Goal: Task Accomplishment & Management: Manage account settings

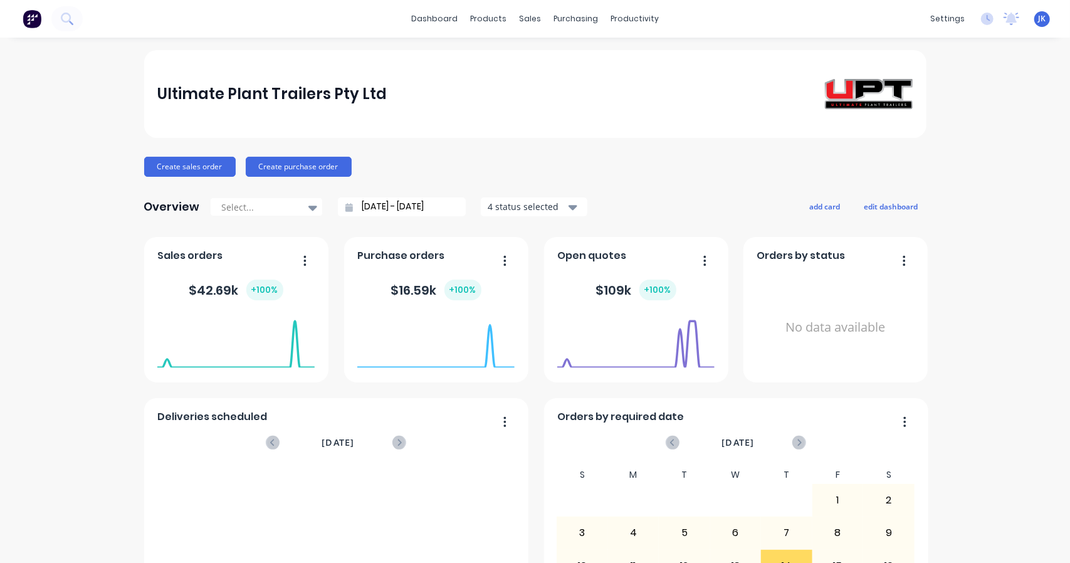
click at [57, 14] on button at bounding box center [66, 18] width 31 height 25
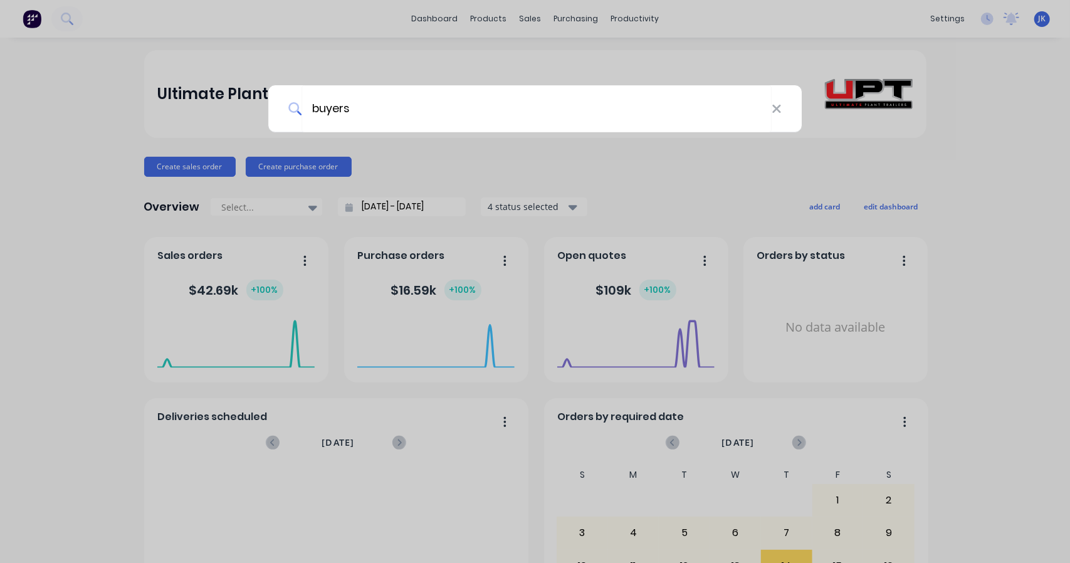
type input "buyers"
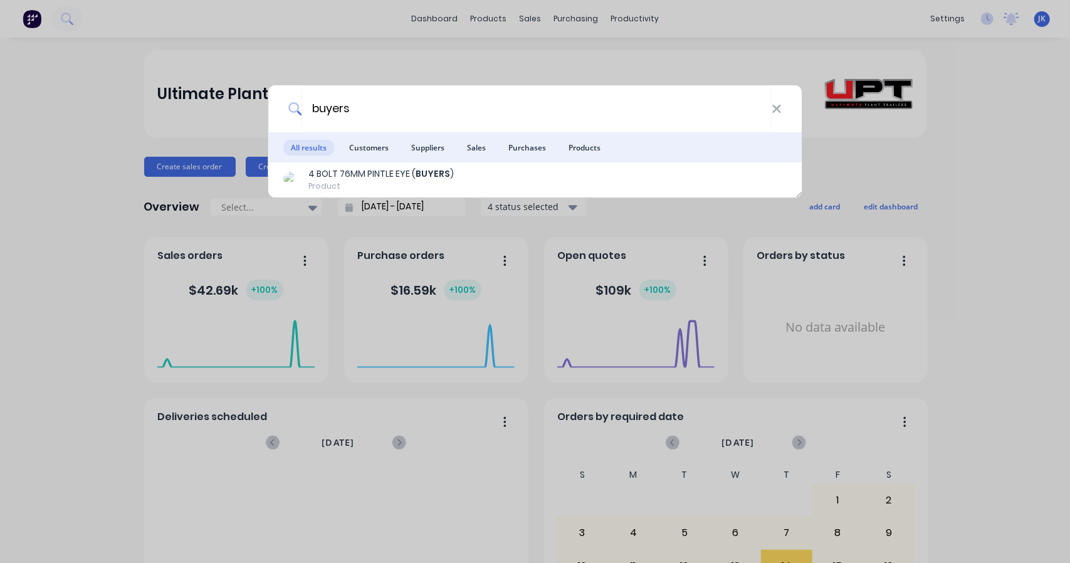
click at [358, 172] on div "4 BOLT 76MM PINTLE EYE ( BUYERS )" at bounding box center [380, 173] width 145 height 13
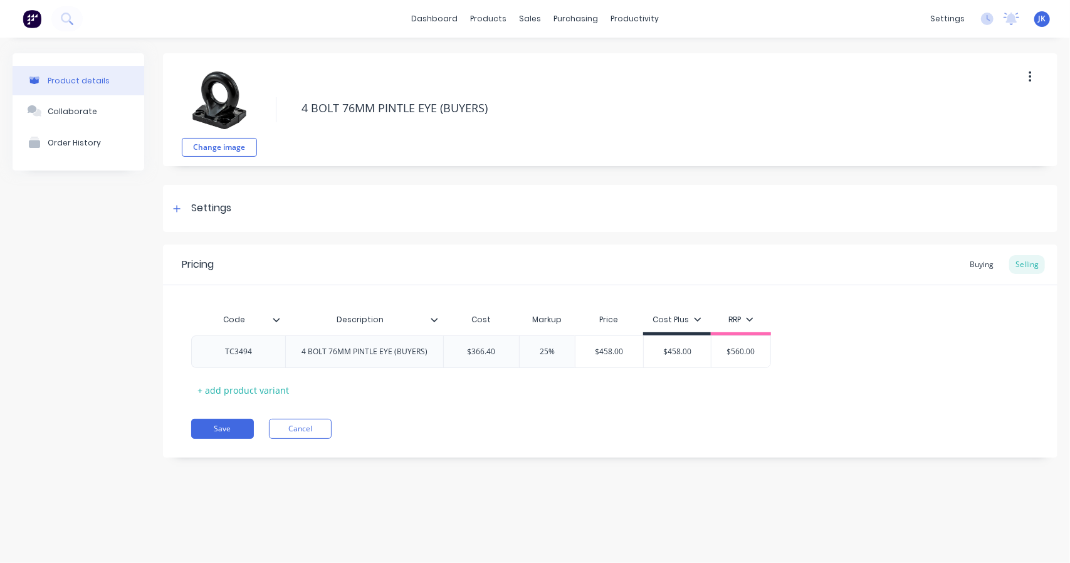
type textarea "x"
type input "$560.00"
click at [747, 352] on input "$560.00" at bounding box center [741, 351] width 63 height 11
click at [758, 360] on div "$560.00" at bounding box center [741, 351] width 63 height 31
click at [699, 319] on icon at bounding box center [698, 319] width 8 height 8
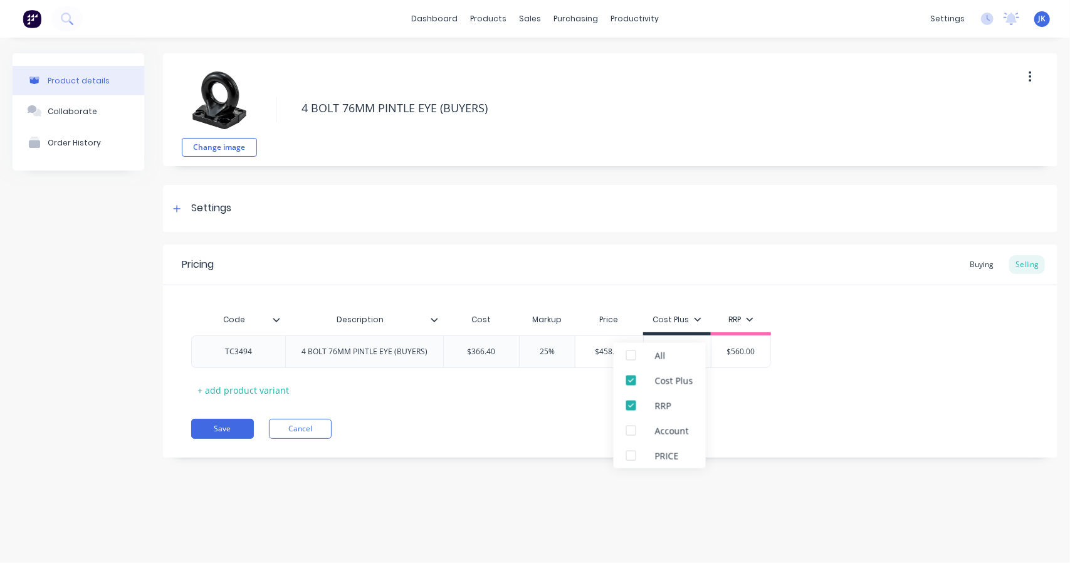
click at [700, 319] on icon at bounding box center [698, 319] width 8 height 8
type textarea "x"
click at [703, 388] on div "Code Description Cost Markup Price Cost Plus RRP TC3494 4 BOLT 76MM PINTLE EYE …" at bounding box center [610, 353] width 838 height 93
type input "$458.00"
click at [616, 353] on input "$458.00" at bounding box center [609, 351] width 68 height 11
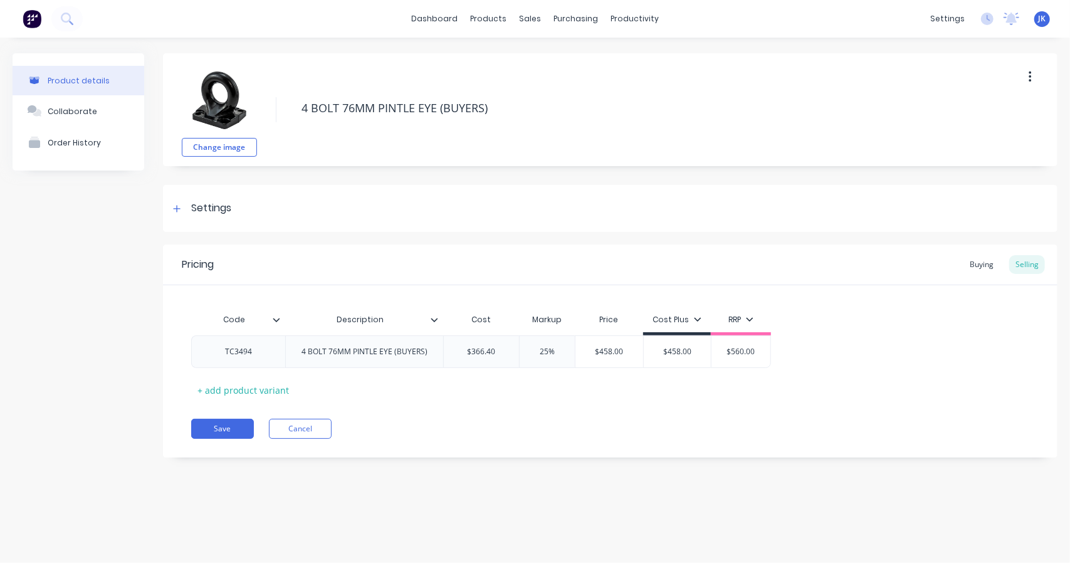
click at [733, 350] on input "$560.00" at bounding box center [741, 351] width 63 height 11
type input "$458.00"
click at [698, 356] on input "$458.00" at bounding box center [678, 351] width 68 height 11
click at [674, 352] on input "$458.00" at bounding box center [678, 351] width 68 height 11
click at [1027, 261] on div "Selling" at bounding box center [1027, 264] width 36 height 19
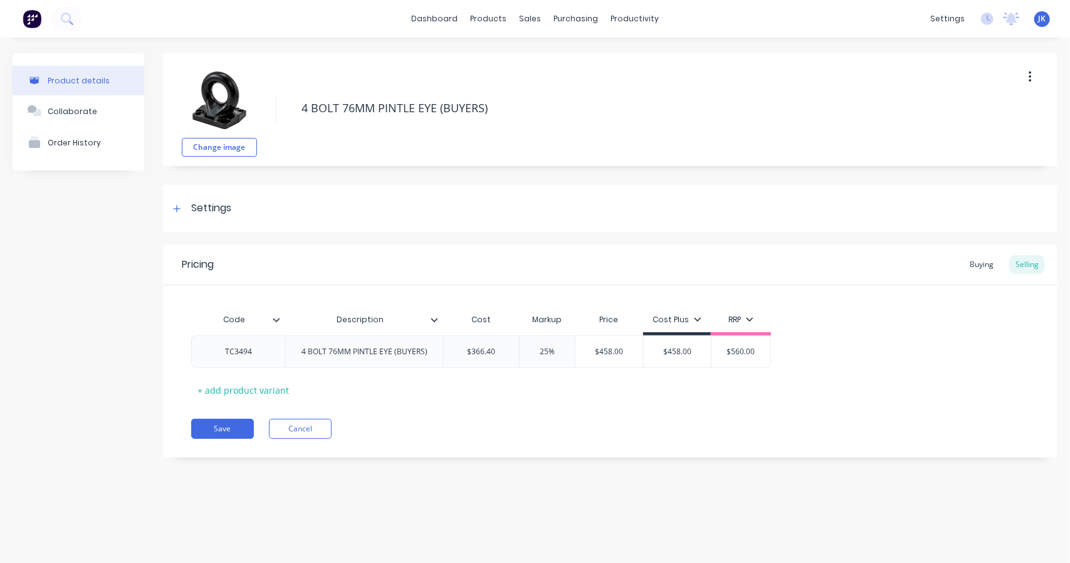
click at [983, 261] on div "Buying" at bounding box center [981, 264] width 36 height 19
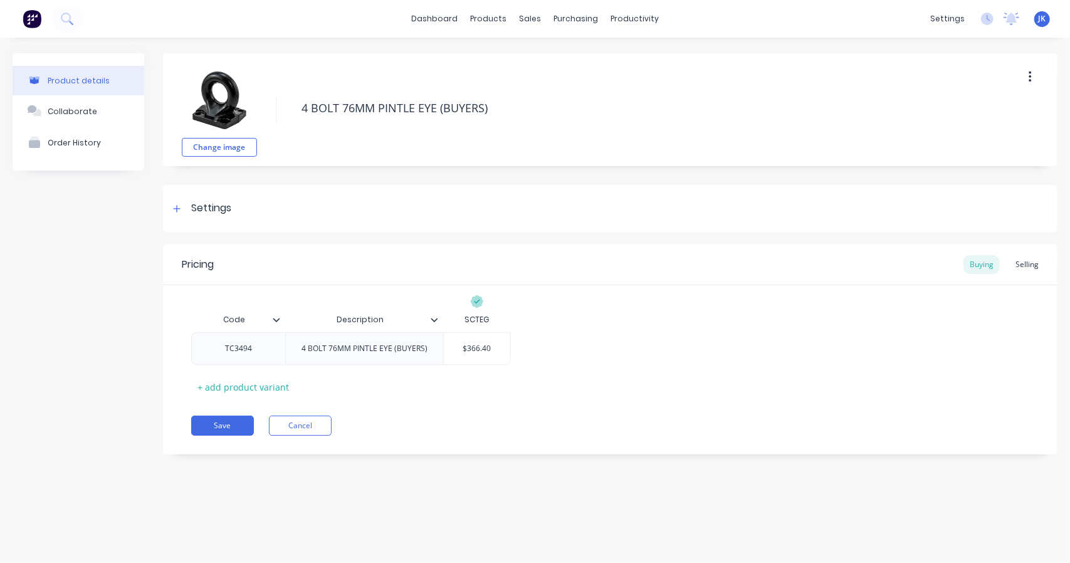
click at [1047, 262] on div "Pricing Buying Selling" at bounding box center [610, 264] width 894 height 41
click at [1031, 269] on div "Selling" at bounding box center [1027, 264] width 36 height 19
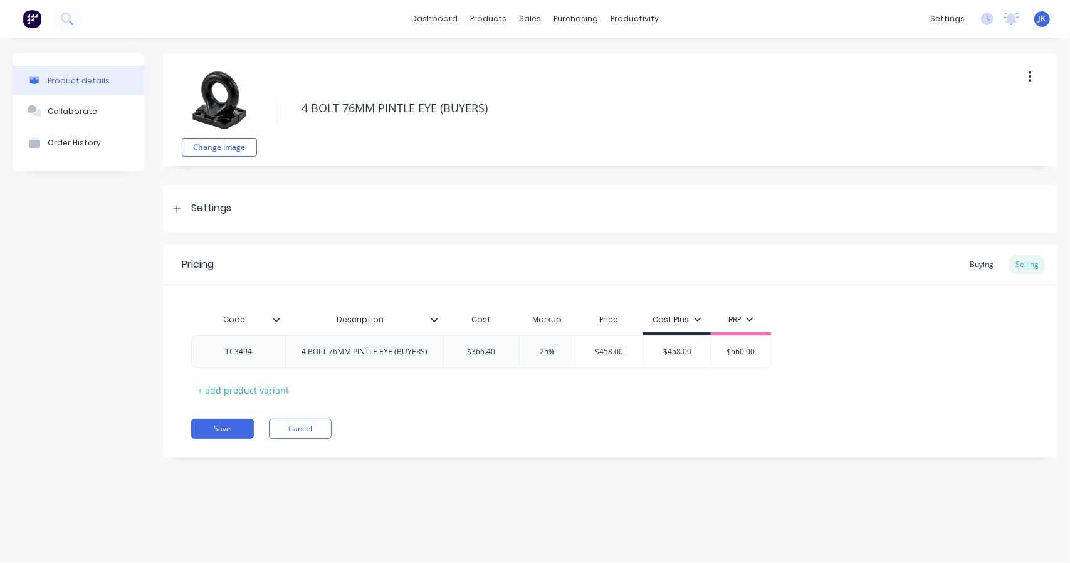
click at [893, 431] on div "Save Cancel" at bounding box center [624, 429] width 866 height 20
type input "$458.00"
click at [597, 353] on input "$458.00" at bounding box center [609, 351] width 68 height 11
drag, startPoint x: 597, startPoint y: 352, endPoint x: 690, endPoint y: 354, distance: 93.4
click at [690, 353] on div "TC3494 4 BOLT 76MM PINTLE EYE (BUYERS) $366.40 25% $458.00 $458.00 $458.00 $560…" at bounding box center [481, 351] width 580 height 33
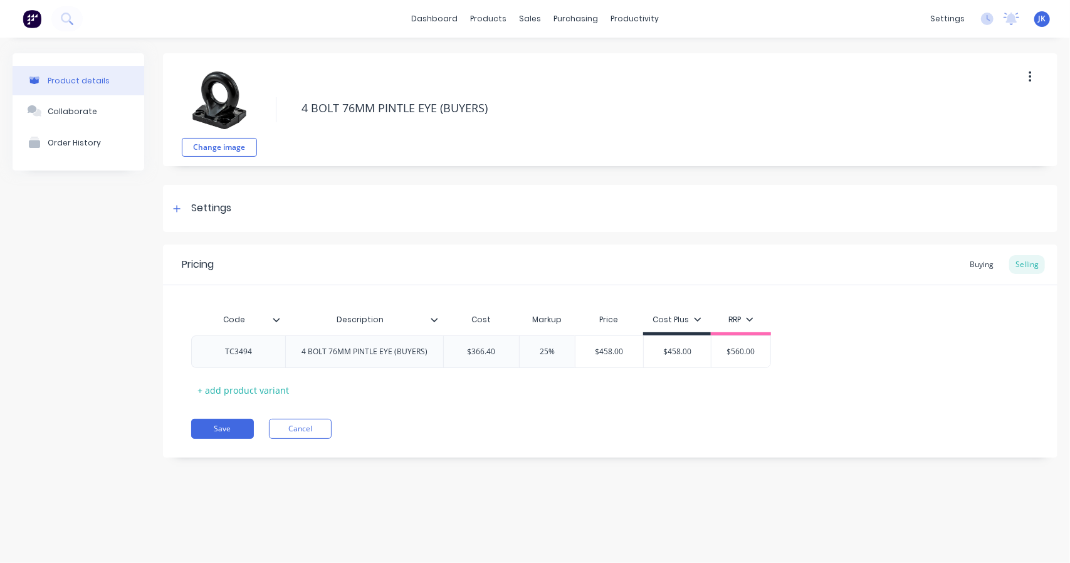
type textarea "x"
type input "5"
type textarea "x"
type input "50"
type textarea "x"
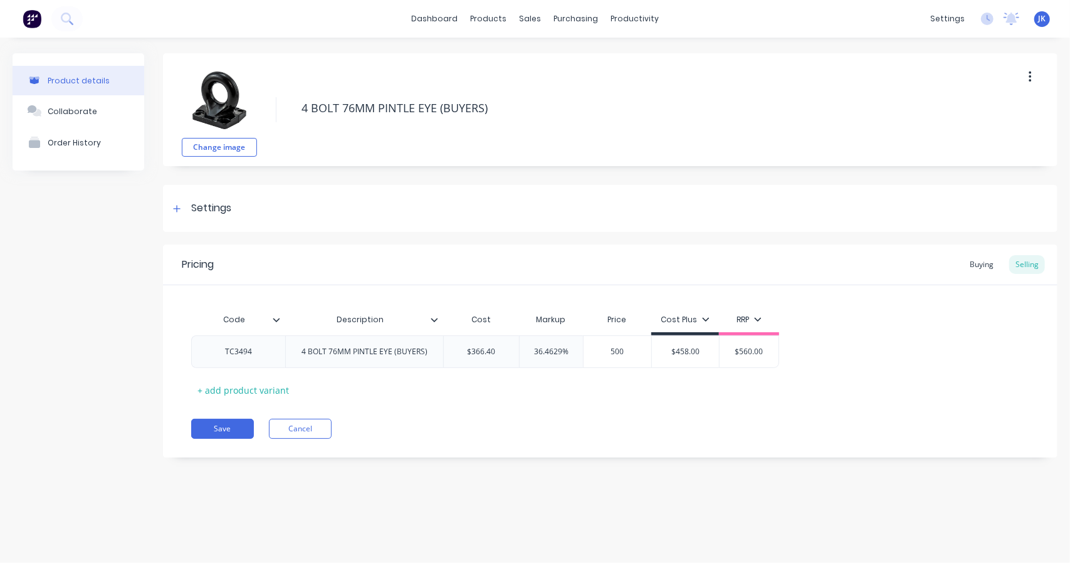
type input "500"
click at [684, 410] on div "Pricing Buying Selling Code Description Cost Markup Price Cost Plus RRP TC3494 …" at bounding box center [610, 350] width 894 height 213
click at [515, 406] on div "Pricing Buying Selling Code Description Cost Markup Price Cost Plus RRP TC3494 …" at bounding box center [610, 350] width 894 height 213
click at [499, 19] on div "products" at bounding box center [488, 18] width 49 height 19
type textarea "x"
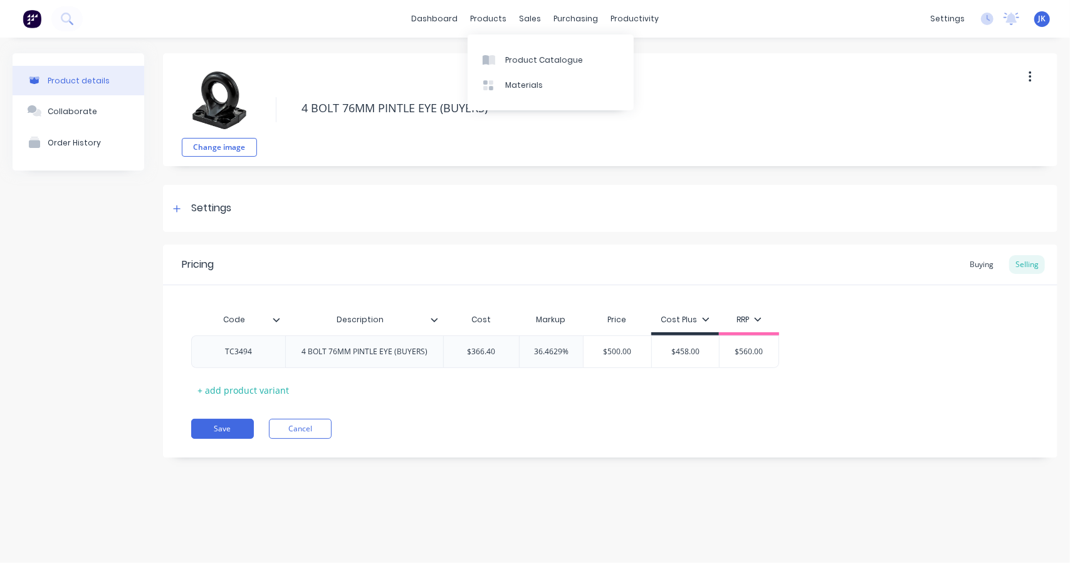
click at [511, 52] on link "Product Catalogue" at bounding box center [551, 59] width 166 height 25
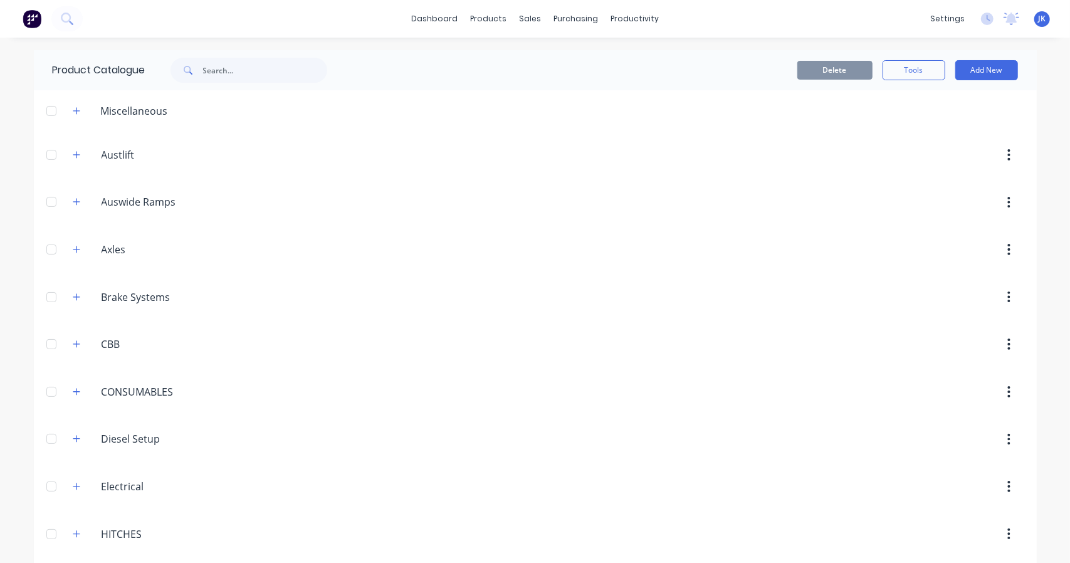
click at [977, 79] on button "Add New" at bounding box center [986, 70] width 63 height 20
click at [949, 160] on div "Product Kit" at bounding box center [958, 153] width 97 height 18
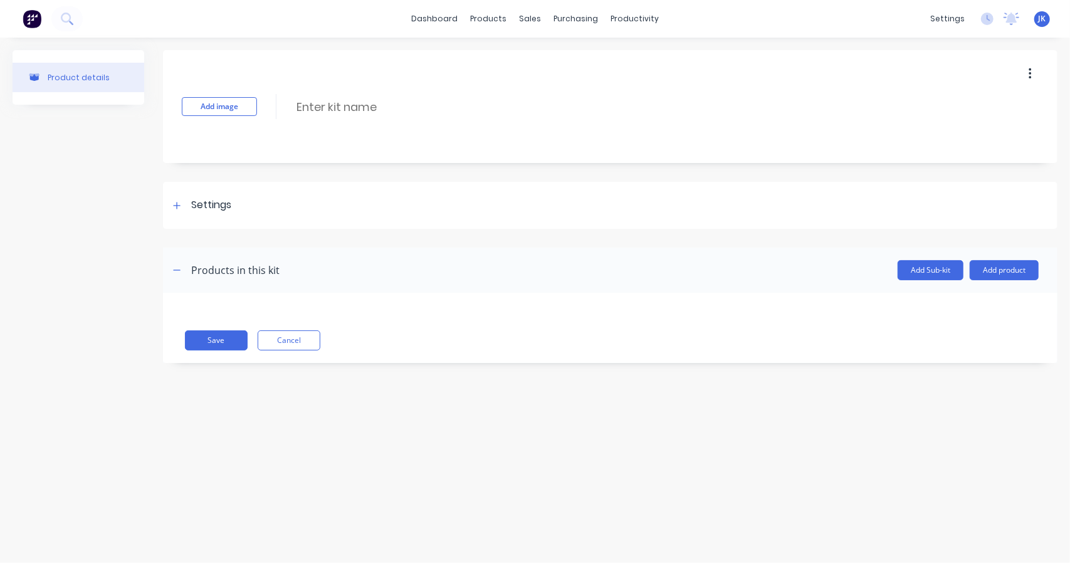
click at [390, 150] on div "Add image Enter kit name" at bounding box center [610, 106] width 894 height 113
click at [384, 101] on input at bounding box center [406, 107] width 222 height 18
type input "6T Bobcat DB1700/DK3500/BT500"
click at [263, 271] on div "Products in this kit" at bounding box center [235, 270] width 88 height 15
click at [369, 211] on div "Settings" at bounding box center [610, 205] width 894 height 47
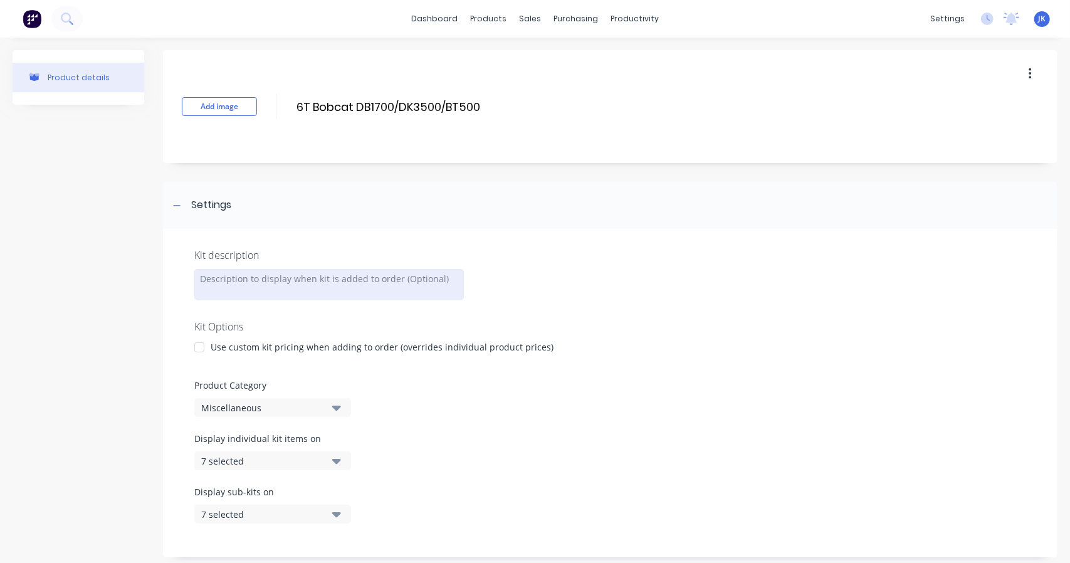
click at [322, 278] on div at bounding box center [329, 284] width 270 height 31
click at [204, 350] on div at bounding box center [199, 348] width 25 height 25
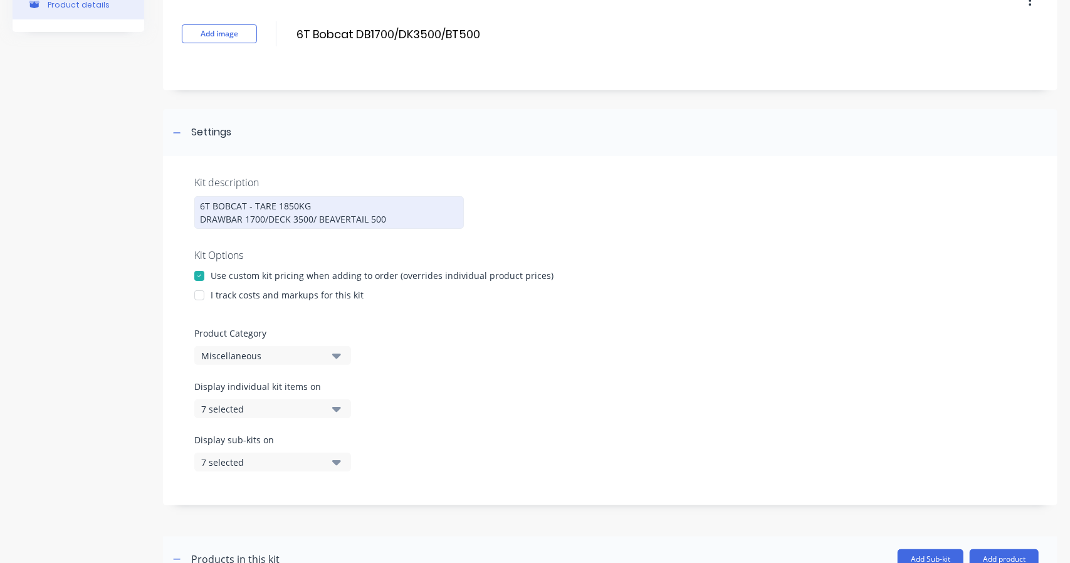
scroll to position [104, 0]
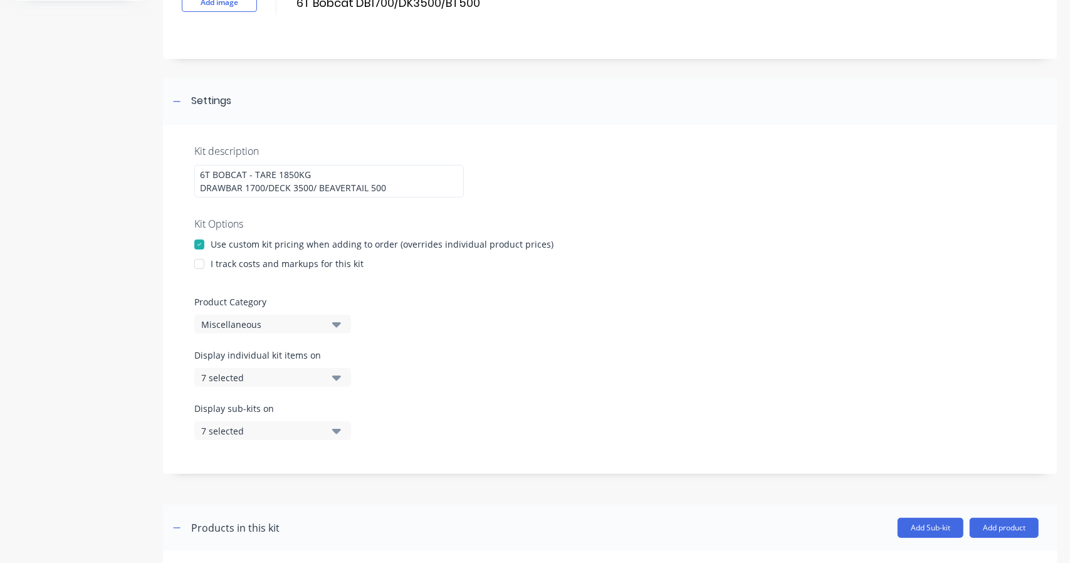
click at [261, 263] on div "I track costs and markups for this kit" at bounding box center [287, 263] width 153 height 13
click at [198, 263] on div at bounding box center [199, 263] width 25 height 25
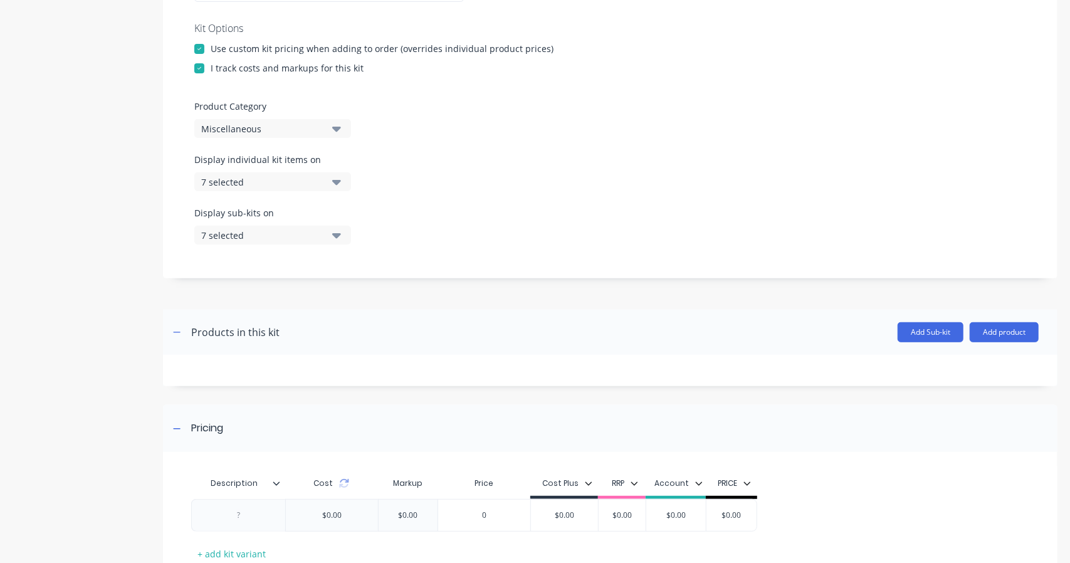
scroll to position [283, 0]
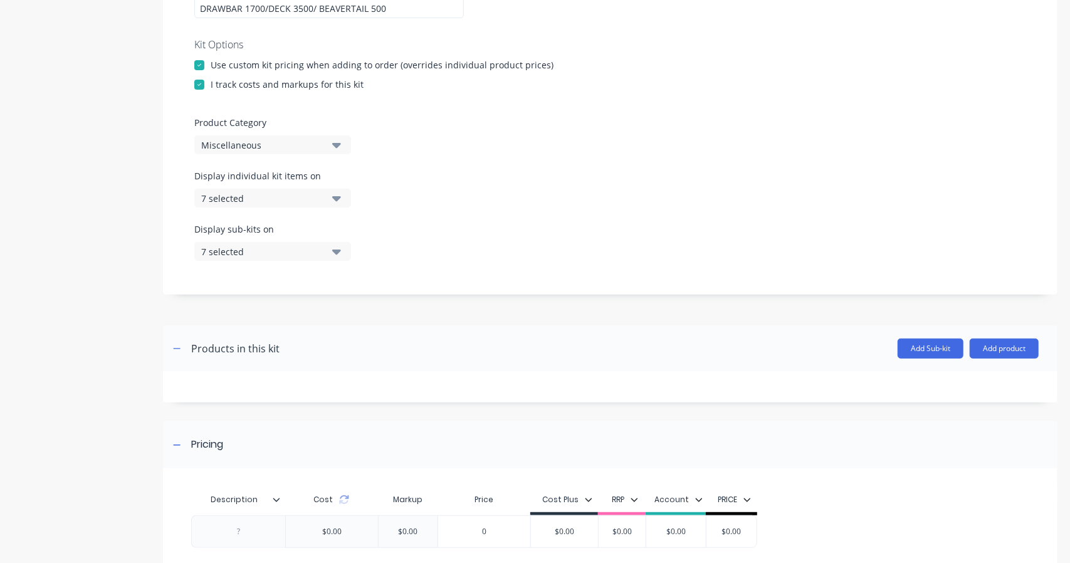
click at [288, 143] on div "Miscellaneous" at bounding box center [262, 145] width 122 height 13
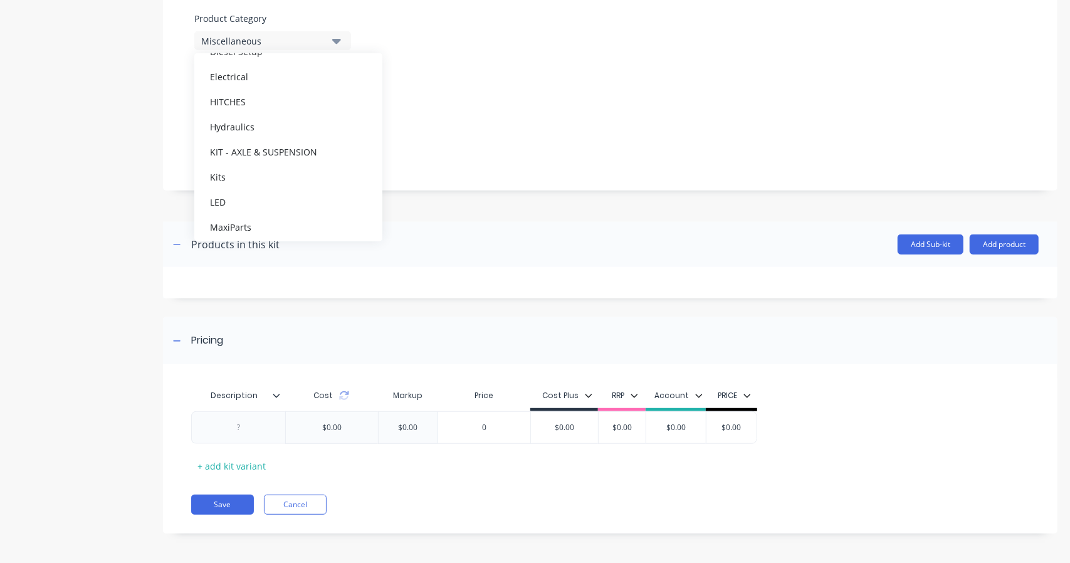
scroll to position [313, 0]
click at [254, 172] on div "Miscellaneous" at bounding box center [288, 172] width 188 height 25
click at [384, 258] on header "Products in this kit Add Sub-kit Add product" at bounding box center [610, 244] width 894 height 45
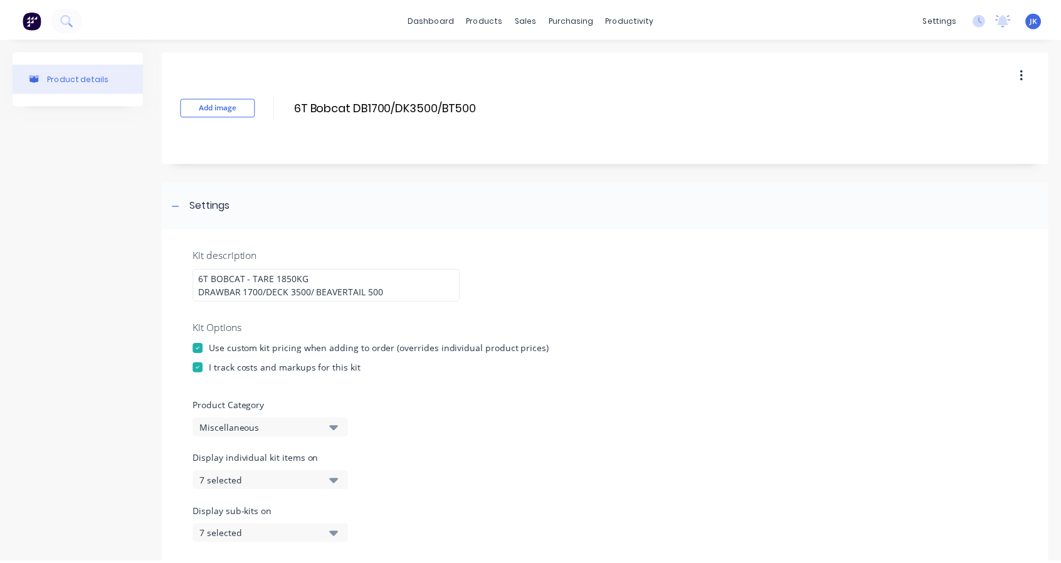
scroll to position [387, 0]
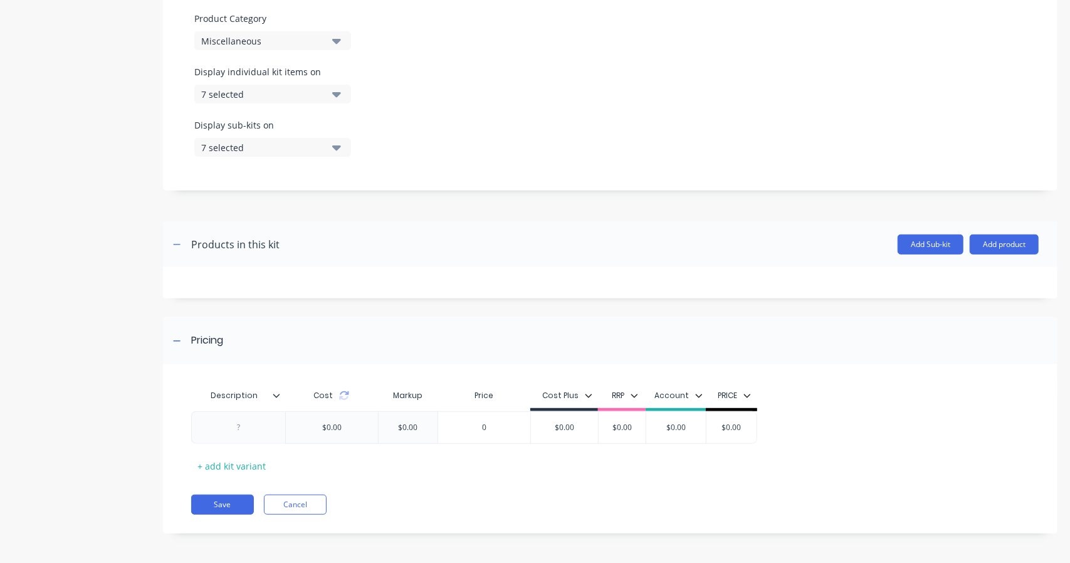
click at [997, 245] on button "Add product" at bounding box center [1004, 244] width 69 height 20
click at [948, 278] on div "Product catalogue" at bounding box center [979, 277] width 97 height 18
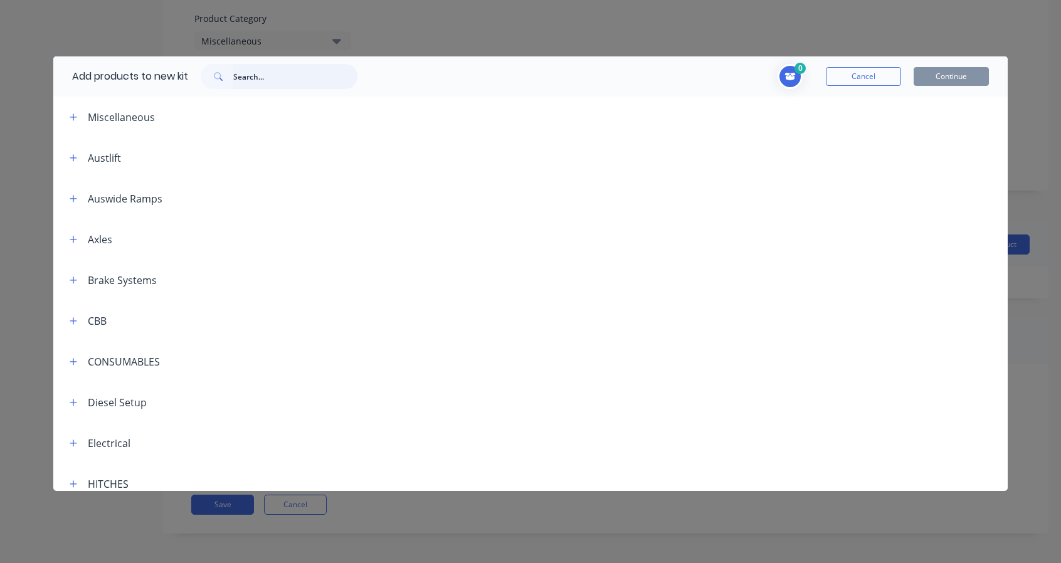
click at [280, 80] on input "text" at bounding box center [295, 76] width 124 height 25
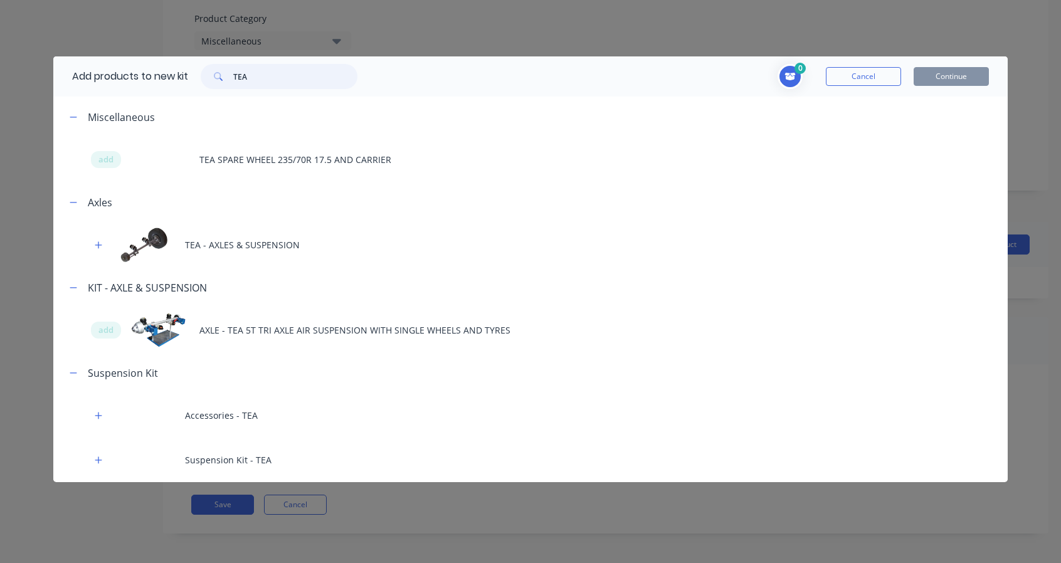
scroll to position [63, 0]
click at [92, 244] on button "button" at bounding box center [99, 245] width 16 height 16
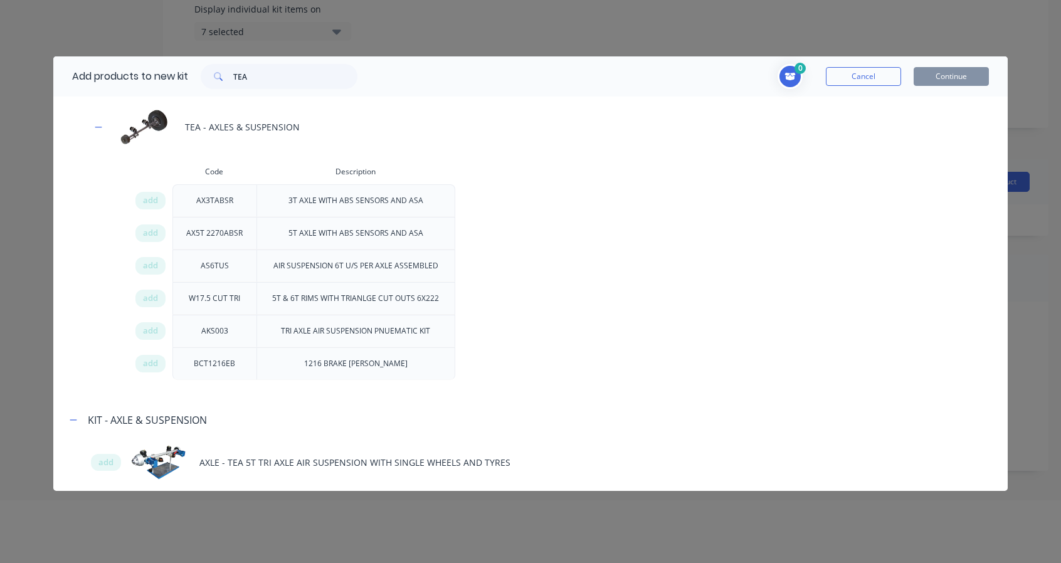
scroll to position [104, 0]
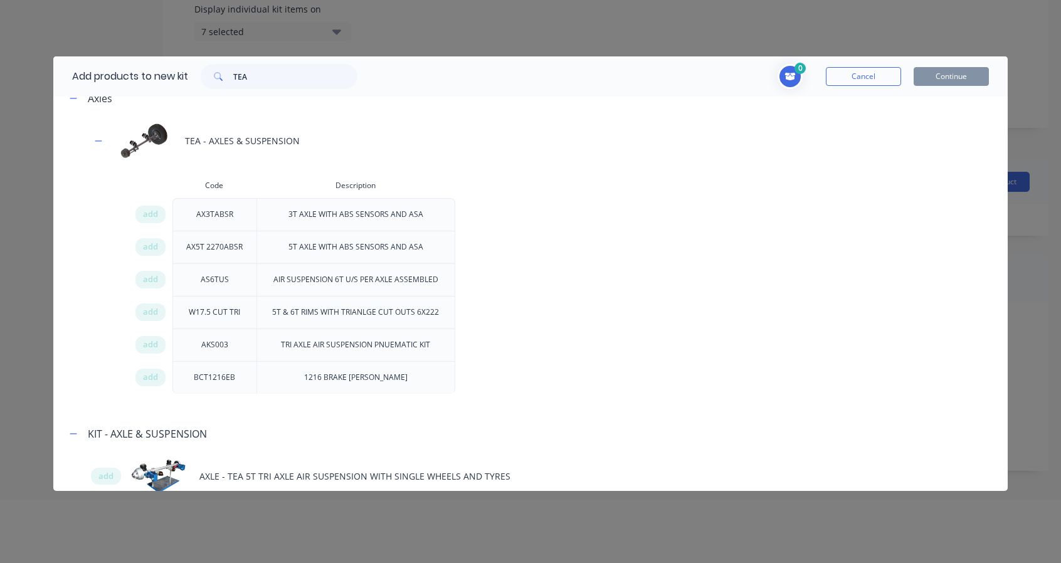
click at [158, 213] on div "add" at bounding box center [150, 215] width 30 height 18
click at [150, 219] on span "add" at bounding box center [150, 214] width 15 height 13
click at [100, 141] on icon "button" at bounding box center [99, 141] width 8 height 9
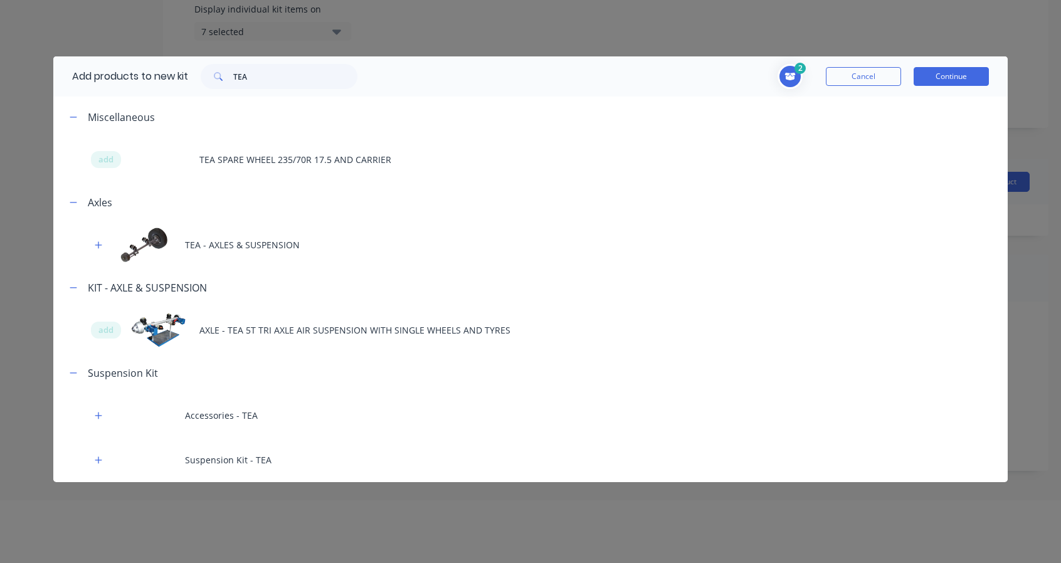
click at [115, 465] on div "Suspension Kit - TEA" at bounding box center [530, 460] width 955 height 45
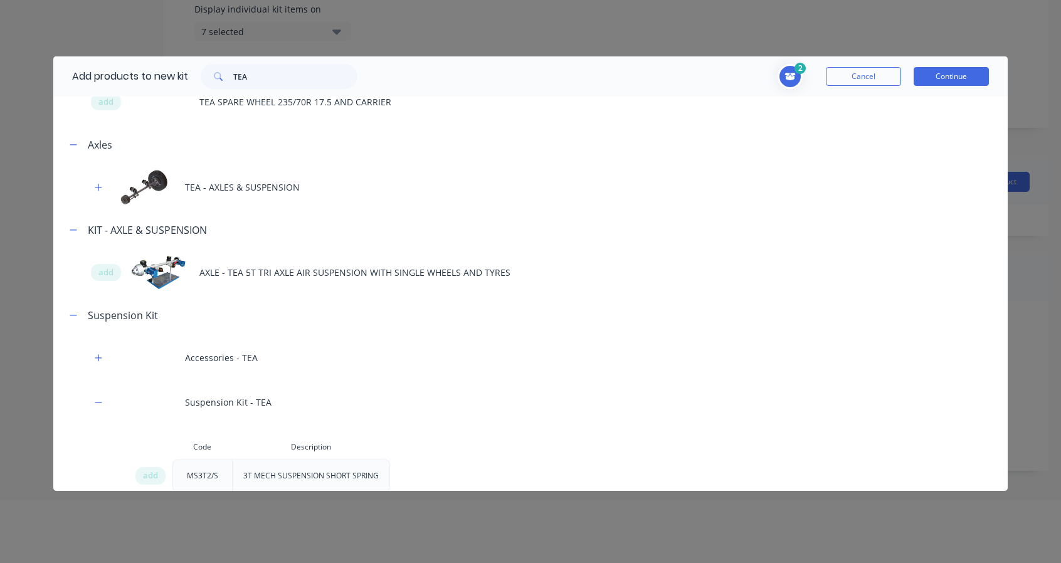
scroll to position [78, 0]
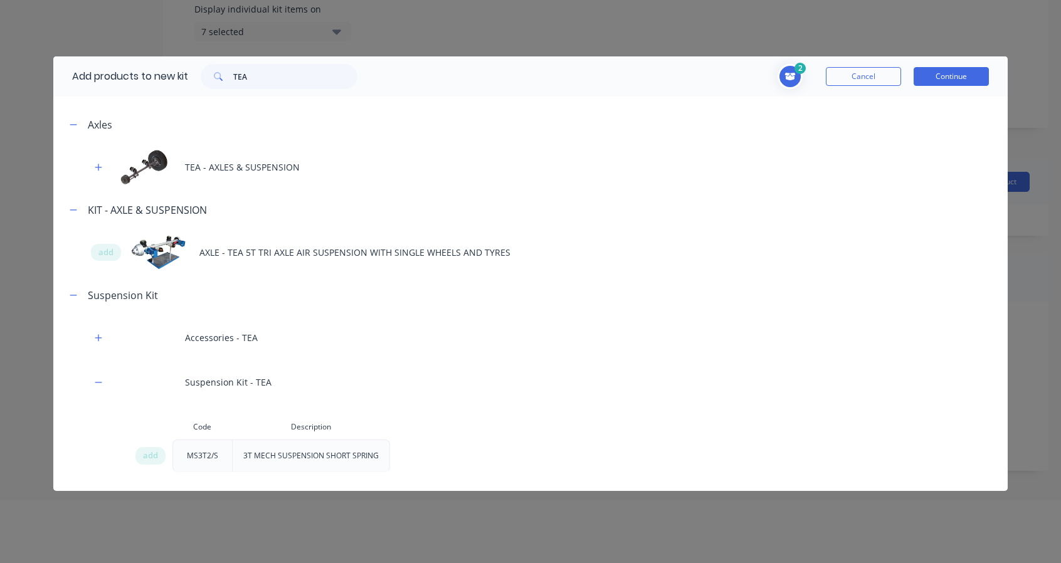
click at [147, 454] on span "add" at bounding box center [150, 455] width 15 height 13
click at [99, 339] on icon "button" at bounding box center [99, 337] width 8 height 9
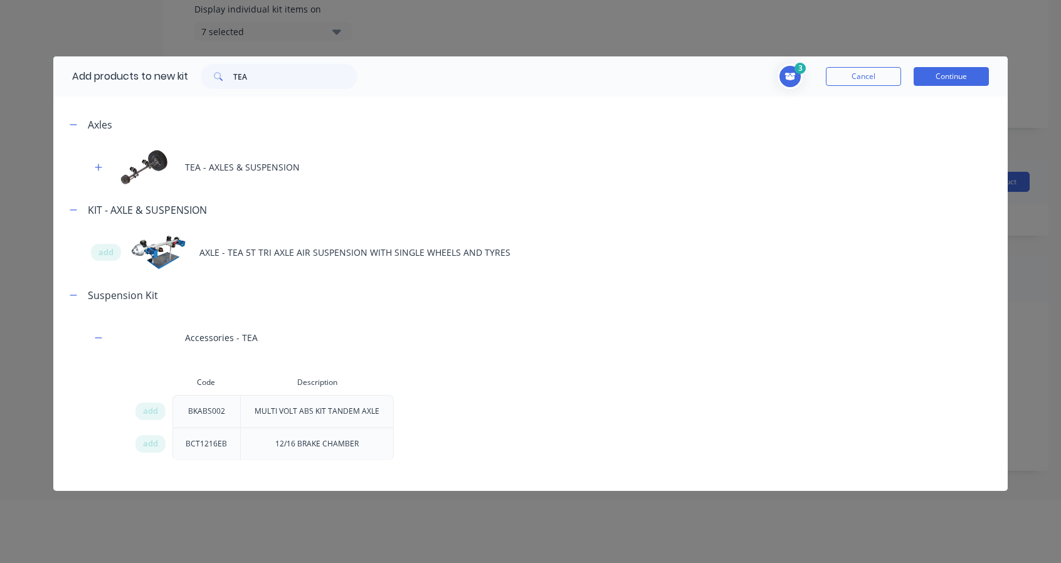
click at [148, 446] on span "add" at bounding box center [150, 444] width 15 height 13
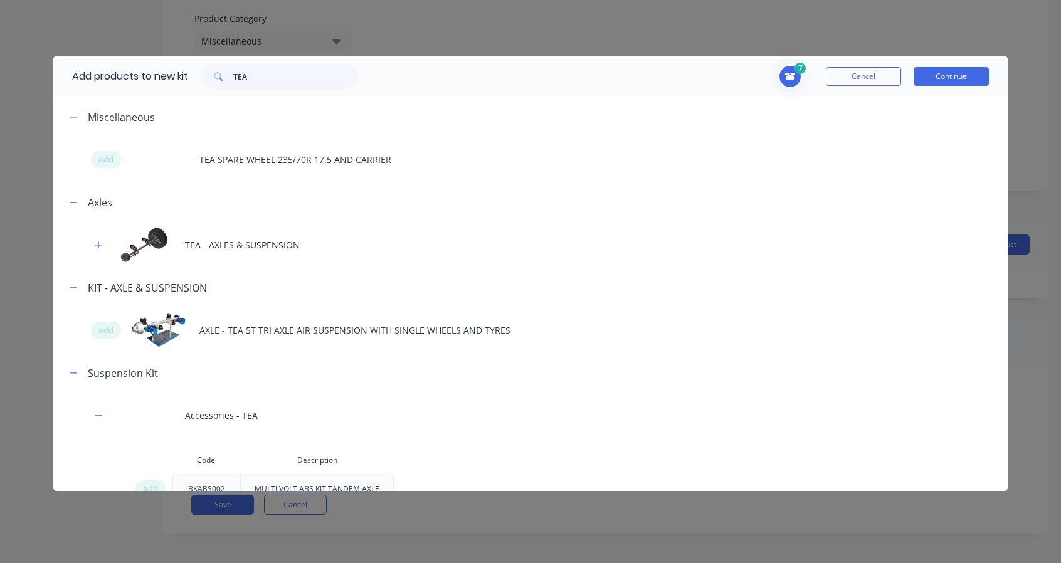
scroll to position [104, 0]
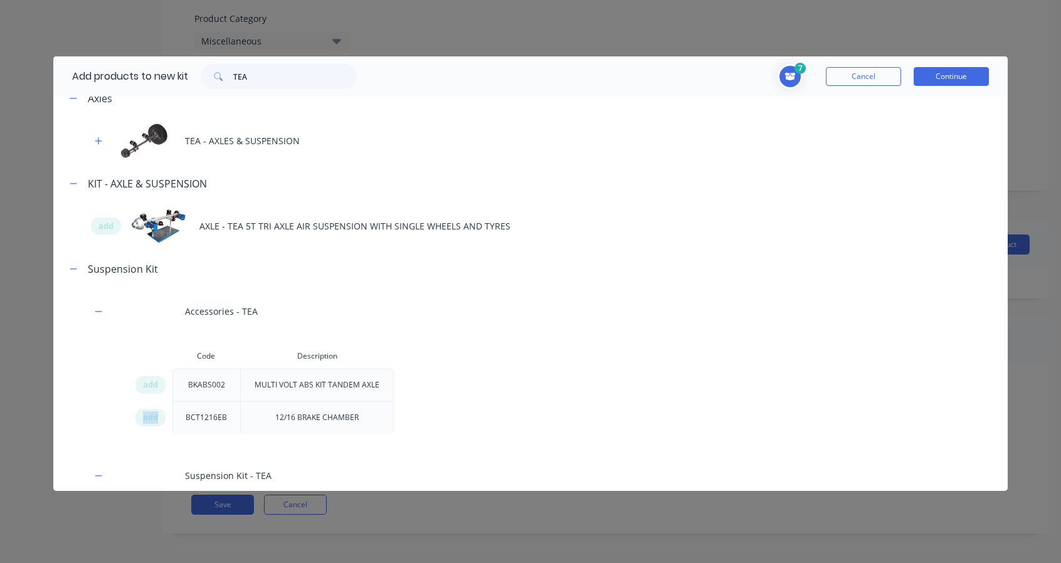
click at [95, 473] on icon "button" at bounding box center [99, 475] width 8 height 9
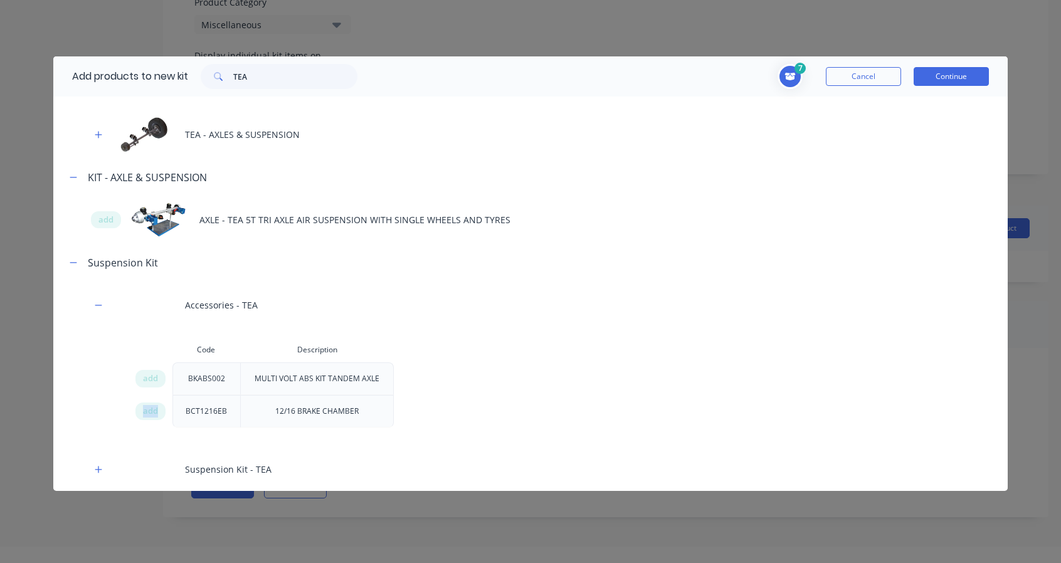
scroll to position [63, 0]
click at [97, 465] on icon "button" at bounding box center [99, 469] width 8 height 9
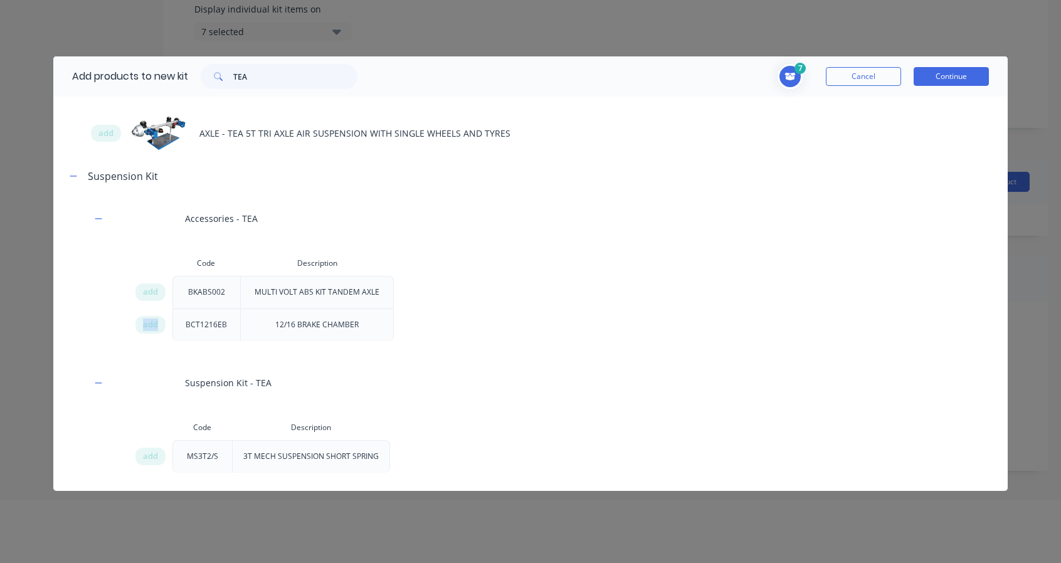
click at [96, 384] on icon "button" at bounding box center [99, 383] width 8 height 9
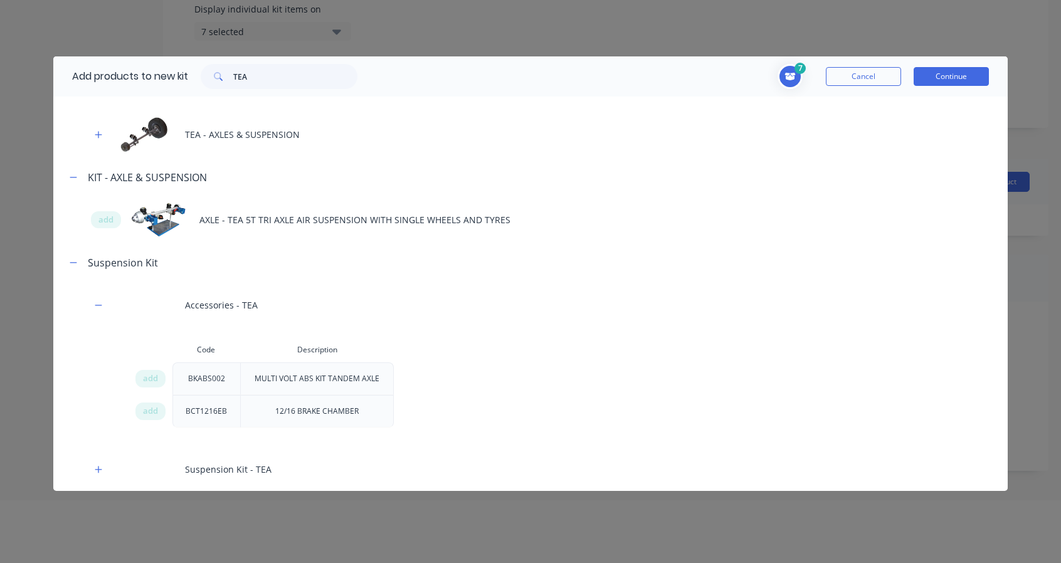
click at [112, 308] on div "Accessories - TEA" at bounding box center [530, 305] width 955 height 45
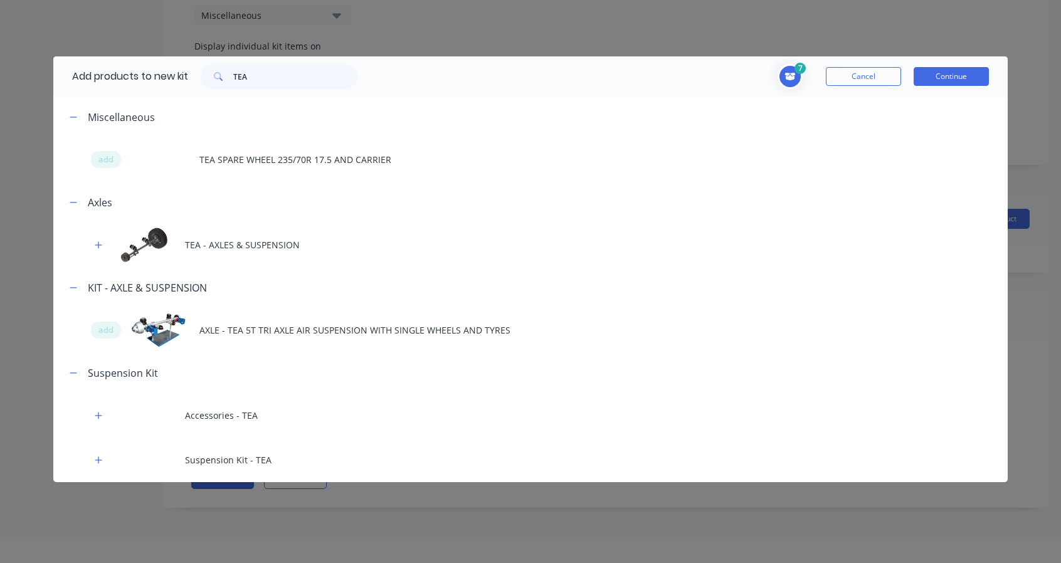
scroll to position [0, 0]
click at [276, 76] on input "TEA" at bounding box center [295, 76] width 124 height 25
drag, startPoint x: 283, startPoint y: 75, endPoint x: 186, endPoint y: 75, distance: 97.2
click at [187, 75] on div "Add products to new kit TEA" at bounding box center [211, 76] width 317 height 40
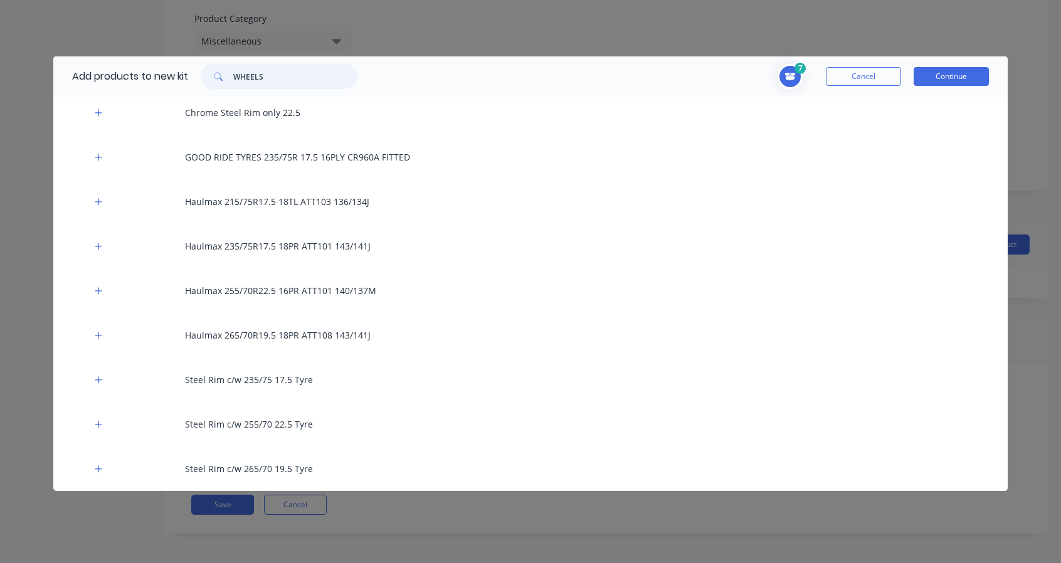
scroll to position [1408, 0]
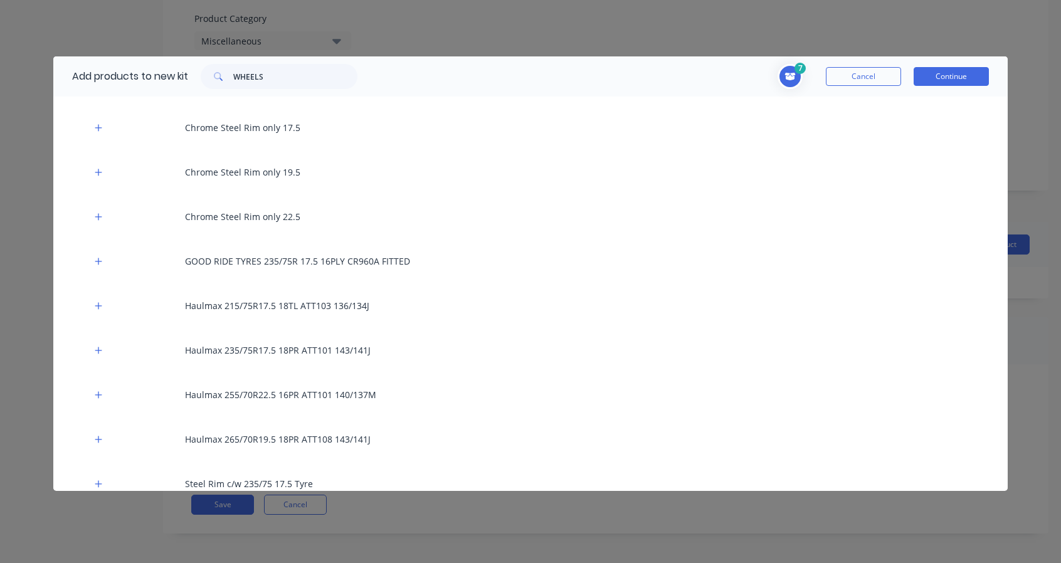
click at [94, 307] on button "button" at bounding box center [99, 306] width 16 height 16
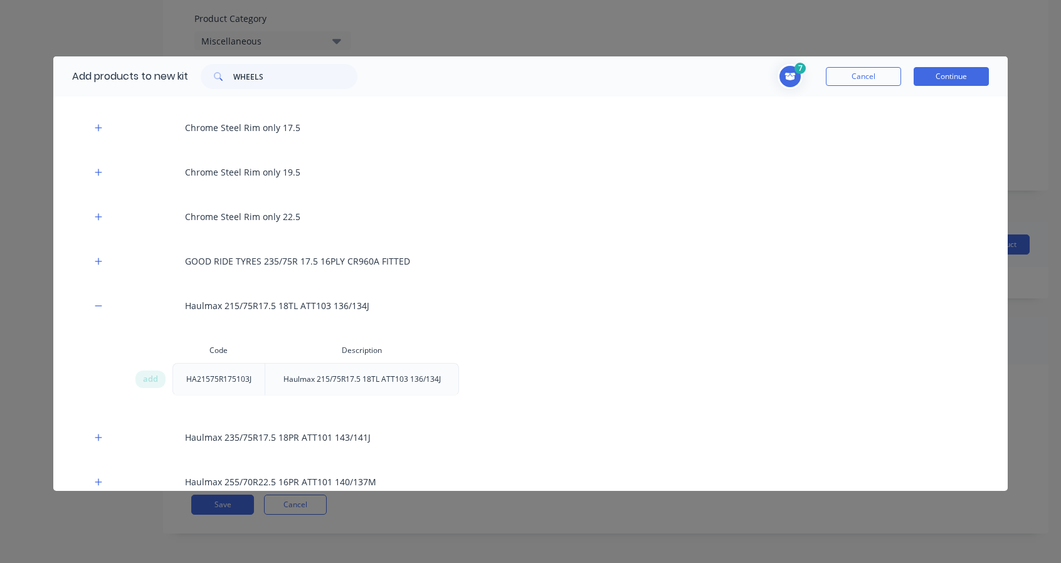
click at [151, 380] on span "add" at bounding box center [150, 379] width 15 height 13
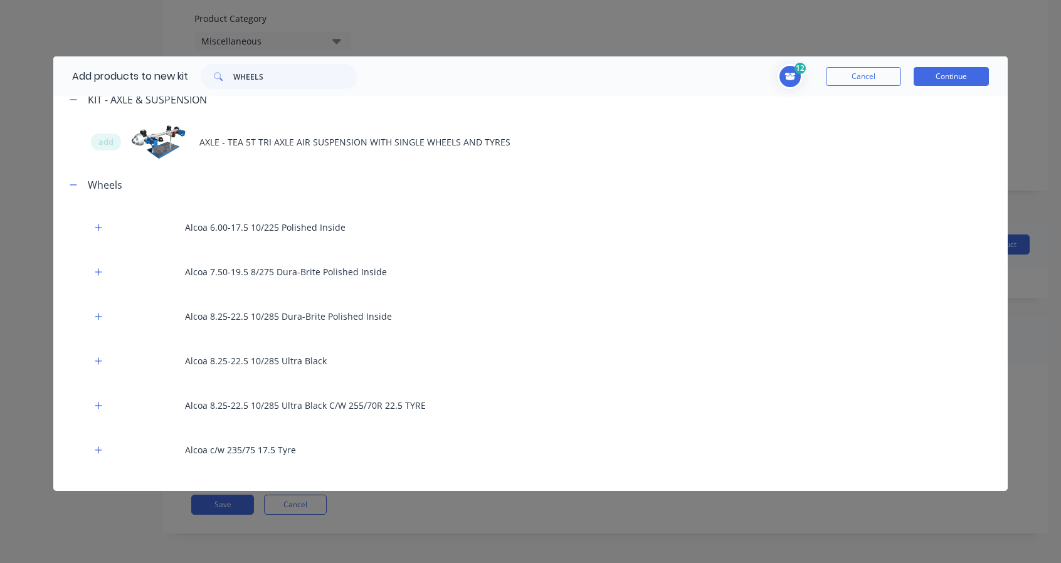
scroll to position [0, 0]
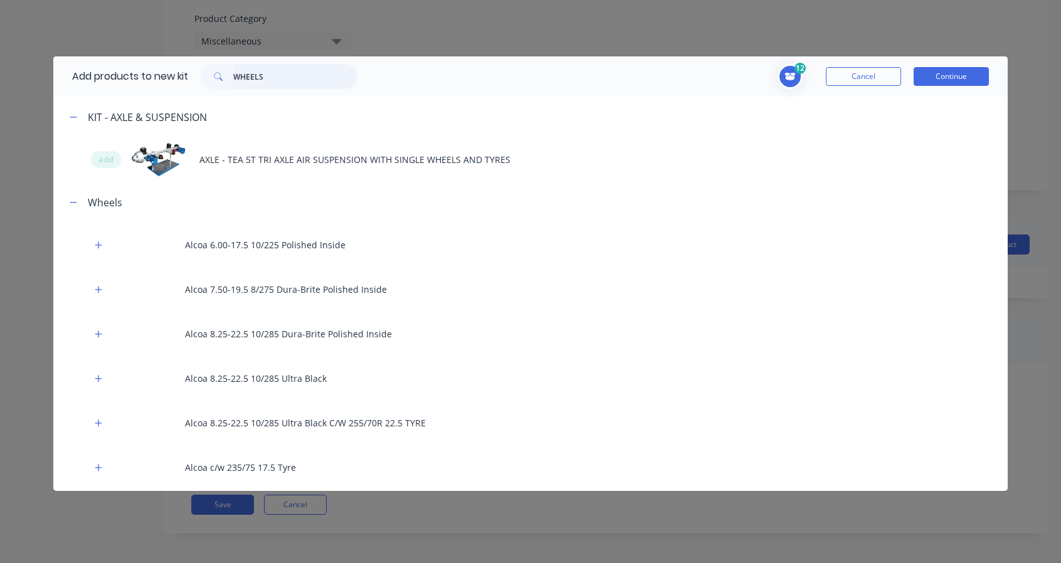
click at [318, 82] on input "WHEELS" at bounding box center [295, 76] width 124 height 25
drag, startPoint x: 307, startPoint y: 77, endPoint x: 176, endPoint y: 78, distance: 131.6
click at [176, 78] on div "Add products to new kit WHEELS" at bounding box center [211, 76] width 317 height 40
type input "TEA"
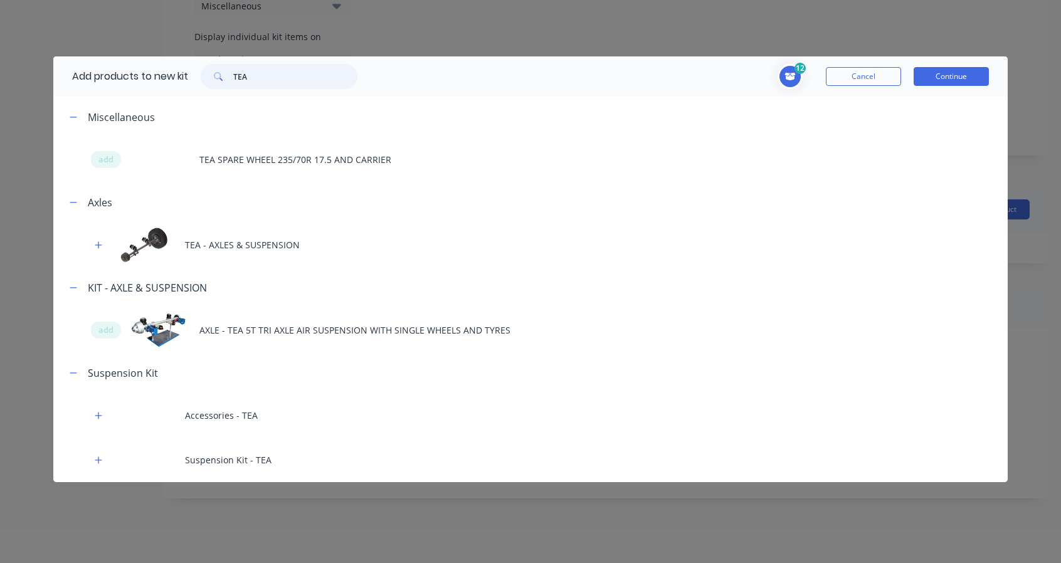
scroll to position [63, 0]
click at [100, 313] on div "add AXLE - TEA 5T TRI AXLE AIR SUSPENSION WITH SINGLE WHEELS AND TYRES" at bounding box center [530, 330] width 955 height 45
click at [102, 325] on span "add" at bounding box center [105, 330] width 15 height 13
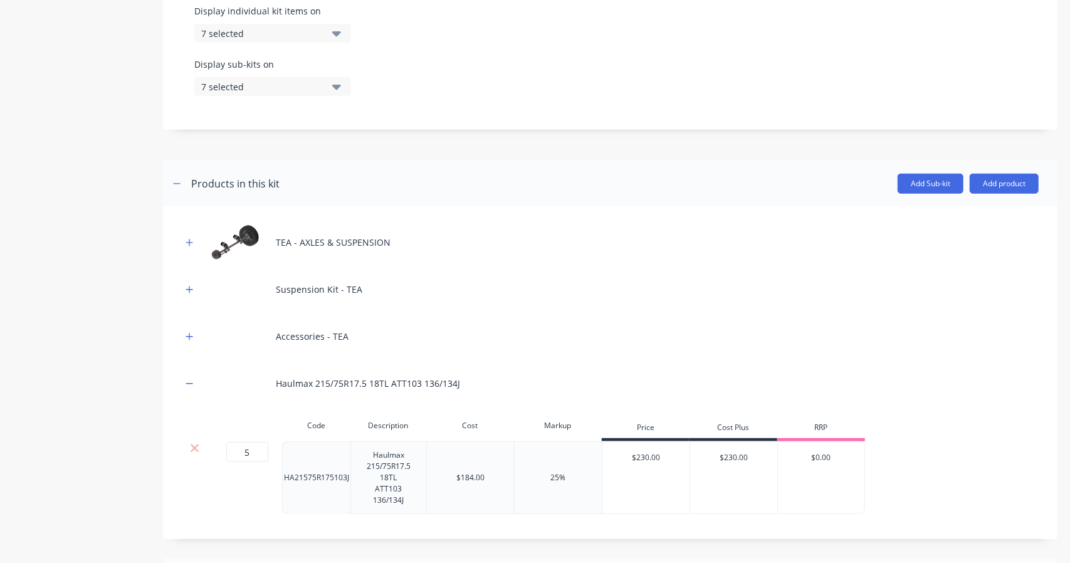
scroll to position [553, 0]
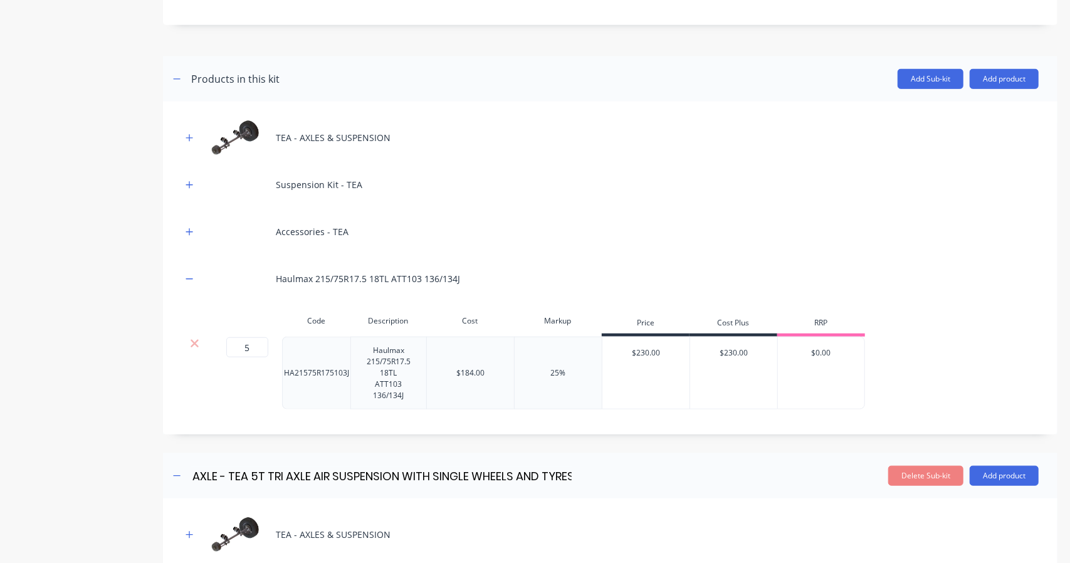
click at [187, 275] on icon "button" at bounding box center [190, 279] width 8 height 9
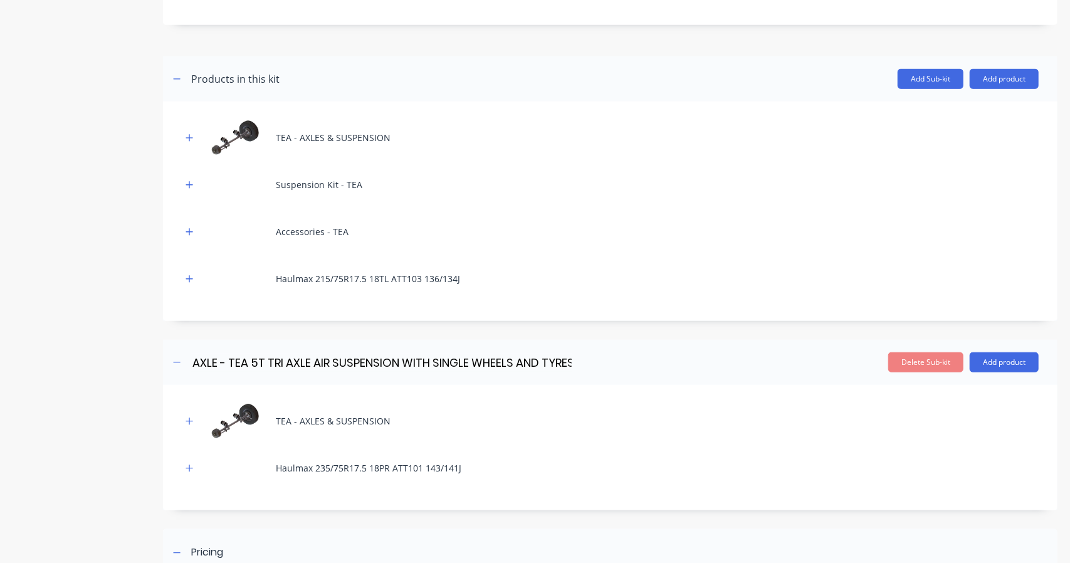
click at [187, 275] on icon "button" at bounding box center [190, 279] width 8 height 9
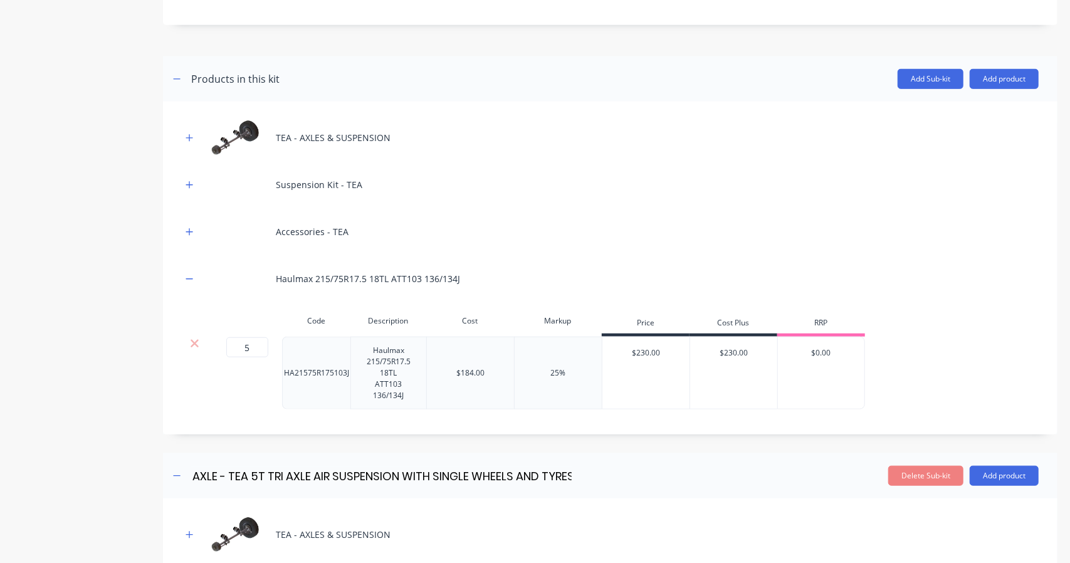
click at [187, 275] on icon "button" at bounding box center [190, 279] width 8 height 9
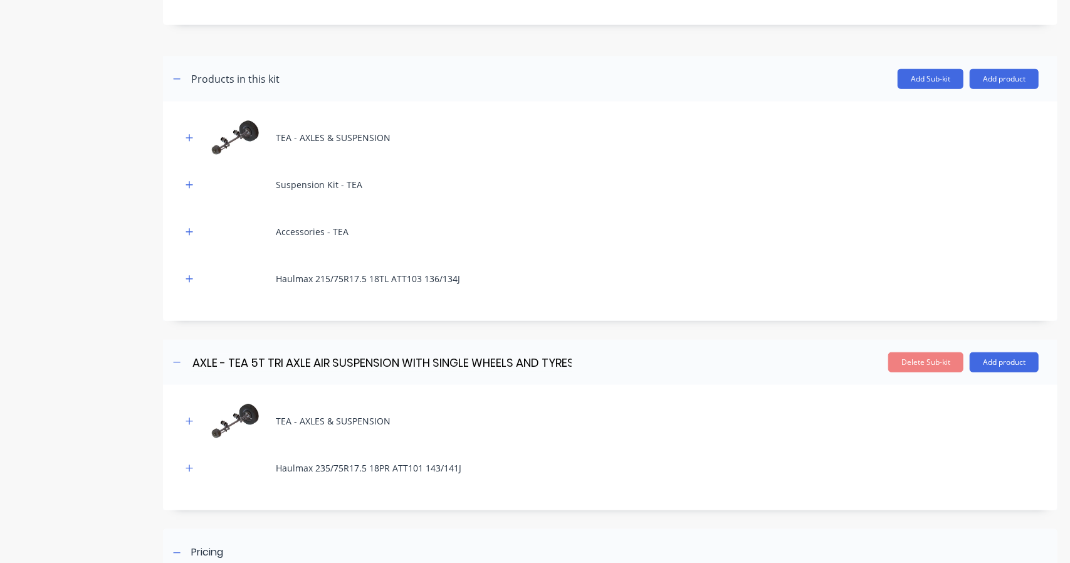
scroll to position [762, 0]
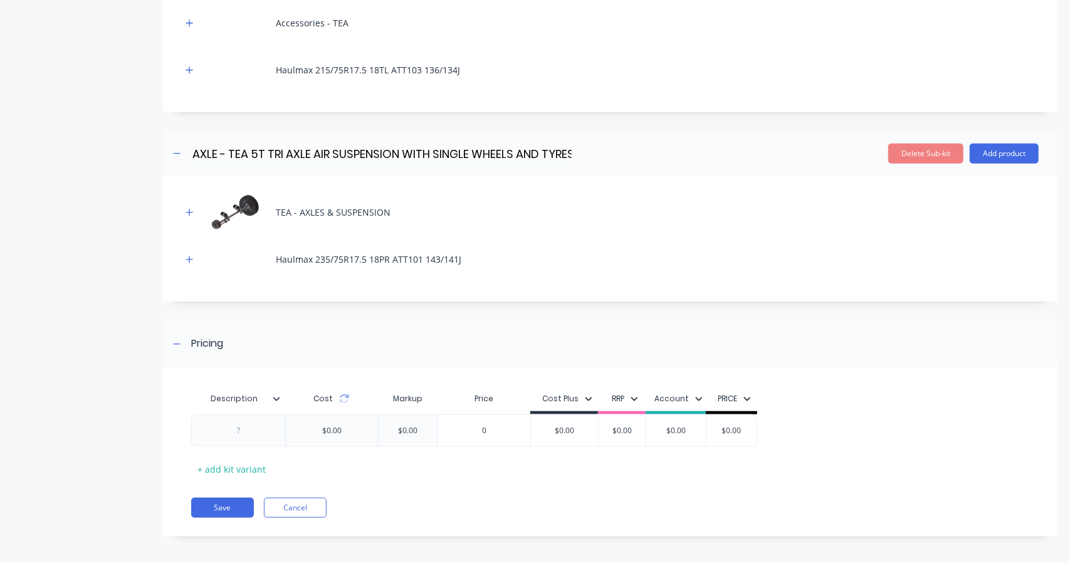
click at [922, 152] on button "Delete Sub-kit" at bounding box center [925, 154] width 75 height 20
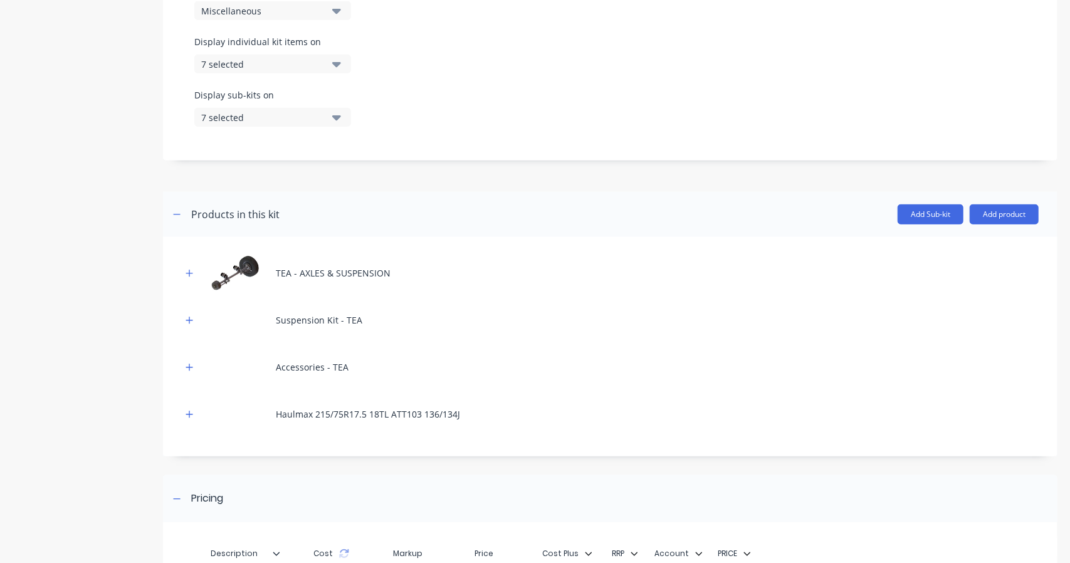
scroll to position [367, 0]
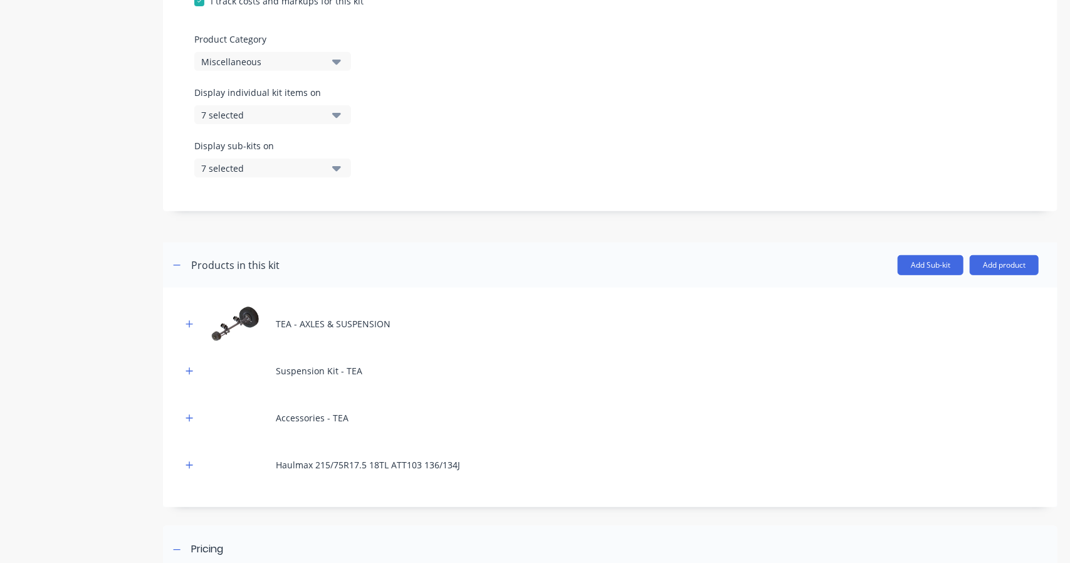
click at [1000, 261] on button "Add product" at bounding box center [1004, 265] width 69 height 20
click at [936, 300] on div "Product catalogue" at bounding box center [979, 297] width 97 height 18
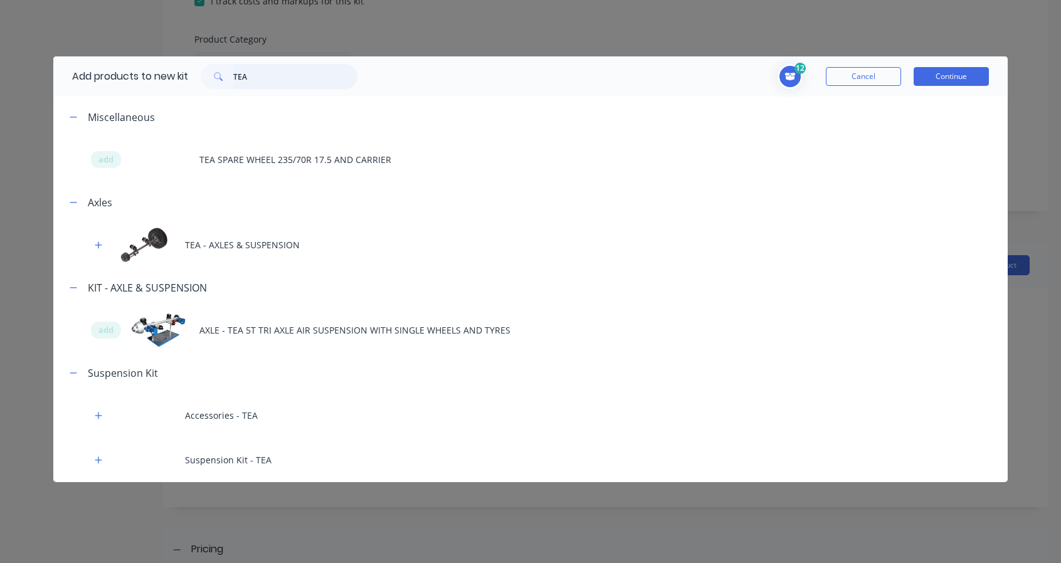
click at [298, 84] on input "TEA" at bounding box center [295, 76] width 124 height 25
type input "T"
type input "W17.5"
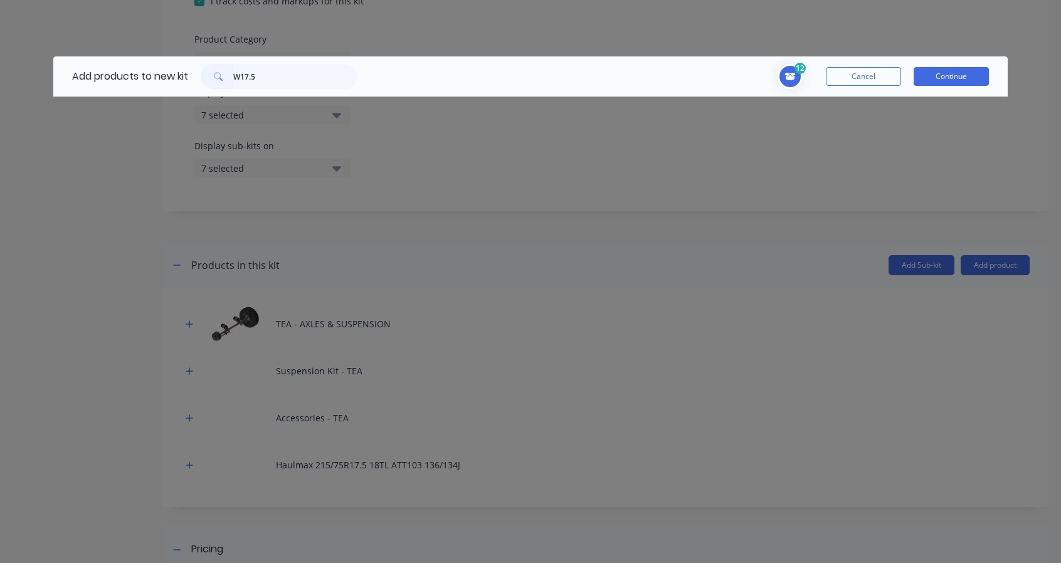
click at [871, 83] on button "Cancel" at bounding box center [863, 76] width 75 height 19
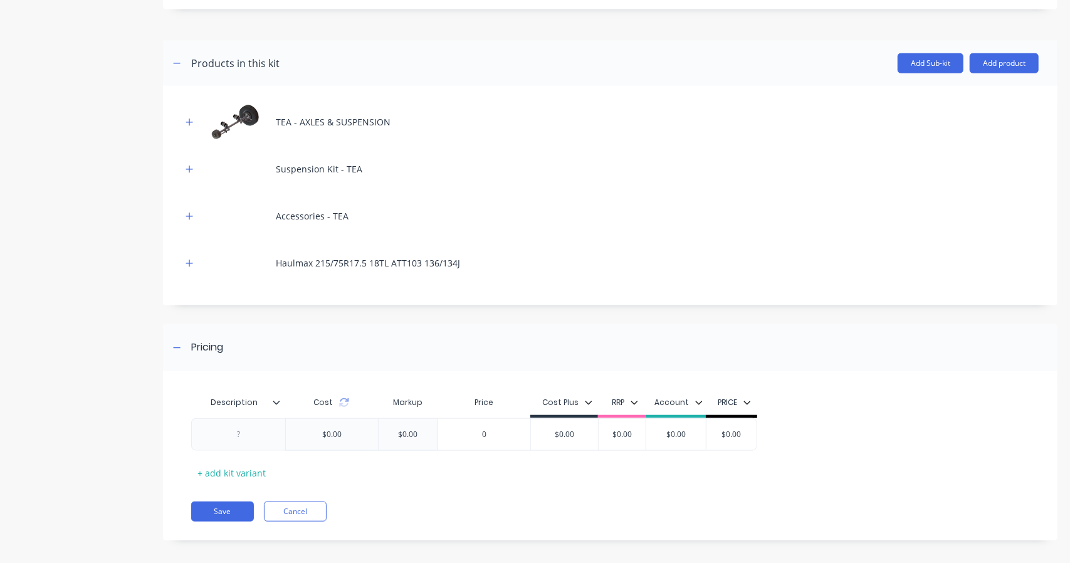
scroll to position [575, 0]
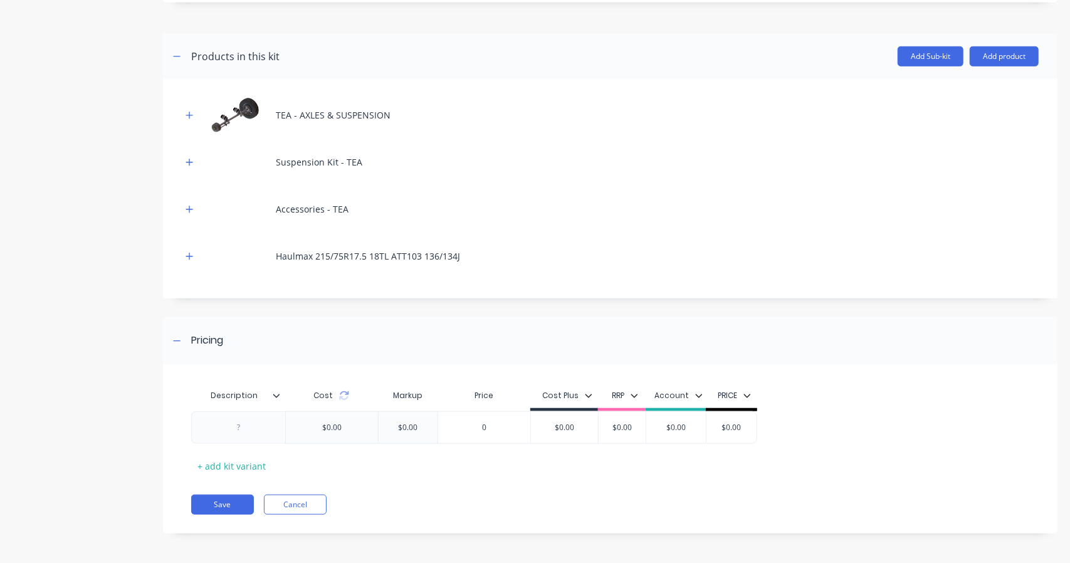
click at [272, 446] on div "Description Cost Markup Price Cost Plus RRP Account PRICE $0.00 $0.00 0 $0.00 $…" at bounding box center [605, 429] width 829 height 93
click at [243, 422] on div at bounding box center [238, 427] width 63 height 16
click at [452, 370] on div "Pricing Description Cost Markup Price Cost Plus RRP Account PRICE 6T $0.00 $0.0…" at bounding box center [610, 425] width 894 height 216
click at [344, 399] on icon at bounding box center [344, 396] width 10 height 10
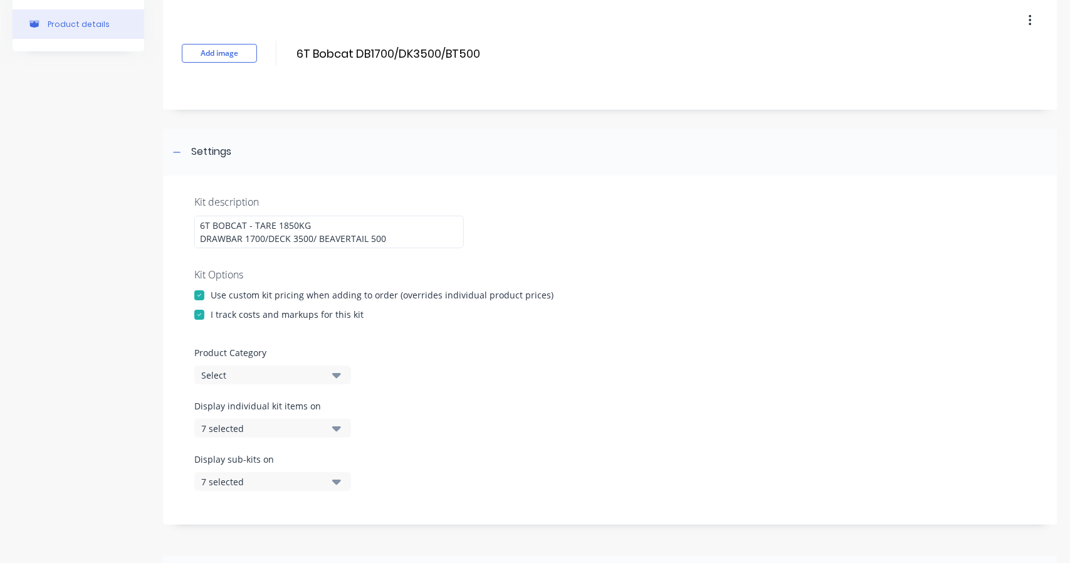
scroll to position [0, 0]
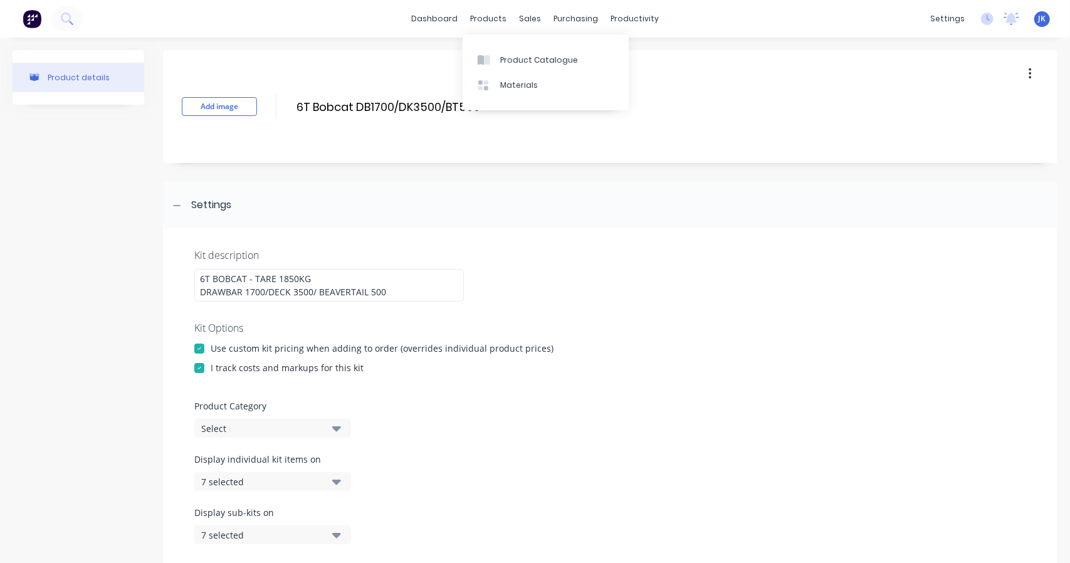
click at [511, 60] on div "Product Catalogue" at bounding box center [539, 60] width 78 height 11
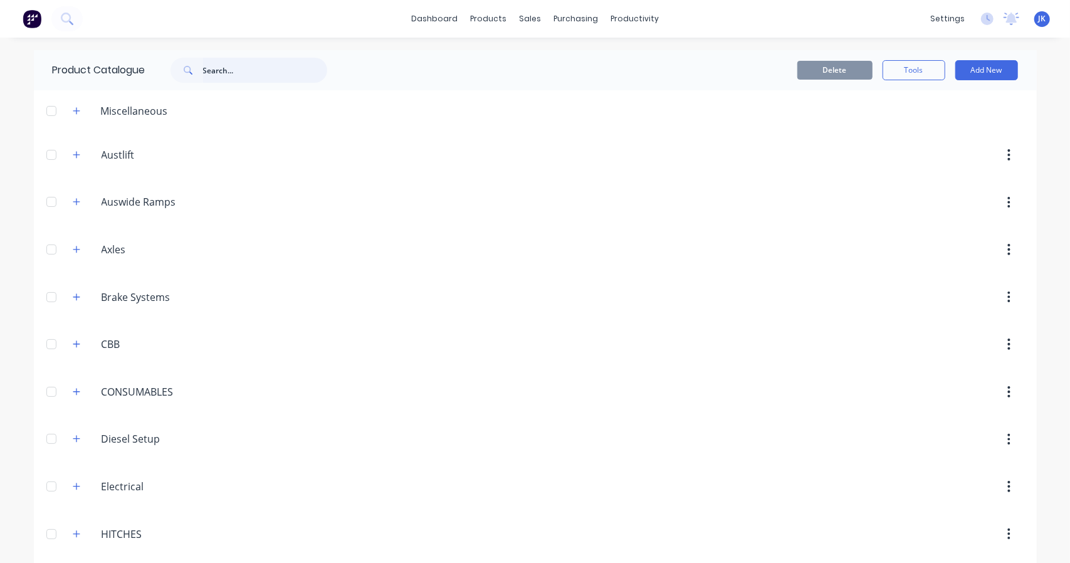
click at [257, 73] on input "text" at bounding box center [265, 70] width 124 height 25
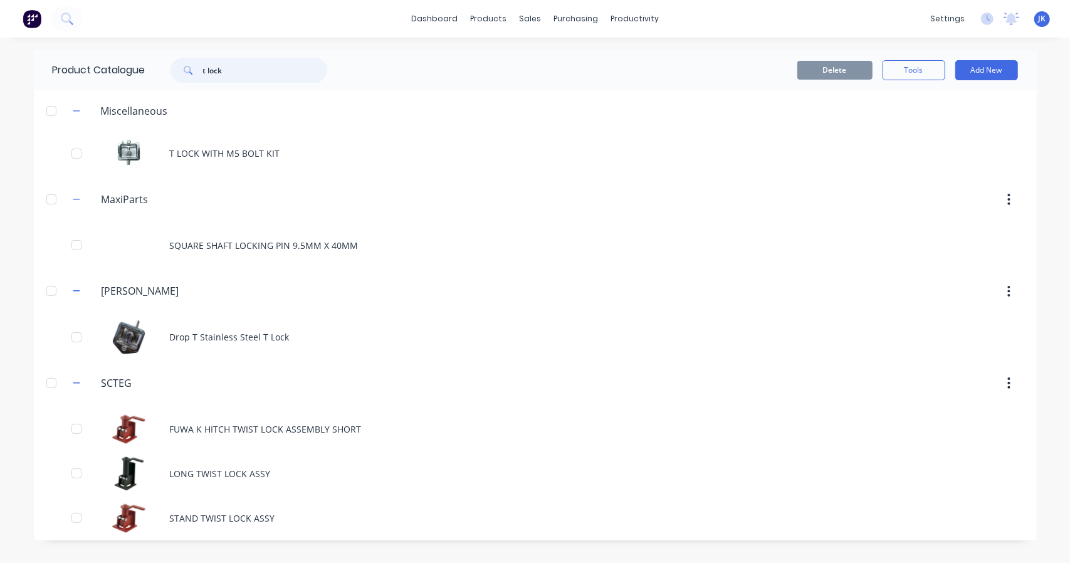
type input "t lock"
click at [225, 154] on div "T LOCK WITH M5 BOLT KIT" at bounding box center [535, 153] width 1003 height 45
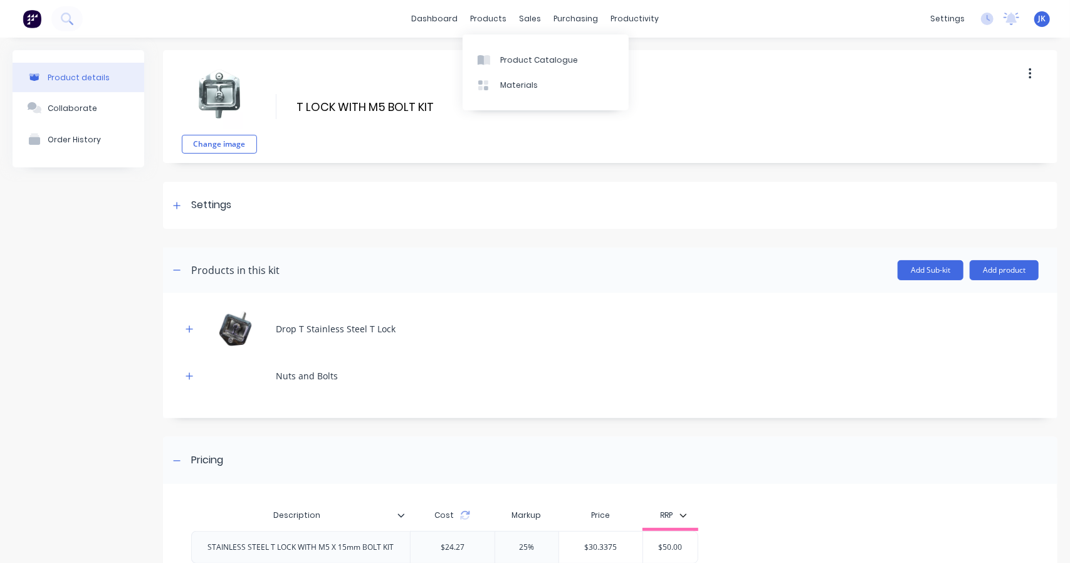
click at [501, 63] on div "Product Catalogue" at bounding box center [539, 60] width 78 height 11
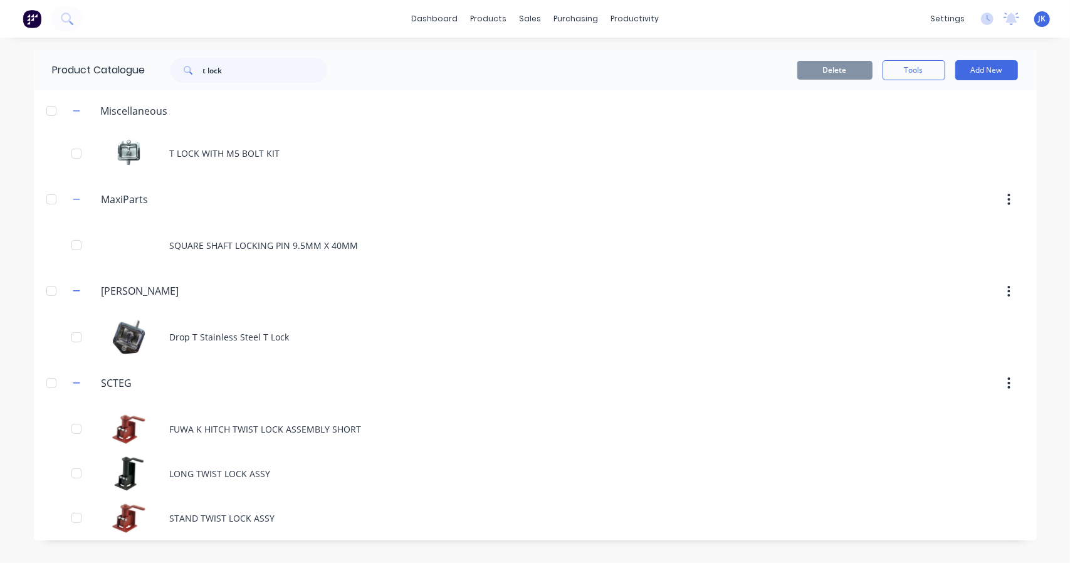
click at [996, 63] on button "Add New" at bounding box center [986, 70] width 63 height 20
click at [941, 121] on div "Product" at bounding box center [958, 127] width 97 height 18
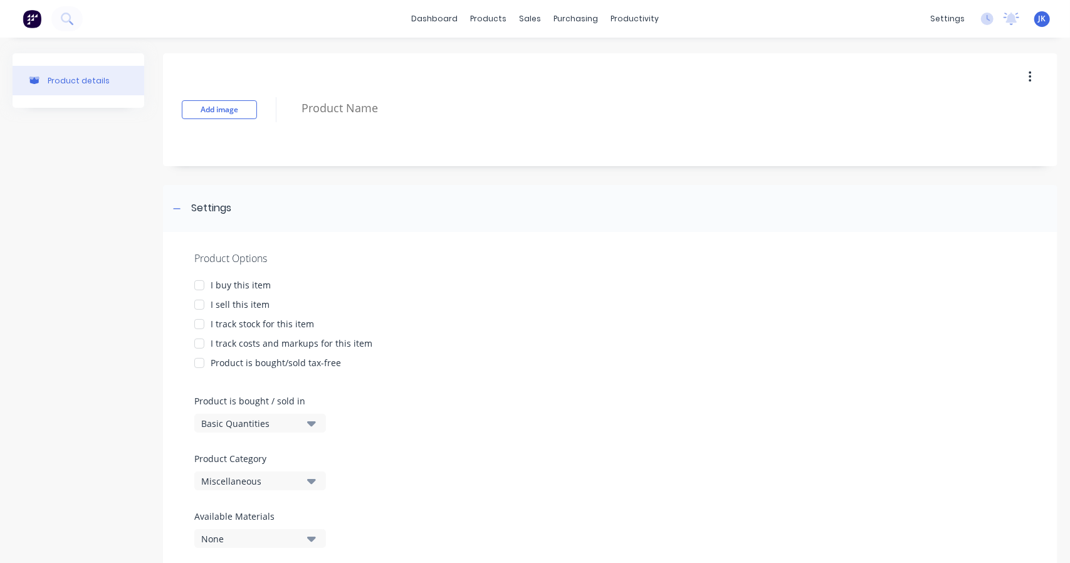
click at [199, 283] on div at bounding box center [199, 285] width 25 height 25
click at [202, 308] on div at bounding box center [199, 304] width 25 height 25
click at [201, 324] on div at bounding box center [199, 324] width 25 height 25
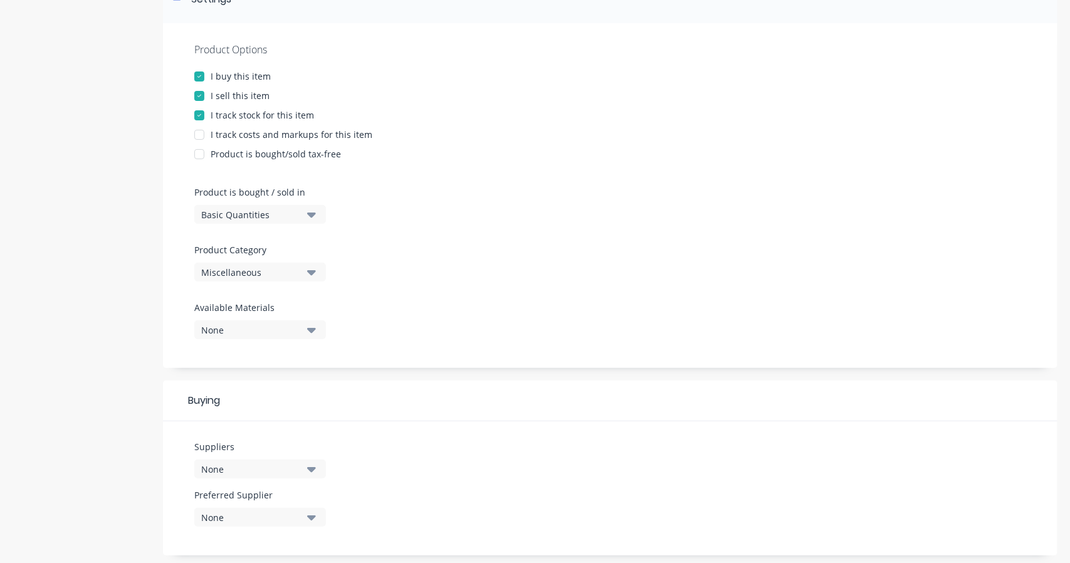
click at [194, 134] on div at bounding box center [199, 134] width 25 height 25
click at [262, 199] on div "Product is bought / sold in Basic Quantities" at bounding box center [256, 205] width 125 height 38
click at [257, 207] on button "Basic Quantities" at bounding box center [260, 214] width 132 height 19
click at [284, 221] on button "Basic Quantities" at bounding box center [260, 214] width 132 height 19
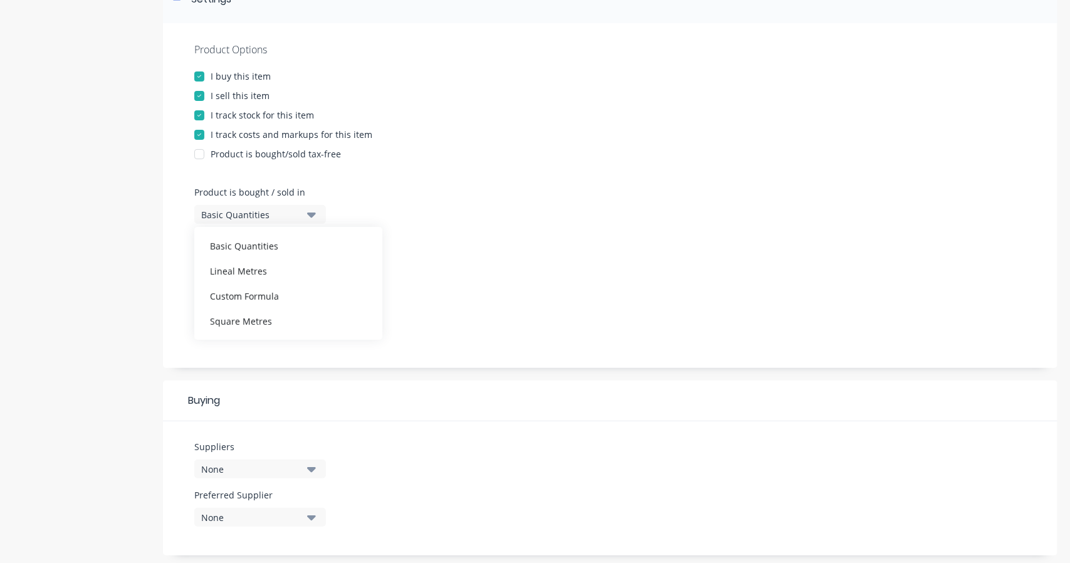
click at [284, 221] on button "Basic Quantities" at bounding box center [260, 214] width 132 height 19
click at [288, 266] on div "Miscellaneous" at bounding box center [251, 272] width 100 height 13
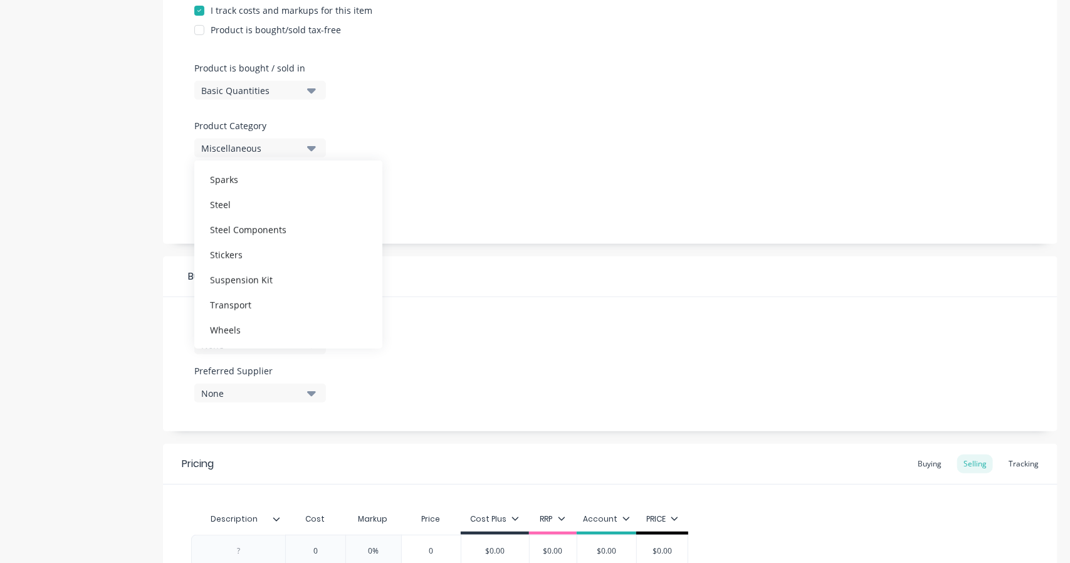
scroll to position [417, 0]
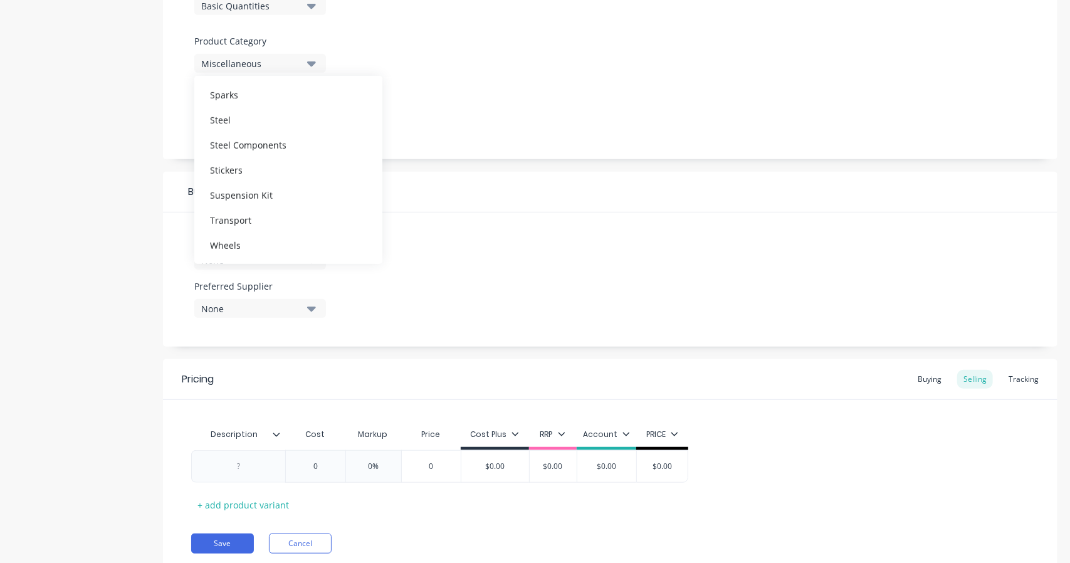
click at [273, 241] on div "Wheels" at bounding box center [288, 245] width 188 height 25
click at [291, 122] on div "None" at bounding box center [251, 121] width 100 height 13
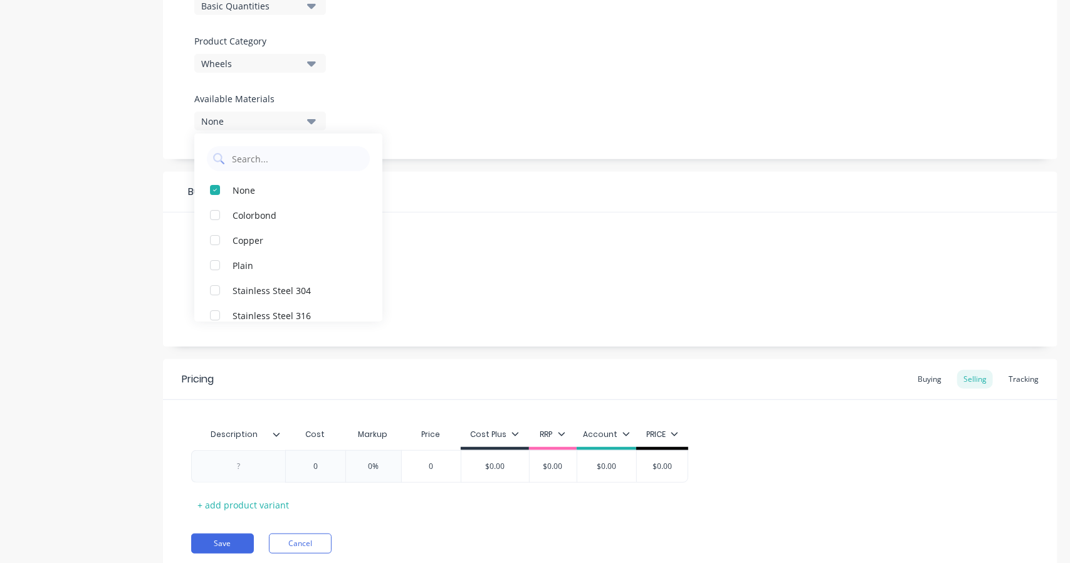
click at [291, 122] on div "None" at bounding box center [251, 121] width 100 height 13
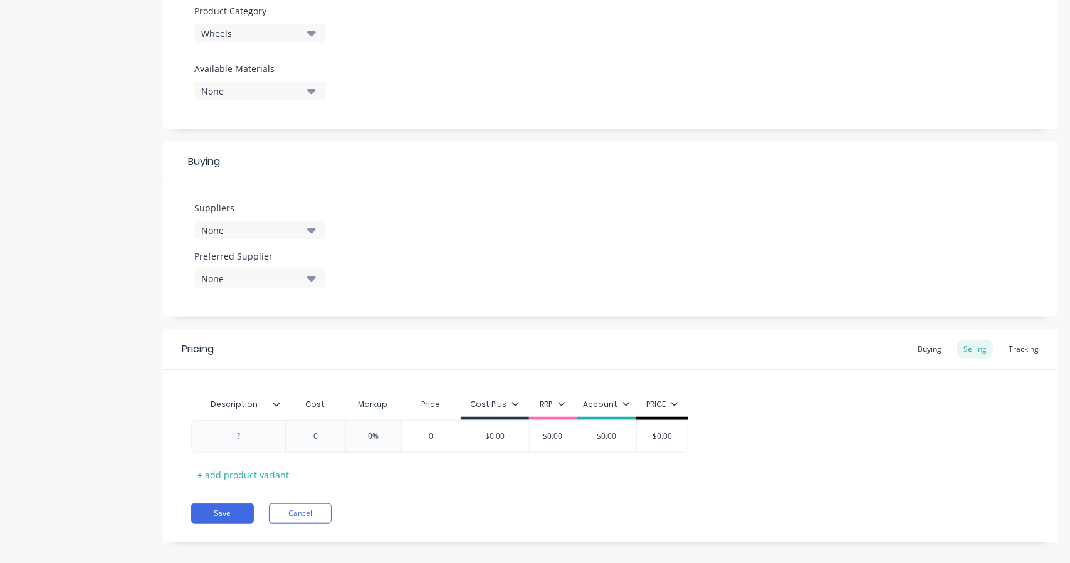
scroll to position [460, 0]
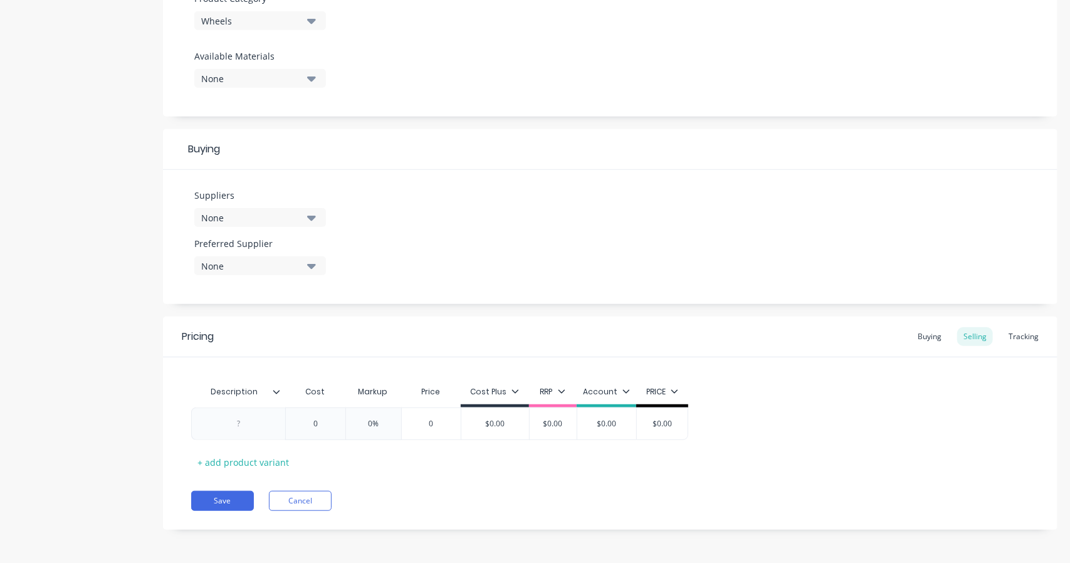
click at [263, 213] on div "None" at bounding box center [251, 217] width 100 height 13
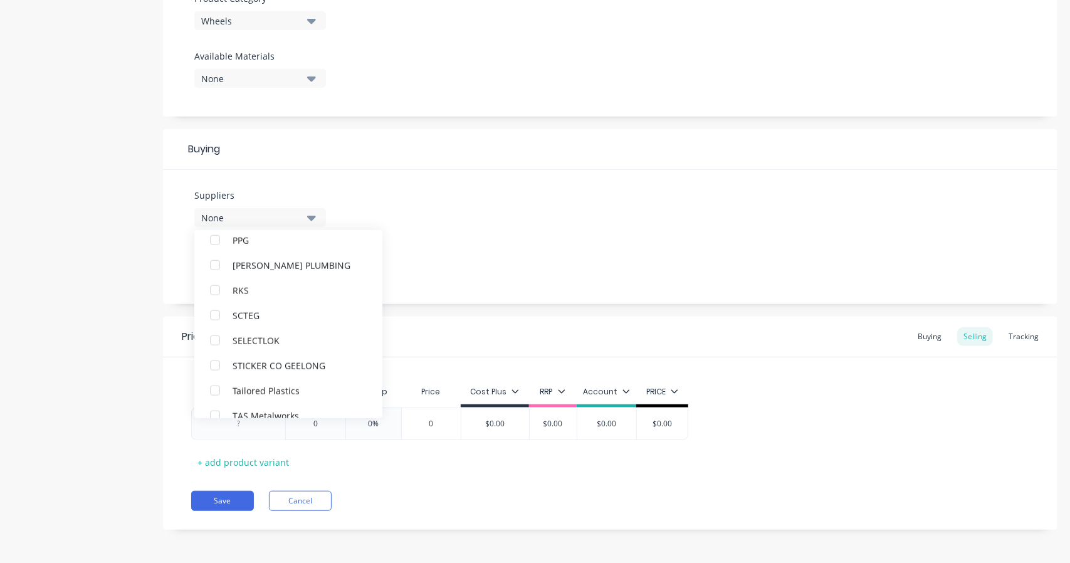
scroll to position [1044, 0]
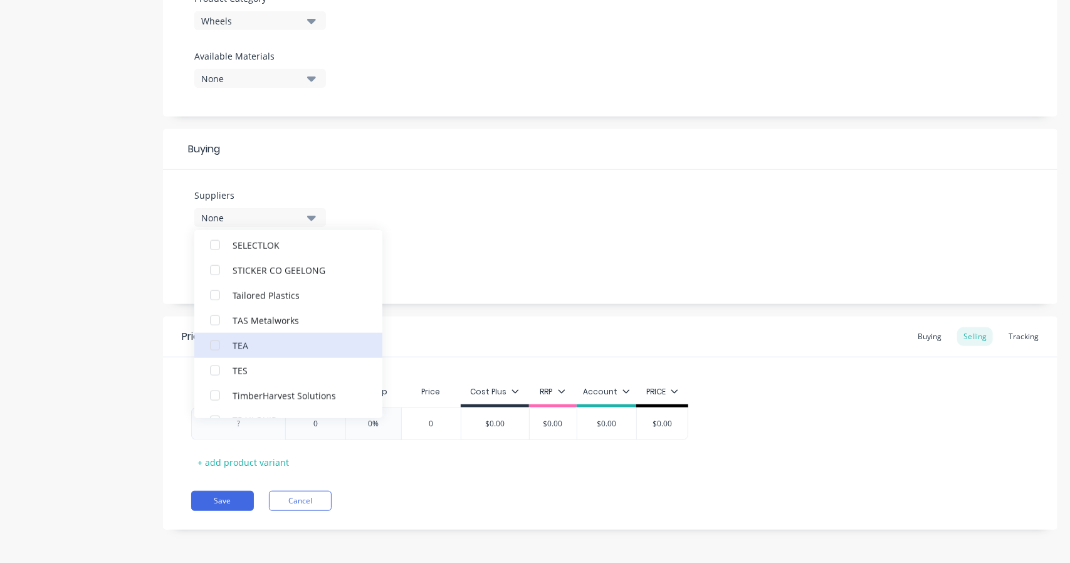
click at [231, 343] on button "TEA" at bounding box center [288, 345] width 188 height 25
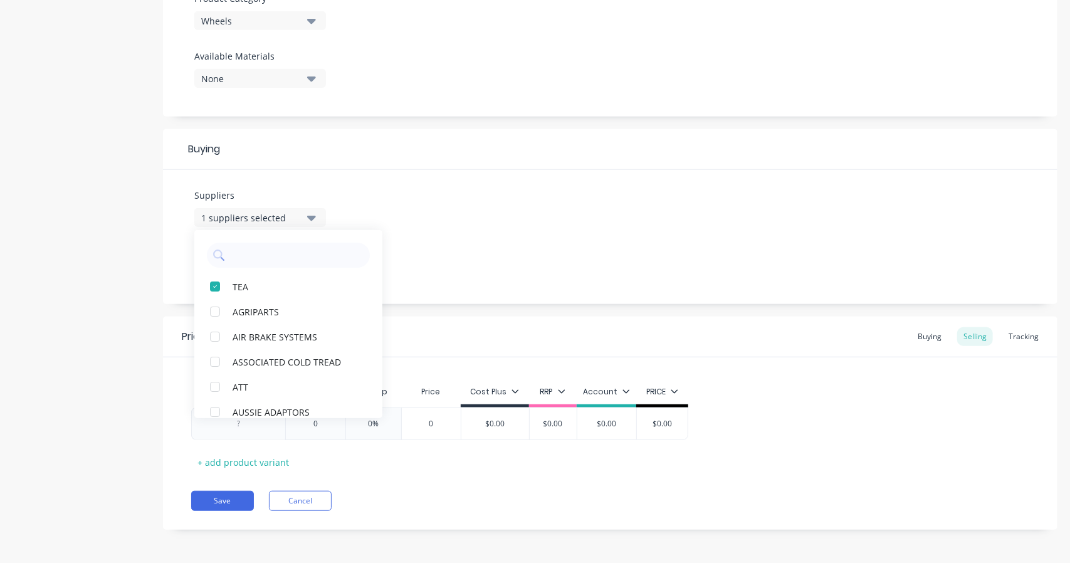
click at [540, 229] on div "Suppliers 1 suppliers selected TEA AGRIPARTS AIR BRAKE SYSTEMS ASSOCIATED COLD …" at bounding box center [610, 237] width 894 height 134
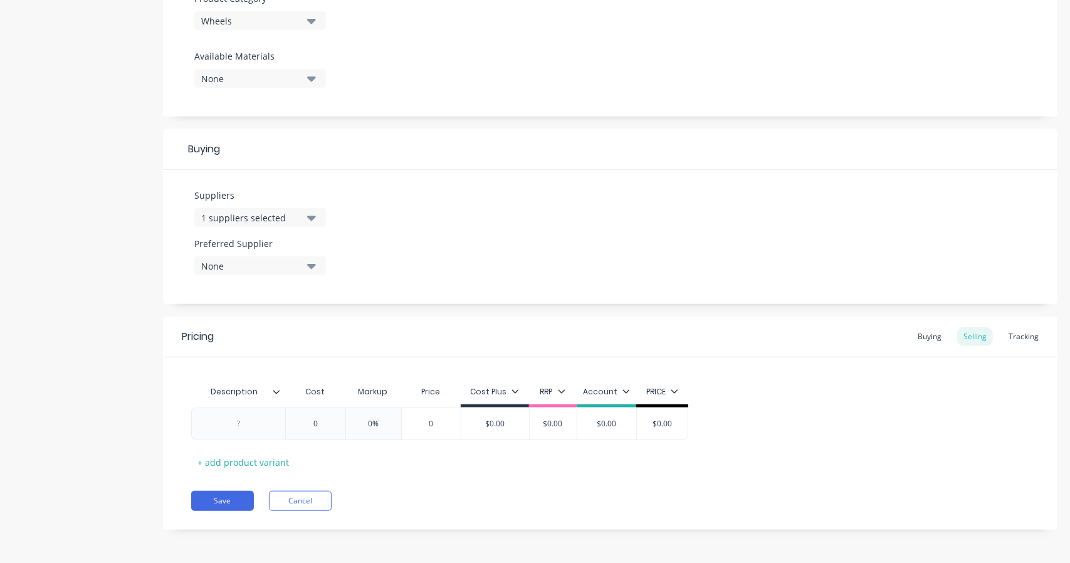
click at [275, 260] on div "None" at bounding box center [251, 266] width 100 height 13
click at [218, 340] on div "button" at bounding box center [214, 334] width 25 height 25
type textarea "x"
click at [454, 262] on div "Suppliers 1 suppliers selected Preferred Supplier TEA TEA" at bounding box center [610, 237] width 894 height 134
click at [268, 429] on div at bounding box center [238, 424] width 63 height 16
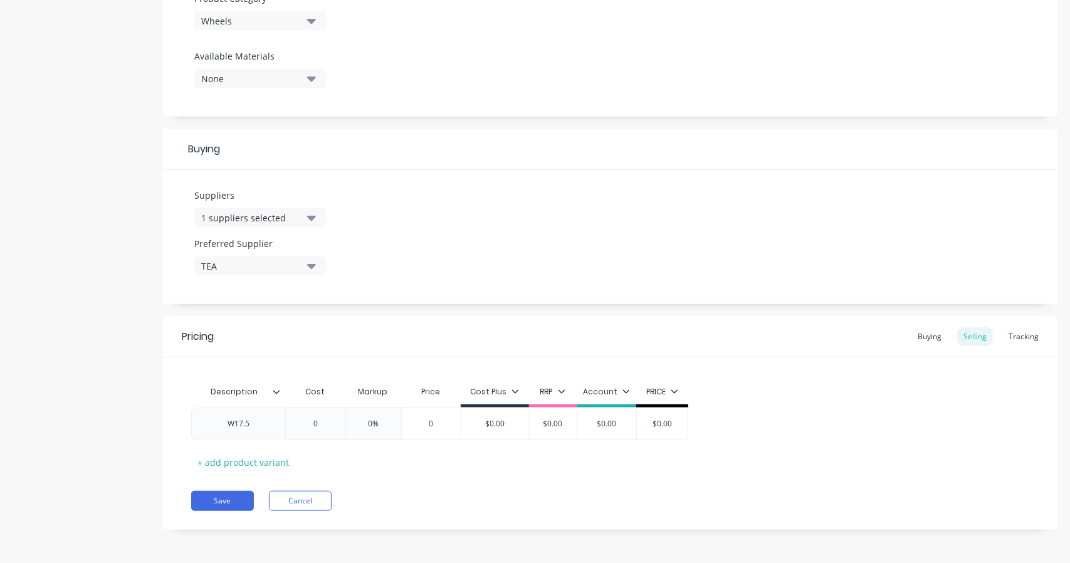
type textarea "x"
type input "0"
click at [310, 424] on input "0" at bounding box center [315, 423] width 63 height 11
click at [322, 422] on input "0" at bounding box center [315, 423] width 63 height 11
drag, startPoint x: 326, startPoint y: 421, endPoint x: 293, endPoint y: 422, distance: 32.6
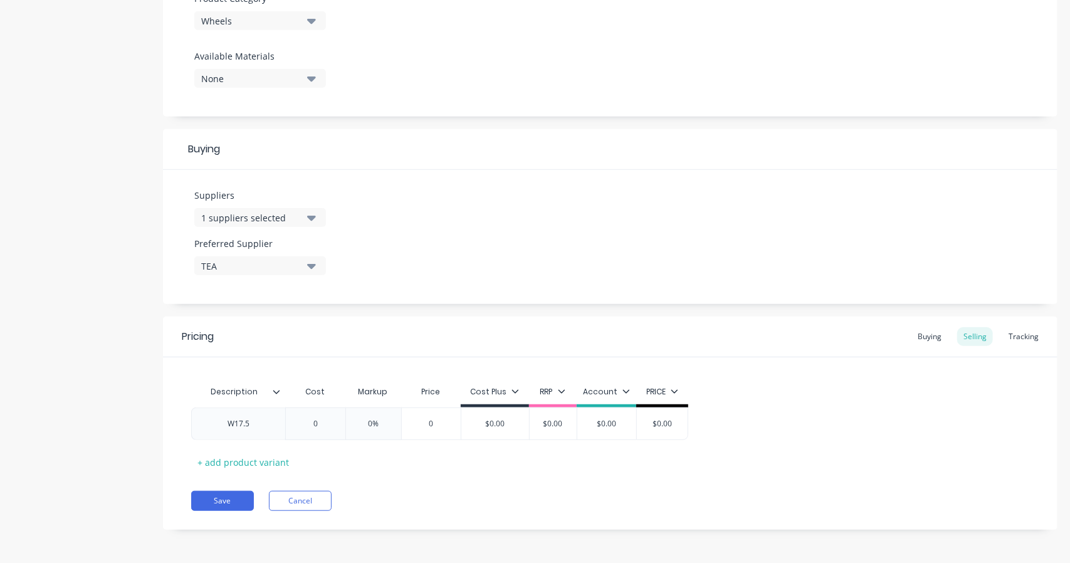
click at [293, 422] on input "0" at bounding box center [315, 423] width 63 height 11
type textarea "x"
type input "2"
type textarea "x"
type input "21"
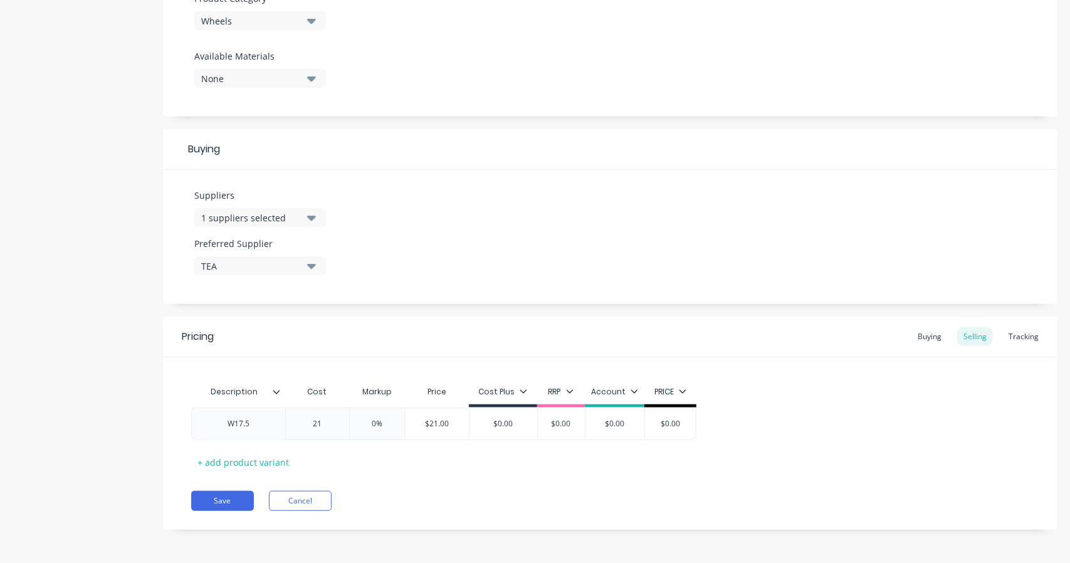
type textarea "x"
type input "212"
type input "0%"
click at [387, 427] on input "0%" at bounding box center [381, 423] width 63 height 11
type textarea "x"
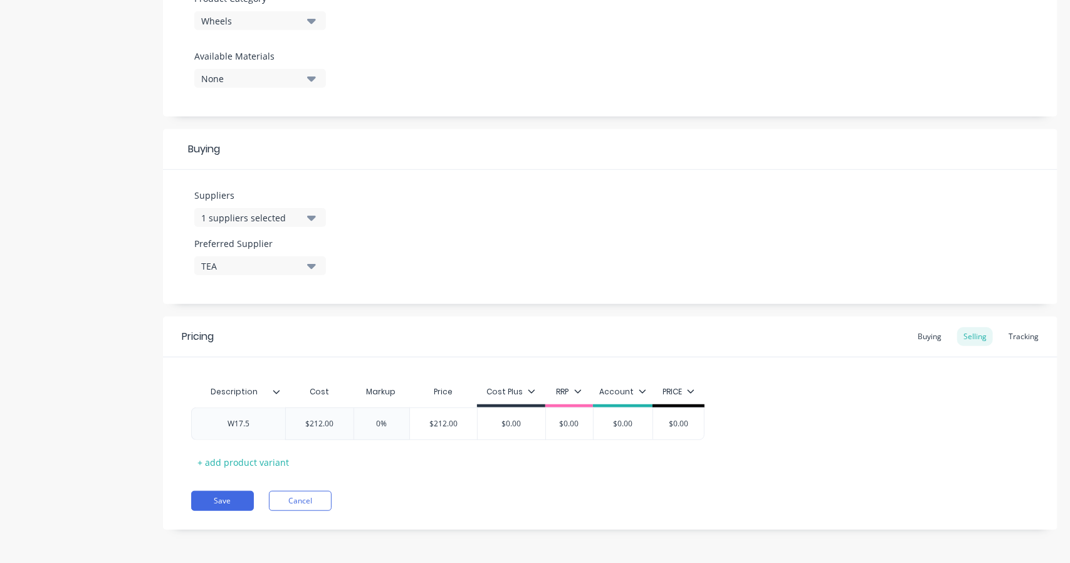
type input "0%2"
type textarea "x"
type input "0%25"
type textarea "x"
type input "0%2"
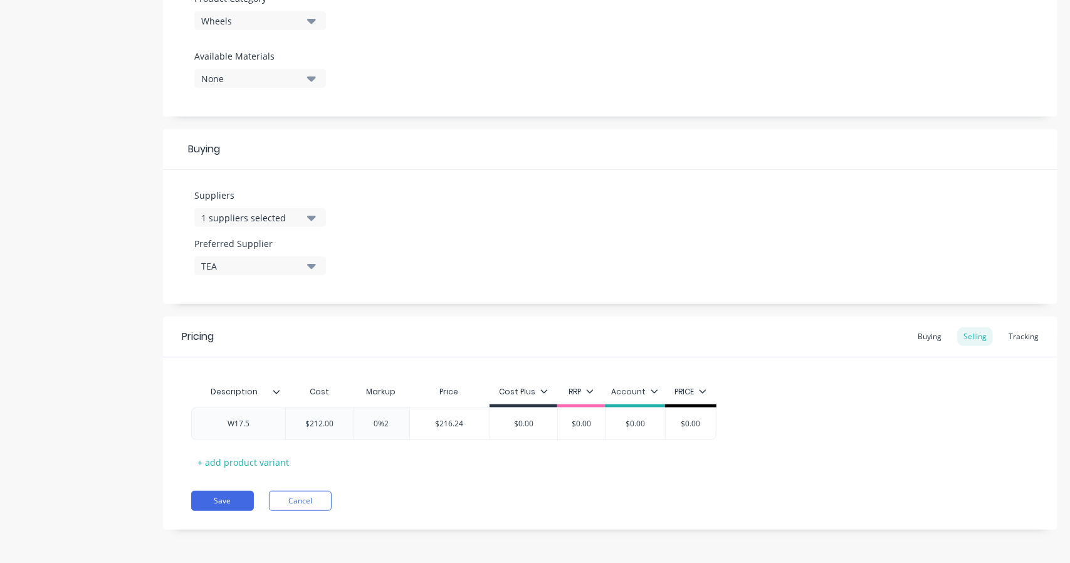
type textarea "x"
type input "%"
type textarea "x"
type input "2%"
type textarea "x"
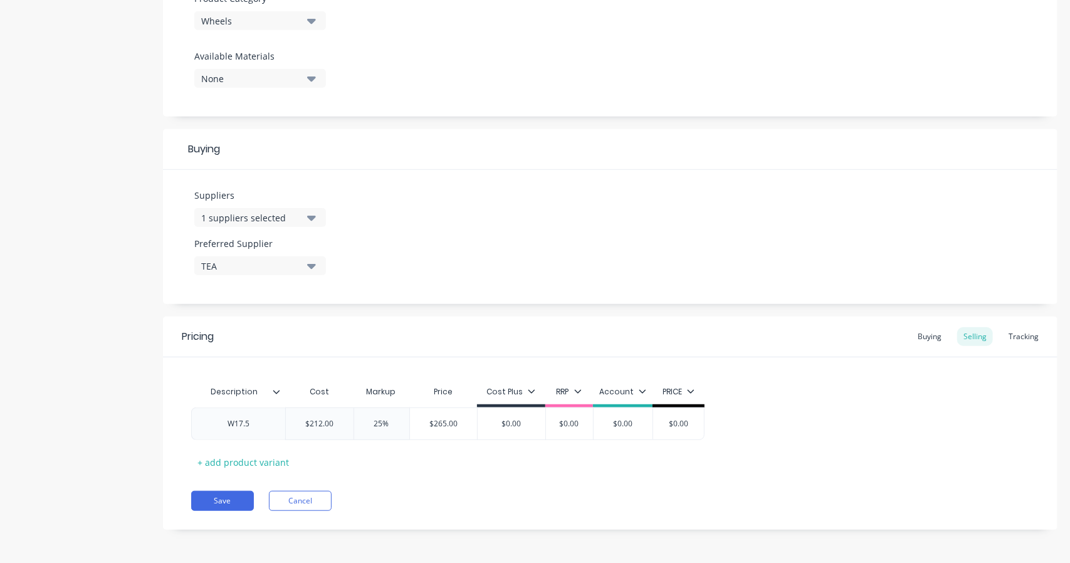
type input "25%"
click at [474, 446] on div "Description Cost Markup Price Cost Plus RRP Account PRICE W17.5 $212.00 212 25%…" at bounding box center [610, 425] width 838 height 93
click at [517, 434] on div "$0.00" at bounding box center [512, 423] width 68 height 31
type input "$0.00"
drag, startPoint x: 533, startPoint y: 424, endPoint x: 507, endPoint y: 424, distance: 25.7
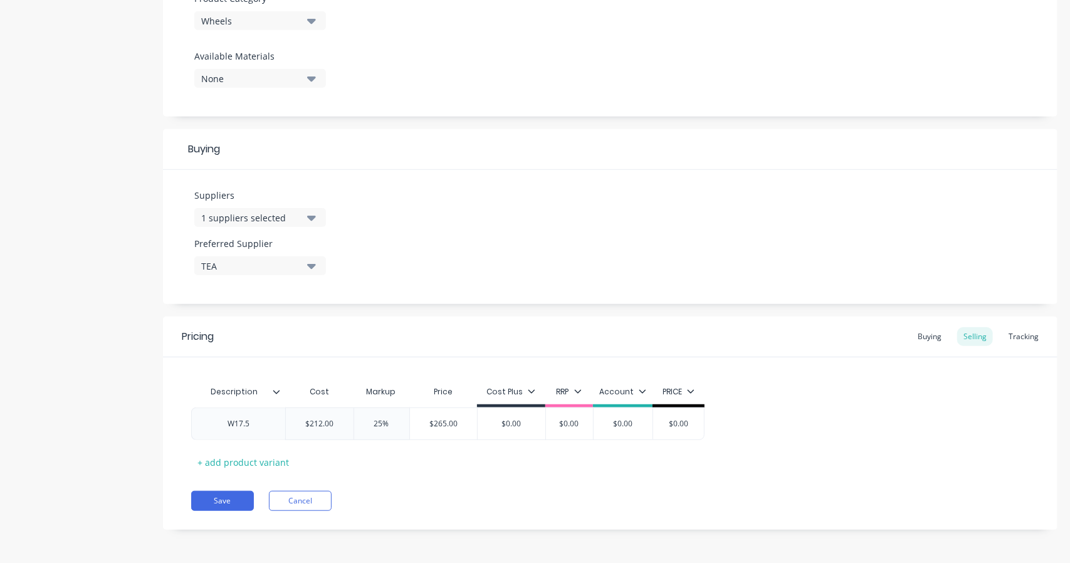
click at [507, 424] on input "$0.00" at bounding box center [512, 423] width 68 height 11
click at [682, 390] on div "PRICE" at bounding box center [679, 391] width 32 height 11
click at [626, 422] on div at bounding box center [626, 426] width 25 height 25
click at [522, 503] on div "Save Cancel" at bounding box center [624, 501] width 866 height 20
click at [521, 428] on div "$0.00" at bounding box center [511, 423] width 67 height 31
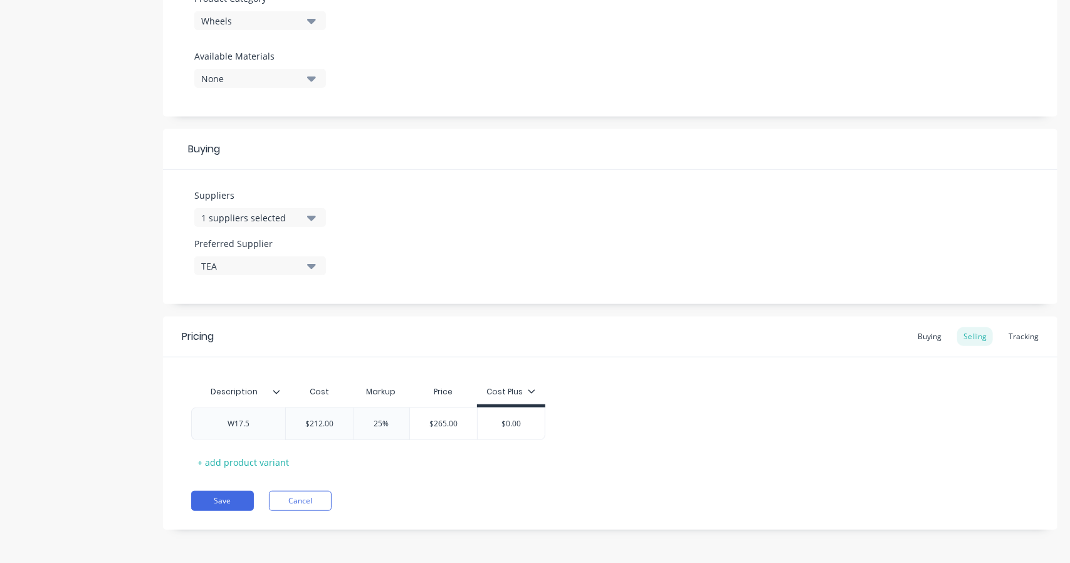
type textarea "x"
type input "$2"
type textarea "x"
type input "$26"
type textarea "x"
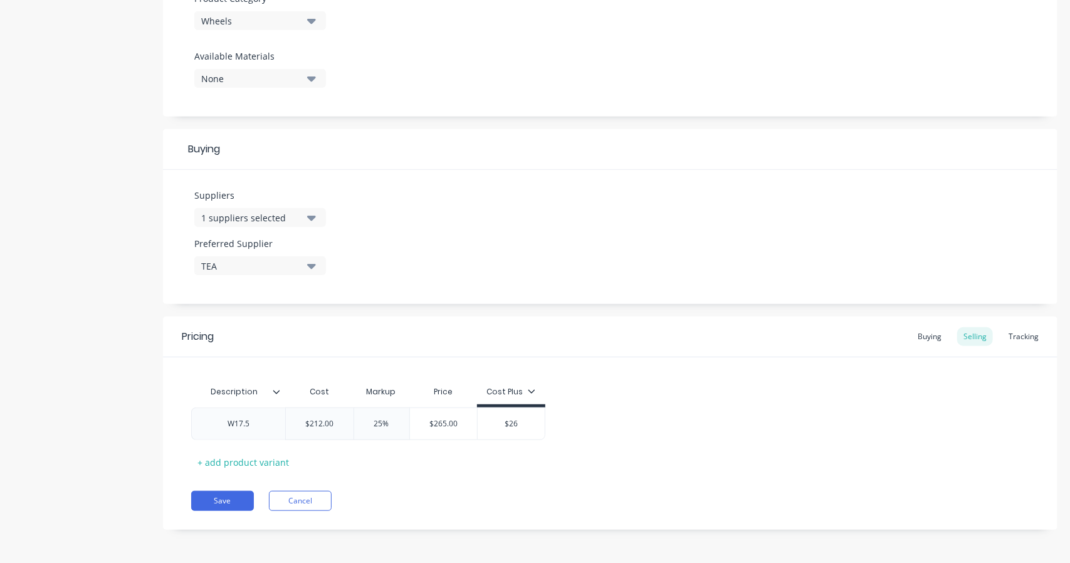
type input "$265"
type textarea "x"
type input "$26"
type textarea "x"
type input "$2"
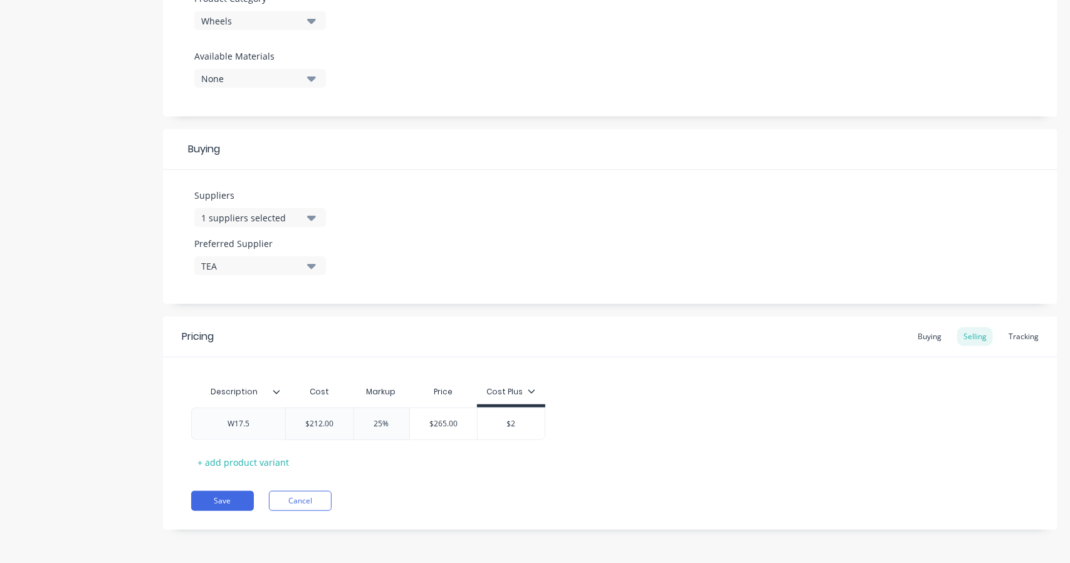
type textarea "x"
type input "$"
type textarea "x"
type input "$8"
type textarea "x"
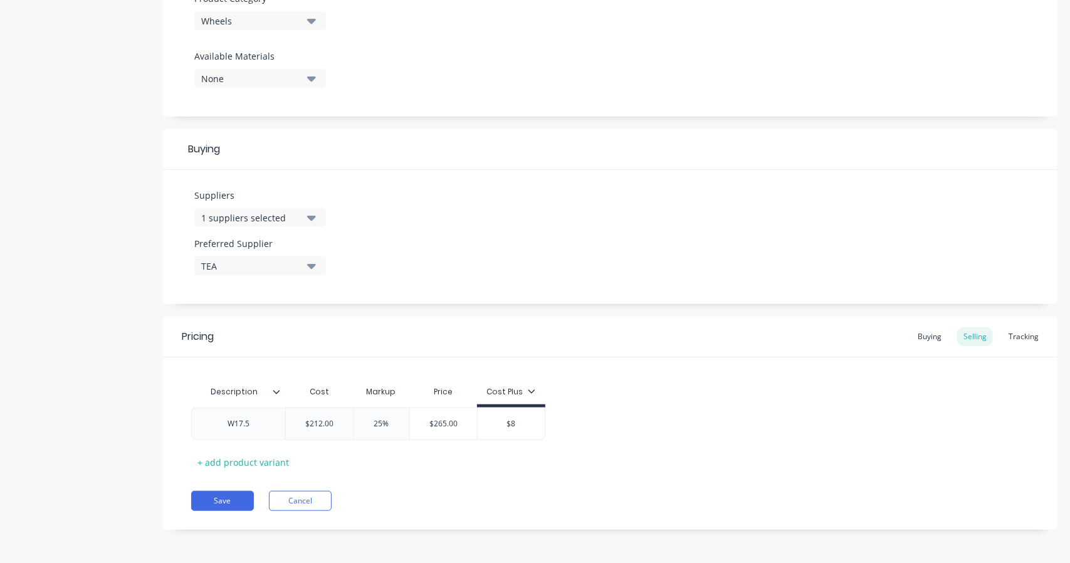
type input "$80"
type textarea "x"
type input "$8"
type textarea "x"
type input "$"
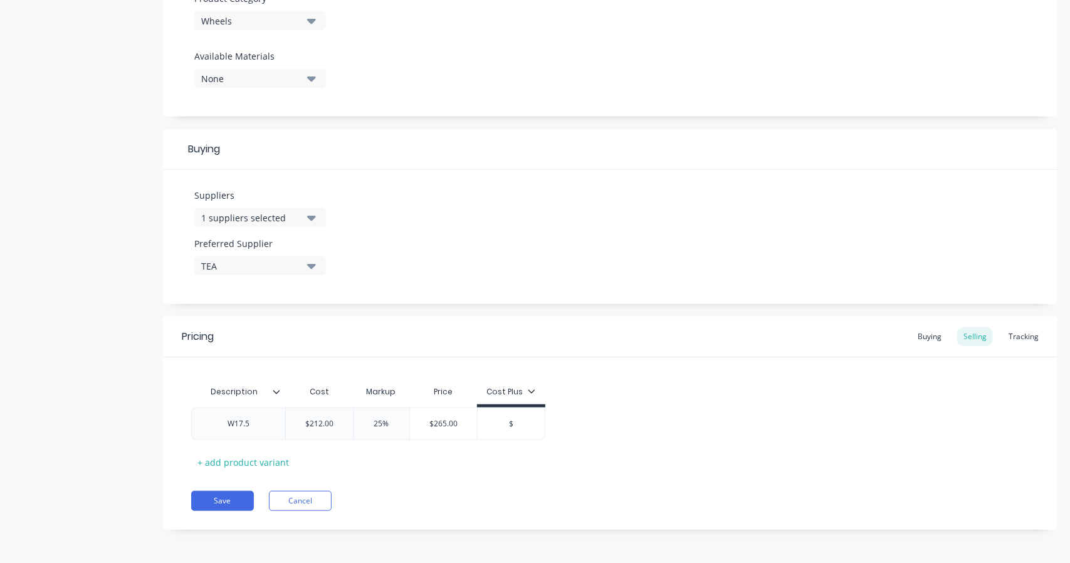
type textarea "x"
type input "$2"
type textarea "x"
type input "$28"
type textarea "x"
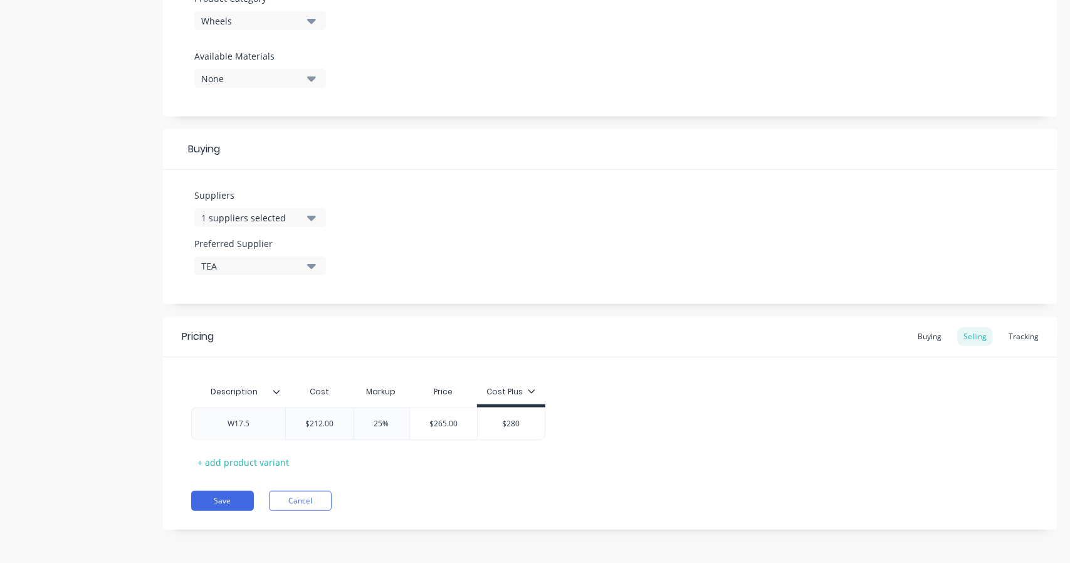
type input "$280"
click at [666, 458] on div "Description Cost Markup Price Cost Plus W17.5 $212.00 212 25% 25% $265.00 $280.…" at bounding box center [610, 425] width 838 height 93
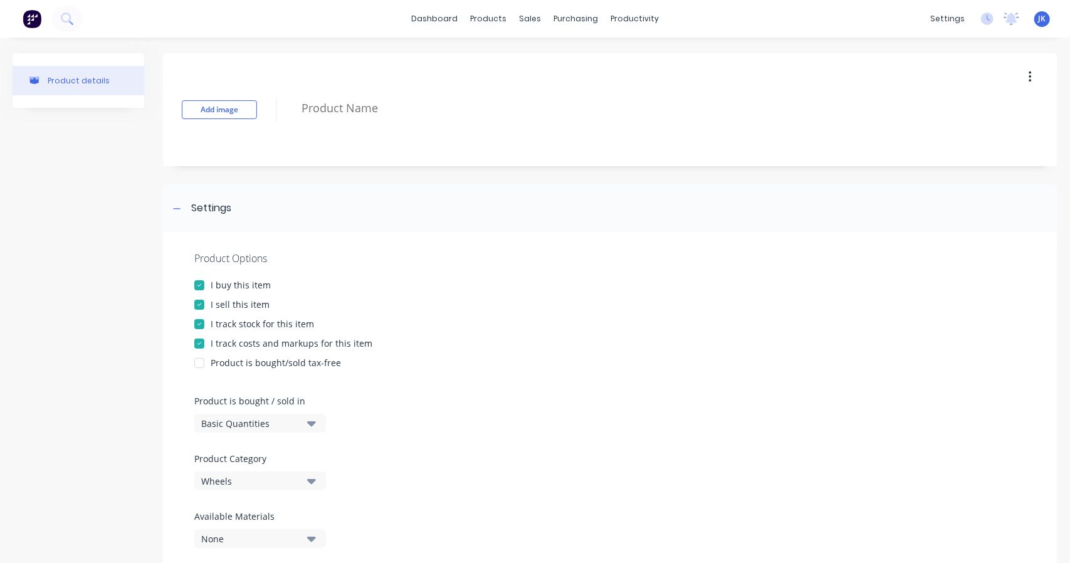
click at [239, 112] on button "Add image" at bounding box center [219, 109] width 75 height 19
click at [232, 105] on button "Add image" at bounding box center [219, 109] width 75 height 19
type textarea "x"
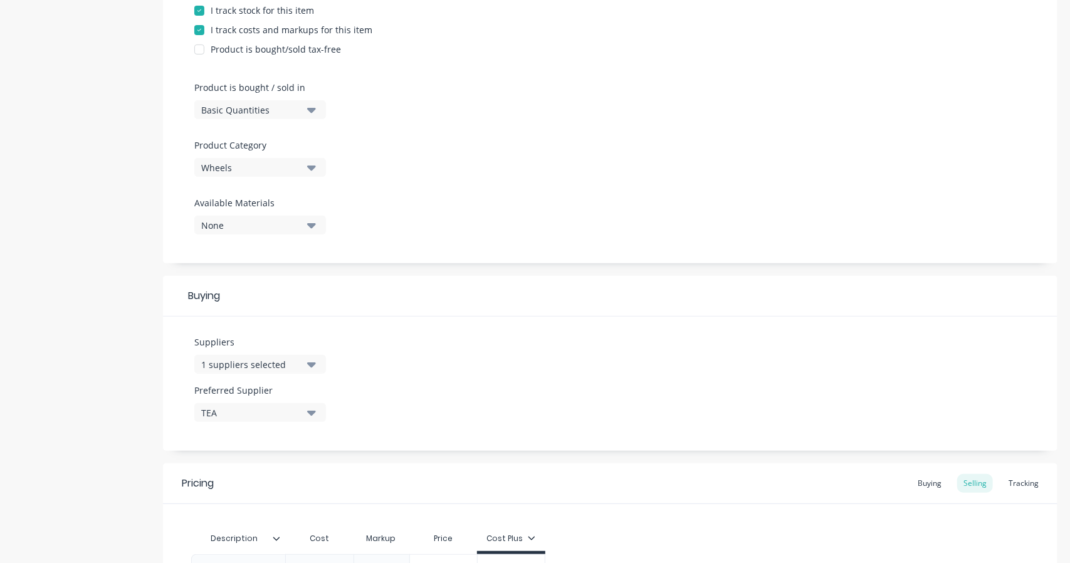
scroll to position [460, 0]
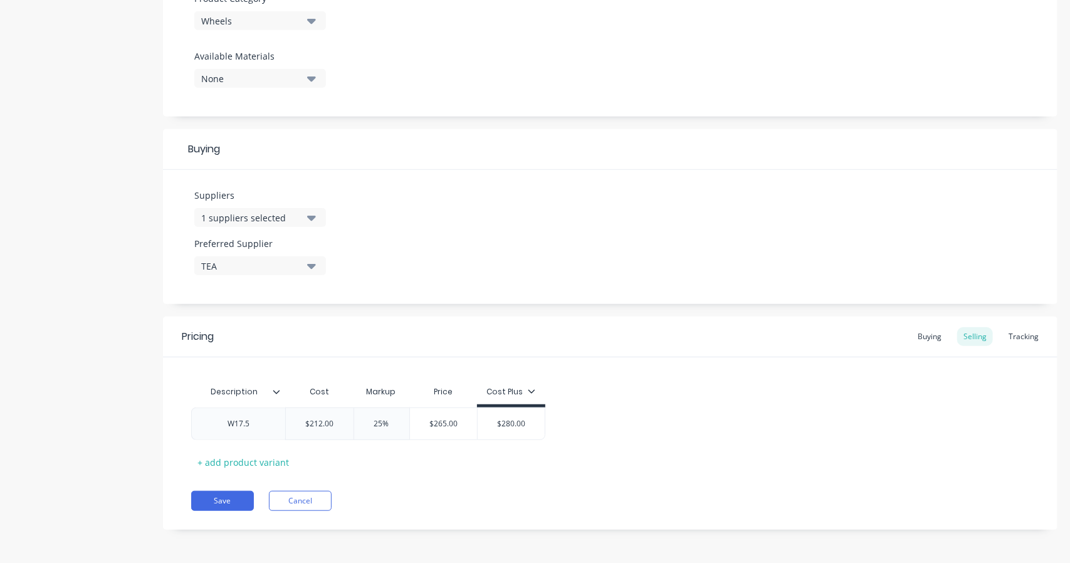
click at [918, 335] on div "Buying" at bounding box center [929, 336] width 36 height 19
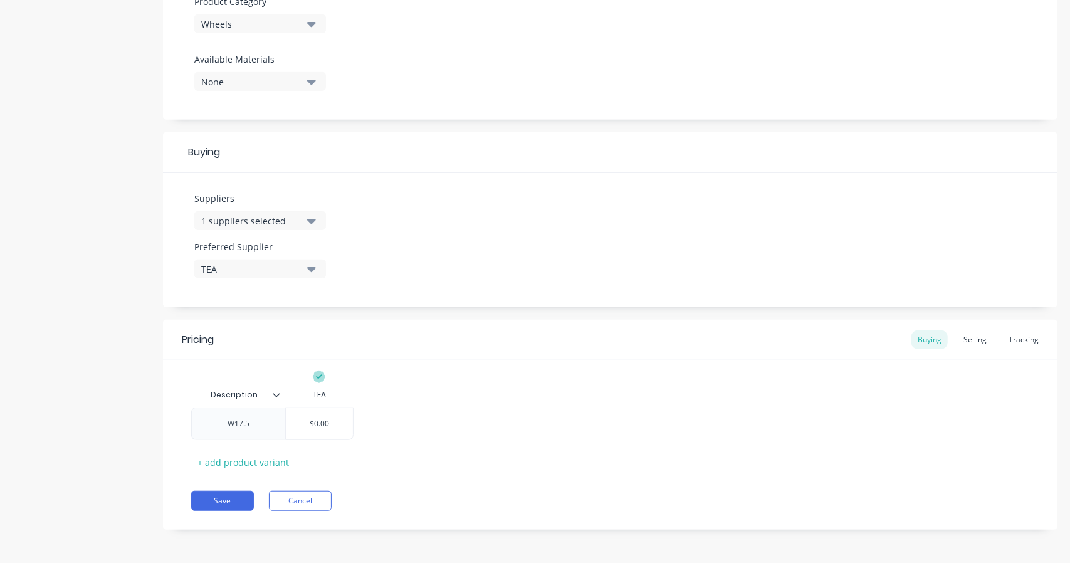
click at [317, 432] on div "$0.00" at bounding box center [319, 423] width 67 height 31
type input "$0.00"
click at [330, 423] on input "$0.00" at bounding box center [319, 423] width 67 height 11
type textarea "x"
type input "$0.0"
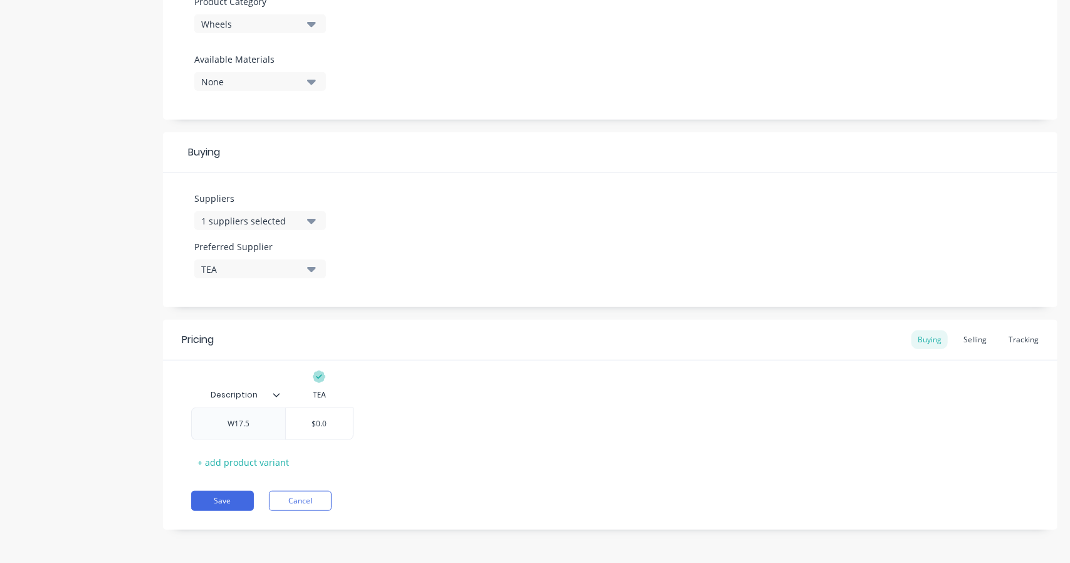
type textarea "x"
type input "$0."
type textarea "x"
type input "$0"
type textarea "x"
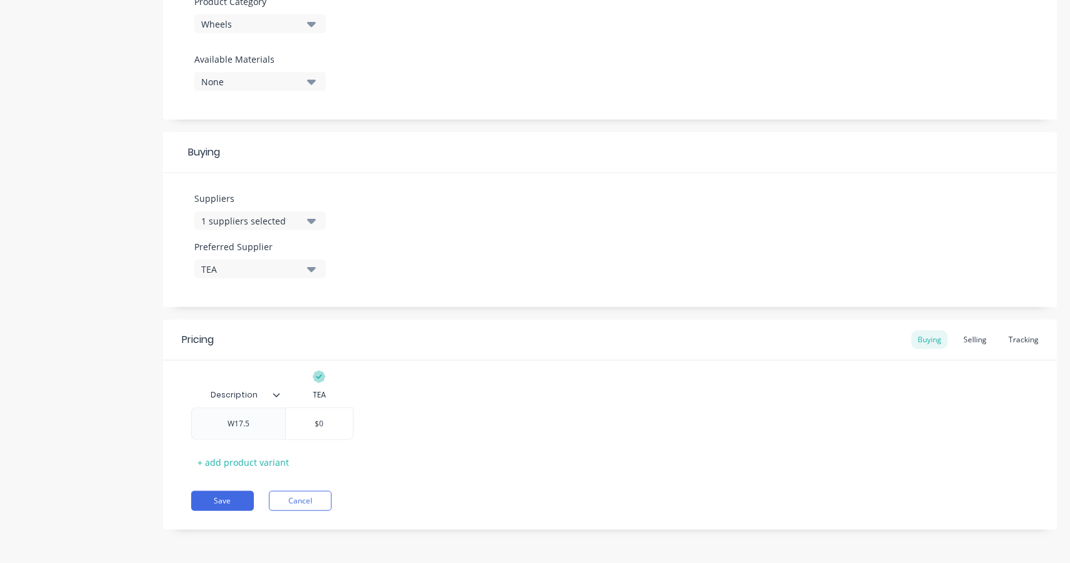
type input "$"
type textarea "x"
type input "$2"
type textarea "x"
type input "$21"
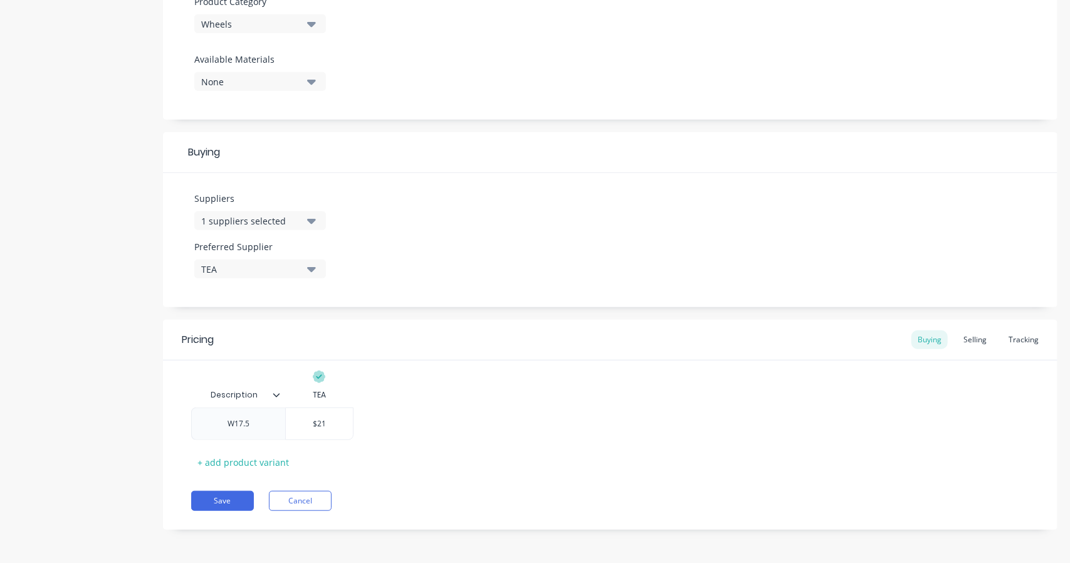
type textarea "x"
type input "$212"
click at [648, 480] on div "Pricing Buying Selling Tracking Description TEA W17.5 $212.00 $212 + add produc…" at bounding box center [610, 425] width 894 height 210
click at [974, 339] on div "Selling" at bounding box center [975, 339] width 36 height 19
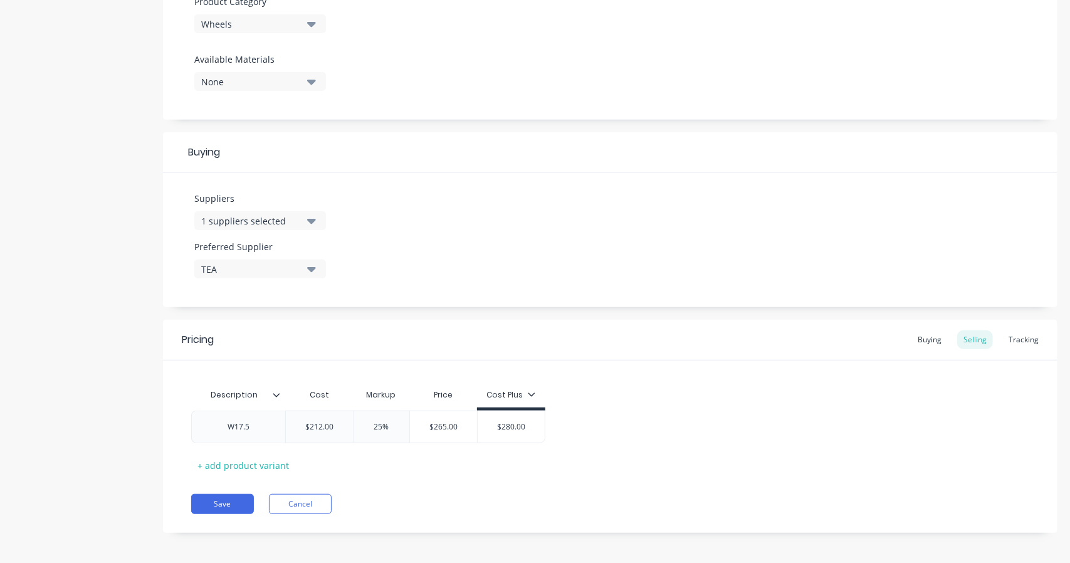
click at [1020, 341] on div "Tracking" at bounding box center [1023, 339] width 43 height 19
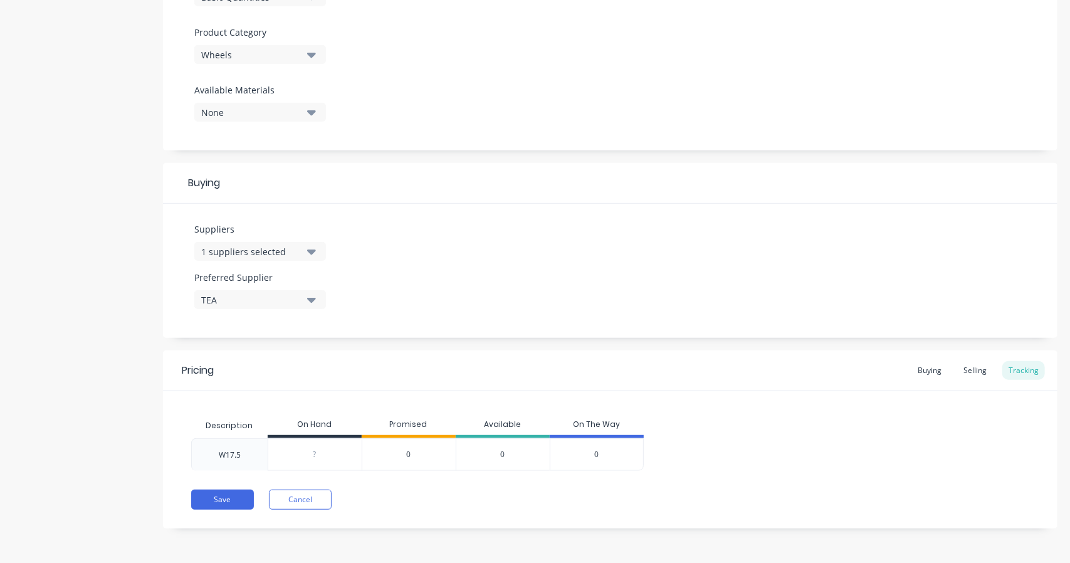
scroll to position [425, 0]
type input "0"
click at [326, 456] on input "0" at bounding box center [314, 455] width 93 height 11
click at [416, 451] on div "0" at bounding box center [409, 455] width 94 height 33
click at [506, 449] on div "0" at bounding box center [503, 455] width 94 height 33
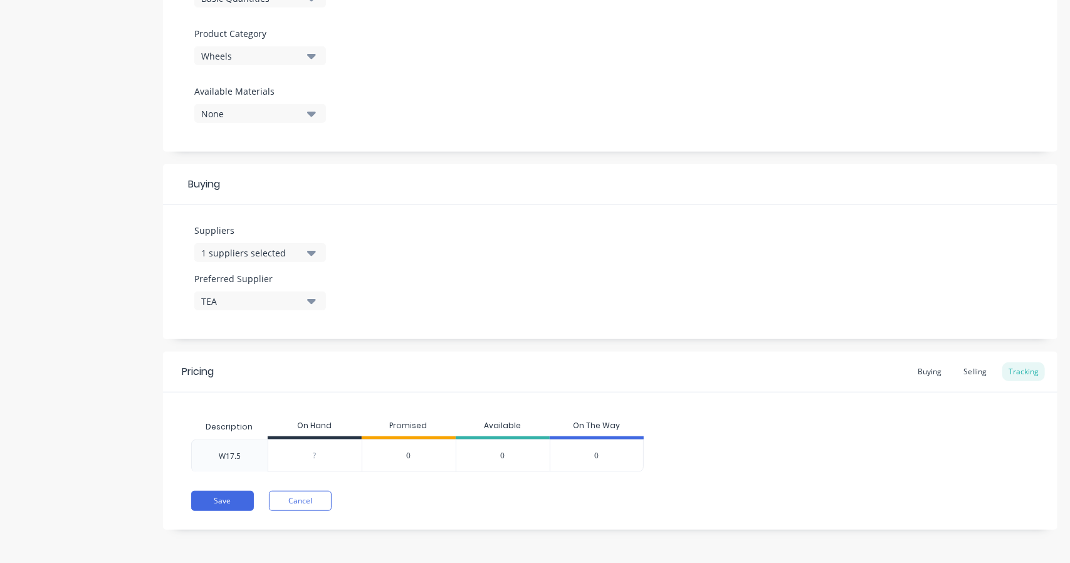
click at [621, 449] on div "0" at bounding box center [597, 455] width 94 height 33
click at [332, 459] on input "0" at bounding box center [314, 455] width 93 height 11
type textarea "x"
type input "0"
type textarea "x"
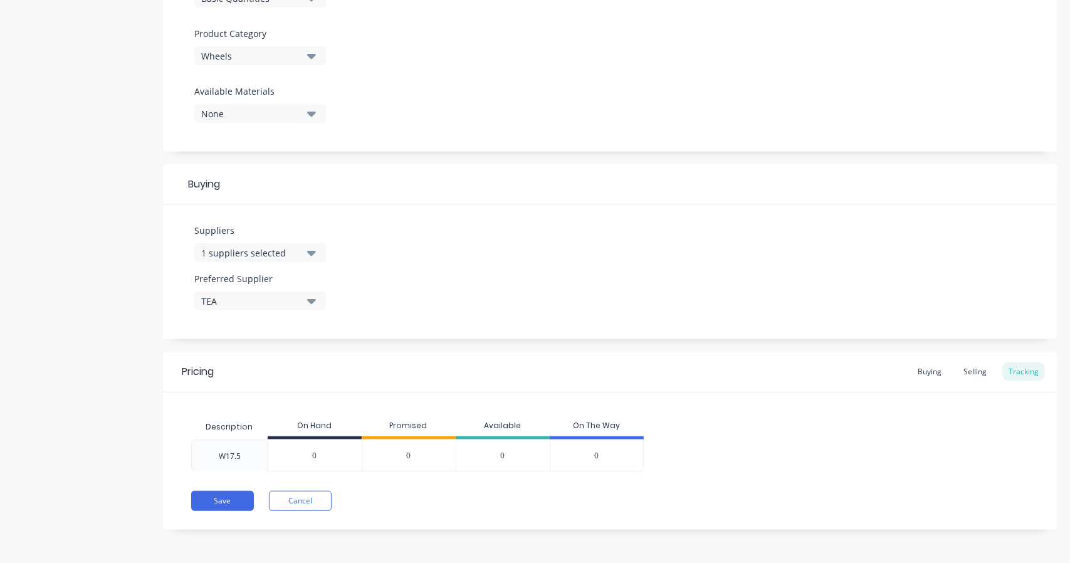
click at [364, 461] on div "0" at bounding box center [409, 455] width 94 height 33
drag, startPoint x: 451, startPoint y: 448, endPoint x: 482, endPoint y: 451, distance: 30.9
click at [453, 449] on div "0" at bounding box center [409, 455] width 94 height 33
click at [513, 450] on div "0" at bounding box center [503, 455] width 94 height 33
click at [507, 455] on div "0" at bounding box center [503, 455] width 94 height 33
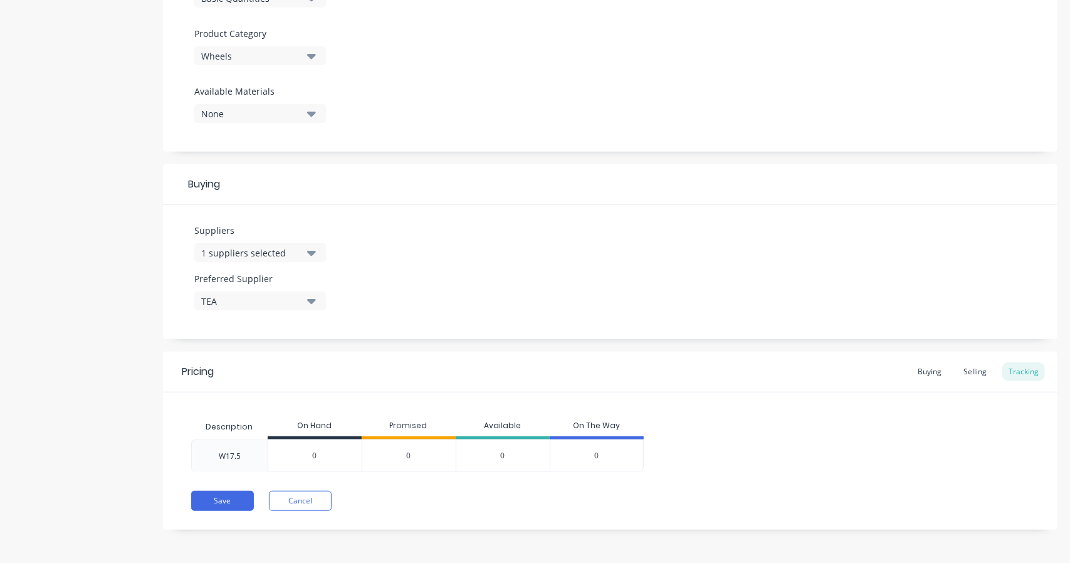
drag, startPoint x: 495, startPoint y: 456, endPoint x: 476, endPoint y: 456, distance: 19.4
click at [479, 456] on div "0" at bounding box center [503, 455] width 94 height 33
drag, startPoint x: 412, startPoint y: 461, endPoint x: 393, endPoint y: 464, distance: 19.8
click at [394, 464] on div "0" at bounding box center [409, 455] width 94 height 33
click at [325, 462] on div "0" at bounding box center [314, 455] width 93 height 31
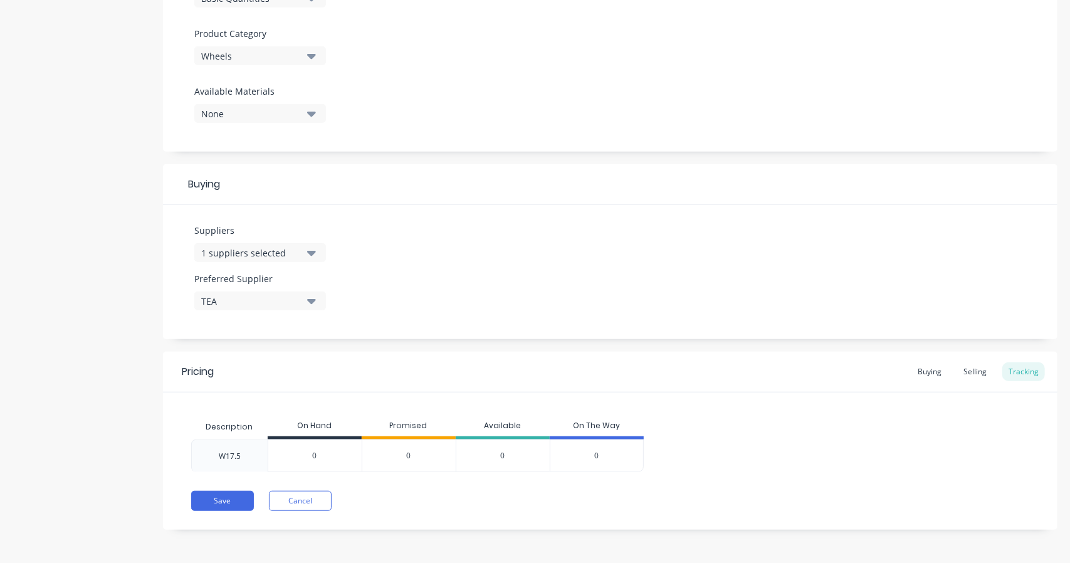
drag, startPoint x: 357, startPoint y: 455, endPoint x: 302, endPoint y: 460, distance: 54.8
click at [302, 460] on input "0" at bounding box center [314, 455] width 93 height 11
type input "5"
type textarea "x"
click at [425, 453] on div "0" at bounding box center [409, 455] width 94 height 33
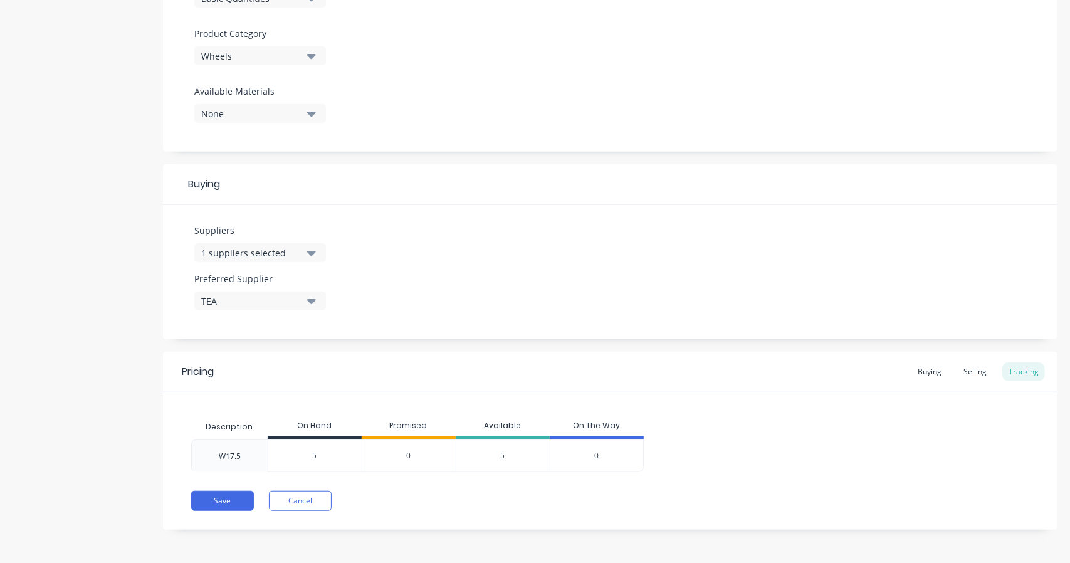
click at [584, 453] on div "0" at bounding box center [597, 455] width 94 height 33
drag, startPoint x: 618, startPoint y: 452, endPoint x: 405, endPoint y: 456, distance: 213.2
click at [527, 456] on div "W17.5 5 5 0 5 0" at bounding box center [417, 455] width 453 height 33
drag, startPoint x: 404, startPoint y: 455, endPoint x: 336, endPoint y: 456, distance: 68.3
click at [400, 455] on div "0" at bounding box center [409, 455] width 94 height 33
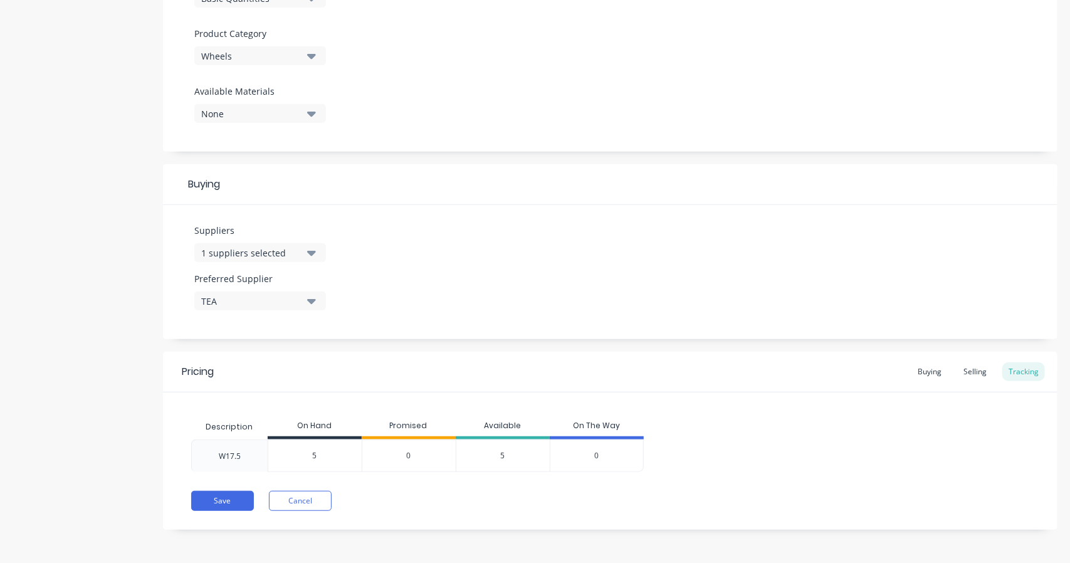
click at [328, 456] on input "5" at bounding box center [314, 455] width 93 height 11
drag, startPoint x: 326, startPoint y: 455, endPoint x: 300, endPoint y: 453, distance: 26.4
click at [300, 453] on input "5" at bounding box center [314, 455] width 93 height 11
type input "0"
type textarea "x"
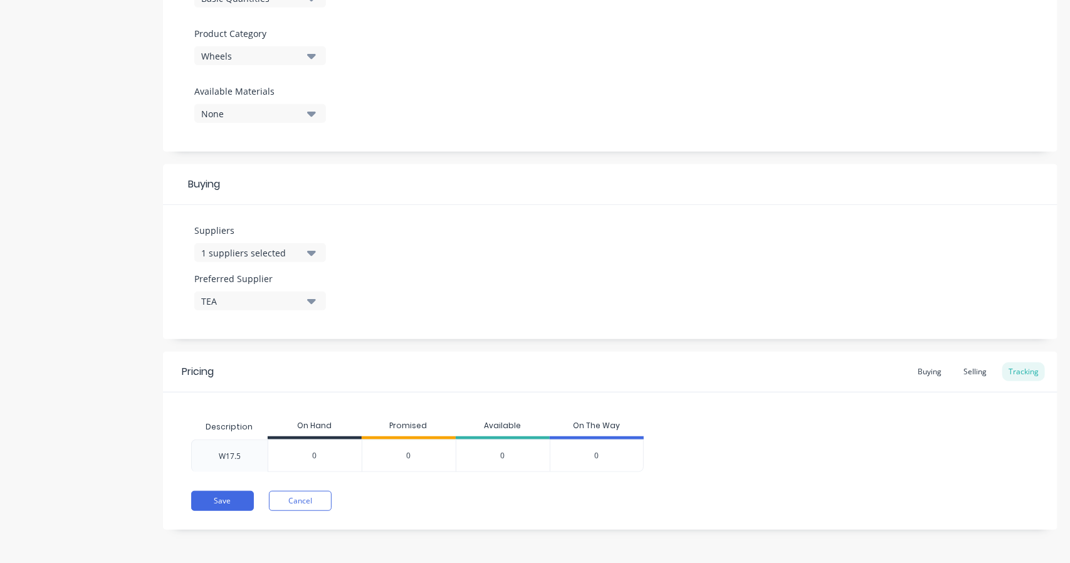
type input "0"
click at [624, 454] on div "0" at bounding box center [597, 455] width 94 height 33
click at [207, 501] on button "Save" at bounding box center [222, 501] width 63 height 20
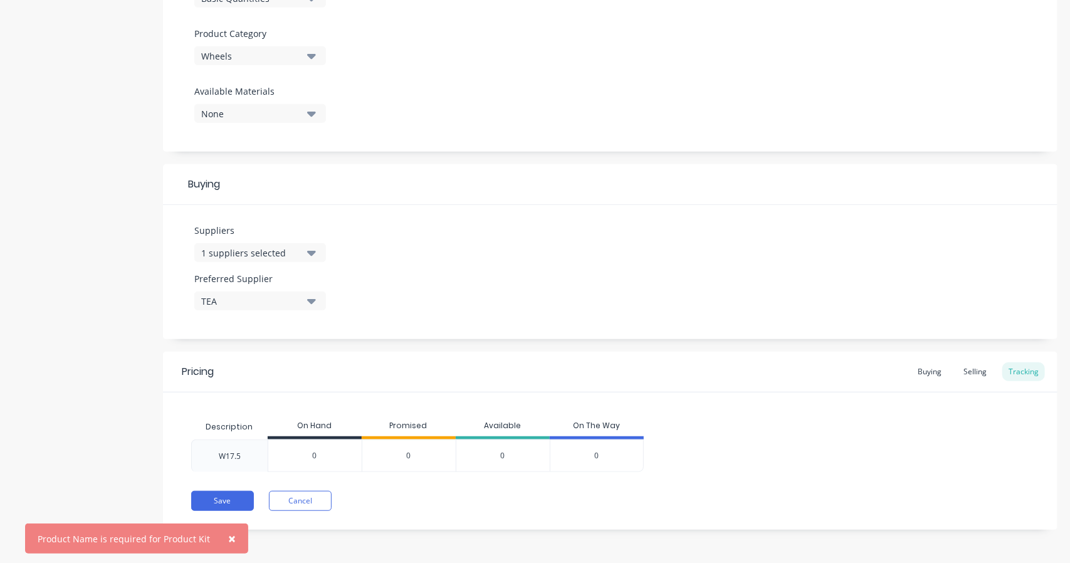
scroll to position [8, 0]
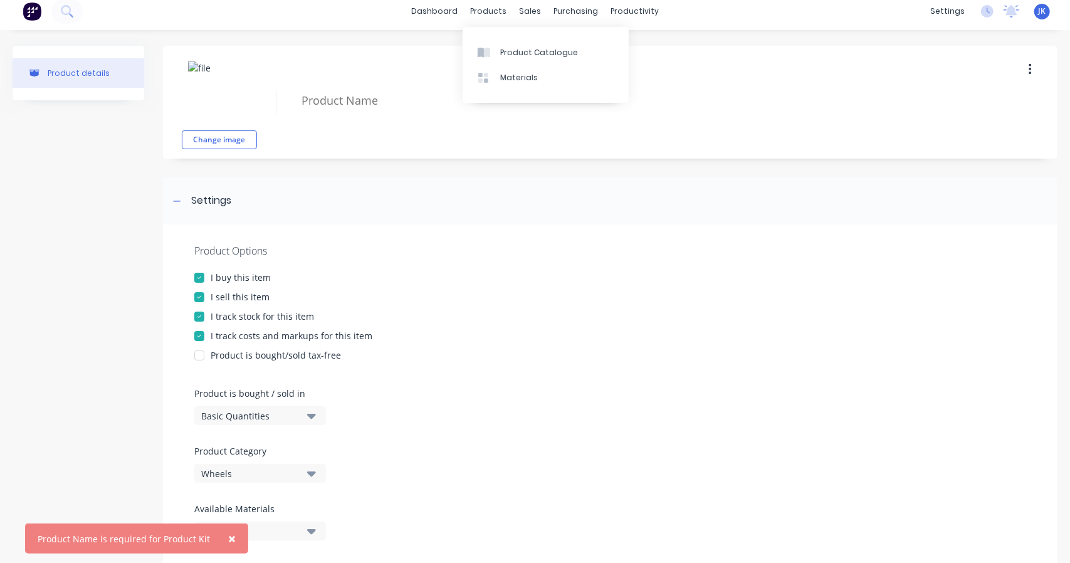
click at [370, 91] on textarea at bounding box center [638, 100] width 686 height 29
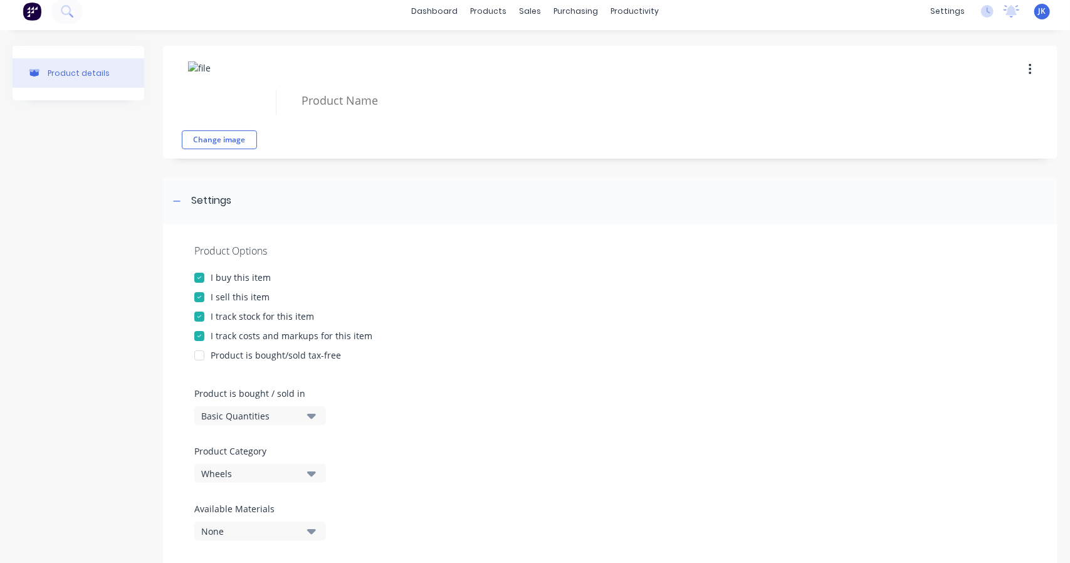
type textarea "x"
type textarea "W"
type textarea "x"
type textarea "W1"
type textarea "x"
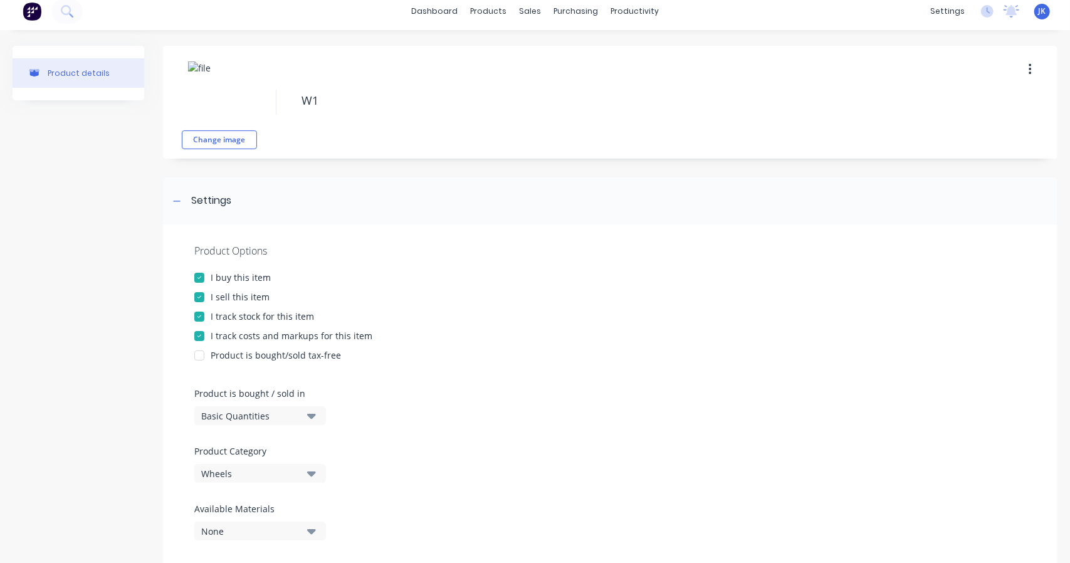
type textarea "W1."
type textarea "x"
type textarea "W1"
type textarea "x"
type textarea "W17"
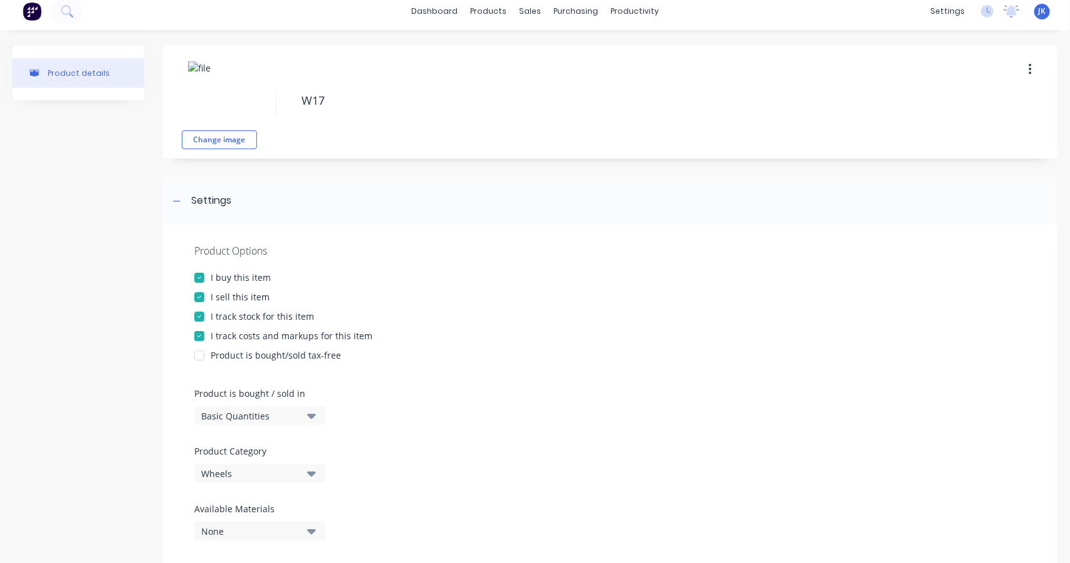
type textarea "x"
type textarea "W17."
type textarea "x"
type textarea "W17.5"
type textarea "x"
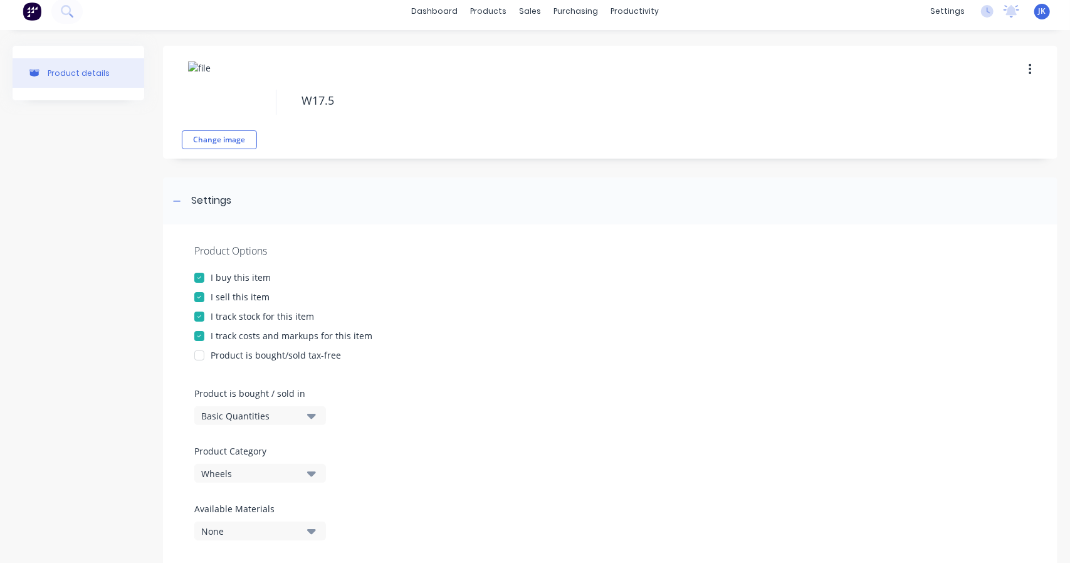
type textarea "W17.5"
type textarea "x"
type textarea "W17.5 3"
type textarea "x"
type textarea "W17.5 3t"
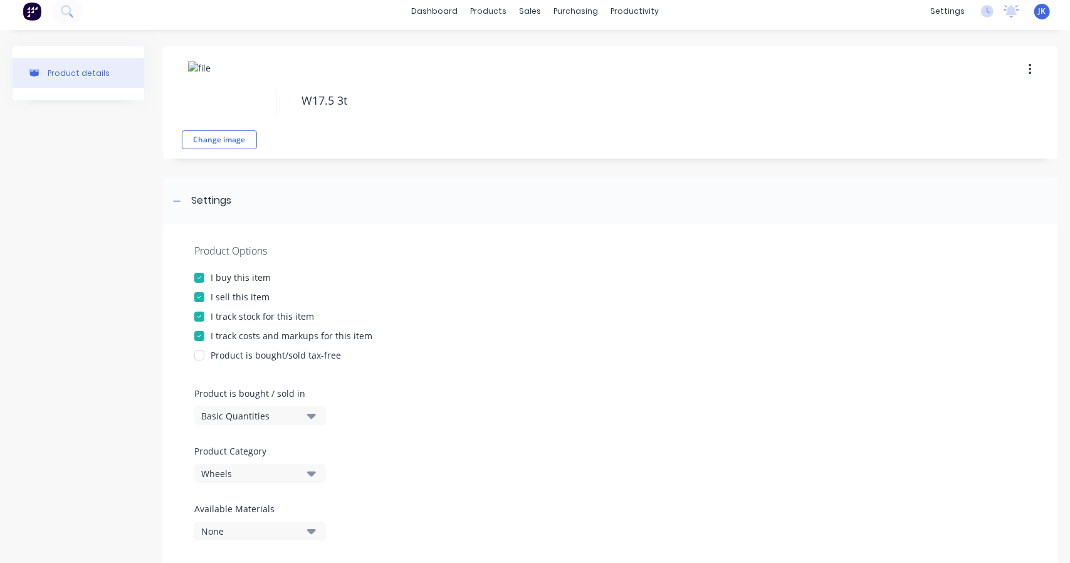
type textarea "x"
type textarea "W17.5 3"
type textarea "x"
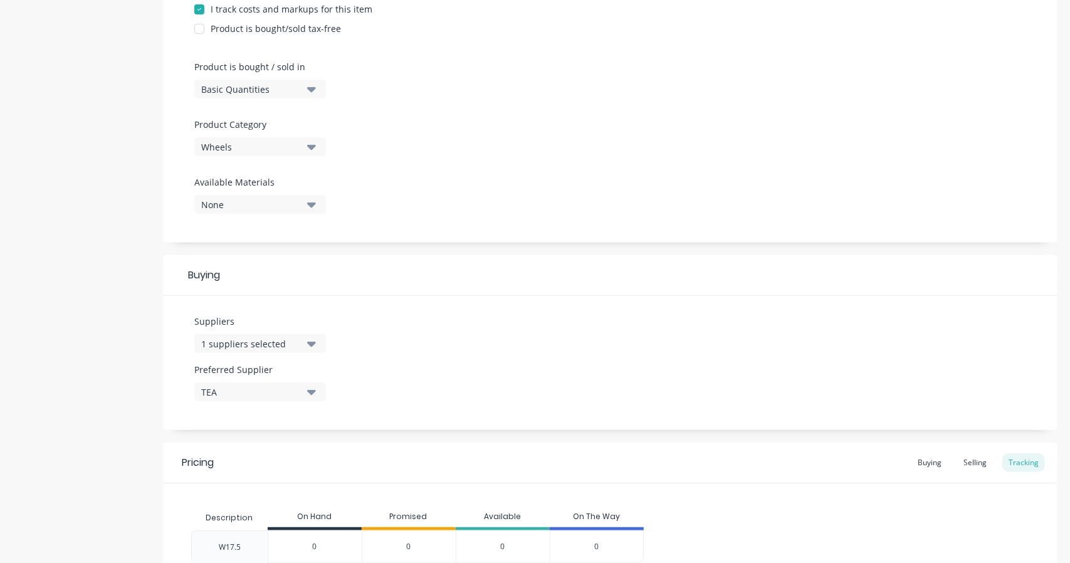
scroll to position [425, 0]
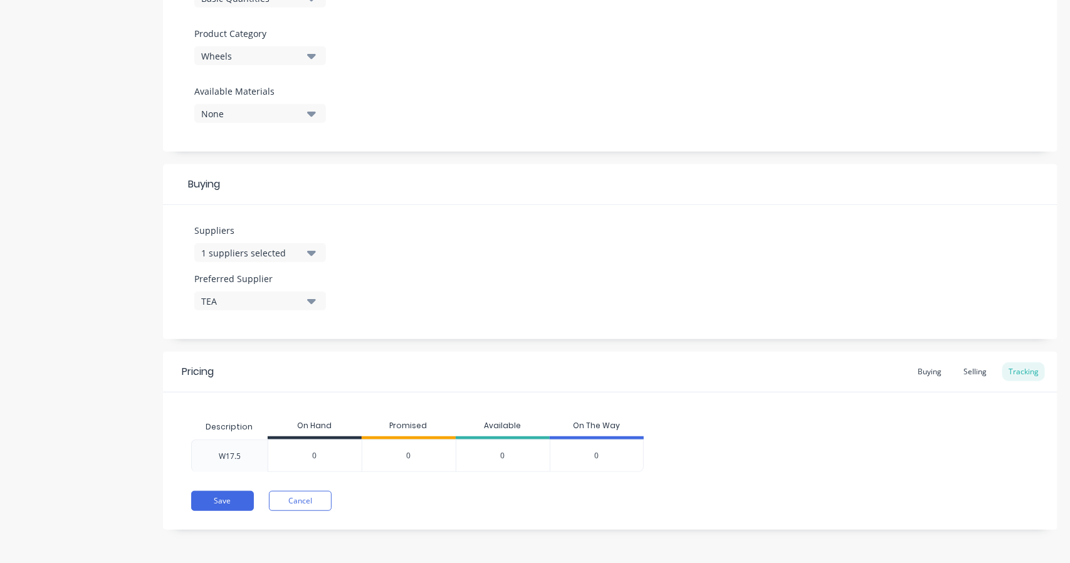
type textarea "W17.5 3T"
type textarea "x"
type textarea "W17.5 3T"
click at [251, 462] on div "W17.5" at bounding box center [229, 455] width 76 height 33
drag, startPoint x: 249, startPoint y: 454, endPoint x: 238, endPoint y: 454, distance: 11.3
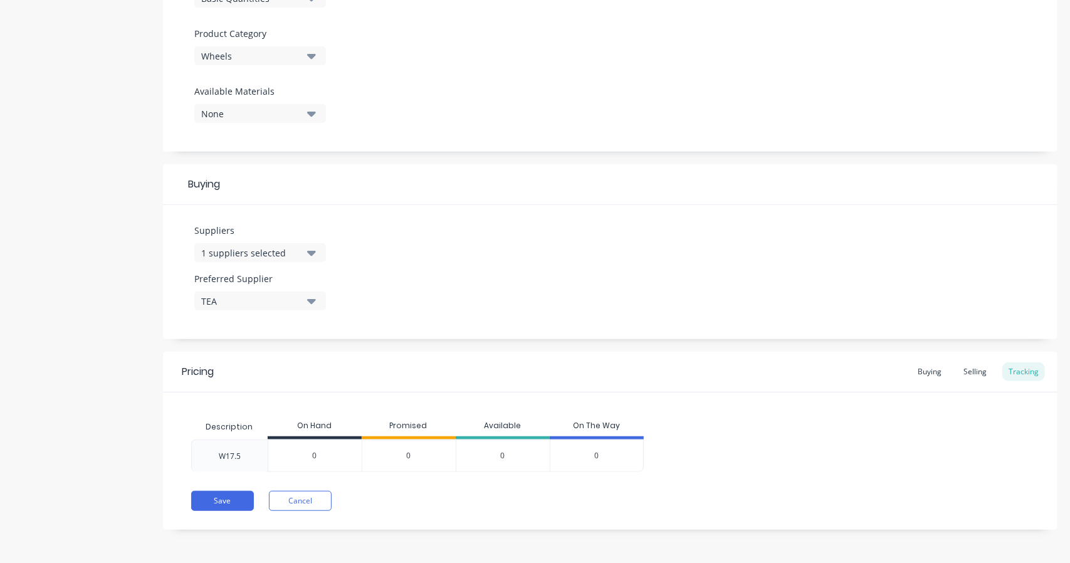
click at [249, 454] on div "W17.5" at bounding box center [230, 456] width 42 height 31
click at [232, 452] on div "W17.5" at bounding box center [230, 456] width 22 height 11
click at [246, 459] on div "W17.5" at bounding box center [230, 456] width 42 height 31
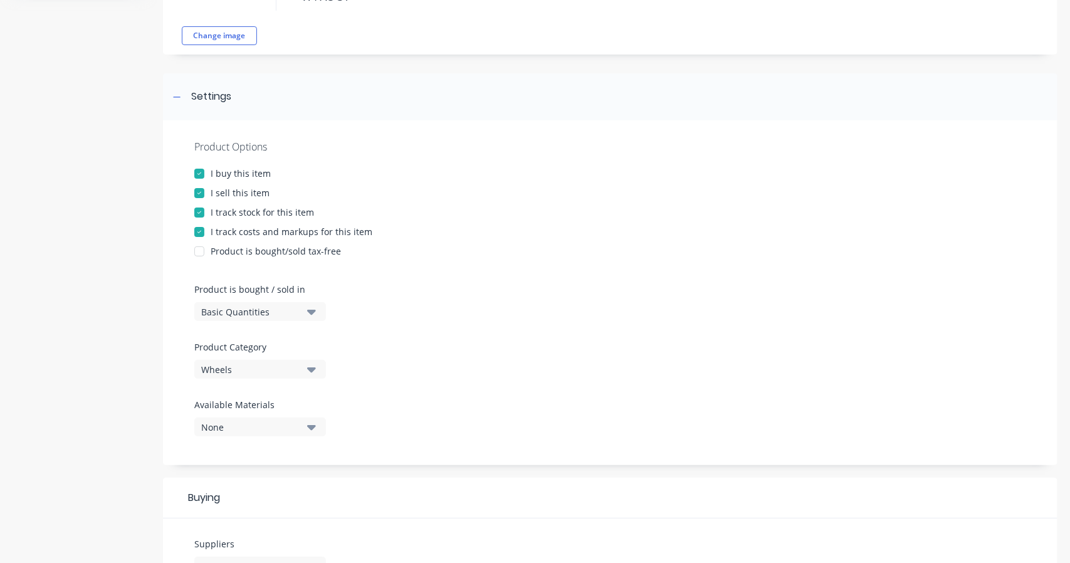
scroll to position [0, 0]
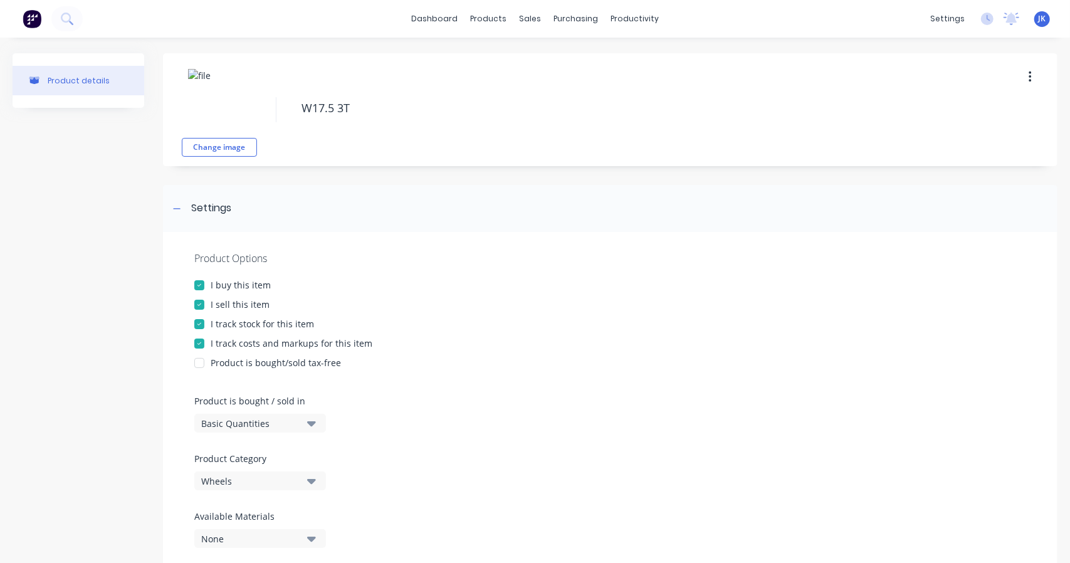
click at [176, 211] on icon at bounding box center [177, 208] width 8 height 9
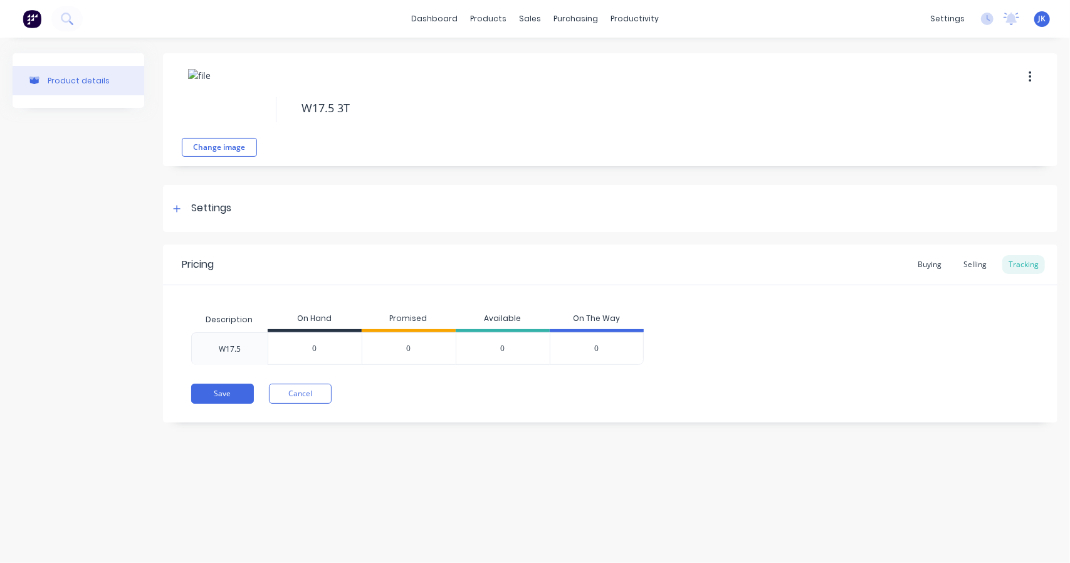
click at [176, 209] on icon at bounding box center [177, 208] width 8 height 9
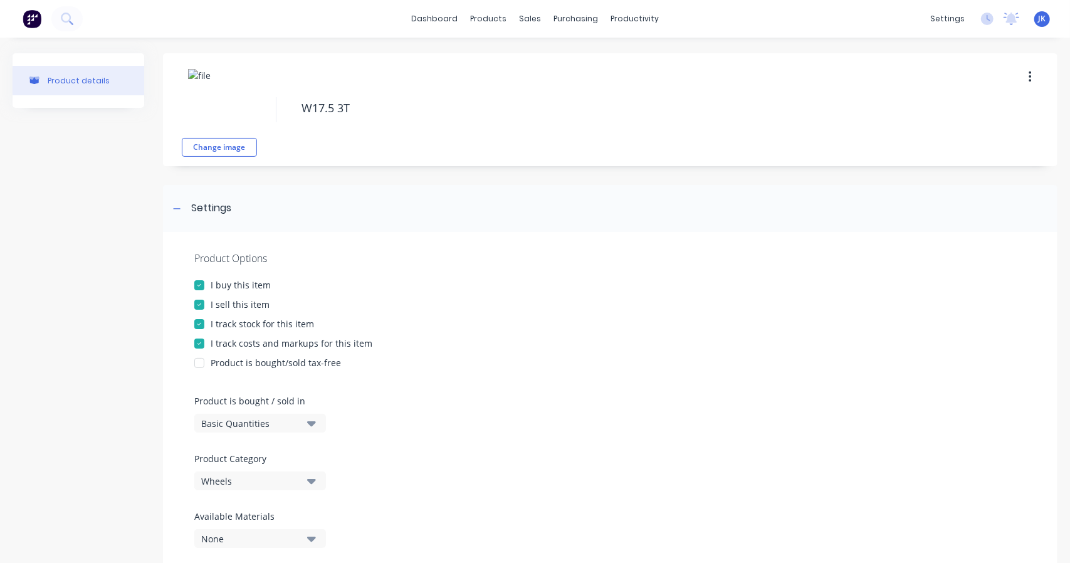
click at [540, 112] on textarea "W17.5 3T" at bounding box center [638, 107] width 686 height 29
type textarea "x"
click at [422, 165] on div "Change image W17.5 3T" at bounding box center [610, 109] width 894 height 113
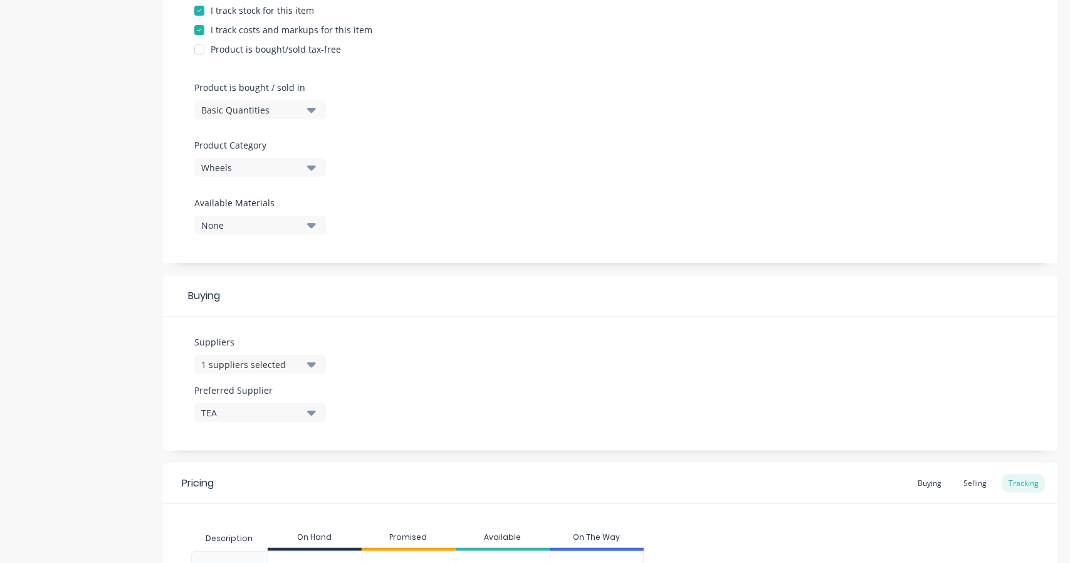
scroll to position [425, 0]
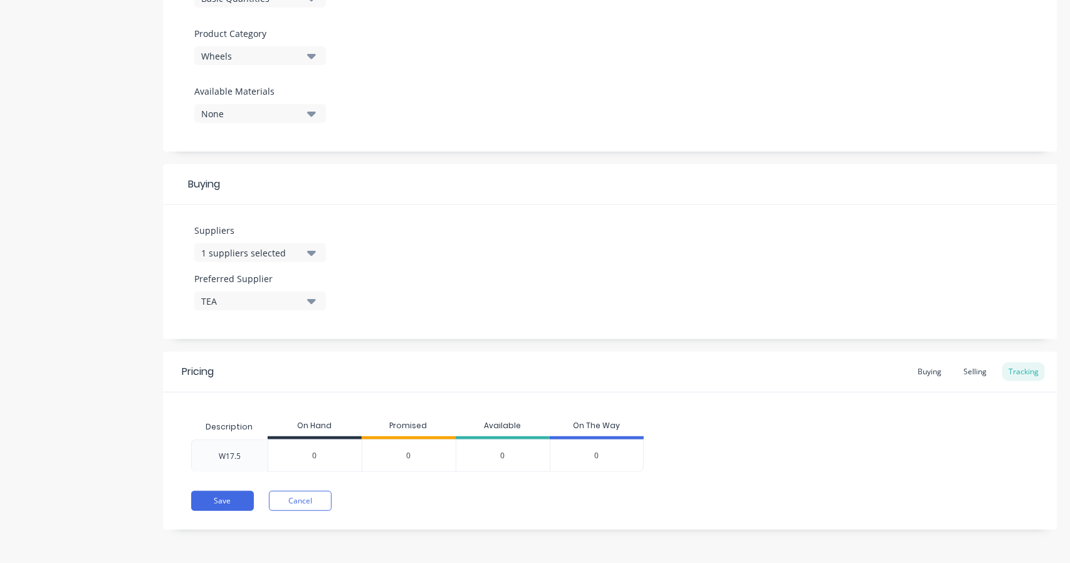
click at [436, 272] on div "Suppliers 1 suppliers selected Preferred Supplier TEA" at bounding box center [610, 272] width 894 height 134
click at [242, 451] on div "W17.5" at bounding box center [230, 456] width 42 height 31
click at [234, 454] on div "W17.5" at bounding box center [230, 456] width 22 height 11
drag, startPoint x: 229, startPoint y: 454, endPoint x: 201, endPoint y: 456, distance: 28.2
click at [201, 456] on div "W17.5" at bounding box center [229, 455] width 76 height 33
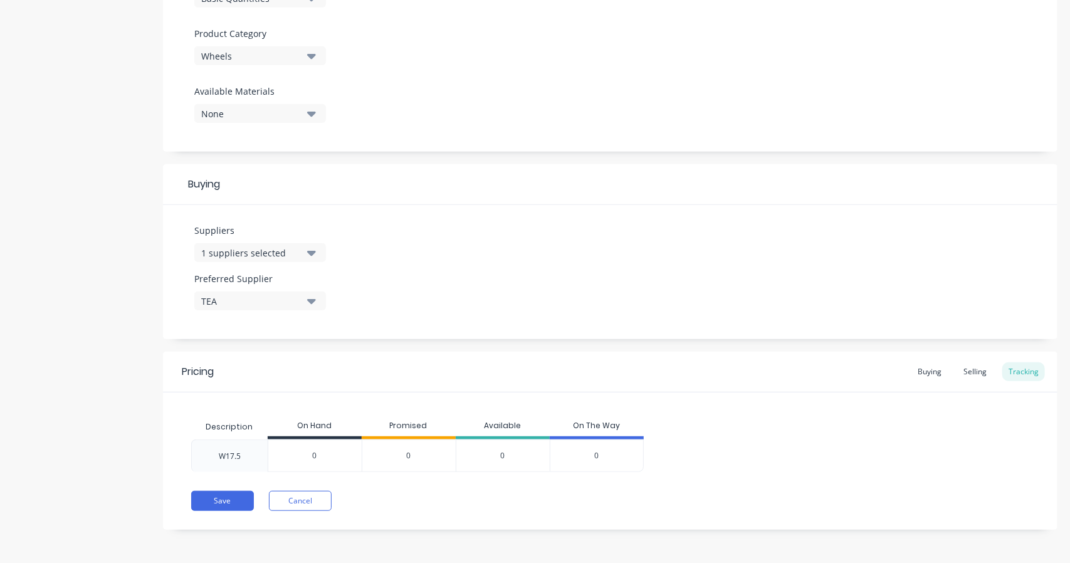
click at [236, 451] on div "W17.5" at bounding box center [230, 456] width 22 height 11
click at [923, 373] on div "Buying" at bounding box center [929, 371] width 36 height 19
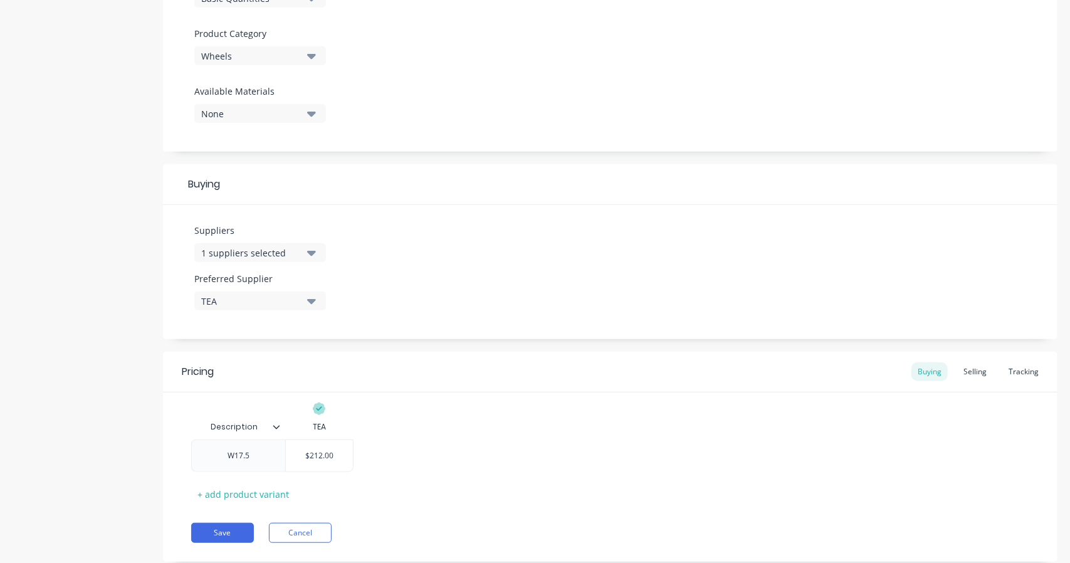
click at [254, 458] on div "W17.5" at bounding box center [238, 456] width 63 height 16
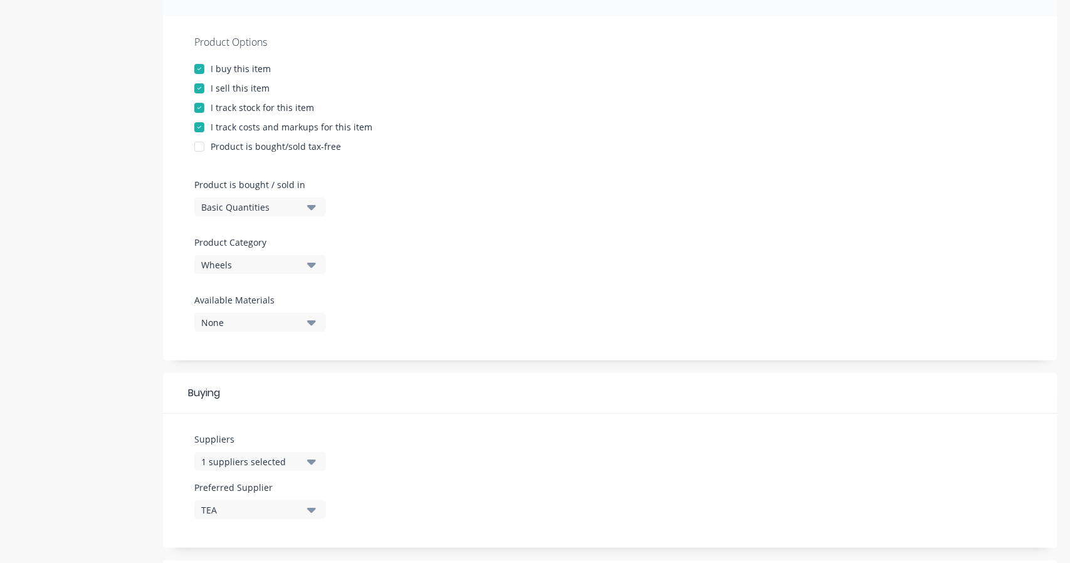
scroll to position [457, 0]
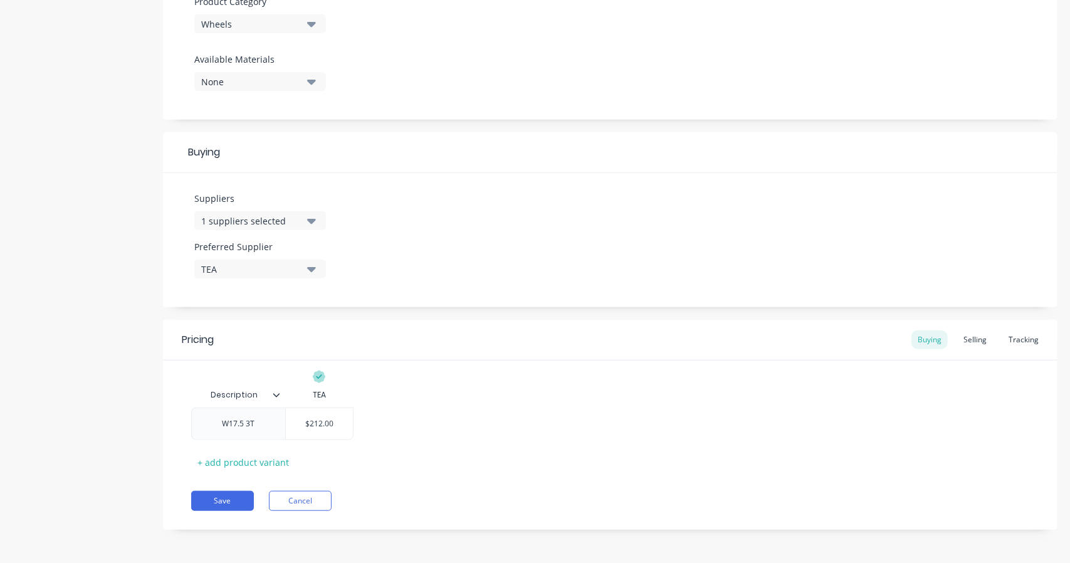
click at [223, 498] on button "Save" at bounding box center [222, 501] width 63 height 20
type textarea "x"
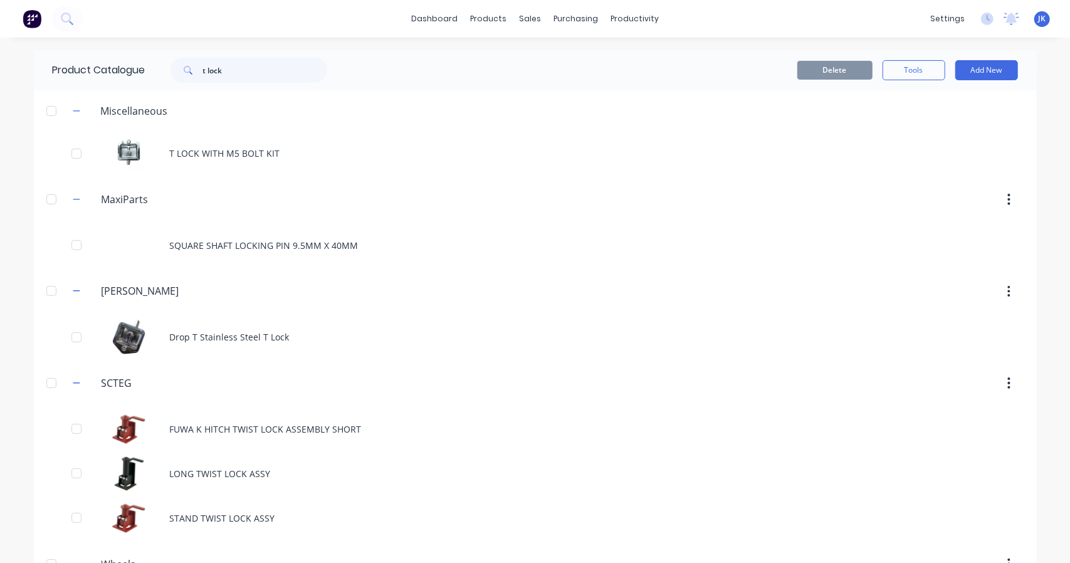
click at [980, 66] on button "Add New" at bounding box center [986, 70] width 63 height 20
click at [491, 34] on div "dashboard products sales purchasing productivity dashboard products Product Cat…" at bounding box center [535, 19] width 1070 height 38
click at [986, 67] on button "Add New" at bounding box center [986, 70] width 63 height 20
click at [944, 102] on div "Category" at bounding box center [958, 102] width 97 height 18
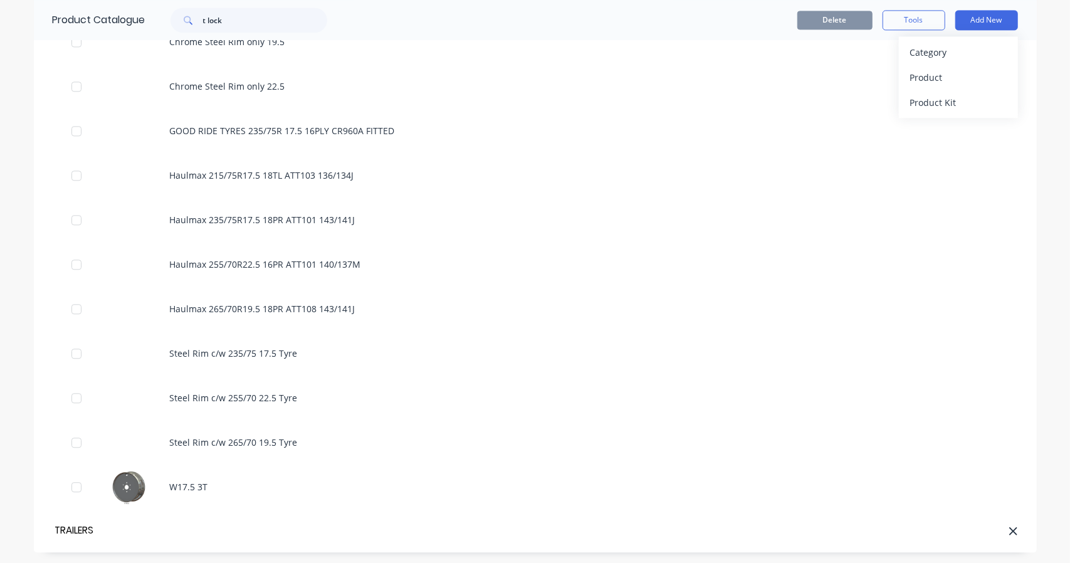
type input "TRAILERS"
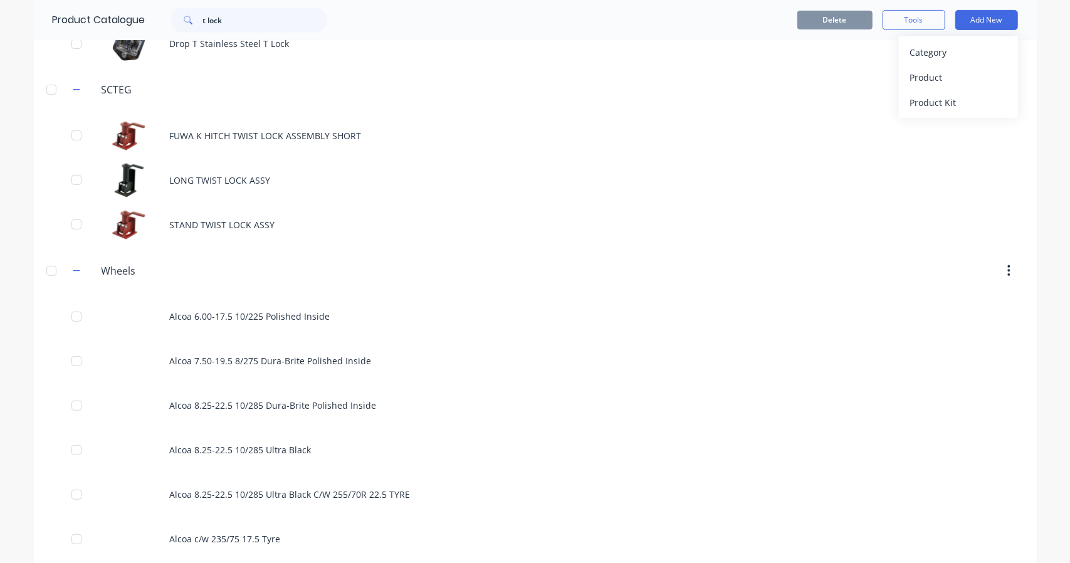
scroll to position [0, 0]
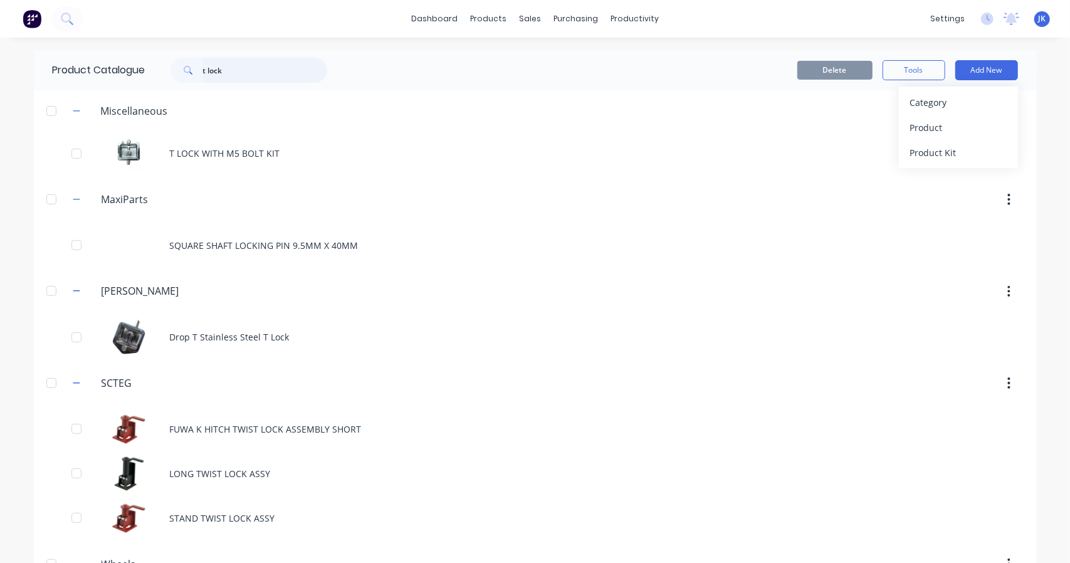
click at [211, 79] on input "t lock" at bounding box center [265, 70] width 124 height 25
drag, startPoint x: 244, startPoint y: 70, endPoint x: 162, endPoint y: 68, distance: 82.1
click at [163, 68] on div "t lock" at bounding box center [242, 70] width 169 height 25
click at [359, 70] on div "Delete Tools Add New" at bounding box center [688, 70] width 659 height 20
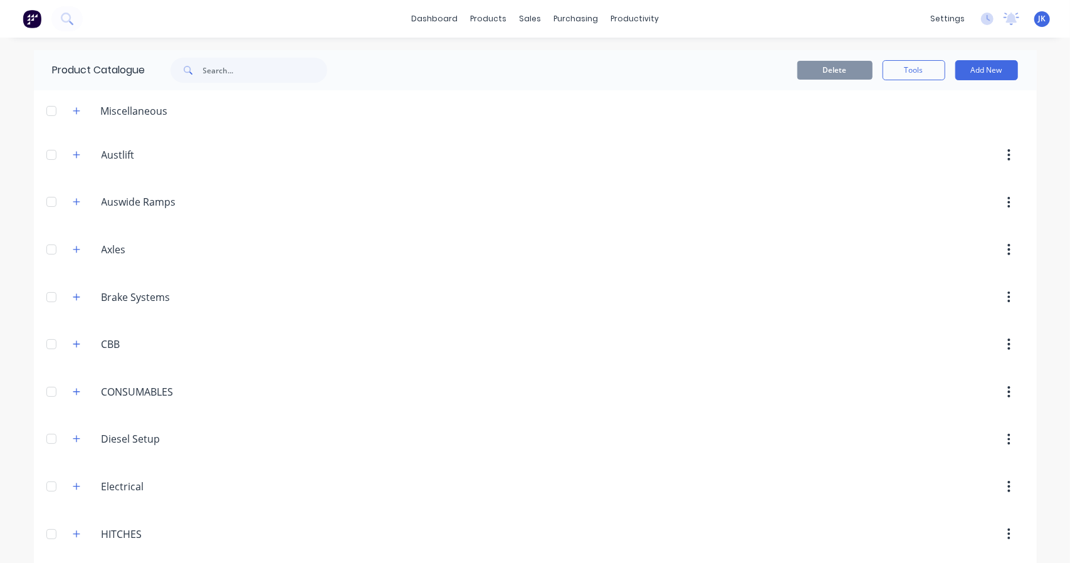
click at [73, 110] on icon "button" at bounding box center [76, 110] width 7 height 7
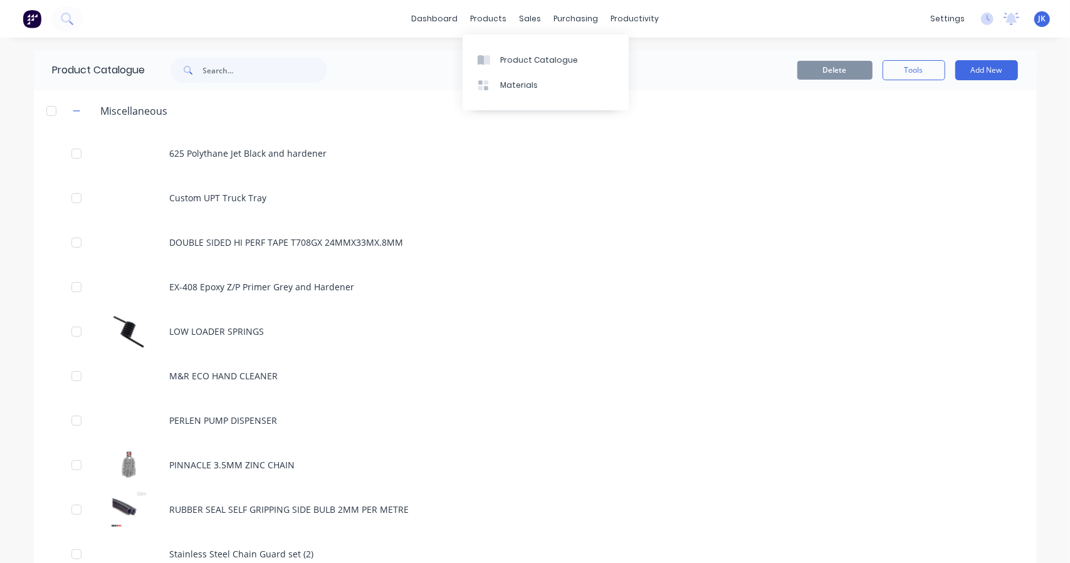
click at [506, 50] on link "Product Catalogue" at bounding box center [546, 59] width 166 height 25
click at [518, 60] on div "Product Catalogue" at bounding box center [539, 60] width 78 height 11
drag, startPoint x: 948, startPoint y: 65, endPoint x: 989, endPoint y: 71, distance: 41.8
click at [948, 66] on div "Delete Tools Add New" at bounding box center [688, 70] width 659 height 20
click at [989, 75] on button "Add New" at bounding box center [986, 70] width 63 height 20
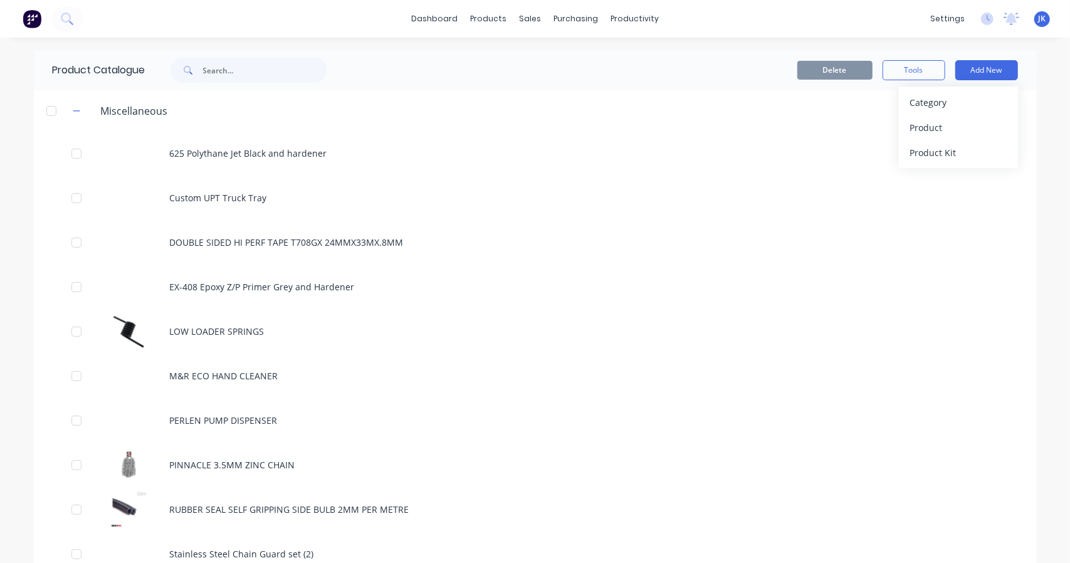
click at [931, 145] on div "Product Kit" at bounding box center [958, 153] width 97 height 18
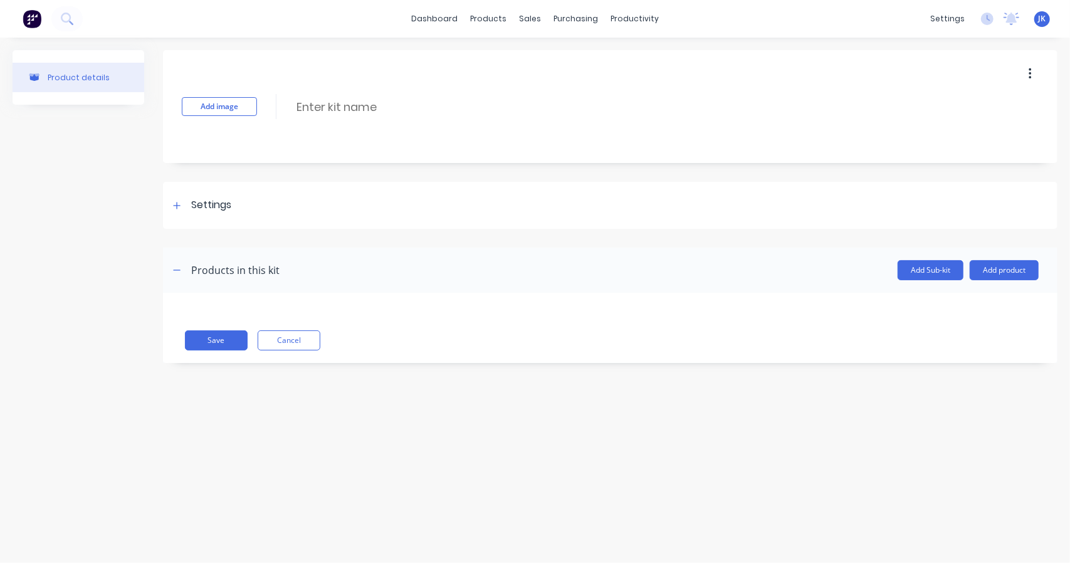
click at [343, 115] on input at bounding box center [406, 107] width 222 height 18
type input "3T BOBCAT DB1700DK3500BT500"
click at [364, 256] on header "Products in this kit Add Sub-kit Add product" at bounding box center [610, 270] width 894 height 45
click at [226, 208] on div "Settings" at bounding box center [211, 205] width 40 height 16
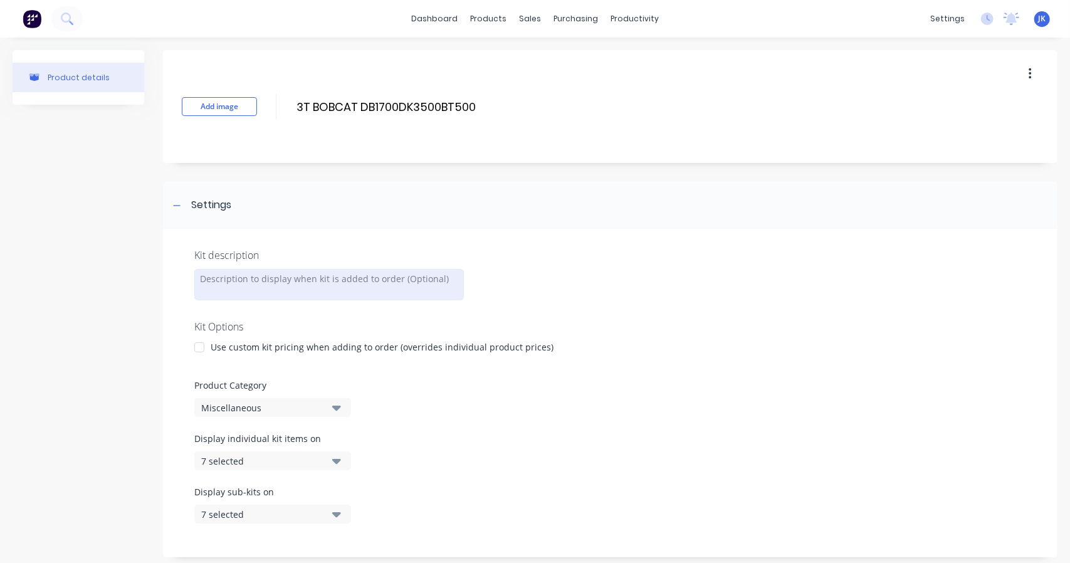
click at [217, 280] on div at bounding box center [329, 284] width 270 height 31
drag, startPoint x: 490, startPoint y: 108, endPoint x: 316, endPoint y: 112, distance: 173.7
click at [316, 112] on input "3T BOBCAT DB1700DK3500BT500" at bounding box center [406, 107] width 222 height 18
click at [268, 276] on div at bounding box center [329, 284] width 270 height 31
click at [300, 100] on input "3T BOBCAT DB1700DK3500BT500" at bounding box center [406, 107] width 222 height 18
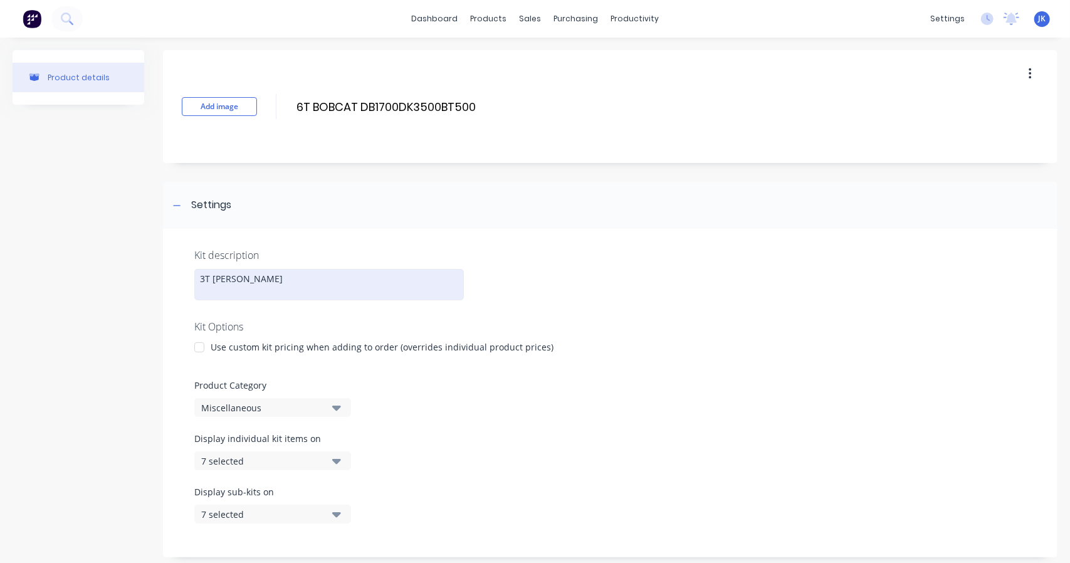
type input "6T BOBCAT DB1700DK3500BT500"
click at [204, 278] on div "3T BOB" at bounding box center [329, 284] width 270 height 31
click at [247, 279] on div "6T BOB" at bounding box center [329, 284] width 270 height 31
click at [204, 289] on div "6T BOBCAT TRAILER WITH GUARDS dRAWBAR 1700" at bounding box center [329, 285] width 270 height 33
click at [293, 295] on div "6T BOBCAT TRAILER WITH GUARDS DRAWBAR 1700" at bounding box center [329, 285] width 270 height 33
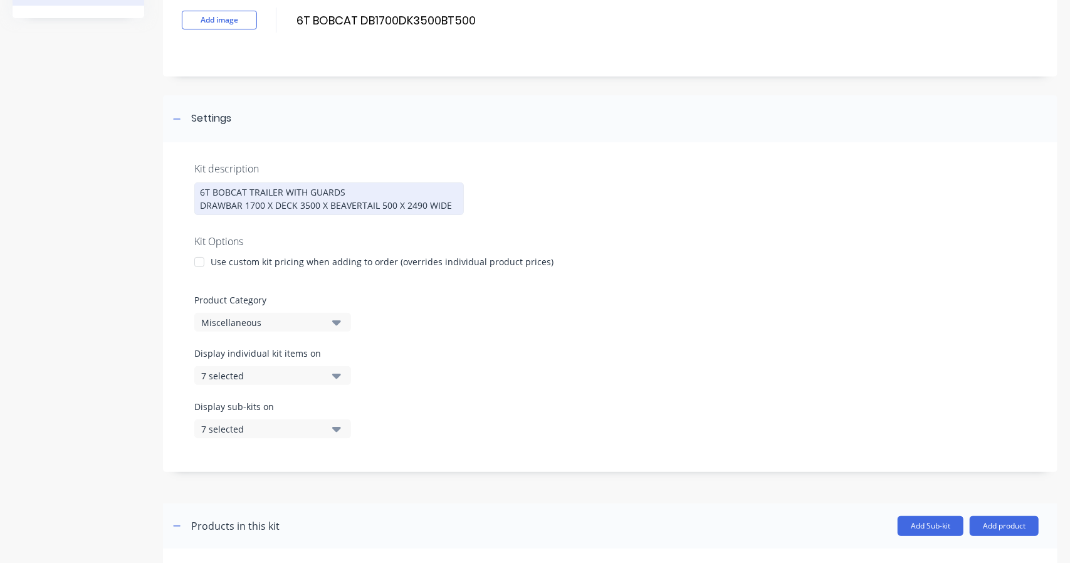
scroll to position [104, 0]
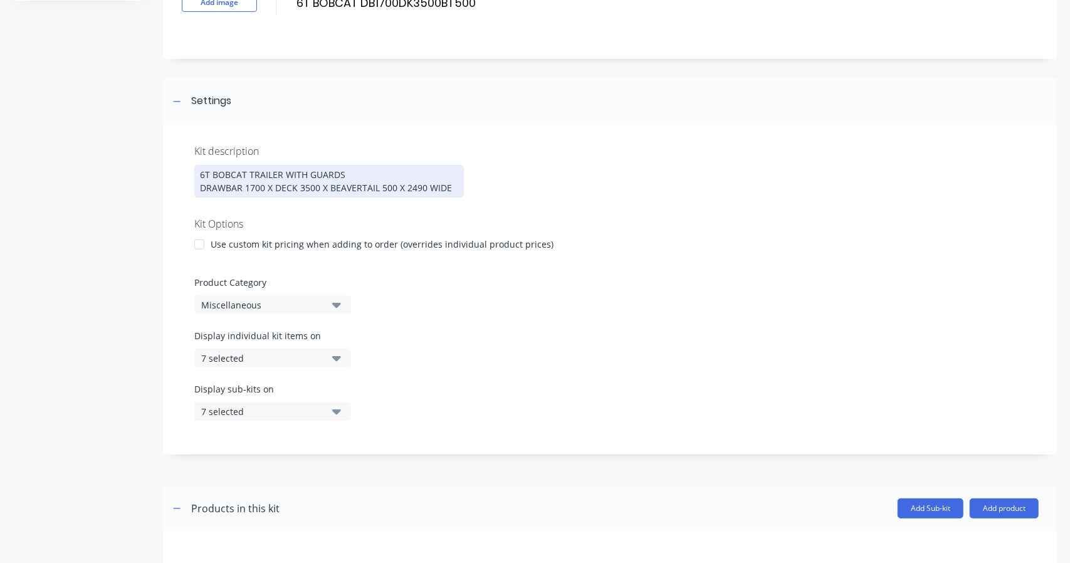
click at [200, 240] on div at bounding box center [199, 244] width 25 height 25
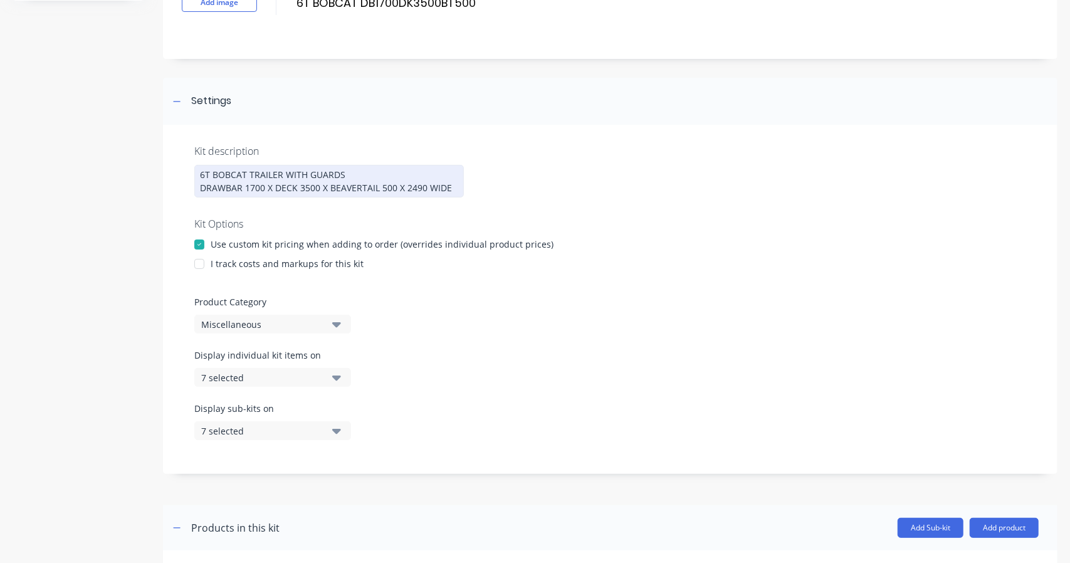
click at [201, 263] on div at bounding box center [199, 263] width 25 height 25
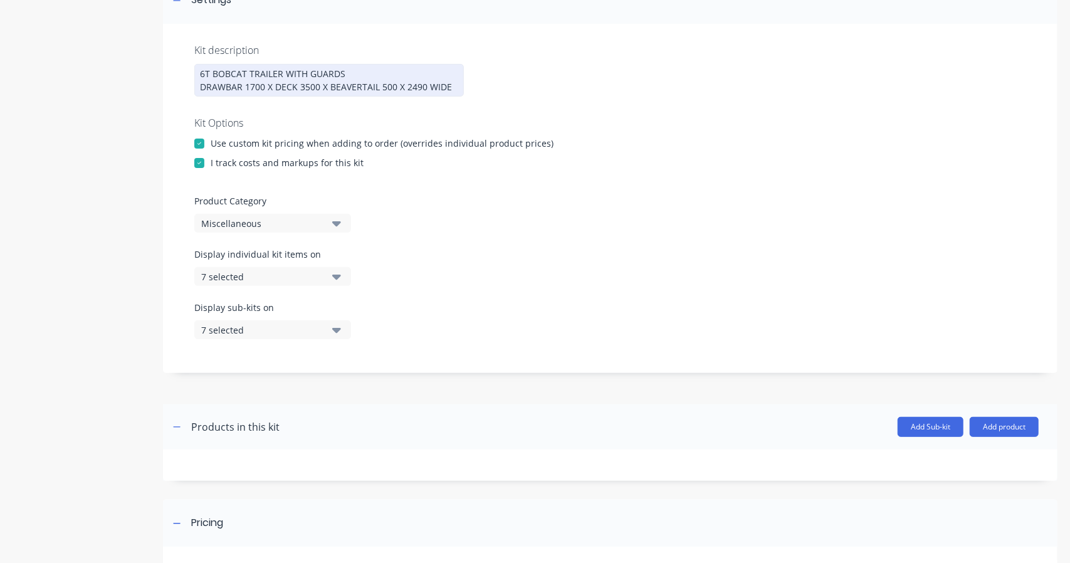
scroll to position [313, 0]
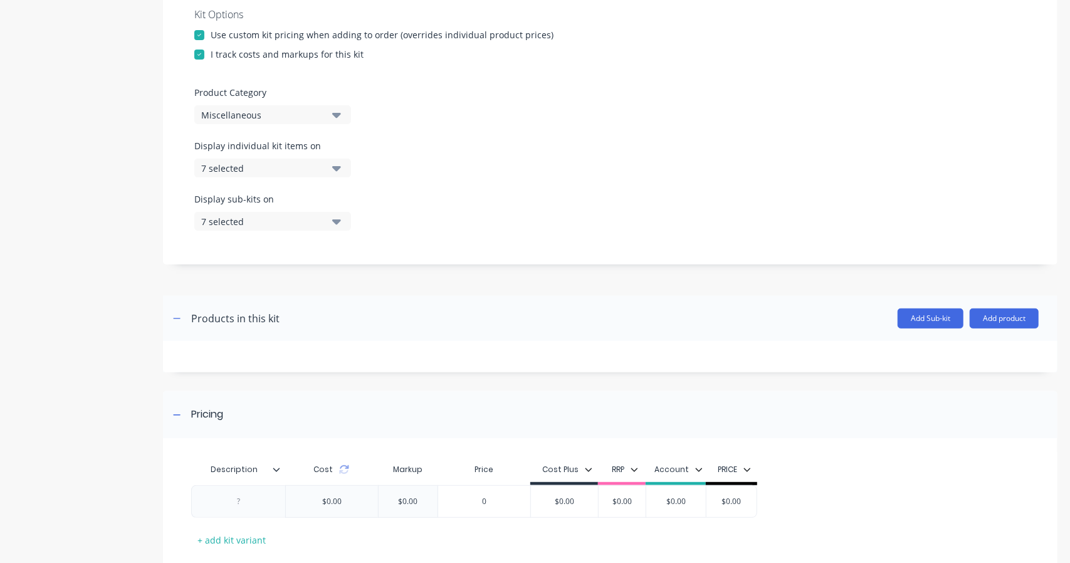
click at [306, 115] on div "Miscellaneous" at bounding box center [262, 114] width 122 height 13
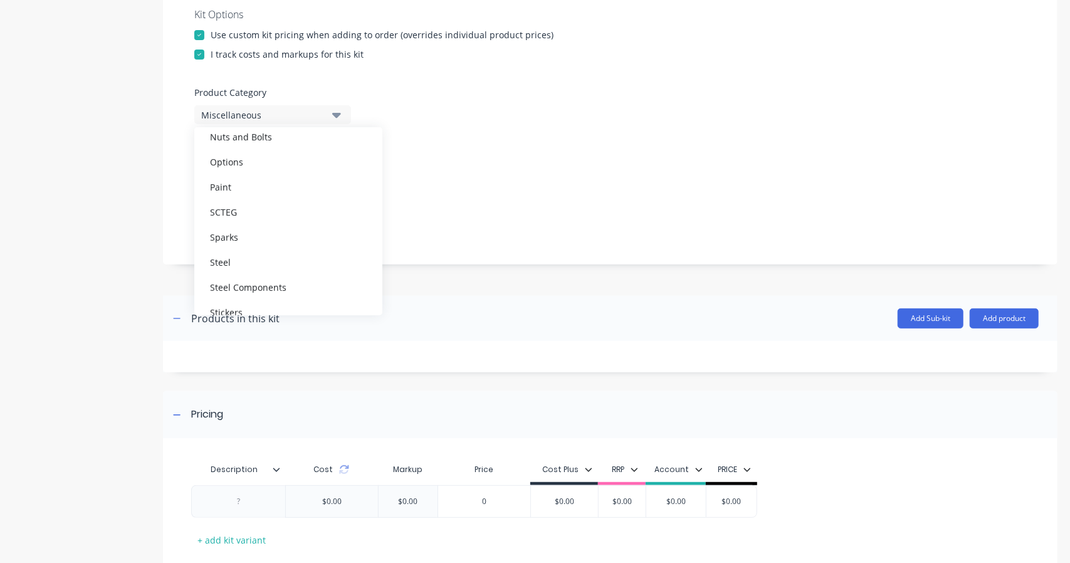
scroll to position [522, 0]
click at [256, 289] on div "TRAILERS" at bounding box center [288, 288] width 188 height 25
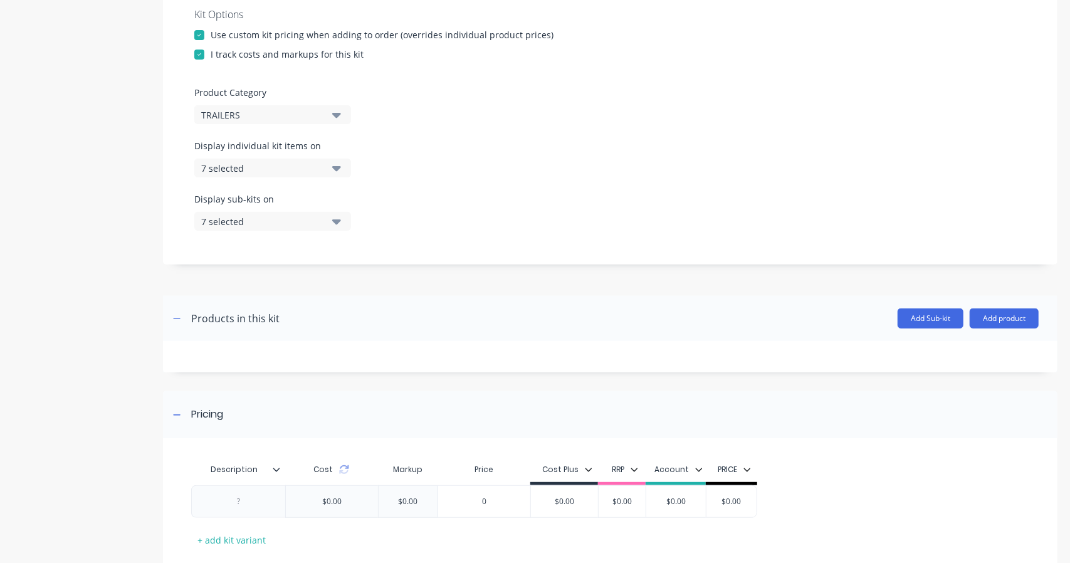
click at [434, 192] on div "Display sub-kits on 7 selected" at bounding box center [610, 218] width 832 height 53
click at [302, 169] on div "7 selected" at bounding box center [262, 168] width 122 height 13
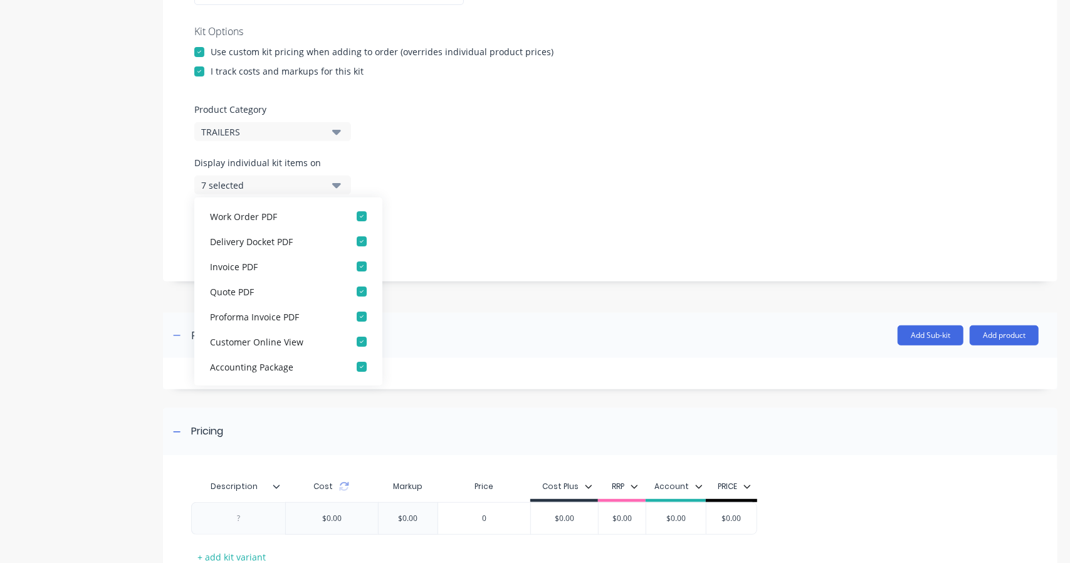
scroll to position [313, 0]
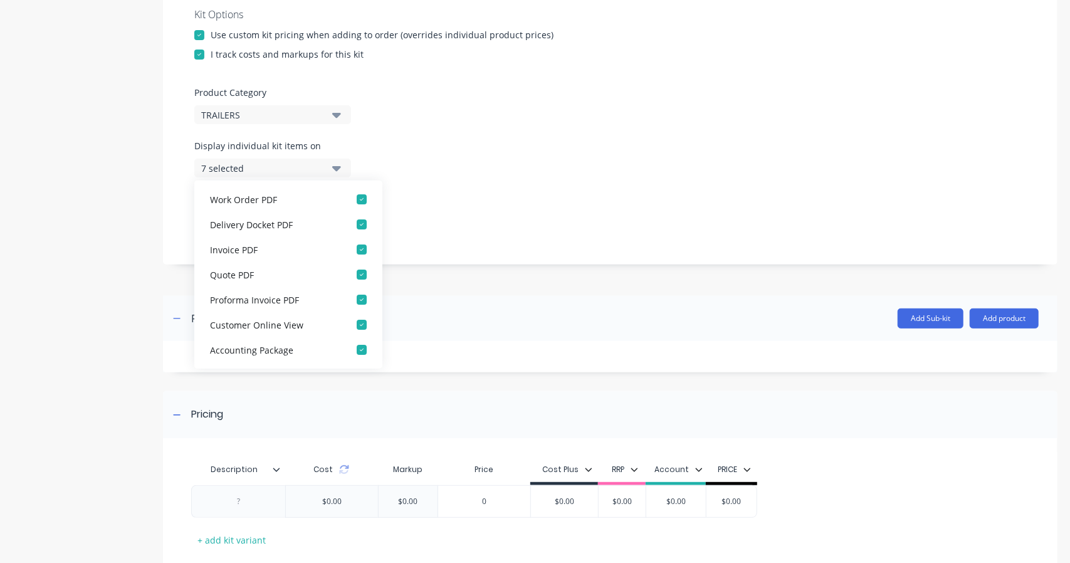
click at [471, 305] on header "Products in this kit Add Sub-kit Add product" at bounding box center [610, 318] width 894 height 45
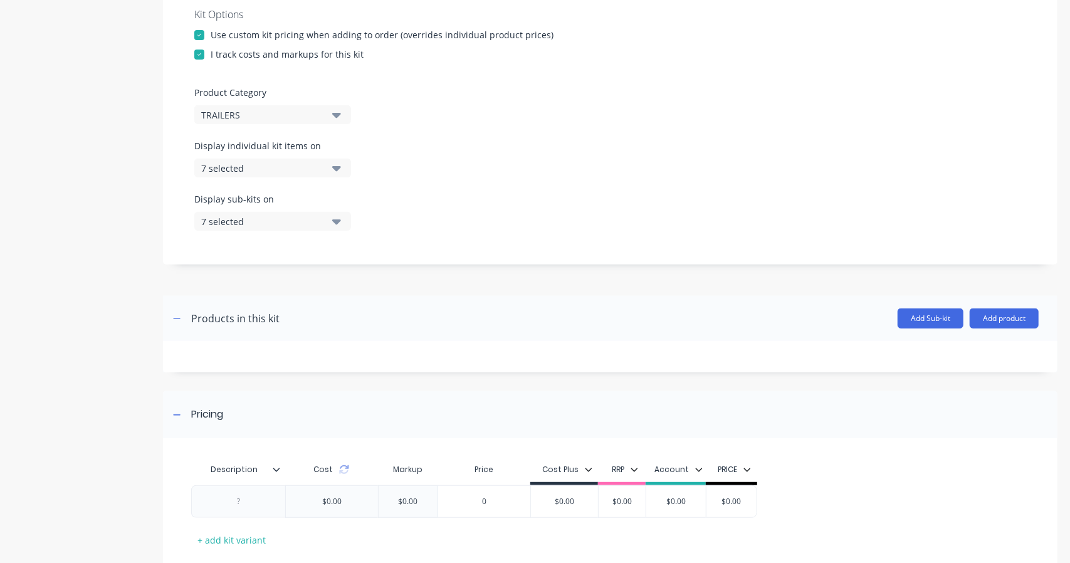
scroll to position [387, 0]
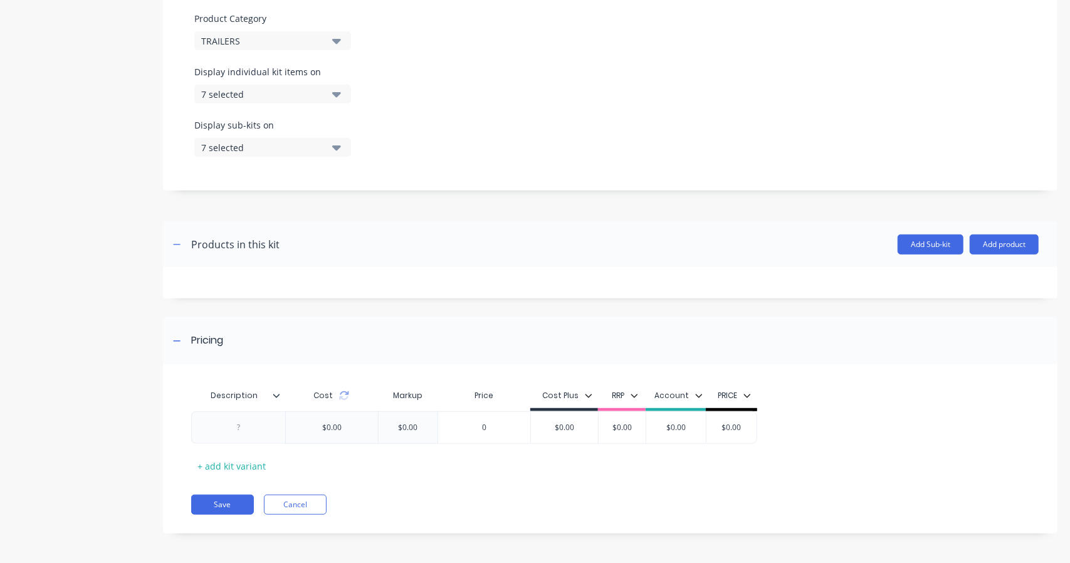
click at [989, 244] on button "Add product" at bounding box center [1004, 244] width 69 height 20
click at [904, 238] on button "Add Sub-kit" at bounding box center [931, 244] width 66 height 20
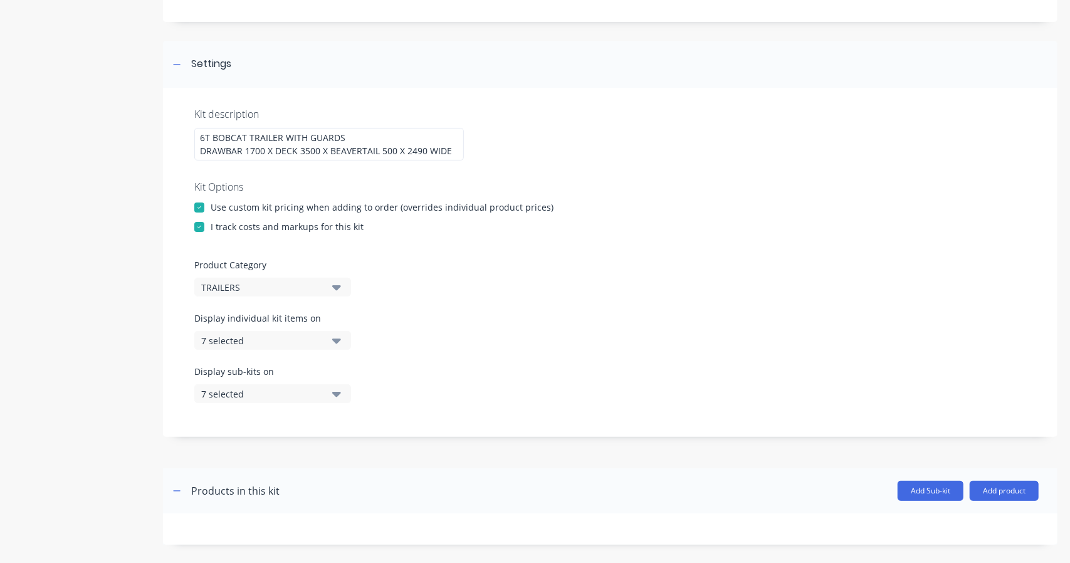
scroll to position [454, 0]
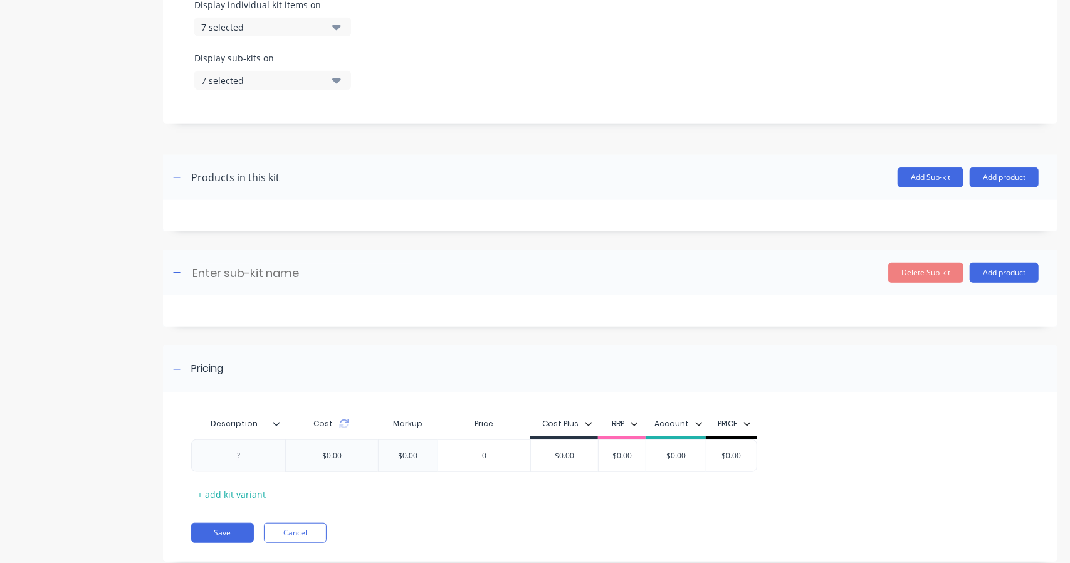
click at [317, 266] on input at bounding box center [302, 273] width 222 height 18
drag, startPoint x: 361, startPoint y: 272, endPoint x: 209, endPoint y: 264, distance: 151.9
click at [209, 264] on input at bounding box center [302, 273] width 222 height 18
type input "A"
type input "R"
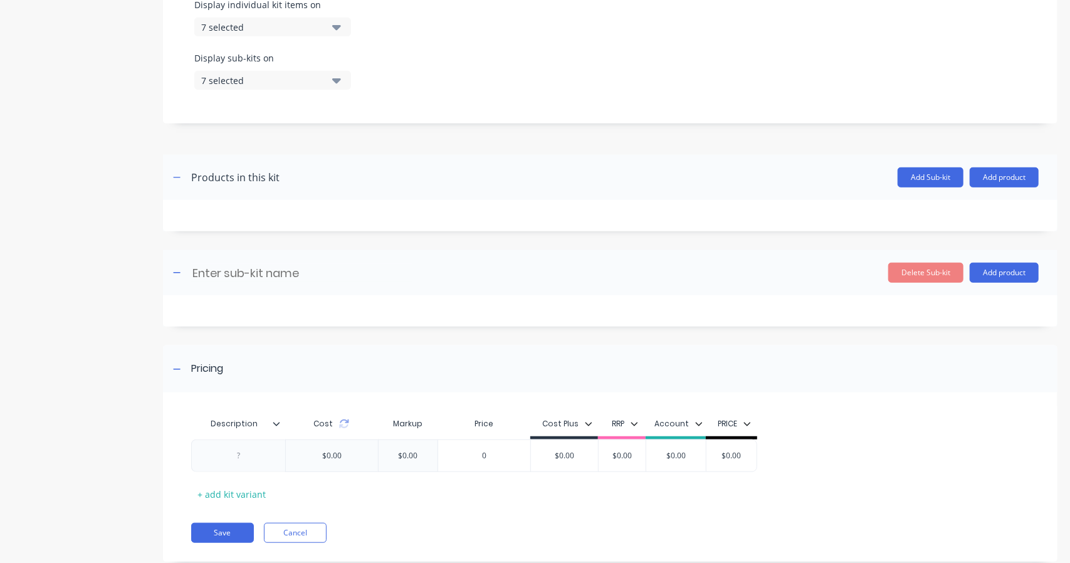
click at [921, 275] on button "Delete Sub-kit" at bounding box center [925, 273] width 75 height 20
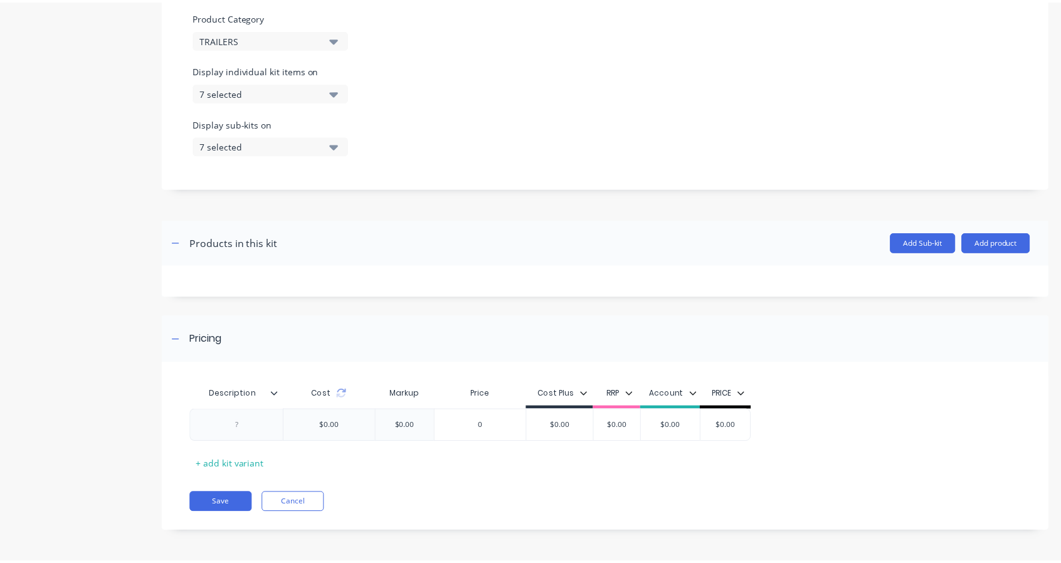
scroll to position [387, 0]
click at [1005, 242] on button "Add product" at bounding box center [1004, 244] width 69 height 20
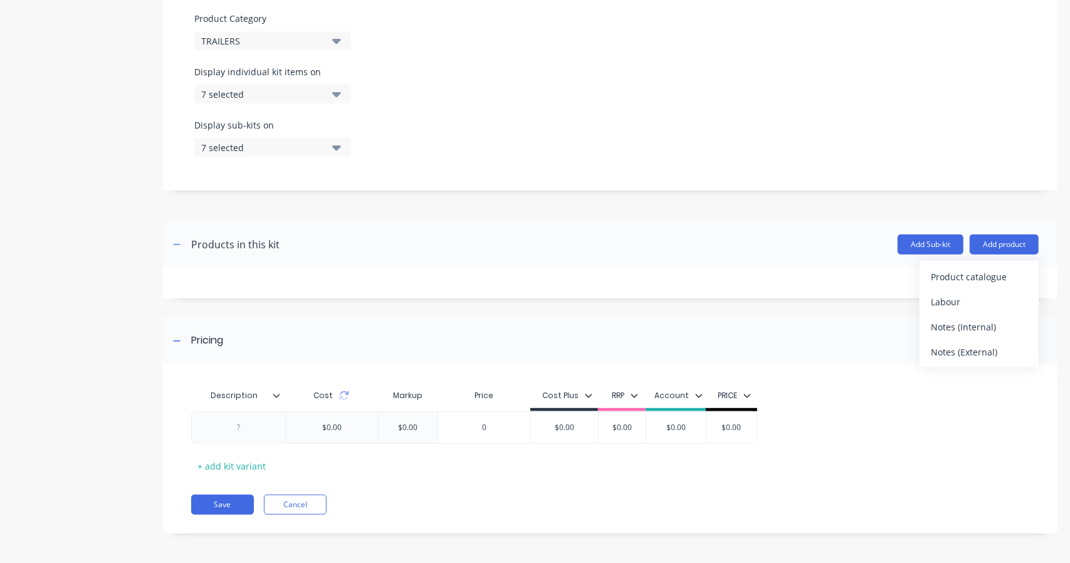
click at [981, 278] on div "Product catalogue" at bounding box center [979, 277] width 97 height 18
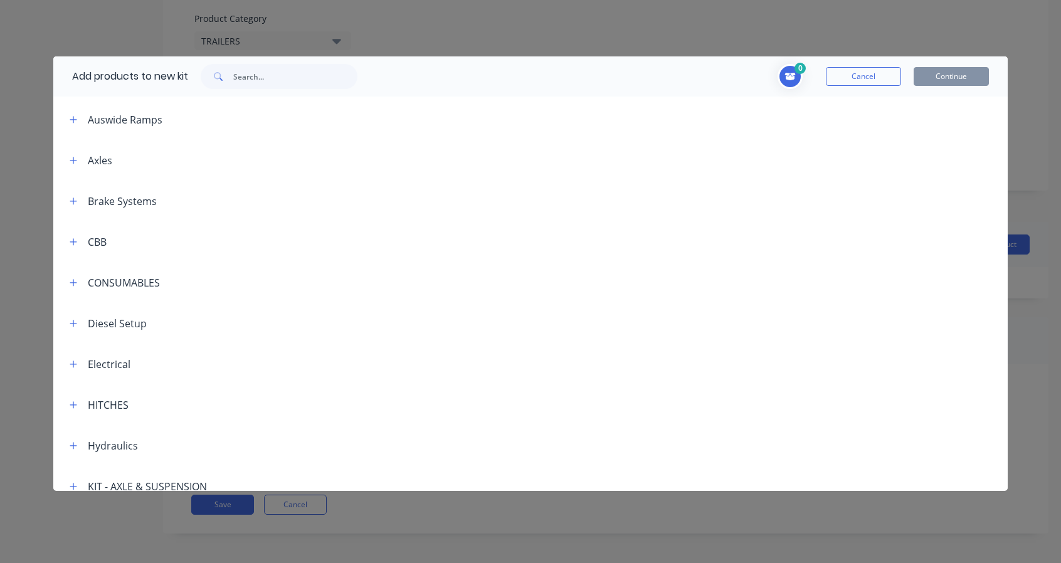
scroll to position [104, 0]
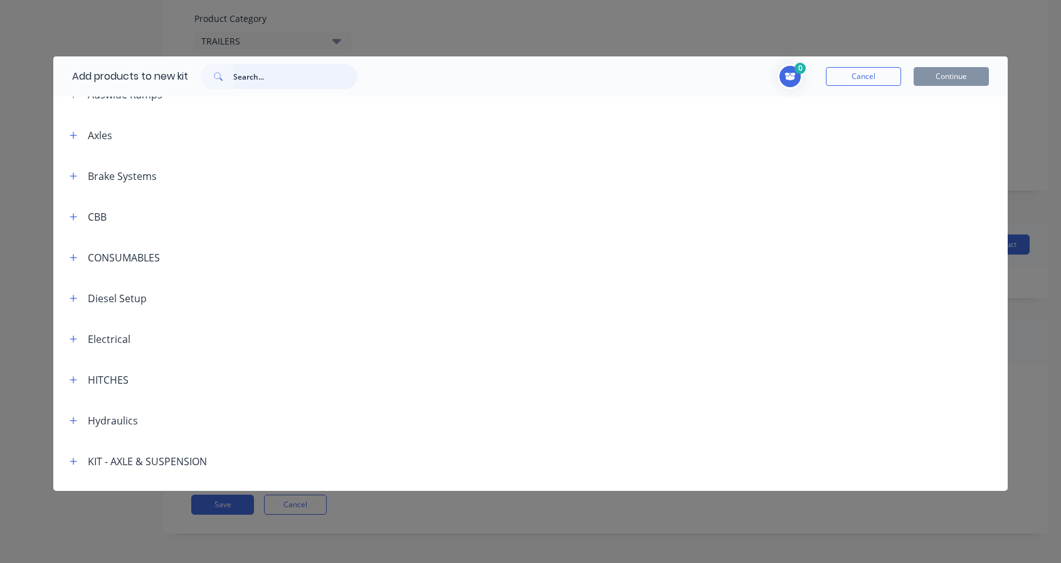
click at [282, 82] on input "text" at bounding box center [295, 76] width 124 height 25
type input "TEA"
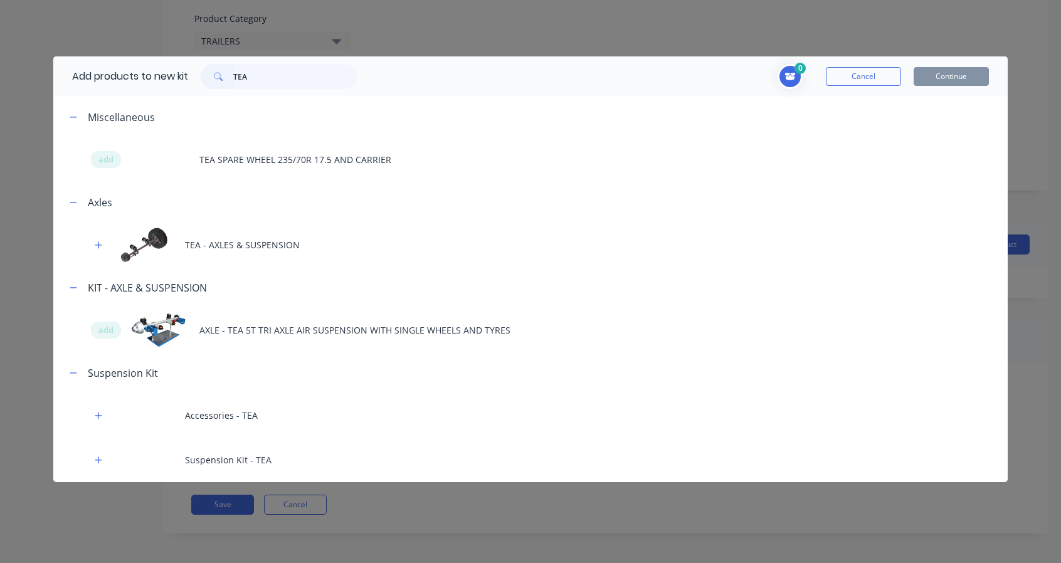
click at [93, 245] on button "button" at bounding box center [99, 245] width 16 height 16
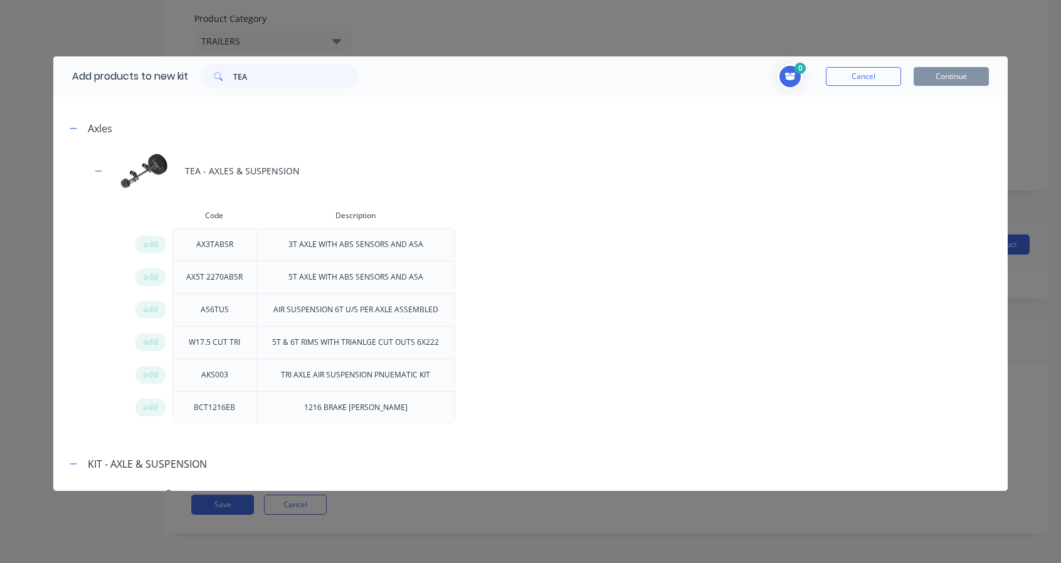
scroll to position [104, 0]
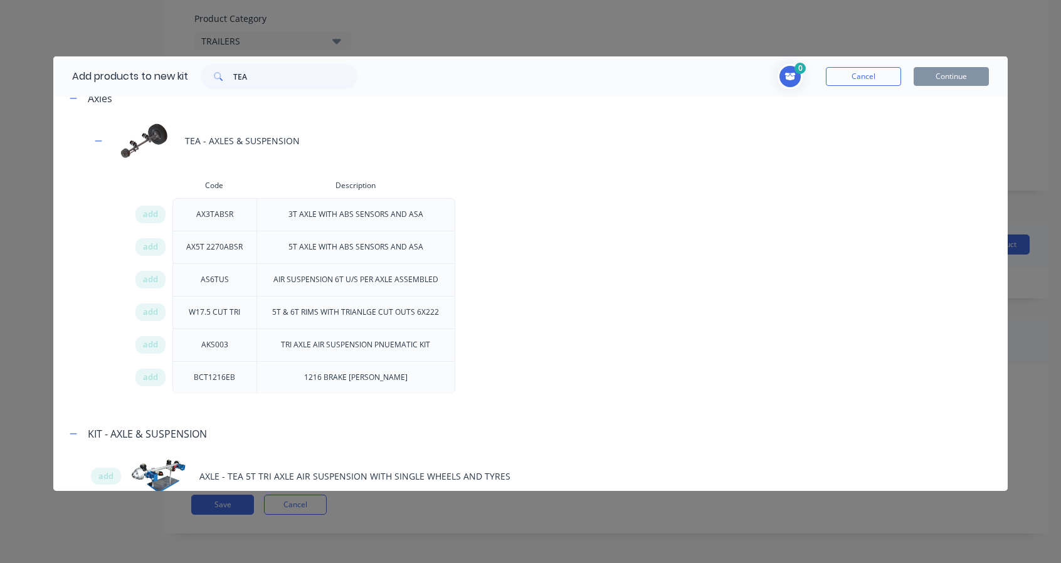
click at [143, 213] on span "add" at bounding box center [150, 214] width 15 height 13
click at [150, 375] on span "add" at bounding box center [150, 377] width 15 height 13
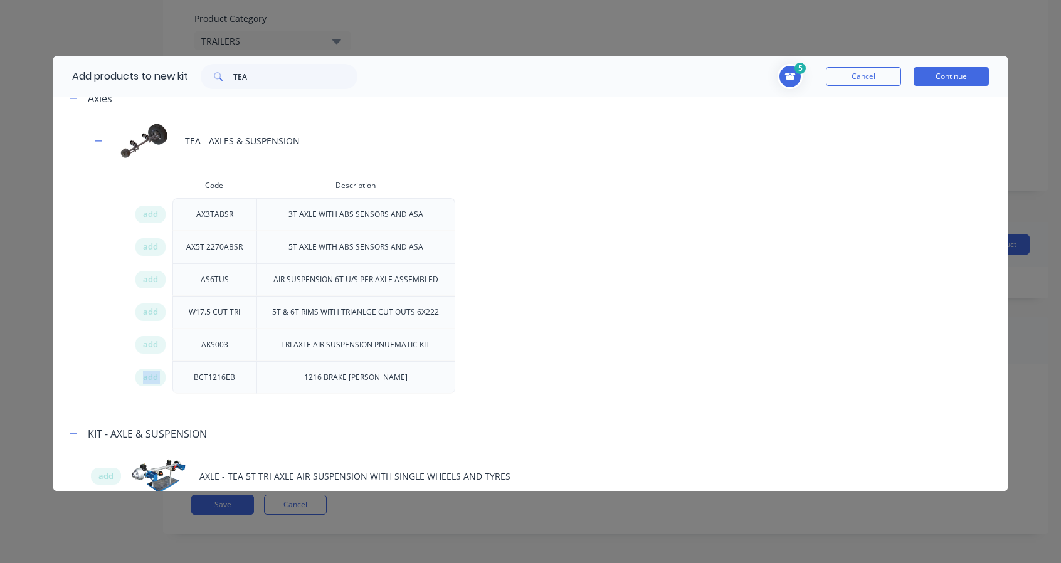
click at [150, 375] on span "add" at bounding box center [150, 377] width 15 height 13
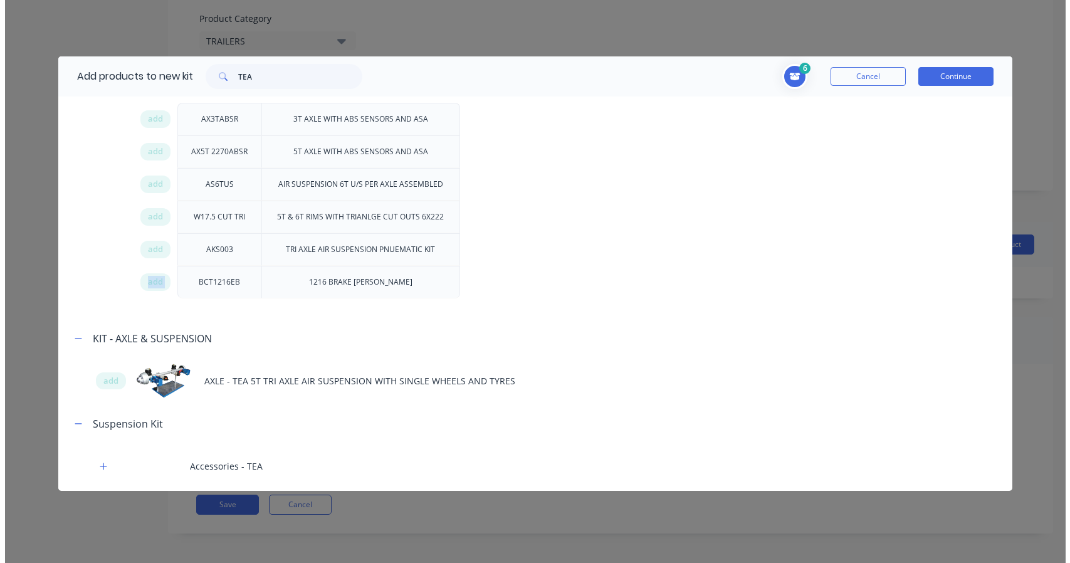
scroll to position [239, 0]
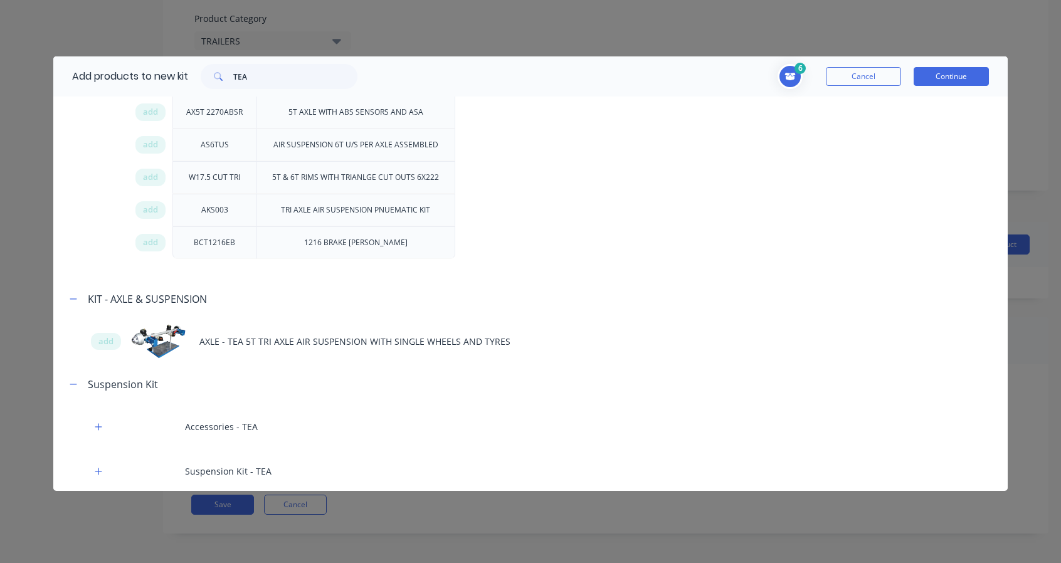
click at [107, 344] on span "add" at bounding box center [105, 341] width 15 height 13
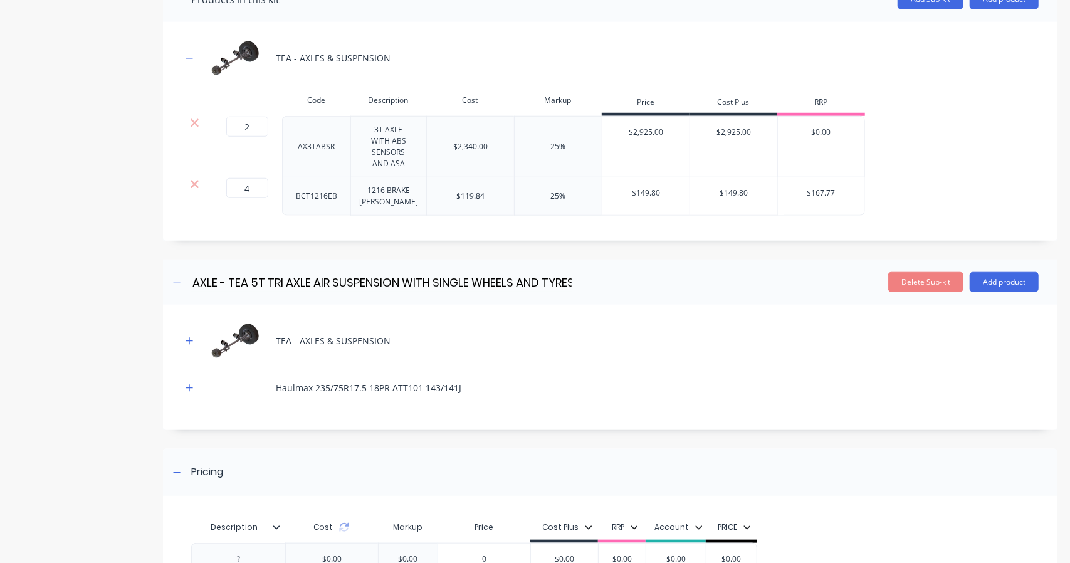
scroll to position [763, 0]
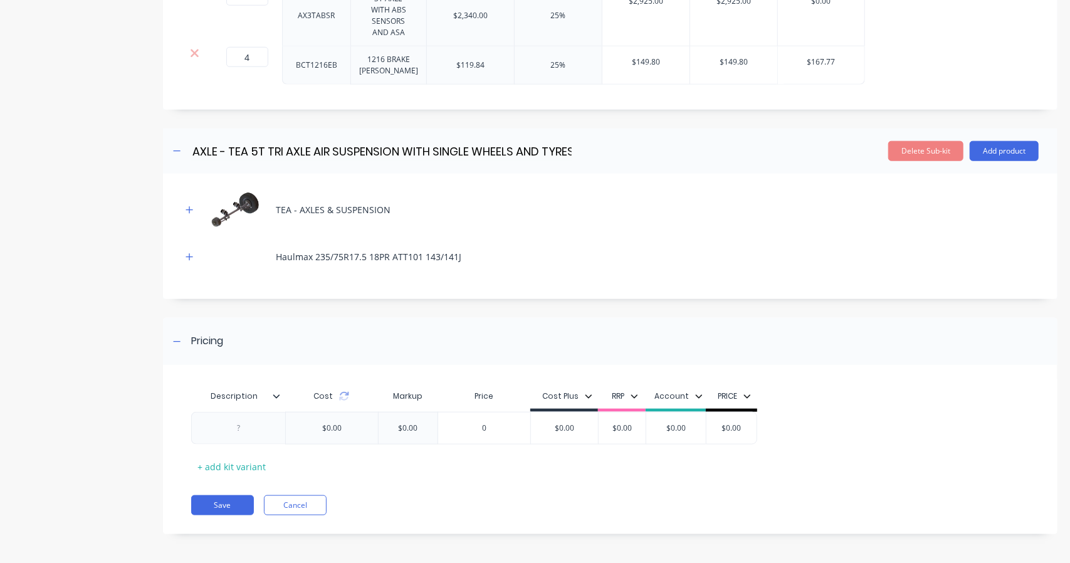
click at [189, 206] on icon "button" at bounding box center [190, 210] width 8 height 9
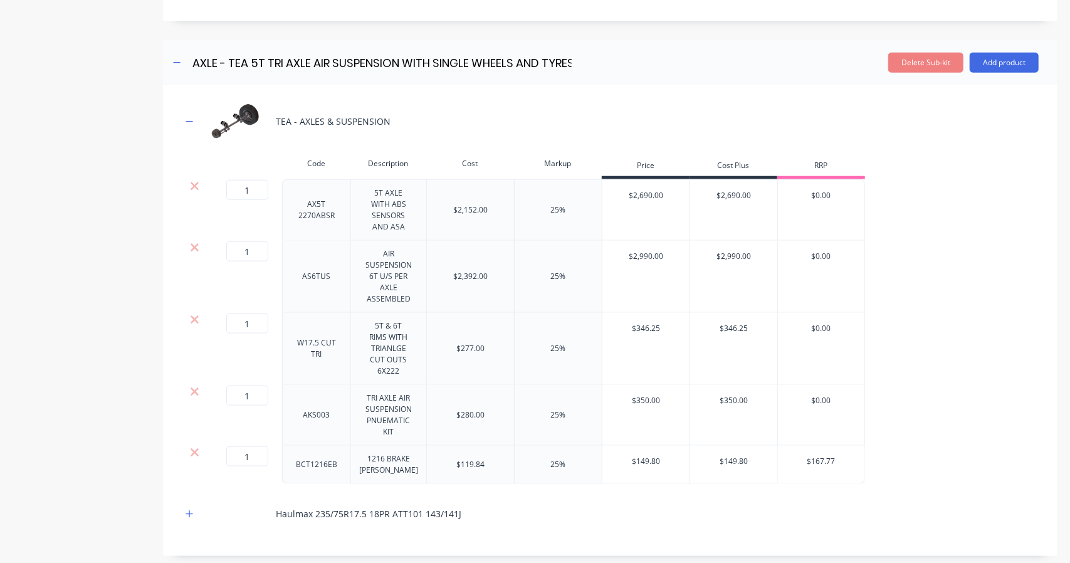
scroll to position [868, 0]
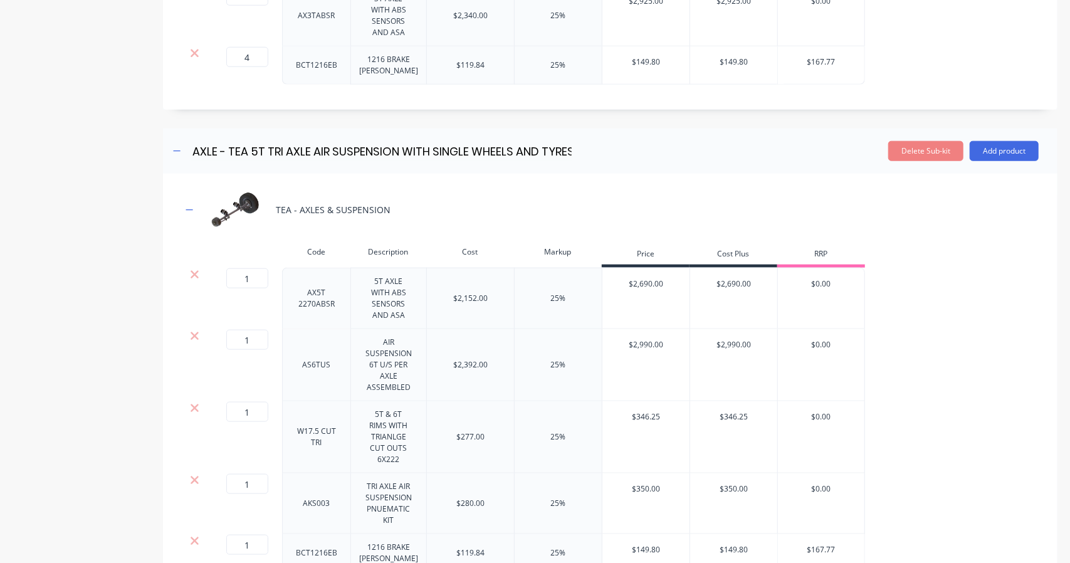
click at [923, 154] on button "Delete Sub-kit" at bounding box center [925, 151] width 75 height 20
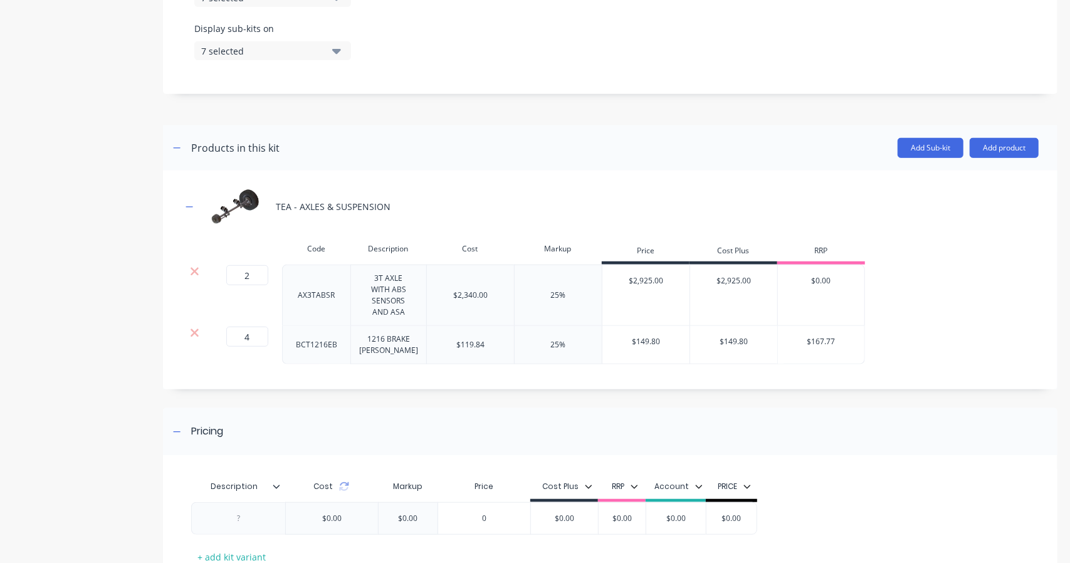
scroll to position [574, 0]
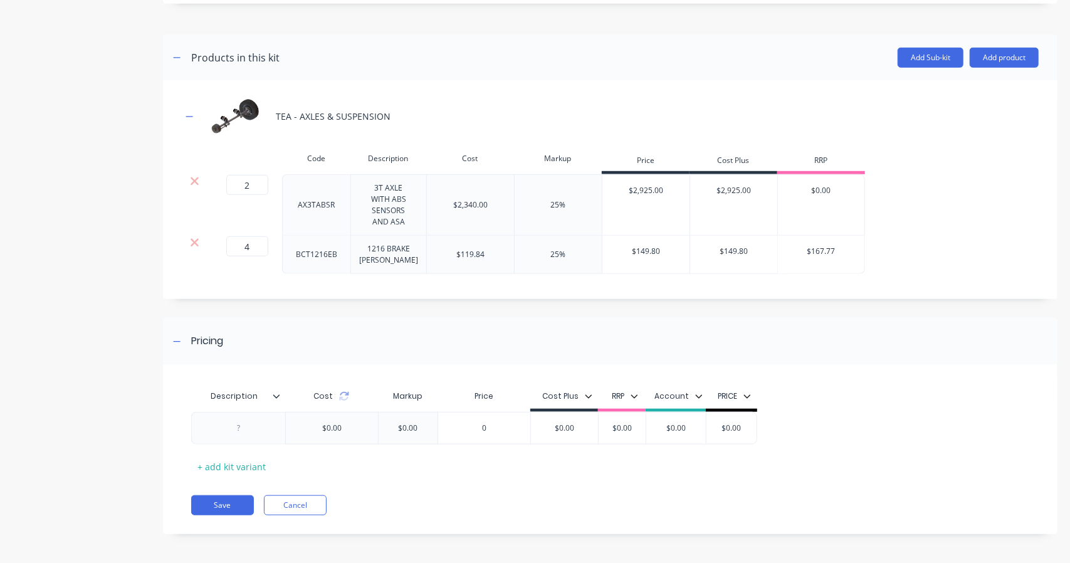
click at [261, 430] on div at bounding box center [238, 428] width 63 height 16
click at [223, 496] on button "Save" at bounding box center [222, 505] width 63 height 20
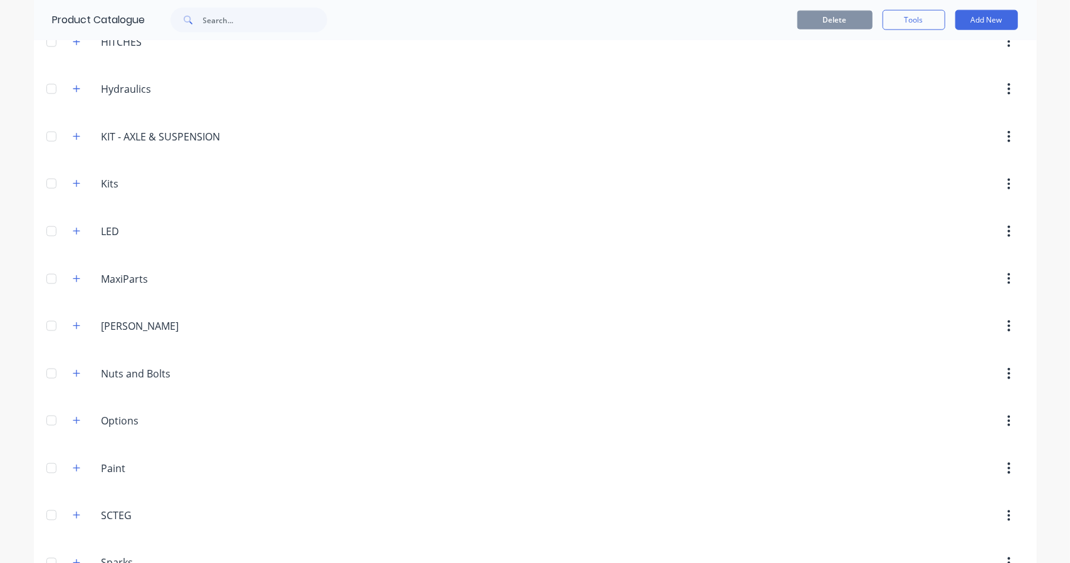
scroll to position [1054, 0]
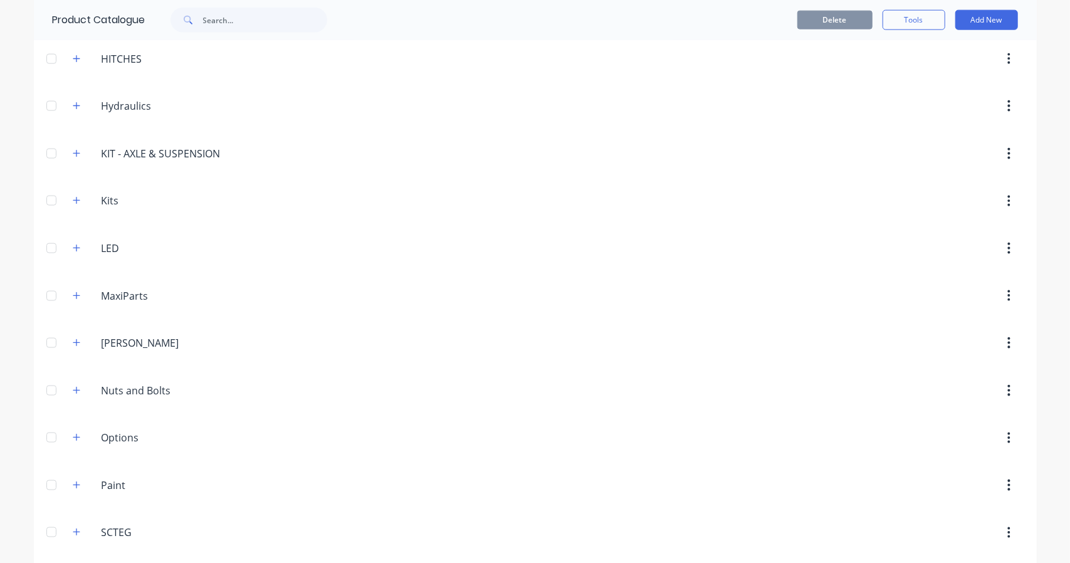
click at [73, 150] on icon "button" at bounding box center [76, 153] width 7 height 7
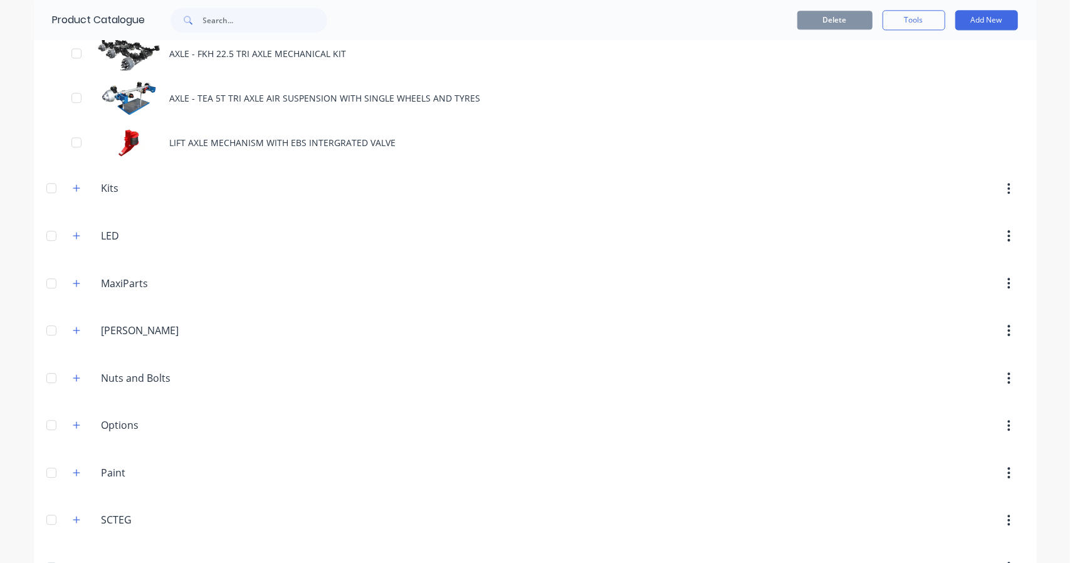
scroll to position [2099, 0]
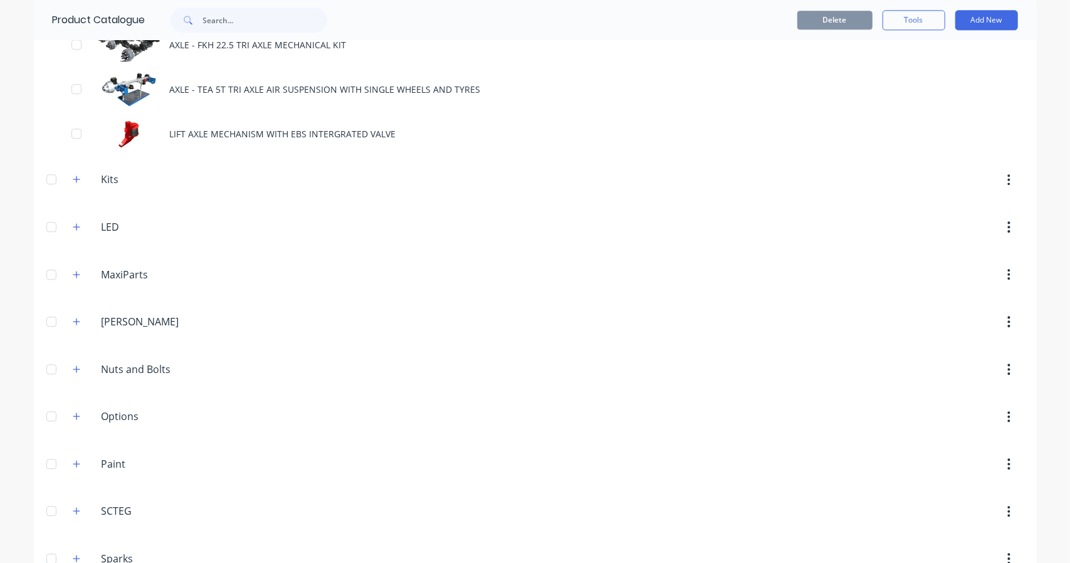
click at [74, 177] on icon "button" at bounding box center [77, 179] width 8 height 9
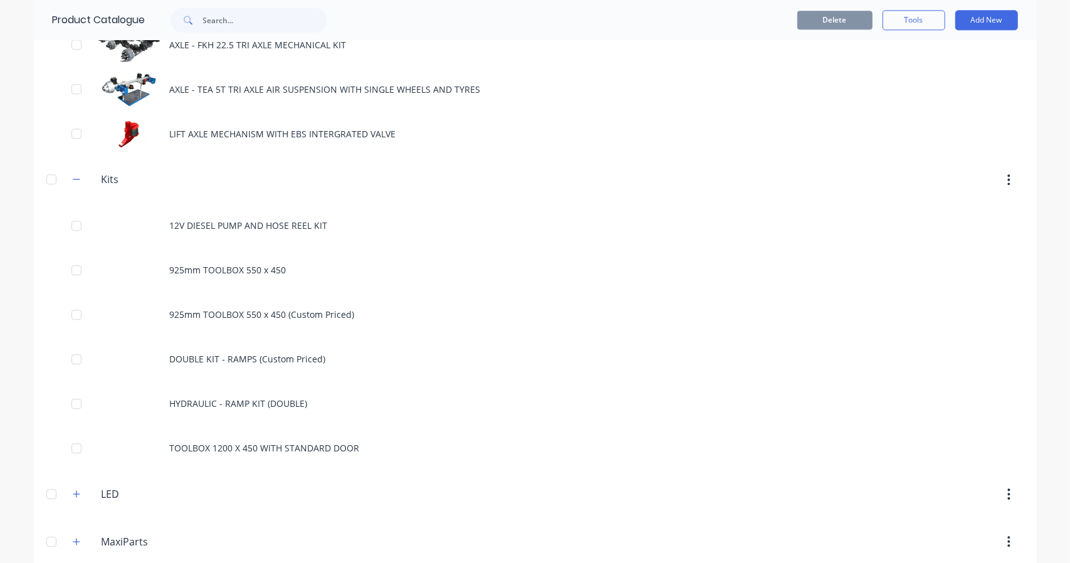
click at [80, 176] on div "Kits Kits" at bounding box center [161, 180] width 196 height 23
click at [76, 177] on button "button" at bounding box center [77, 180] width 16 height 16
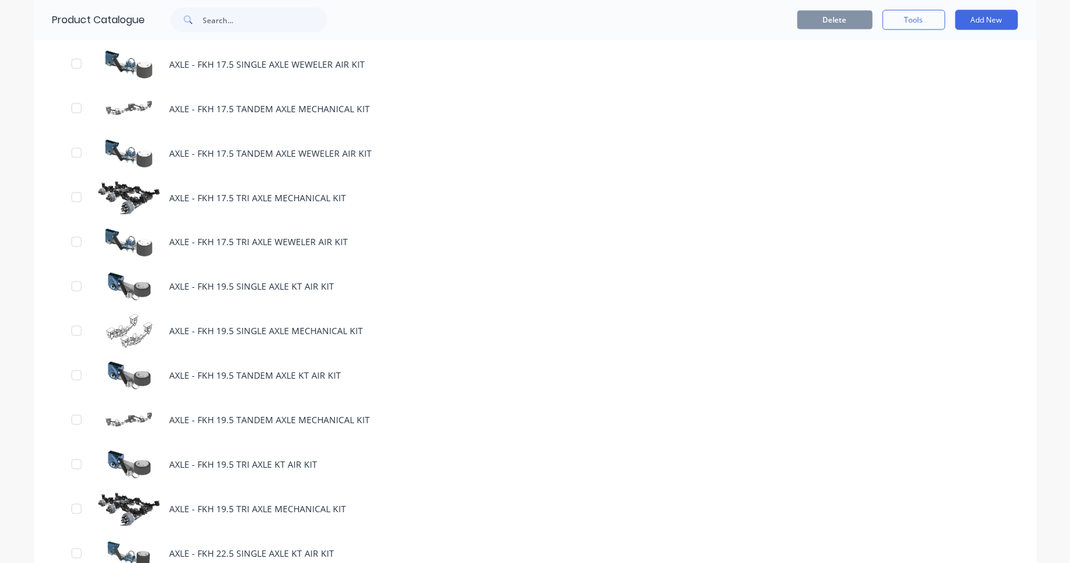
scroll to position [1054, 0]
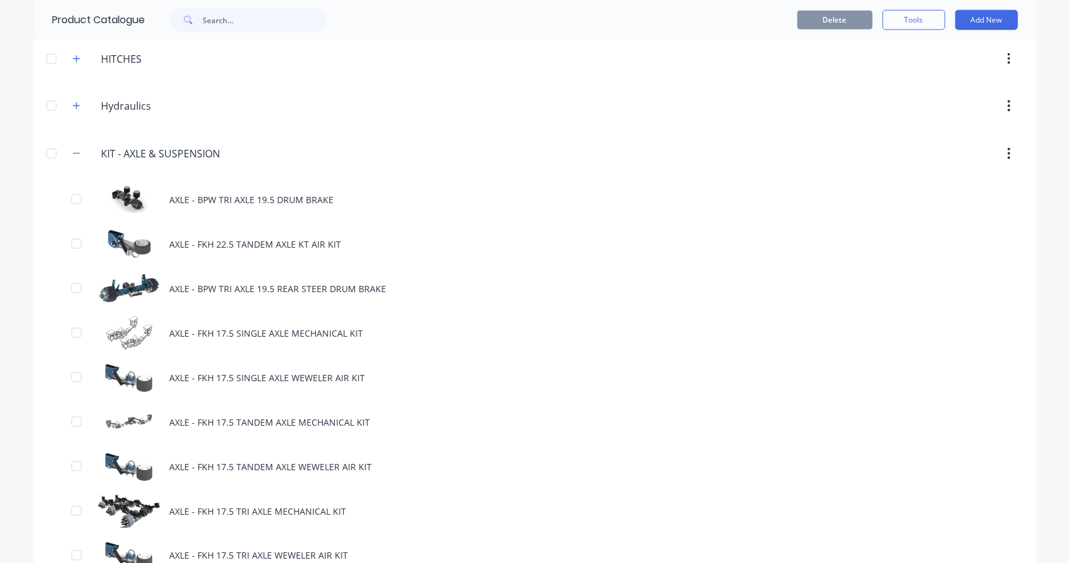
click at [983, 17] on button "Add New" at bounding box center [986, 20] width 63 height 20
click at [940, 48] on div "Category" at bounding box center [958, 52] width 97 height 18
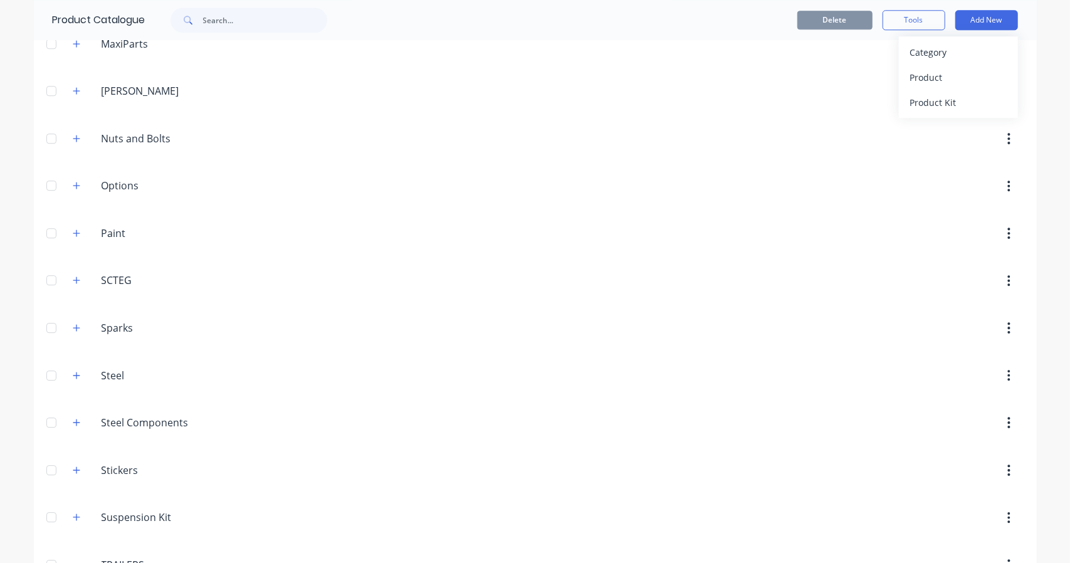
scroll to position [2539, 0]
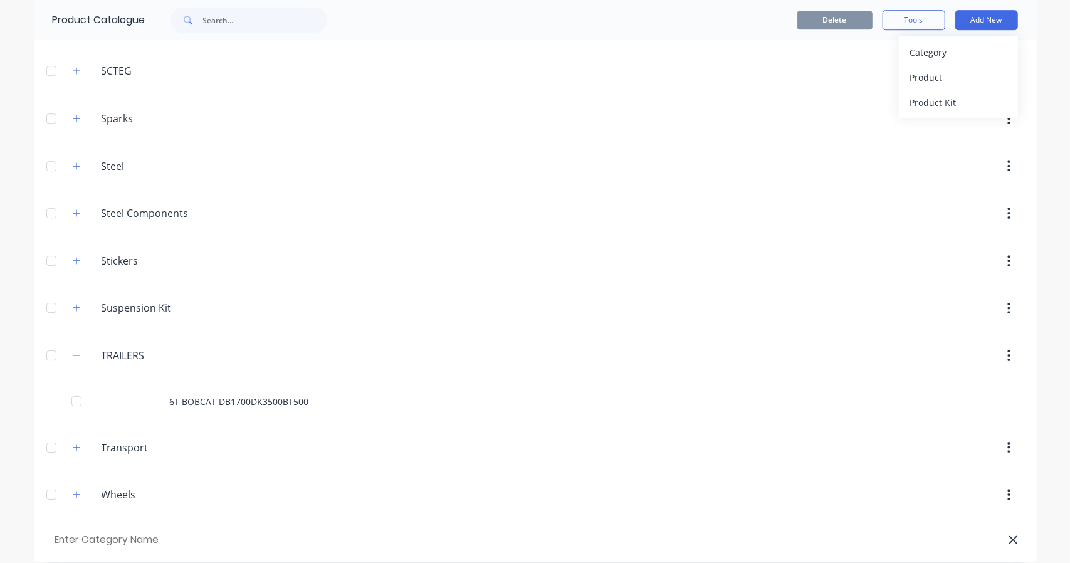
click at [708, 14] on div "Delete Tools Add New Category Product Product Kit" at bounding box center [688, 20] width 659 height 20
click at [338, 71] on div at bounding box center [641, 71] width 765 height 23
click at [145, 471] on header "Wheels Wheels" at bounding box center [535, 495] width 1003 height 48
click at [145, 487] on input "Wheels" at bounding box center [176, 494] width 148 height 15
click at [73, 490] on icon "button" at bounding box center [77, 494] width 8 height 9
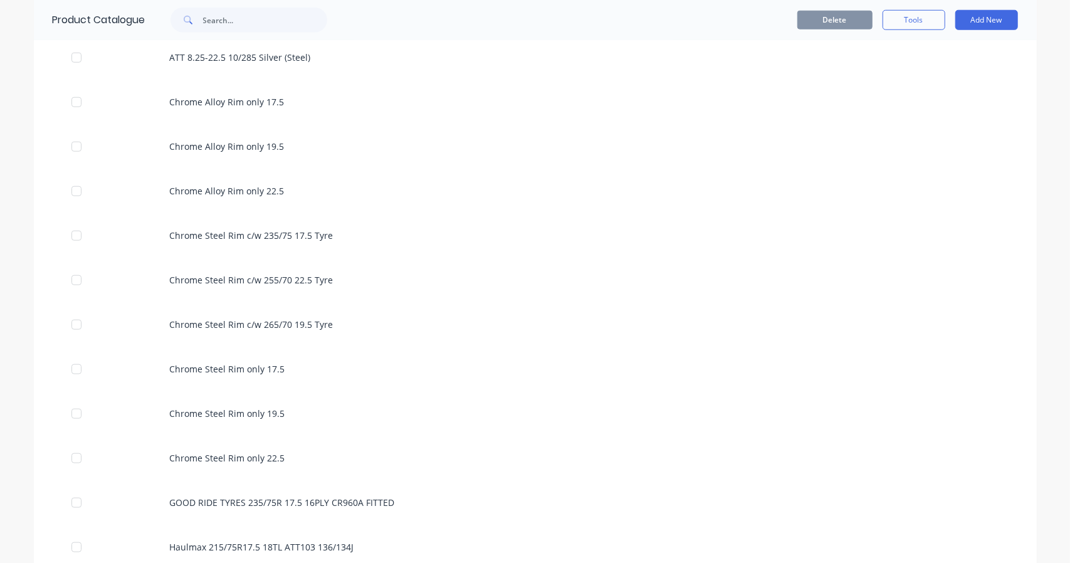
scroll to position [4363, 0]
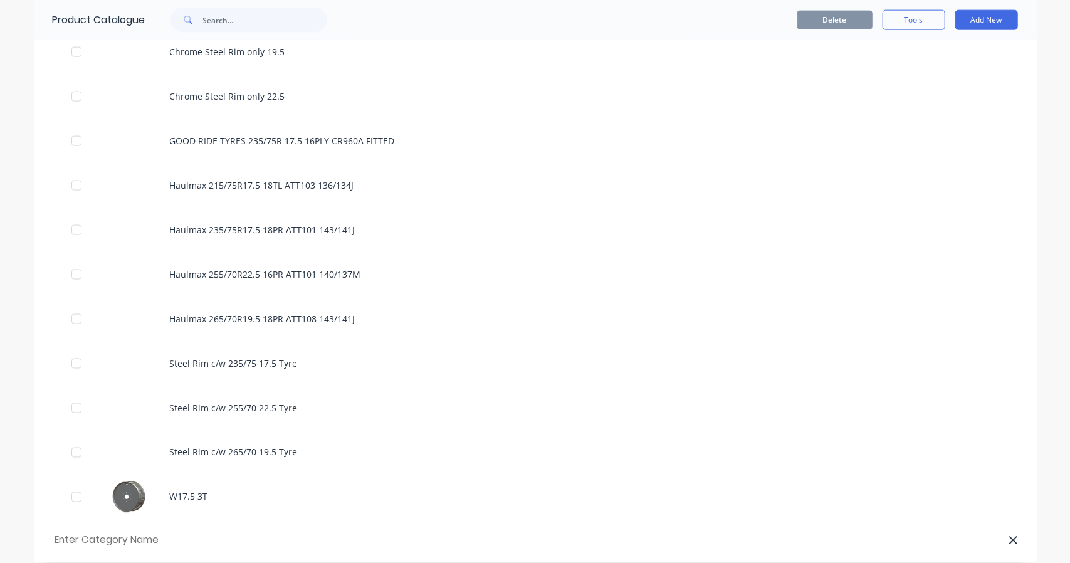
click at [71, 488] on div at bounding box center [76, 497] width 25 height 25
click at [140, 491] on div "W17.5 3T" at bounding box center [535, 496] width 1003 height 45
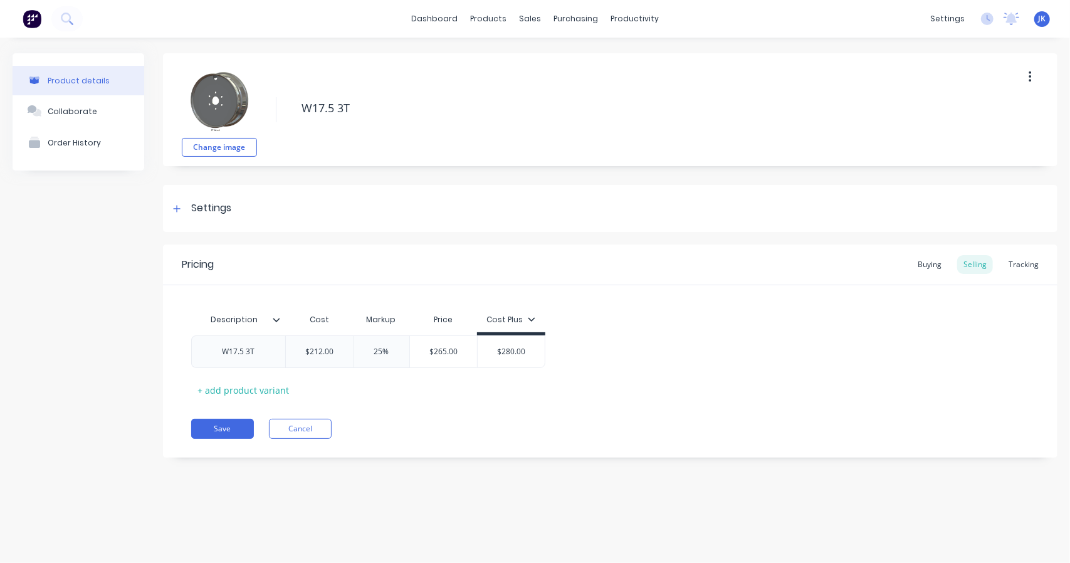
type textarea "x"
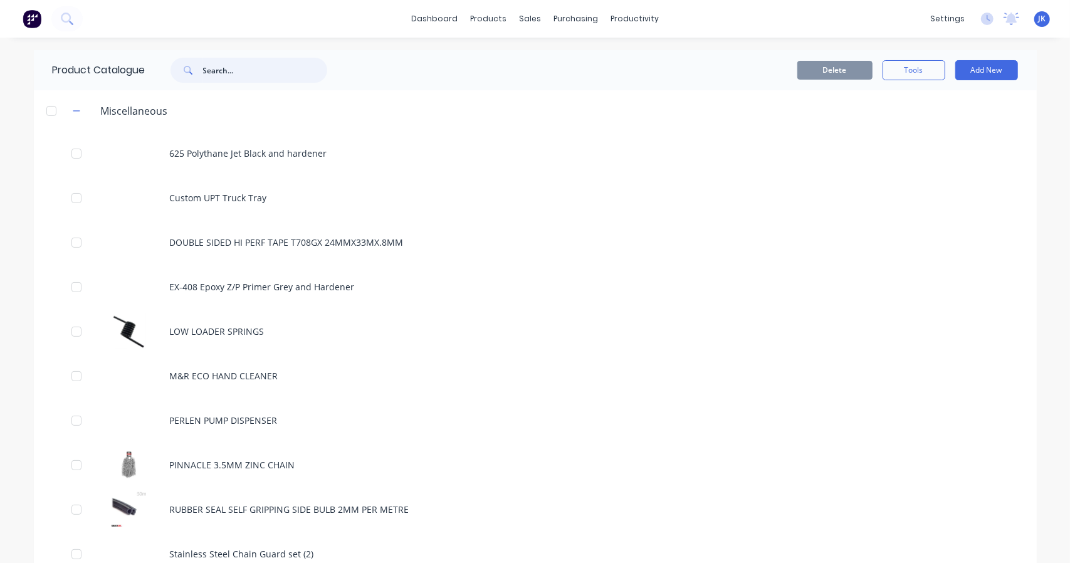
click at [227, 75] on input "text" at bounding box center [265, 70] width 124 height 25
click at [74, 109] on icon "button" at bounding box center [77, 111] width 8 height 9
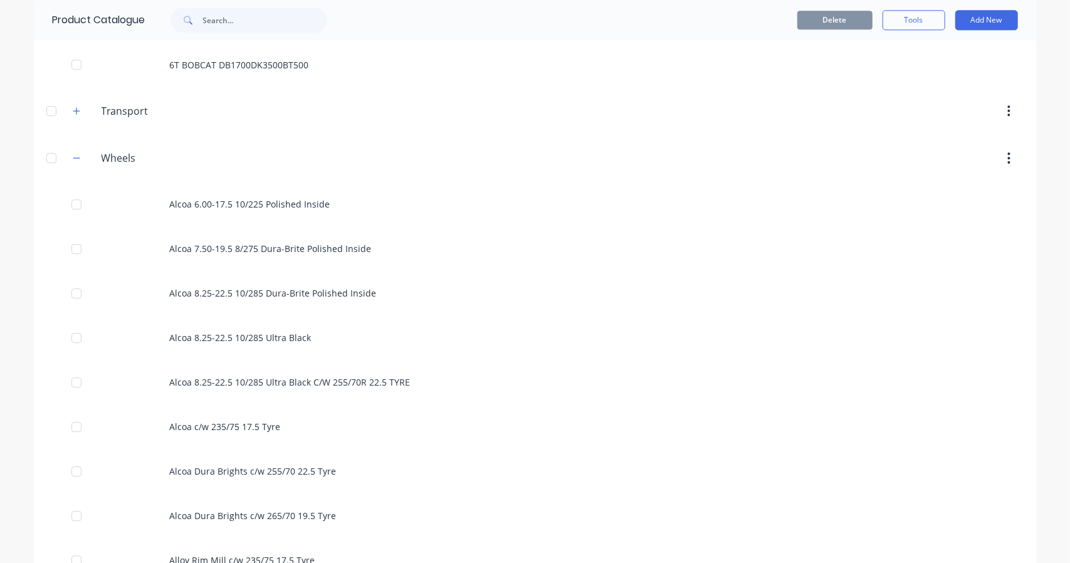
scroll to position [2298, 0]
click at [78, 150] on span at bounding box center [77, 157] width 16 height 16
click at [73, 152] on icon "button" at bounding box center [77, 156] width 8 height 9
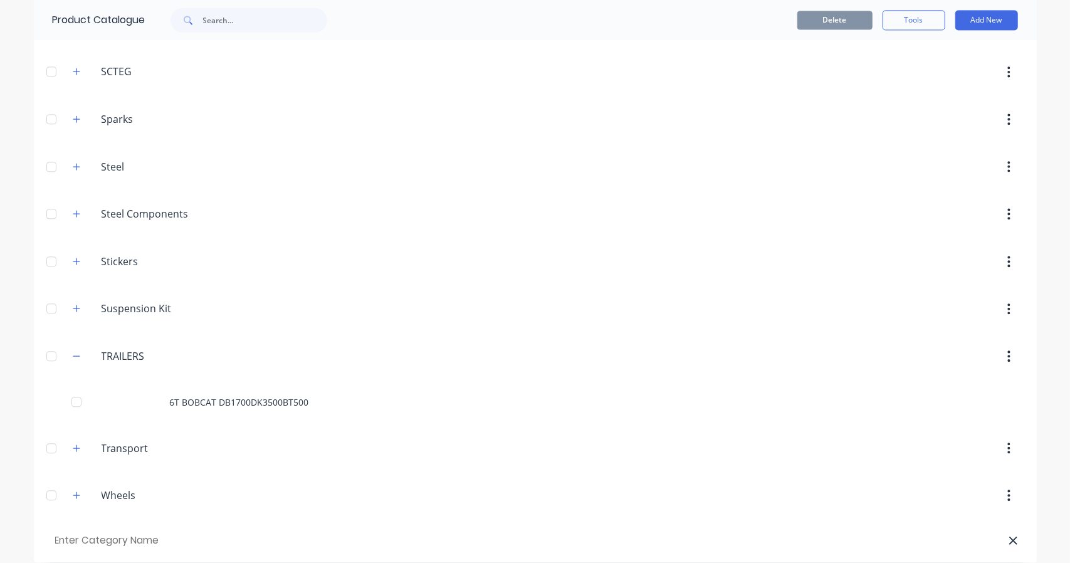
click at [73, 304] on icon "button" at bounding box center [77, 308] width 8 height 9
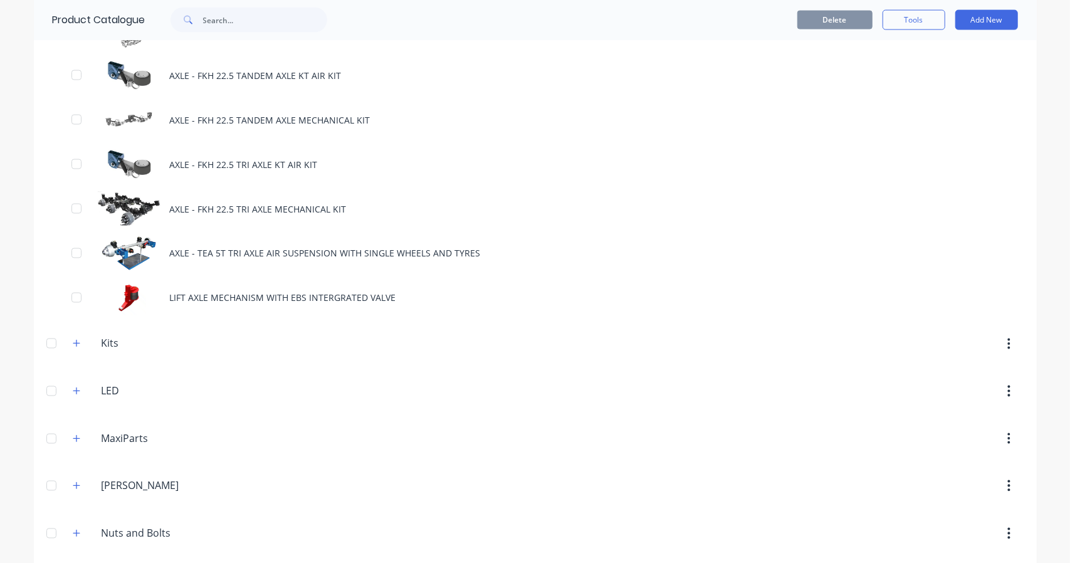
scroll to position [1358, 0]
click at [73, 337] on icon "button" at bounding box center [77, 341] width 8 height 9
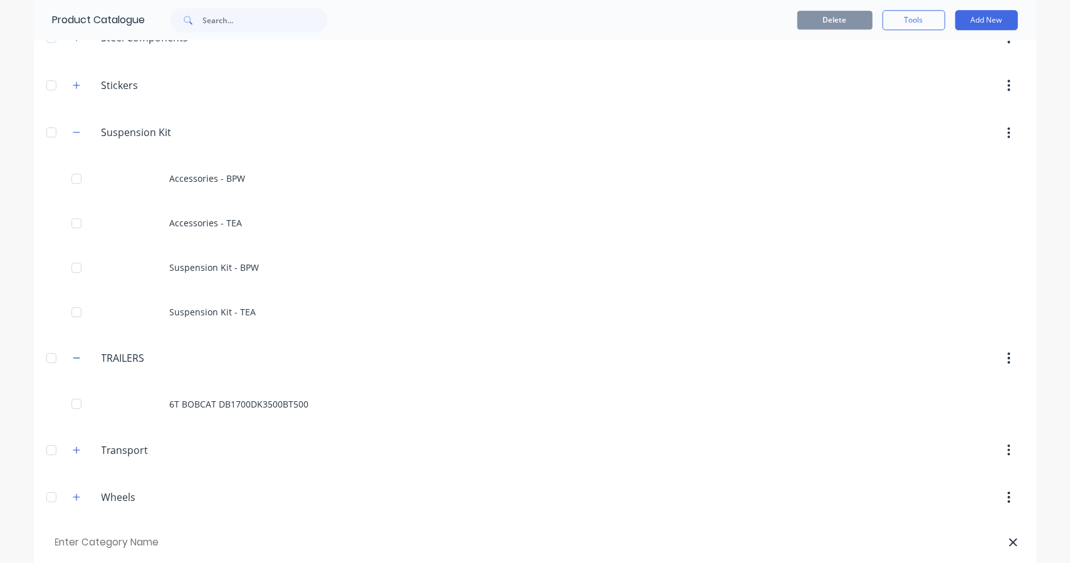
scroll to position [2404, 0]
click at [77, 440] on button "button" at bounding box center [77, 448] width 16 height 16
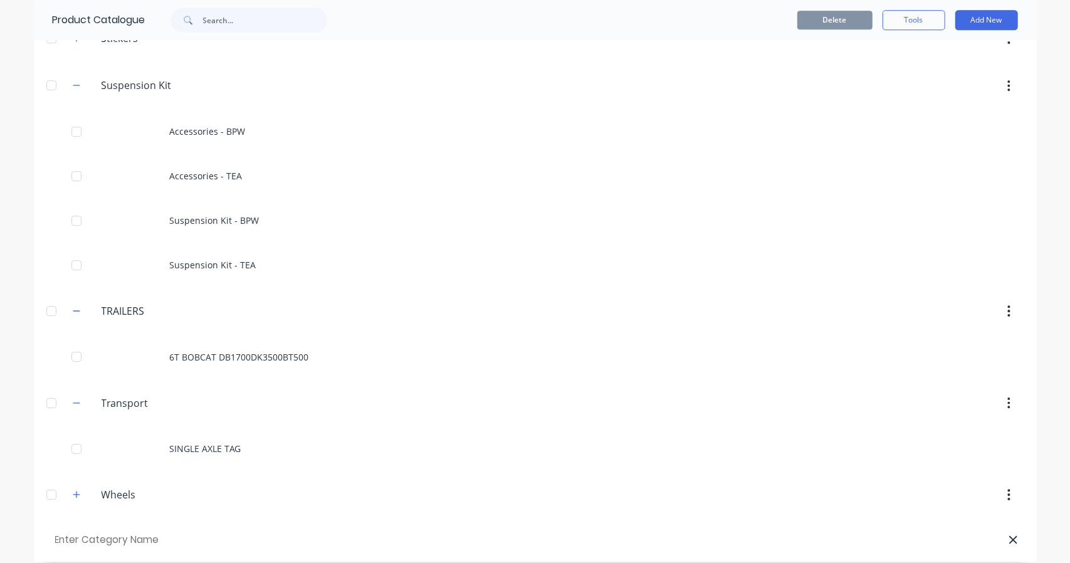
scroll to position [2240, 0]
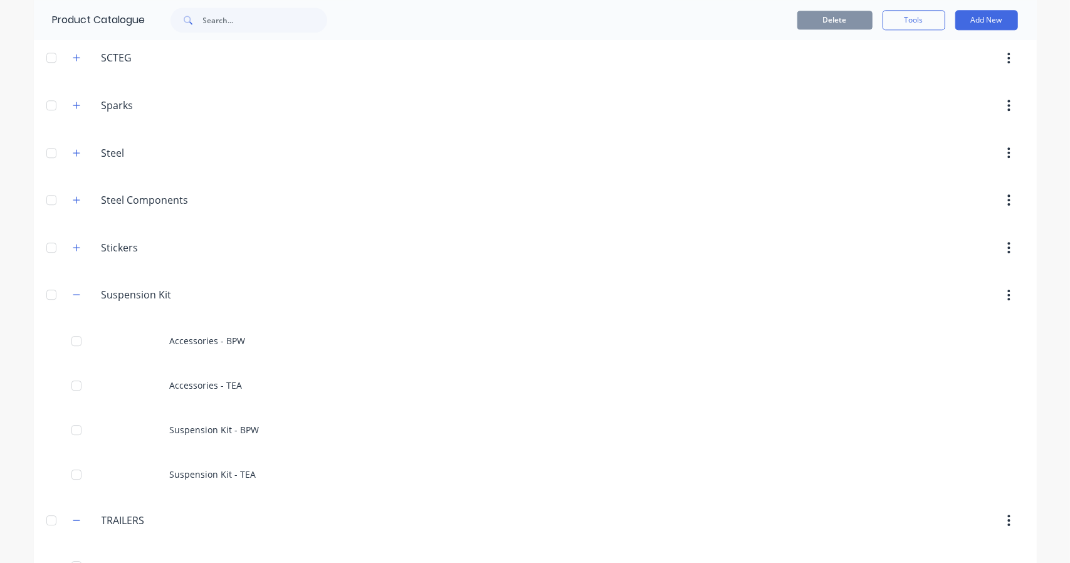
click at [73, 290] on icon "button" at bounding box center [77, 294] width 8 height 9
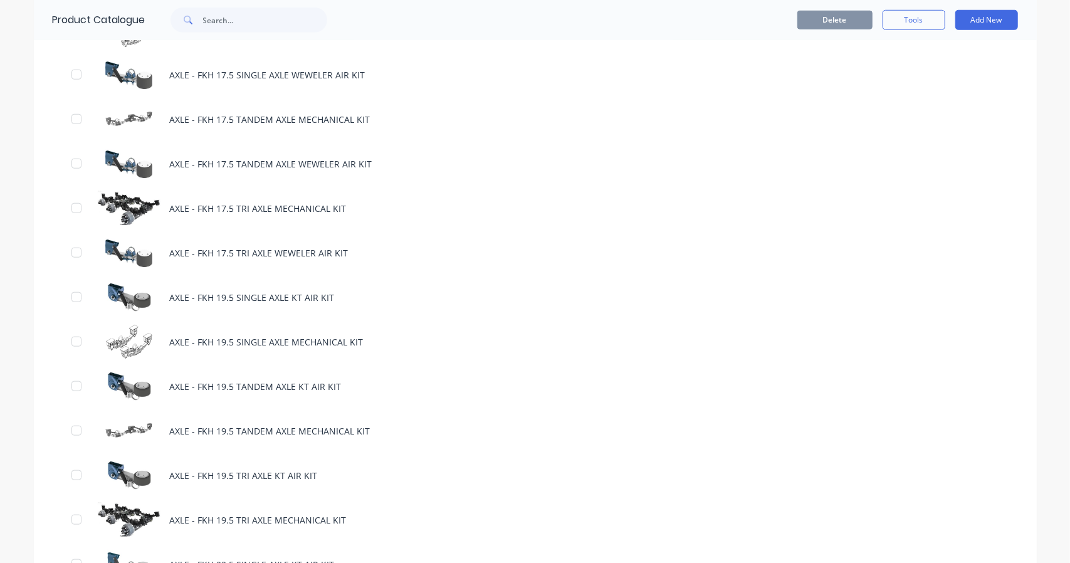
scroll to position [464, 0]
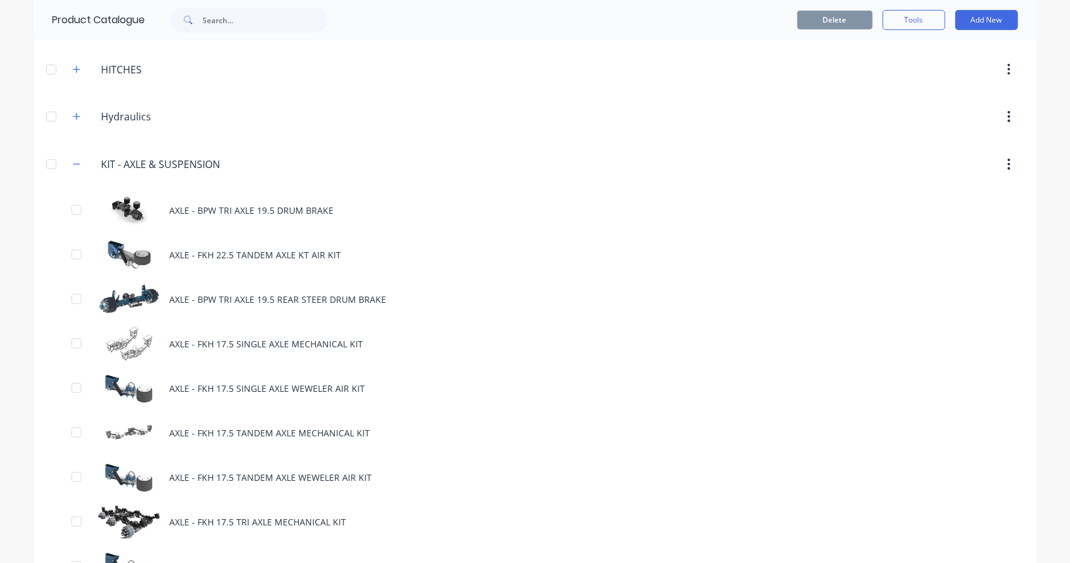
click at [214, 209] on div "AXLE - BPW TRI AXLE 19.5 DRUM BRAKE" at bounding box center [535, 210] width 1003 height 45
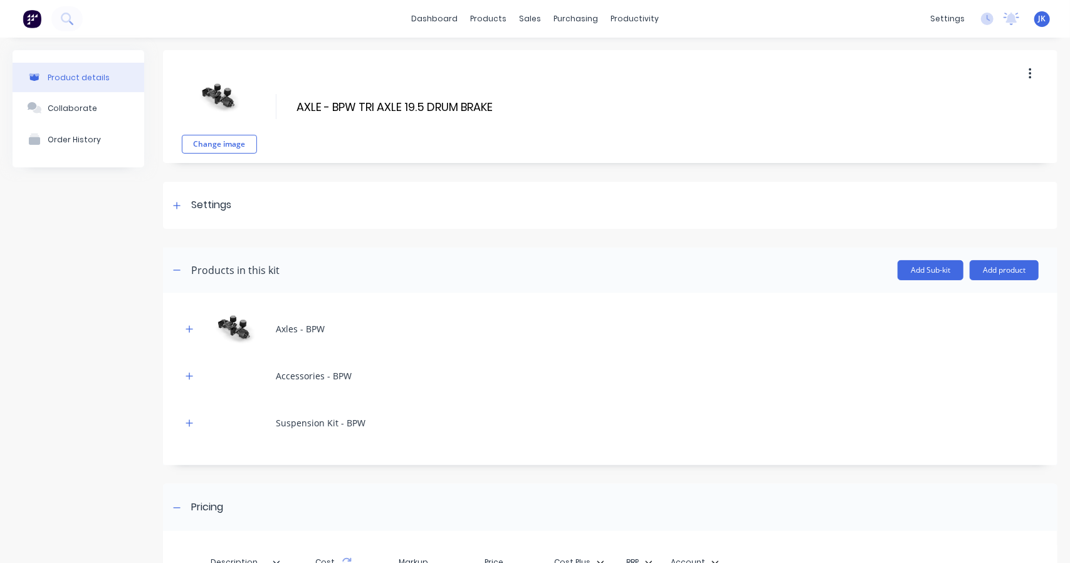
click at [332, 100] on input "AXLE - BPW TRI AXLE 19.5 DRUM BRAKE" at bounding box center [406, 107] width 222 height 18
drag, startPoint x: 332, startPoint y: 105, endPoint x: 290, endPoint y: 97, distance: 42.9
click at [290, 97] on div "Change image AXLE - BPW TRI AXLE 19.5 DRUM BRAKE AXLE - BPW TRI AXLE 19.5 DRUM …" at bounding box center [610, 106] width 894 height 113
click at [189, 330] on icon "button" at bounding box center [189, 328] width 7 height 7
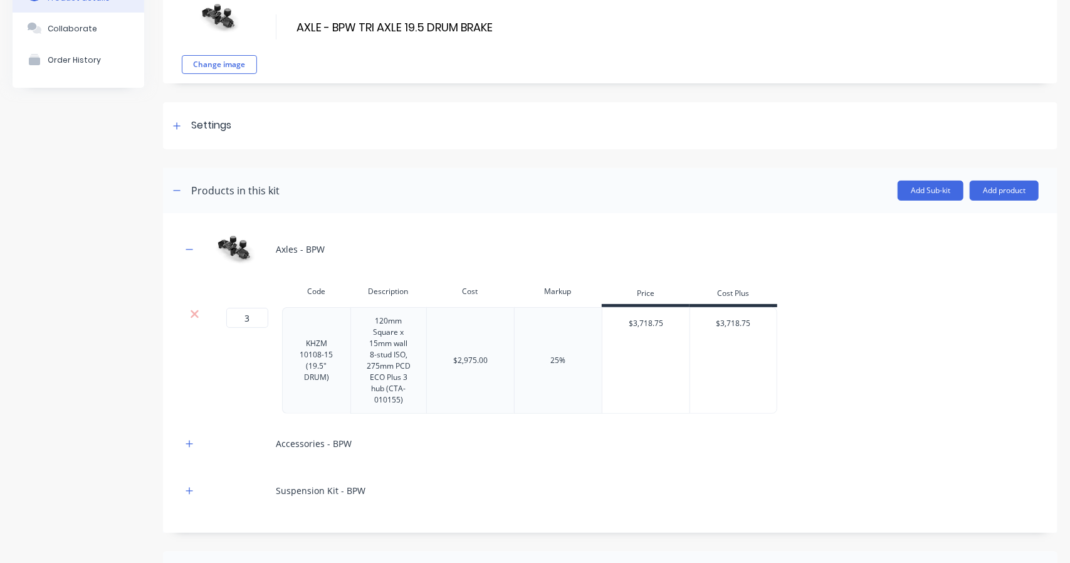
scroll to position [209, 0]
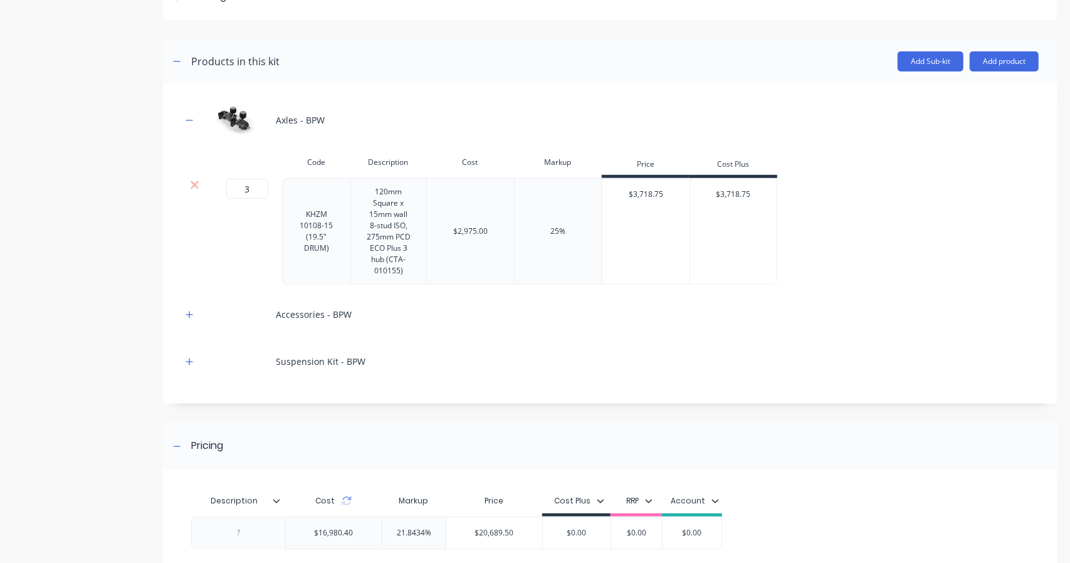
click at [189, 319] on button "button" at bounding box center [190, 315] width 16 height 16
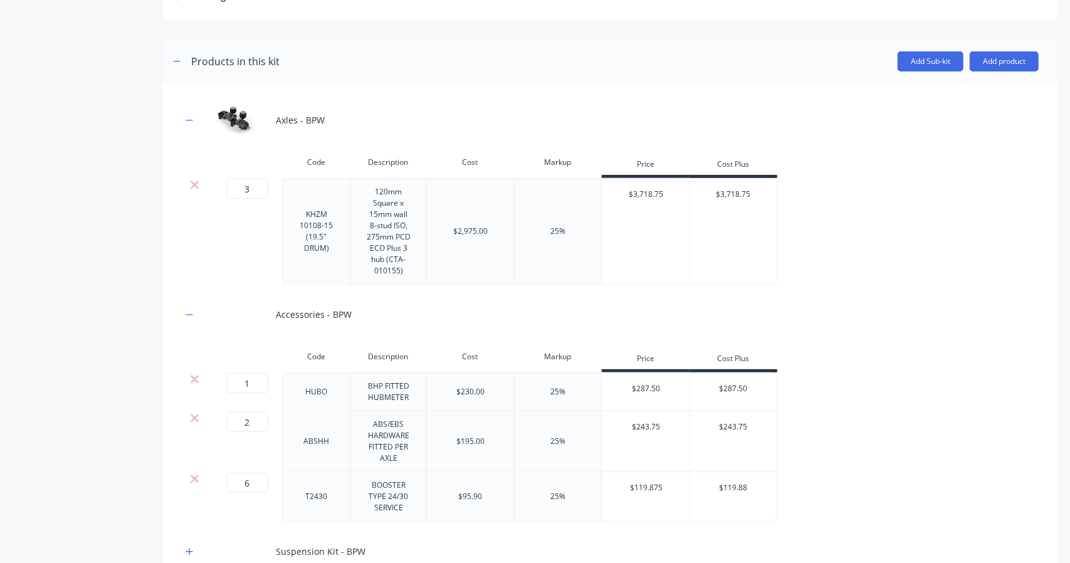
scroll to position [313, 0]
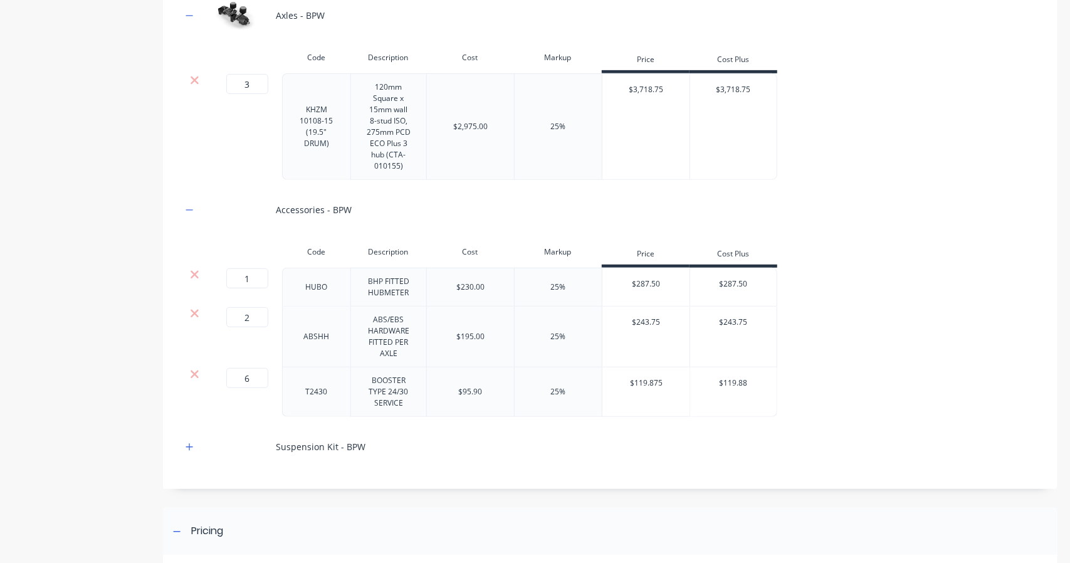
click at [194, 450] on button "button" at bounding box center [190, 447] width 16 height 16
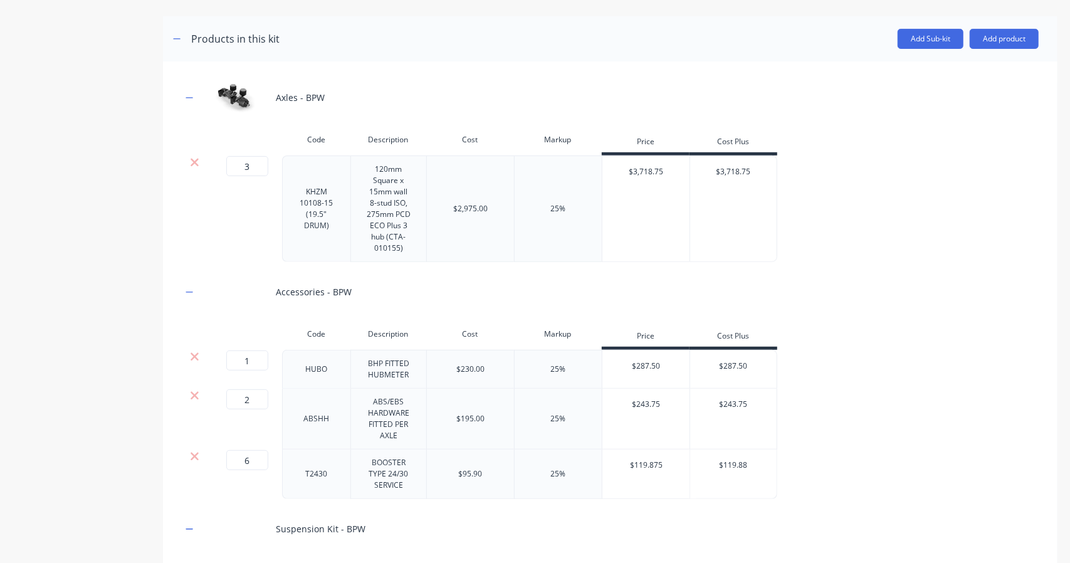
scroll to position [60, 0]
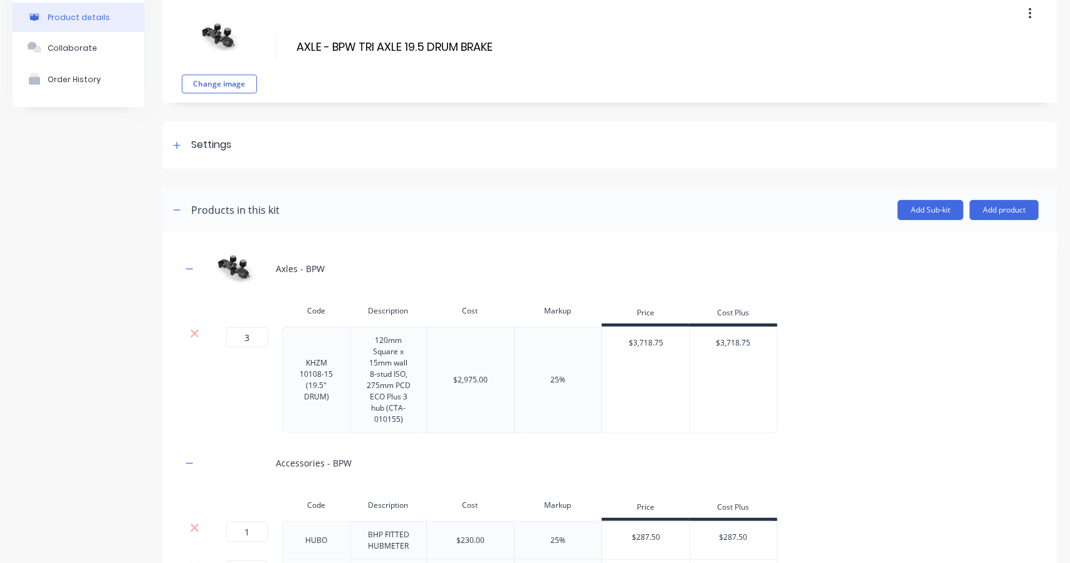
click at [326, 46] on input "AXLE - BPW TRI AXLE 19.5 DRUM BRAKE" at bounding box center [406, 47] width 222 height 18
drag, startPoint x: 331, startPoint y: 46, endPoint x: 281, endPoint y: 39, distance: 49.9
click at [281, 39] on div "Change image AXLE - BPW TRI AXLE 19.5 DRUM BRAKE AXLE - BPW TRI AXLE 19.5 DRUM …" at bounding box center [610, 46] width 894 height 113
drag, startPoint x: 491, startPoint y: 45, endPoint x: 263, endPoint y: 37, distance: 228.3
click at [263, 37] on div "Change image BPW TRI AXLE 19.5 DRUM BRAKE BPW TRI AXLE 19.5 DRUM BRAKE Enter ki…" at bounding box center [610, 46] width 894 height 113
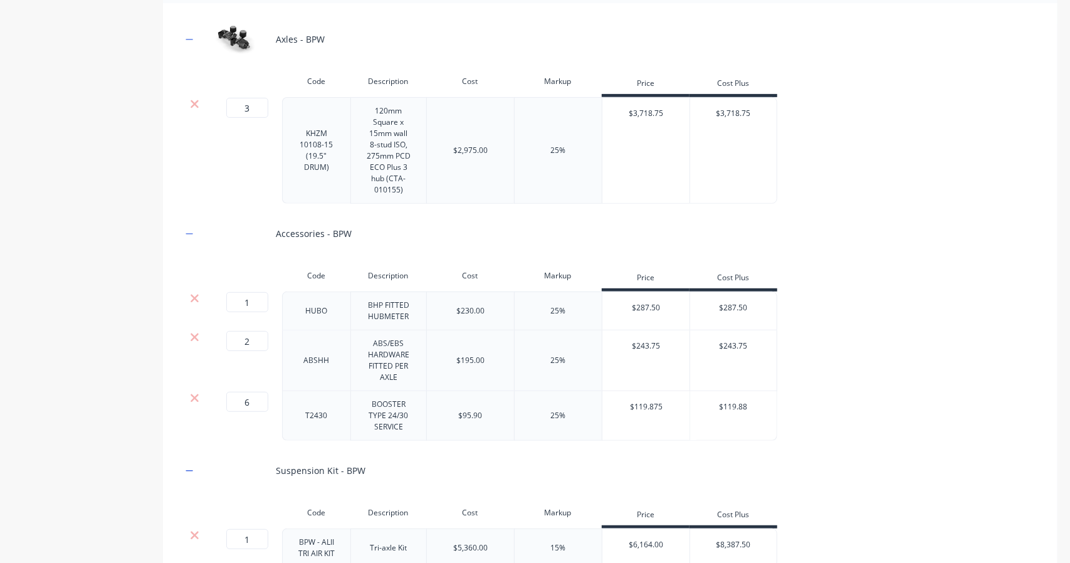
scroll to position [582, 0]
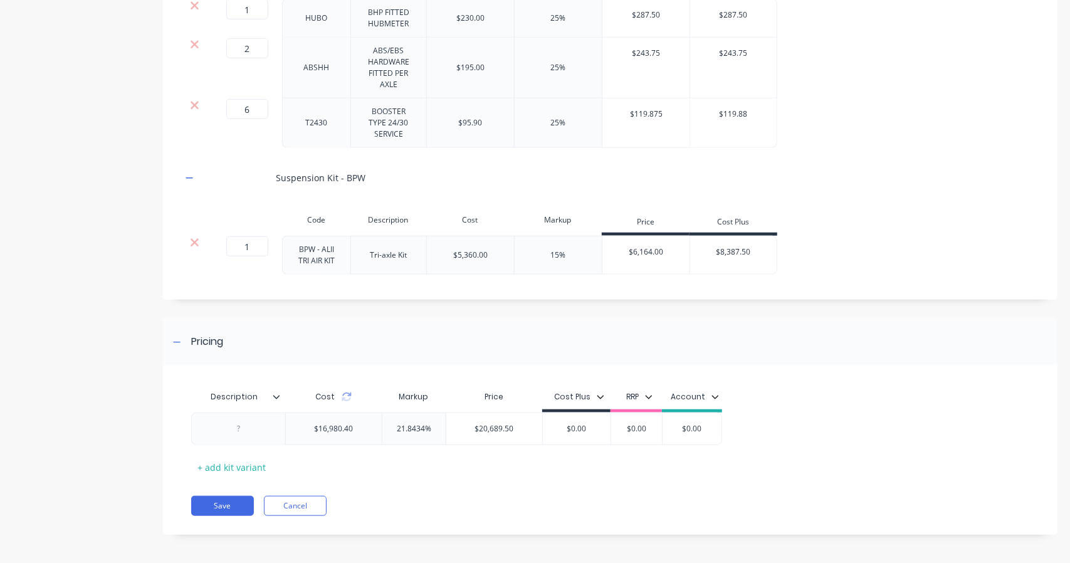
type input "BPW TRI AXLE 19.5 DRUM BRAKE"
click at [246, 426] on div at bounding box center [238, 429] width 63 height 16
paste div
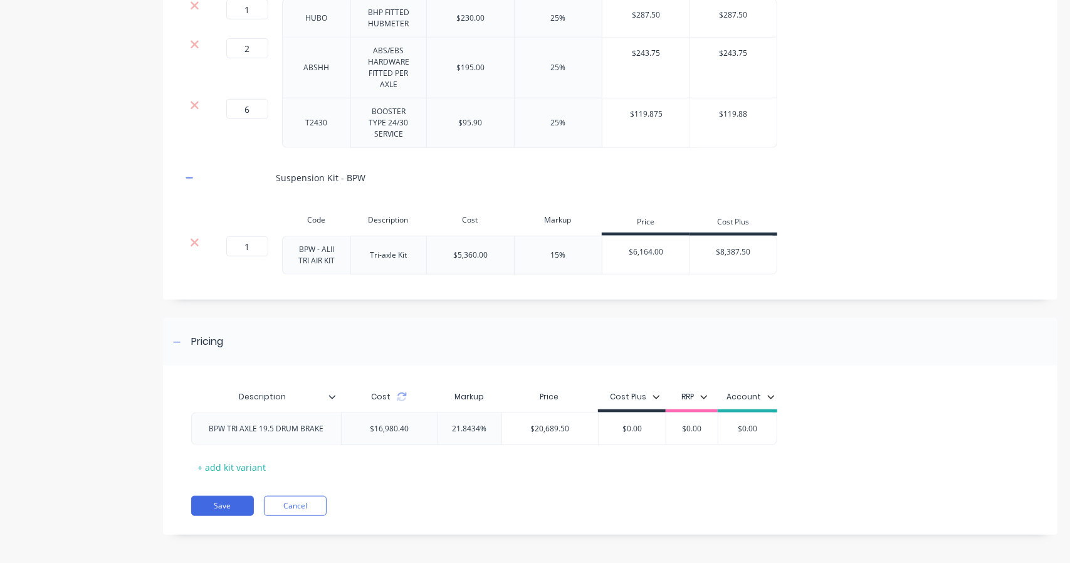
click at [228, 517] on div "Description Cost Markup Price Cost Plus RRP Account BPW TRI AXLE 19.5 DRUM BRAK…" at bounding box center [610, 456] width 894 height 157
click at [219, 501] on button "Save" at bounding box center [222, 506] width 63 height 20
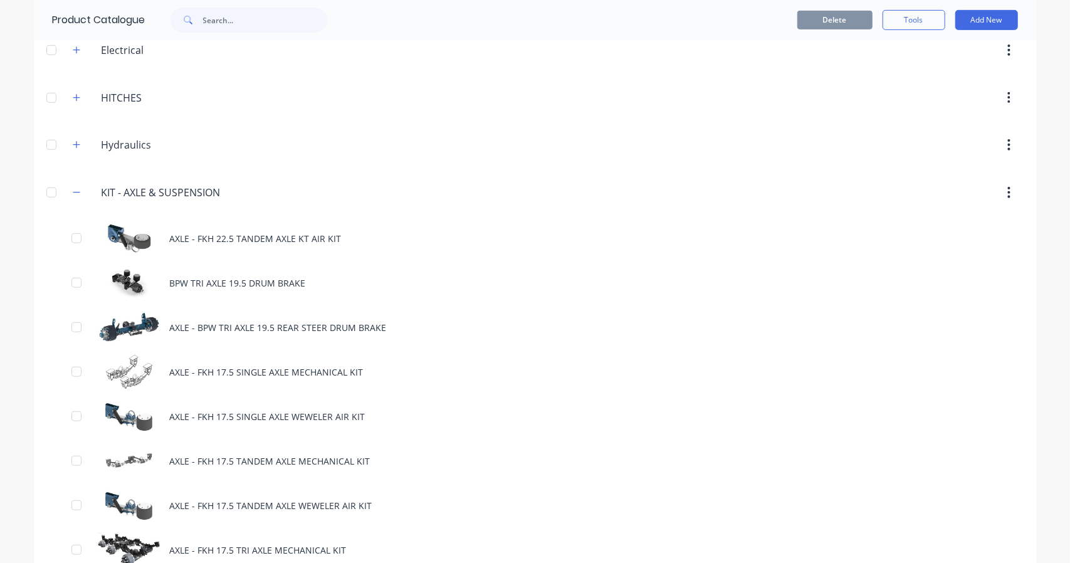
scroll to position [313, 0]
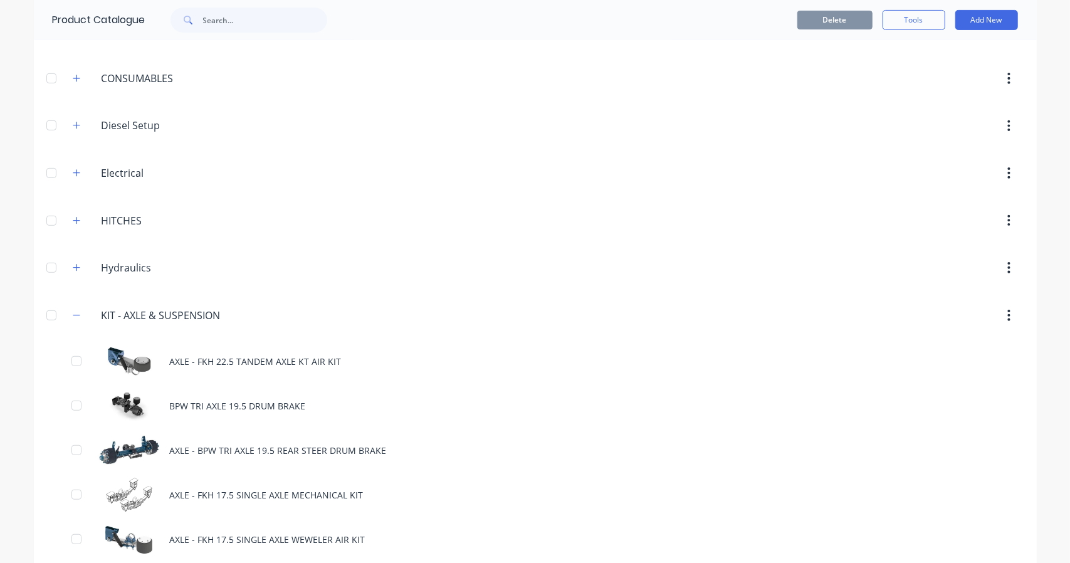
click at [177, 350] on div "AXLE - FKH 22.5 TANDEM AXLE KT AIR KIT" at bounding box center [535, 361] width 1003 height 45
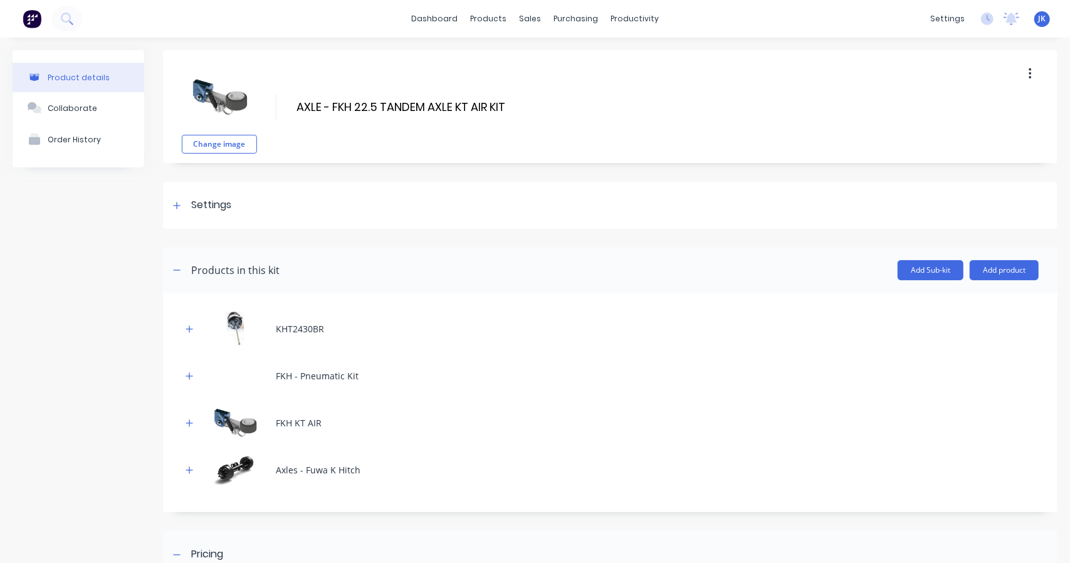
click at [330, 101] on input "AXLE - FKH 22.5 TANDEM AXLE KT AIR KIT" at bounding box center [406, 107] width 222 height 18
drag, startPoint x: 333, startPoint y: 105, endPoint x: 270, endPoint y: 88, distance: 65.4
click at [270, 88] on div "Change image AXLE - FKH 22.5 TANDEM AXLE KT AIR KIT AXLE - FKH 22.5 TANDEM AXLE…" at bounding box center [610, 106] width 894 height 113
click at [503, 107] on input "FKH 22.5 TANDEM AXLE KT AIR KIT" at bounding box center [406, 107] width 222 height 18
drag, startPoint x: 499, startPoint y: 107, endPoint x: 257, endPoint y: 112, distance: 242.0
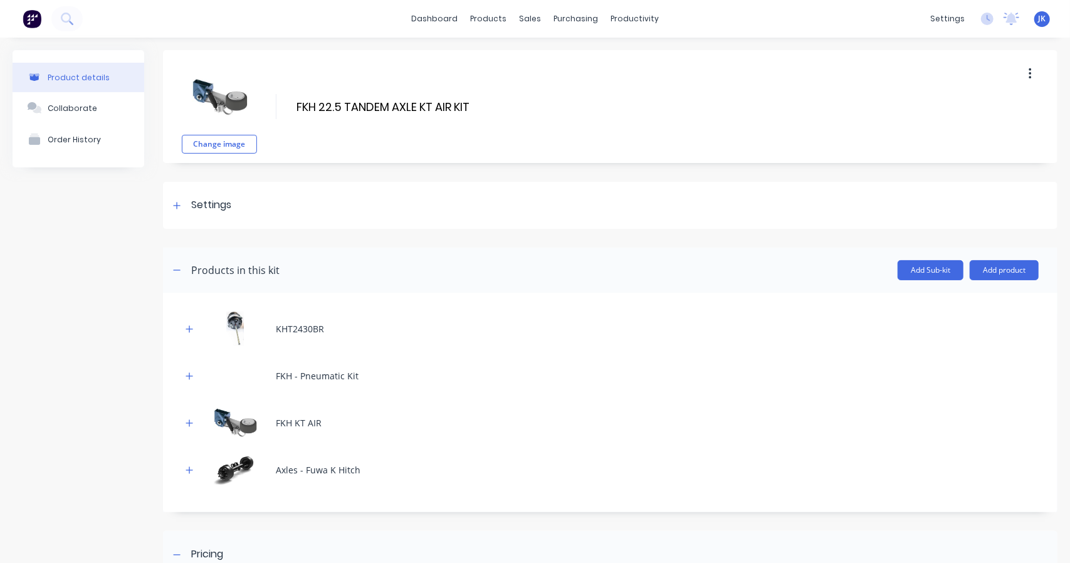
click at [257, 112] on div "Change image FKH 22.5 TANDEM AXLE KT AIR KIT FKH 22.5 TANDEM AXLE KT AIR KIT En…" at bounding box center [610, 106] width 894 height 113
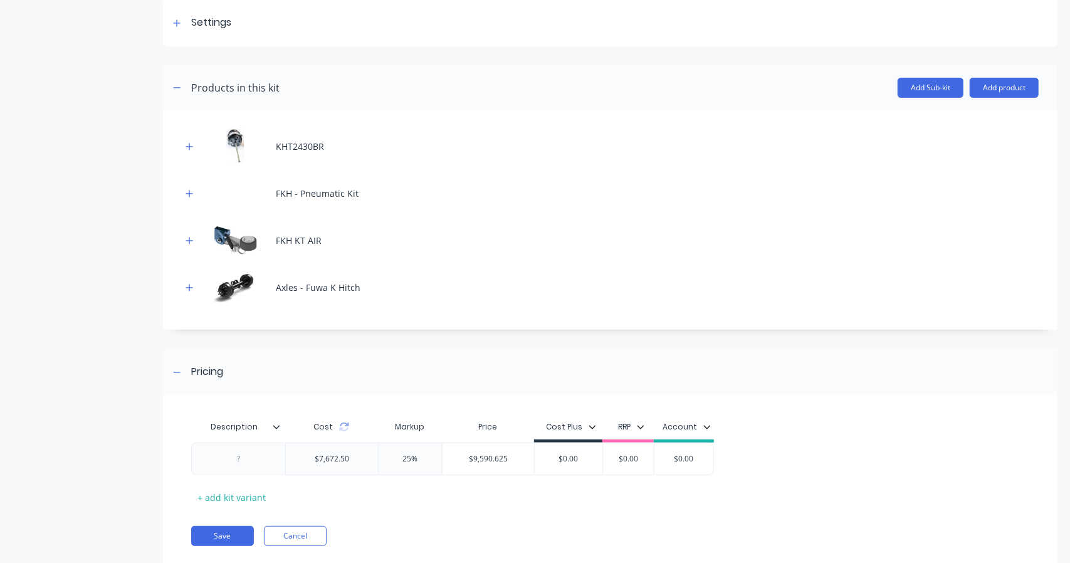
scroll to position [214, 0]
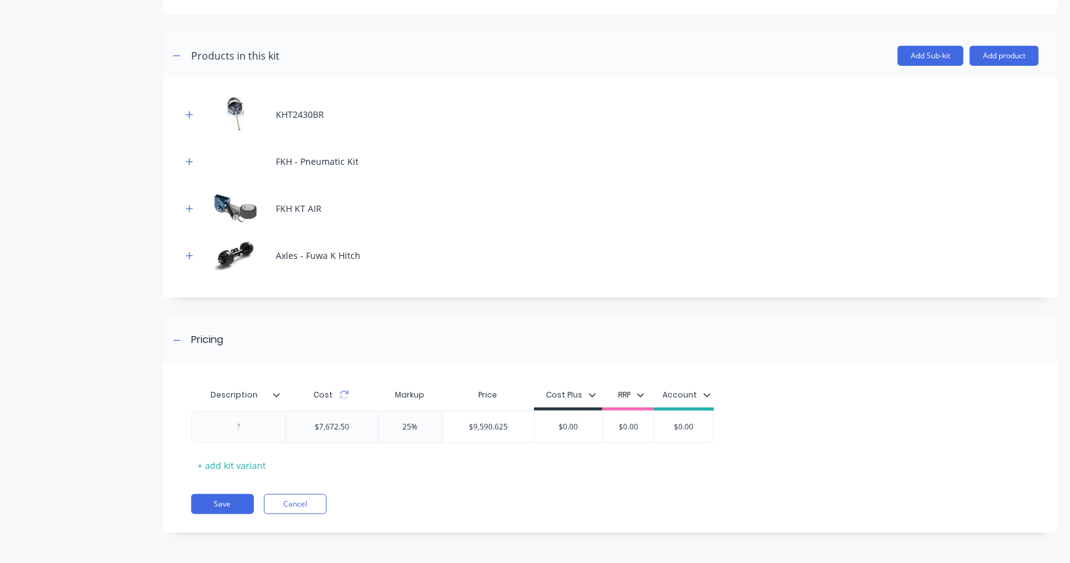
click at [251, 439] on div at bounding box center [238, 427] width 94 height 33
type input "FKH 22.5 TANDEM AXLE KT AIR KIT"
click at [239, 426] on div at bounding box center [238, 427] width 63 height 16
paste div
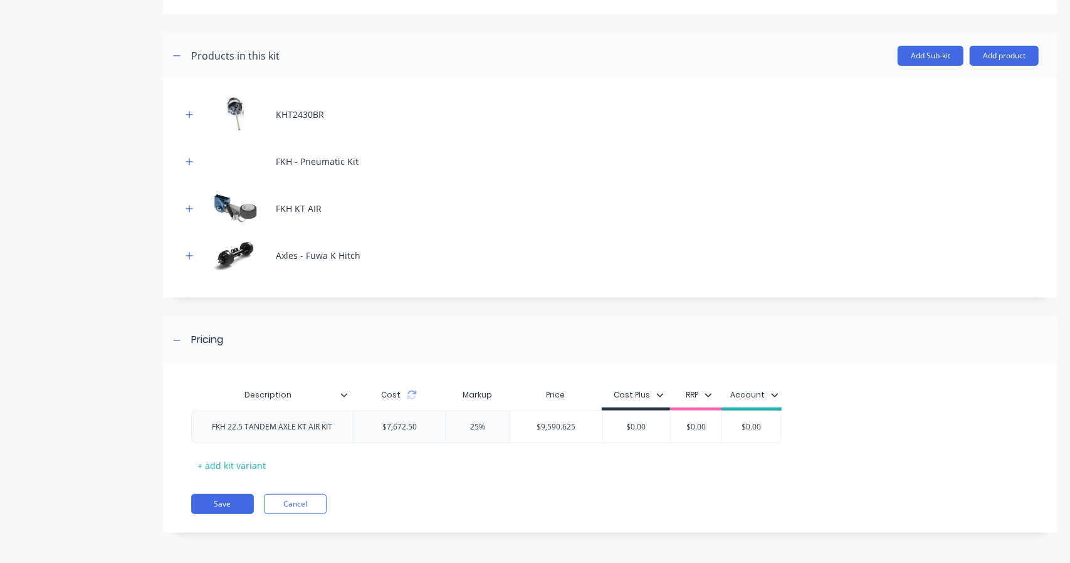
click at [218, 515] on div "Description Cost Markup Price Cost Plus RRP Account FKH 22.5 TANDEM AXLE KT AIR…" at bounding box center [610, 454] width 894 height 157
click at [229, 500] on button "Save" at bounding box center [222, 504] width 63 height 20
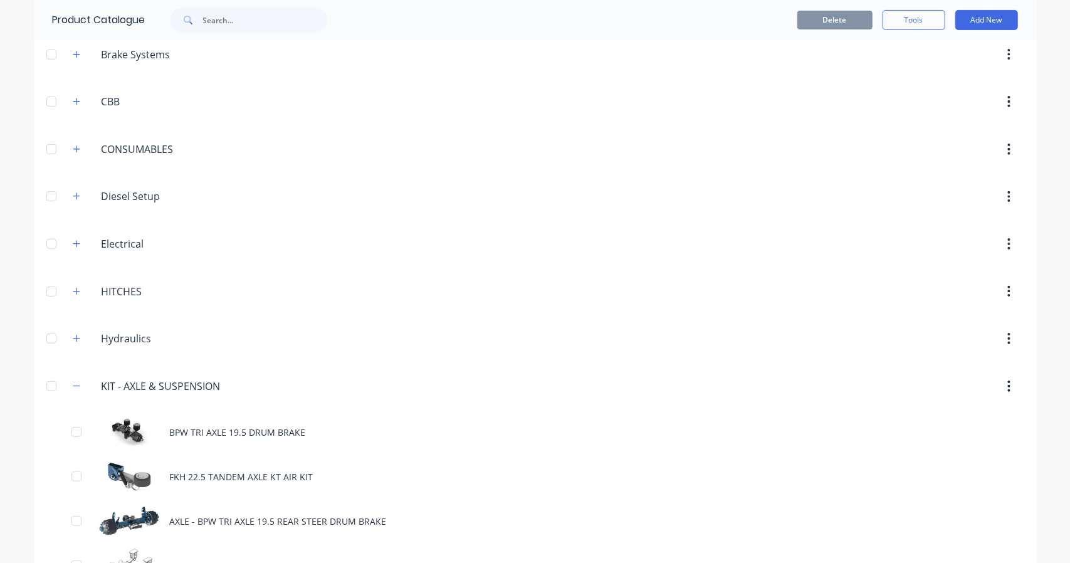
scroll to position [417, 0]
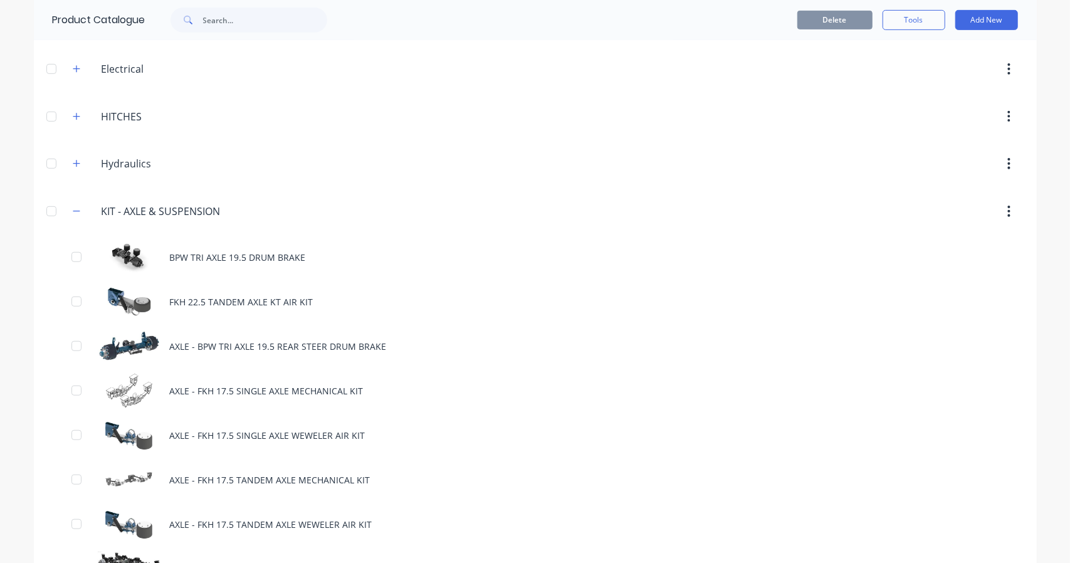
click at [181, 341] on div "AXLE - BPW TRI AXLE 19.5 REAR STEER DRUM BRAKE" at bounding box center [535, 346] width 1003 height 45
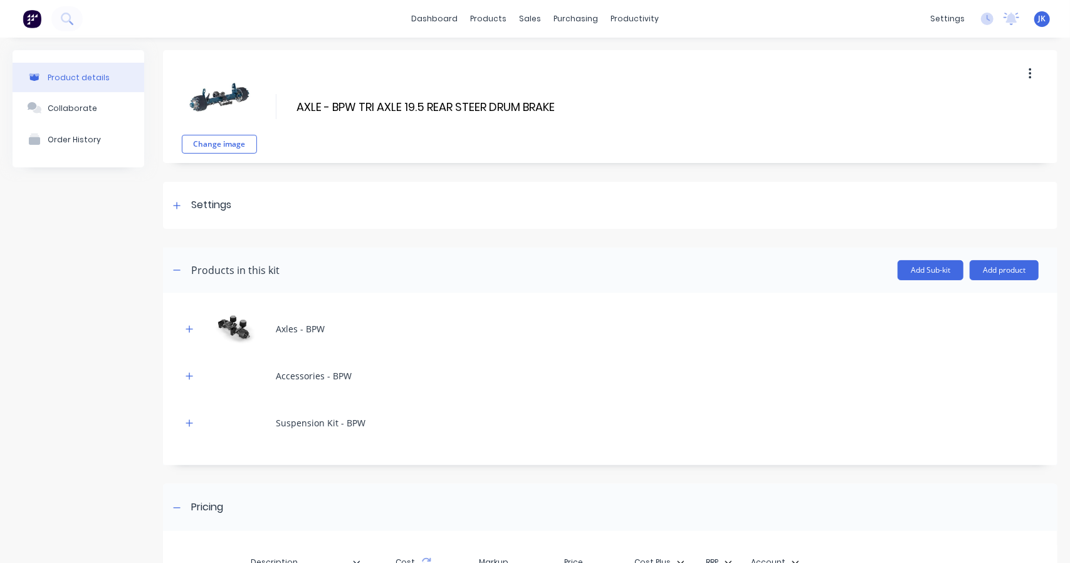
drag, startPoint x: 329, startPoint y: 102, endPoint x: 287, endPoint y: 100, distance: 42.0
click at [286, 98] on div "Change image AXLE - BPW TRI AXLE 19.5 REAR STEER DRUM BRAKE AXLE - BPW TRI AXLE…" at bounding box center [610, 106] width 894 height 113
type input "BPW TRI AXLE 19.5 REAR STEER DRUM BRAKE"
drag, startPoint x: 534, startPoint y: 103, endPoint x: 311, endPoint y: 108, distance: 223.2
click at [311, 108] on div "Change image BPW TRI AXLE 19.5 REAR STEER DRUM BRAKE BPW TRI AXLE 19.5 REAR STE…" at bounding box center [610, 106] width 894 height 113
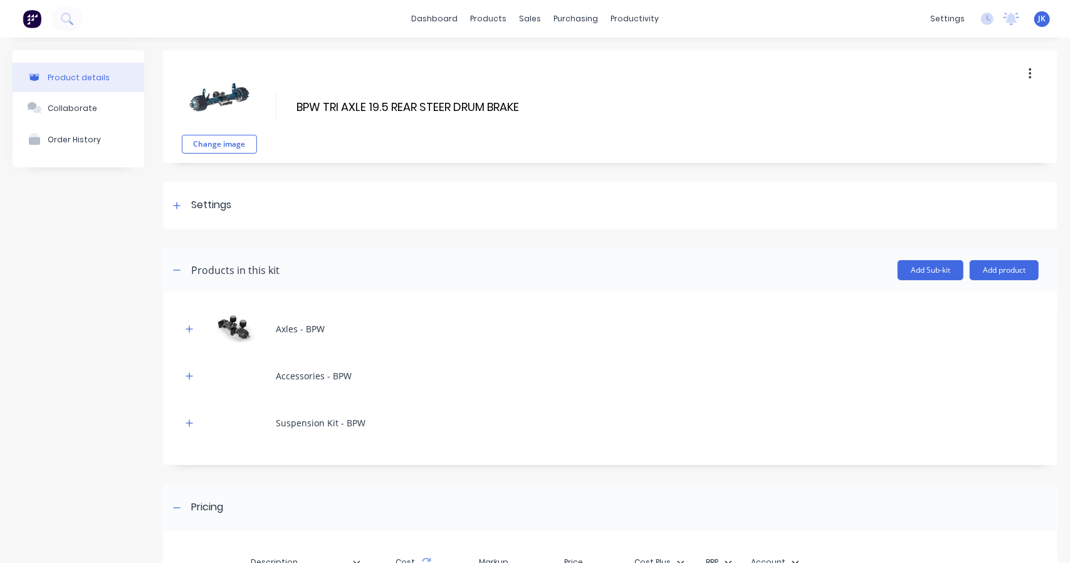
scroll to position [167, 0]
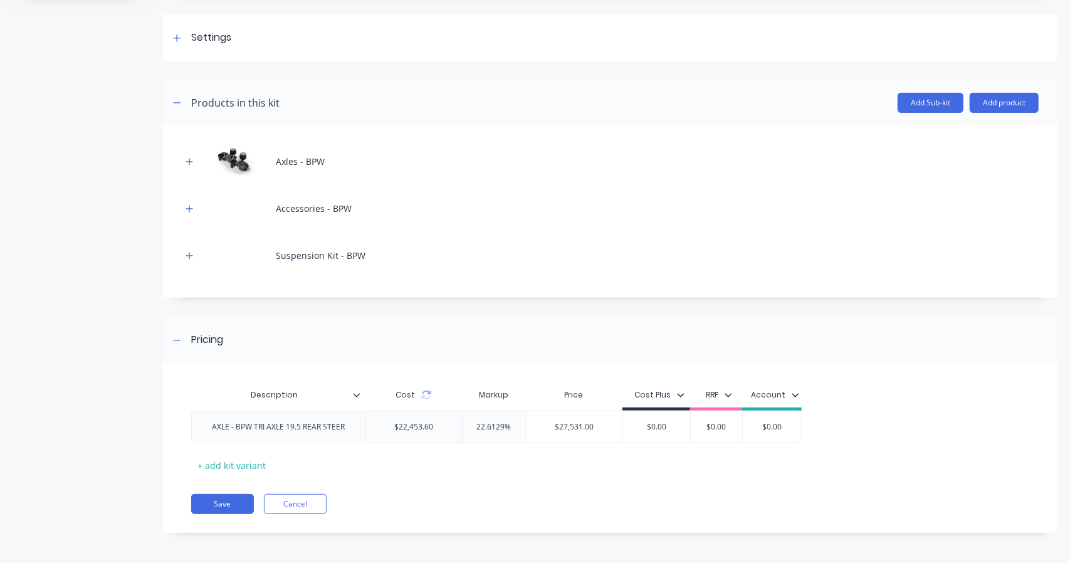
click at [422, 491] on div "Description Cost Markup Price Cost Plus RRP Account AXLE - BPW TRI AXLE 19.5 RE…" at bounding box center [610, 454] width 894 height 157
click at [238, 429] on div "AXLE - BPW TRI AXLE 19.5 REAR STEER" at bounding box center [278, 427] width 153 height 16
click at [231, 427] on div "AXLE - BPW TRI AXLE 19.5 REAR STEER" at bounding box center [278, 427] width 153 height 16
click at [219, 508] on button "Save" at bounding box center [222, 504] width 63 height 20
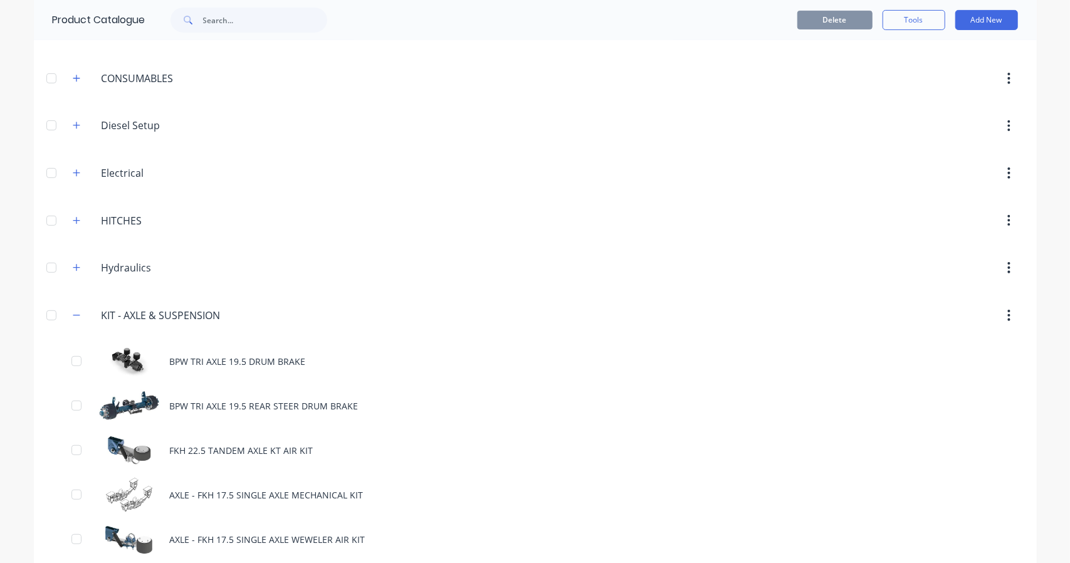
scroll to position [417, 0]
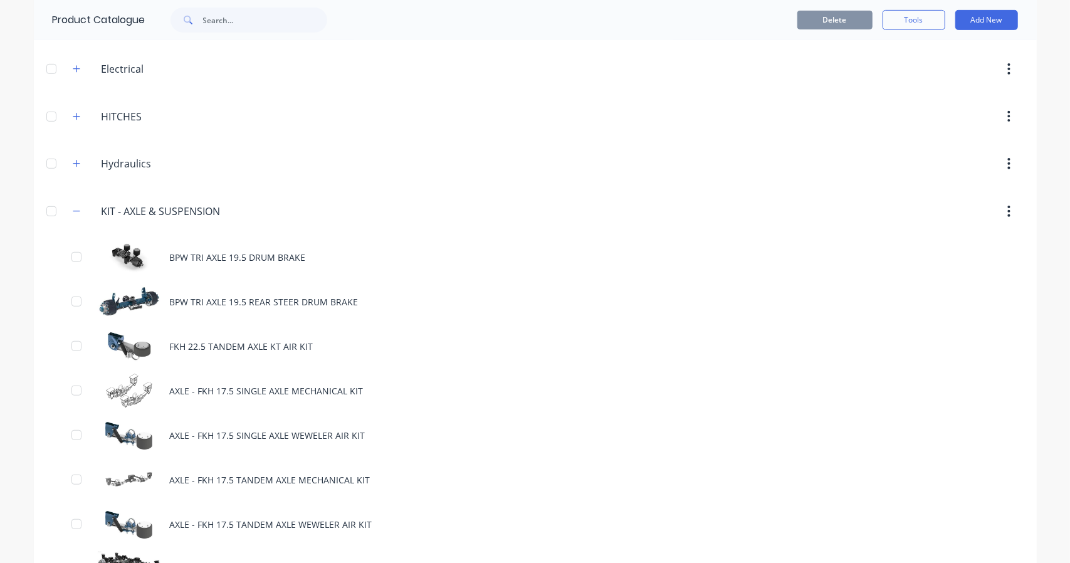
click at [205, 341] on div "FKH 22.5 TANDEM AXLE KT AIR KIT" at bounding box center [535, 346] width 1003 height 45
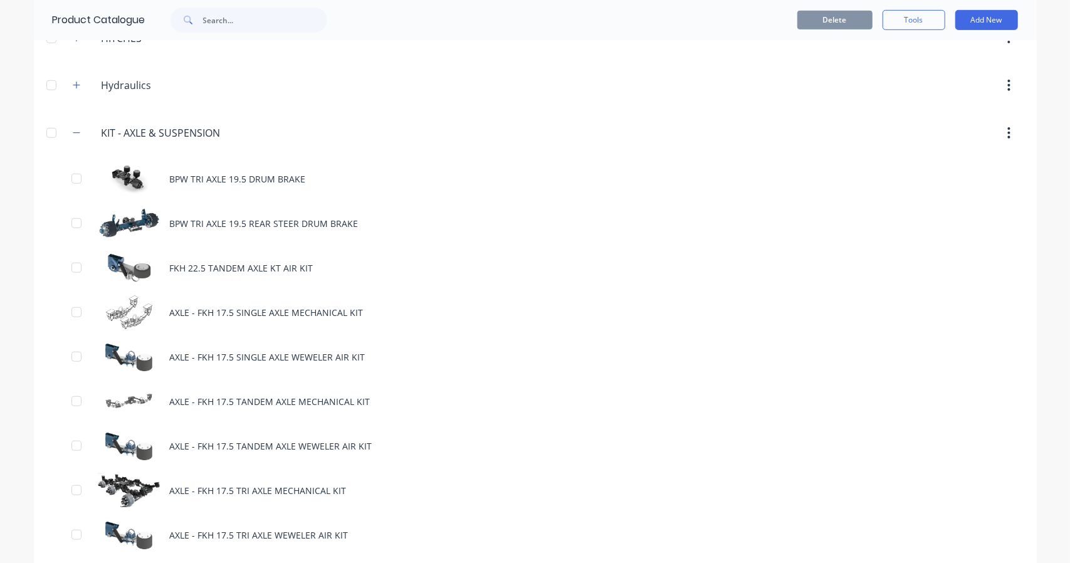
scroll to position [522, 0]
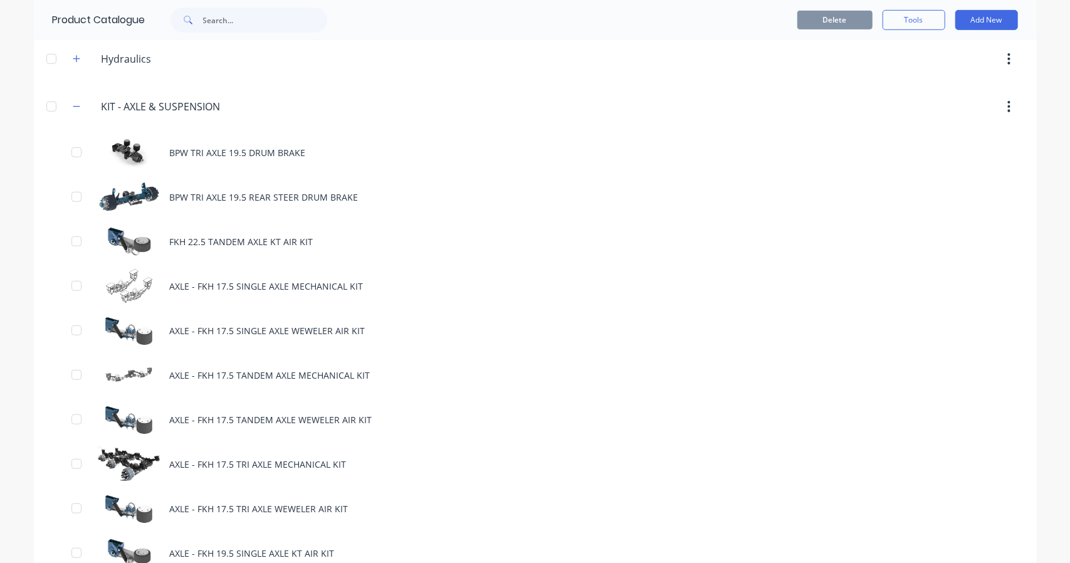
click at [183, 283] on div "AXLE - FKH 17.5 SINGLE AXLE MECHANICAL KIT" at bounding box center [535, 286] width 1003 height 45
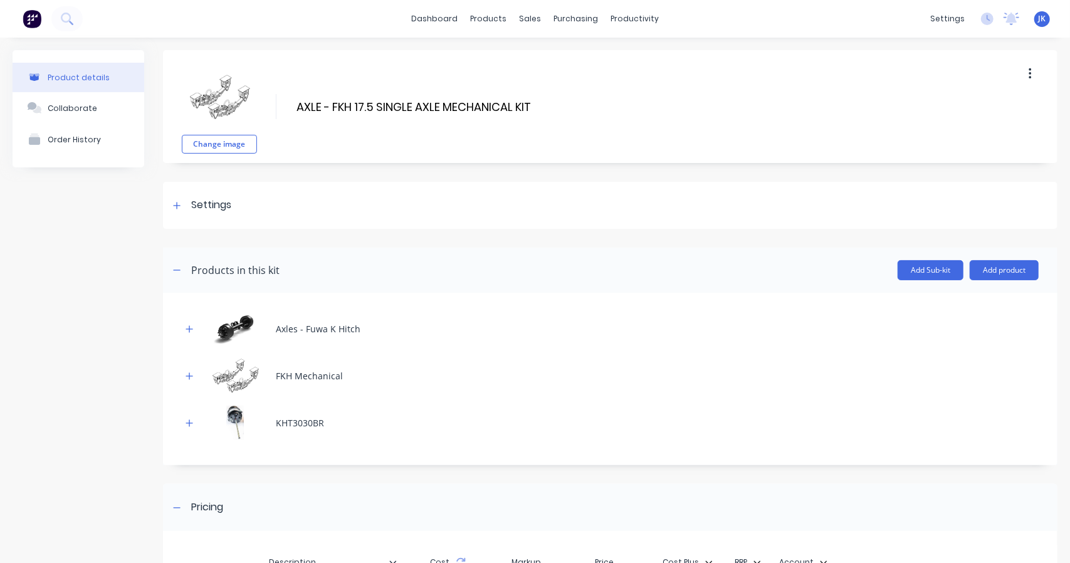
drag, startPoint x: 330, startPoint y: 108, endPoint x: 283, endPoint y: 97, distance: 48.2
click at [283, 97] on div "Change image AXLE - FKH 17.5 SINGLE AXLE MECHANICAL KIT AXLE - FKH 17.5 SINGLE …" at bounding box center [610, 106] width 894 height 113
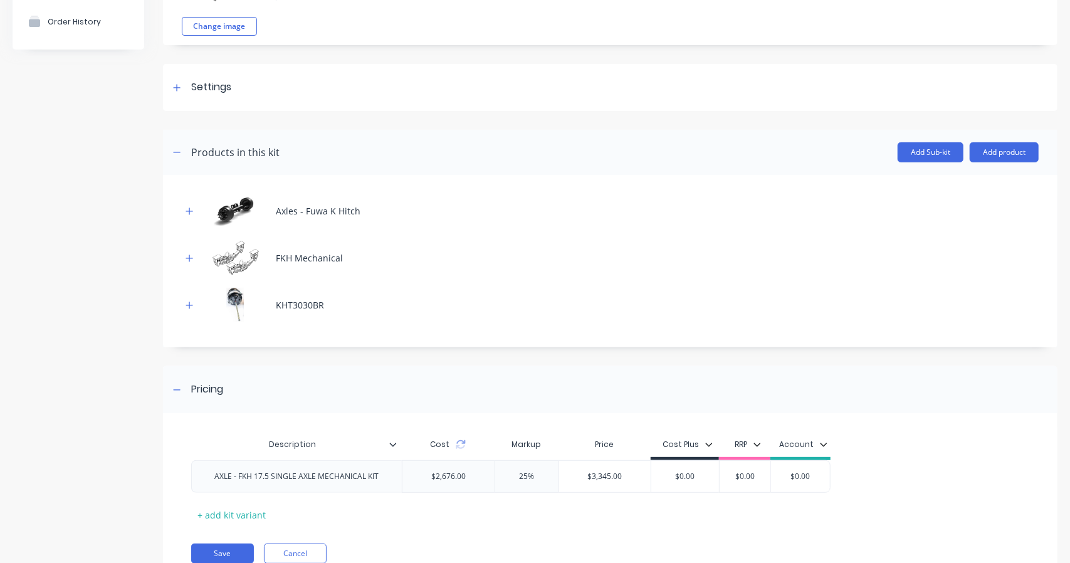
scroll to position [174, 0]
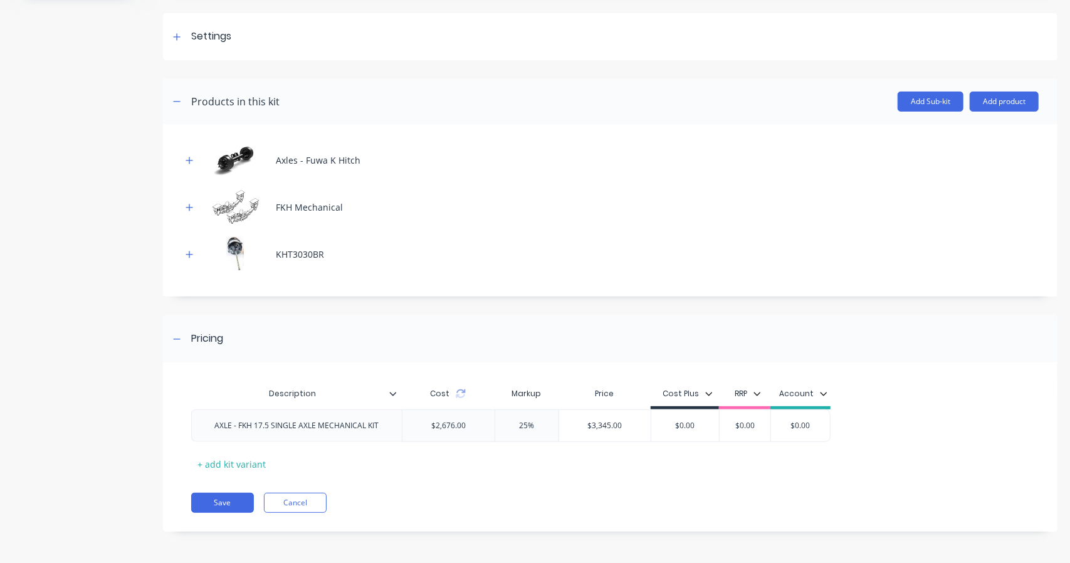
type input "FKH 17.5 SINGLE AXLE MECHANICAL KIT"
click at [239, 417] on div "AXLE - FKH 17.5 SINGLE AXLE MECHANICAL KIT" at bounding box center [297, 425] width 184 height 16
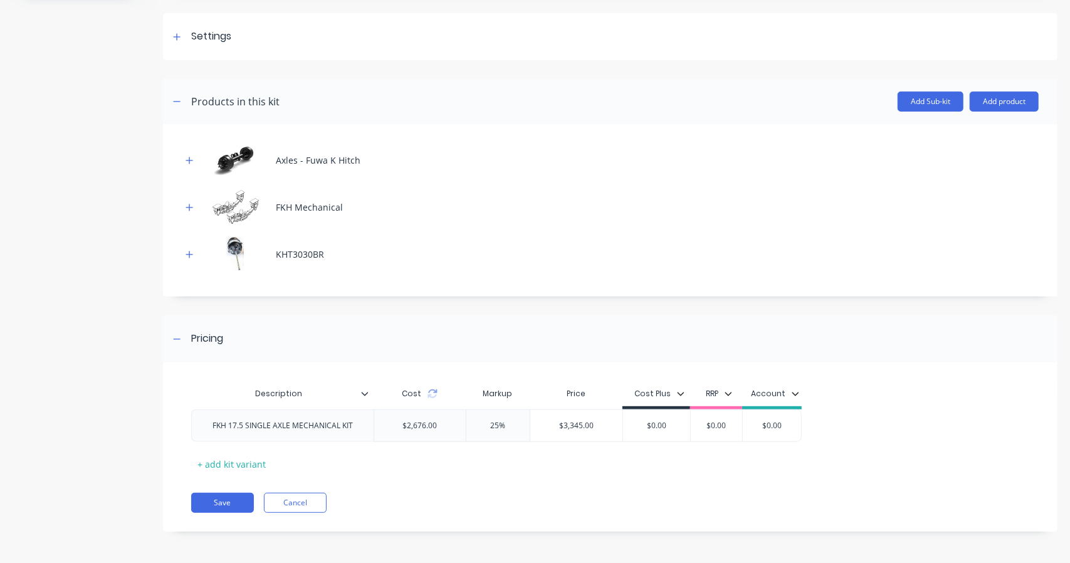
click at [227, 495] on button "Save" at bounding box center [222, 503] width 63 height 20
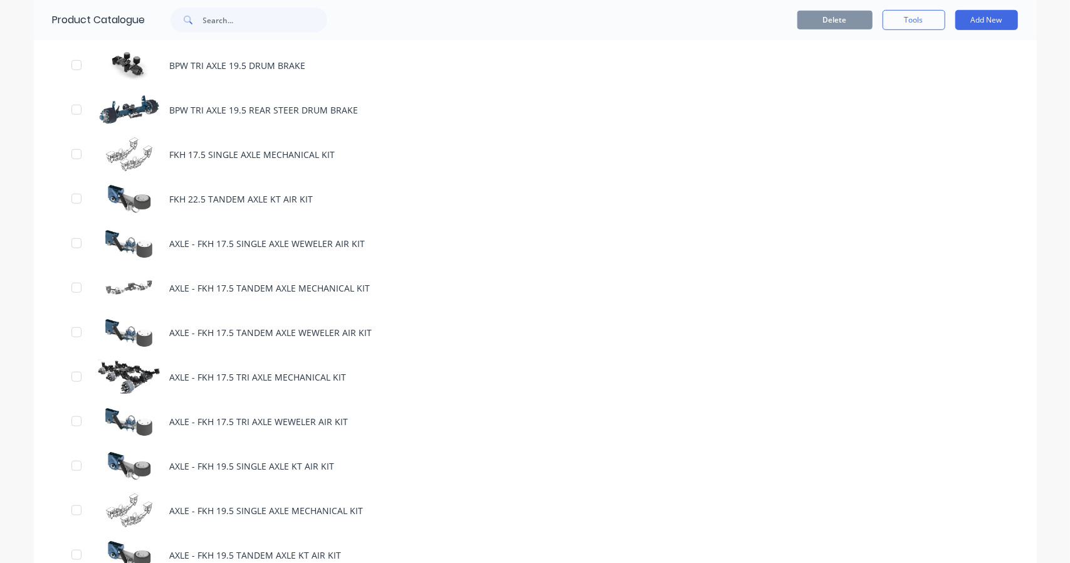
scroll to position [627, 0]
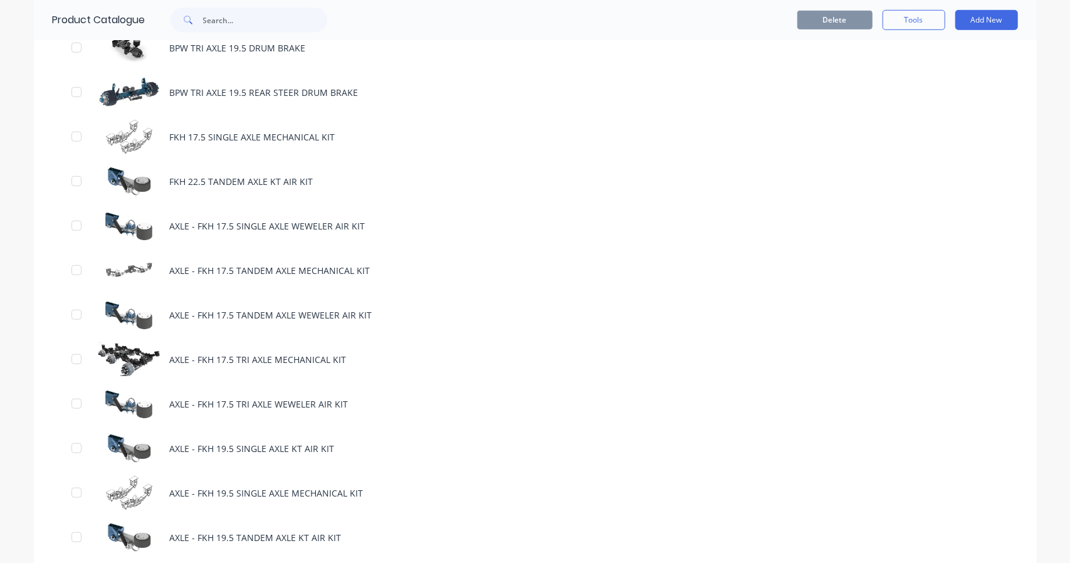
click at [179, 219] on div "AXLE - FKH 17.5 SINGLE AXLE WEWELER AIR KIT" at bounding box center [535, 226] width 1003 height 45
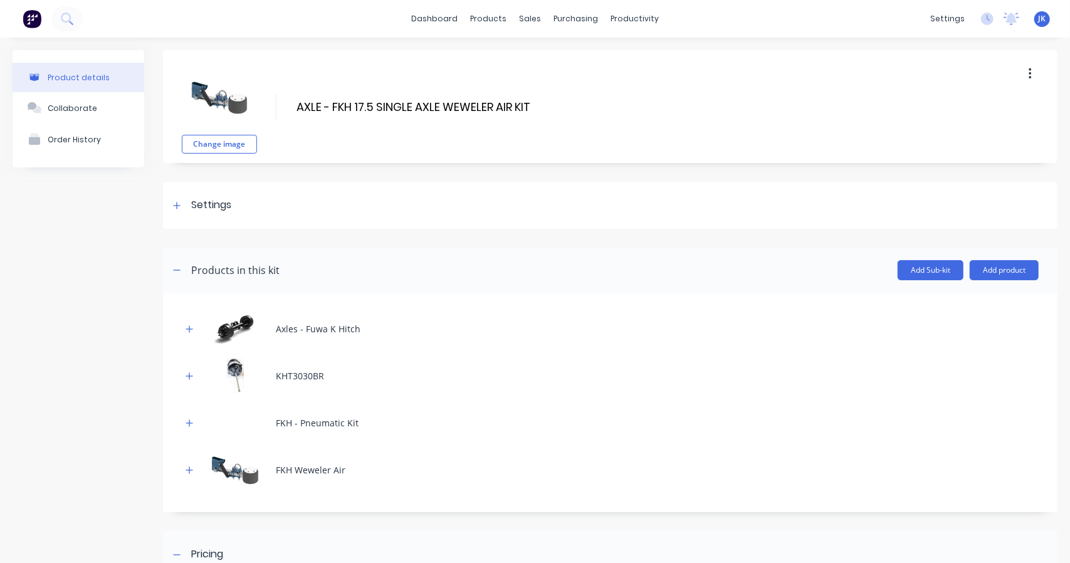
drag, startPoint x: 331, startPoint y: 104, endPoint x: 288, endPoint y: 95, distance: 43.6
click at [288, 95] on div "Change image AXLE - FKH 17.5 SINGLE AXLE WEWELER AIR KIT AXLE - FKH 17.5 SINGLE…" at bounding box center [610, 106] width 894 height 113
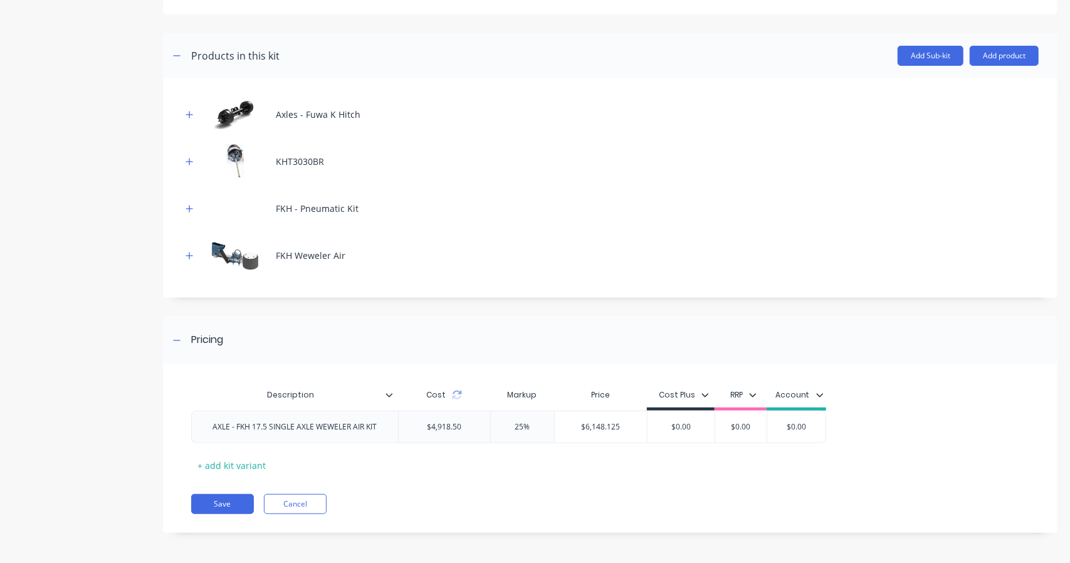
type input "FKH 17.5 SINGLE AXLE WEWELER AIR KIT"
click at [234, 429] on div "AXLE - FKH 17.5 SINGLE AXLE WEWELER AIR KIT" at bounding box center [294, 427] width 184 height 16
click at [244, 506] on button "Save" at bounding box center [222, 504] width 63 height 20
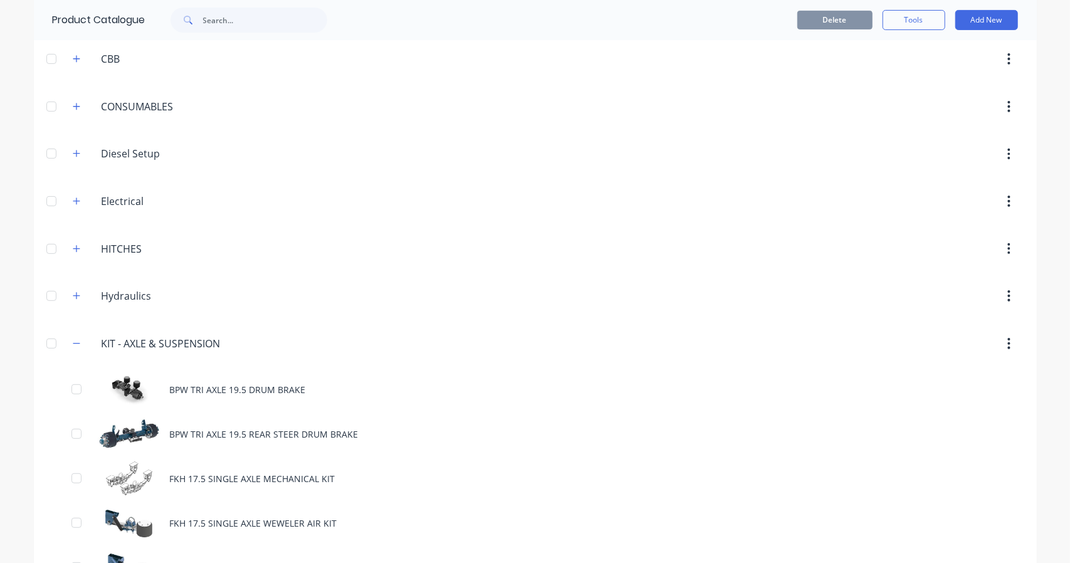
scroll to position [522, 0]
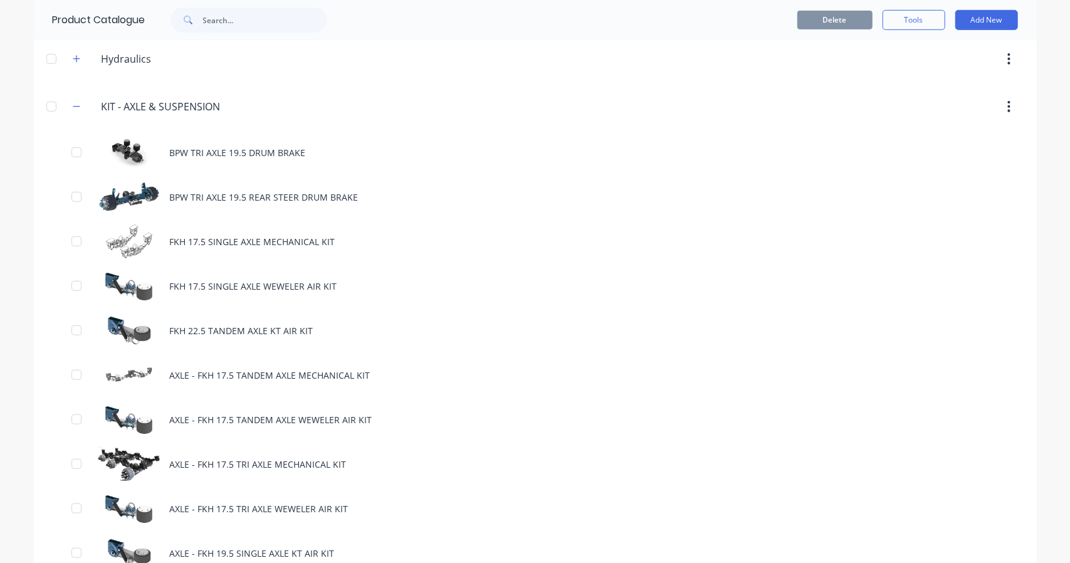
click at [248, 365] on div "AXLE - FKH 17.5 TANDEM AXLE MECHANICAL KIT" at bounding box center [535, 375] width 1003 height 45
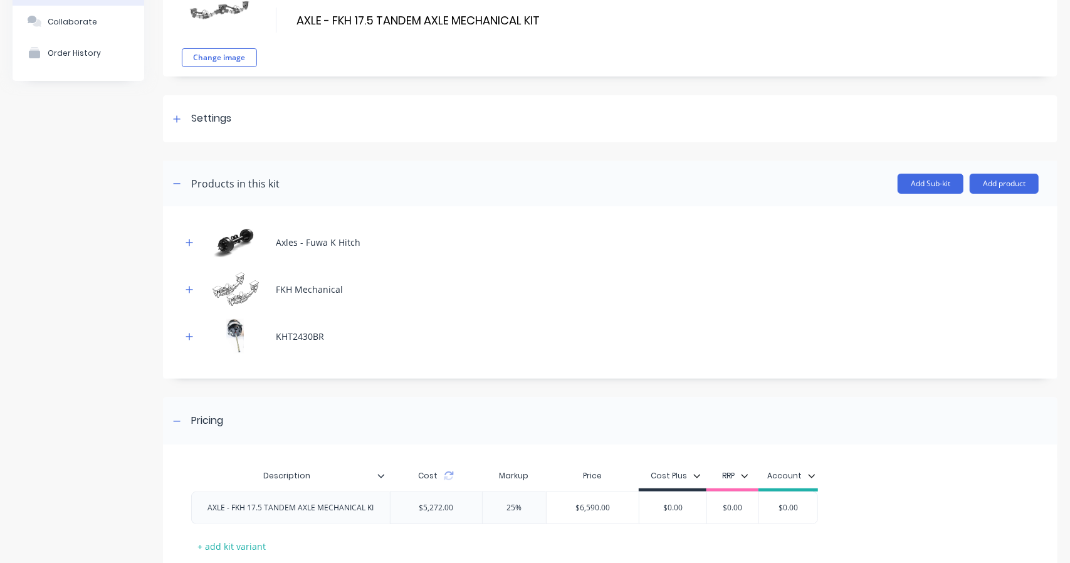
scroll to position [104, 0]
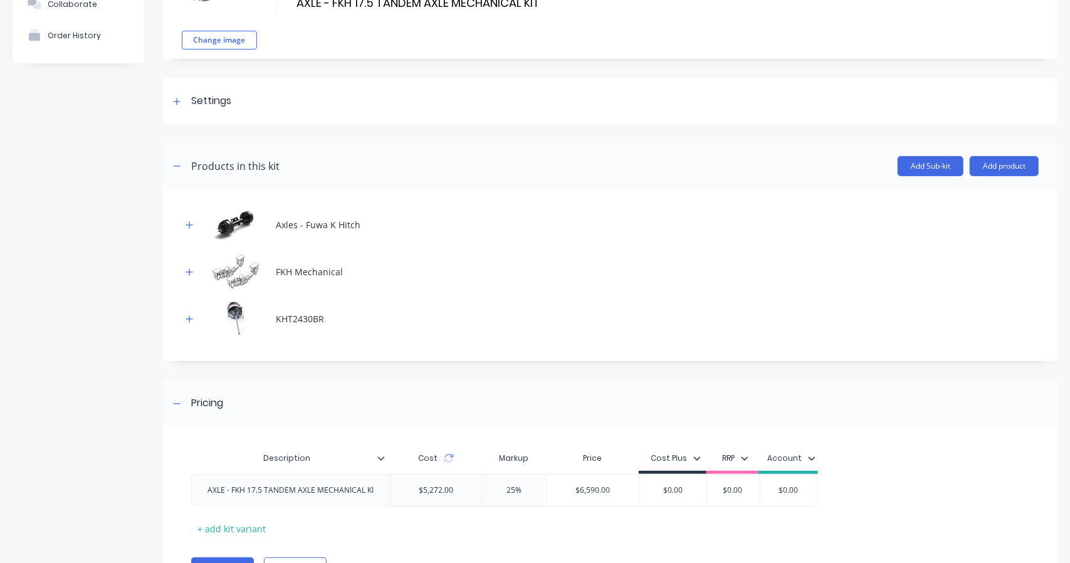
click at [191, 223] on icon "button" at bounding box center [190, 225] width 8 height 9
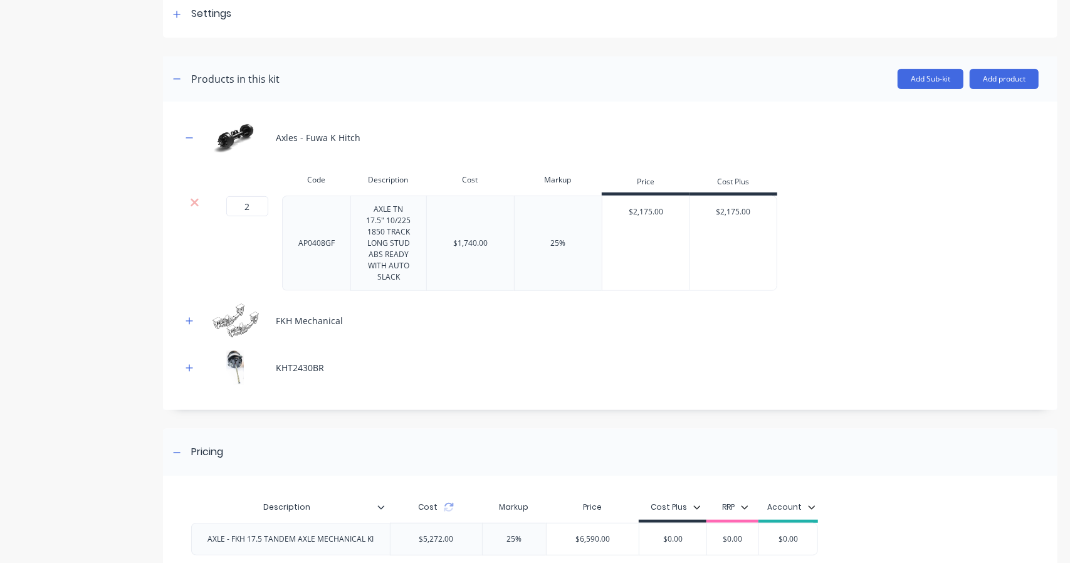
scroll to position [209, 0]
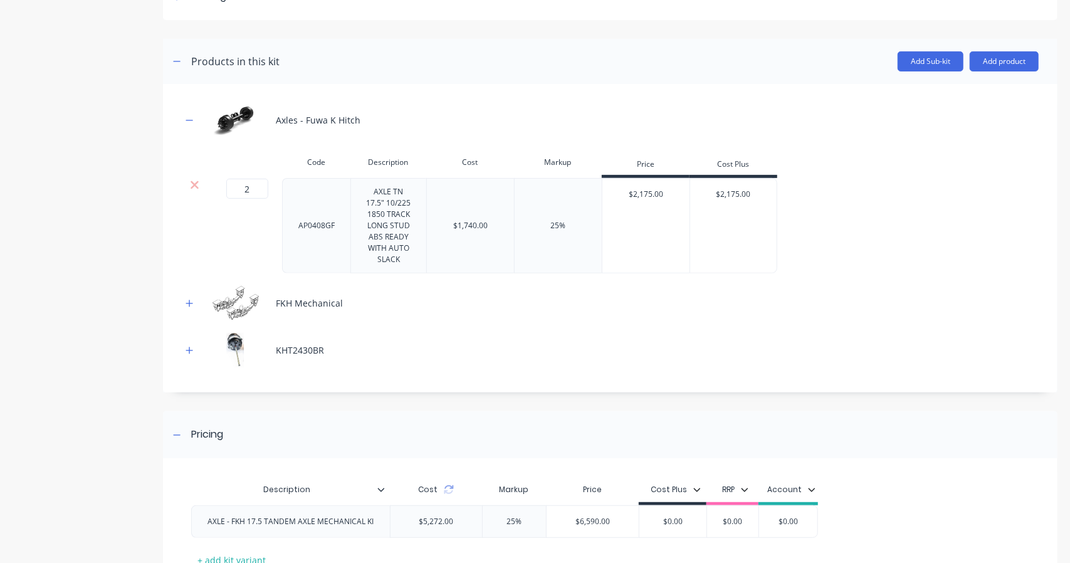
click at [184, 301] on button "button" at bounding box center [190, 303] width 16 height 16
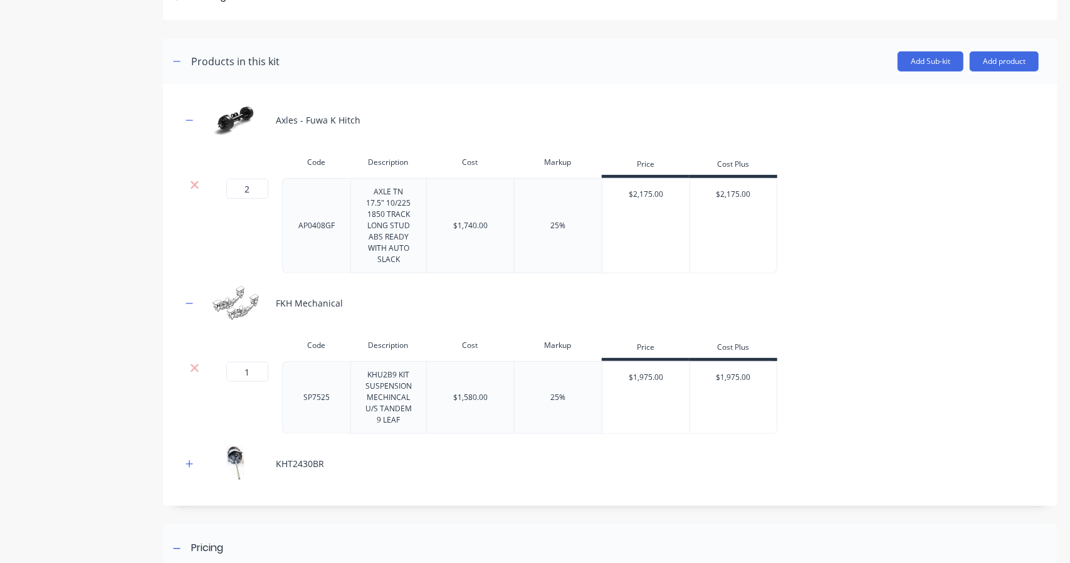
scroll to position [416, 0]
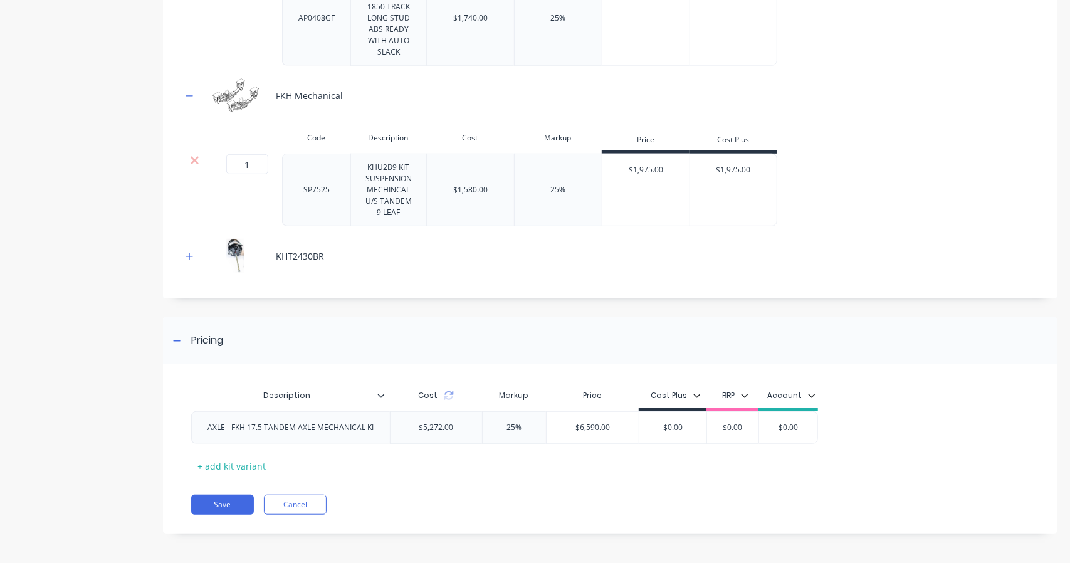
click at [179, 255] on div "Axles - Fuwa K Hitch Code Description Cost Markup Price Cost Plus 2 2 ? AP0408G…" at bounding box center [610, 88] width 894 height 422
click at [187, 254] on icon "button" at bounding box center [190, 256] width 8 height 9
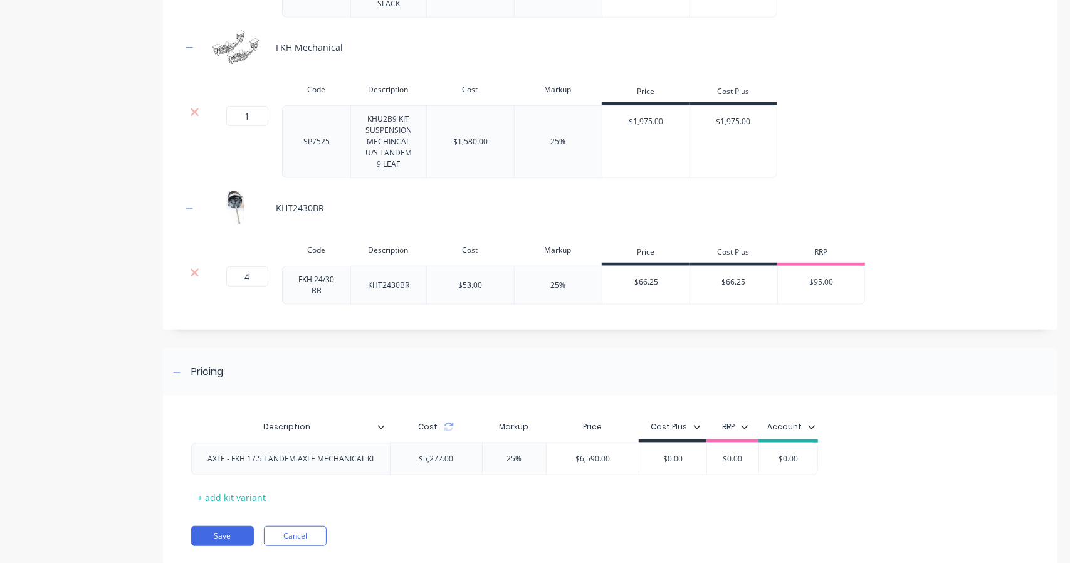
scroll to position [495, 0]
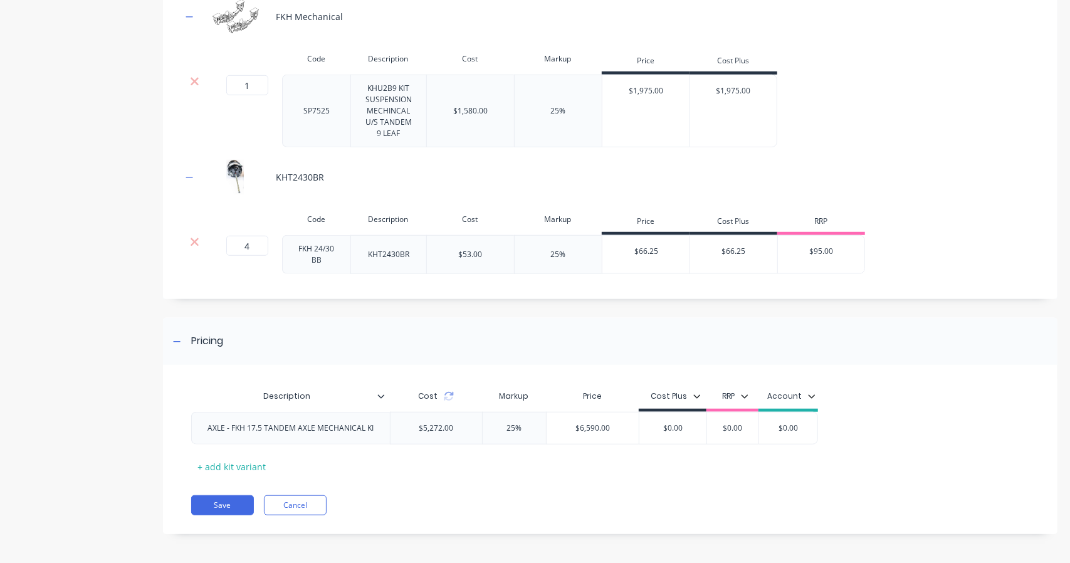
click at [233, 429] on div "AXLE - FKH 17.5 TANDEM AXLE MECHANICAL KI" at bounding box center [290, 428] width 186 height 16
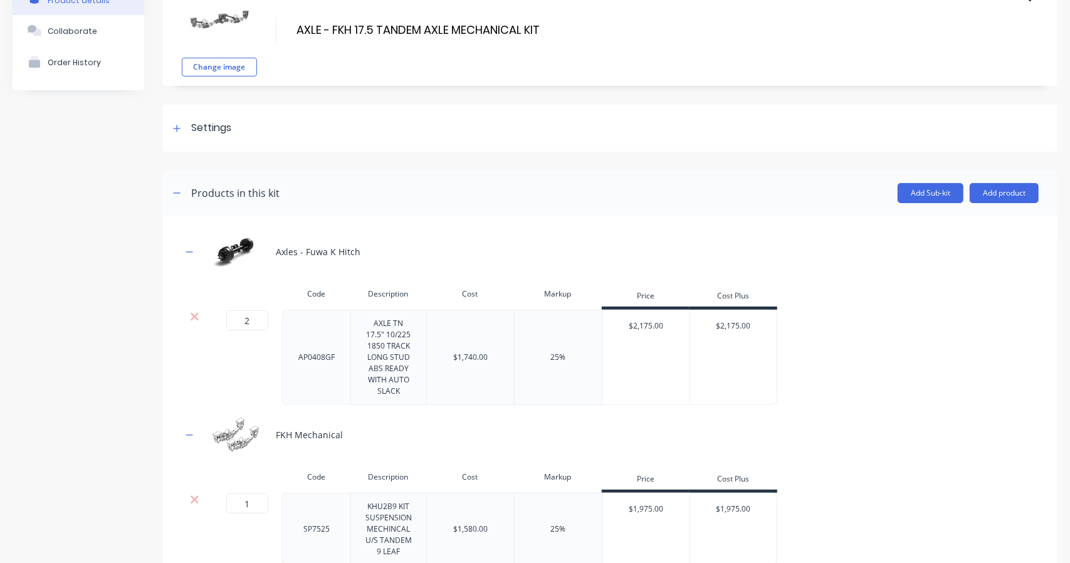
scroll to position [0, 0]
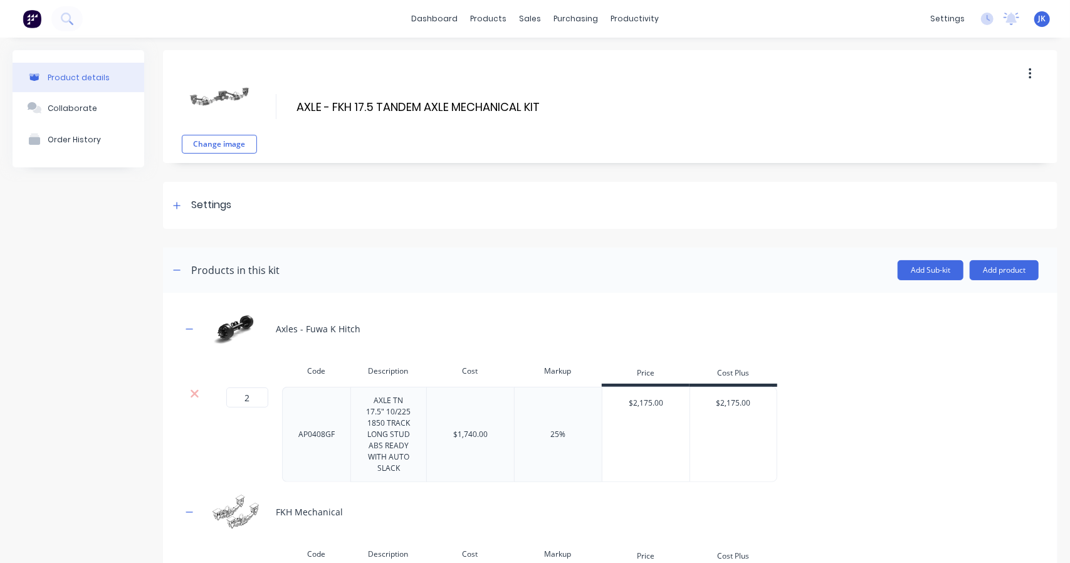
drag, startPoint x: 332, startPoint y: 103, endPoint x: 286, endPoint y: 93, distance: 47.5
click at [286, 93] on div "Change image AXLE - FKH 17.5 TANDEM AXLE MECHANICAL KIT AXLE - FKH 17.5 TANDEM …" at bounding box center [610, 106] width 894 height 113
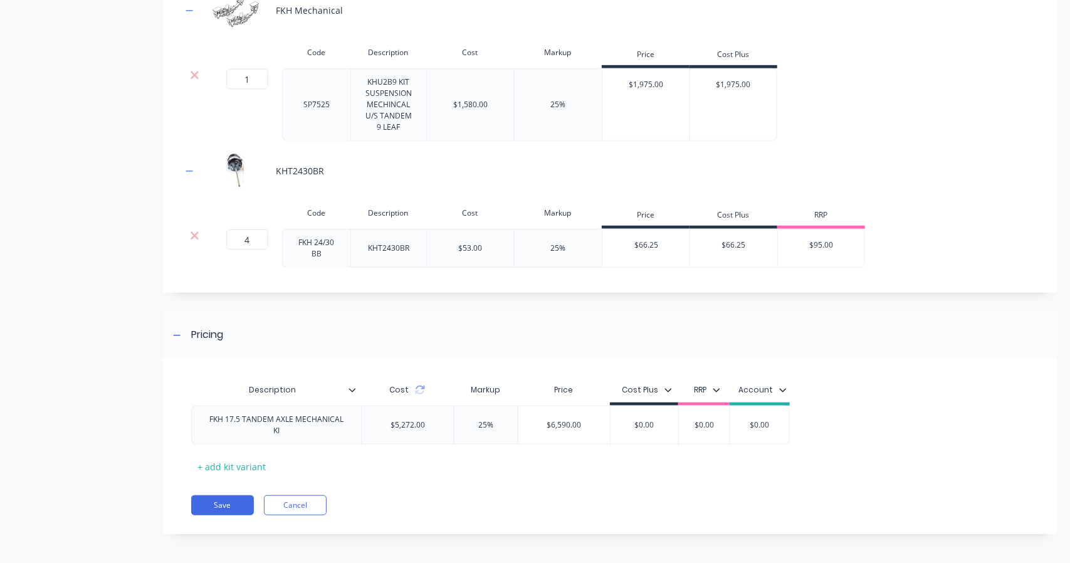
type input "FKH 17.5 TANDEM AXLE MECHANICAL KIT"
click at [217, 498] on button "Save" at bounding box center [222, 505] width 63 height 20
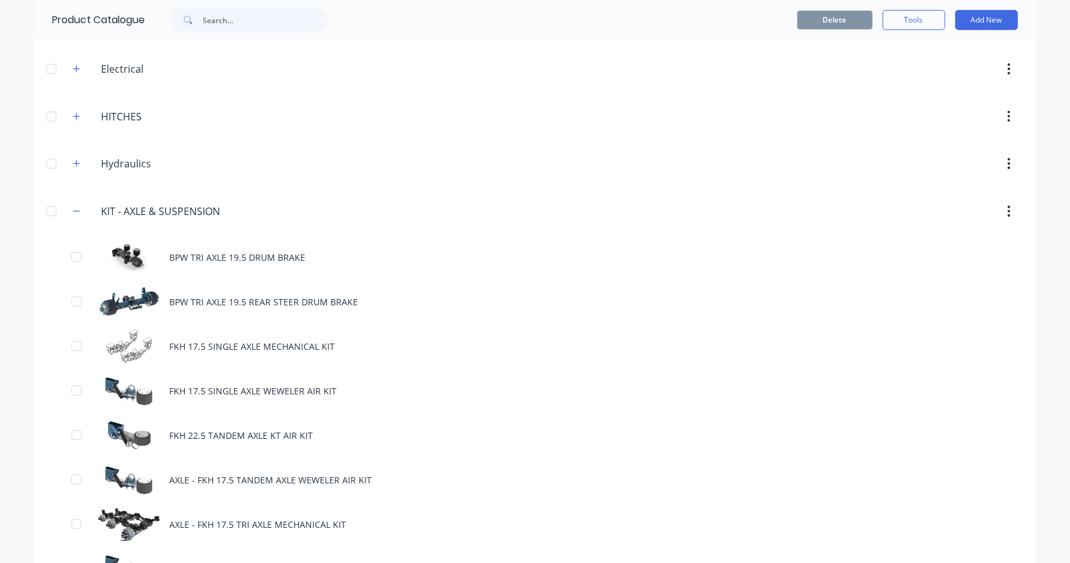
scroll to position [522, 0]
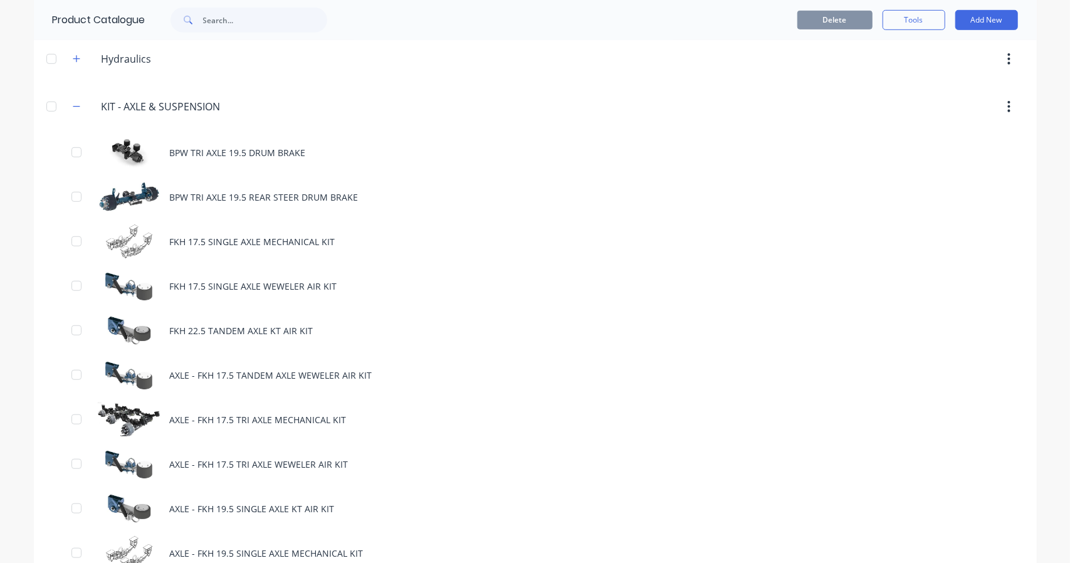
click at [186, 368] on div "AXLE - FKH 17.5 TANDEM AXLE WEWELER AIR KIT" at bounding box center [535, 375] width 1003 height 45
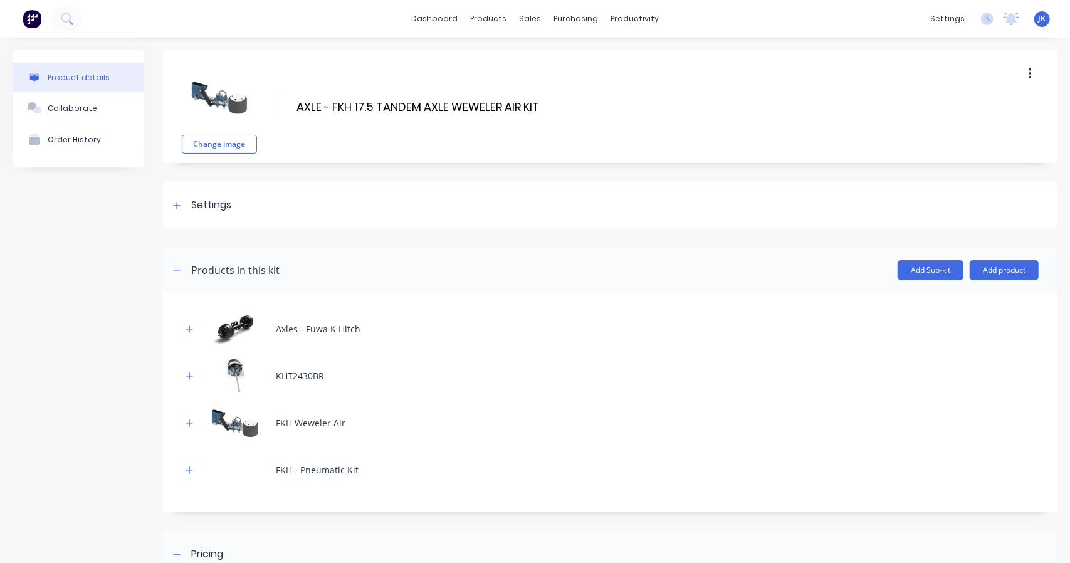
drag, startPoint x: 330, startPoint y: 103, endPoint x: 273, endPoint y: 100, distance: 56.5
click at [273, 100] on div "Change image AXLE - FKH 17.5 TANDEM AXLE WEWELER AIR KIT AXLE - FKH 17.5 TANDEM…" at bounding box center [610, 106] width 894 height 113
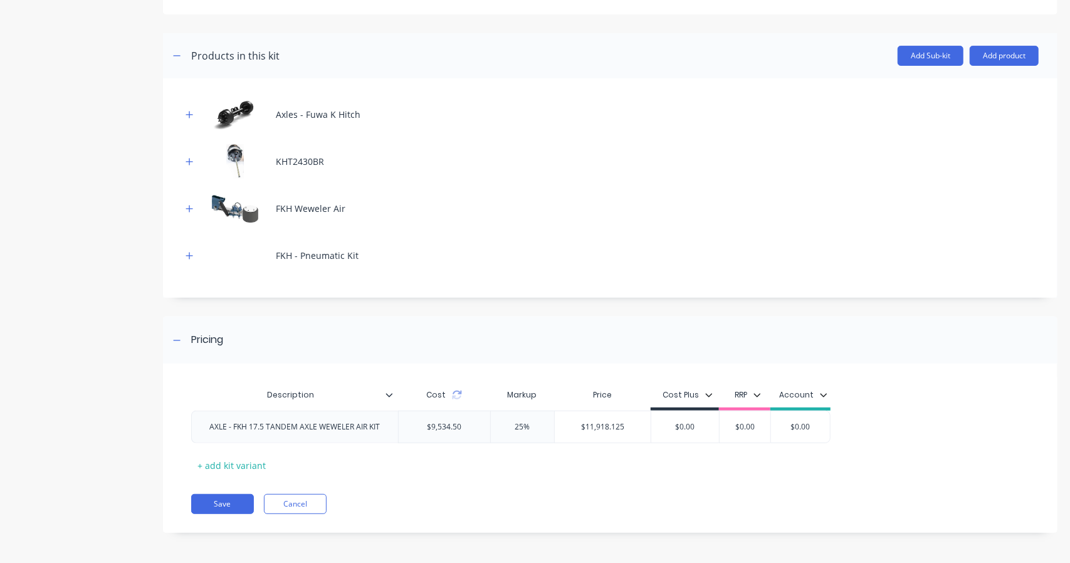
type input "FKH 17.5 TANDEM AXLE WEWELER AIR KIT"
click at [236, 431] on div "AXLE - FKH 17.5 TANDEM AXLE WEWELER AIR KIT" at bounding box center [294, 427] width 191 height 16
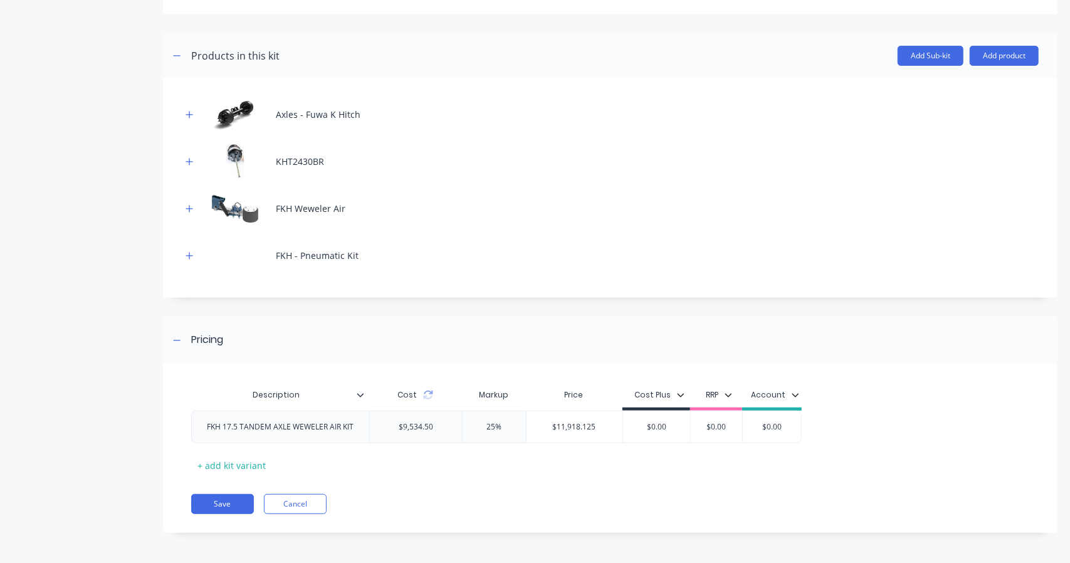
click at [257, 496] on div "Save Cancel" at bounding box center [624, 504] width 866 height 20
click at [242, 502] on button "Save" at bounding box center [222, 504] width 63 height 20
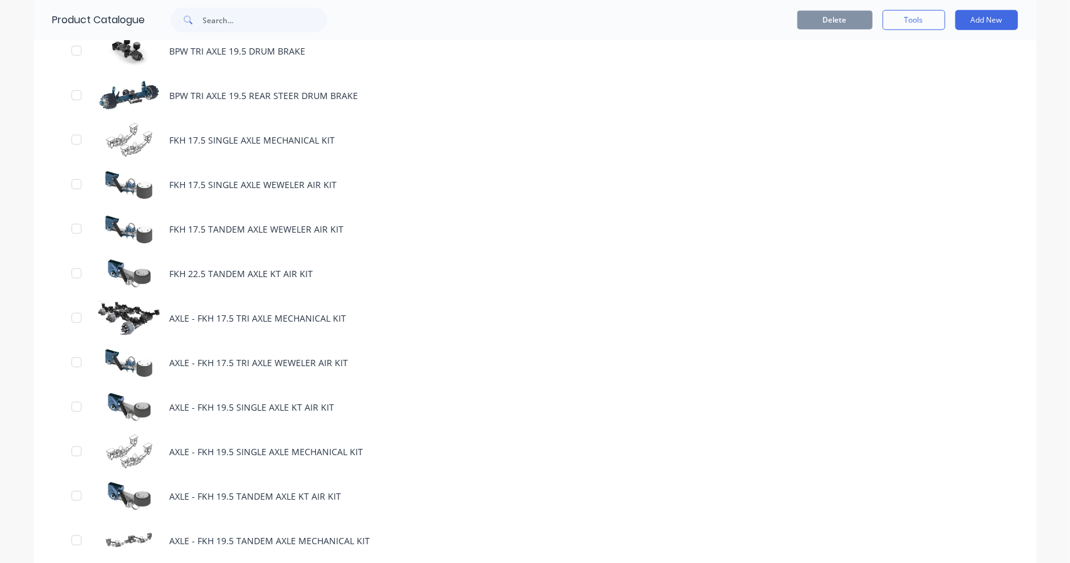
scroll to position [731, 0]
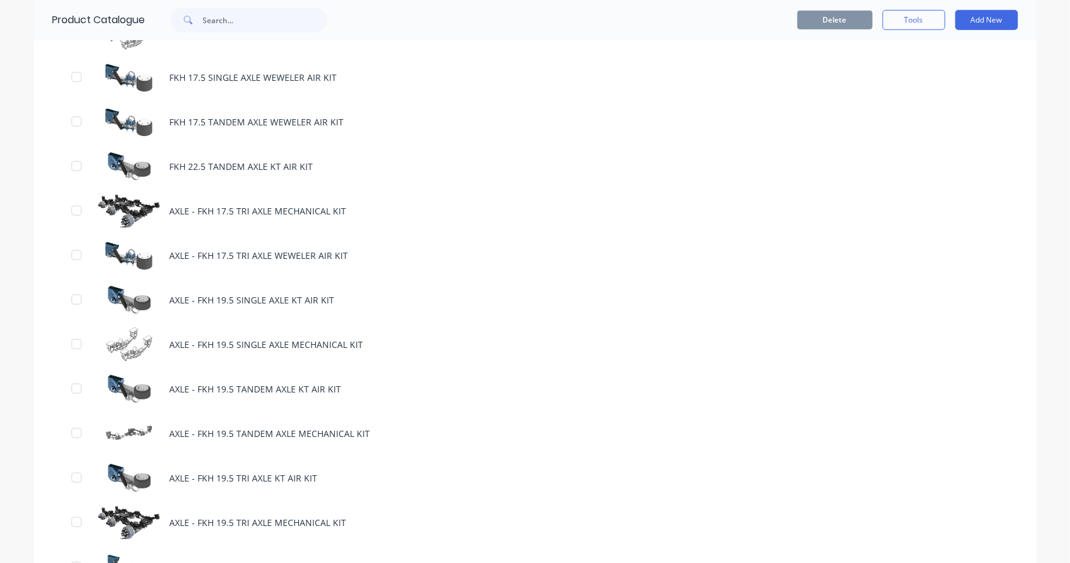
click at [209, 211] on div "AXLE - FKH 17.5 TRI AXLE MECHANICAL KIT" at bounding box center [535, 211] width 1003 height 45
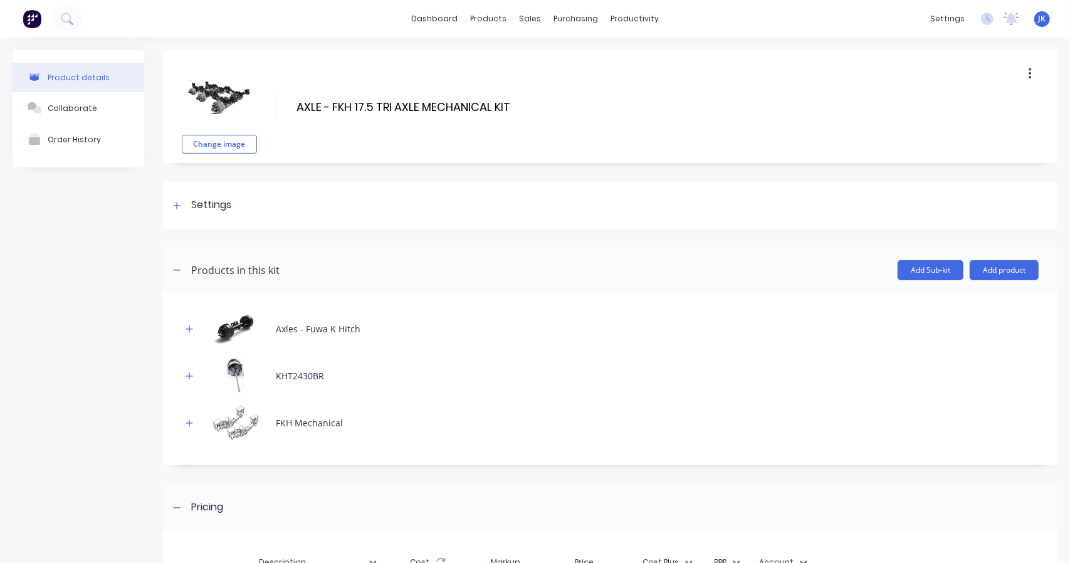
drag, startPoint x: 331, startPoint y: 106, endPoint x: 283, endPoint y: 98, distance: 48.9
click at [283, 98] on div "Change image AXLE - FKH 17.5 TRI AXLE MECHANICAL KIT AXLE - FKH 17.5 TRI AXLE M…" at bounding box center [610, 106] width 894 height 113
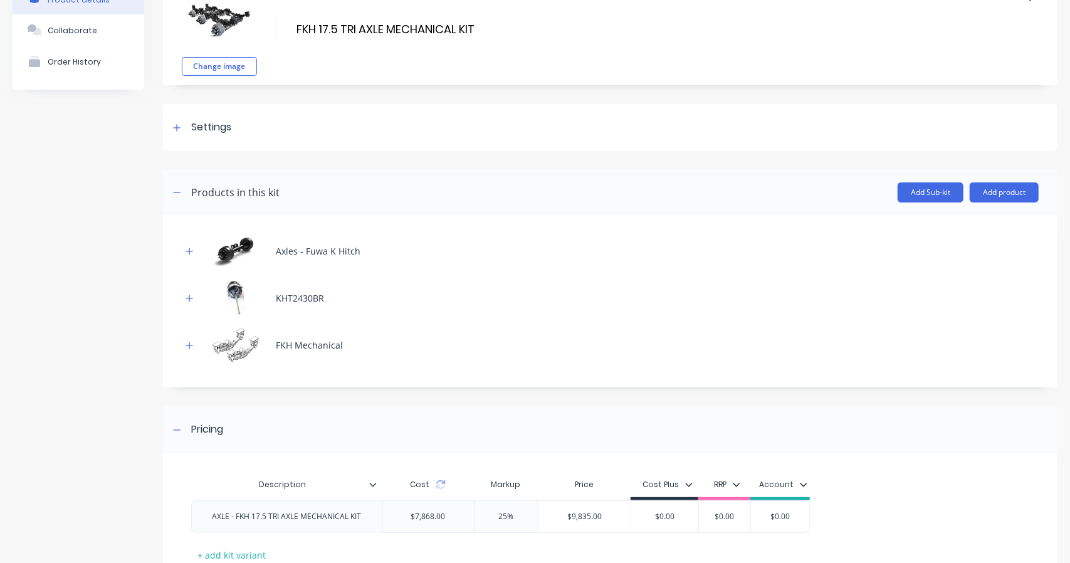
scroll to position [167, 0]
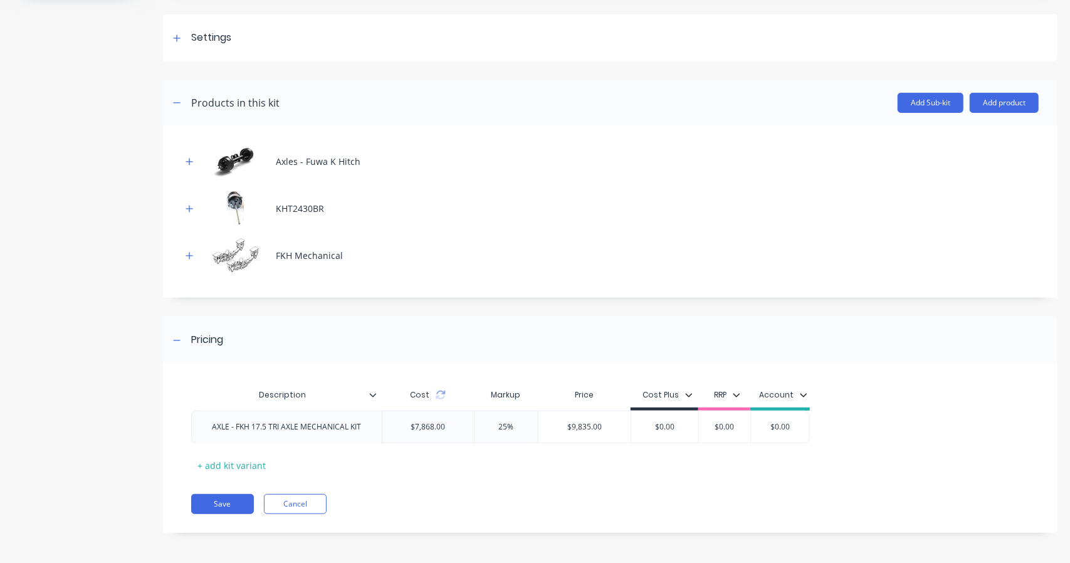
type input "FKH 17.5 TRI AXLE MECHANICAL KIT"
click at [238, 429] on div "AXLE - FKH 17.5 TRI AXLE MECHANICAL KIT" at bounding box center [286, 427] width 169 height 16
click at [211, 501] on button "Save" at bounding box center [222, 504] width 63 height 20
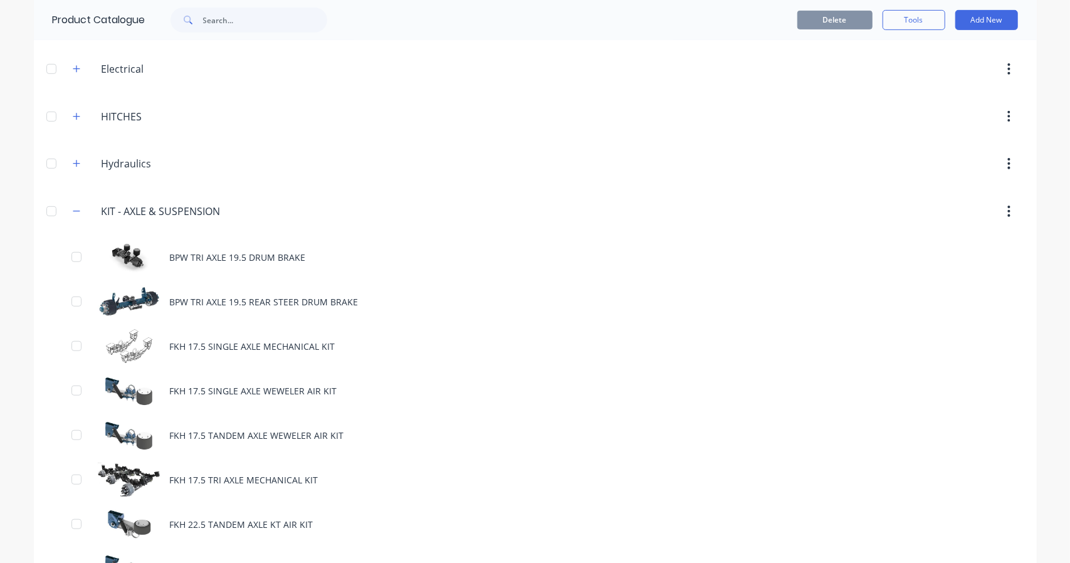
scroll to position [627, 0]
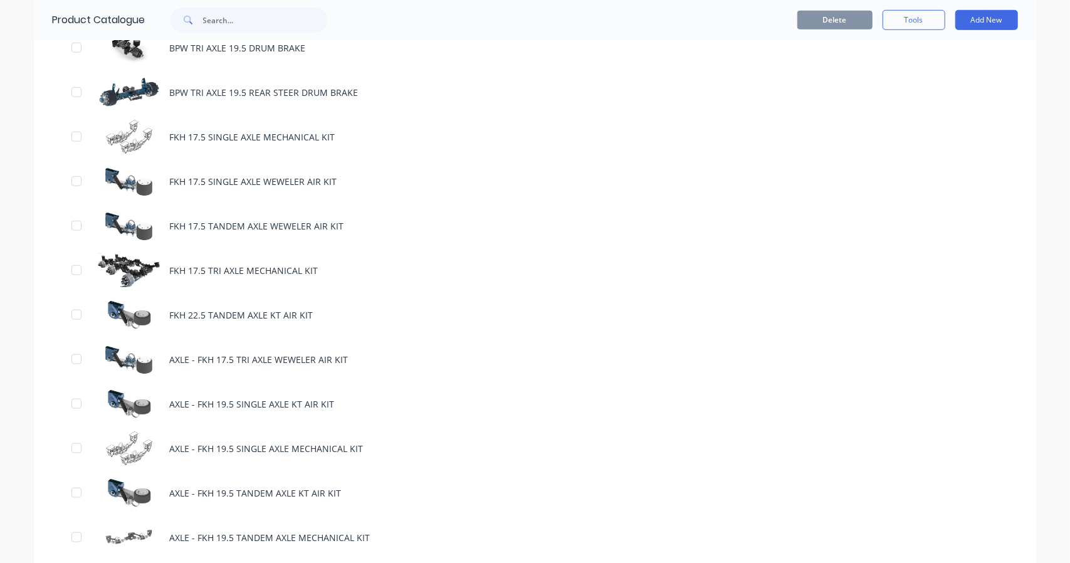
click at [179, 352] on div "AXLE - FKH 17.5 TRI AXLE WEWELER AIR KIT" at bounding box center [535, 359] width 1003 height 45
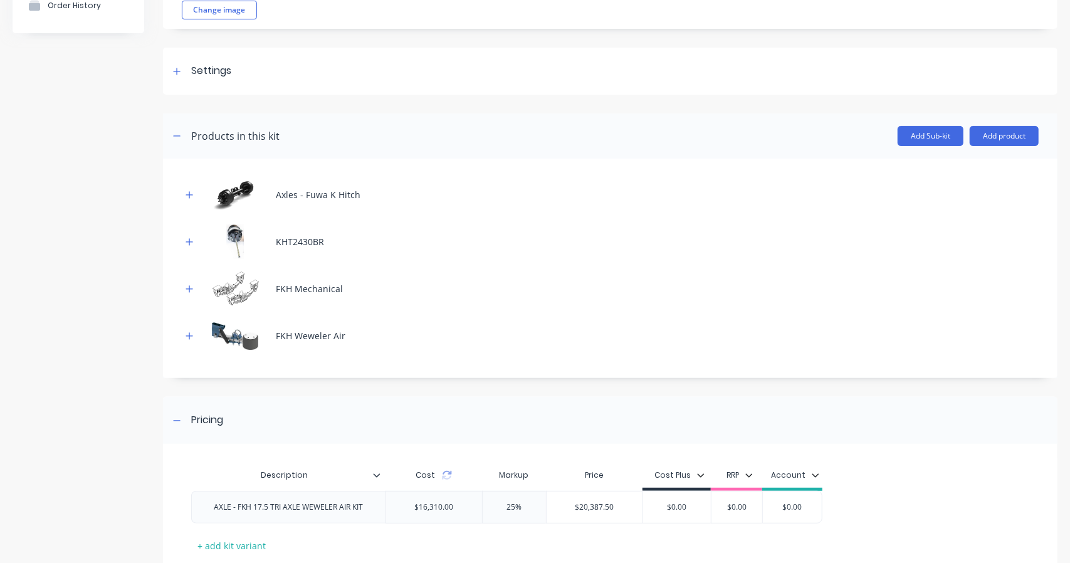
scroll to position [209, 0]
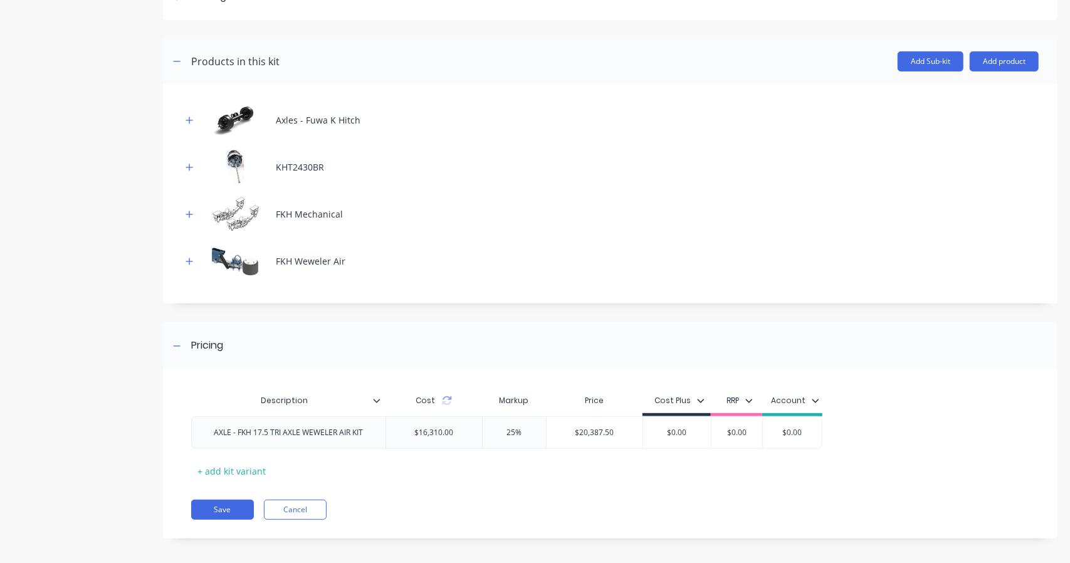
click at [238, 436] on div "AXLE - FKH 17.5 TRI AXLE WEWELER AIR KIT" at bounding box center [288, 432] width 169 height 16
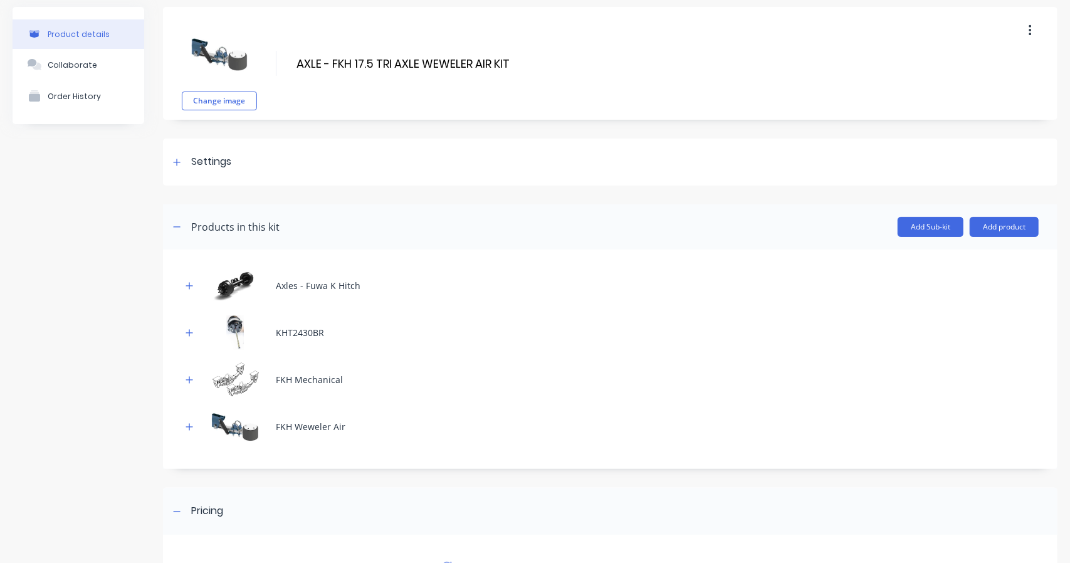
scroll to position [0, 0]
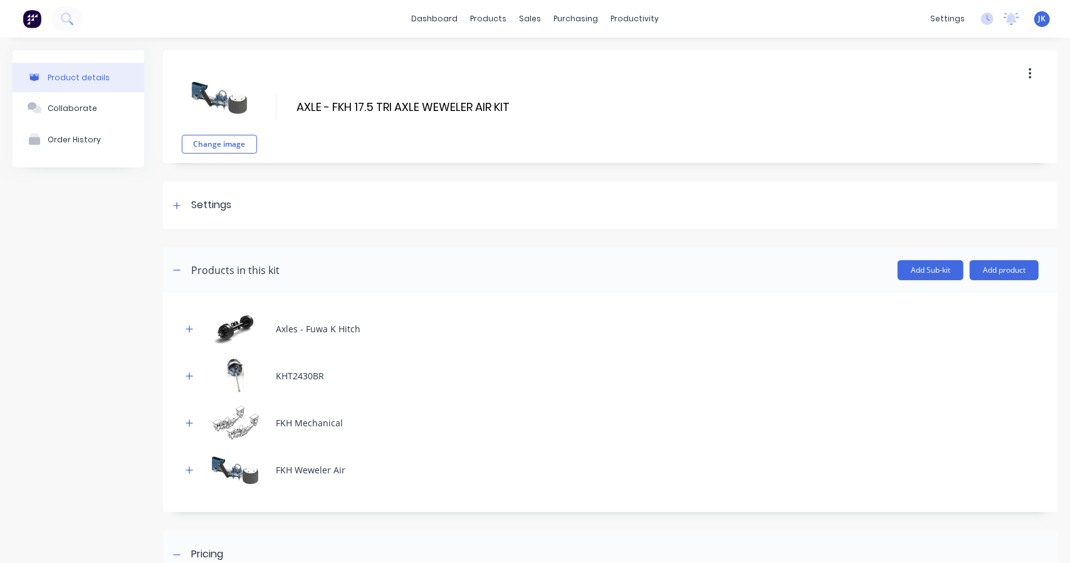
drag, startPoint x: 332, startPoint y: 102, endPoint x: 290, endPoint y: 101, distance: 42.0
click at [290, 101] on div "Change image AXLE - FKH 17.5 TRI AXLE WEWELER AIR KIT AXLE - FKH 17.5 TRI AXLE …" at bounding box center [610, 106] width 894 height 113
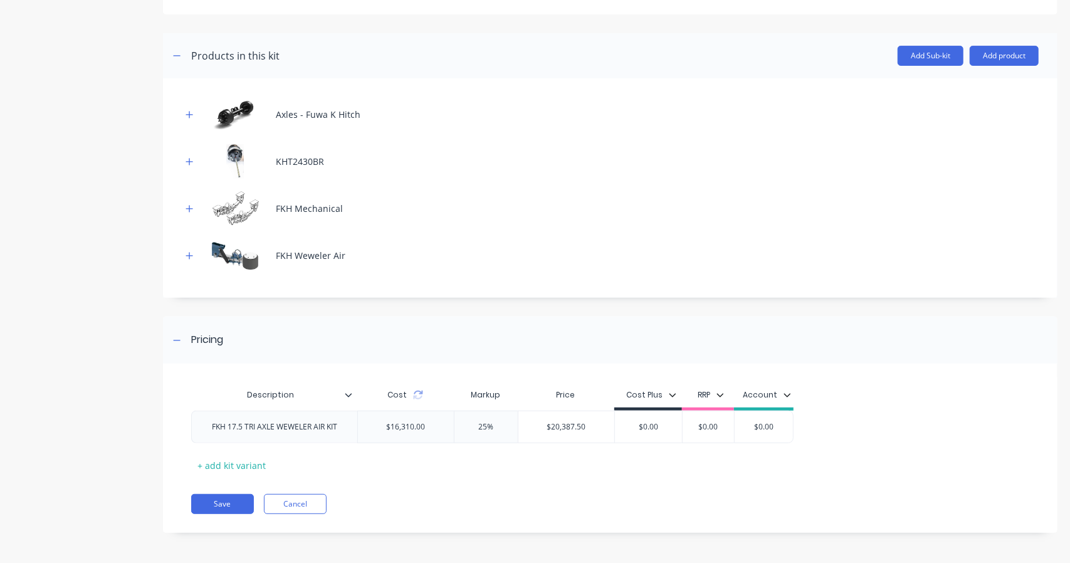
type input "FKH 17.5 TRI AXLE WEWELER AIR KIT"
click at [216, 497] on button "Save" at bounding box center [222, 504] width 63 height 20
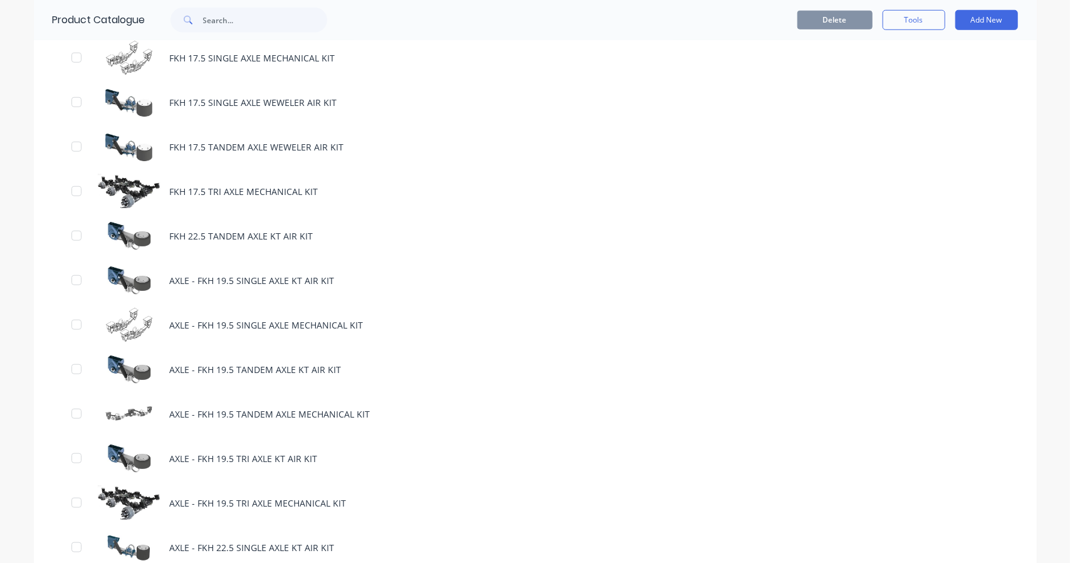
scroll to position [731, 0]
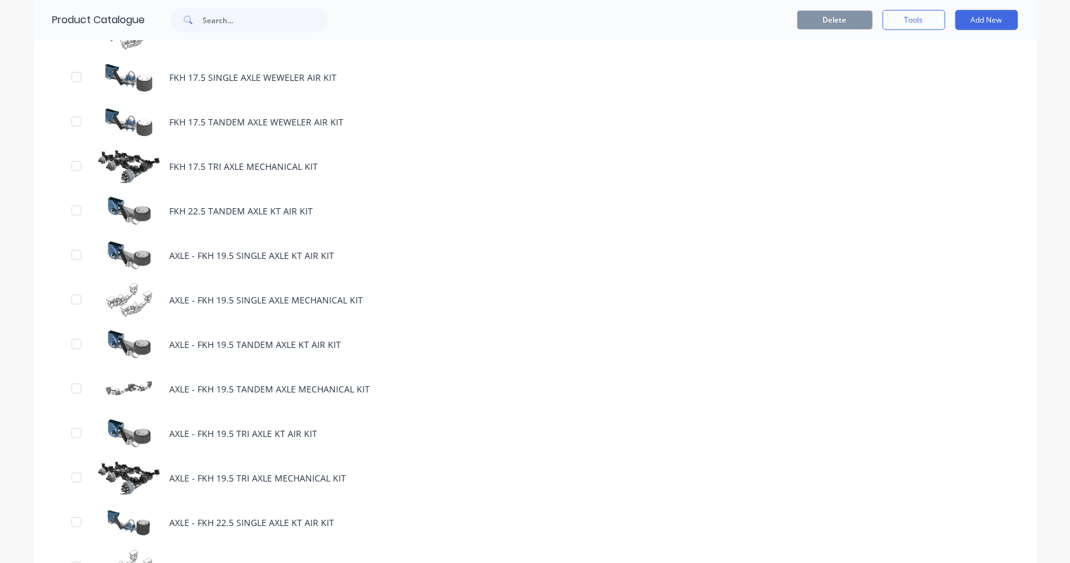
click at [212, 260] on div "AXLE - FKH 19.5 SINGLE AXLE KT AIR KIT" at bounding box center [535, 255] width 1003 height 45
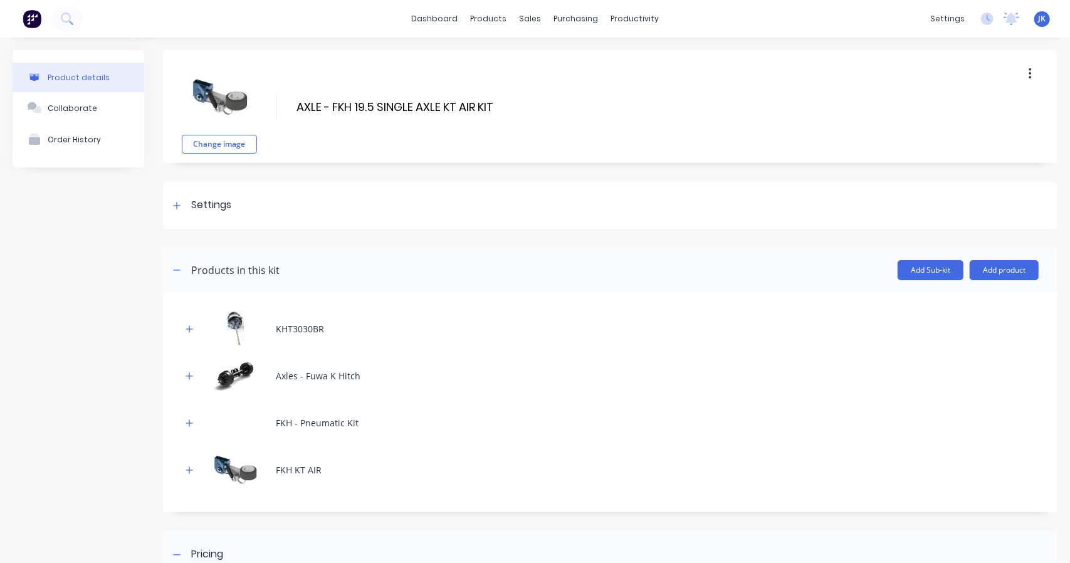
drag, startPoint x: 333, startPoint y: 102, endPoint x: 285, endPoint y: 105, distance: 49.0
click at [285, 105] on div "Change image AXLE - FKH 19.5 SINGLE AXLE KT AIR KIT AXLE - FKH 19.5 SINGLE AXLE…" at bounding box center [610, 106] width 894 height 113
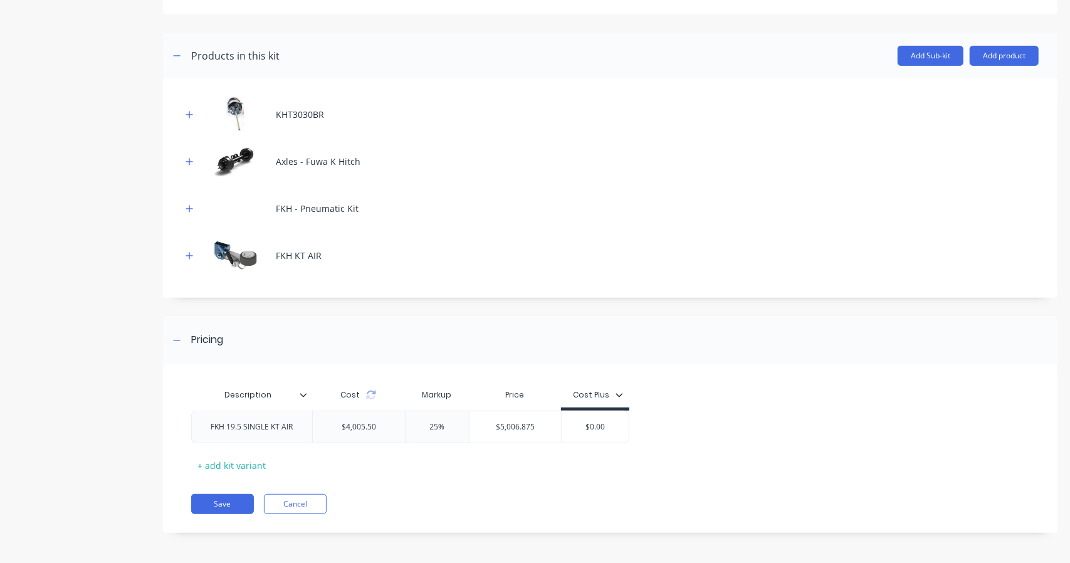
type input "FKH 19.5 SINGLE AXLE KT AIR KIT"
click at [233, 501] on button "Save" at bounding box center [222, 504] width 63 height 20
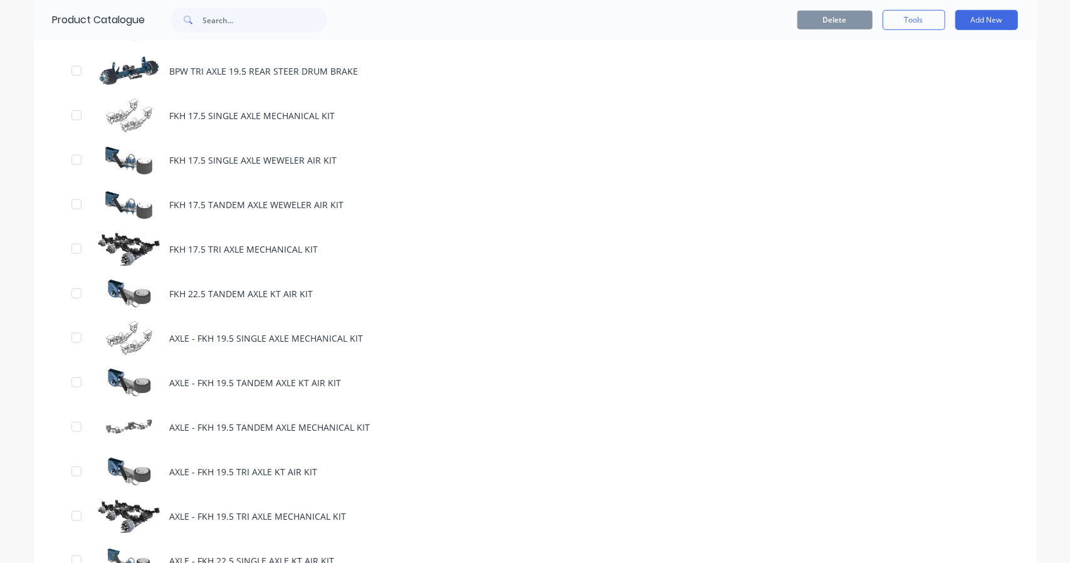
scroll to position [731, 0]
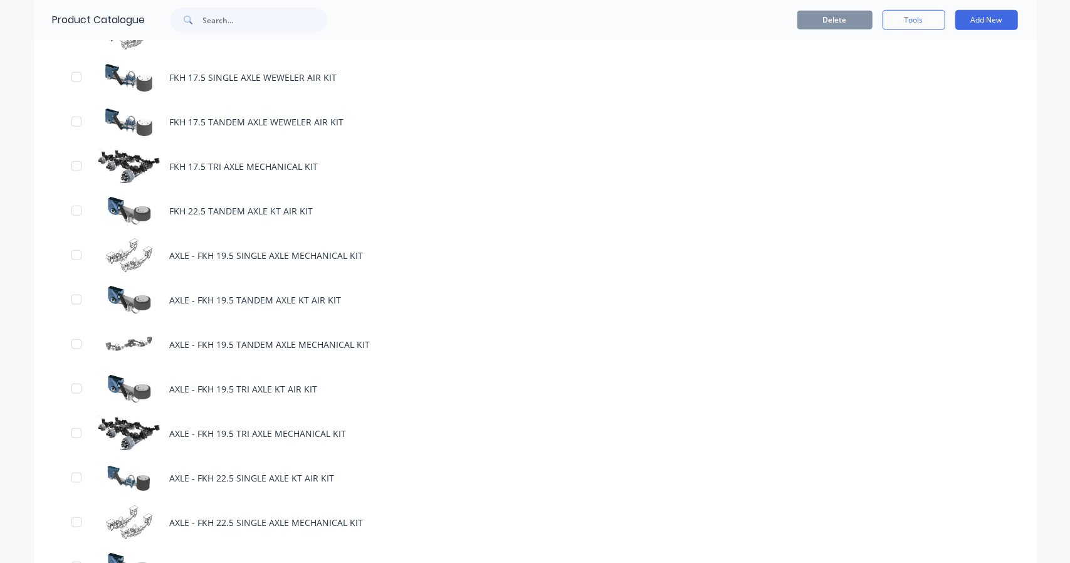
click at [178, 255] on div "AXLE - FKH 19.5 SINGLE AXLE MECHANICAL KIT" at bounding box center [535, 255] width 1003 height 45
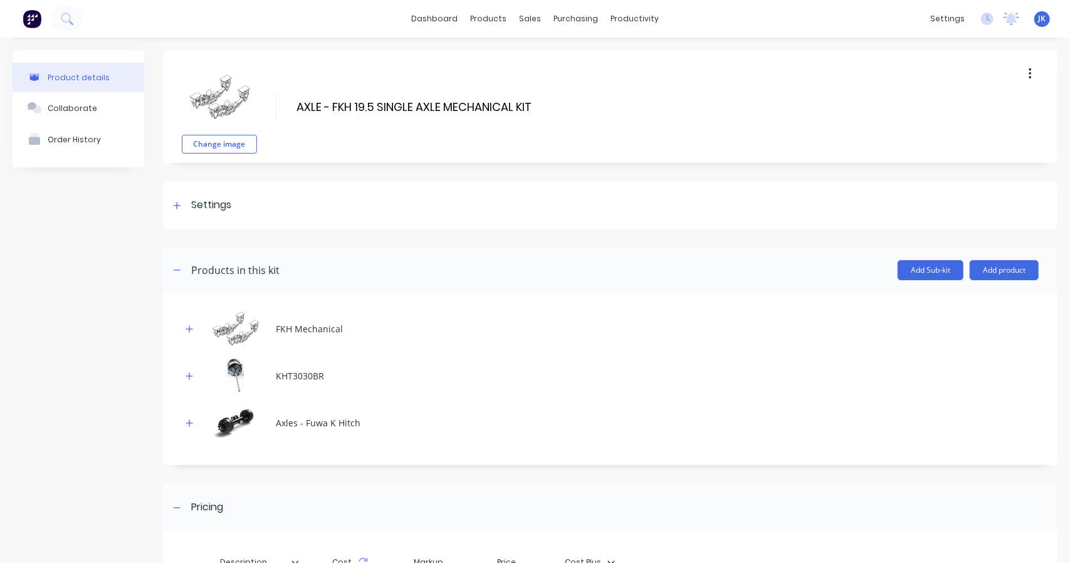
drag, startPoint x: 330, startPoint y: 103, endPoint x: 276, endPoint y: 95, distance: 55.1
click at [276, 95] on div "Change image AXLE - FKH 19.5 SINGLE AXLE MECHANICAL KIT AXLE - FKH 19.5 SINGLE …" at bounding box center [610, 106] width 894 height 113
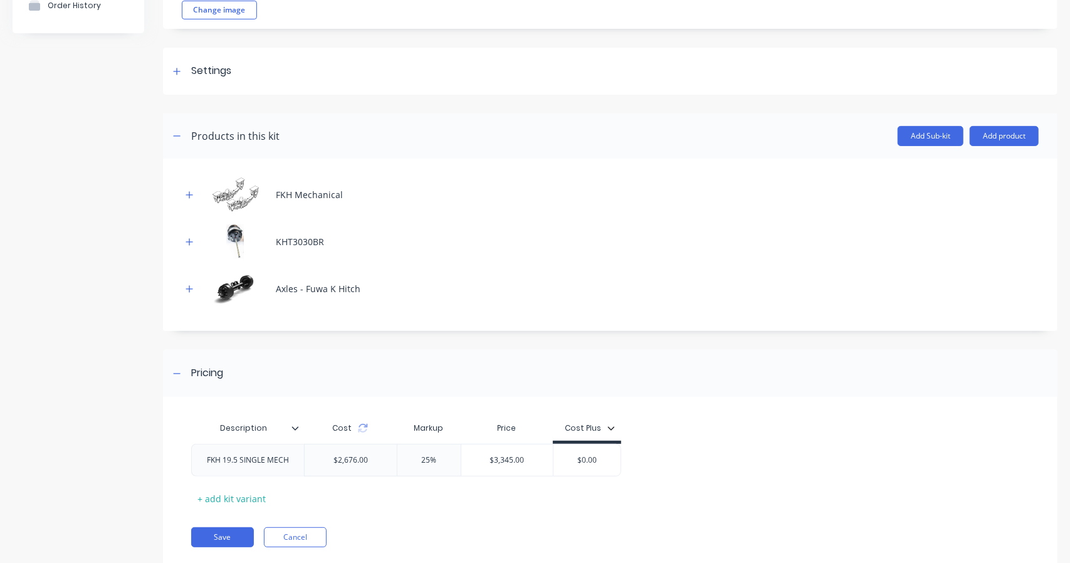
scroll to position [167, 0]
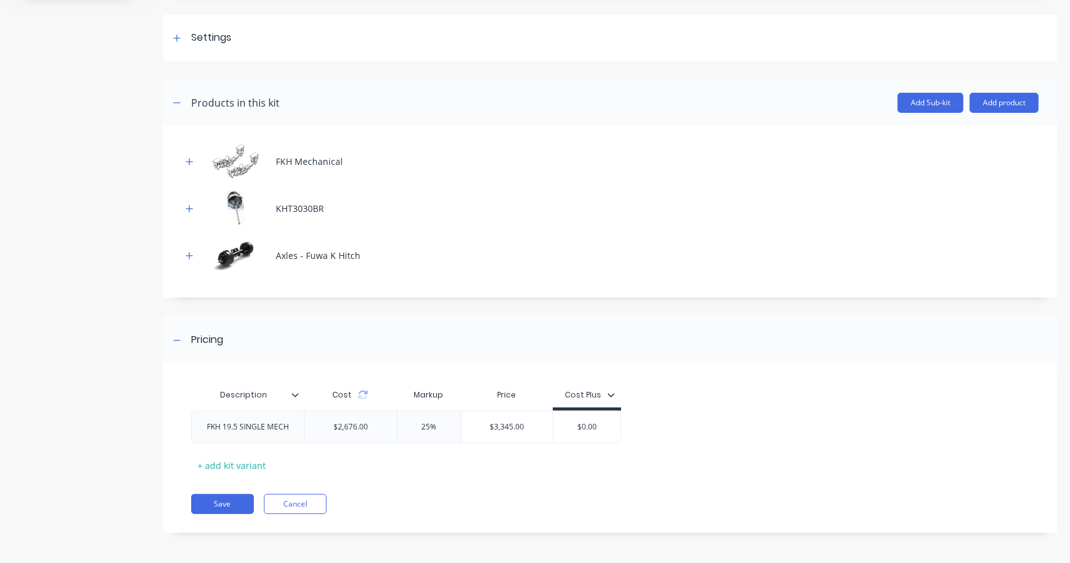
type input "FKH 19.5 SINGLE AXLE MECHANICAL KIT"
click at [221, 501] on button "Save" at bounding box center [222, 504] width 63 height 20
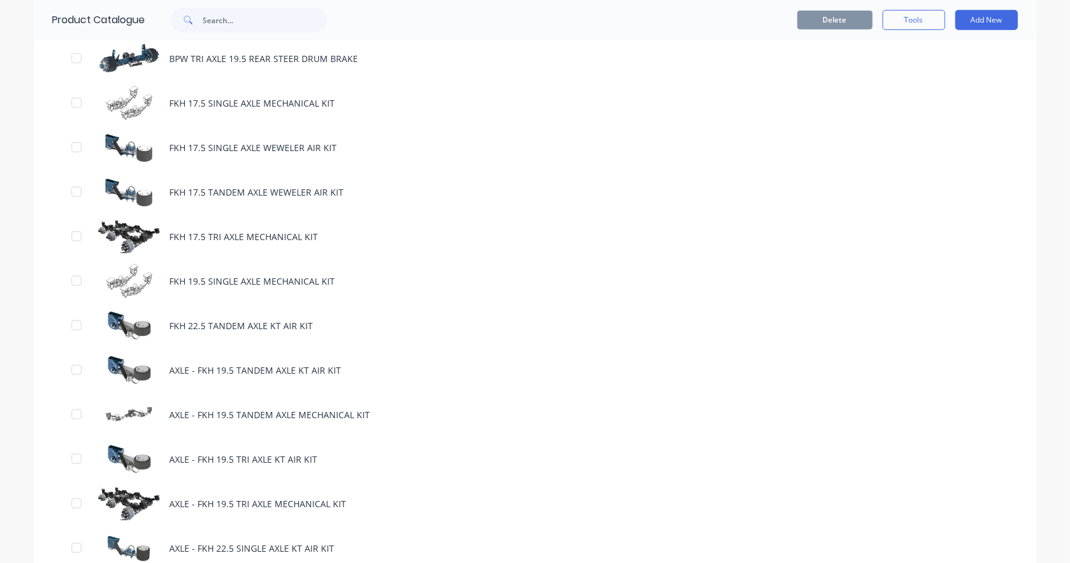
scroll to position [731, 0]
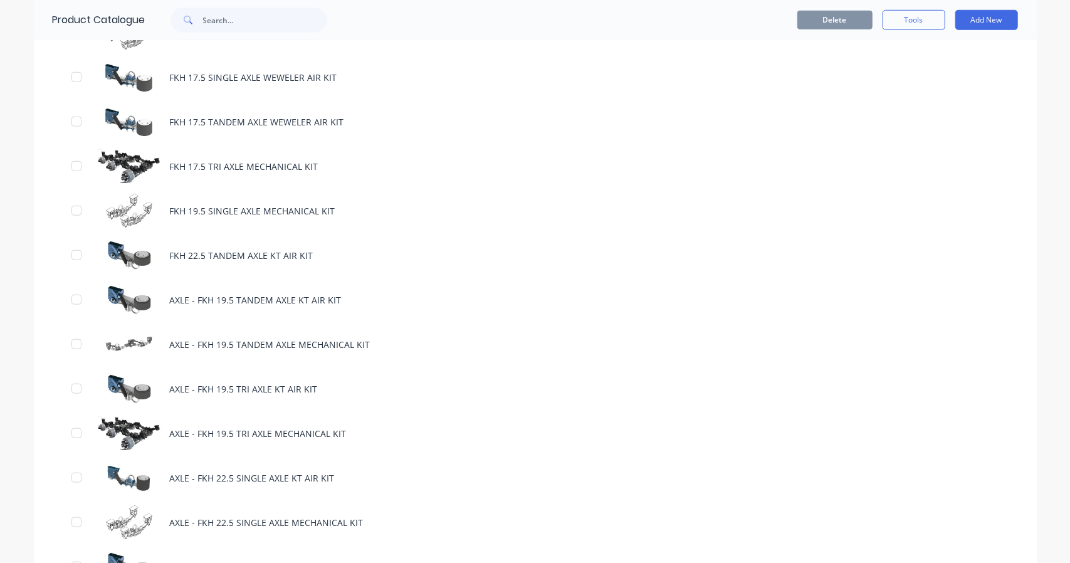
click at [187, 303] on div "AXLE - FKH 19.5 TANDEM AXLE KT AIR KIT" at bounding box center [535, 300] width 1003 height 45
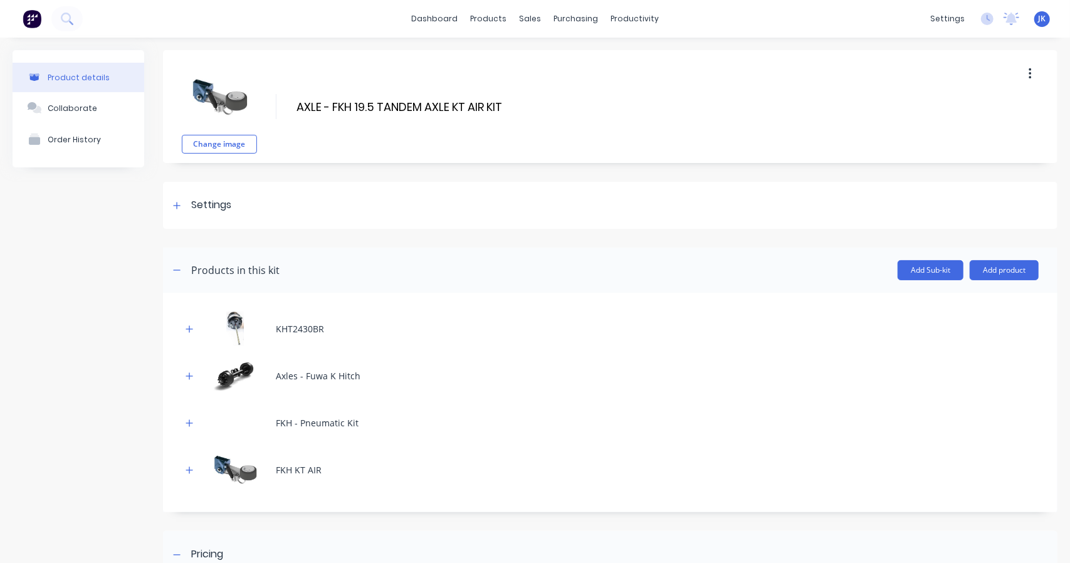
drag, startPoint x: 332, startPoint y: 107, endPoint x: 286, endPoint y: 92, distance: 48.2
click at [286, 92] on div "Change image AXLE - FKH 19.5 TANDEM AXLE KT AIR KIT AXLE - FKH 19.5 TANDEM AXLE…" at bounding box center [610, 106] width 894 height 113
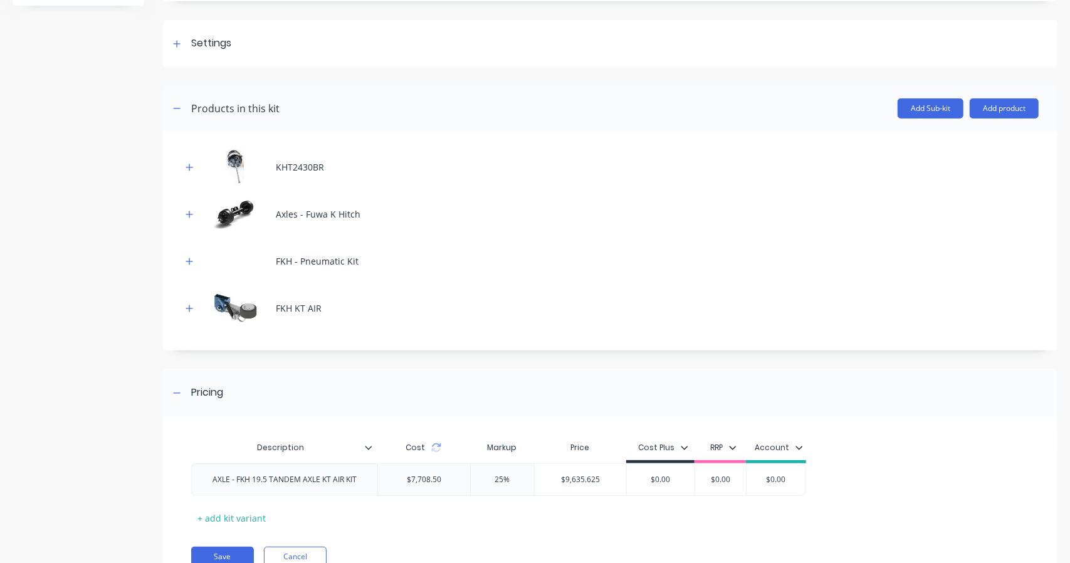
scroll to position [214, 0]
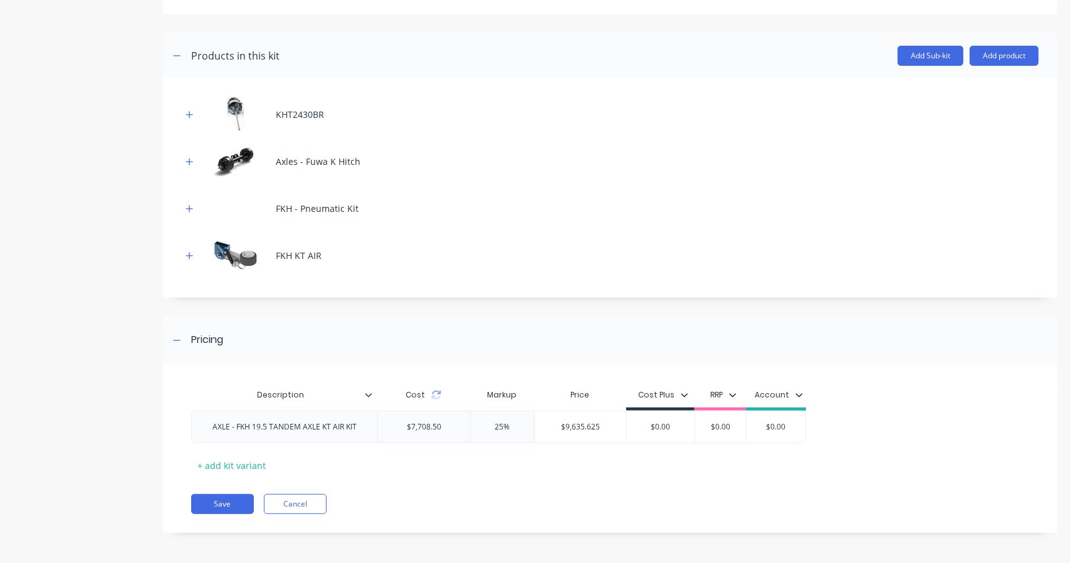
type input "FKH 19.5 TANDEM AXLE KT AIR KIT"
click at [238, 431] on div "AXLE - FKH 19.5 TANDEM AXLE KT AIR KIT" at bounding box center [284, 427] width 164 height 16
click at [239, 498] on button "Save" at bounding box center [222, 504] width 63 height 20
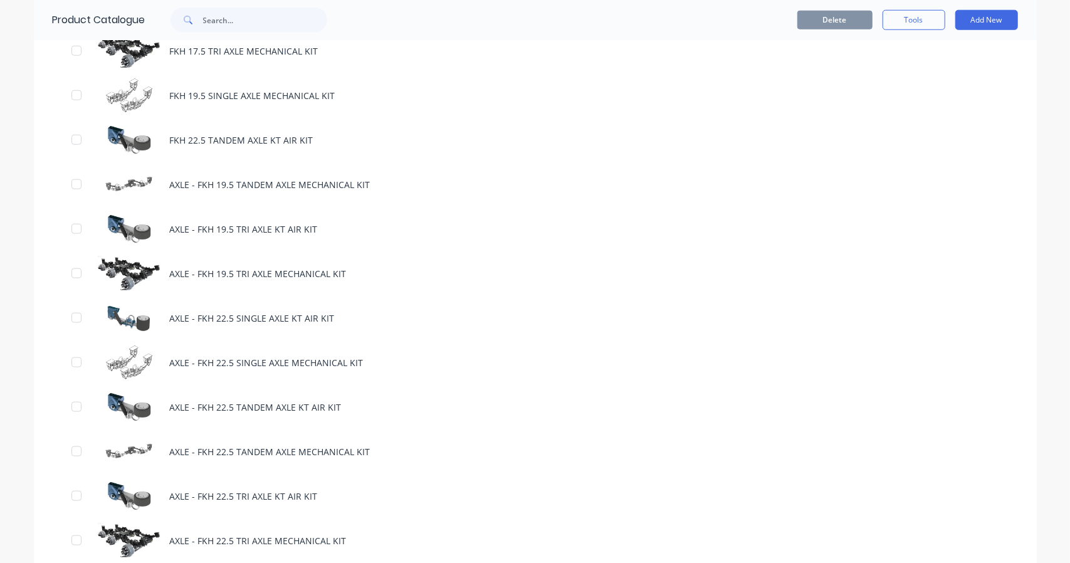
scroll to position [940, 0]
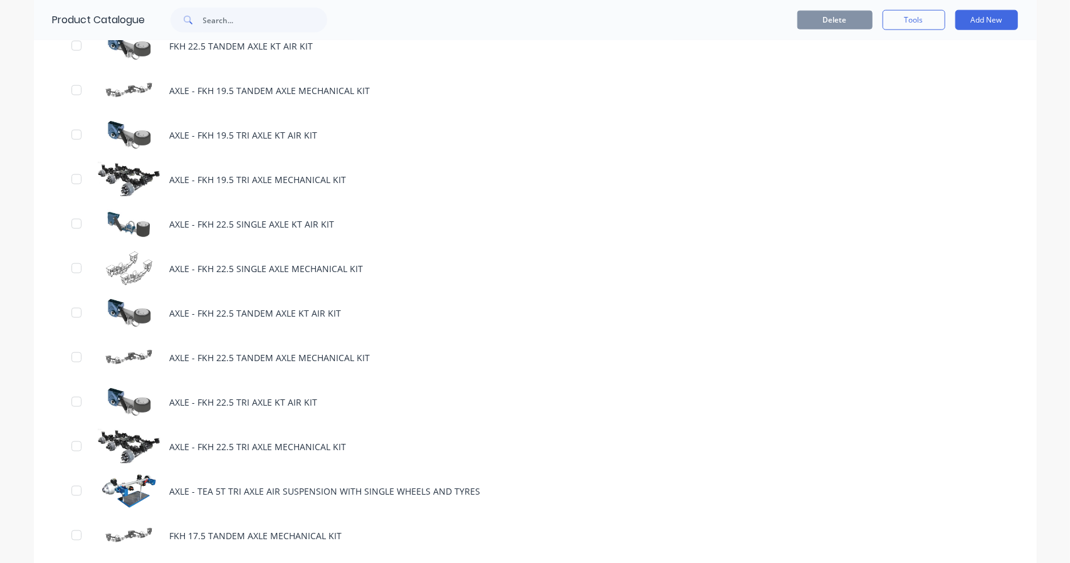
click at [186, 81] on div "AXLE - FKH 19.5 TANDEM AXLE MECHANICAL KIT" at bounding box center [535, 90] width 1003 height 45
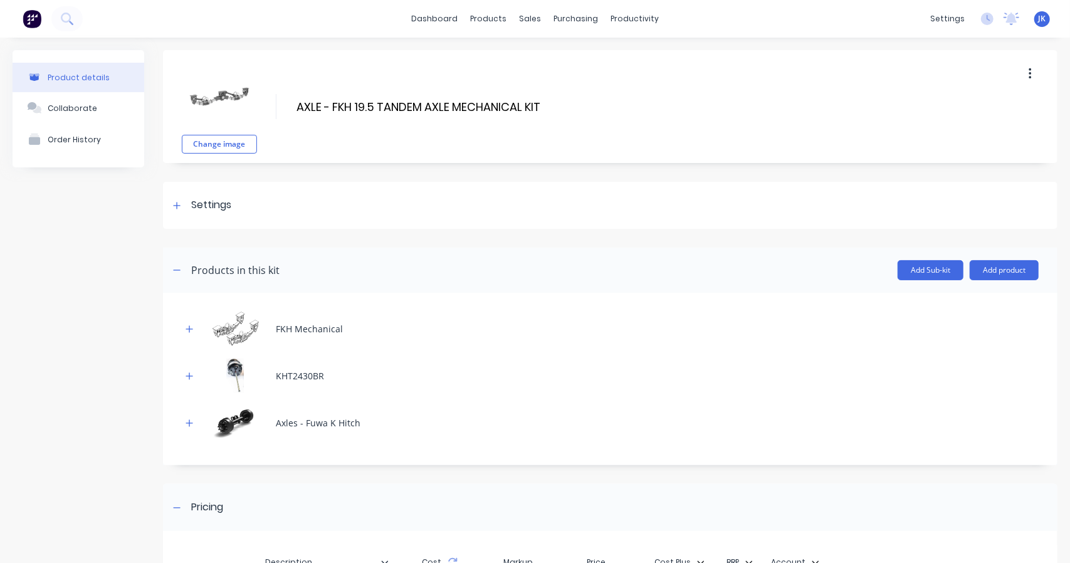
drag, startPoint x: 332, startPoint y: 108, endPoint x: 267, endPoint y: 105, distance: 65.2
click at [267, 105] on div "Change image AXLE - FKH 19.5 TANDEM AXLE MECHANICAL KIT AXLE - FKH 19.5 TANDEM …" at bounding box center [610, 106] width 894 height 113
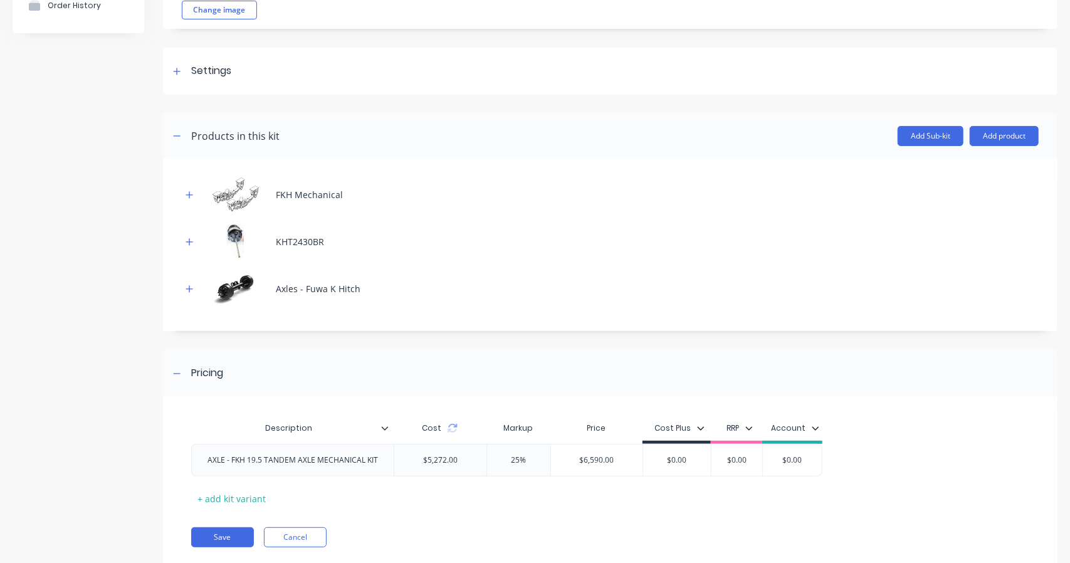
scroll to position [167, 0]
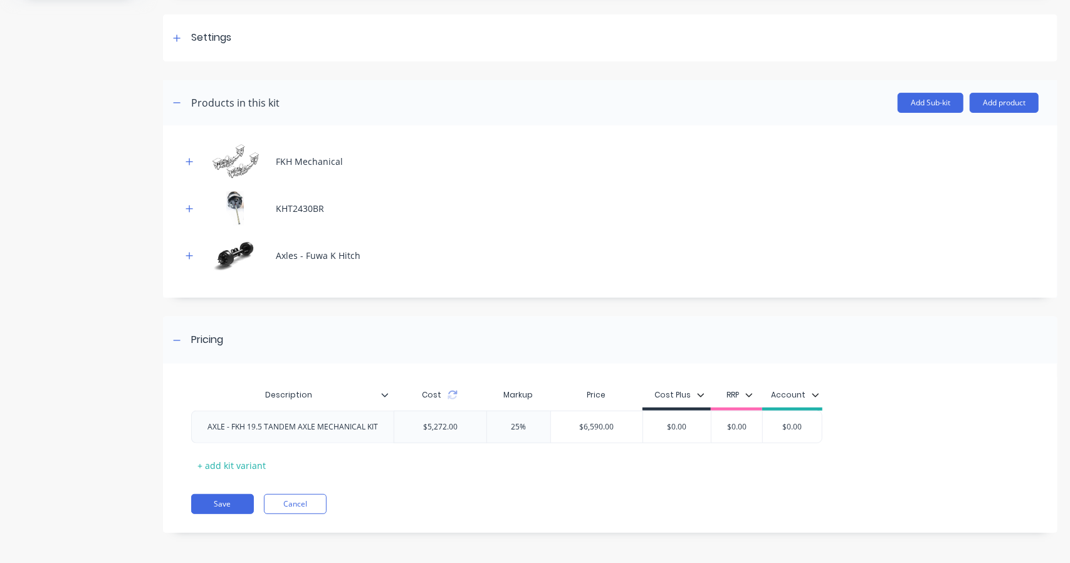
click at [233, 430] on div "AXLE - FKH 19.5 TANDEM AXLE MECHANICAL KIT" at bounding box center [292, 427] width 191 height 16
type input "FKH 19.5 TANDEM AXLE MECHANICAL KIT"
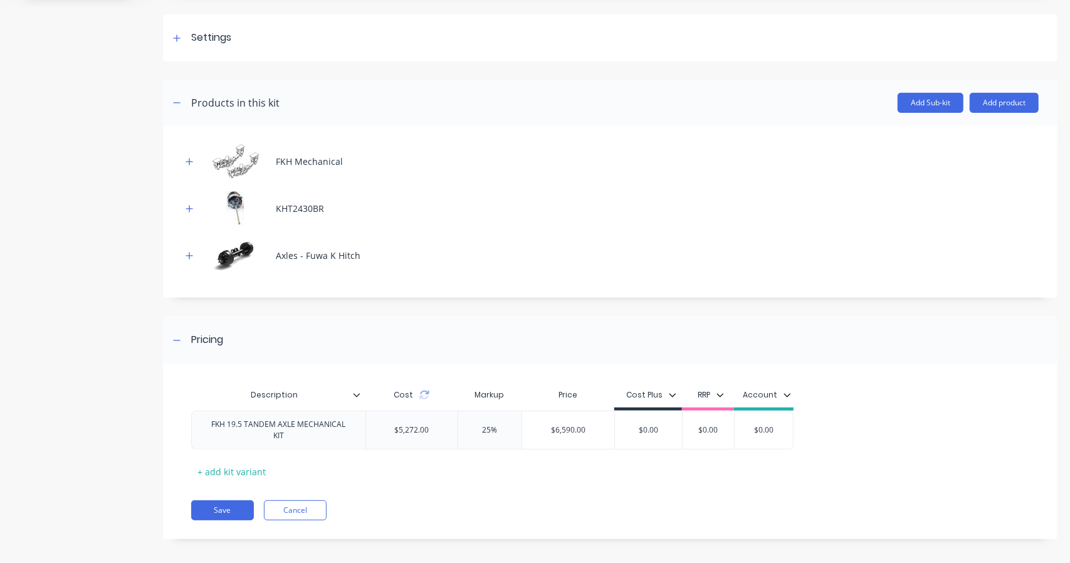
click at [232, 498] on div "Description Cost Markup Price Cost Plus RRP Account FKH 19.5 TANDEM AXLE MECHAN…" at bounding box center [610, 457] width 894 height 163
click at [223, 507] on button "Save" at bounding box center [222, 510] width 63 height 20
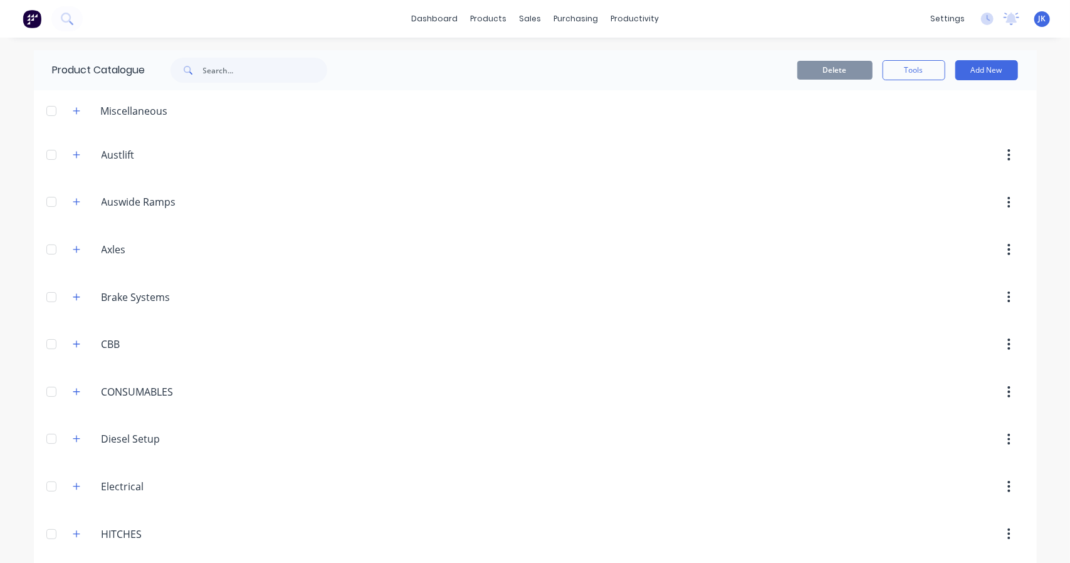
scroll to position [522, 0]
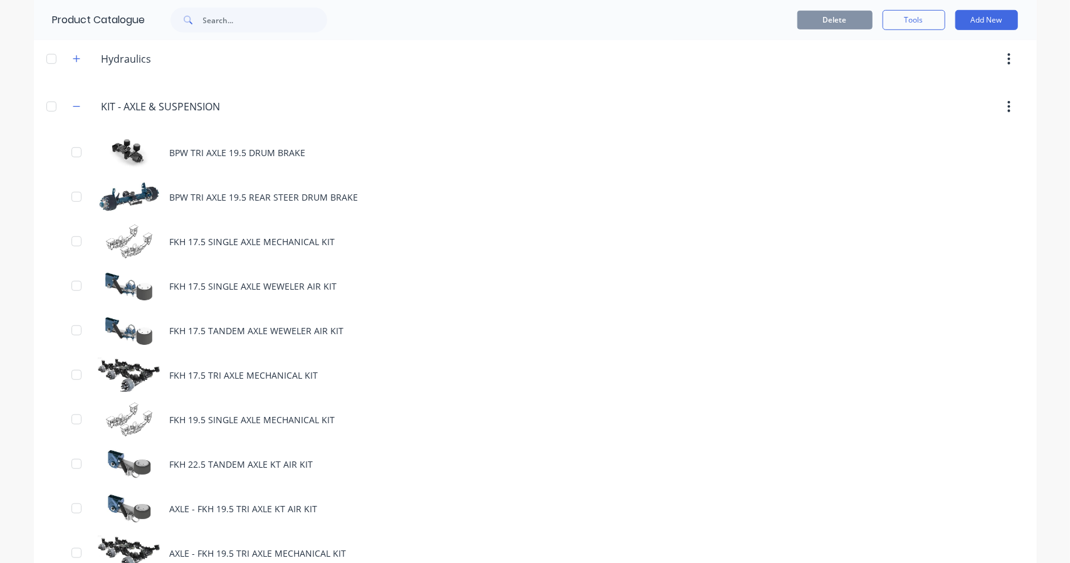
click at [196, 500] on div "AXLE - FKH 19.5 TRI AXLE KT AIR KIT" at bounding box center [535, 508] width 1003 height 45
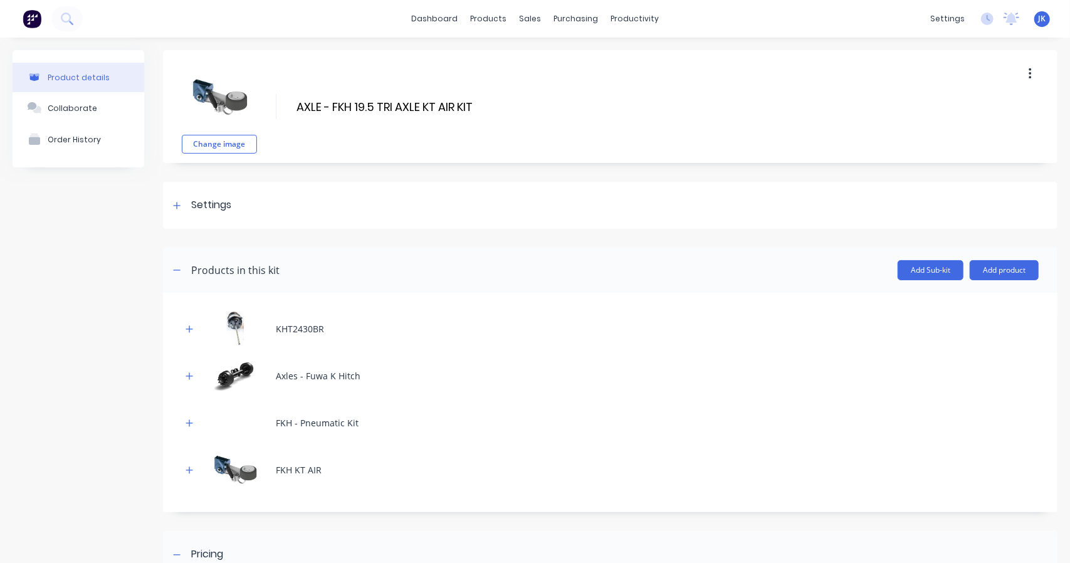
drag, startPoint x: 329, startPoint y: 109, endPoint x: 264, endPoint y: 110, distance: 65.2
click at [264, 110] on div "Change image AXLE - FKH 19.5 TRI AXLE KT AIR KIT AXLE - FKH 19.5 TRI AXLE KT AI…" at bounding box center [610, 106] width 894 height 113
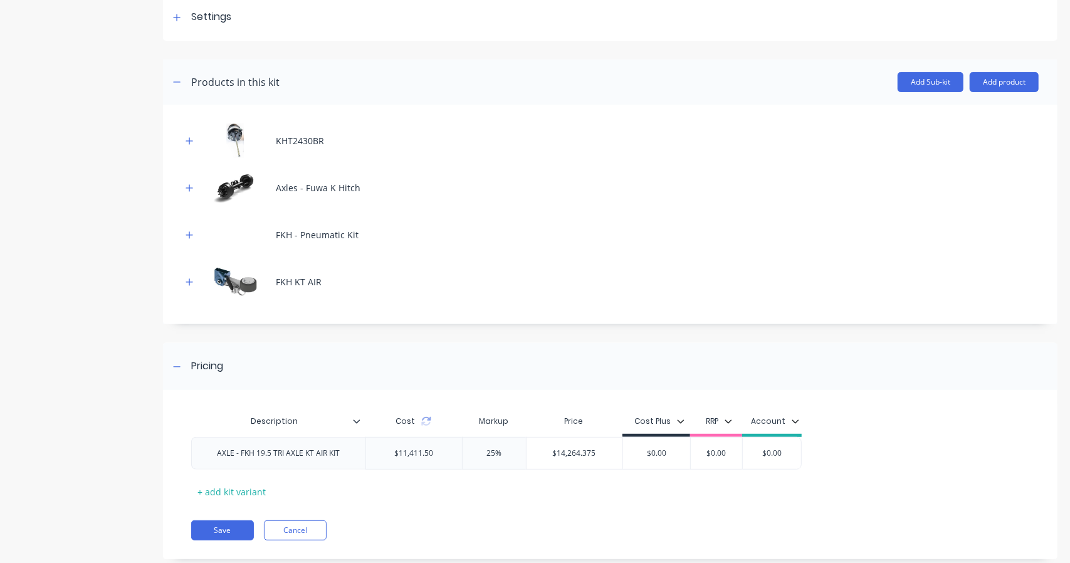
scroll to position [214, 0]
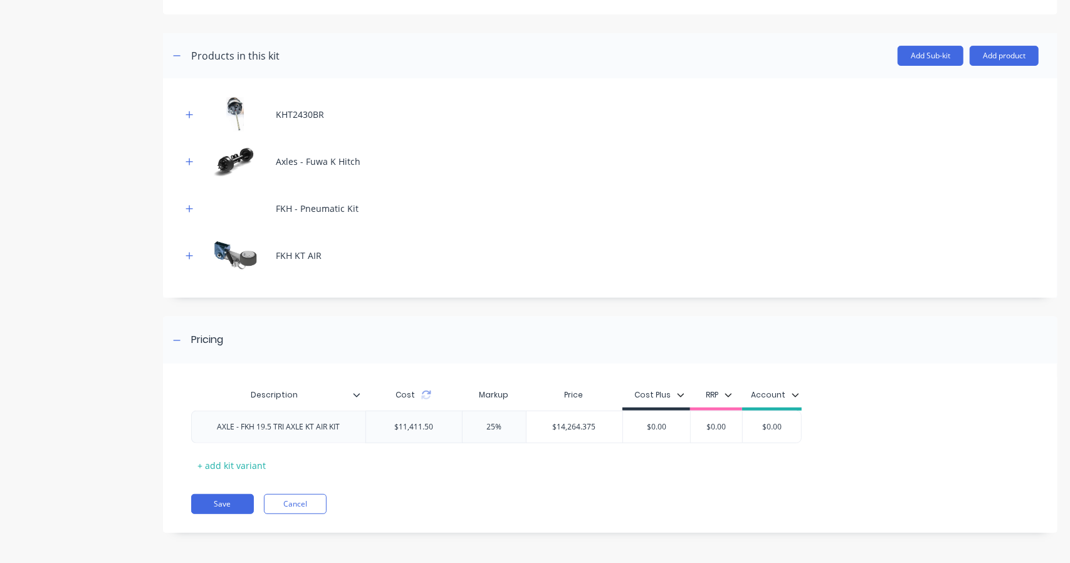
type input "FKH 19.5 TRI AXLE KT AIR KIT"
click at [242, 427] on div "AXLE - FKH 19.5 TRI AXLE KT AIR KIT" at bounding box center [278, 427] width 143 height 16
click at [208, 500] on button "Save" at bounding box center [222, 504] width 63 height 20
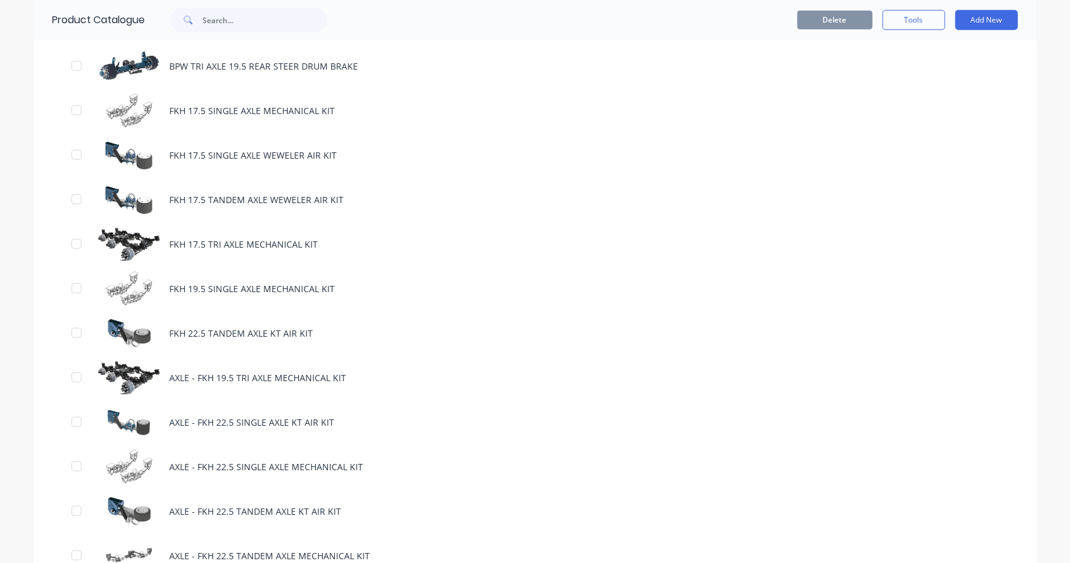
scroll to position [731, 0]
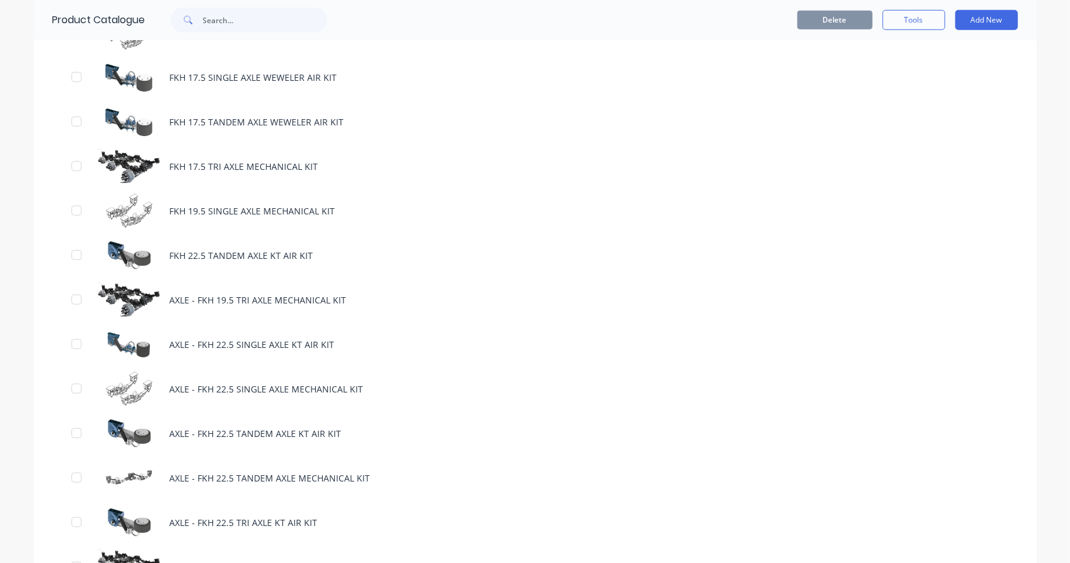
click at [185, 290] on div "AXLE - FKH 19.5 TRI AXLE MECHANICAL KIT" at bounding box center [535, 300] width 1003 height 45
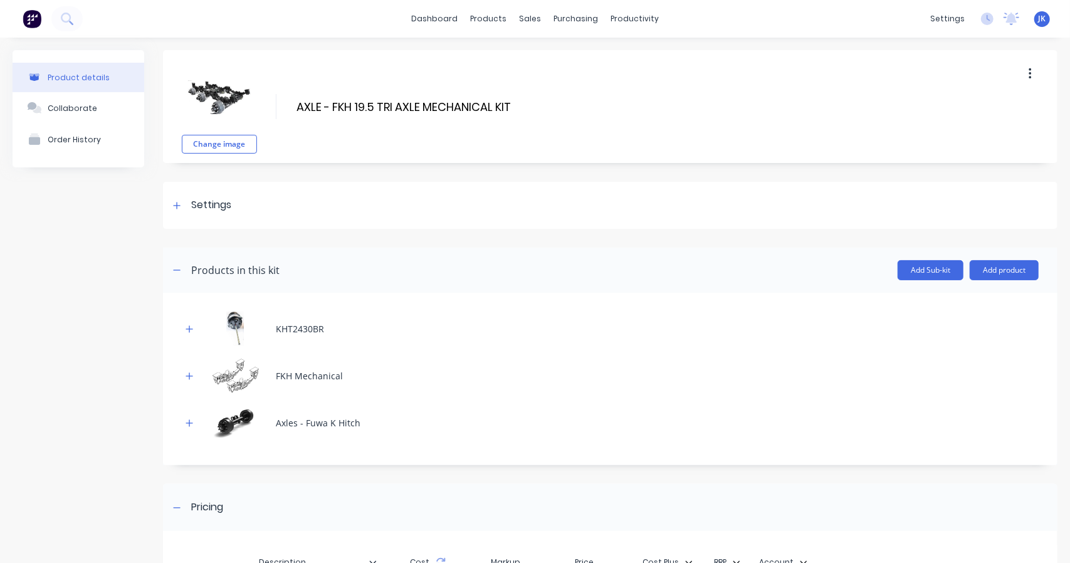
drag, startPoint x: 333, startPoint y: 108, endPoint x: 343, endPoint y: 106, distance: 10.2
click at [332, 108] on input "AXLE - FKH 19.5 TRI AXLE MECHANICAL KIT" at bounding box center [406, 107] width 222 height 18
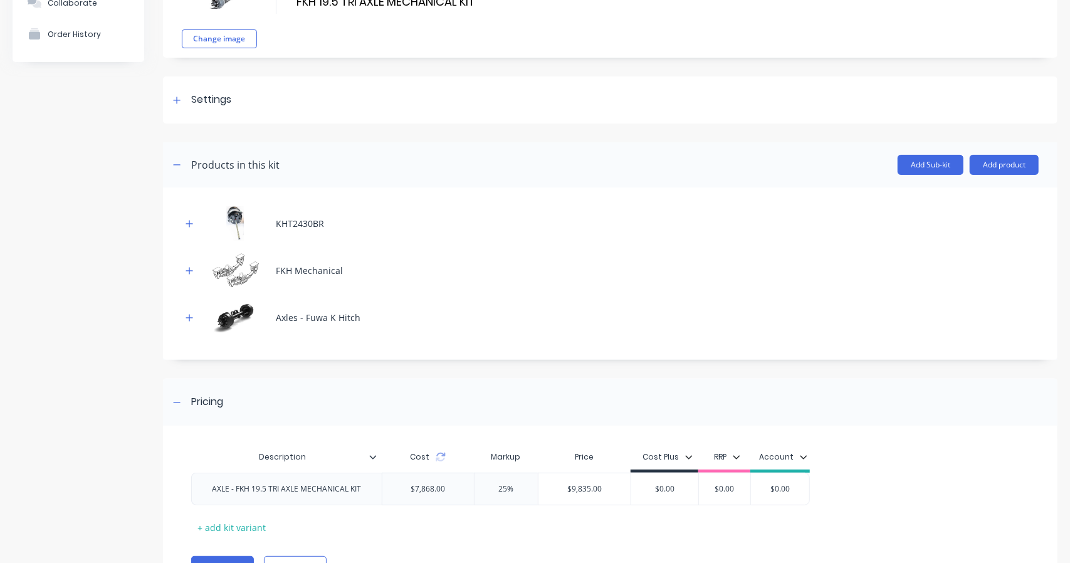
scroll to position [167, 0]
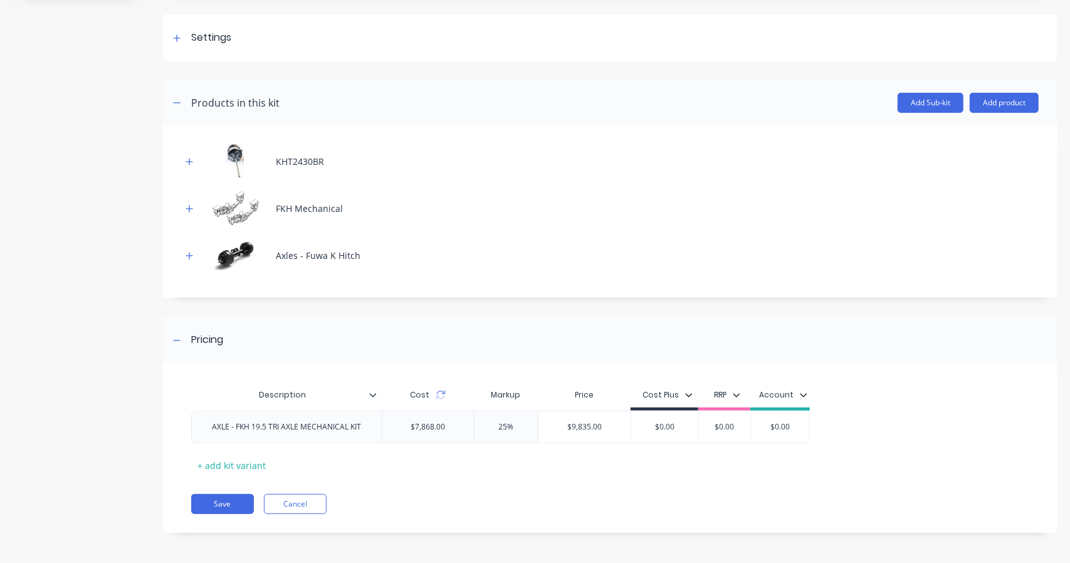
type input "FKH 19.5 TRI AXLE MECHANICAL KIT"
click at [236, 426] on div "AXLE - FKH 19.5 TRI AXLE MECHANICAL KIT" at bounding box center [286, 427] width 169 height 16
click at [229, 495] on button "Save" at bounding box center [222, 504] width 63 height 20
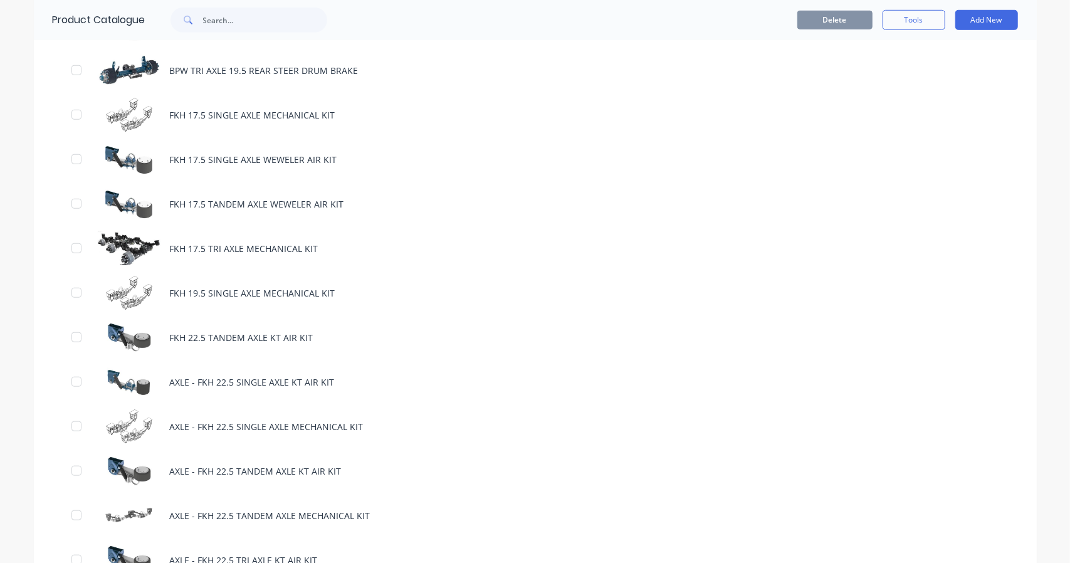
scroll to position [731, 0]
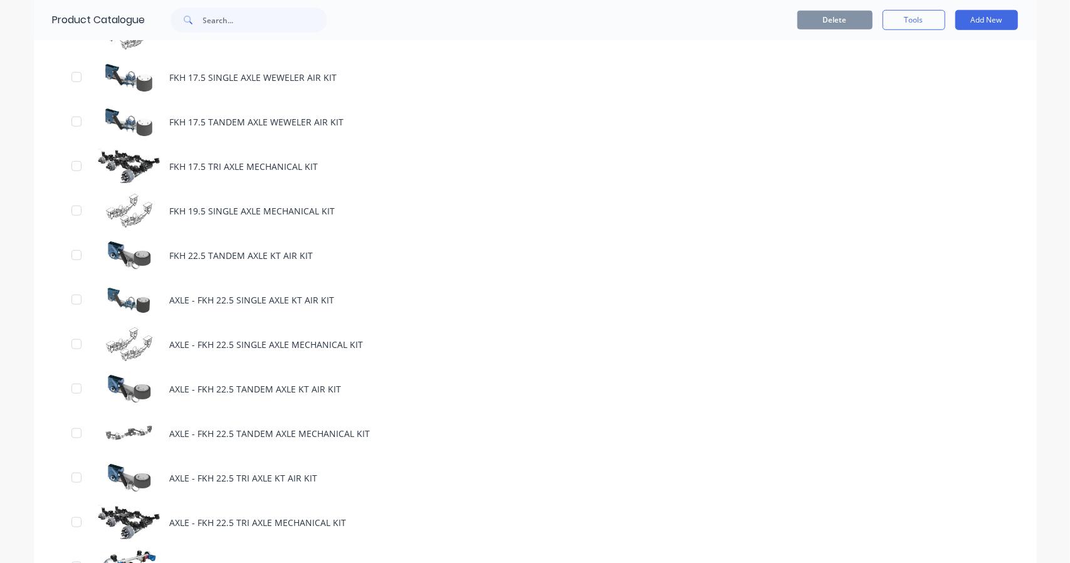
click at [228, 347] on div "AXLE - FKH 22.5 SINGLE AXLE MECHANICAL KIT" at bounding box center [535, 344] width 1003 height 45
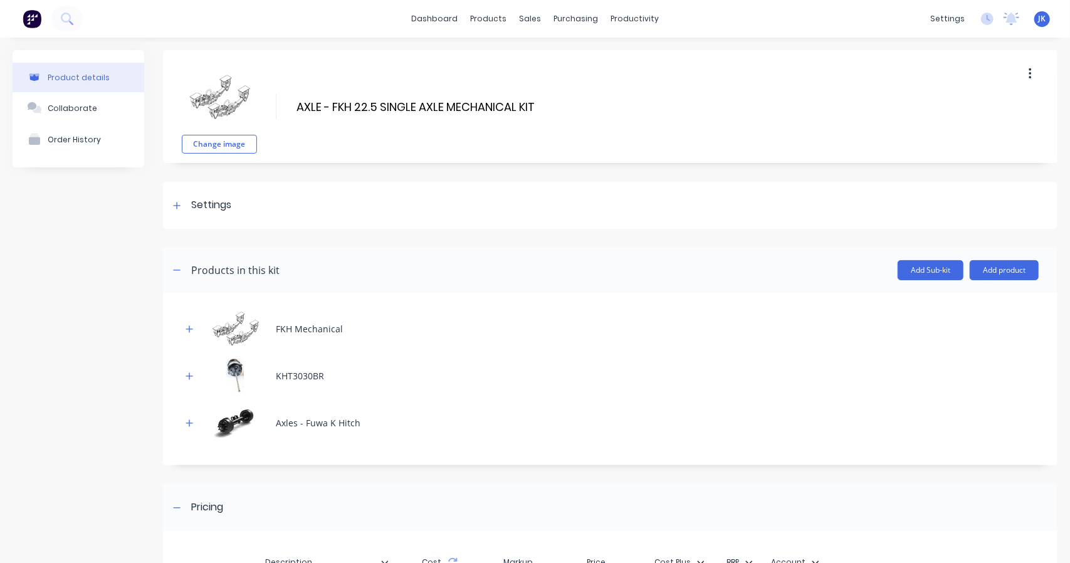
click at [330, 102] on input "AXLE - FKH 22.5 SINGLE AXLE MECHANICAL KIT" at bounding box center [416, 107] width 242 height 18
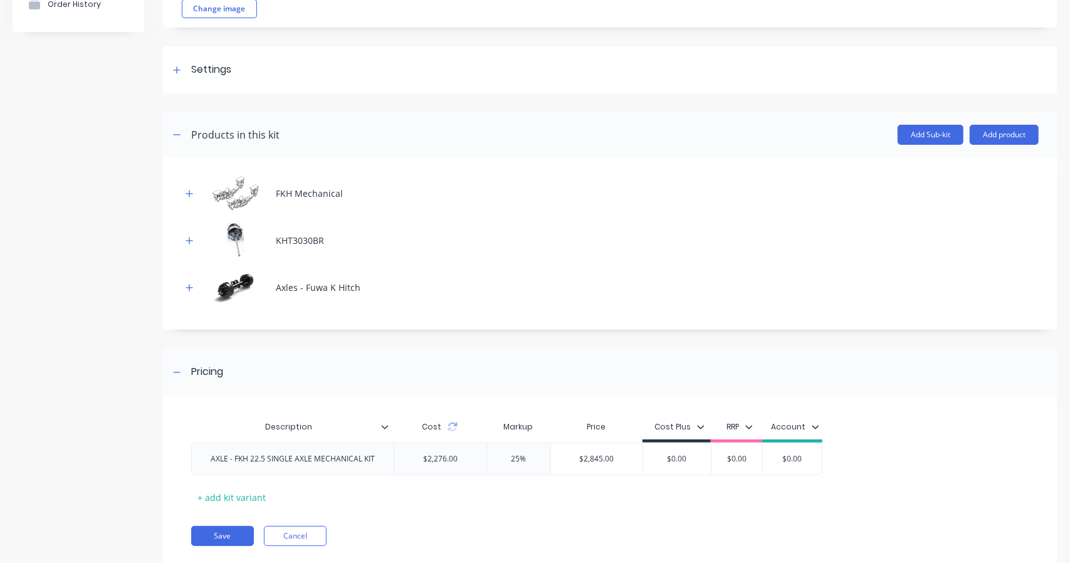
scroll to position [167, 0]
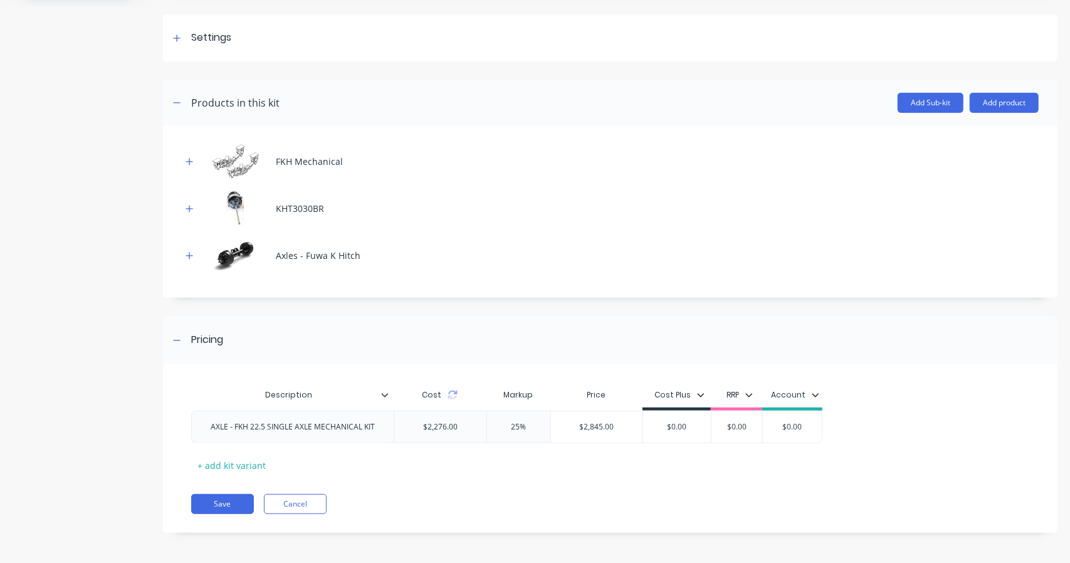
type input "FKH 22.5 SINGLE AXLE MECHANICAL KIT"
click at [235, 427] on div "AXLE - FKH 22.5 SINGLE AXLE MECHANICAL KIT" at bounding box center [293, 427] width 184 height 16
click at [216, 506] on button "Save" at bounding box center [222, 504] width 63 height 20
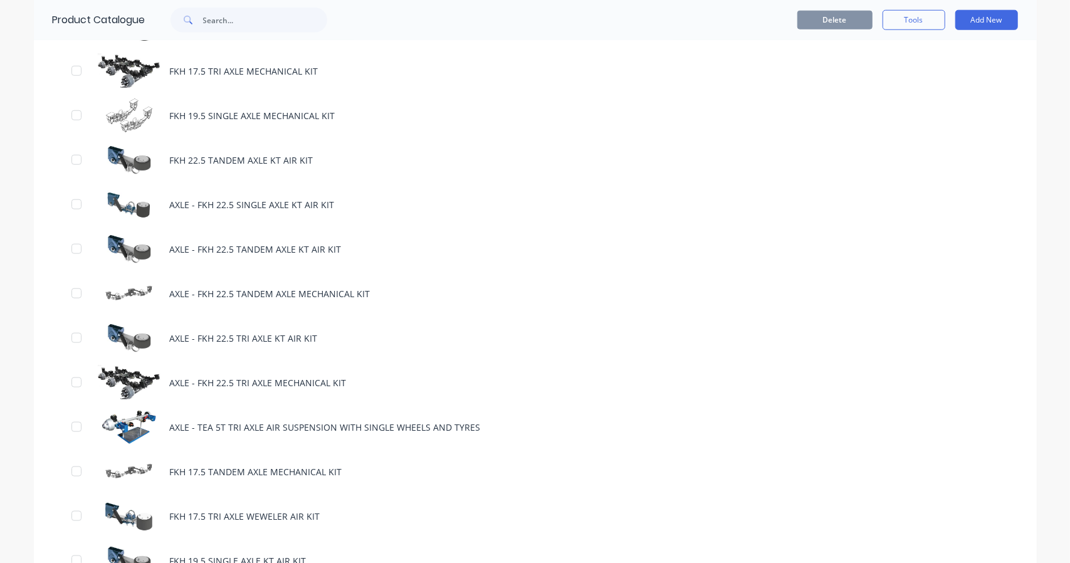
scroll to position [836, 0]
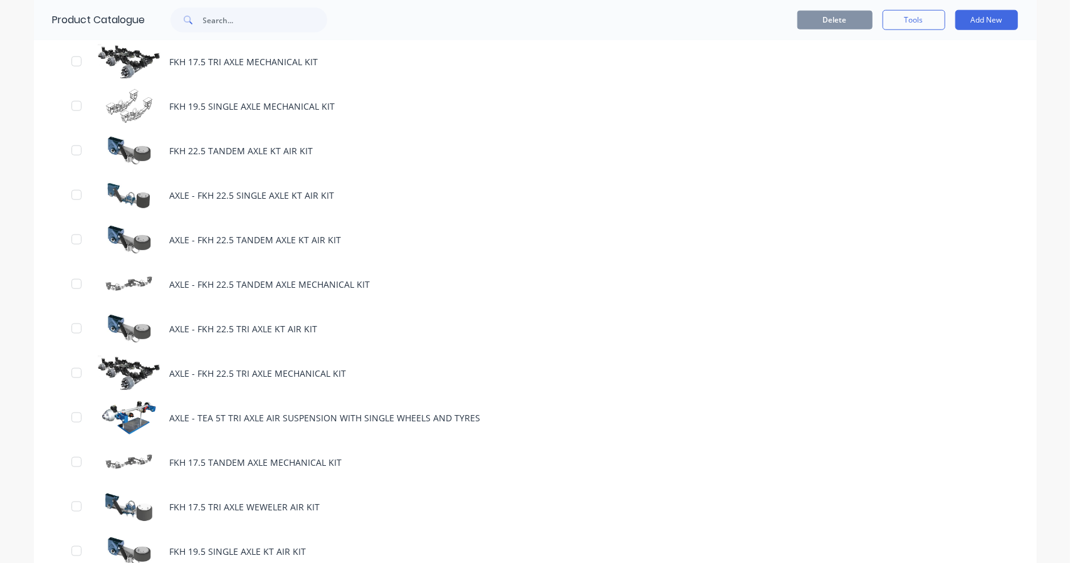
click at [246, 197] on div "AXLE - FKH 22.5 SINGLE AXLE KT AIR KIT" at bounding box center [535, 195] width 1003 height 45
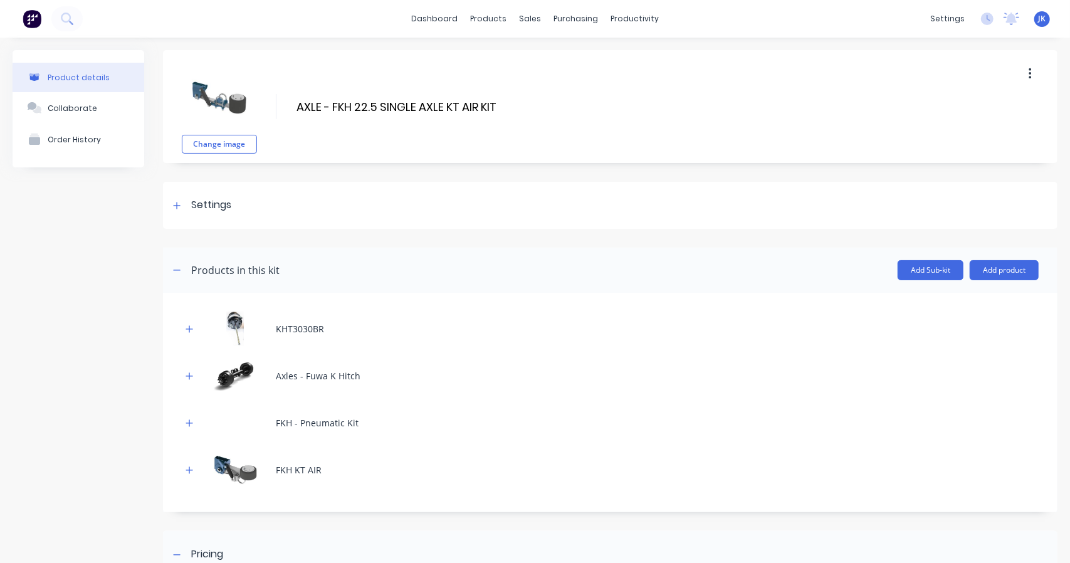
drag, startPoint x: 331, startPoint y: 105, endPoint x: 281, endPoint y: 105, distance: 50.1
click at [281, 105] on div "Change image AXLE - FKH 22.5 SINGLE AXLE KT AIR KIT AXLE - FKH 22.5 SINGLE AXLE…" at bounding box center [610, 106] width 894 height 113
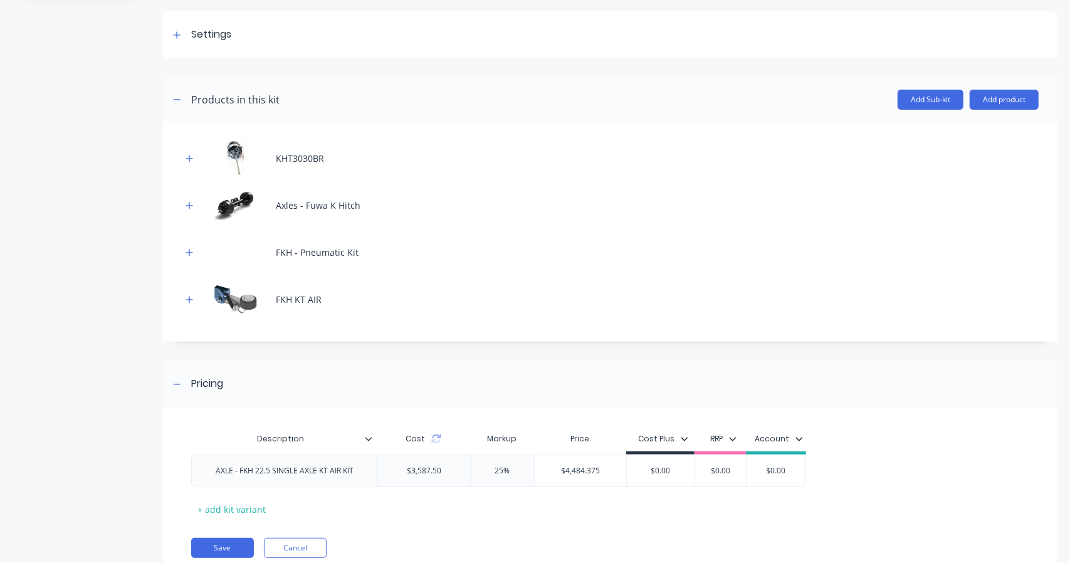
scroll to position [214, 0]
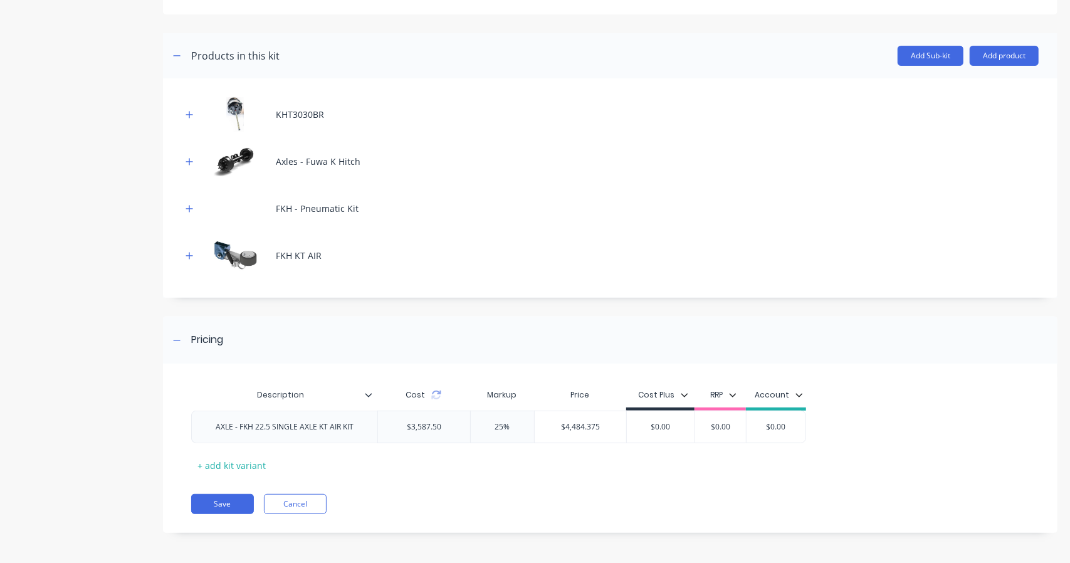
type input "FKH 22.5 SINGLE AXLE KT AIR KIT"
click at [238, 429] on div "AXLE - FKH 22.5 SINGLE AXLE KT AIR KIT" at bounding box center [285, 427] width 158 height 16
click at [231, 496] on button "Save" at bounding box center [222, 504] width 63 height 20
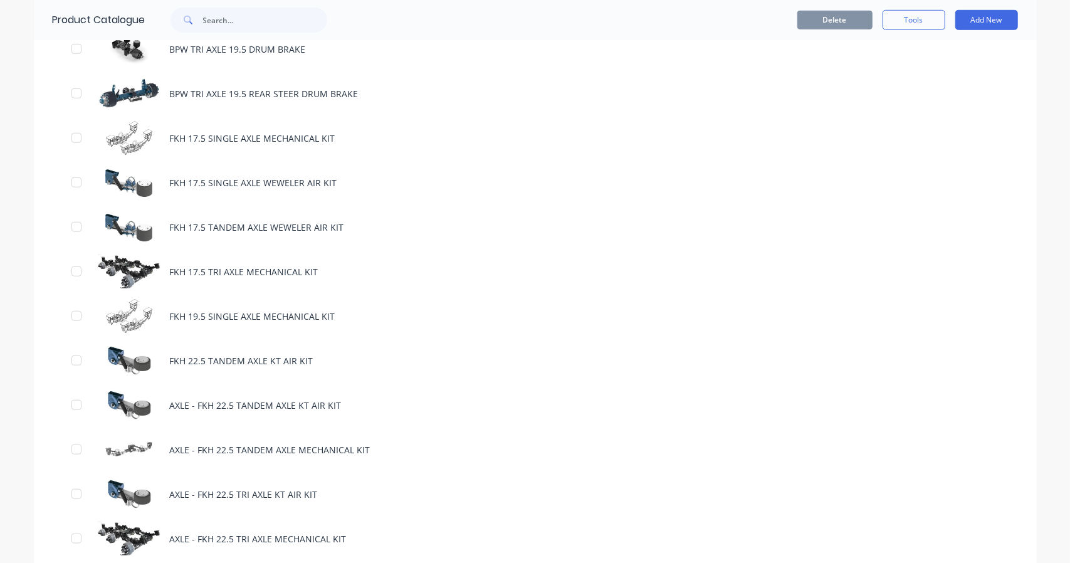
scroll to position [627, 0]
click at [185, 397] on div "AXLE - FKH 22.5 TANDEM AXLE KT AIR KIT" at bounding box center [535, 404] width 1003 height 45
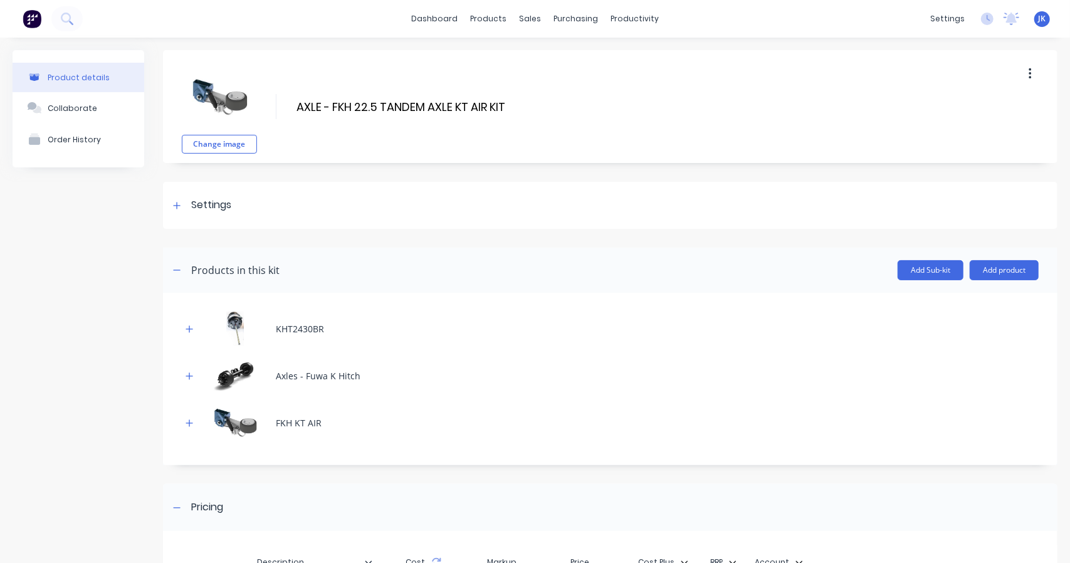
drag, startPoint x: 332, startPoint y: 108, endPoint x: 282, endPoint y: 102, distance: 49.8
click at [282, 102] on div "Change image AXLE - FKH 22.5 TANDEM AXLE KT AIR KIT AXLE - FKH 22.5 TANDEM AXLE…" at bounding box center [610, 106] width 894 height 113
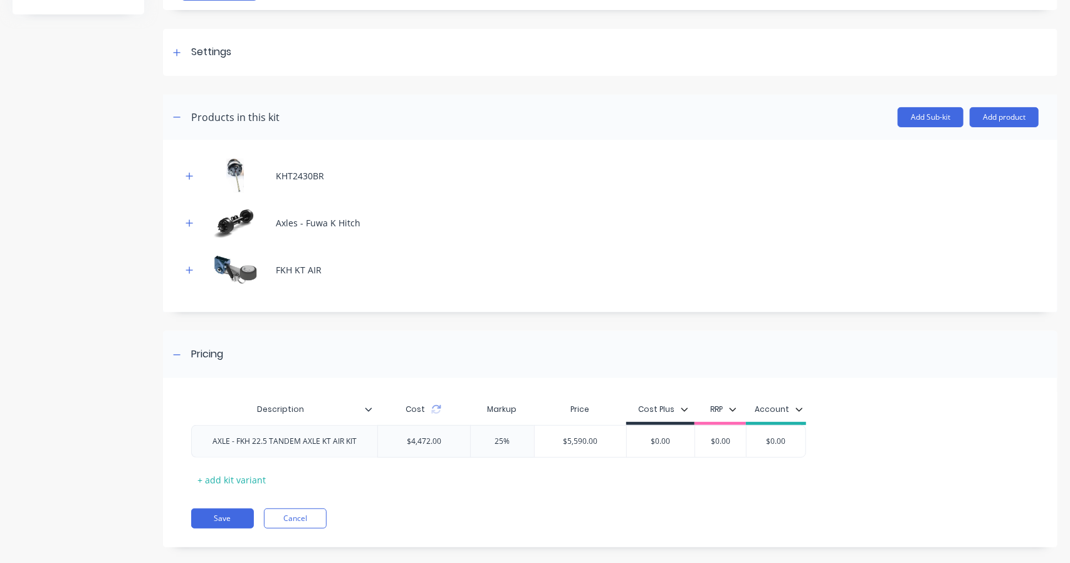
scroll to position [167, 0]
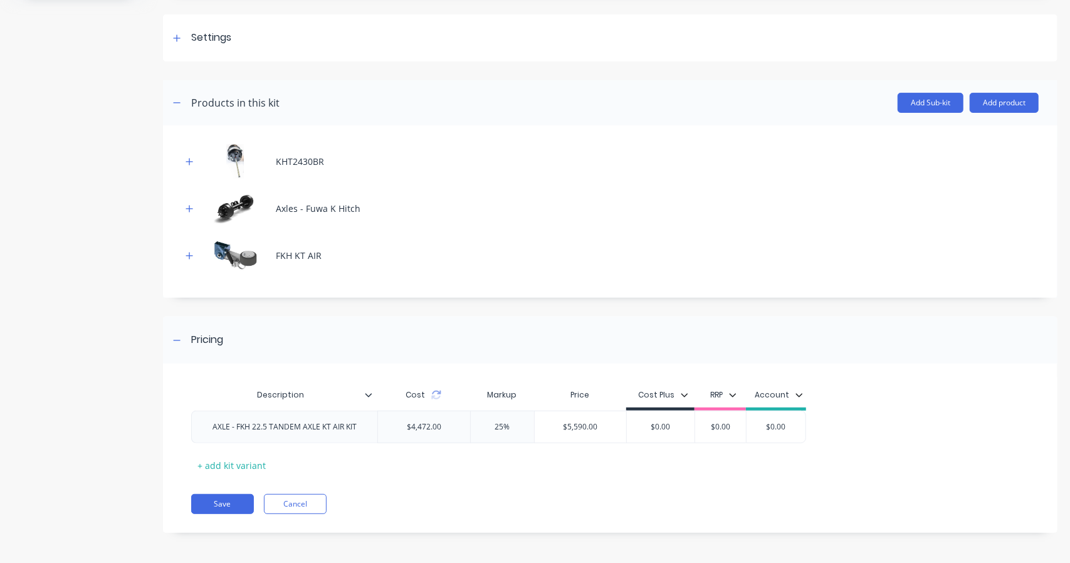
type input "FKH 22.5 TANDEM AXLE KT AIR KIT"
click at [236, 426] on div "AXLE - FKH 22.5 TANDEM AXLE KT AIR KIT" at bounding box center [284, 427] width 164 height 16
click at [239, 504] on button "Save" at bounding box center [222, 504] width 63 height 20
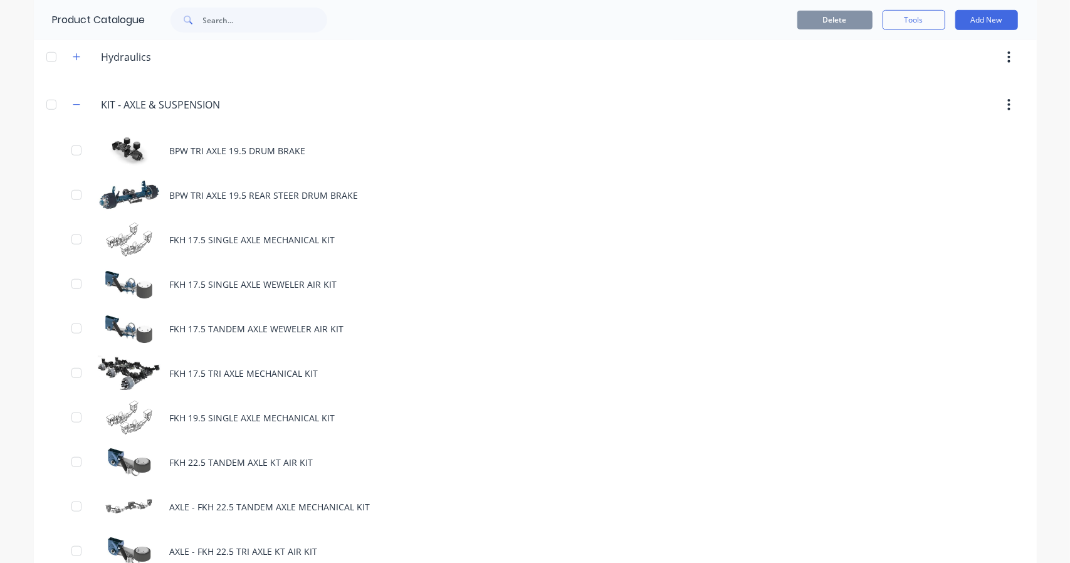
scroll to position [731, 0]
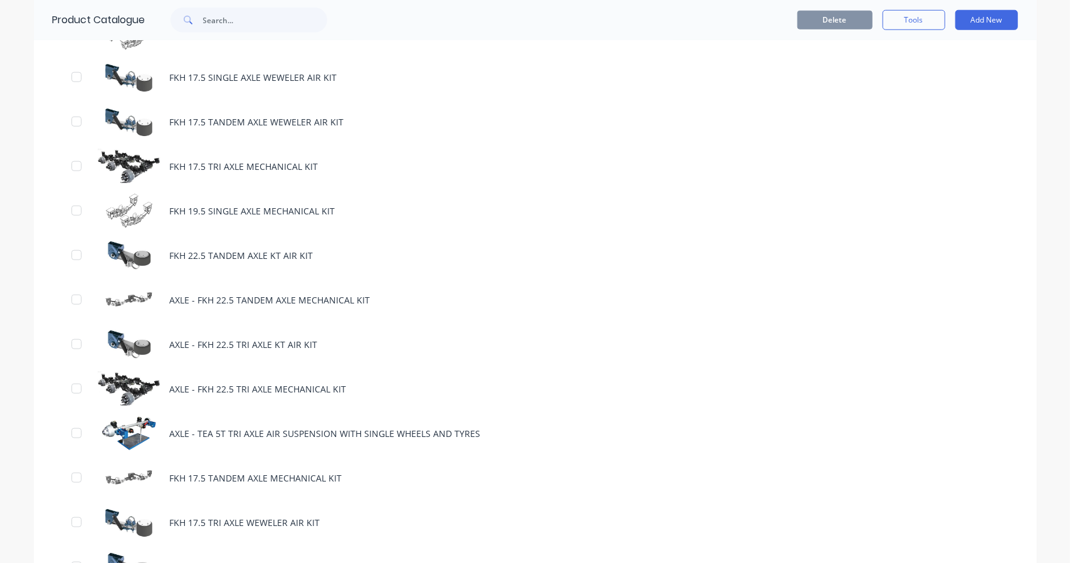
click at [193, 288] on div "AXLE - FKH 22.5 TANDEM AXLE MECHANICAL KIT" at bounding box center [535, 300] width 1003 height 45
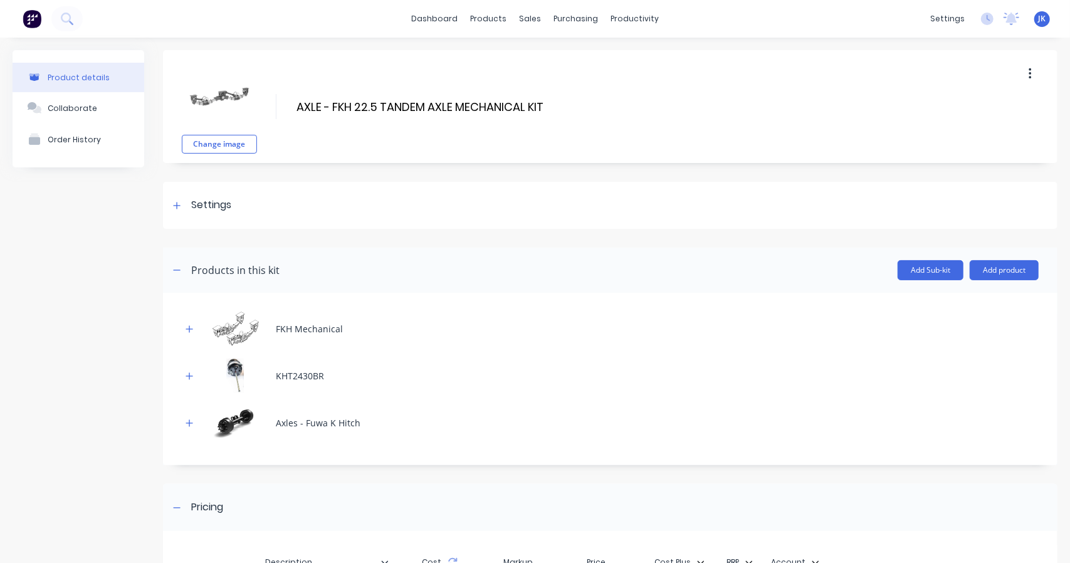
drag, startPoint x: 330, startPoint y: 102, endPoint x: 258, endPoint y: 96, distance: 71.7
click at [258, 96] on div "Change image AXLE - FKH 22.5 TANDEM AXLE MECHANICAL KIT AXLE - FKH 22.5 TANDEM …" at bounding box center [610, 106] width 894 height 113
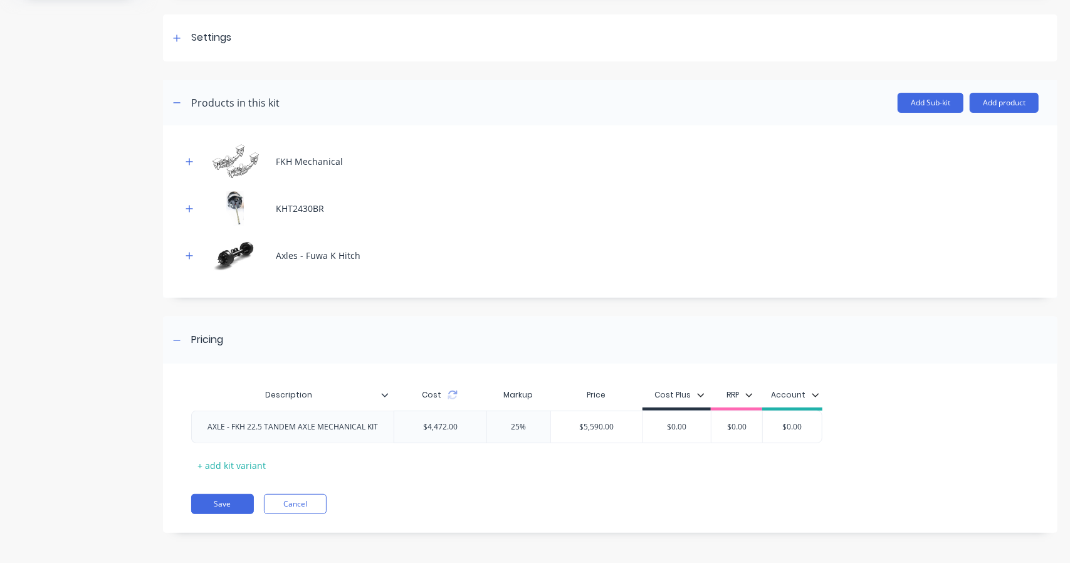
type input "FKH 22.5 TANDEM AXLE MECHANICAL KIT"
click at [233, 426] on div "AXLE - FKH 22.5 TANDEM AXLE MECHANICAL KIT" at bounding box center [292, 427] width 191 height 16
click at [229, 508] on button "Save" at bounding box center [222, 504] width 63 height 20
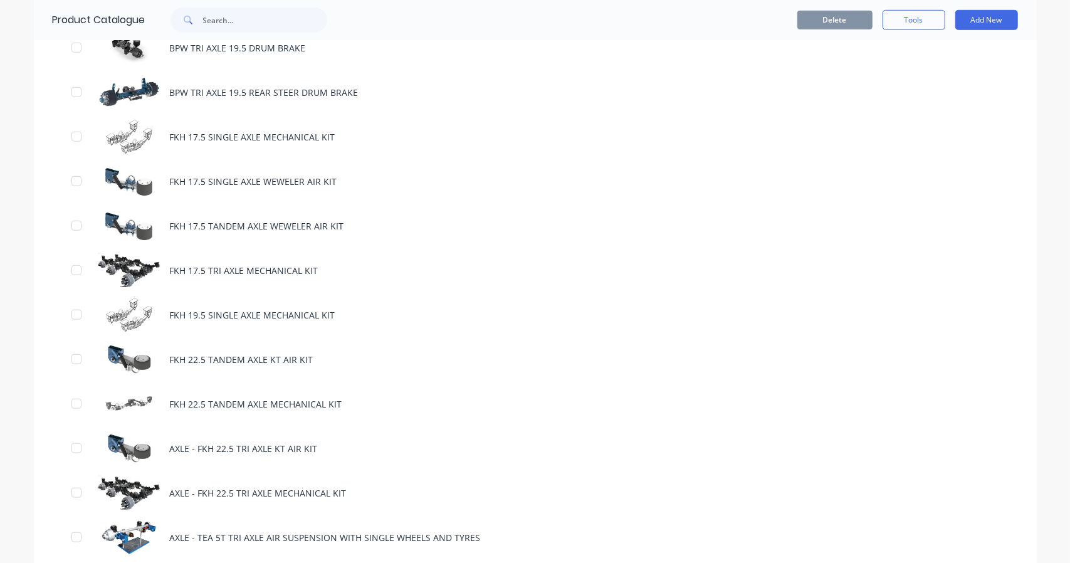
scroll to position [731, 0]
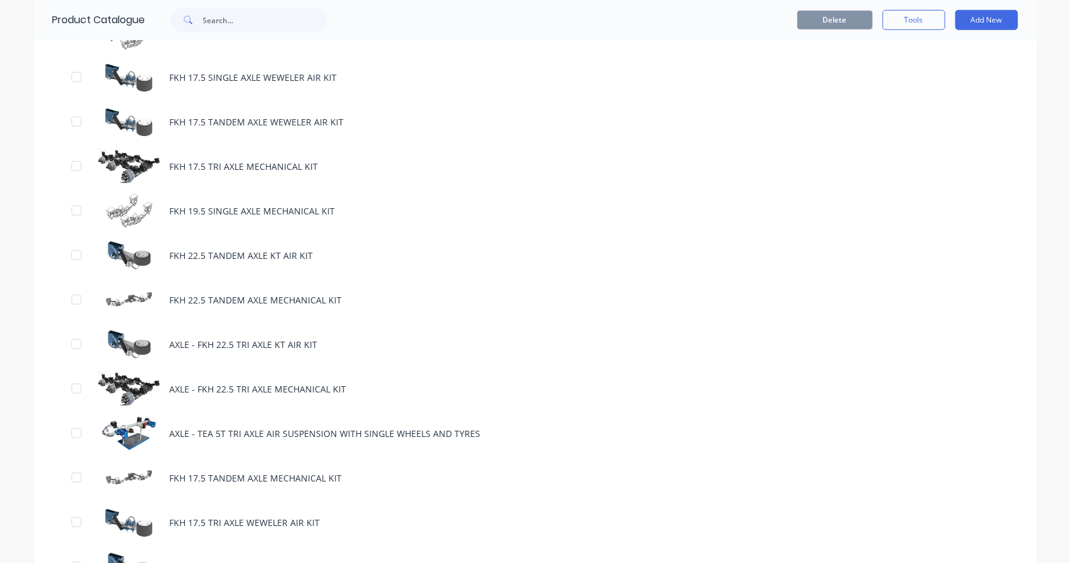
click at [179, 338] on div "AXLE - FKH 22.5 TRI AXLE KT AIR KIT" at bounding box center [535, 344] width 1003 height 45
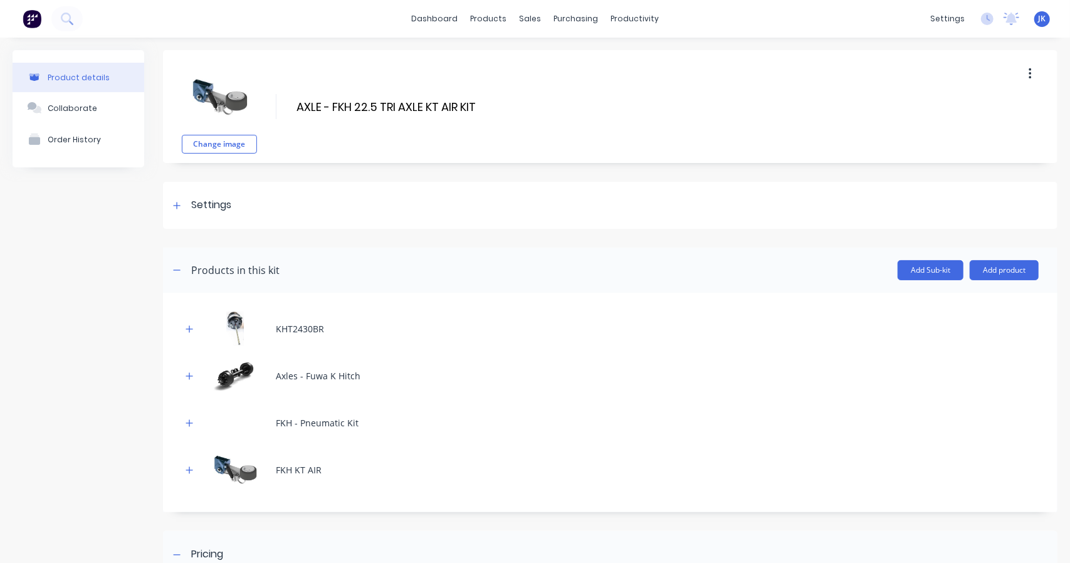
drag, startPoint x: 328, startPoint y: 105, endPoint x: 272, endPoint y: 95, distance: 57.4
click at [273, 95] on div "Change image AXLE - FKH 22.5 TRI AXLE KT AIR KIT AXLE - FKH 22.5 TRI AXLE KT AI…" at bounding box center [610, 106] width 894 height 113
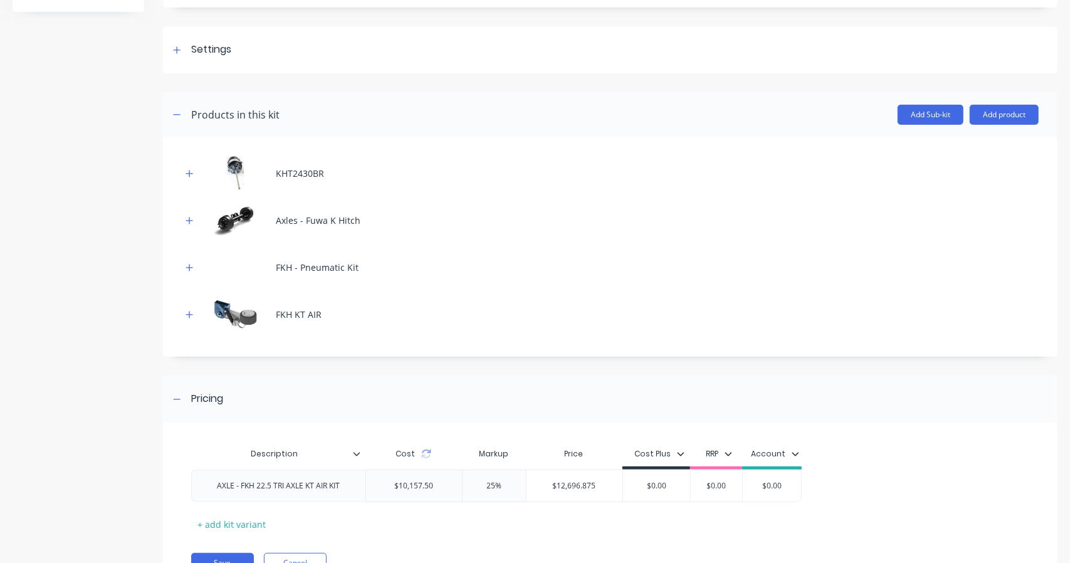
scroll to position [214, 0]
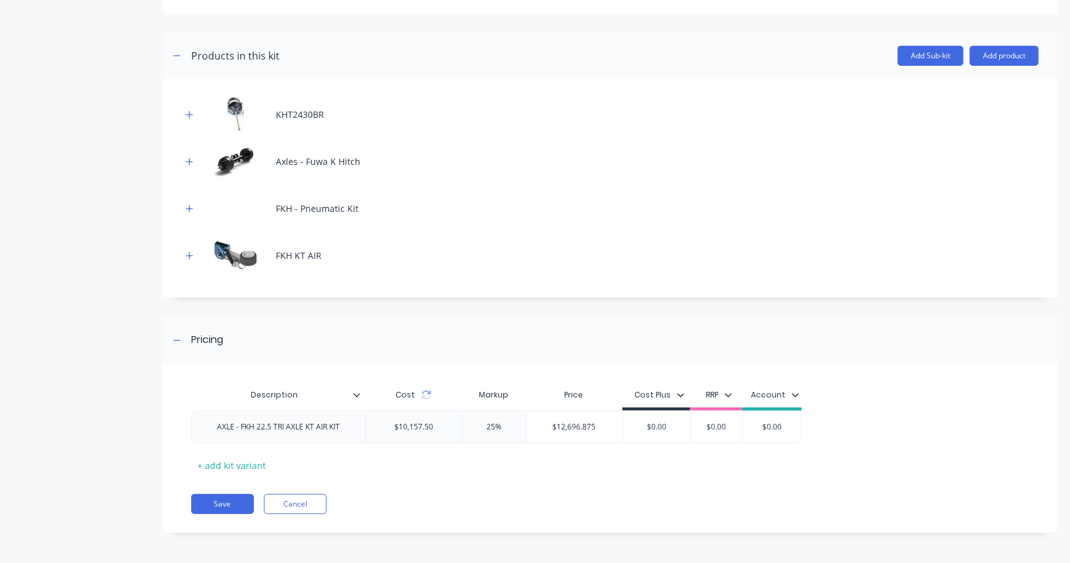
type input "FKH 22.5 TRI AXLE KT AIR KIT"
click at [238, 431] on div "AXLE - FKH 22.5 TRI AXLE KT AIR KIT" at bounding box center [278, 427] width 143 height 16
click at [217, 495] on button "Save" at bounding box center [222, 504] width 63 height 20
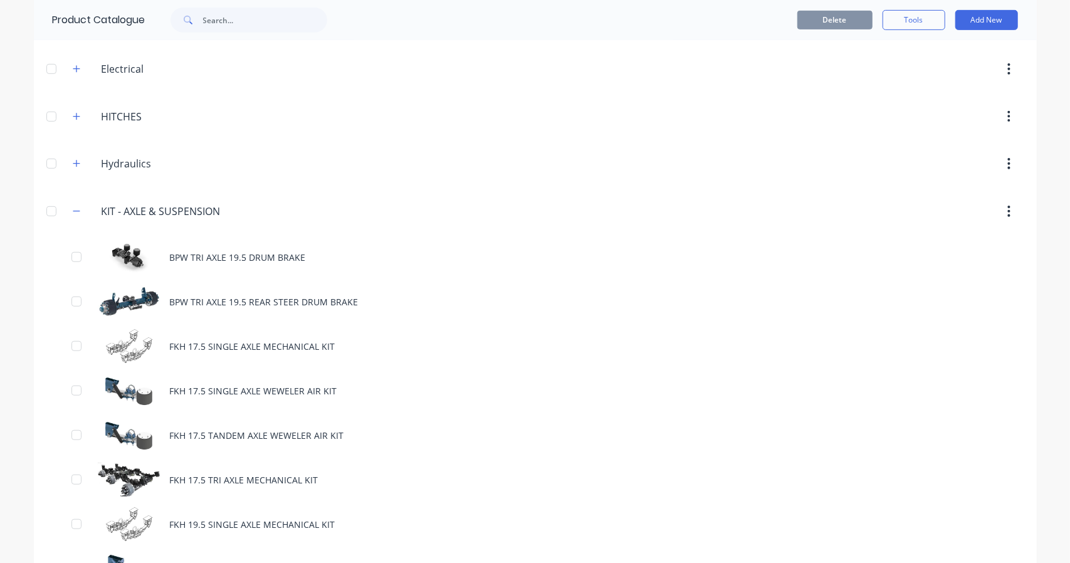
scroll to position [836, 0]
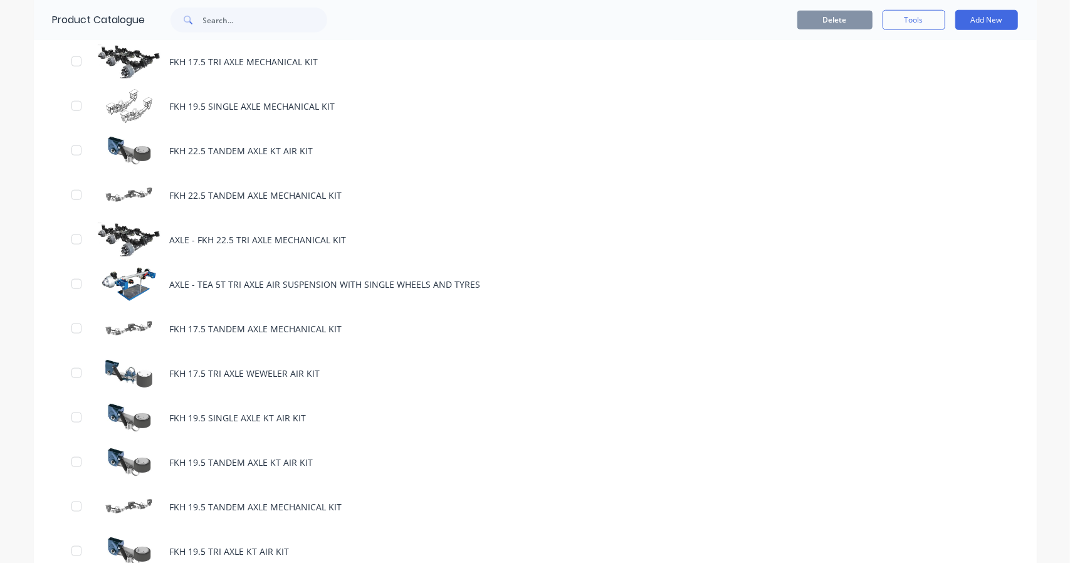
click at [182, 235] on div "AXLE - FKH 22.5 TRI AXLE MECHANICAL KIT" at bounding box center [535, 240] width 1003 height 45
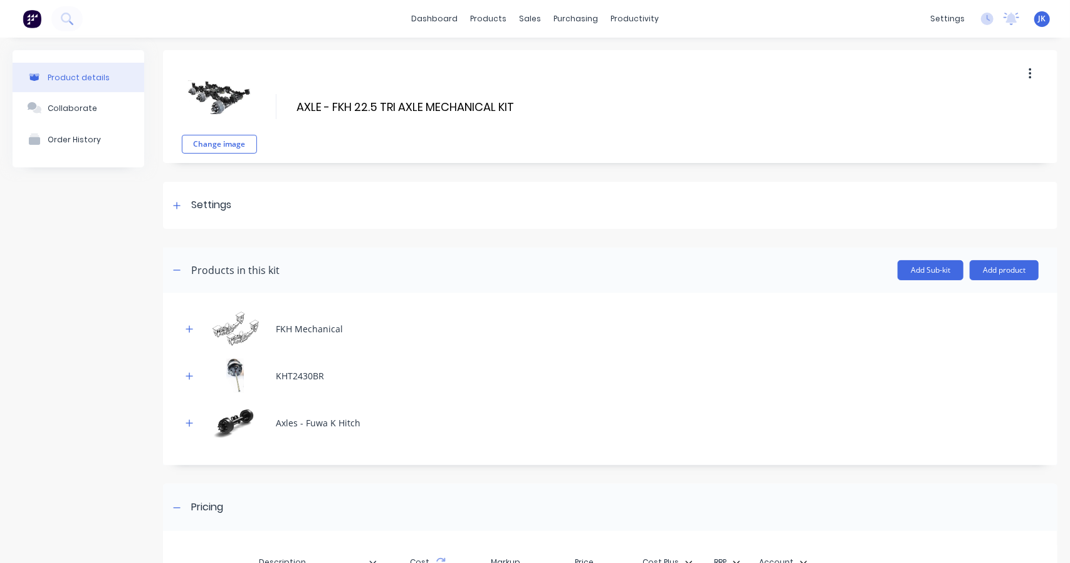
drag, startPoint x: 331, startPoint y: 103, endPoint x: 253, endPoint y: 98, distance: 77.9
click at [254, 96] on div "Change image AXLE - FKH 22.5 TRI AXLE MECHANICAL KIT AXLE - FKH 22.5 TRI AXLE M…" at bounding box center [610, 106] width 894 height 113
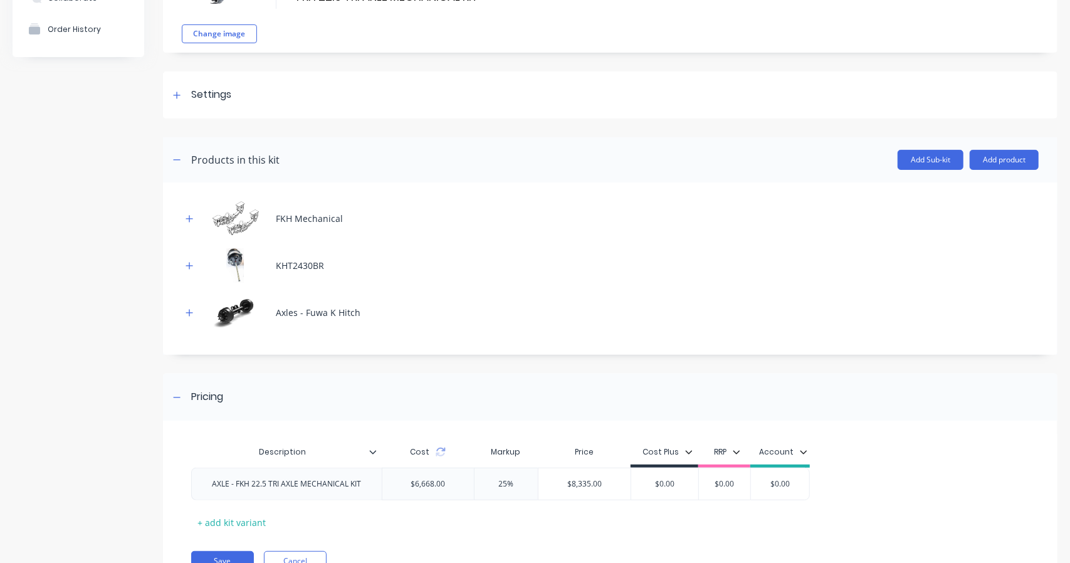
scroll to position [167, 0]
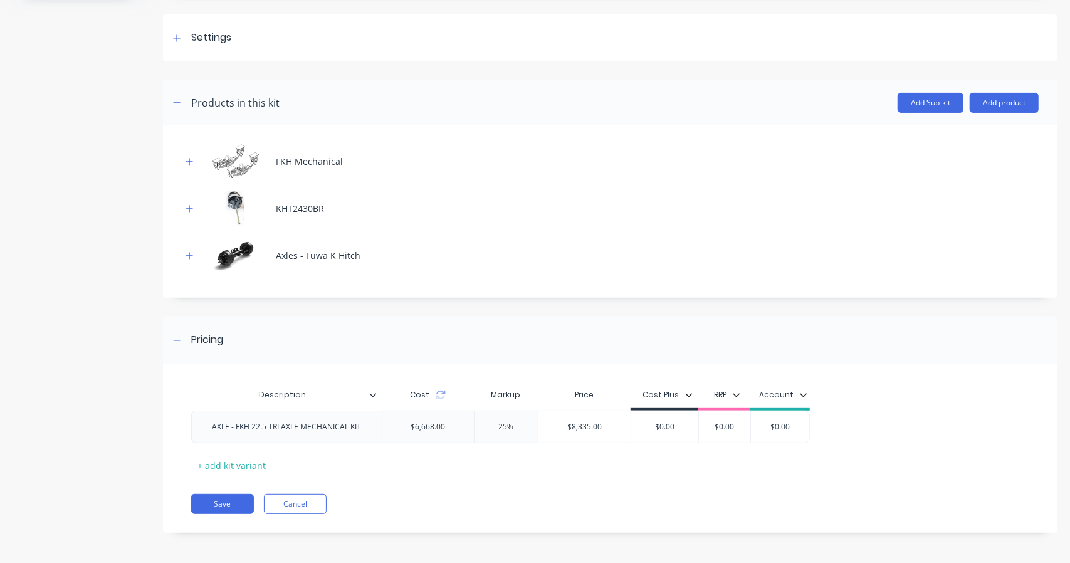
type input "FKH 22.5 TRI AXLE MECHANICAL KIT"
click at [238, 429] on div "AXLE - FKH 22.5 TRI AXLE MECHANICAL KIT" at bounding box center [286, 427] width 169 height 16
click at [223, 497] on button "Save" at bounding box center [222, 504] width 63 height 20
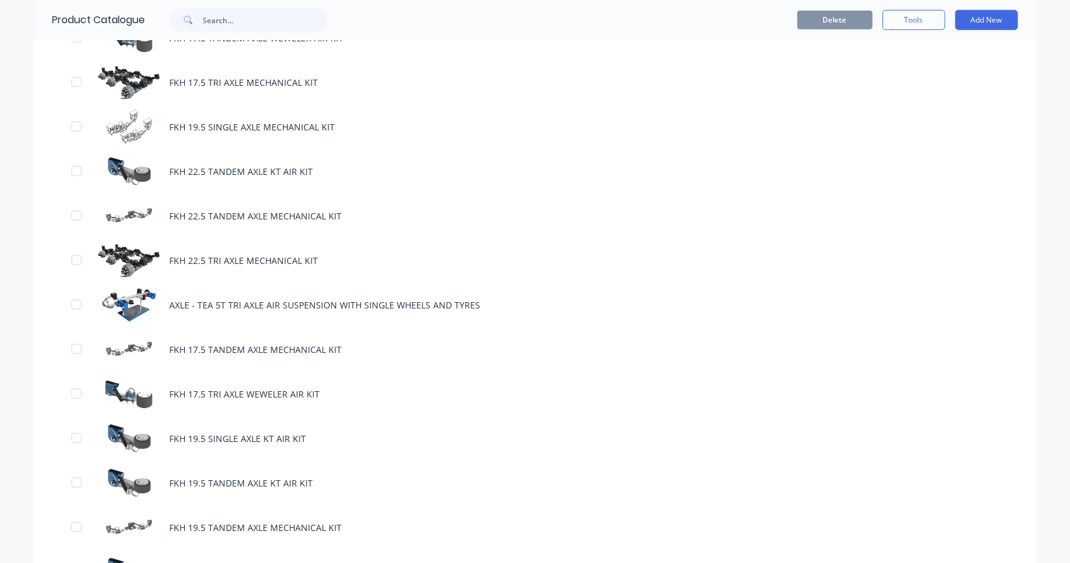
scroll to position [836, 0]
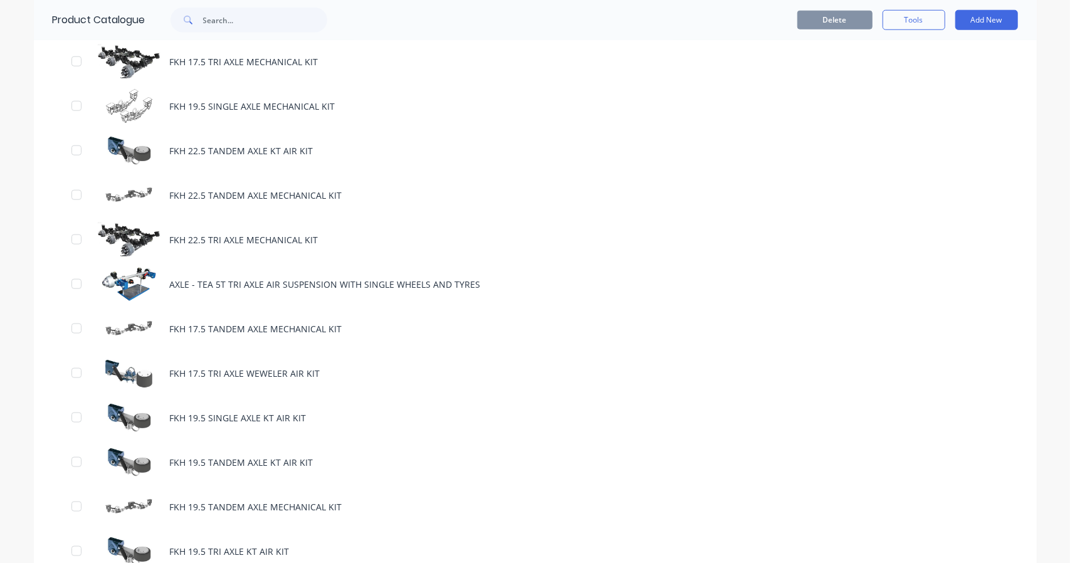
click at [174, 276] on div "AXLE - TEA 5T TRI AXLE AIR SUSPENSION WITH SINGLE WHEELS AND TYRES" at bounding box center [535, 284] width 1003 height 45
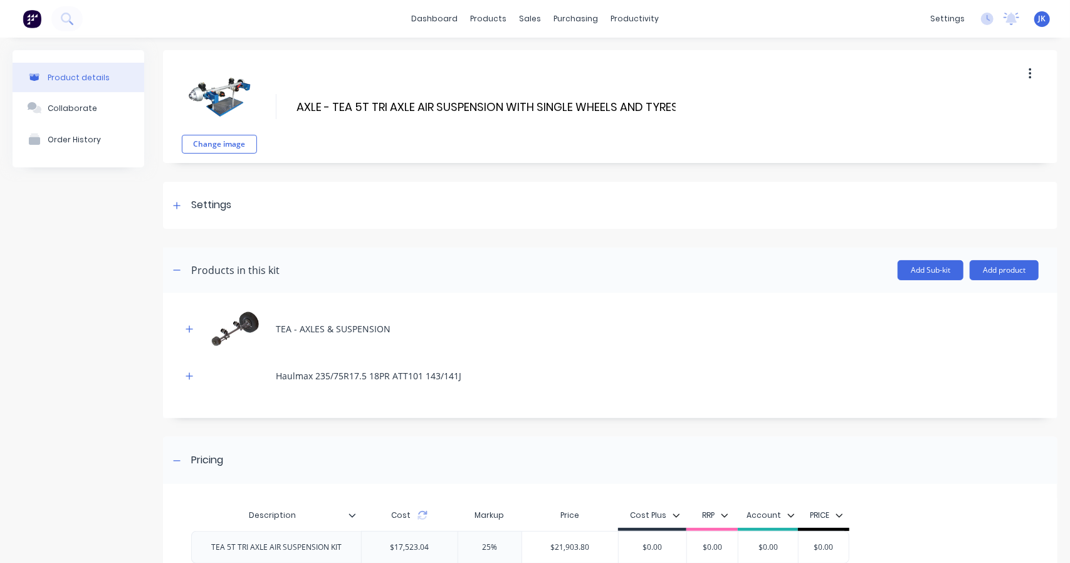
drag, startPoint x: 331, startPoint y: 106, endPoint x: 273, endPoint y: 103, distance: 57.7
click at [273, 103] on div "Change image AXLE - TEA 5T TRI AXLE AIR SUSPENSION WITH SINGLE WHEELS AND TYRES…" at bounding box center [610, 106] width 894 height 113
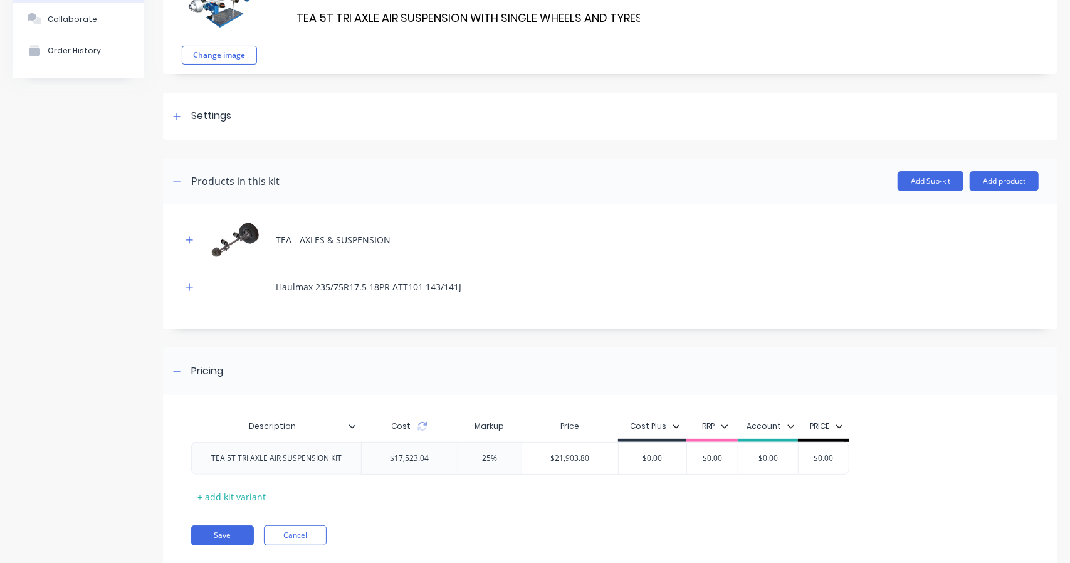
scroll to position [120, 0]
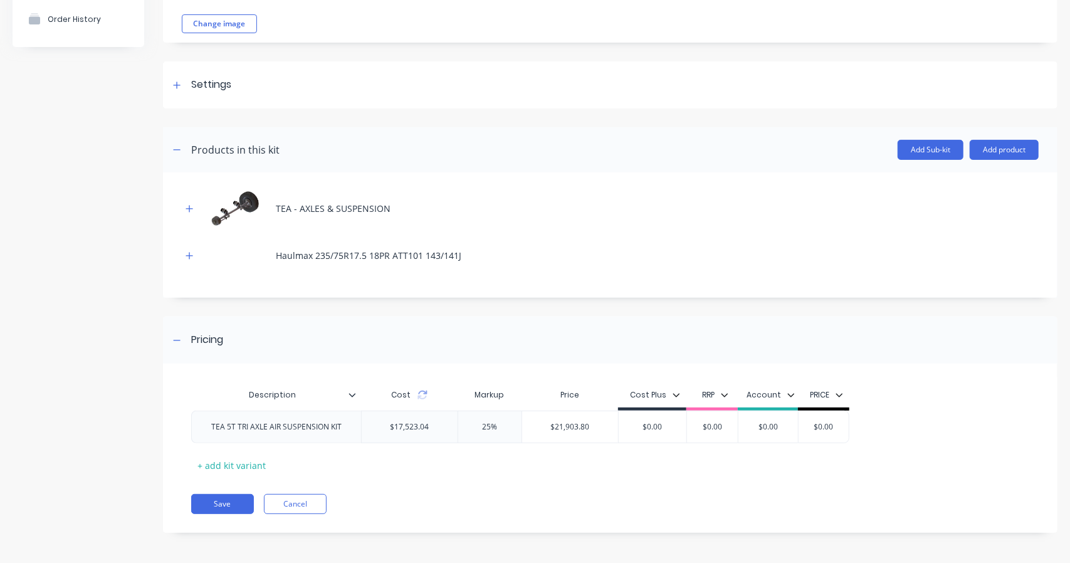
type input "TEA 5T TRI AXLE AIR SUSPENSION WITH SINGLE WHEELS AND TYRES"
click at [222, 501] on button "Save" at bounding box center [222, 504] width 63 height 20
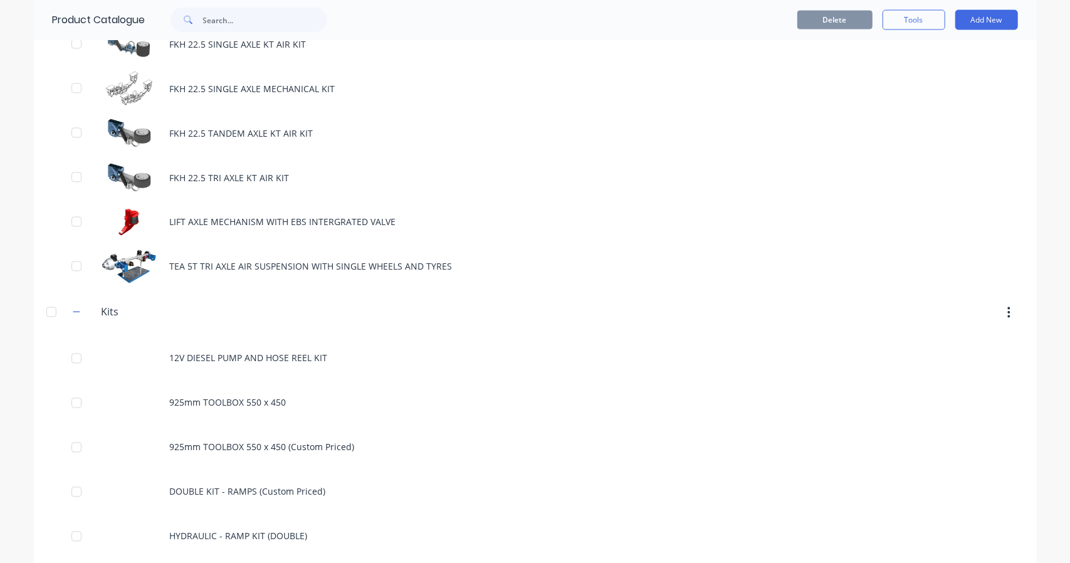
scroll to position [1462, 0]
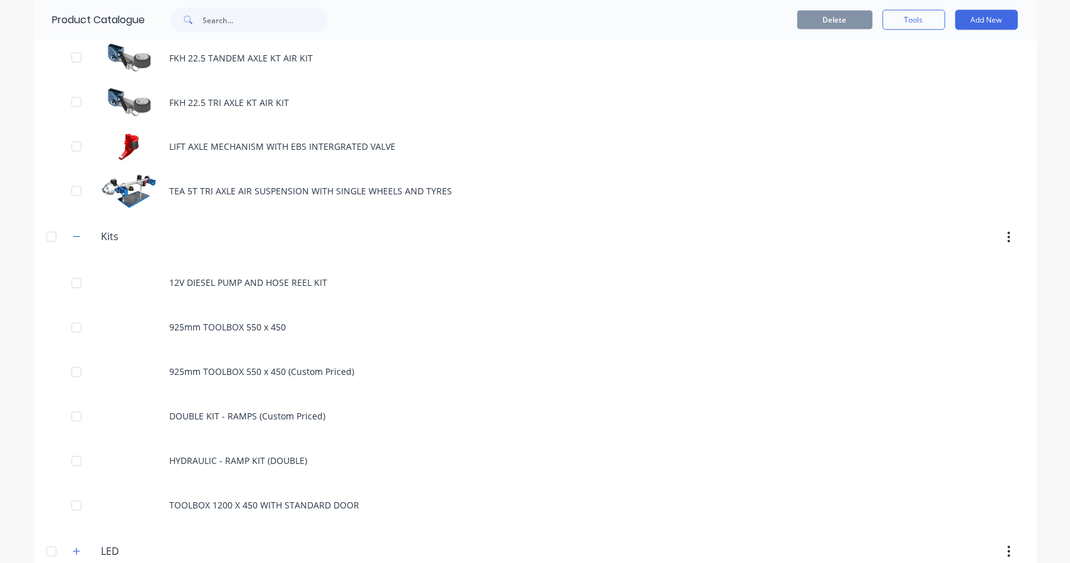
click at [74, 233] on icon "button" at bounding box center [77, 237] width 8 height 9
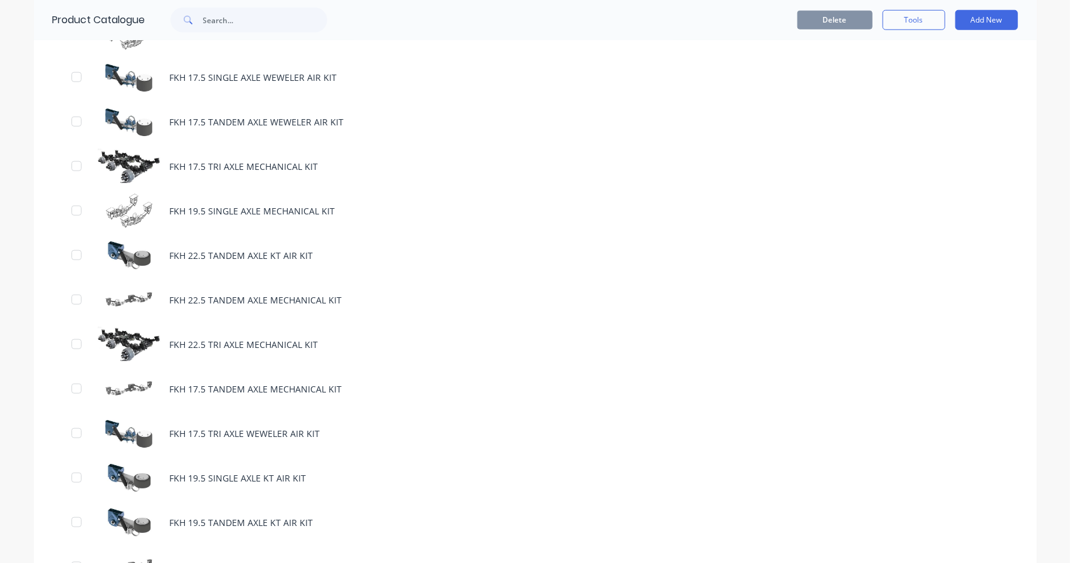
scroll to position [417, 0]
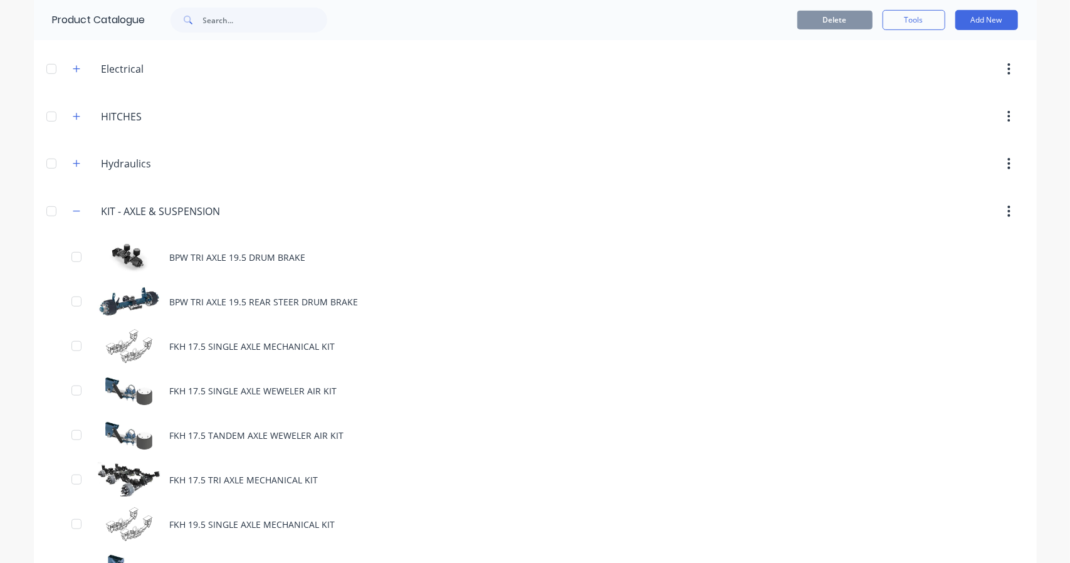
click at [119, 210] on input "KIT - AXLE & SUSPENSION" at bounding box center [176, 211] width 148 height 15
click at [990, 20] on button "Add New" at bounding box center [986, 20] width 63 height 20
click at [936, 96] on div "Product Kit" at bounding box center [958, 102] width 97 height 18
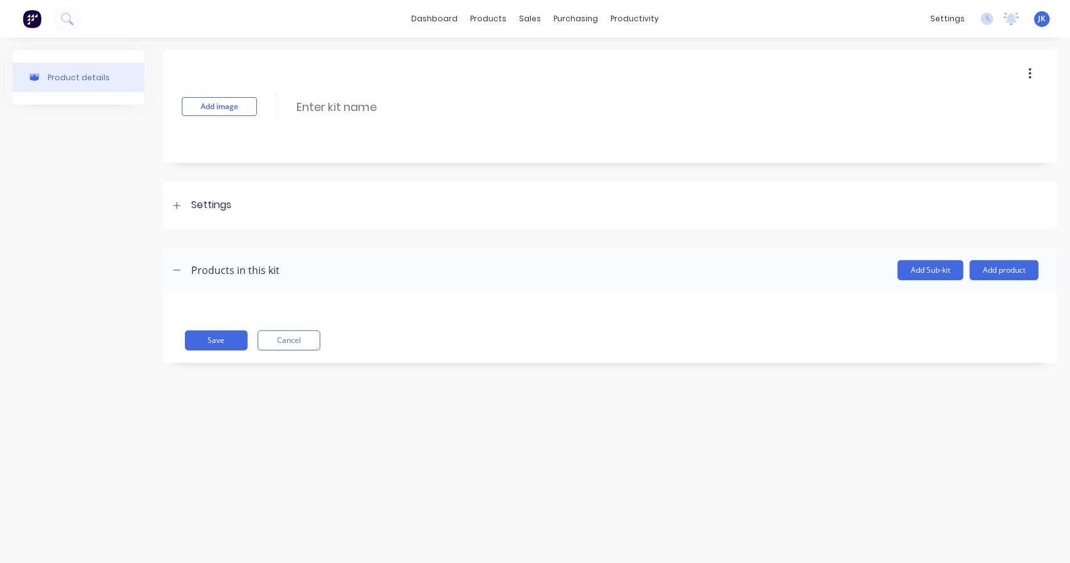
click at [332, 101] on input at bounding box center [406, 107] width 222 height 18
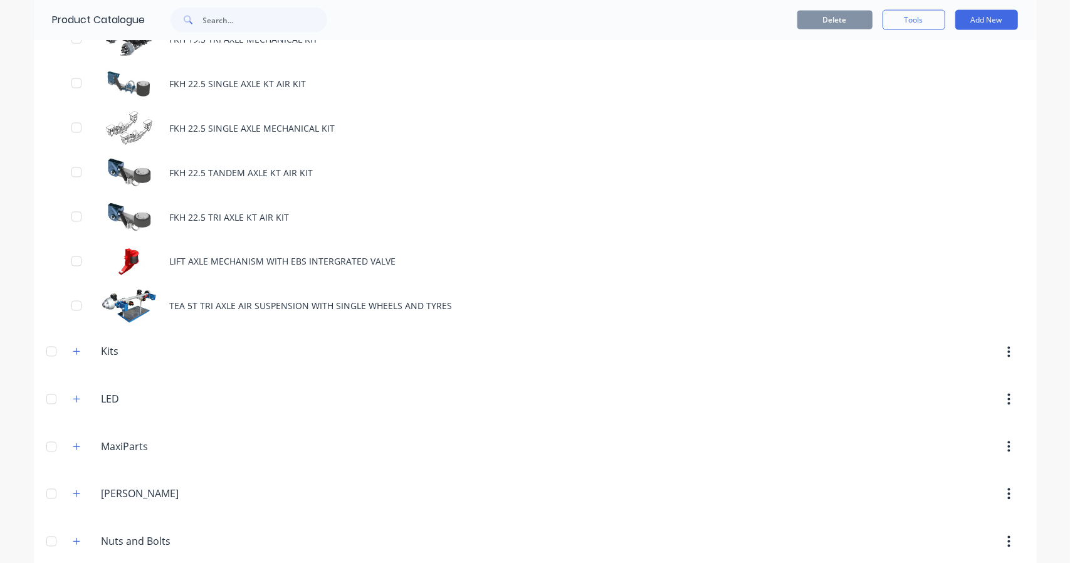
scroll to position [1358, 0]
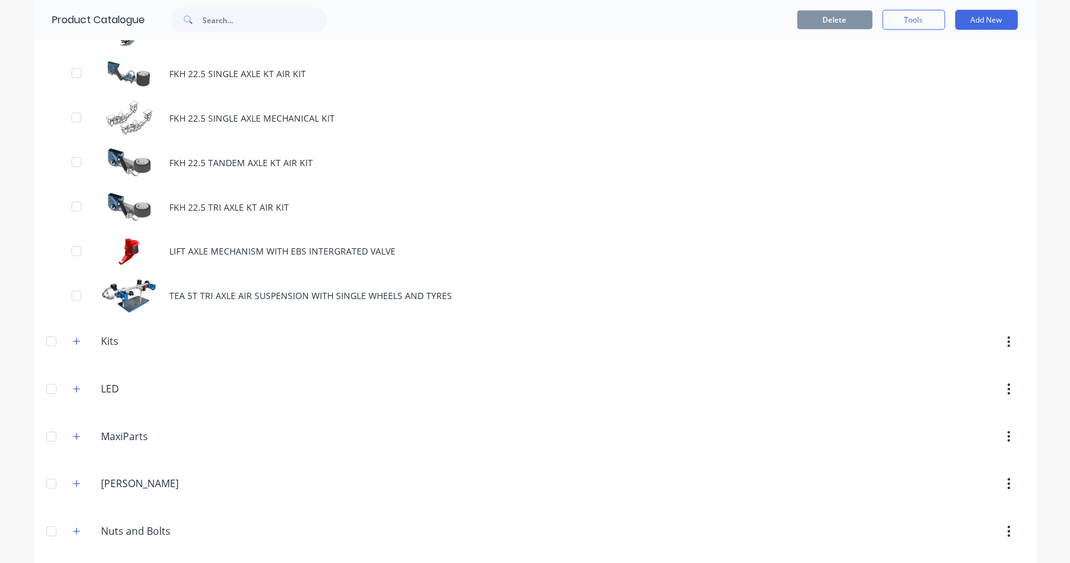
drag, startPoint x: 449, startPoint y: 288, endPoint x: 189, endPoint y: 282, distance: 260.2
click at [189, 282] on div "TEA 5T TRI AXLE AIR SUSPENSION WITH SINGLE WHEELS AND TYRES" at bounding box center [535, 296] width 1003 height 45
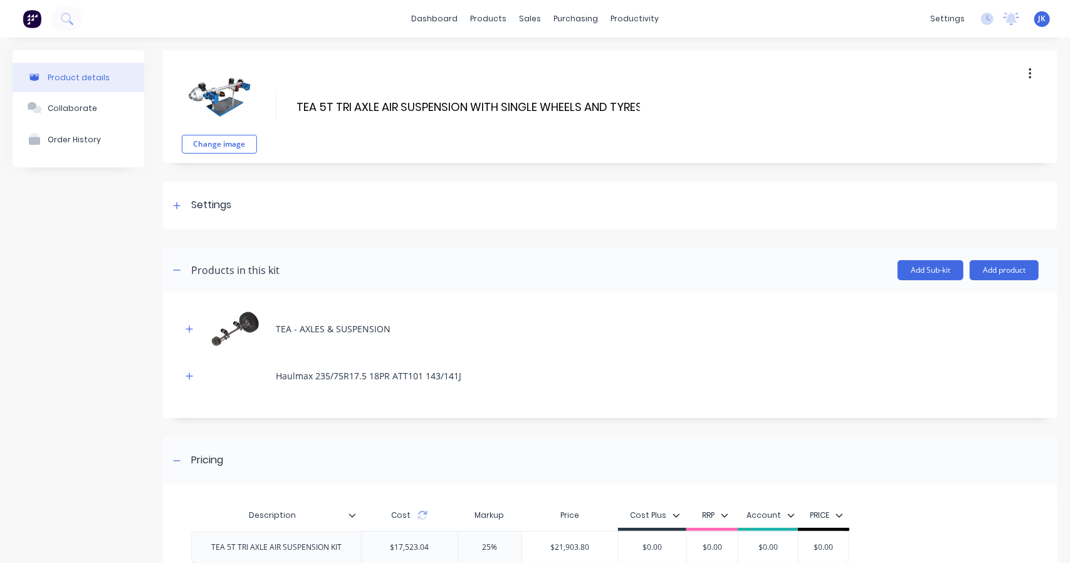
drag, startPoint x: 656, startPoint y: 102, endPoint x: 362, endPoint y: 100, distance: 293.4
click at [362, 100] on div "Change image TEA 5T TRI AXLE AIR SUSPENSION WITH SINGLE WHEELS AND TYRES TEA 5T…" at bounding box center [610, 106] width 894 height 113
click at [659, 100] on div "Change image TEA 5T TRI AXLE AIR SUSPENSION WITH SINGLE WHEELS AND TYRES TEA 5T…" at bounding box center [610, 106] width 894 height 113
drag, startPoint x: 642, startPoint y: 105, endPoint x: 513, endPoint y: 103, distance: 129.8
click at [513, 103] on div "Change image TEA 5T TRI AXLE AIR SUSPENSION WITH SINGLE WHEELS AND TYRES TEA 5T…" at bounding box center [610, 106] width 894 height 113
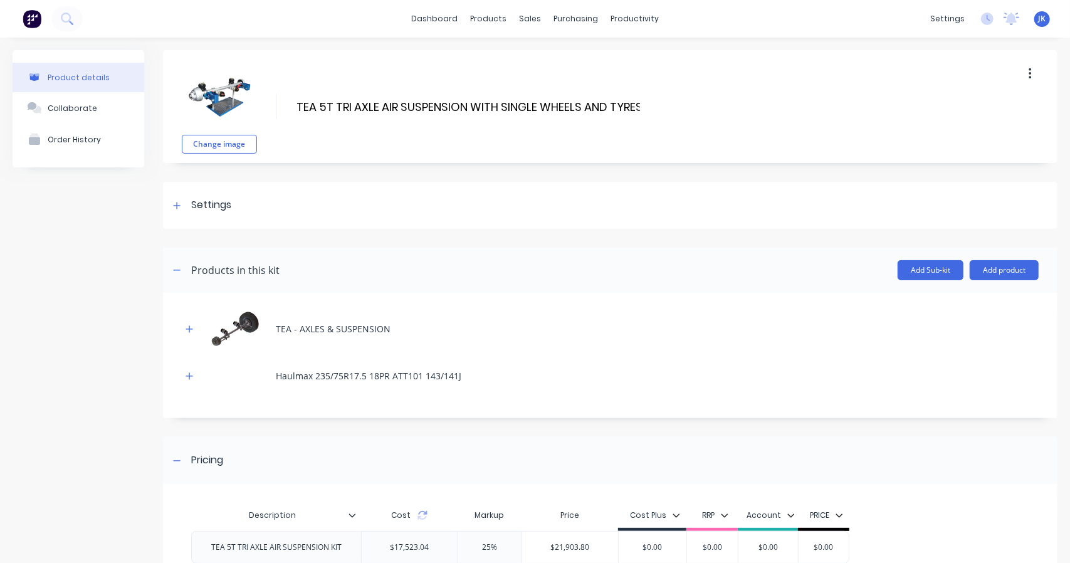
click at [302, 110] on input "TEA 5T TRI AXLE AIR SUSPENSION WITH SINGLE WHEELS AND TYRES" at bounding box center [468, 107] width 346 height 18
drag, startPoint x: 297, startPoint y: 105, endPoint x: 675, endPoint y: 110, distance: 378.0
click at [675, 110] on div "Change image TEA 5T TRI AXLE AIR SUSPENSION WITH SINGLE WHEELS AND TYRES TEA 5T…" at bounding box center [610, 106] width 894 height 113
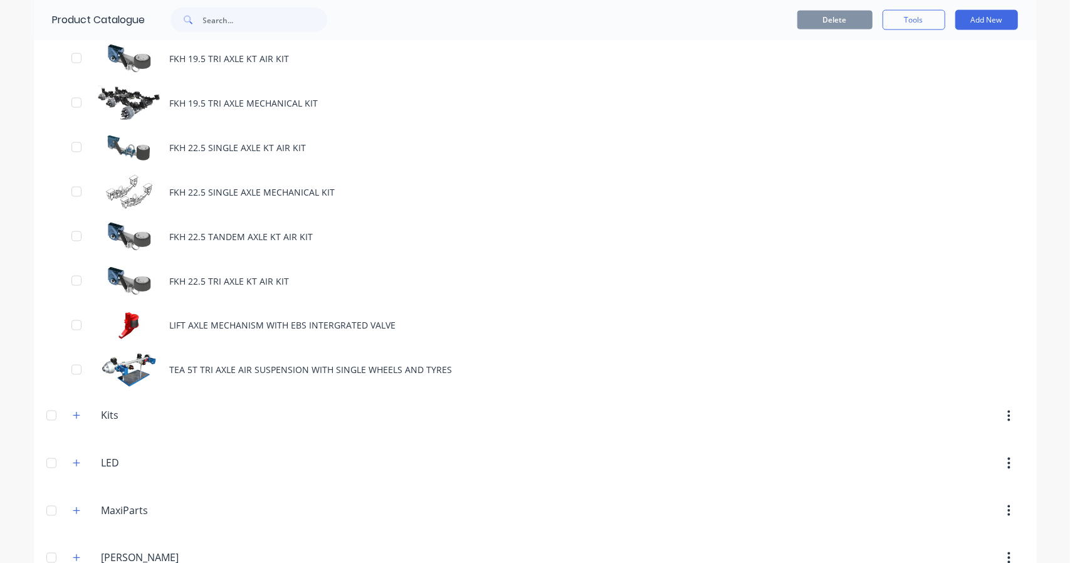
scroll to position [1358, 0]
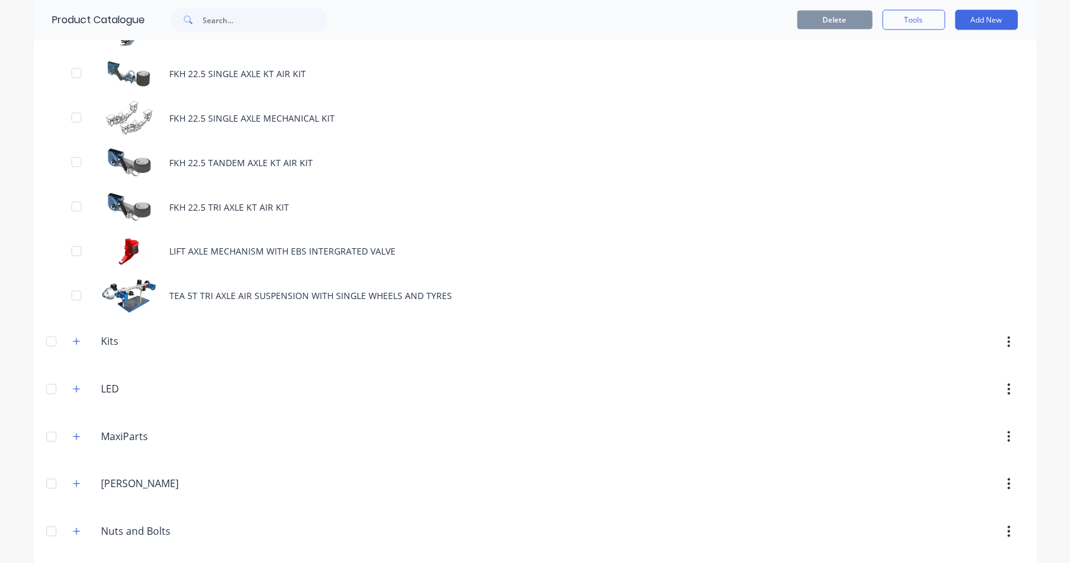
click at [996, 290] on div "TEA 5T TRI AXLE AIR SUSPENSION WITH SINGLE WHEELS AND TYRES" at bounding box center [535, 296] width 1003 height 45
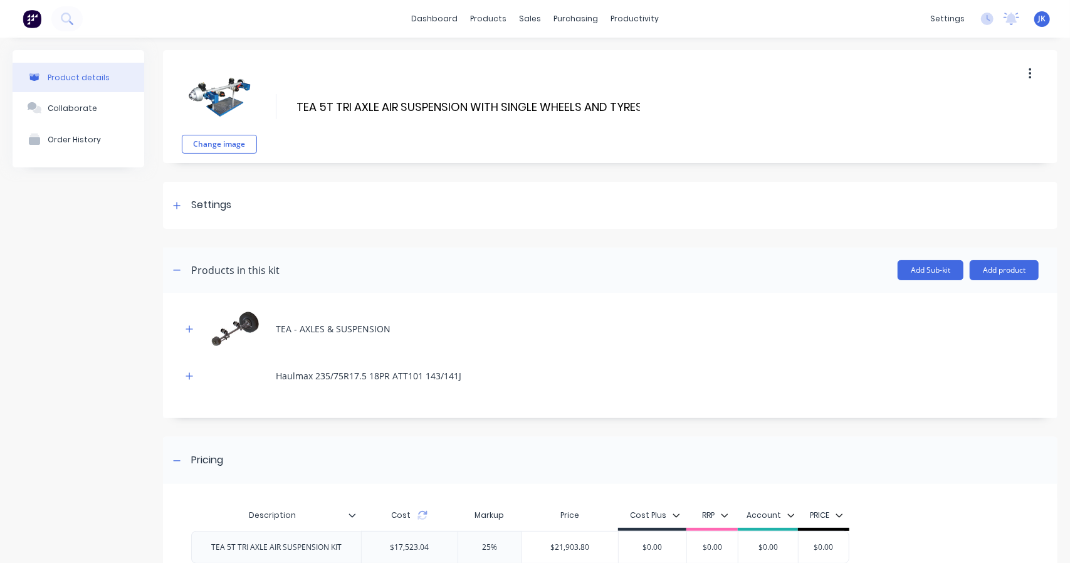
click at [1030, 71] on button "button" at bounding box center [1029, 74] width 29 height 23
click at [969, 104] on span "Duplicate" at bounding box center [984, 106] width 94 height 13
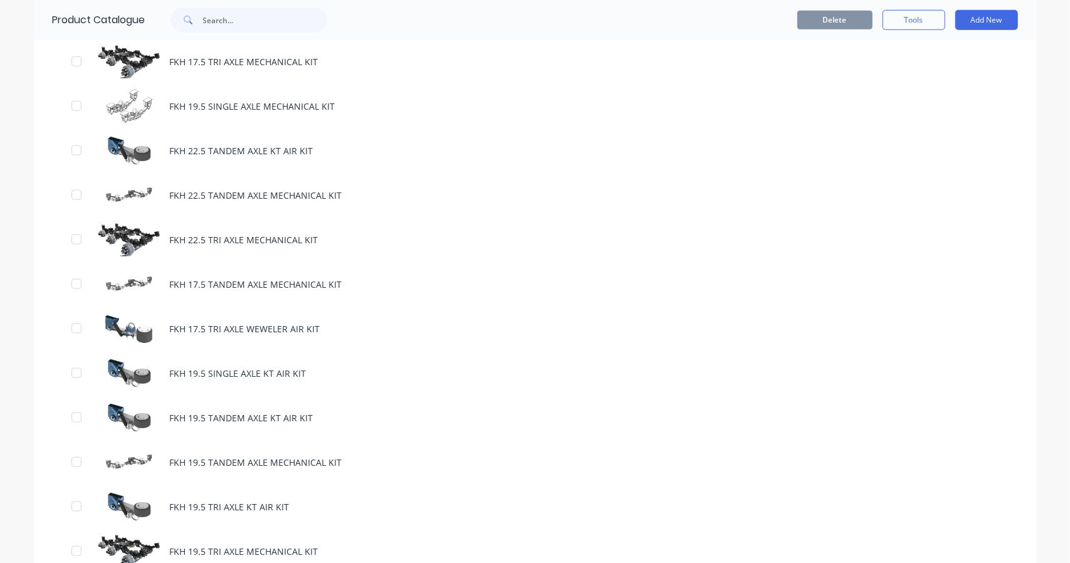
scroll to position [1254, 0]
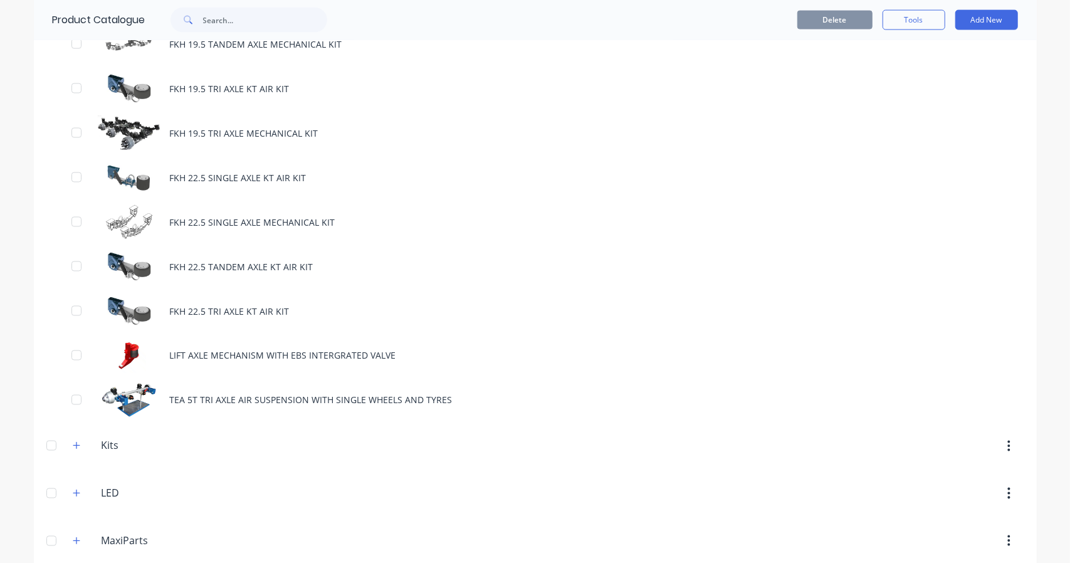
click at [318, 389] on div "TEA 5T TRI AXLE AIR SUSPENSION WITH SINGLE WHEELS AND TYRES" at bounding box center [535, 400] width 1003 height 45
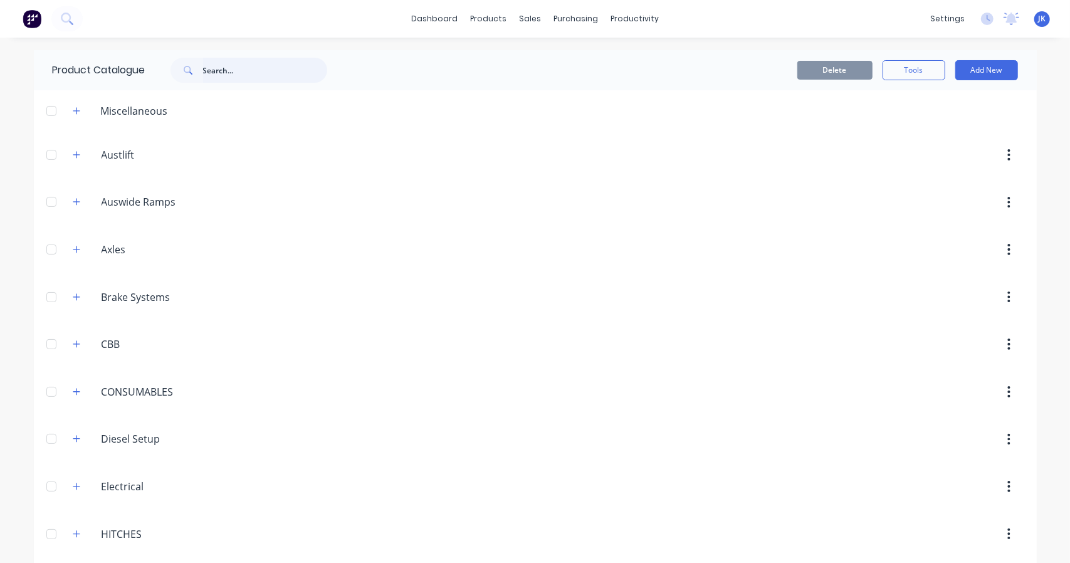
click at [214, 63] on input "text" at bounding box center [265, 70] width 124 height 25
type input "TEA"
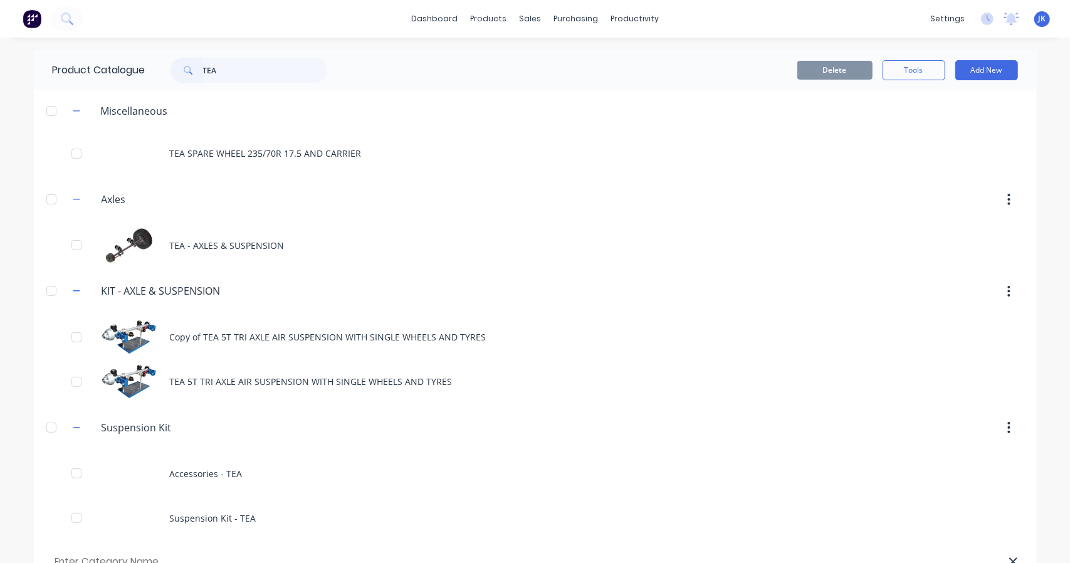
click at [345, 329] on div "Copy of TEA 5T TRI AXLE AIR SUSPENSION WITH SINGLE WHEELS AND TYRES" at bounding box center [535, 337] width 1003 height 45
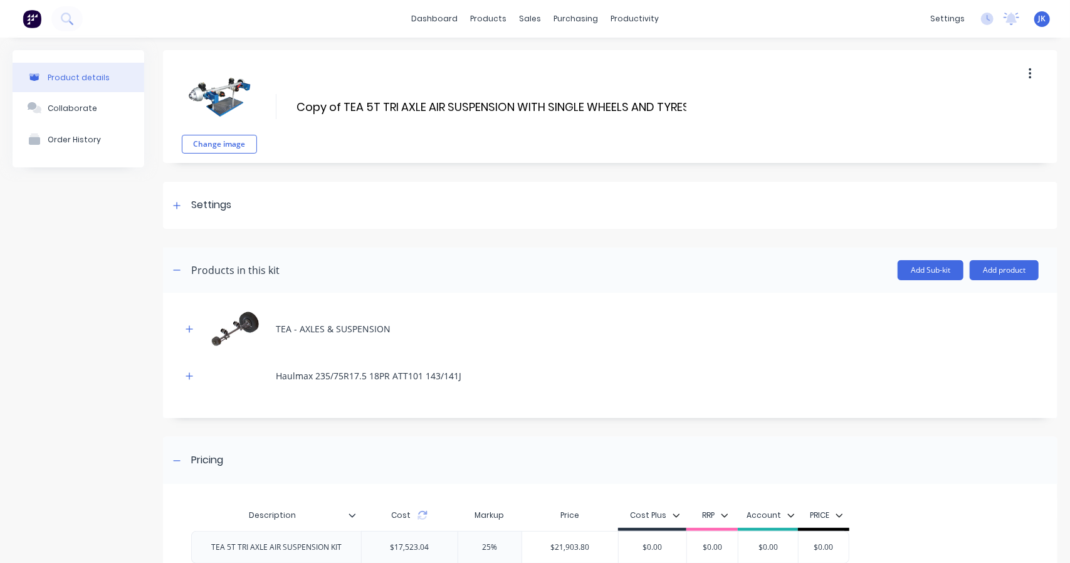
click at [197, 205] on div "Settings" at bounding box center [211, 205] width 40 height 16
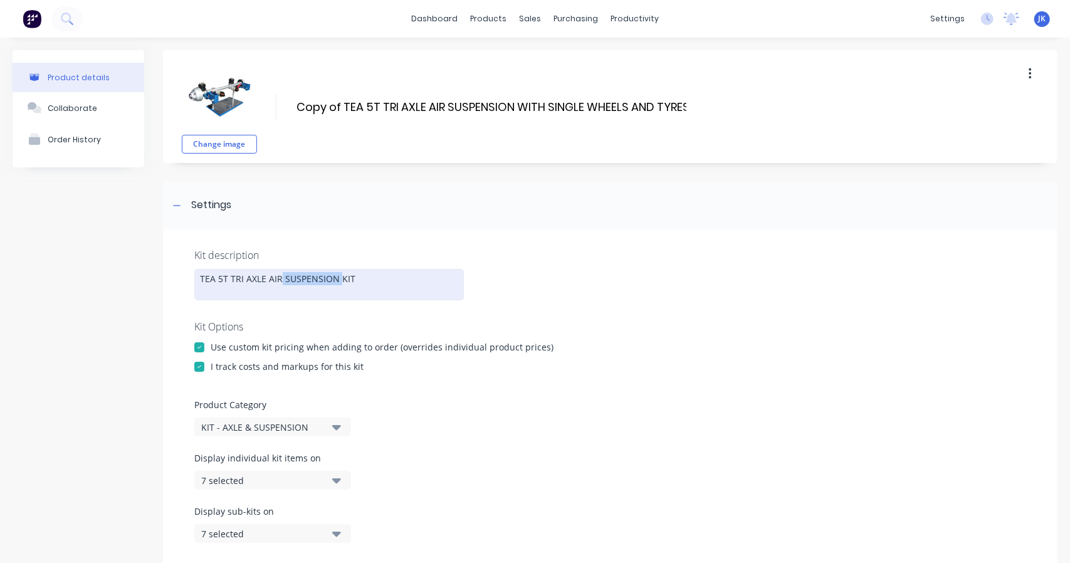
drag, startPoint x: 331, startPoint y: 277, endPoint x: 280, endPoint y: 276, distance: 51.4
click at [280, 276] on div "TEA 5T TRI AXLE AIR SUSPENSION KIT" at bounding box center [329, 284] width 270 height 31
click at [281, 276] on div "TEA 5T TRI AXLE AIR SUSPENSION KIT" at bounding box center [329, 284] width 270 height 31
drag, startPoint x: 241, startPoint y: 278, endPoint x: 249, endPoint y: 278, distance: 8.8
click at [241, 278] on div "TEA 5T TRI AXLE SUSPENSION KIT" at bounding box center [329, 284] width 270 height 31
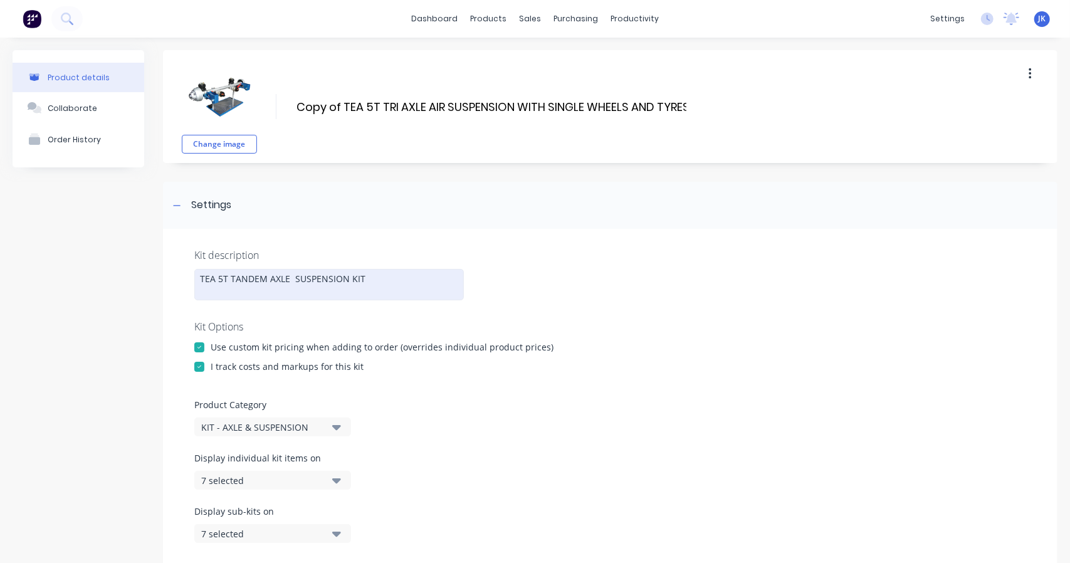
click at [290, 278] on div "TEA 5T TANDEM AXLE SUSPENSION KIT" at bounding box center [329, 284] width 270 height 31
click at [415, 295] on div "TEA 5T TANDEM AXLE MECHANICAL SUSPENSION KIT" at bounding box center [329, 284] width 270 height 31
drag, startPoint x: 444, startPoint y: 276, endPoint x: 170, endPoint y: 293, distance: 273.8
click at [170, 293] on div "Kit description TEA 5T TANDEM AXLE MECHANICAL SUSPENSION KIT Kit Options Use cu…" at bounding box center [610, 403] width 894 height 348
copy div "TEA 5T TANDEM AXLE MECHANICAL SUSPENSION KIT"
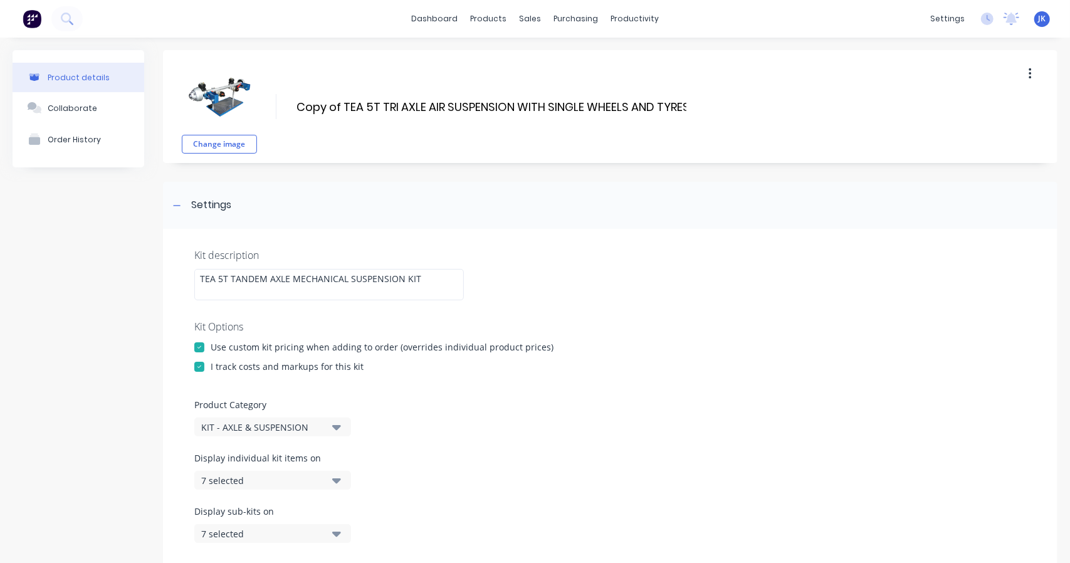
click at [701, 107] on div "Change image Copy of TEA 5T TRI AXLE AIR SUSPENSION WITH SINGLE WHEELS AND TYRE…" at bounding box center [610, 106] width 894 height 113
drag, startPoint x: 513, startPoint y: 107, endPoint x: 258, endPoint y: 105, distance: 255.1
click at [261, 108] on div "Change image Copy of TEA 5T TRI AXLE AIR SUSPENSION WITH SINGLE WHEELS AND TYRE…" at bounding box center [610, 106] width 894 height 113
paste input "TEA 5T TANDEM AXLE MECHANICAL SUSPENSION KIT"
drag, startPoint x: 316, startPoint y: 104, endPoint x: 345, endPoint y: 105, distance: 28.8
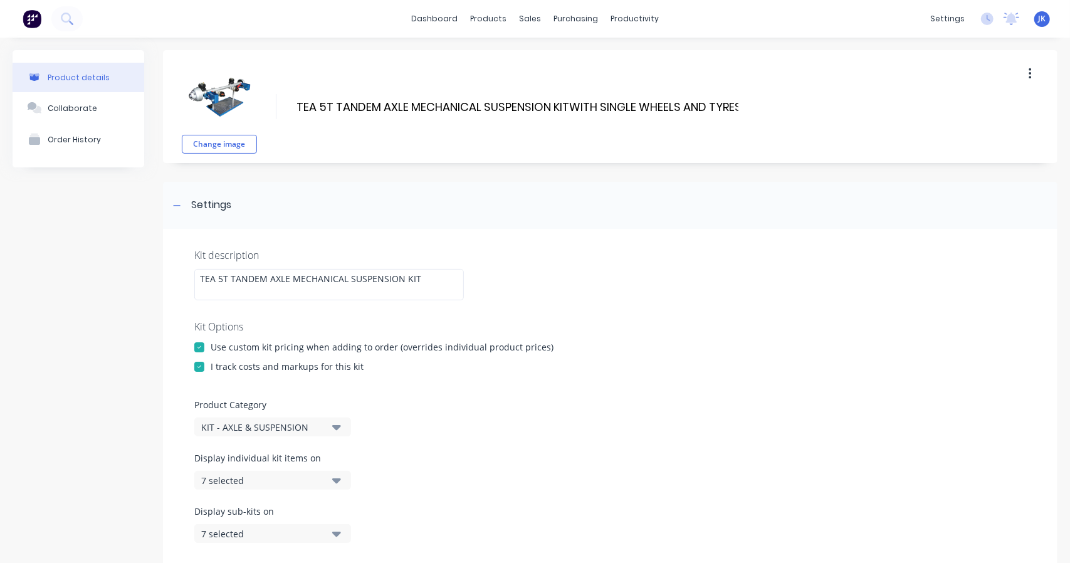
click at [316, 104] on input "TEA 5T TANDEM AXLE MECHANICAL SUSPENSION KITWITH SINGLE WHEELS AND TYRES" at bounding box center [517, 107] width 444 height 18
click at [577, 105] on input "TEA - 5T TANDEM AXLE MECHANICAL SUSPENSION KITWITH SINGLE WHEELS AND TYRES" at bounding box center [521, 107] width 453 height 18
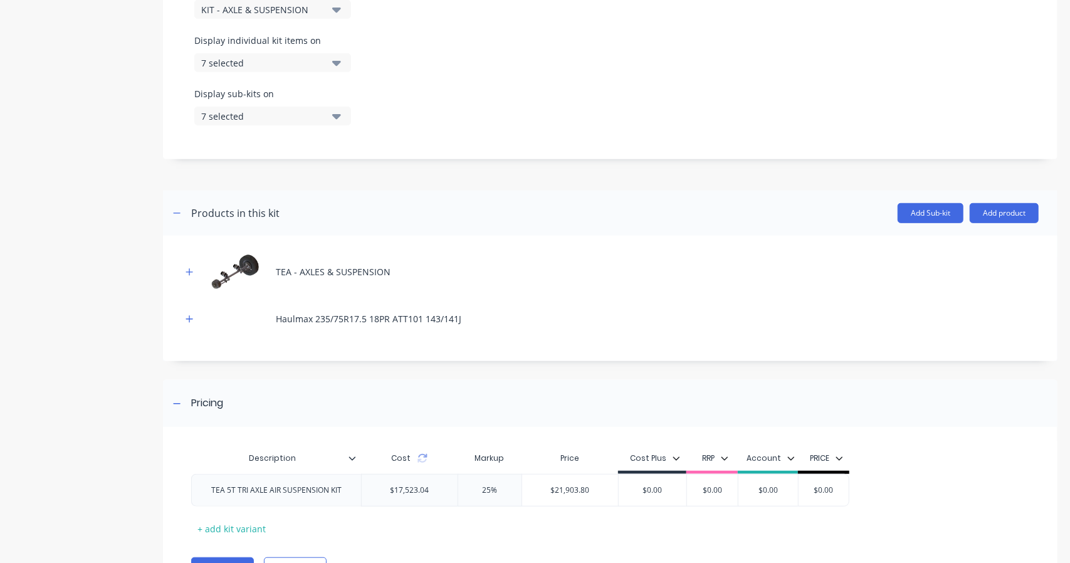
scroll to position [481, 0]
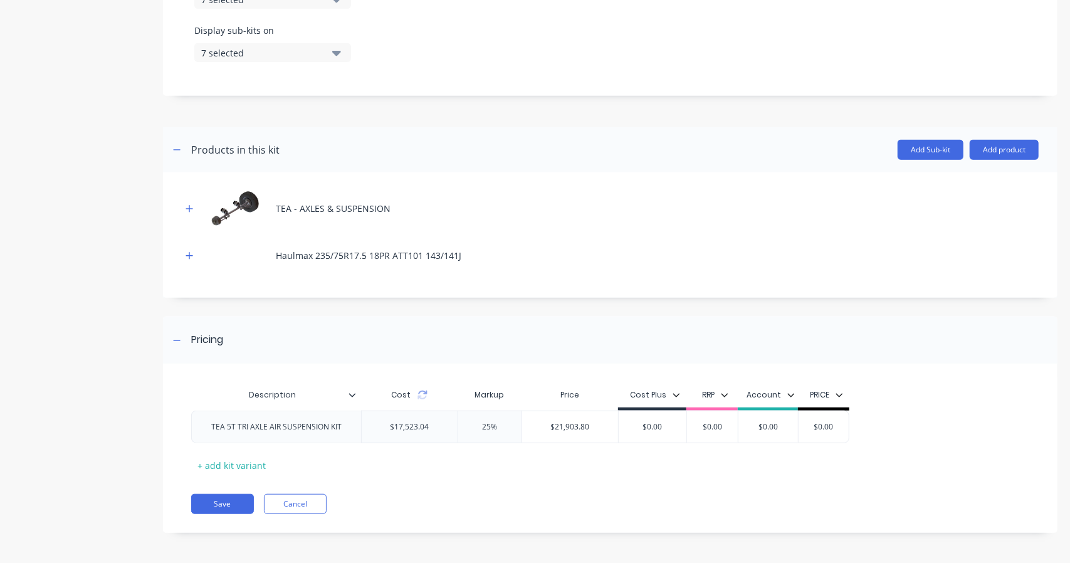
type input "TEA - 5T TANDEM AXLE MECHANICAL SUSPENSION KIT WITH SINGLE WHEELS AND TYRES"
click at [189, 209] on icon "button" at bounding box center [189, 208] width 7 height 7
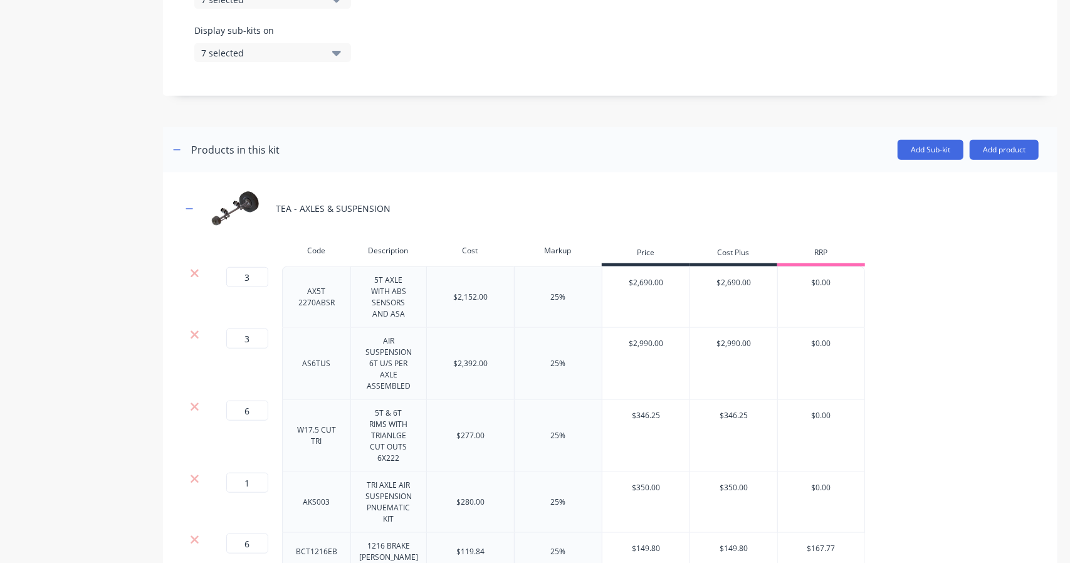
scroll to position [689, 0]
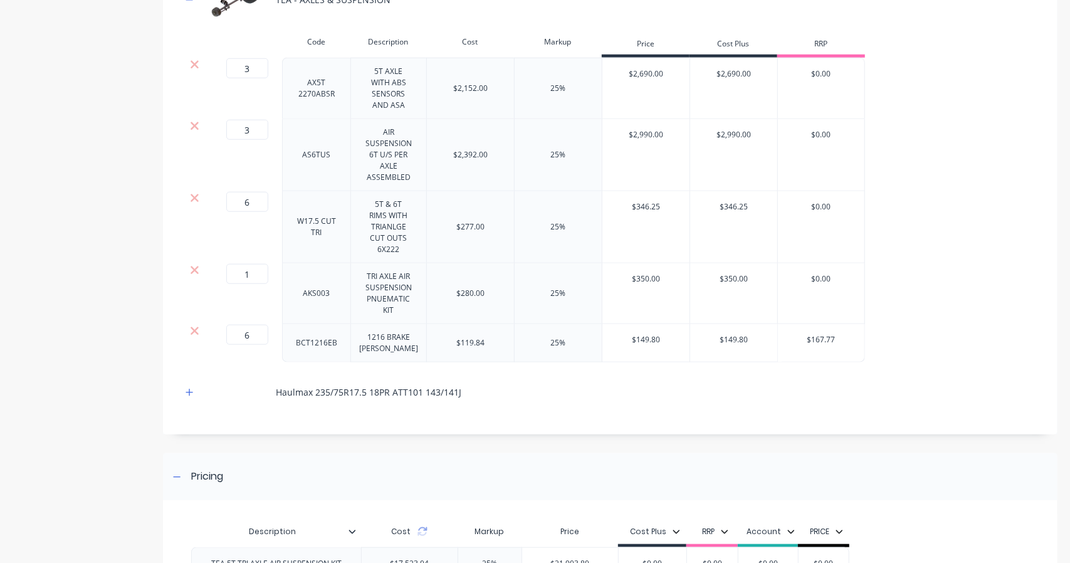
click at [194, 121] on icon at bounding box center [194, 126] width 9 height 13
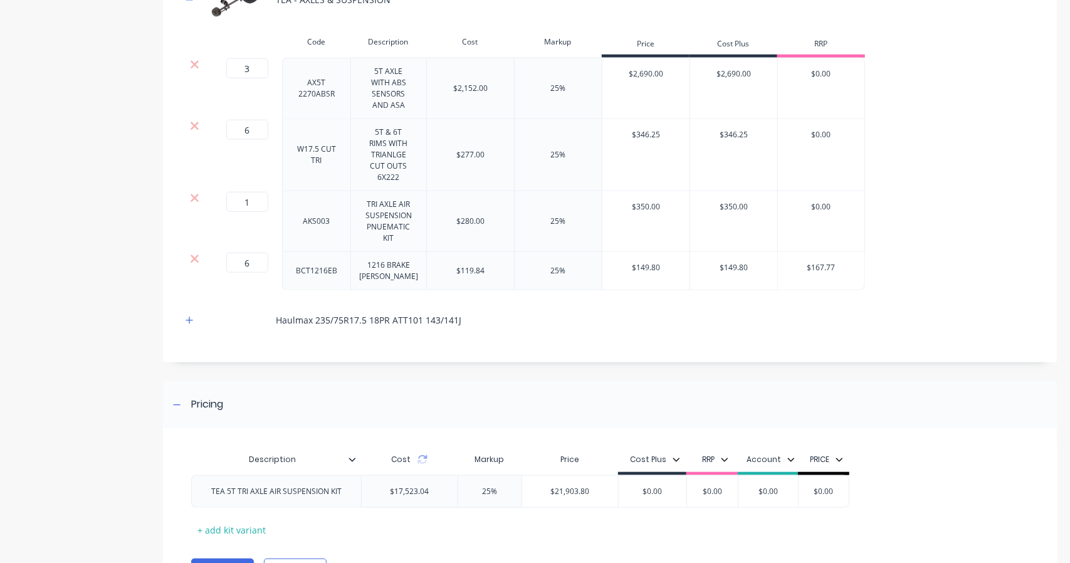
click at [194, 195] on icon at bounding box center [195, 198] width 8 height 8
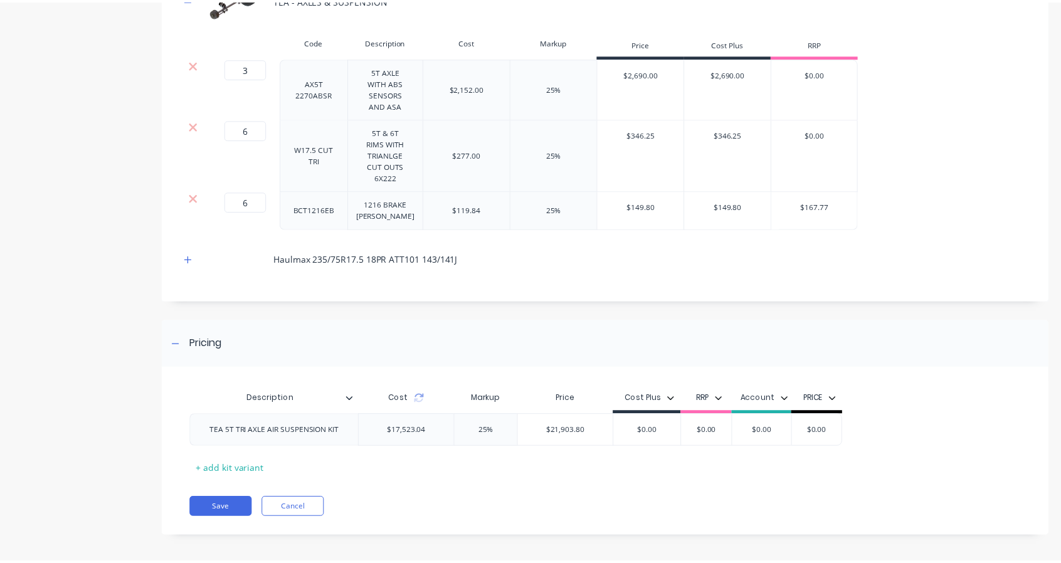
scroll to position [585, 0]
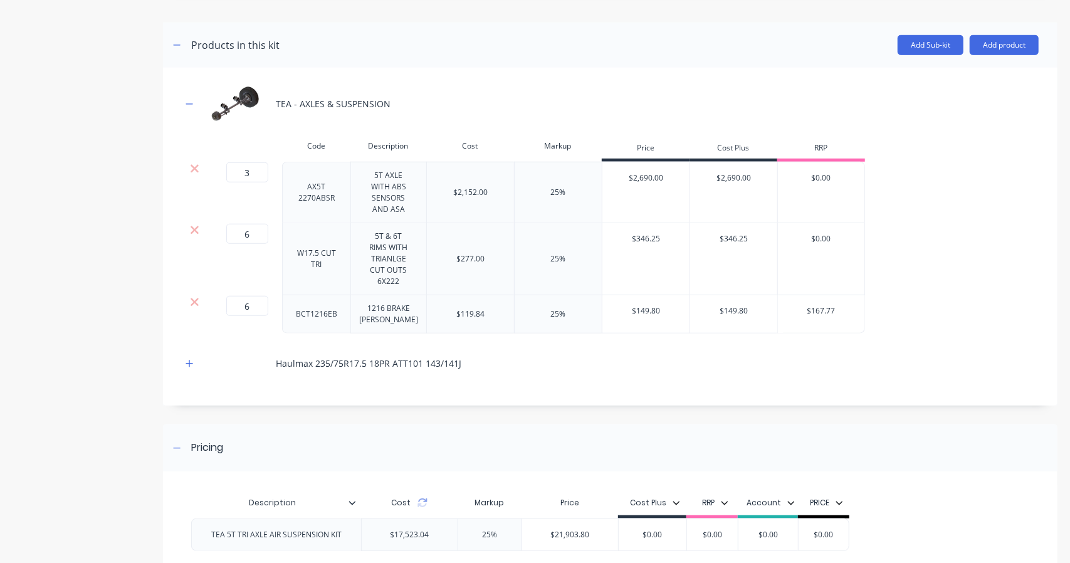
click at [1003, 43] on button "Add product" at bounding box center [1004, 45] width 69 height 20
click at [931, 82] on div "Product catalogue" at bounding box center [979, 77] width 97 height 18
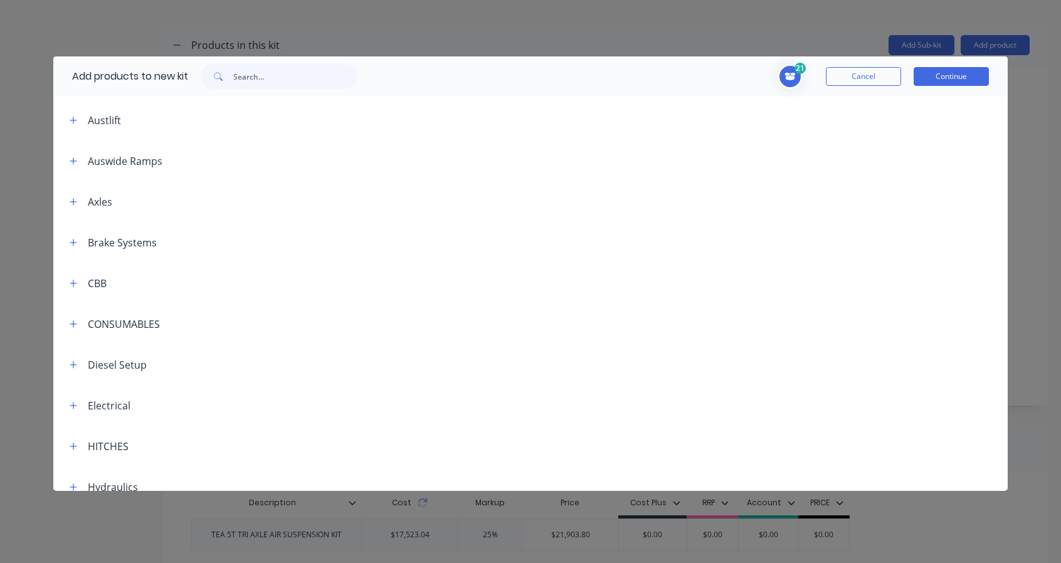
scroll to position [0, 0]
click at [74, 235] on icon "button" at bounding box center [74, 239] width 8 height 9
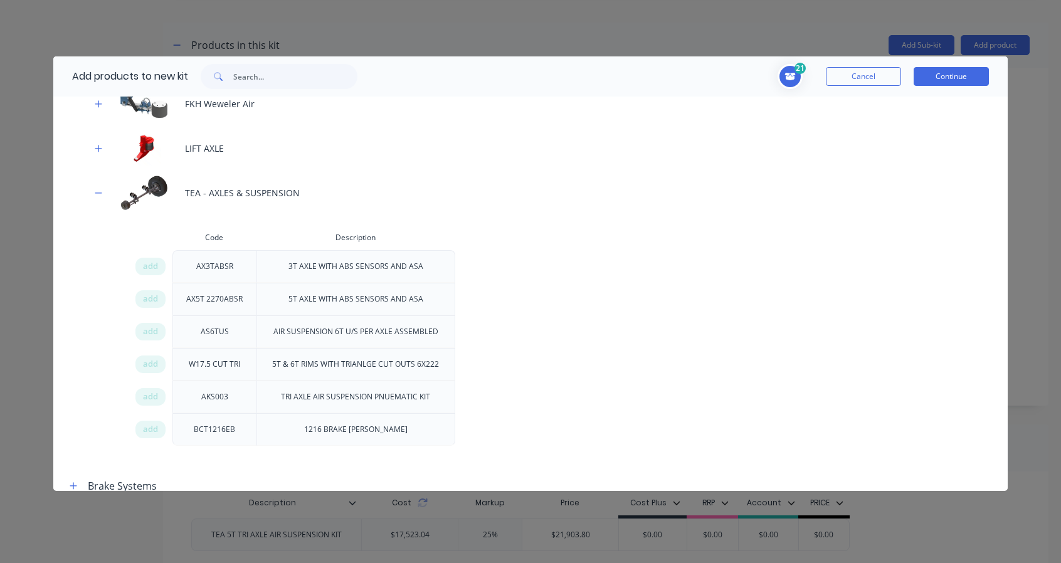
scroll to position [417, 0]
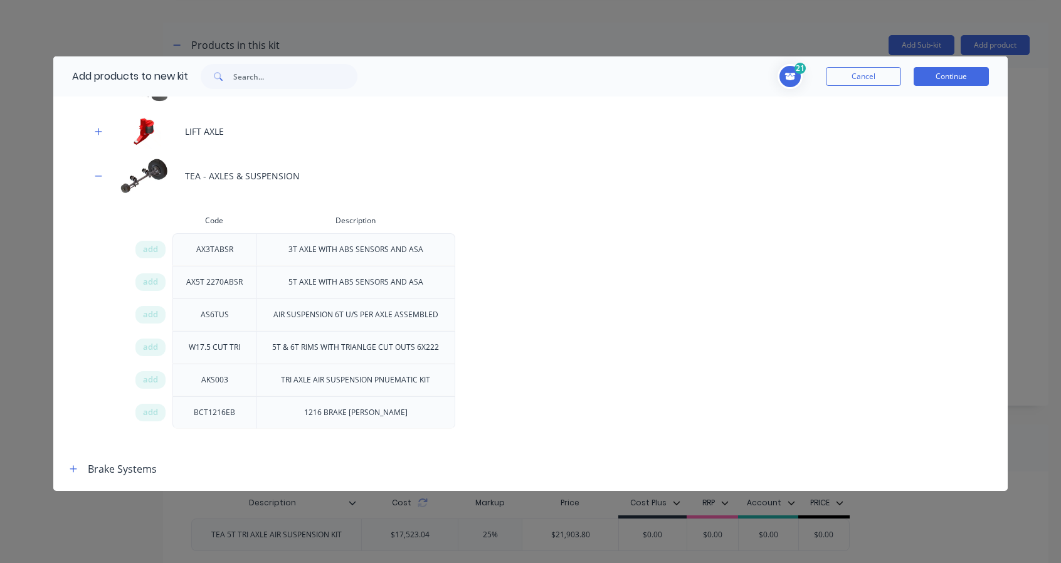
click at [98, 177] on icon "button" at bounding box center [99, 176] width 8 height 9
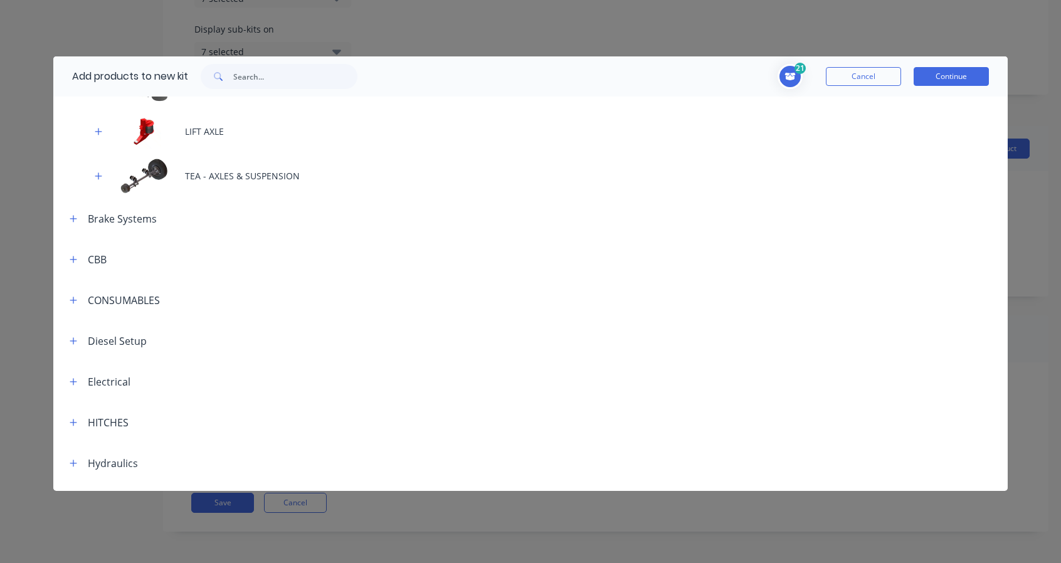
scroll to position [481, 0]
click at [242, 73] on input "text" at bounding box center [295, 76] width 124 height 25
type input "TEA"
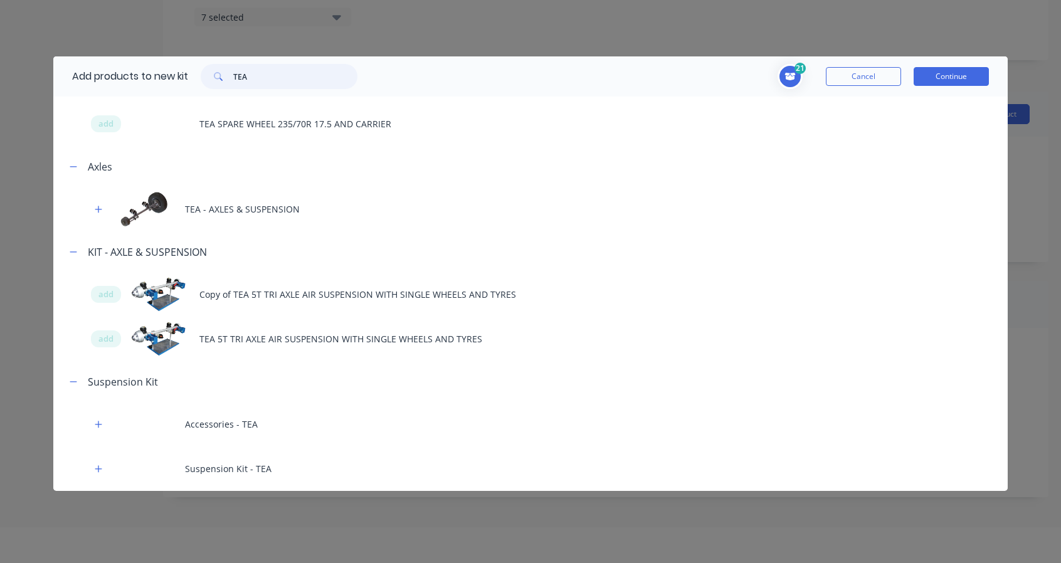
scroll to position [63, 0]
click at [99, 468] on icon "button" at bounding box center [98, 468] width 7 height 7
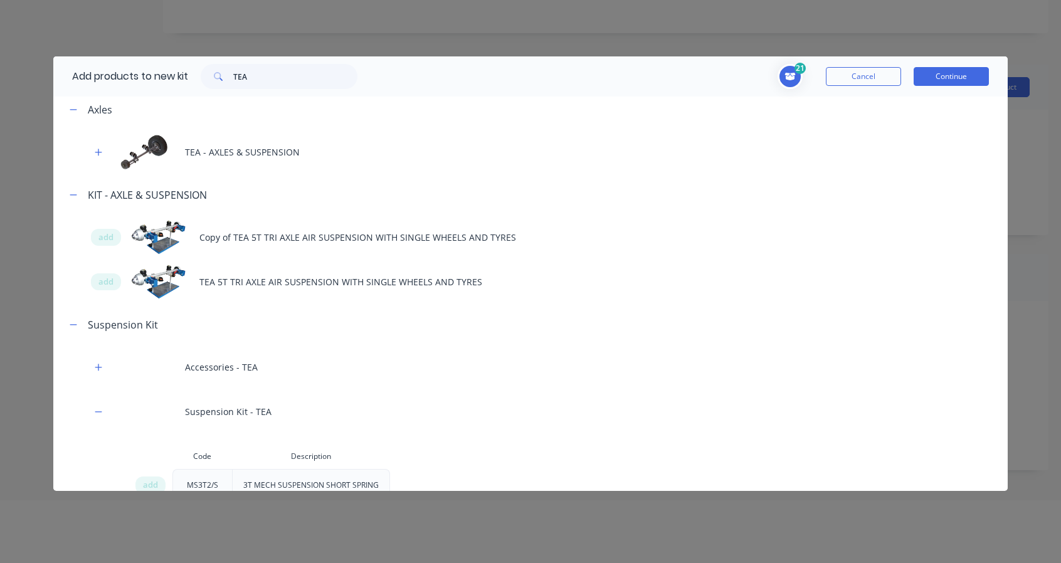
scroll to position [123, 0]
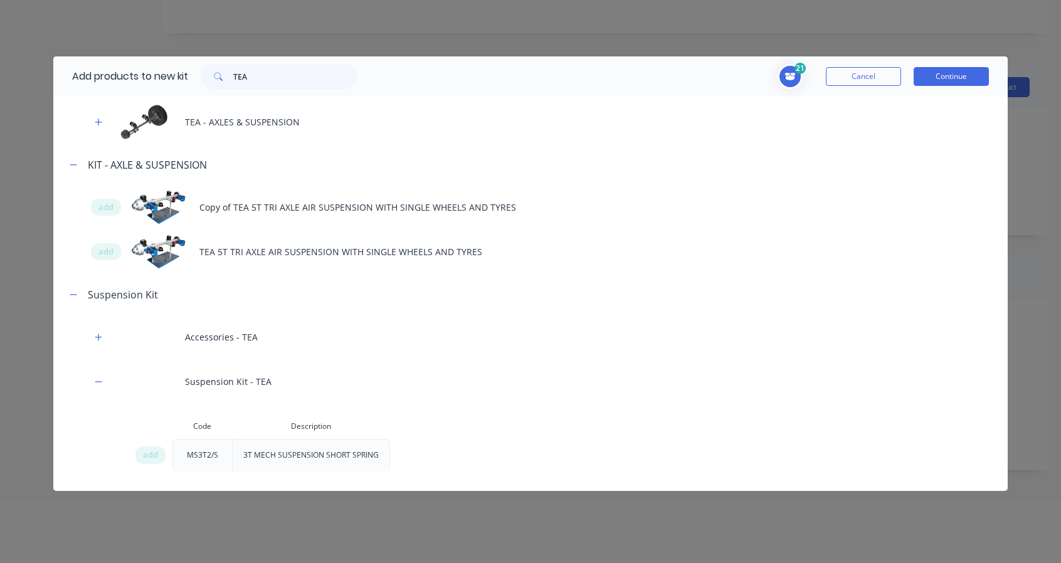
click at [865, 76] on button "Cancel" at bounding box center [863, 76] width 75 height 19
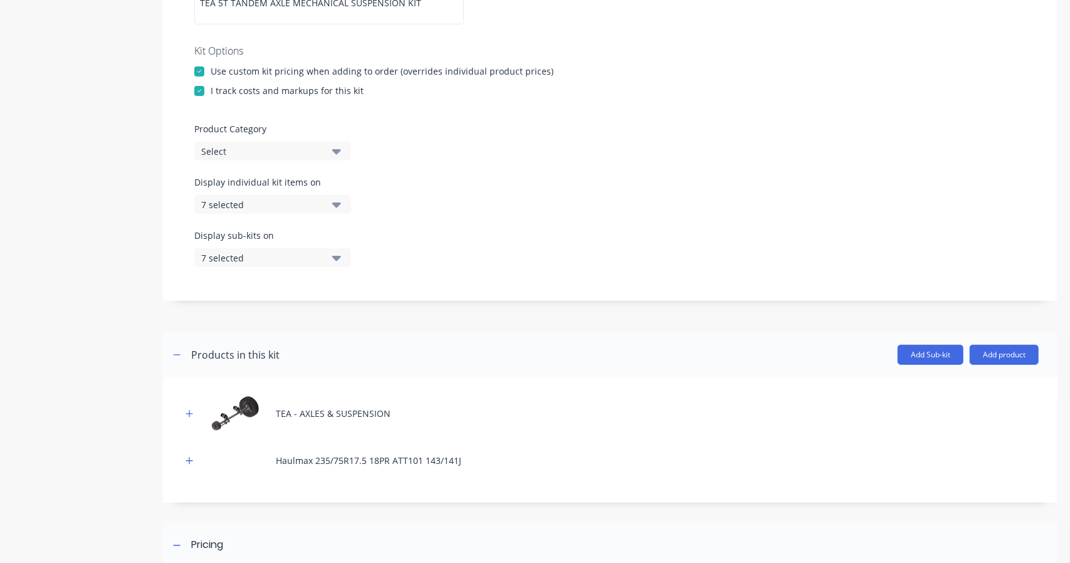
scroll to position [272, 0]
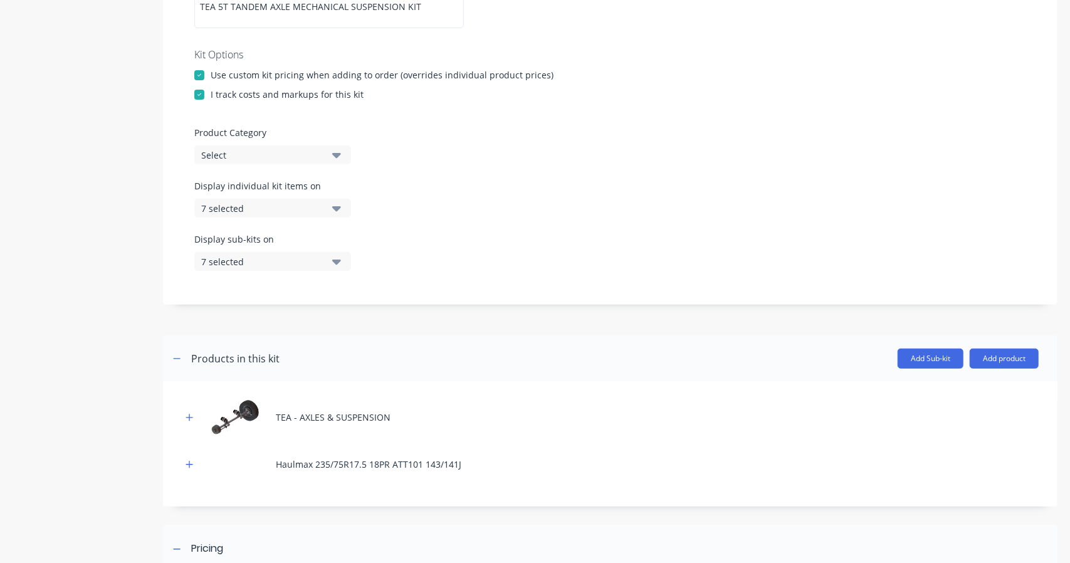
click at [295, 152] on div "Select" at bounding box center [262, 155] width 122 height 13
click at [264, 199] on Category "text" at bounding box center [297, 192] width 133 height 25
click at [254, 159] on div "Select" at bounding box center [262, 155] width 122 height 13
click at [275, 160] on div "Select" at bounding box center [262, 155] width 122 height 13
click at [274, 187] on Category "text" at bounding box center [297, 192] width 133 height 25
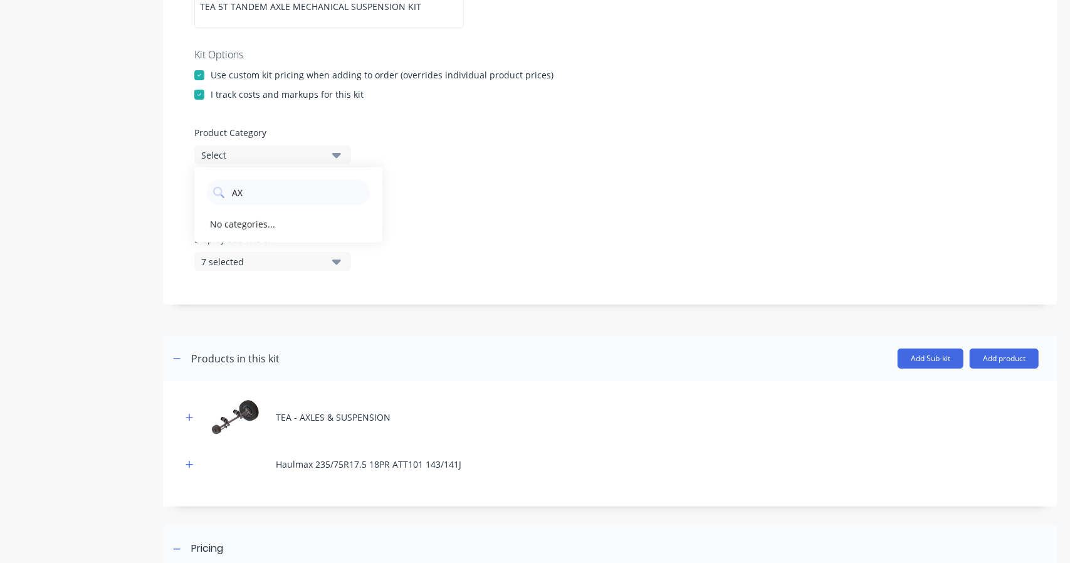
type Category "AX"
click at [251, 230] on div "No categories..." at bounding box center [288, 223] width 188 height 25
click at [281, 212] on div "7 selected" at bounding box center [262, 208] width 122 height 13
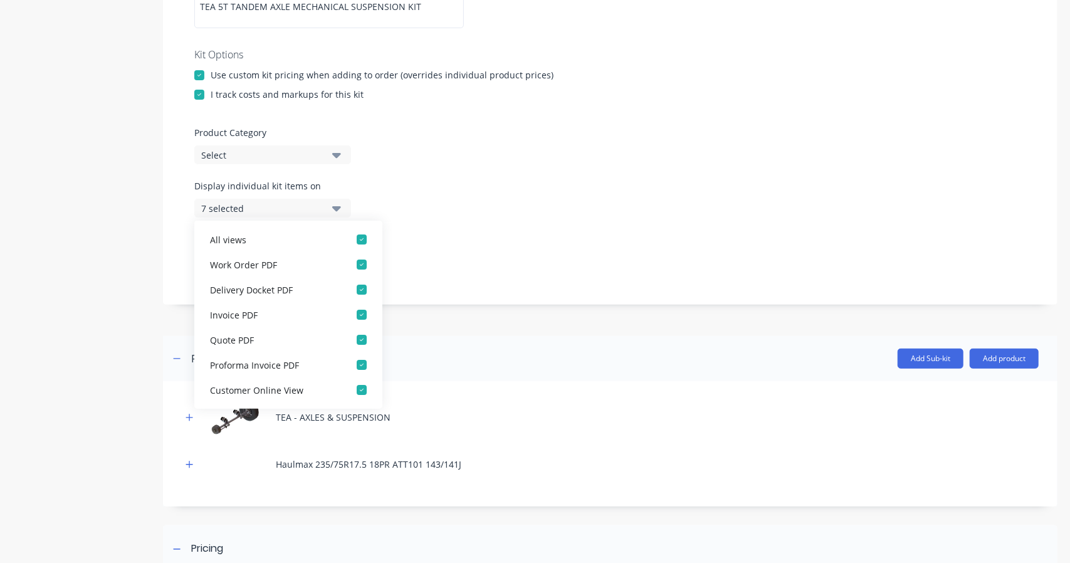
click at [513, 179] on div "Display individual kit items on 7 selected" at bounding box center [610, 205] width 832 height 53
click at [260, 135] on label "Product Category" at bounding box center [610, 132] width 832 height 13
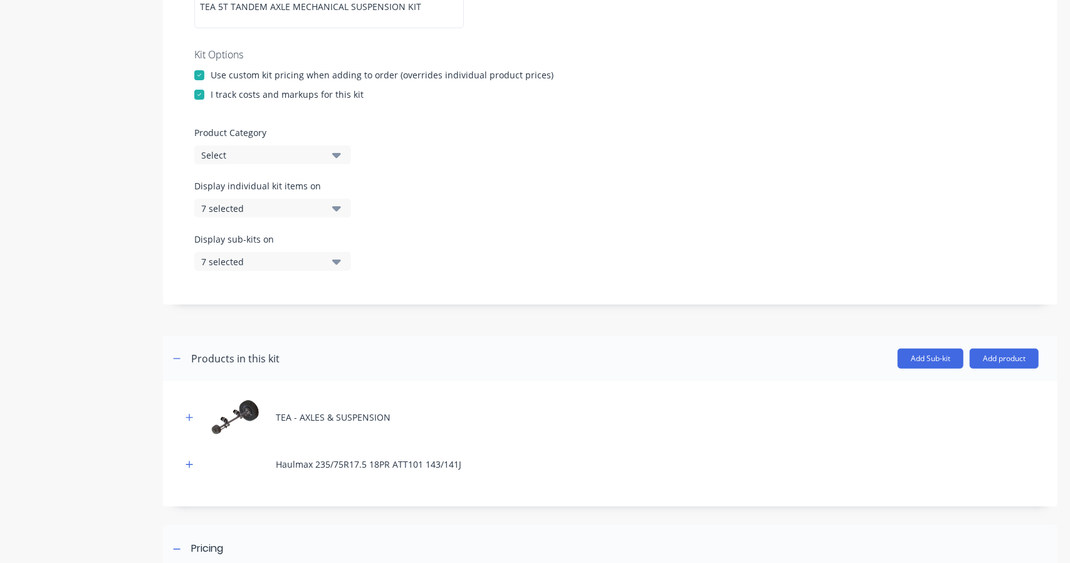
click at [241, 157] on div "Select" at bounding box center [262, 155] width 122 height 13
click at [303, 204] on Category "AX" at bounding box center [297, 192] width 133 height 25
click at [253, 233] on div "No categories..." at bounding box center [288, 223] width 188 height 25
click at [254, 224] on div "Display individual kit items on 7 selected" at bounding box center [610, 205] width 832 height 53
click at [318, 165] on div "Kit description TEA 5T TANDEM AXLE MECHANICAL SUSPENSION KIT Kit Options Use cu…" at bounding box center [610, 131] width 894 height 348
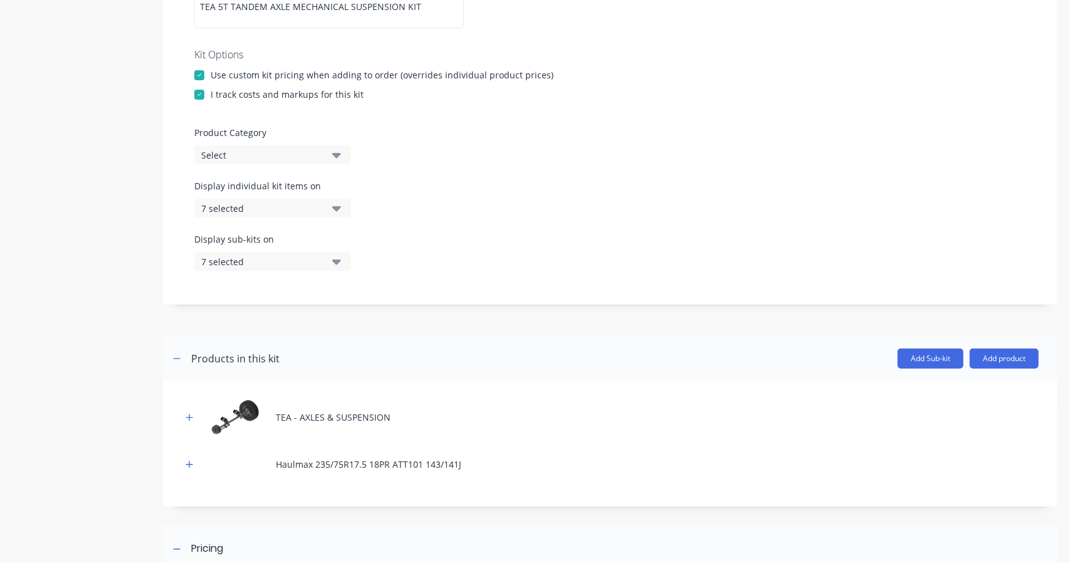
click at [313, 160] on div "Select" at bounding box center [262, 155] width 122 height 13
drag, startPoint x: 265, startPoint y: 199, endPoint x: 197, endPoint y: 186, distance: 69.5
click at [197, 186] on div "AX" at bounding box center [288, 189] width 188 height 31
click at [493, 139] on label "Product Category" at bounding box center [610, 132] width 832 height 13
click at [277, 155] on div "Select" at bounding box center [262, 155] width 122 height 13
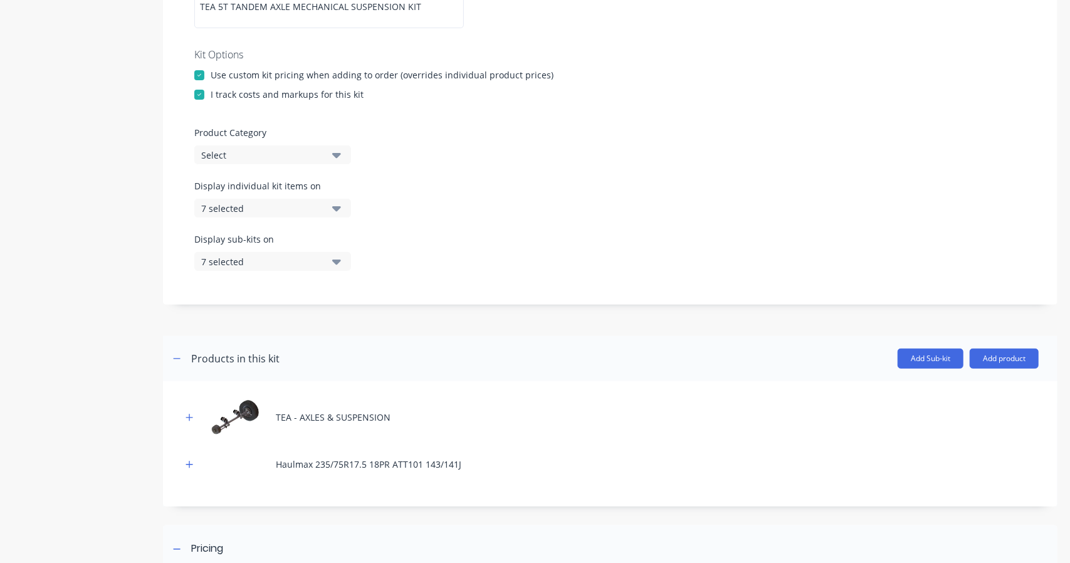
click at [337, 155] on icon "button" at bounding box center [336, 155] width 9 height 5
click at [307, 193] on Category "text" at bounding box center [297, 192] width 133 height 25
type Category "KIT"
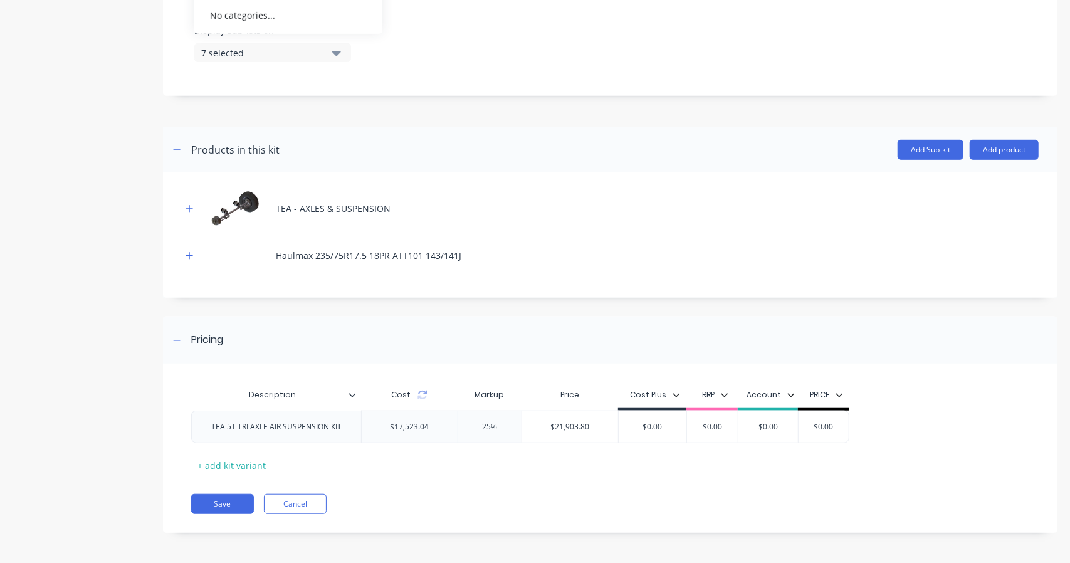
scroll to position [0, 0]
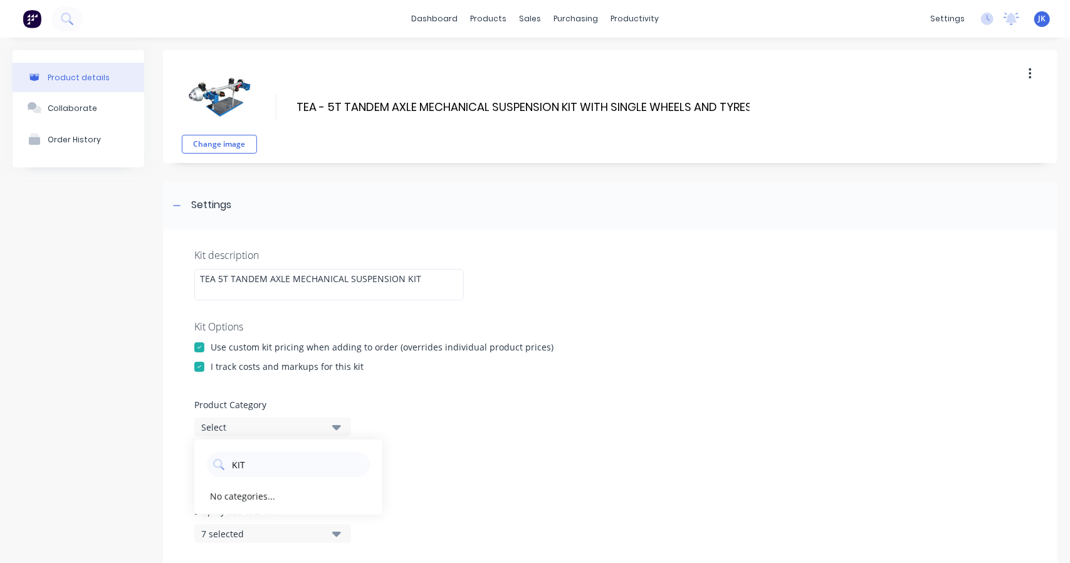
click at [181, 207] on div at bounding box center [177, 205] width 16 height 16
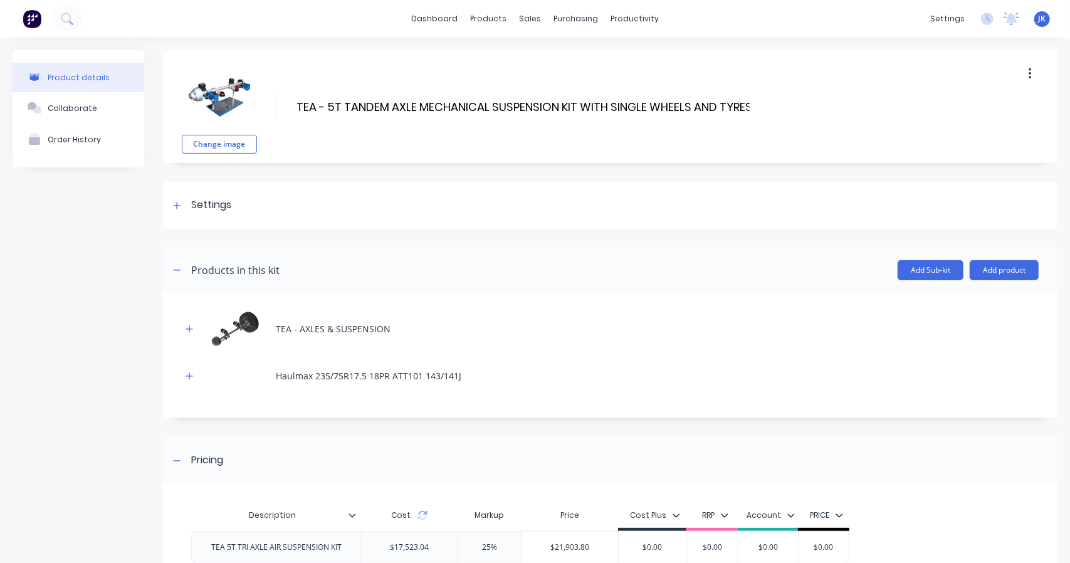
click at [181, 207] on div at bounding box center [177, 205] width 16 height 16
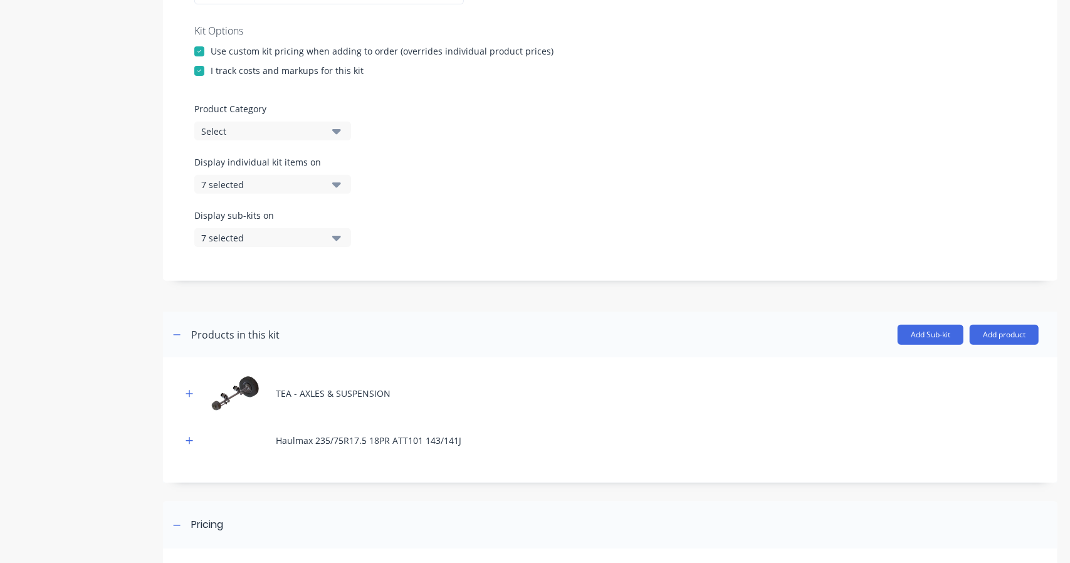
scroll to position [313, 0]
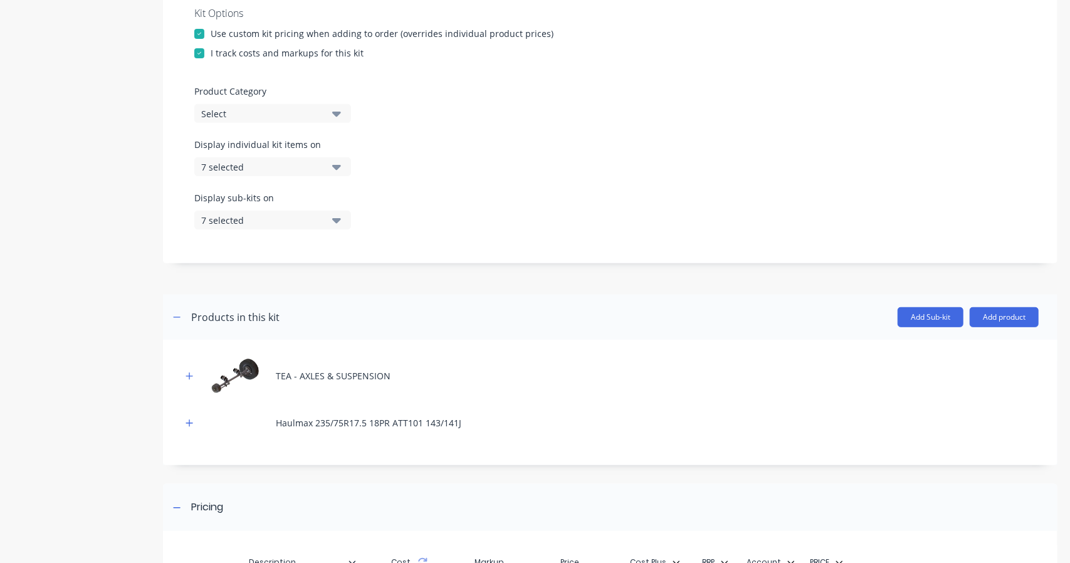
click at [291, 212] on button "7 selected" at bounding box center [272, 220] width 157 height 19
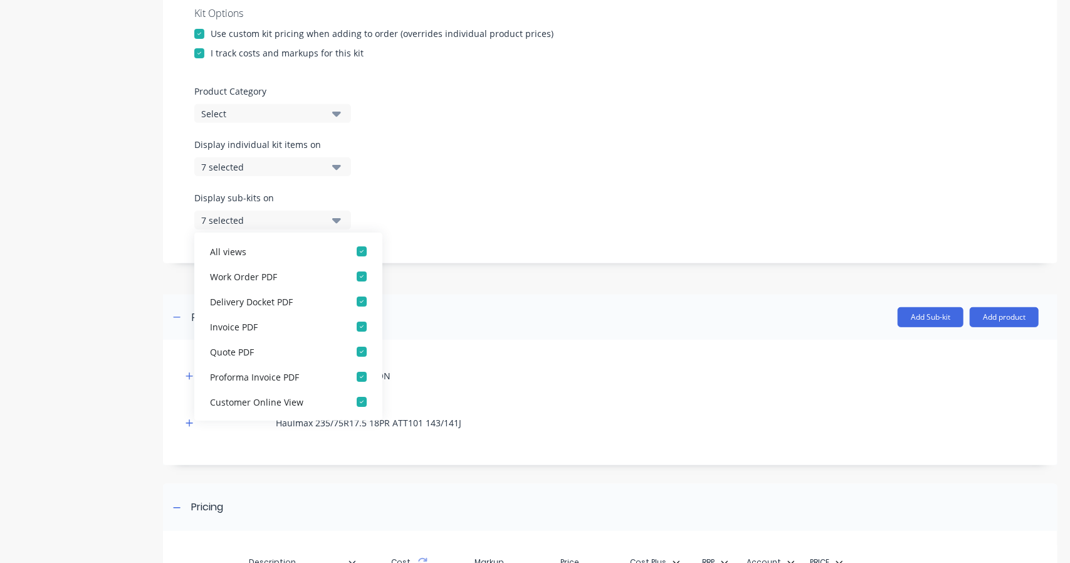
click at [291, 212] on button "7 selected" at bounding box center [272, 220] width 157 height 19
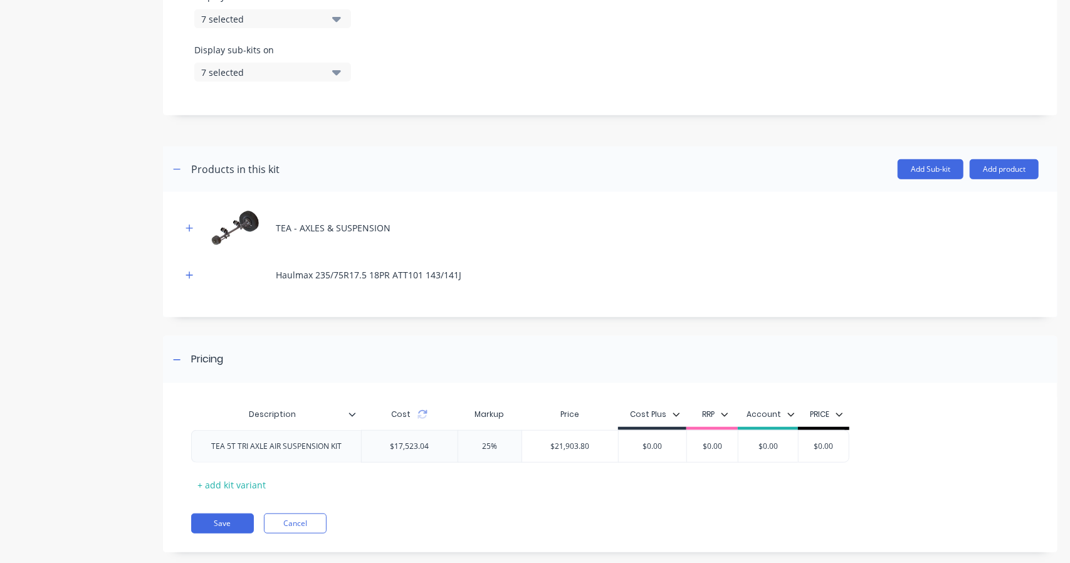
scroll to position [481, 0]
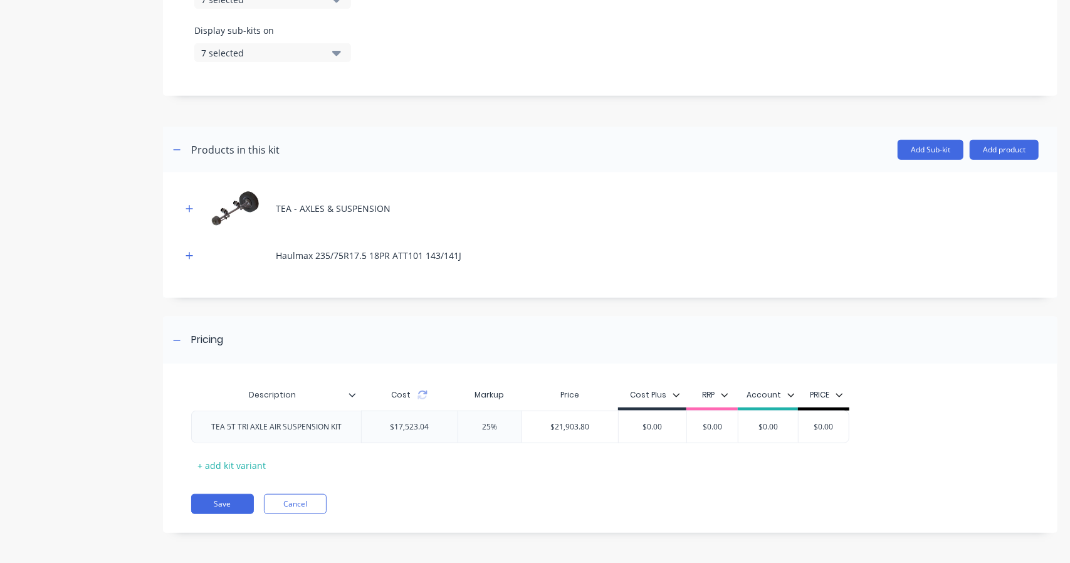
click at [188, 212] on icon "button" at bounding box center [190, 208] width 8 height 9
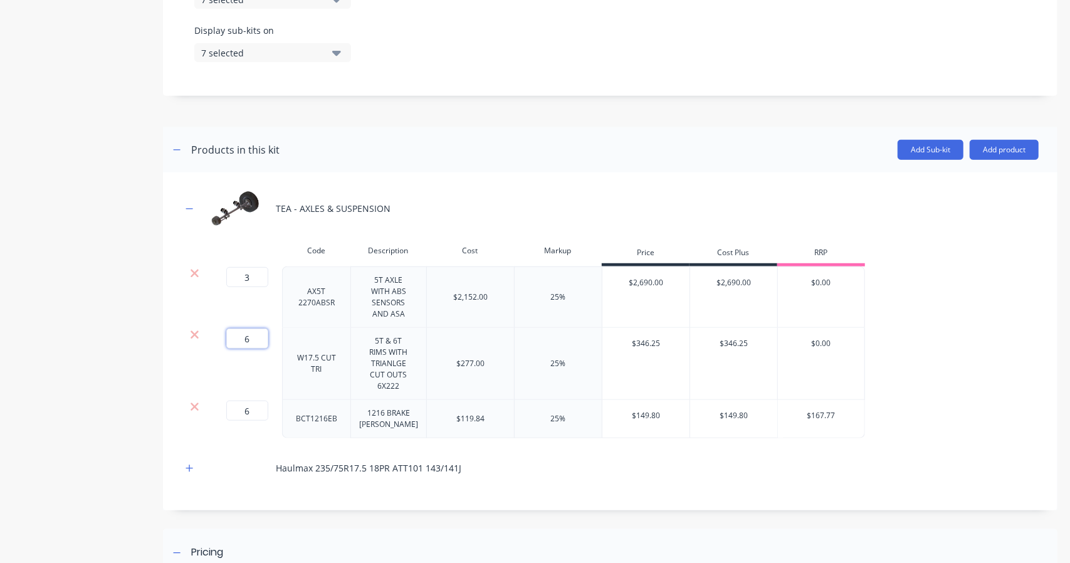
click at [257, 330] on input "6" at bounding box center [247, 338] width 42 height 20
drag, startPoint x: 251, startPoint y: 282, endPoint x: 234, endPoint y: 278, distance: 16.9
click at [234, 278] on input "3" at bounding box center [247, 277] width 42 height 20
type input "2"
click at [221, 330] on div "6 6 ?" at bounding box center [231, 338] width 28 height 20
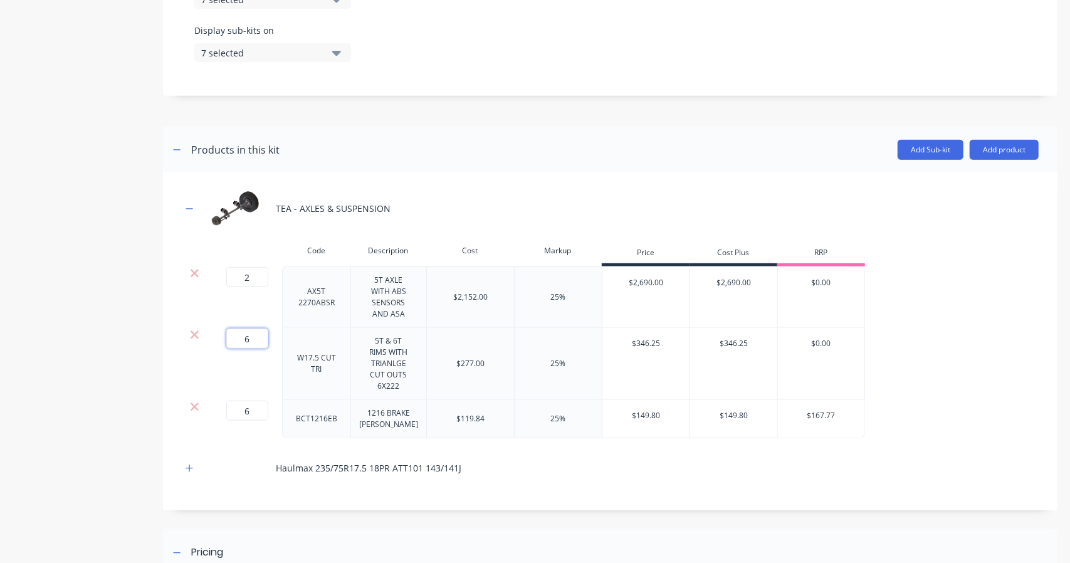
type input "4"
drag, startPoint x: 249, startPoint y: 412, endPoint x: 228, endPoint y: 409, distance: 21.5
click at [228, 409] on input "6" at bounding box center [247, 411] width 42 height 20
type input "4"
click at [439, 223] on div "TEA - AXLES & SUSPENSION" at bounding box center [610, 208] width 857 height 34
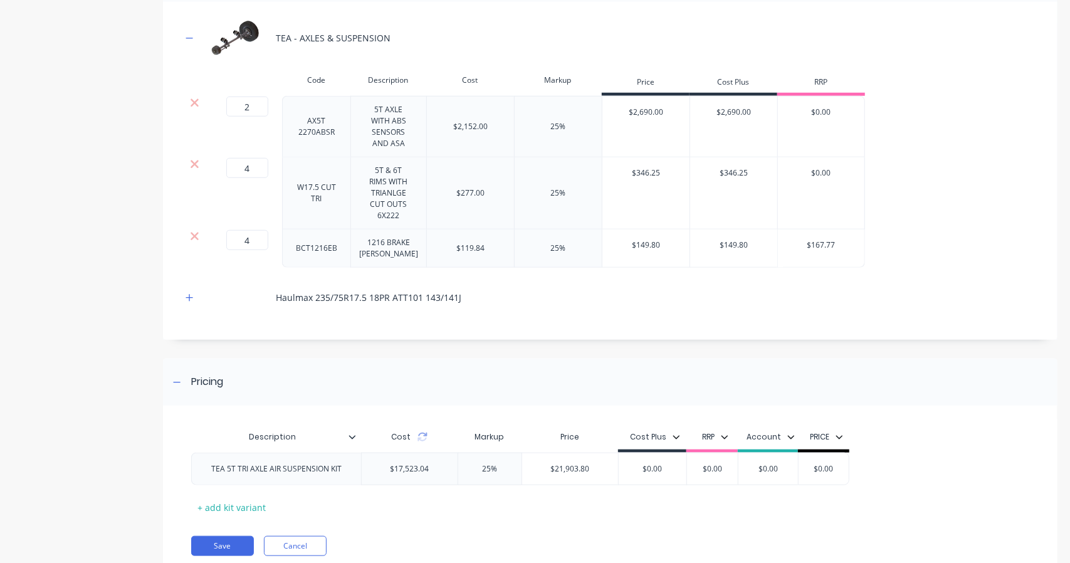
scroll to position [692, 0]
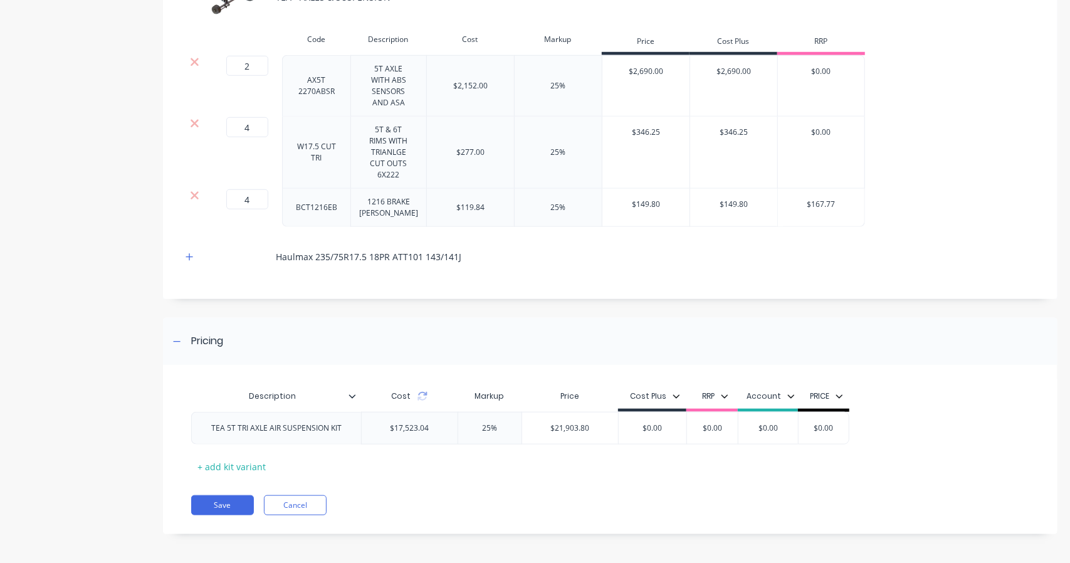
click at [425, 401] on div "Cost" at bounding box center [409, 396] width 97 height 25
click at [425, 394] on icon at bounding box center [422, 396] width 10 height 10
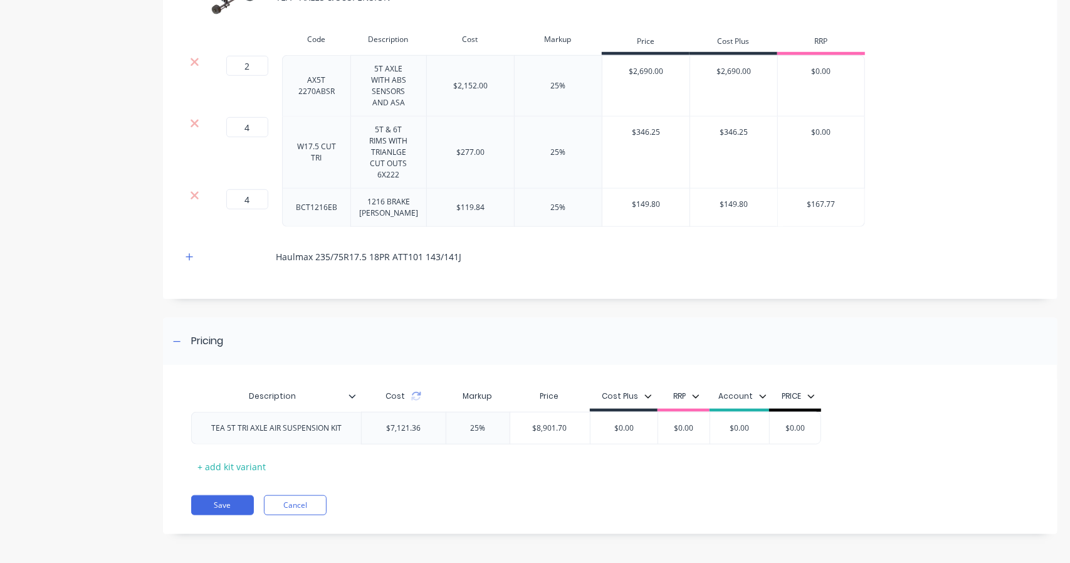
click at [283, 429] on div "TEA 5T TRI AXLE AIR SUSPENSION KIT" at bounding box center [276, 428] width 150 height 16
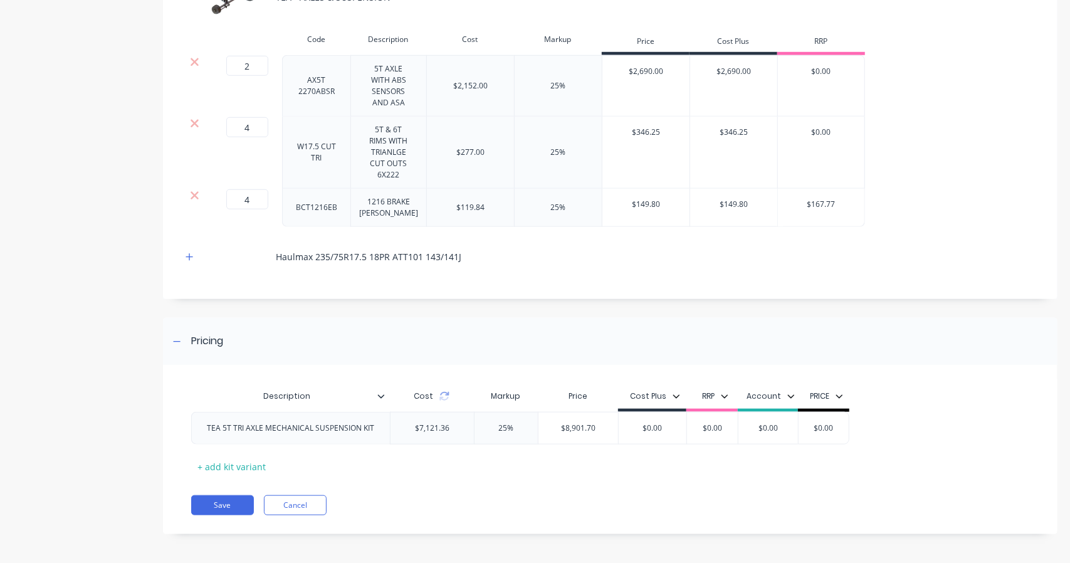
click at [438, 360] on div "Pricing" at bounding box center [610, 341] width 894 height 47
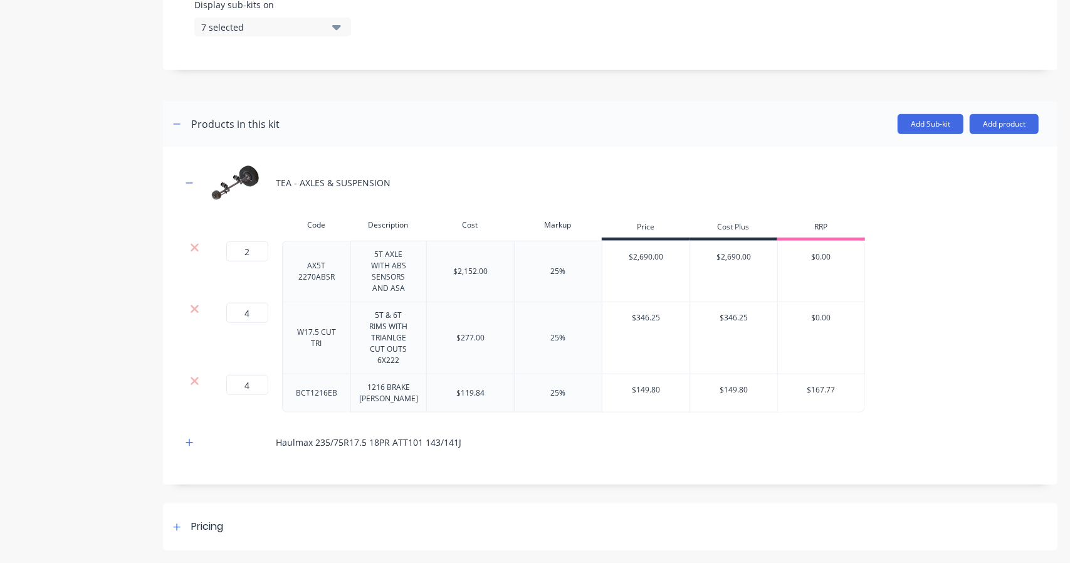
scroll to position [505, 0]
click at [795, 456] on div "Haulmax 235/75R17.5 18PR ATT101 143/141J" at bounding box center [610, 443] width 857 height 34
click at [170, 530] on div at bounding box center [177, 528] width 16 height 16
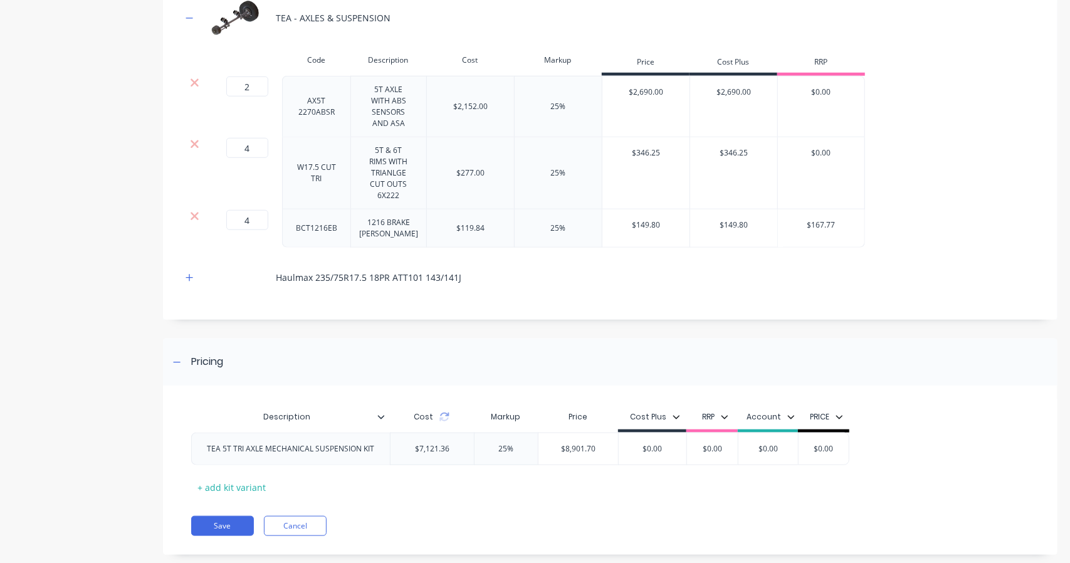
scroll to position [692, 0]
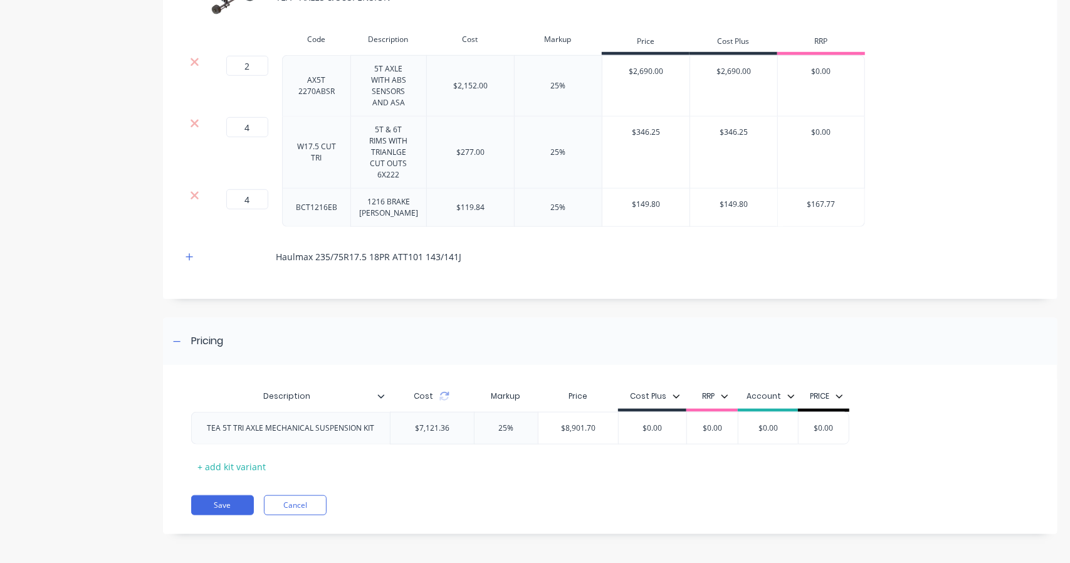
click at [243, 427] on div "TEA 5T TRI AXLE MECHANICAL SUSPENSION KIT" at bounding box center [290, 428] width 187 height 16
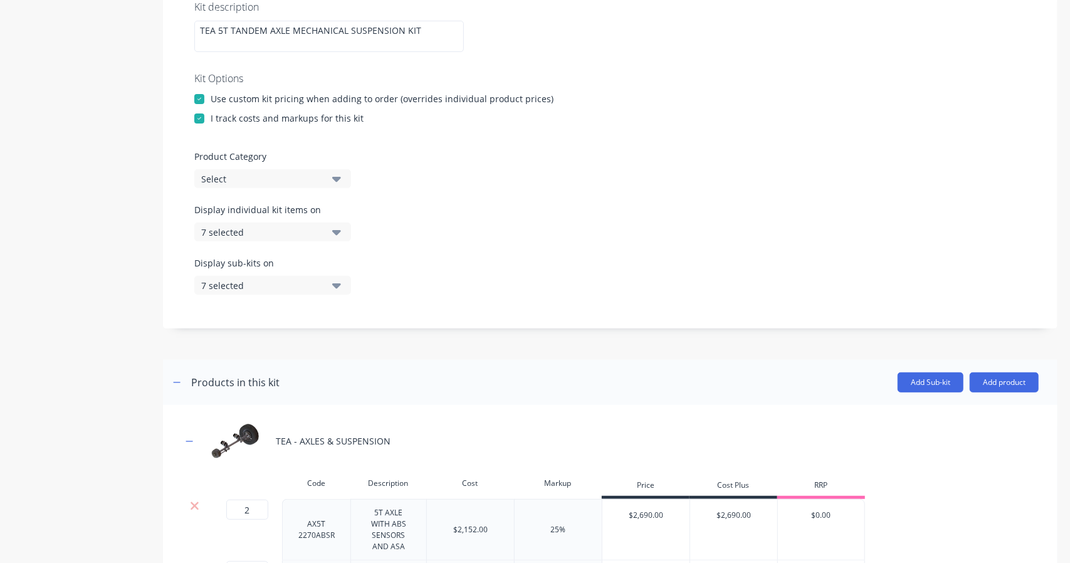
scroll to position [313, 0]
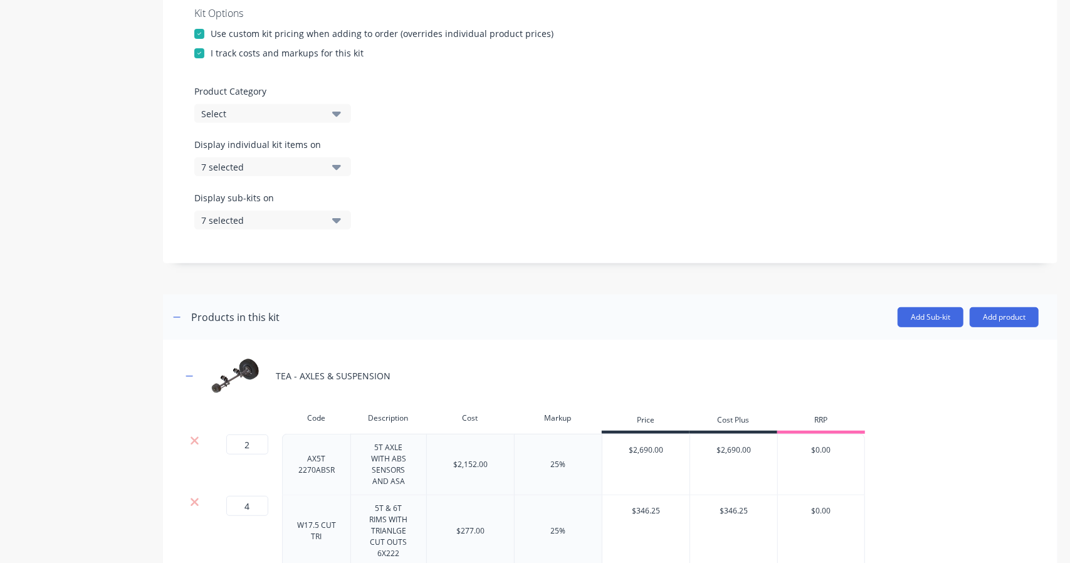
click at [260, 101] on div "Product Category Select" at bounding box center [610, 104] width 832 height 38
click at [267, 108] on div "Select" at bounding box center [262, 113] width 122 height 13
click at [256, 152] on Category "KIT" at bounding box center [297, 151] width 133 height 25
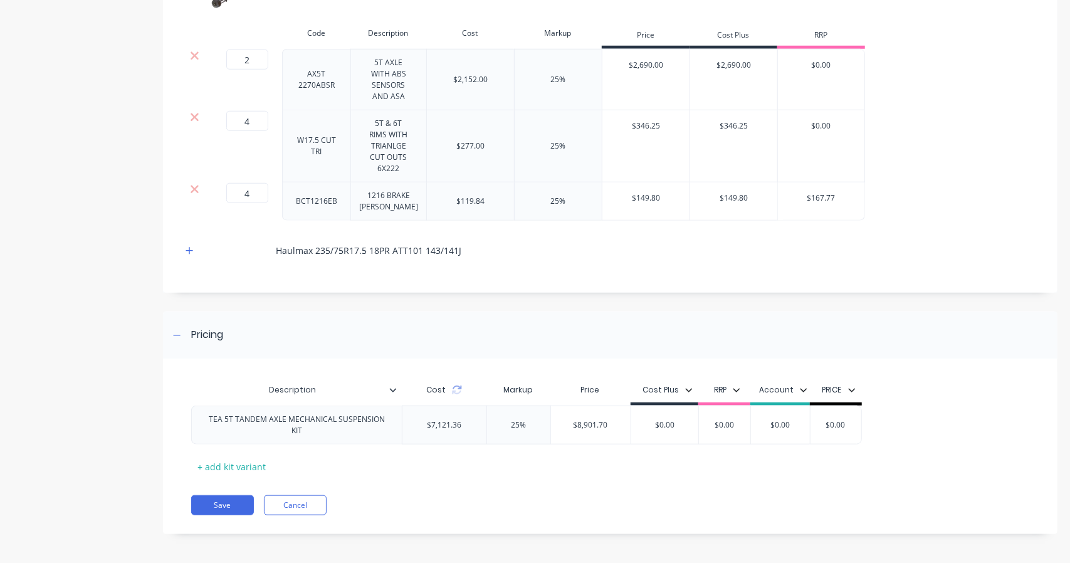
click at [218, 504] on button "Save" at bounding box center [222, 505] width 63 height 20
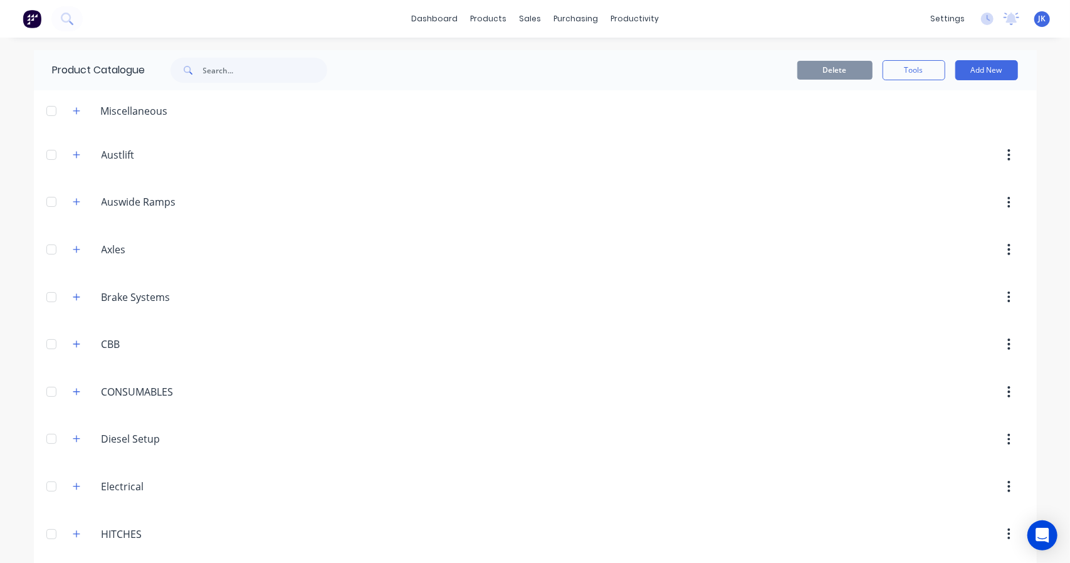
click at [74, 249] on icon "button" at bounding box center [77, 249] width 8 height 9
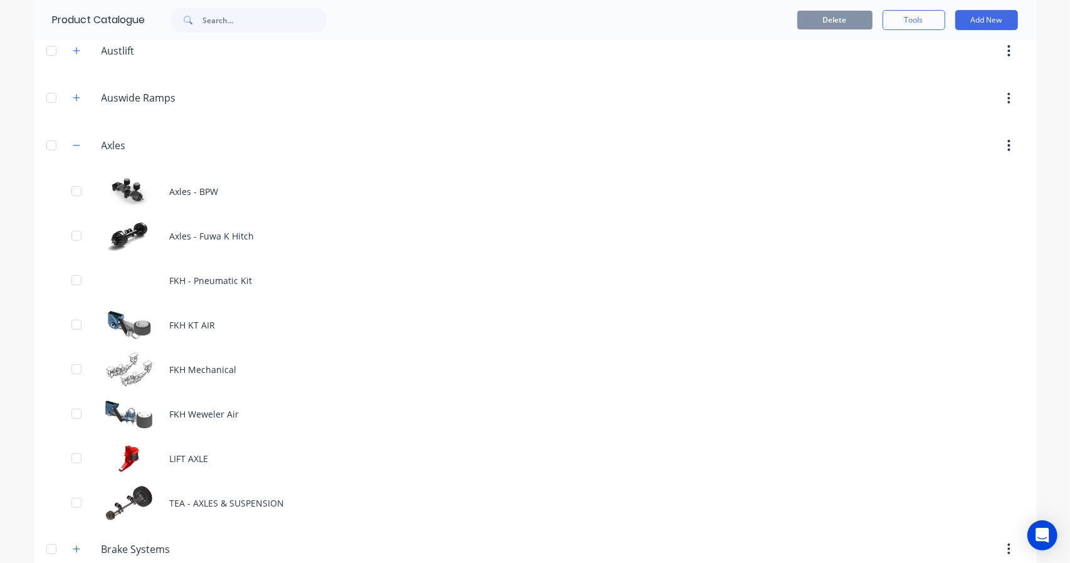
scroll to position [313, 0]
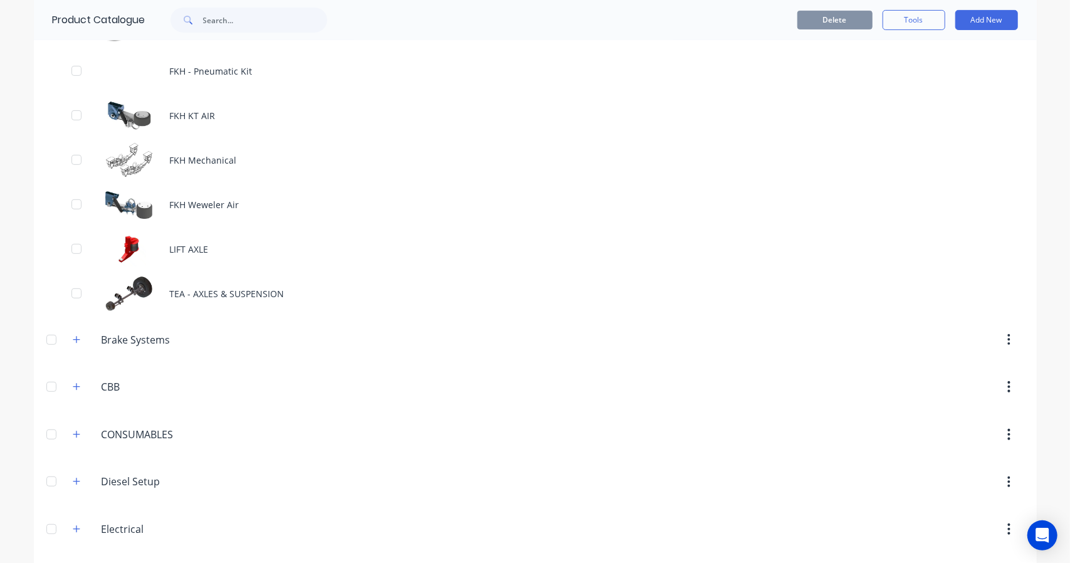
click at [234, 294] on div "TEA - AXLES & SUSPENSION" at bounding box center [535, 293] width 1003 height 45
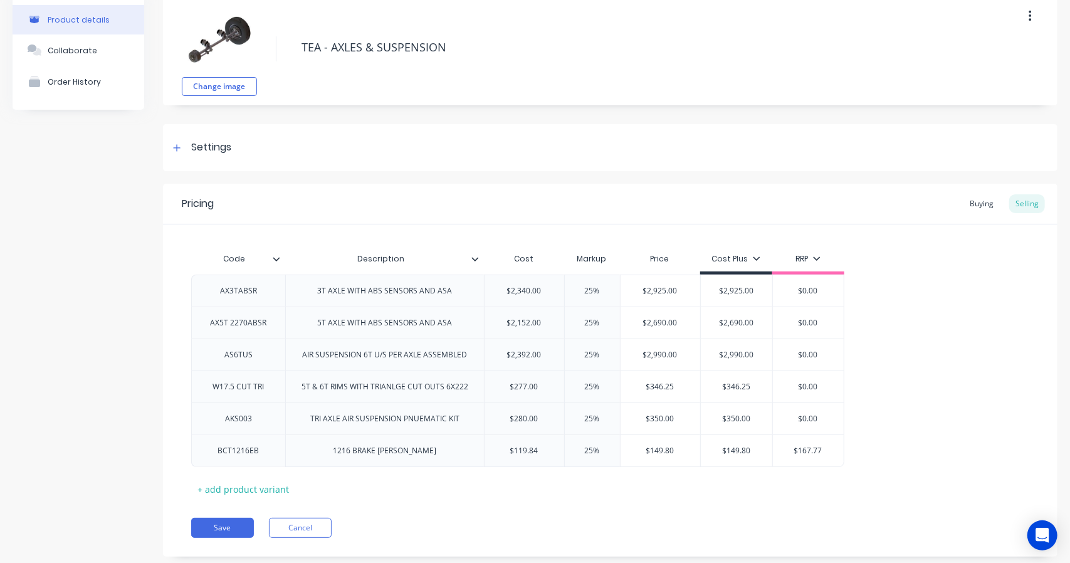
scroll to position [87, 0]
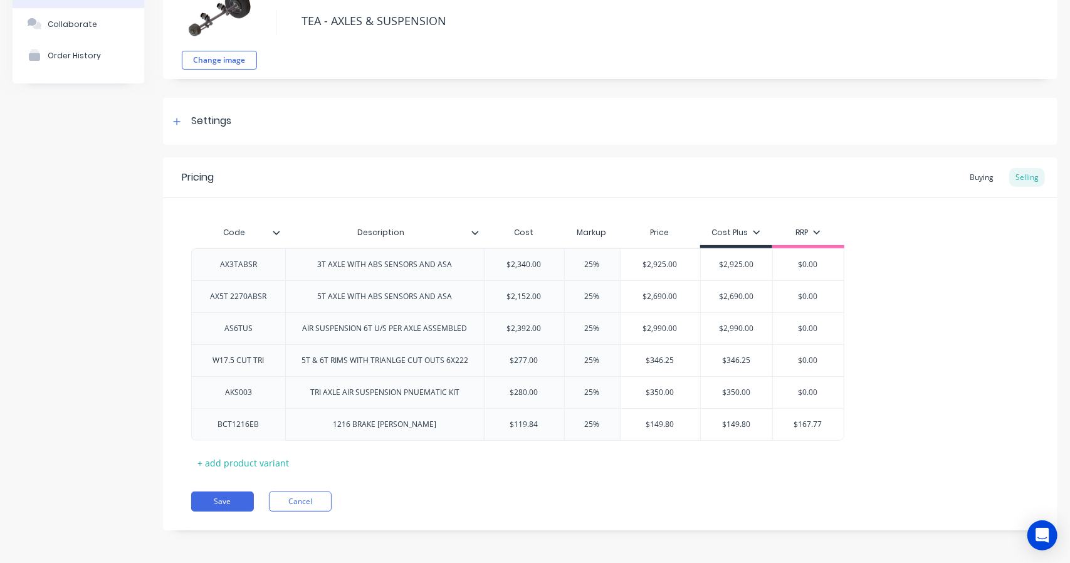
click at [225, 458] on div "+ add product variant" at bounding box center [243, 462] width 104 height 19
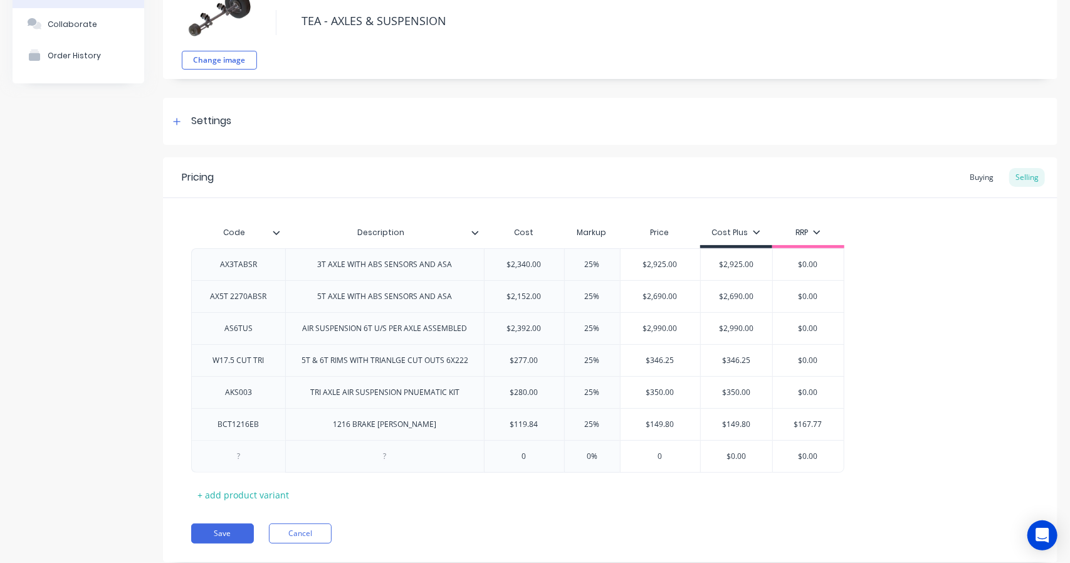
click at [253, 455] on div at bounding box center [238, 456] width 63 height 16
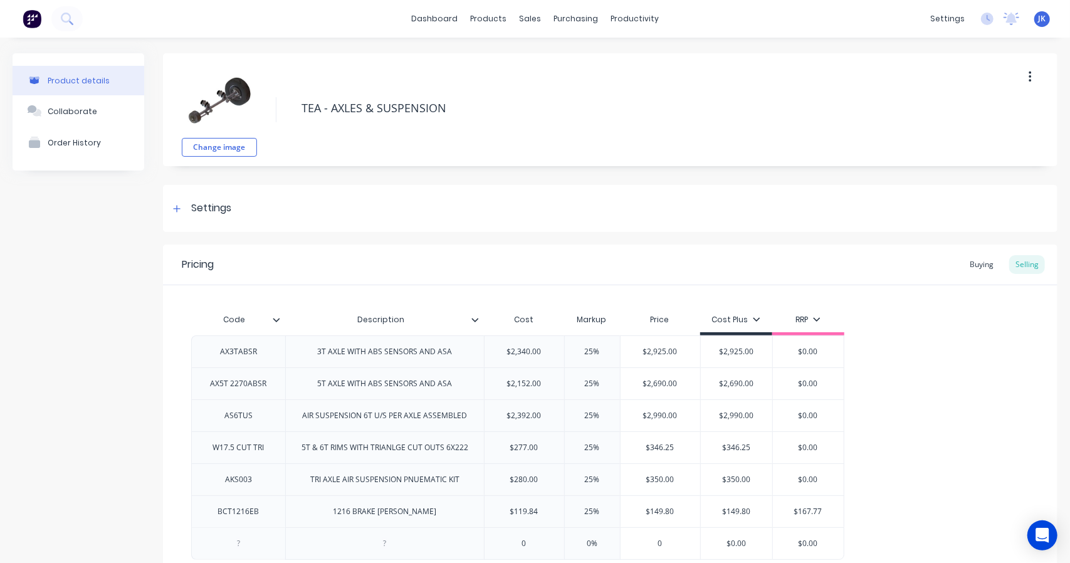
scroll to position [119, 0]
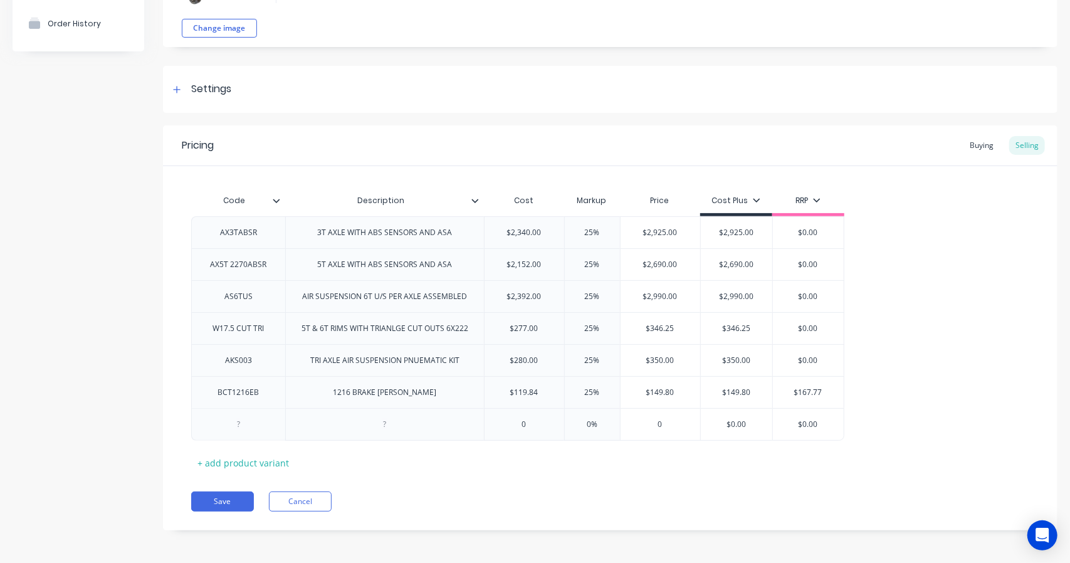
type textarea "x"
click at [246, 422] on div at bounding box center [238, 424] width 63 height 16
drag, startPoint x: 460, startPoint y: 231, endPoint x: 314, endPoint y: 234, distance: 146.1
click at [314, 234] on div "3T AXLE WITH ABS SENSORS AND ASA" at bounding box center [384, 232] width 155 height 16
copy div "3T AXLE WITH ABS SENSORS AND ASA"
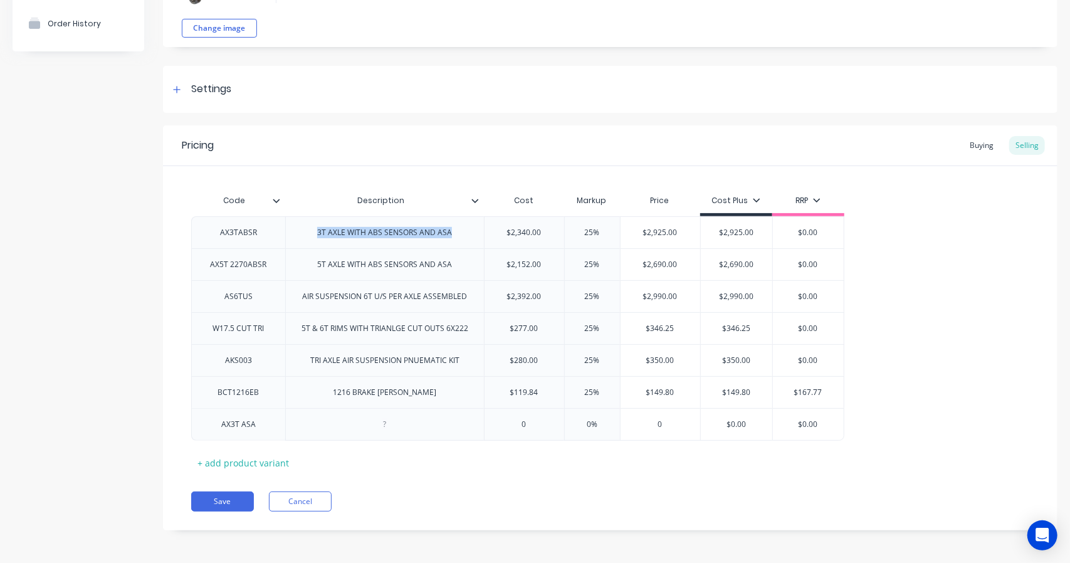
type textarea "x"
click at [399, 424] on div at bounding box center [385, 424] width 63 height 16
paste div
drag, startPoint x: 435, startPoint y: 425, endPoint x: 389, endPoint y: 427, distance: 46.5
click at [389, 427] on div "3T AXLE WITH ABS SENSORS AND ASA" at bounding box center [384, 424] width 155 height 16
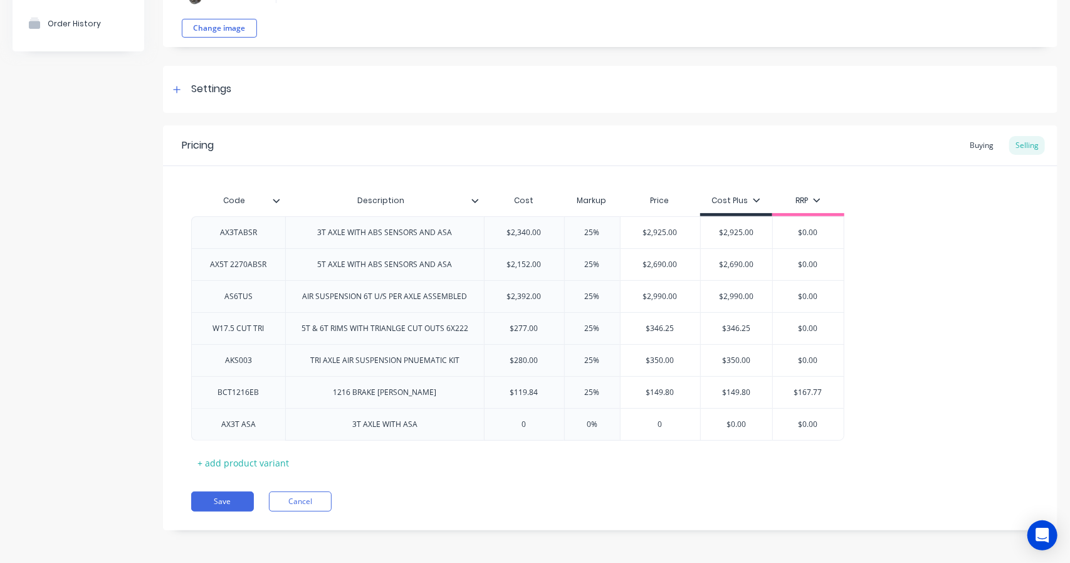
click at [425, 426] on div "3T AXLE WITH ASA" at bounding box center [384, 424] width 85 height 16
type textarea "x"
type input "0"
click at [529, 424] on input "0" at bounding box center [525, 424] width 80 height 11
type textarea "x"
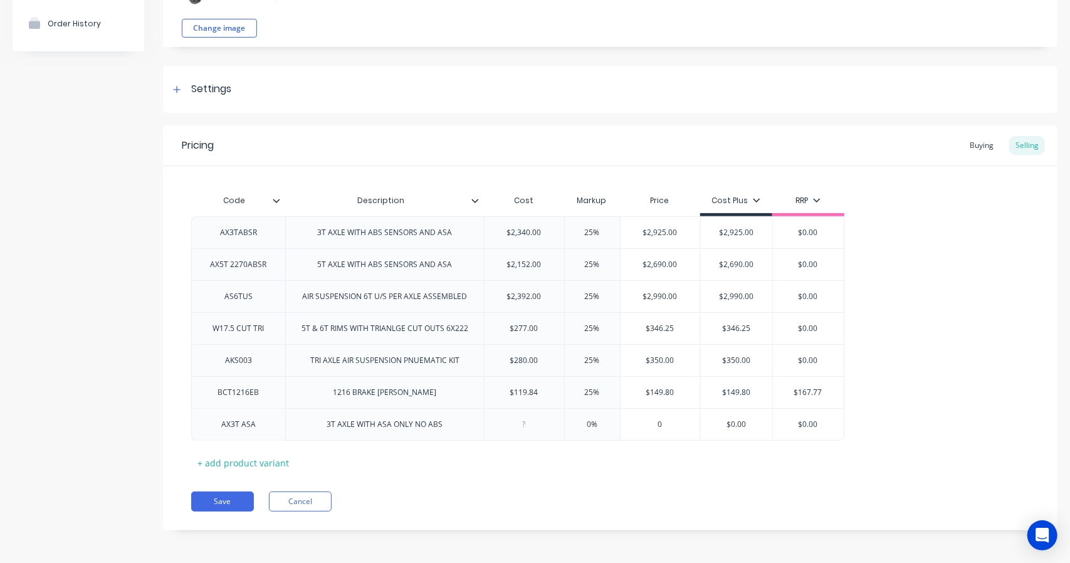
type input "3"
type textarea "x"
type input "2"
type textarea "x"
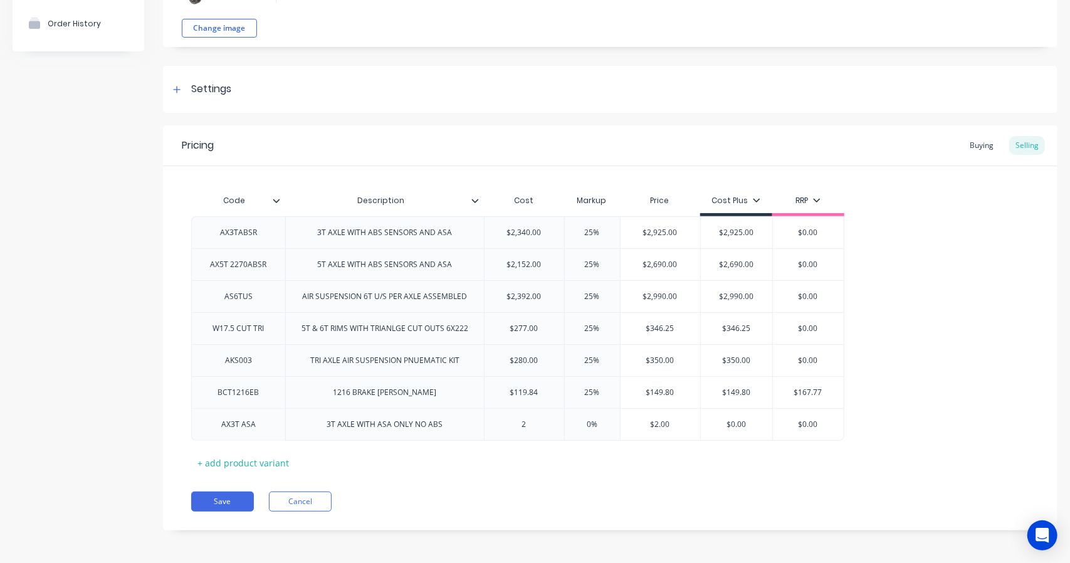
type input "23"
type textarea "x"
type input "231"
type textarea "x"
type input "2315"
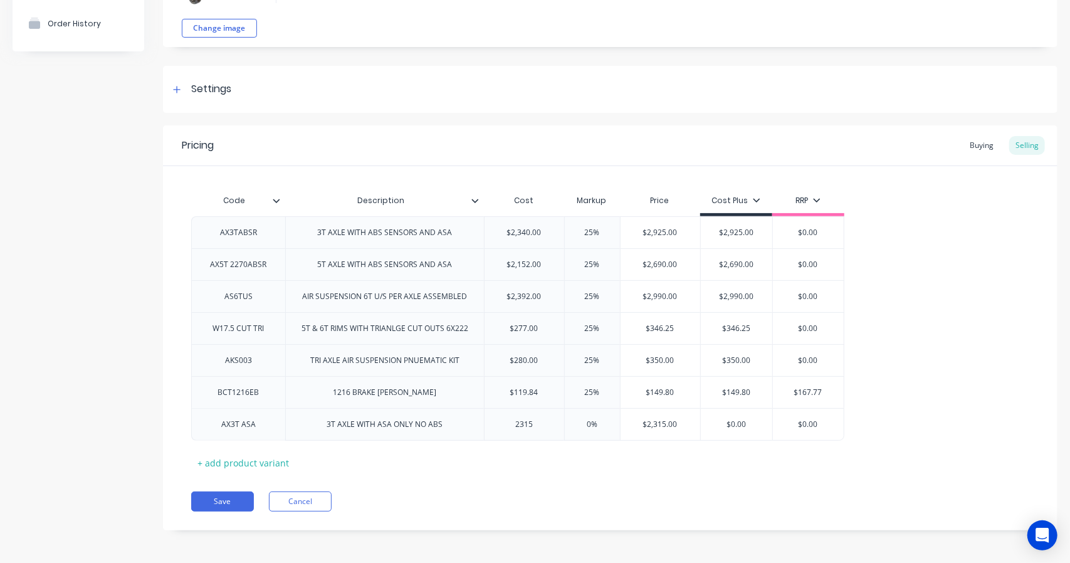
type input "0%"
click at [595, 424] on input "0%" at bounding box center [592, 424] width 63 height 11
click at [591, 424] on input "0%" at bounding box center [592, 424] width 63 height 11
drag, startPoint x: 290, startPoint y: 426, endPoint x: 285, endPoint y: 240, distance: 185.6
click at [285, 240] on div "AX3TABSR 3T AXLE WITH ABS SENSORS AND ASA $2,340.00 25% $2,925.00 $2,925.00 $0.…" at bounding box center [610, 328] width 838 height 224
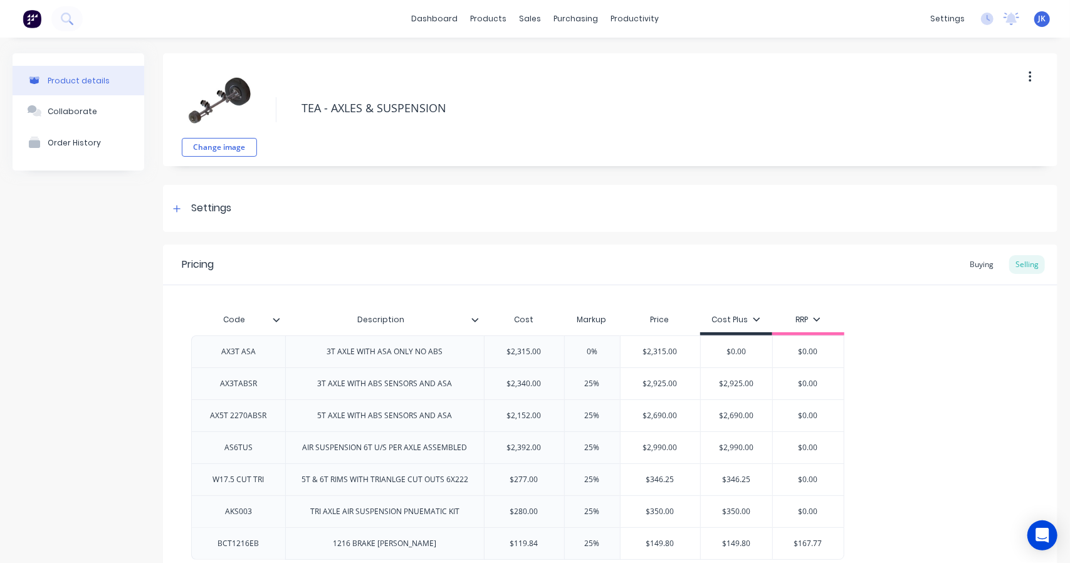
scroll to position [104, 0]
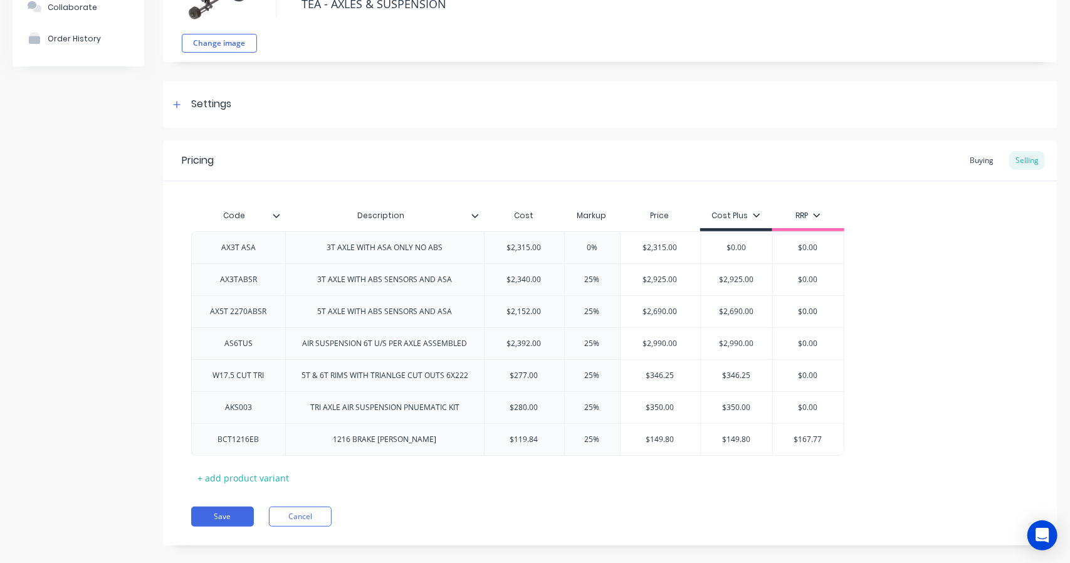
click at [213, 469] on div "+ add product variant" at bounding box center [243, 477] width 104 height 19
type textarea "x"
click at [243, 466] on div at bounding box center [238, 471] width 63 height 16
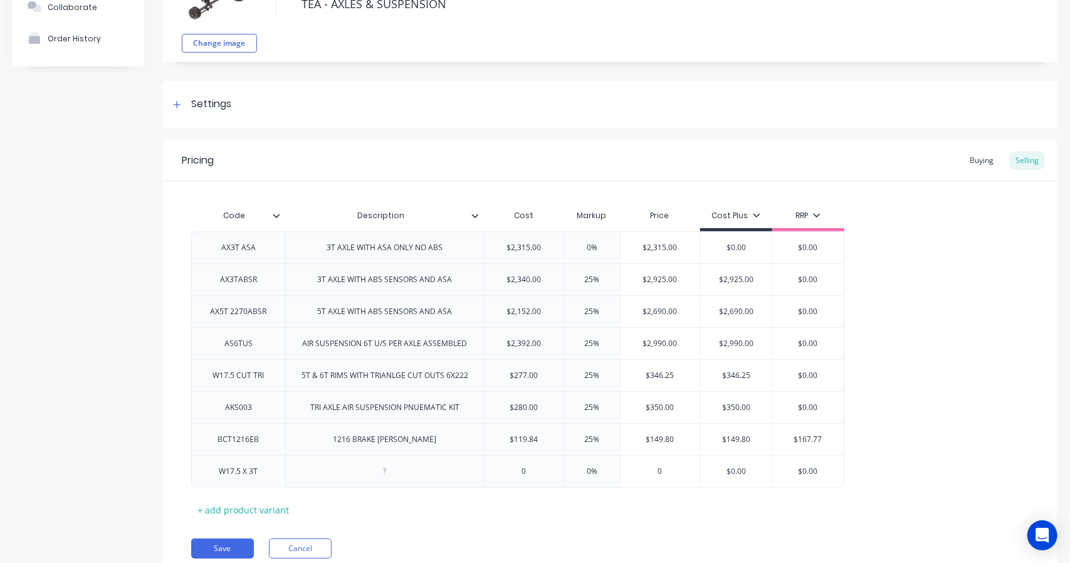
type textarea "x"
type input "0"
type textarea "x"
type input "02."
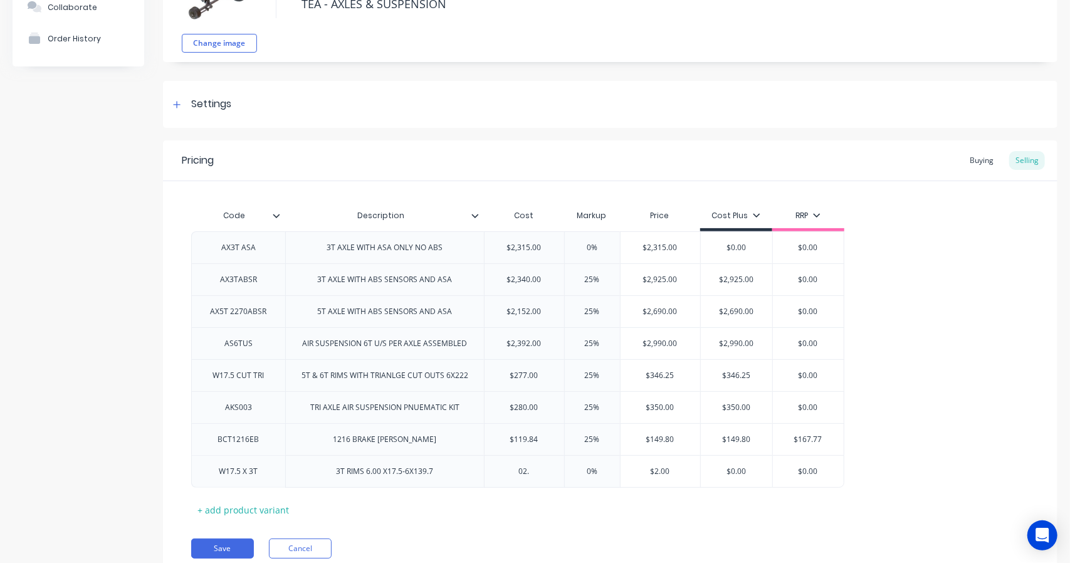
type textarea "x"
type input "02.1"
type textarea "x"
type input "02"
type textarea "x"
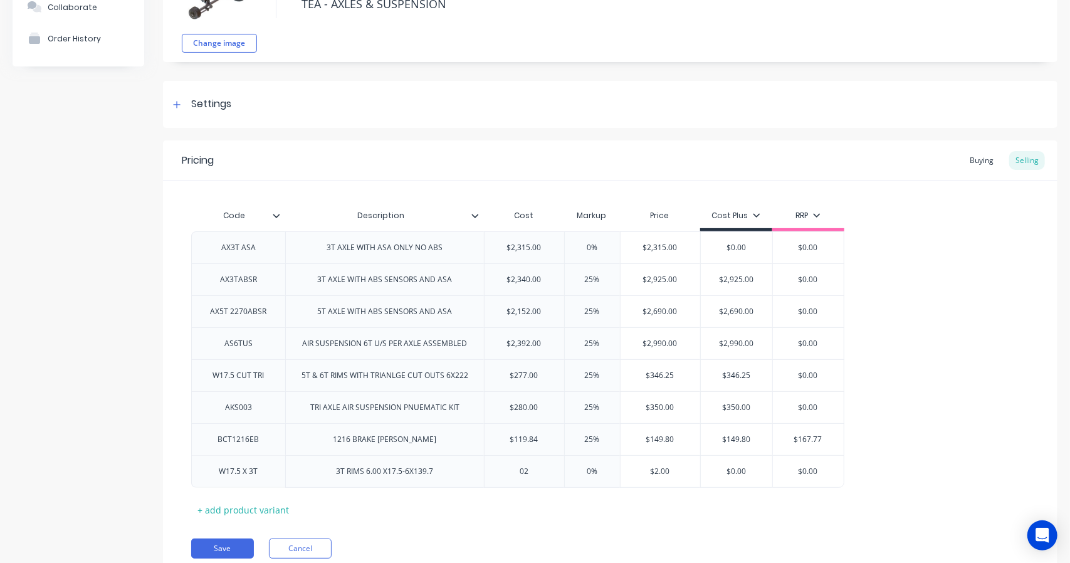
type input "0"
type textarea "x"
type input "2"
type textarea "x"
type input "21"
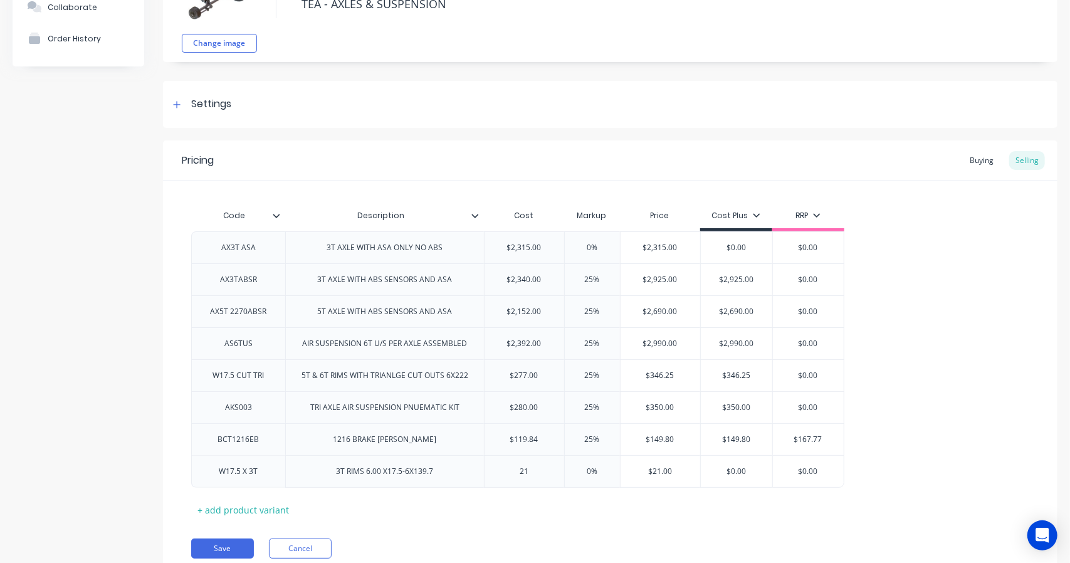
type textarea "x"
type input "212"
type input "%"
type textarea "x"
type input "2%"
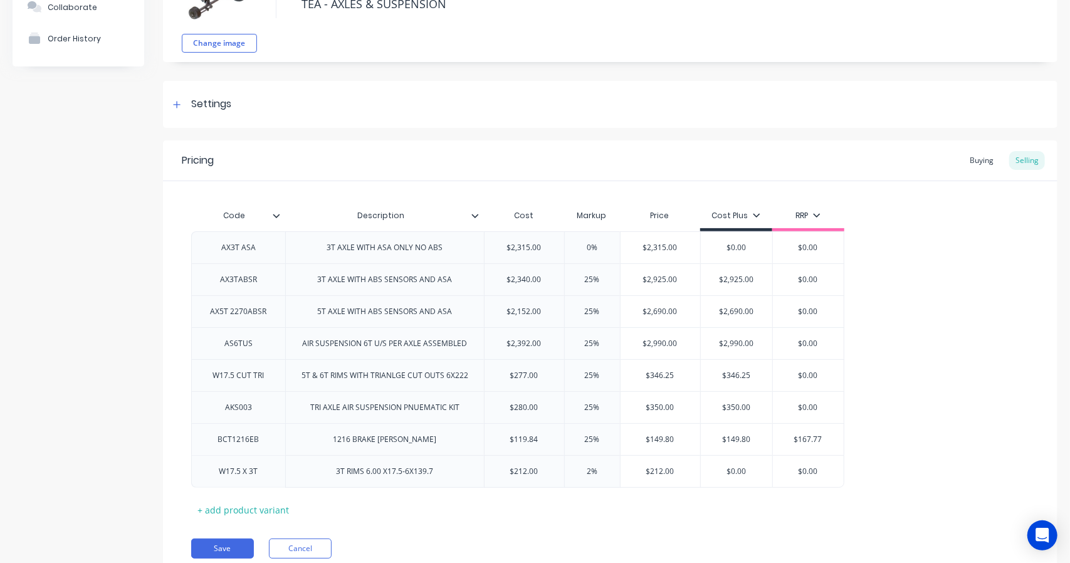
type textarea "x"
type input "25%"
type input "$265.00"
type input "$0.00"
click at [752, 466] on input "$0.00" at bounding box center [736, 471] width 71 height 11
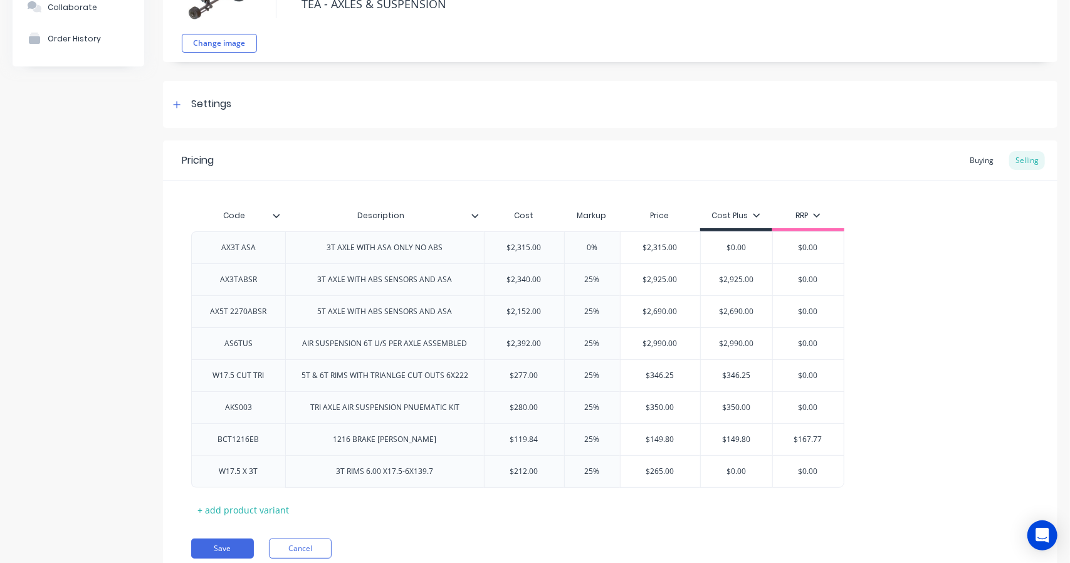
type input "$0.00"
click at [737, 250] on input "$0.00" at bounding box center [736, 247] width 71 height 11
type input "$0.00"
click at [779, 251] on input "$0.00" at bounding box center [808, 247] width 71 height 11
click at [590, 247] on input "0%" at bounding box center [592, 247] width 63 height 11
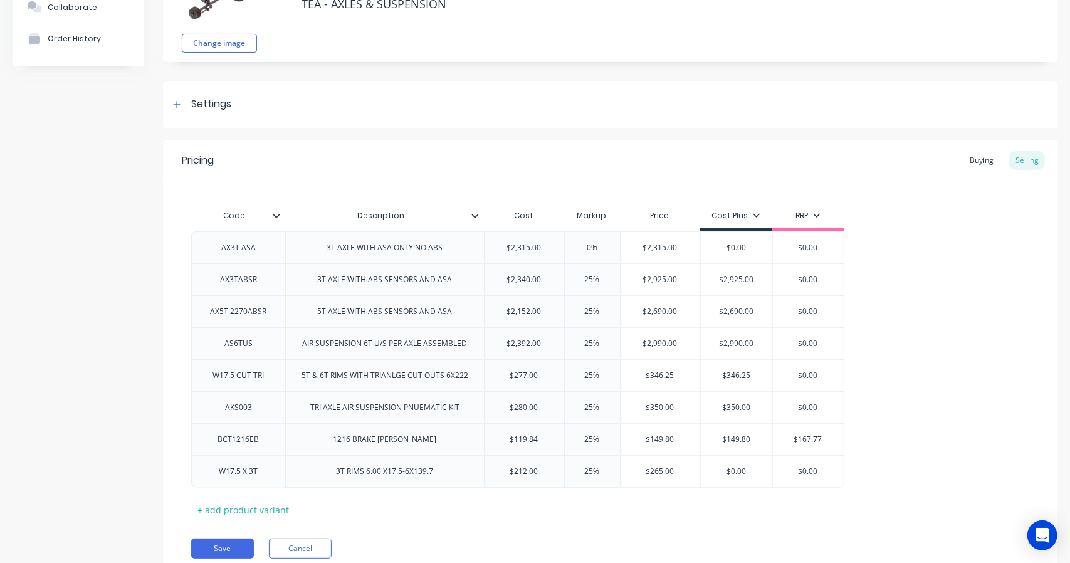
type input "%"
type textarea "x"
type input "2%"
type textarea "x"
type input "25%"
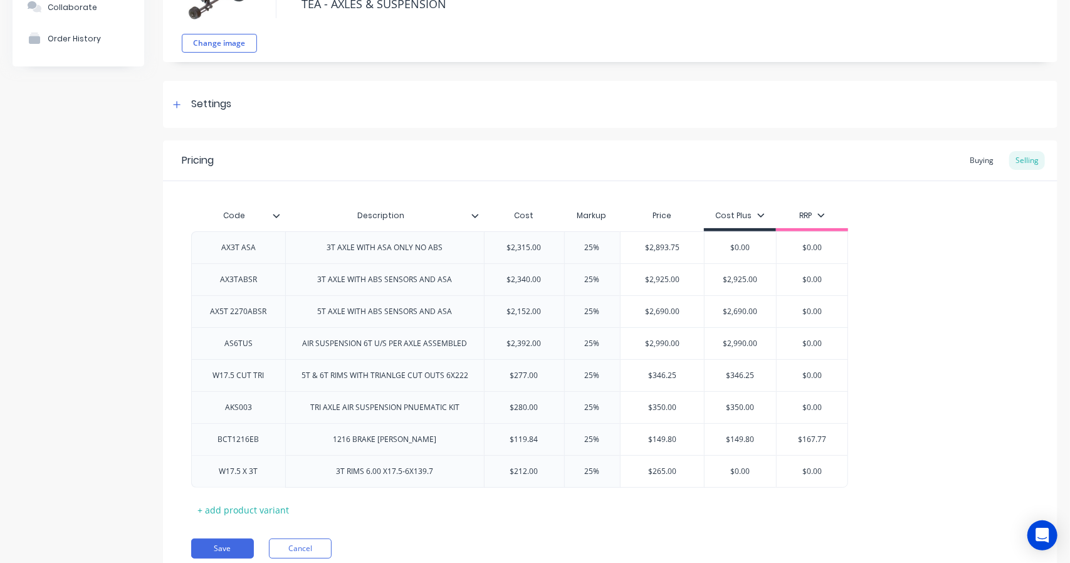
type input "$2,893.75"
click at [684, 250] on input "$2,893.75" at bounding box center [663, 247] width 84 height 11
click at [593, 245] on input "25%" at bounding box center [592, 247] width 63 height 11
type input "2%"
type textarea "x"
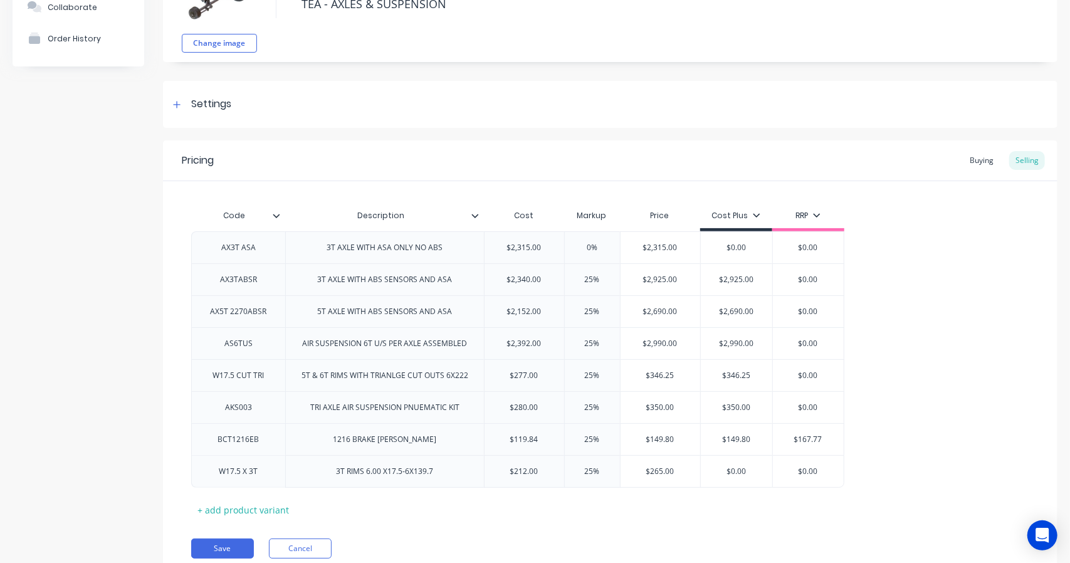
type input "0%"
type input "25%"
click at [593, 279] on input "25%" at bounding box center [592, 279] width 63 height 11
type textarea "x"
type input "2%"
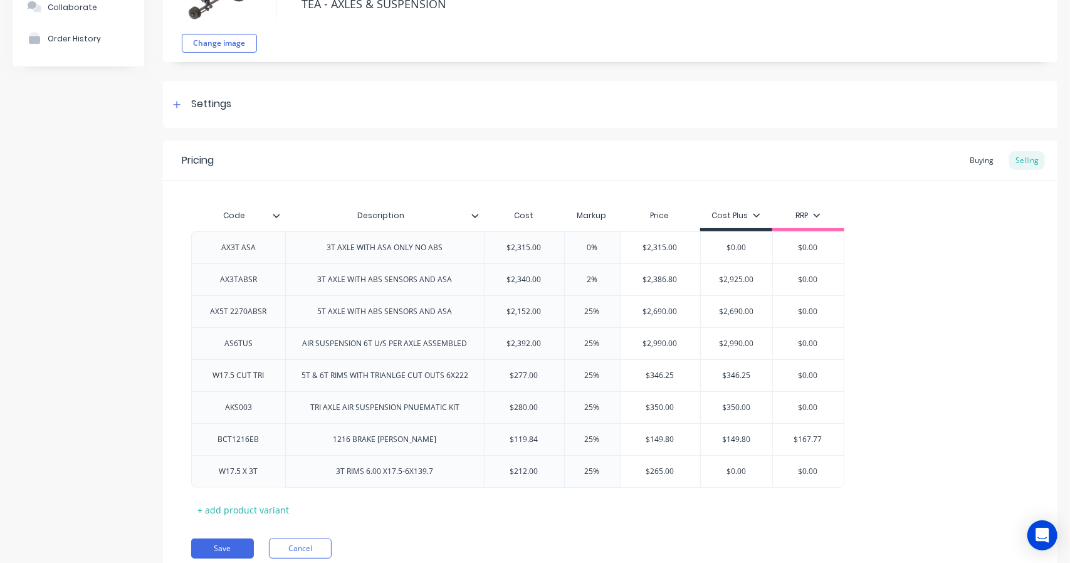
type textarea "x"
type input "0%"
type input "25%"
drag, startPoint x: 595, startPoint y: 310, endPoint x: 631, endPoint y: 309, distance: 35.7
click at [594, 310] on input "25%" at bounding box center [592, 311] width 63 height 11
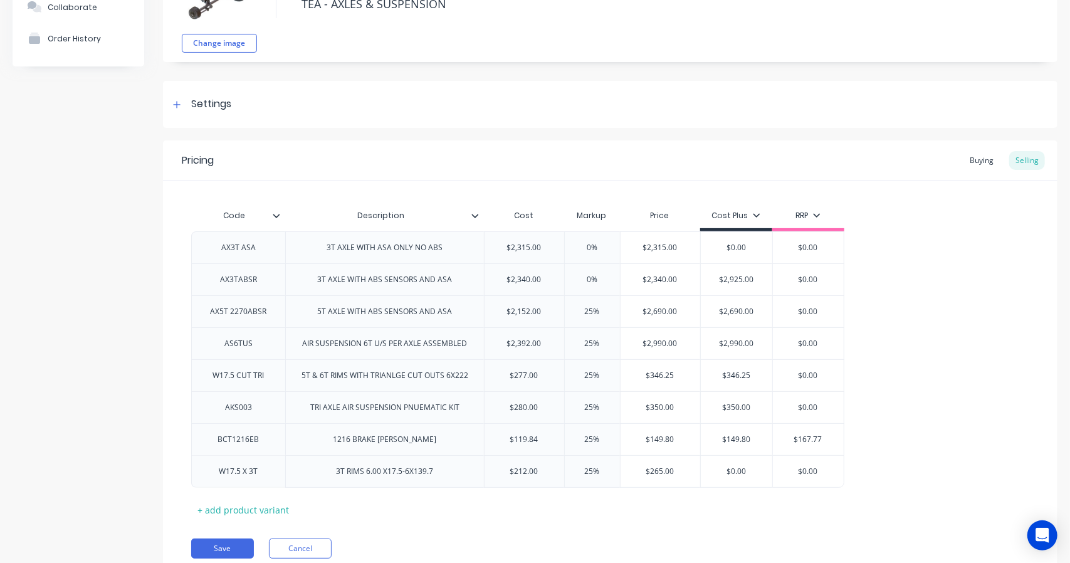
type textarea "x"
type input "2%"
type textarea "x"
type input "0%"
type input "25%"
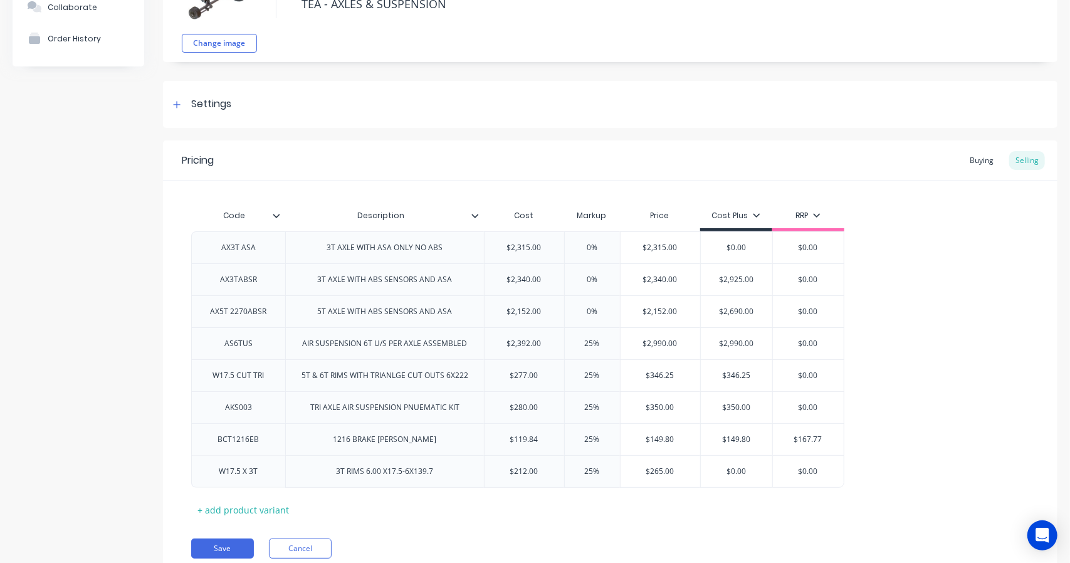
click at [595, 343] on input "25%" at bounding box center [592, 343] width 63 height 11
type textarea "x"
type input "2%"
type textarea "x"
type input "0%"
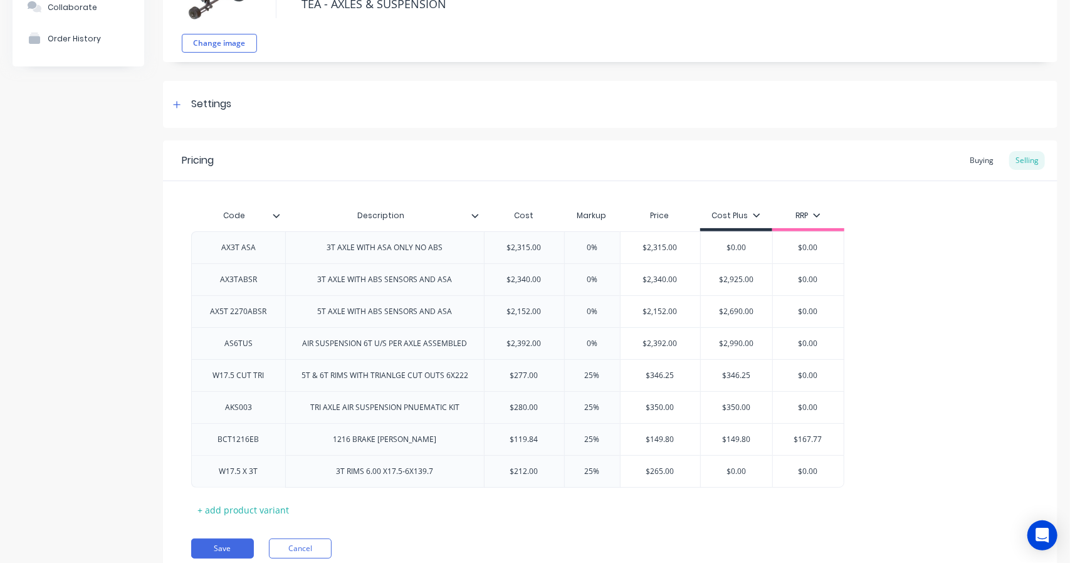
type input "25%"
click at [592, 377] on input "25%" at bounding box center [592, 375] width 63 height 11
type textarea "x"
type input "2%"
type textarea "x"
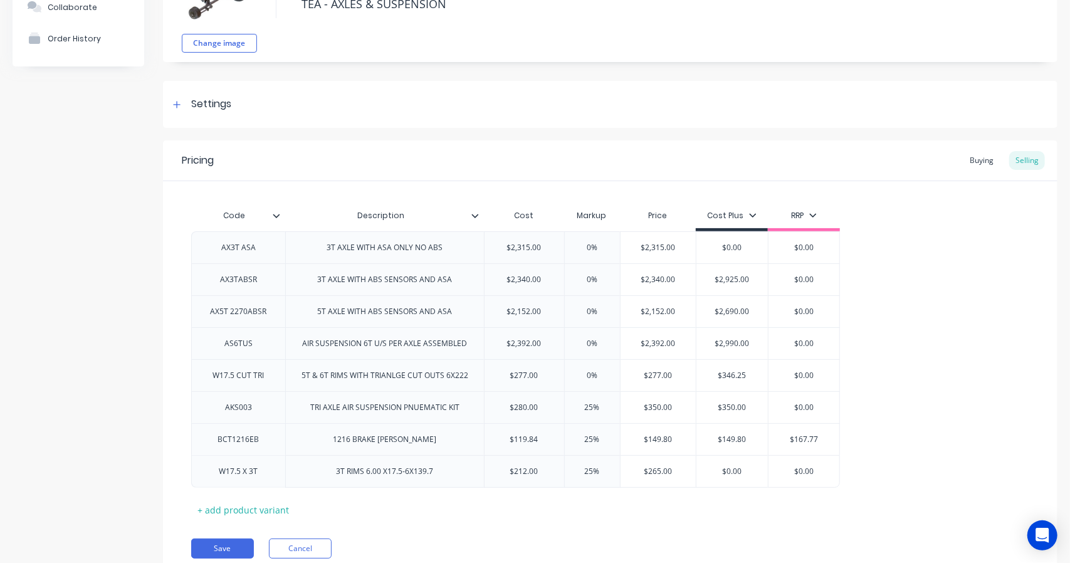
type input "0%"
type input "25%"
click at [595, 411] on input "25%" at bounding box center [592, 407] width 63 height 11
click at [594, 408] on input "25%" at bounding box center [592, 407] width 63 height 11
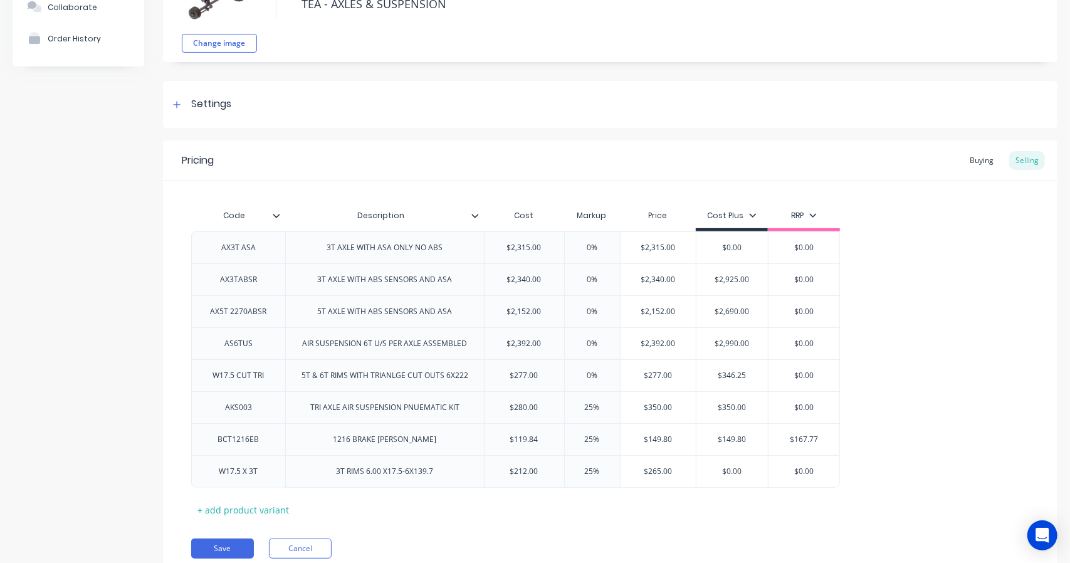
type textarea "x"
type input "2%"
type textarea "x"
type input "0%"
type input "25%"
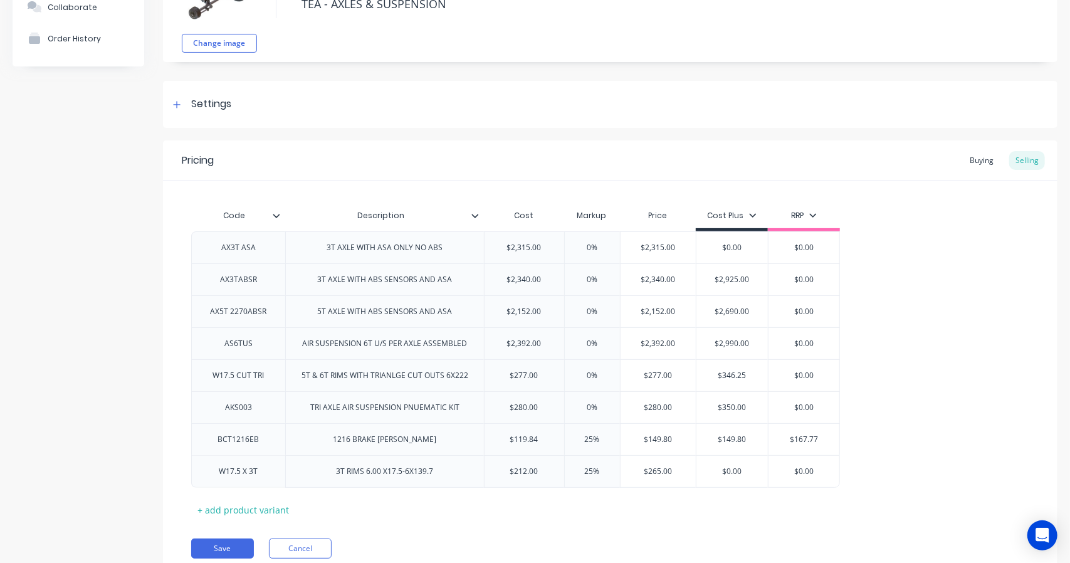
click at [594, 439] on input "25%" at bounding box center [592, 439] width 63 height 11
type textarea "x"
type input "2%"
type textarea "x"
type input "0%"
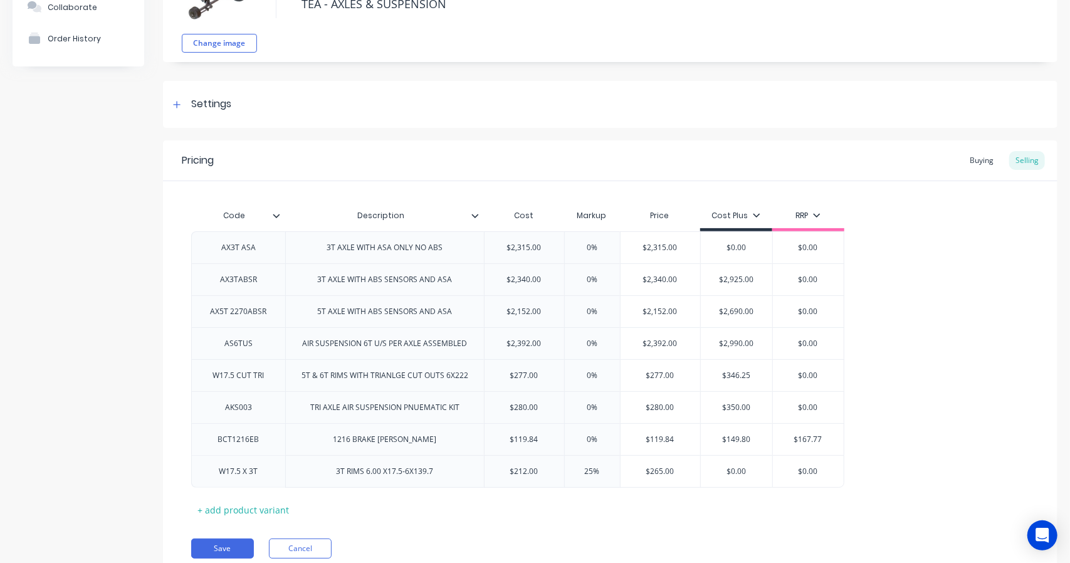
click at [593, 471] on input "25%" at bounding box center [592, 471] width 63 height 11
type textarea "x"
type input "2%"
type textarea "x"
type input "0%"
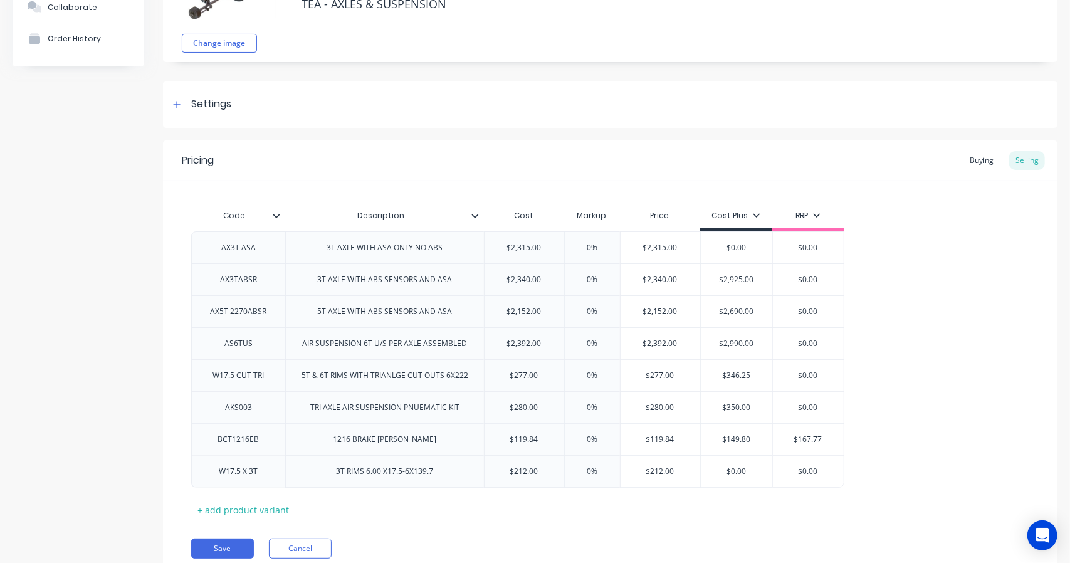
click at [735, 467] on input "$0.00" at bounding box center [736, 471] width 71 height 11
click at [764, 248] on input "$0.00" at bounding box center [736, 247] width 71 height 11
drag, startPoint x: 763, startPoint y: 247, endPoint x: 731, endPoint y: 244, distance: 32.7
click at [731, 244] on input "$0.00" at bounding box center [736, 247] width 71 height 11
type textarea "x"
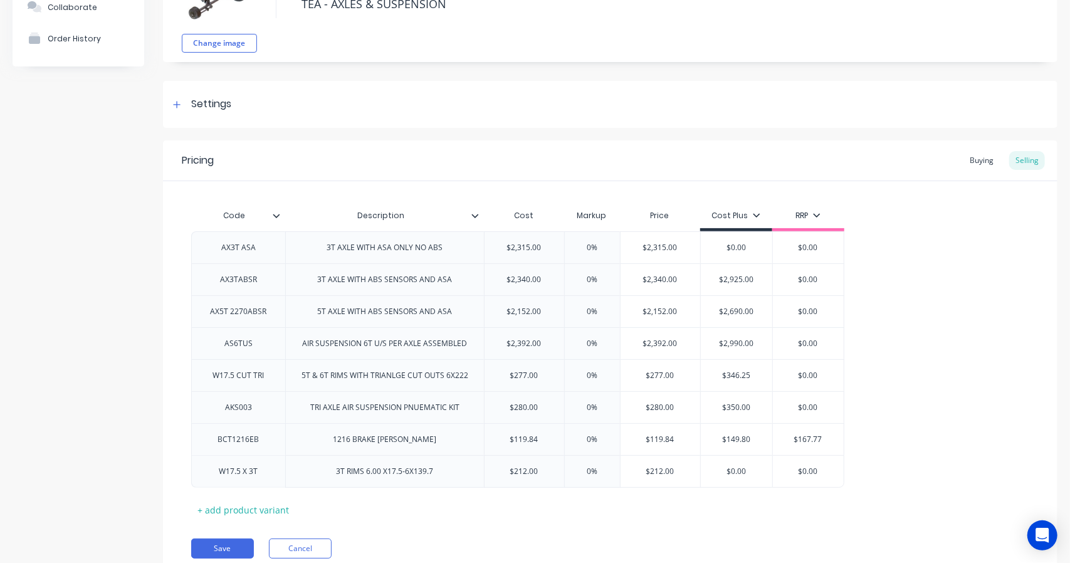
type input "$2"
type textarea "x"
type input "$29"
type textarea "x"
type input "$29."
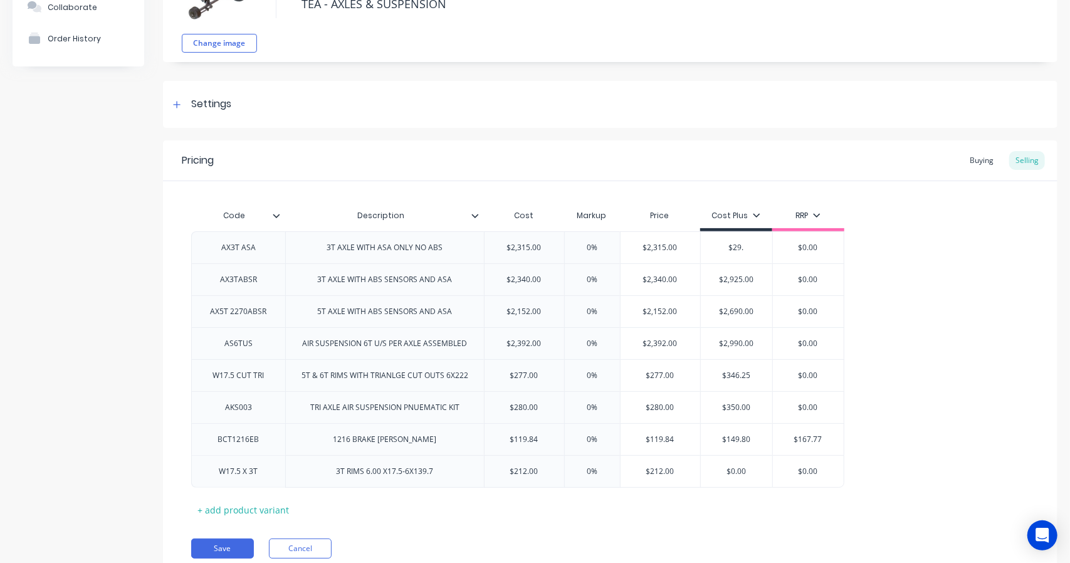
type textarea "x"
type input "$29.2"
type textarea "x"
type input "$29.25"
type textarea "x"
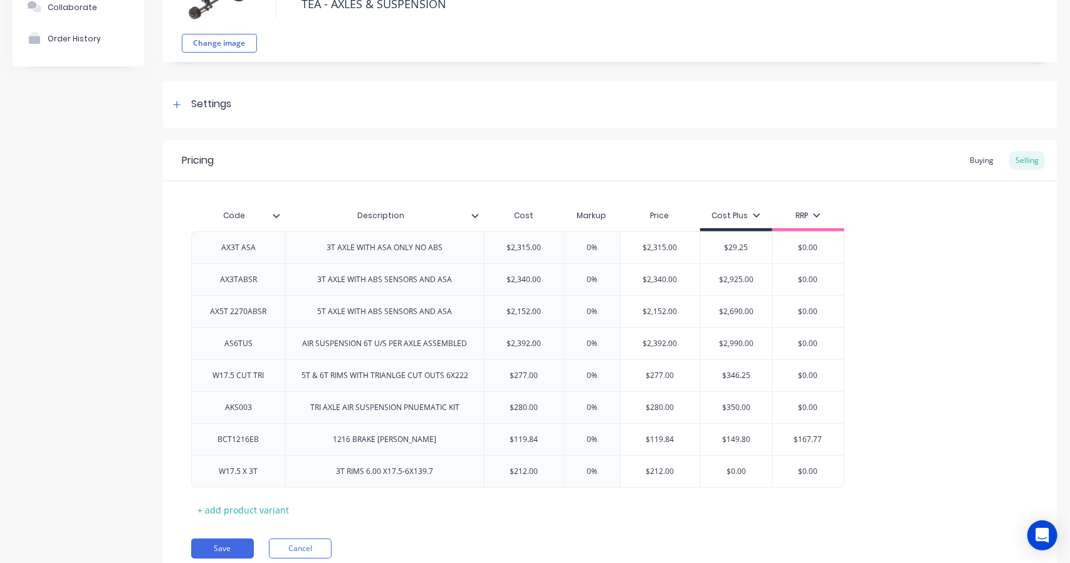
type input "$29.2"
type textarea "x"
type input "$29."
type textarea "x"
type input "$29"
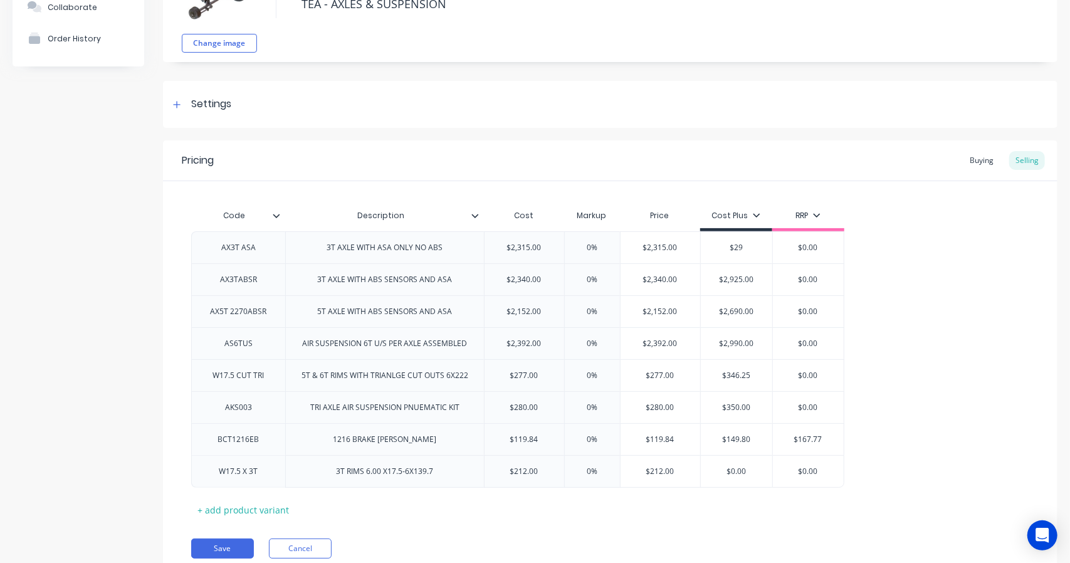
type textarea "x"
type input "$292"
type textarea "x"
type input "$2925"
click at [791, 327] on div "$0.00" at bounding box center [808, 343] width 72 height 32
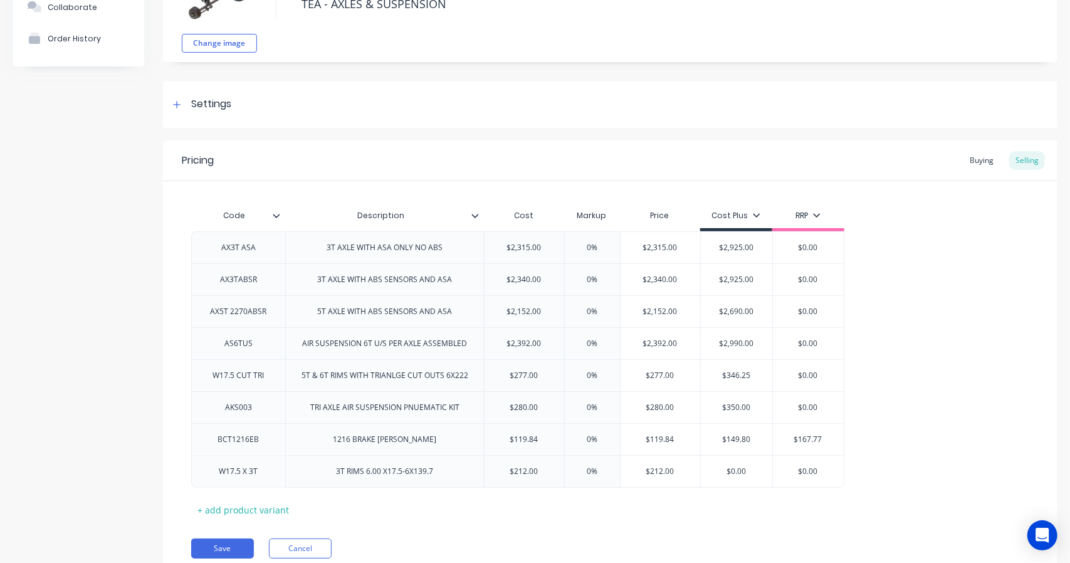
click at [812, 211] on div "RRP" at bounding box center [807, 215] width 25 height 11
click at [745, 301] on div at bounding box center [751, 300] width 25 height 25
drag, startPoint x: 970, startPoint y: 340, endPoint x: 979, endPoint y: 342, distance: 9.0
click at [979, 342] on div "AX3T ASA 3T AXLE WITH ASA ONLY NO ABS $2,315.00 0% 0% $2,315.00 $2,893.75 $2,92…" at bounding box center [610, 359] width 838 height 256
click at [752, 466] on input "$0.00" at bounding box center [736, 471] width 71 height 11
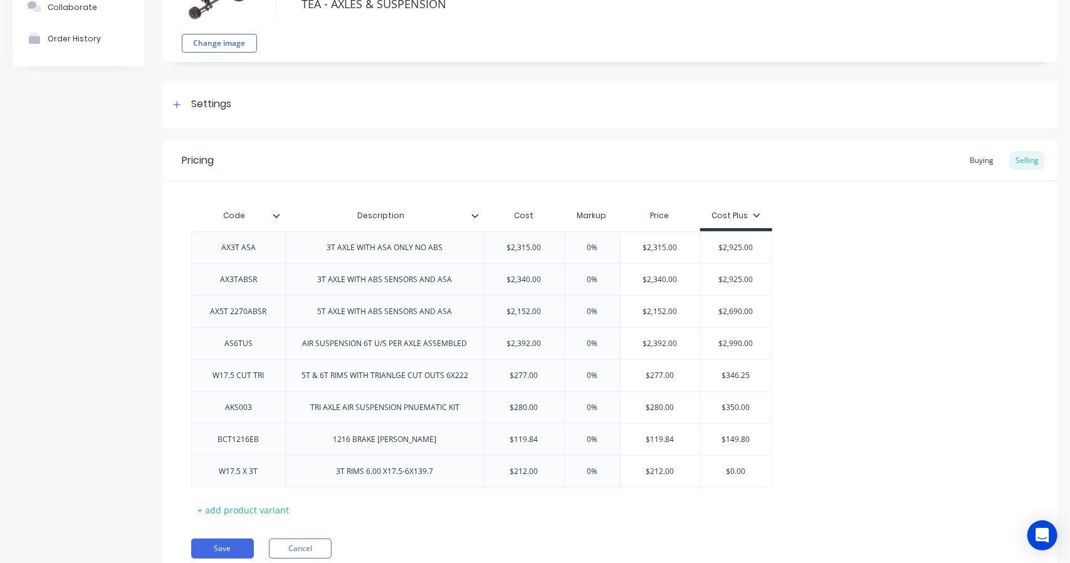
drag, startPoint x: 750, startPoint y: 469, endPoint x: 730, endPoint y: 472, distance: 20.2
click at [730, 472] on input "$0.00" at bounding box center [736, 471] width 71 height 11
type textarea "x"
type input "$2"
type textarea "x"
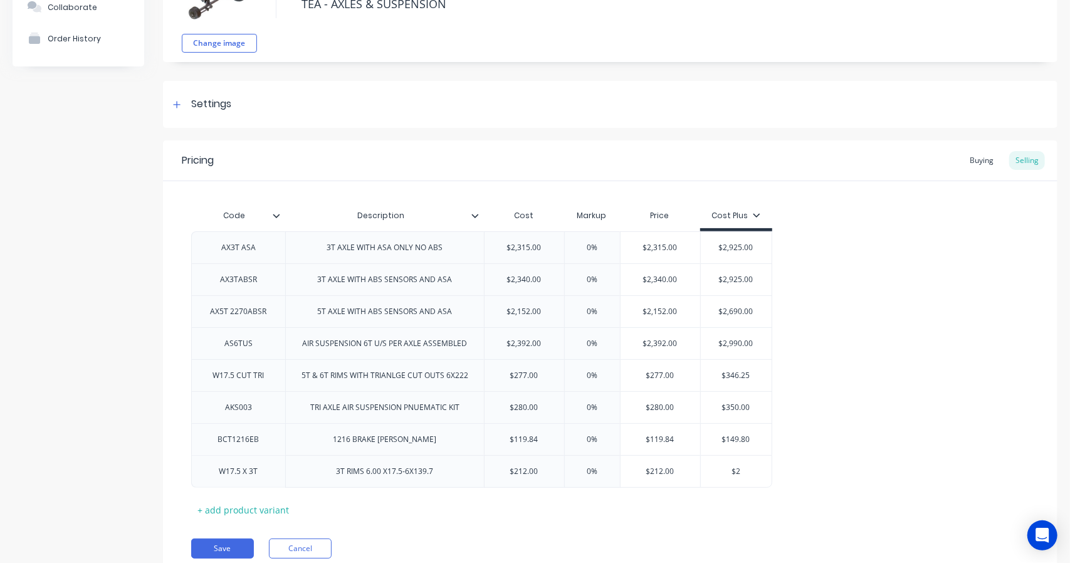
type input "$27"
type textarea "x"
type input "$270"
type textarea "x"
type input "$27"
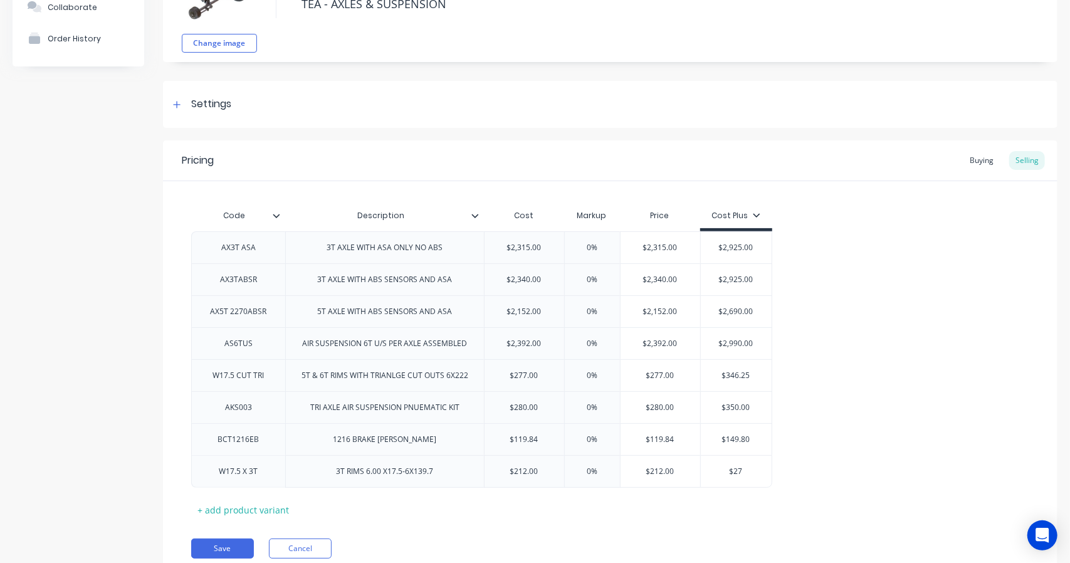
type textarea "x"
type input "$277"
click at [818, 467] on div "AX3T ASA 3T AXLE WITH ASA ONLY NO ABS $2,315.00 0% 0% $2,315.00 $2,893.75 $2,92…" at bounding box center [610, 359] width 838 height 256
click at [263, 368] on div "W17.5 CUT TRI" at bounding box center [238, 375] width 71 height 16
click at [273, 373] on div "W17.5 CUT TRI" at bounding box center [238, 375] width 71 height 16
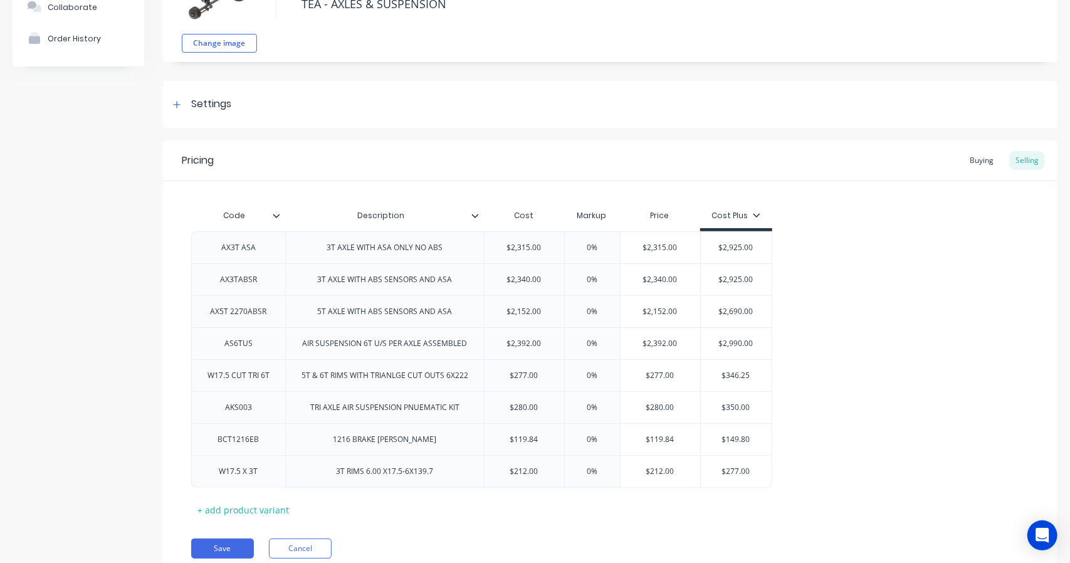
click at [881, 369] on div "AX3T ASA 3T AXLE WITH ASA ONLY NO ABS $2,315.00 0% 0% $2,315.00 $2,893.75 $2,92…" at bounding box center [610, 359] width 838 height 256
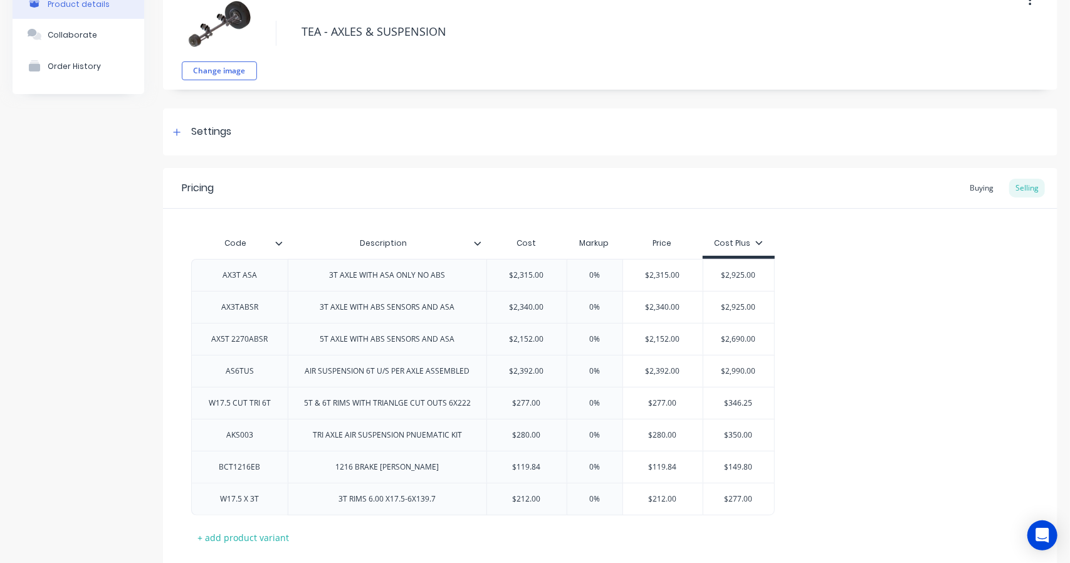
scroll to position [150, 0]
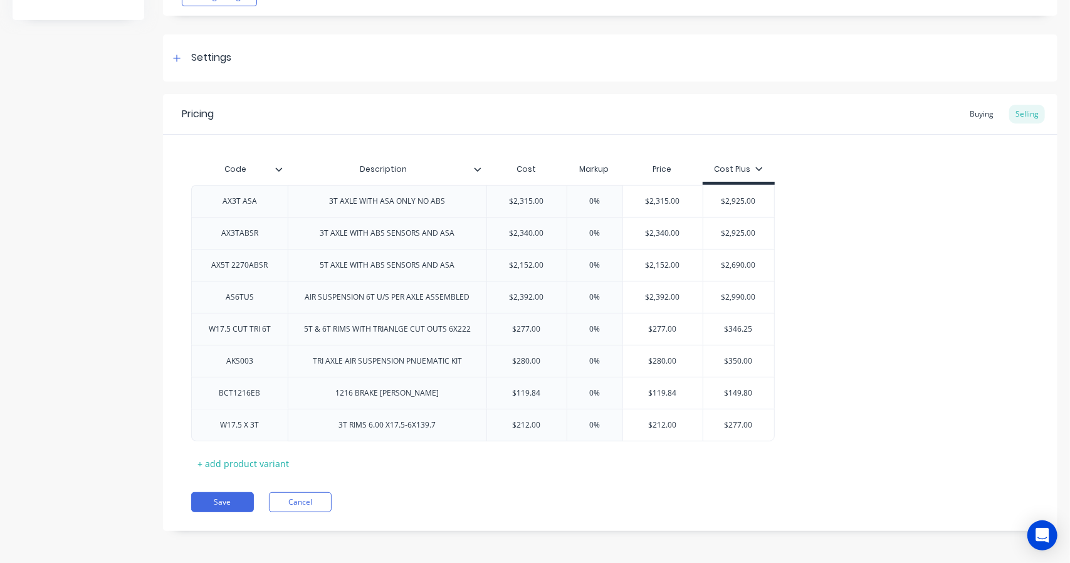
click at [239, 460] on div "+ add product variant" at bounding box center [243, 463] width 104 height 19
type textarea "x"
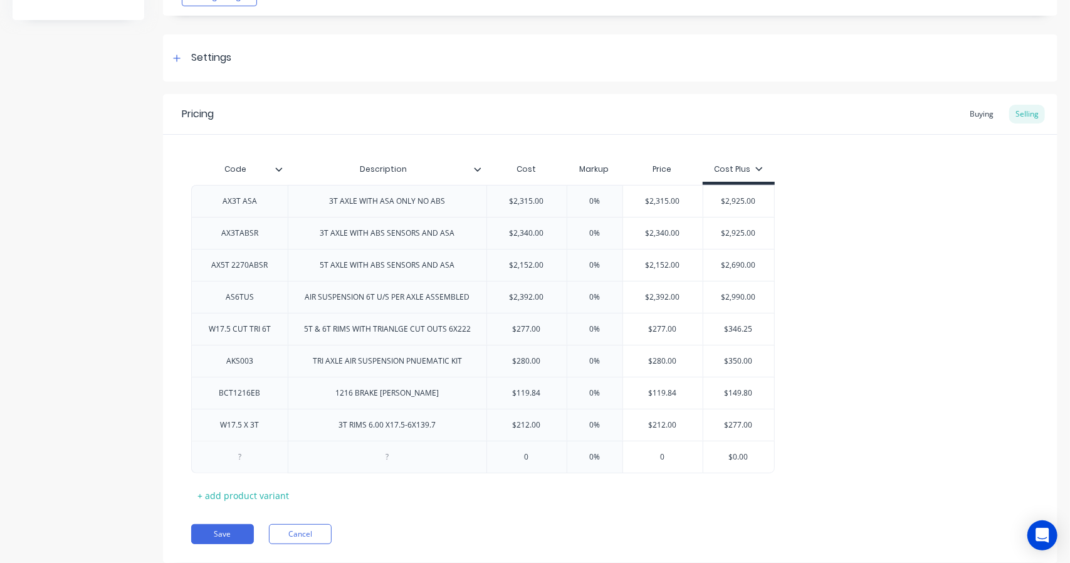
click at [243, 458] on div at bounding box center [240, 457] width 63 height 16
type textarea "x"
type input "0"
type textarea "x"
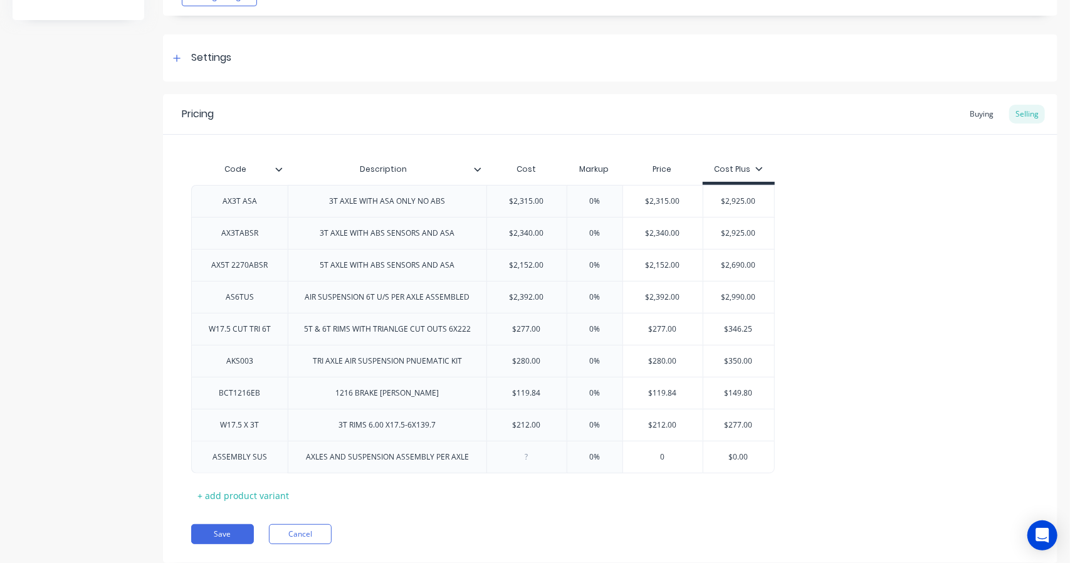
type input "1"
type textarea "x"
type input "13"
type textarea "x"
type input "132"
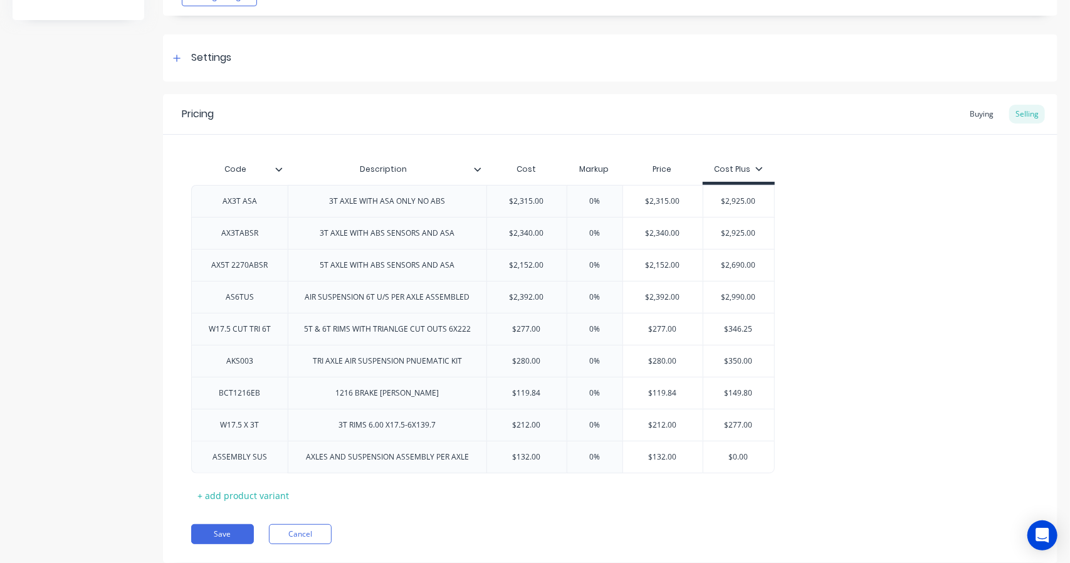
click at [677, 502] on div "Code Description Cost Markup Price Cost Plus AX3T ASA 3T AXLE WITH ASA ONLY NO …" at bounding box center [610, 331] width 838 height 349
click at [214, 486] on div "+ add product variant" at bounding box center [243, 495] width 104 height 19
type textarea "x"
click at [266, 488] on div at bounding box center [240, 489] width 63 height 16
type textarea "x"
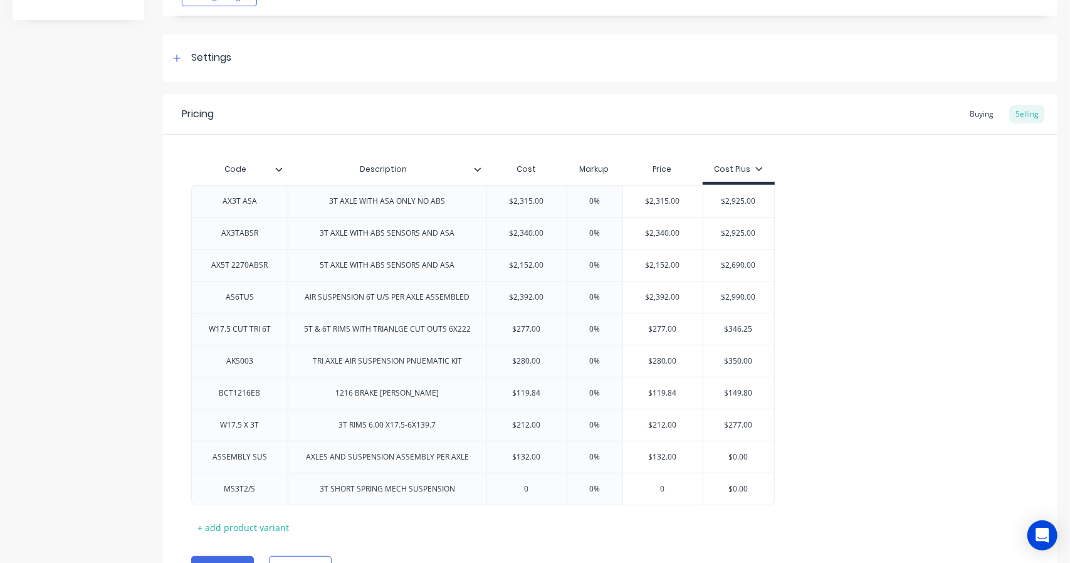
type textarea "x"
type input "0"
type textarea "x"
type input "1"
type textarea "x"
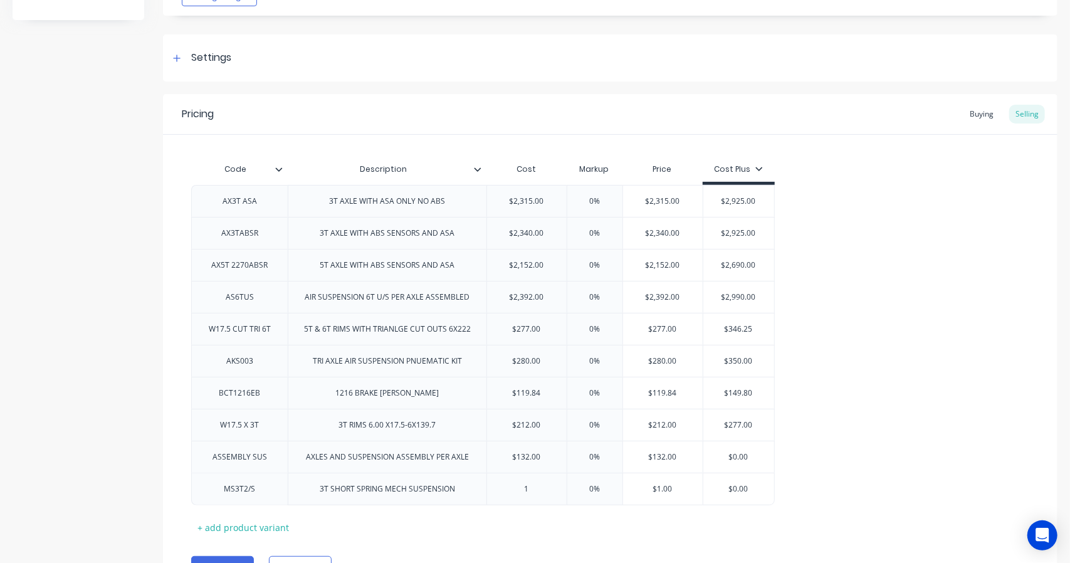
type input "12"
type textarea "x"
type input "129"
type textarea "x"
type input "1295"
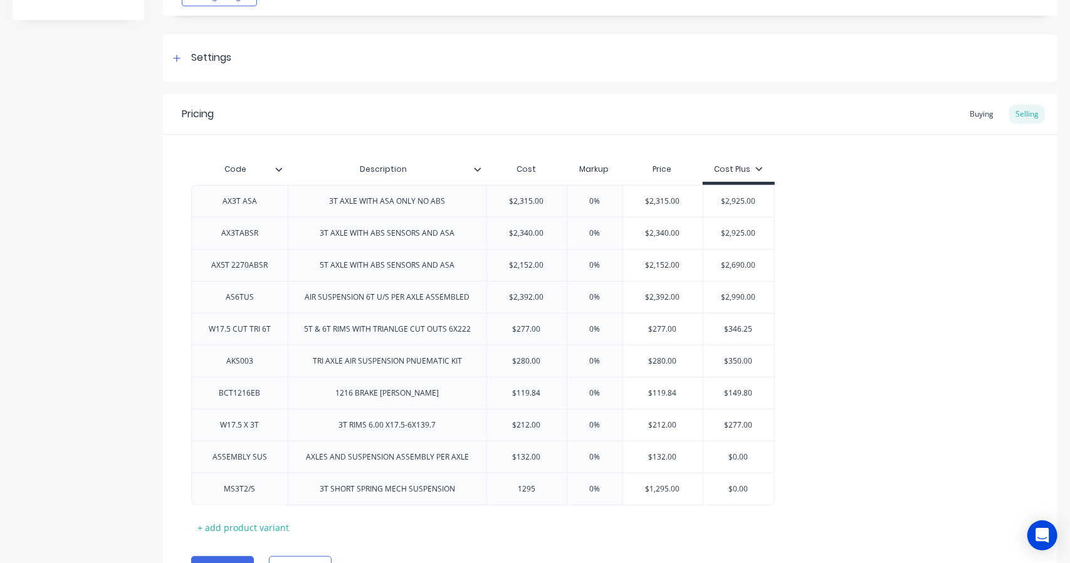
type input "0%"
click at [382, 486] on div "3T SHORT SPRING MECH SUSPENSION" at bounding box center [387, 489] width 155 height 16
click at [335, 488] on div "3T SHORT SPRING MECH SUSPENSION" at bounding box center [387, 489] width 155 height 16
click at [249, 524] on div "+ add product variant" at bounding box center [243, 533] width 104 height 19
click at [244, 519] on div at bounding box center [240, 527] width 63 height 16
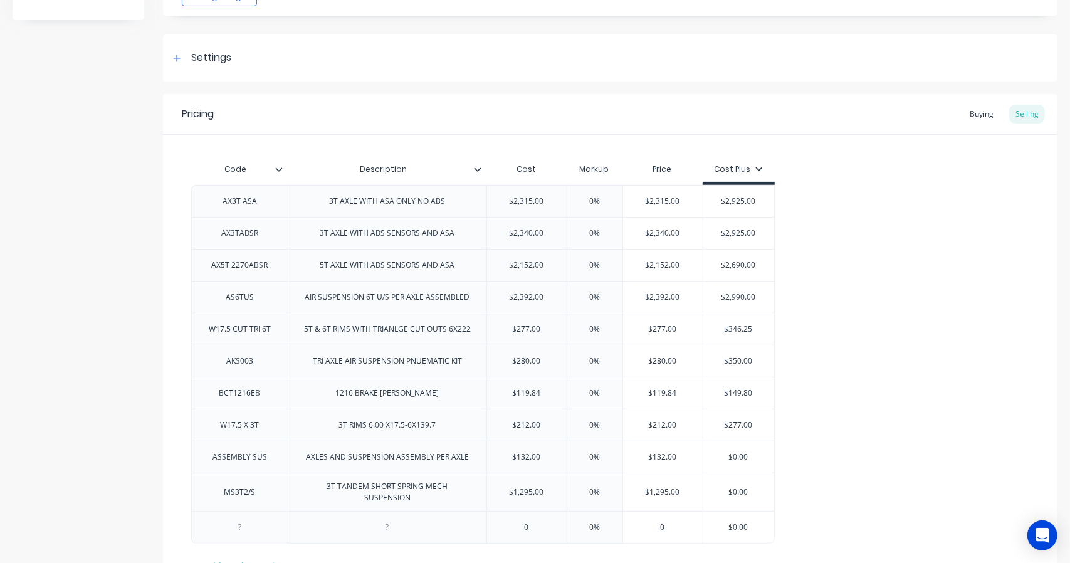
click at [281, 244] on div "AX3TABSR" at bounding box center [239, 233] width 97 height 32
type textarea "x"
click at [239, 234] on div "AX3TABSR" at bounding box center [240, 233] width 63 height 16
type textarea "x"
click at [240, 519] on div at bounding box center [240, 527] width 63 height 16
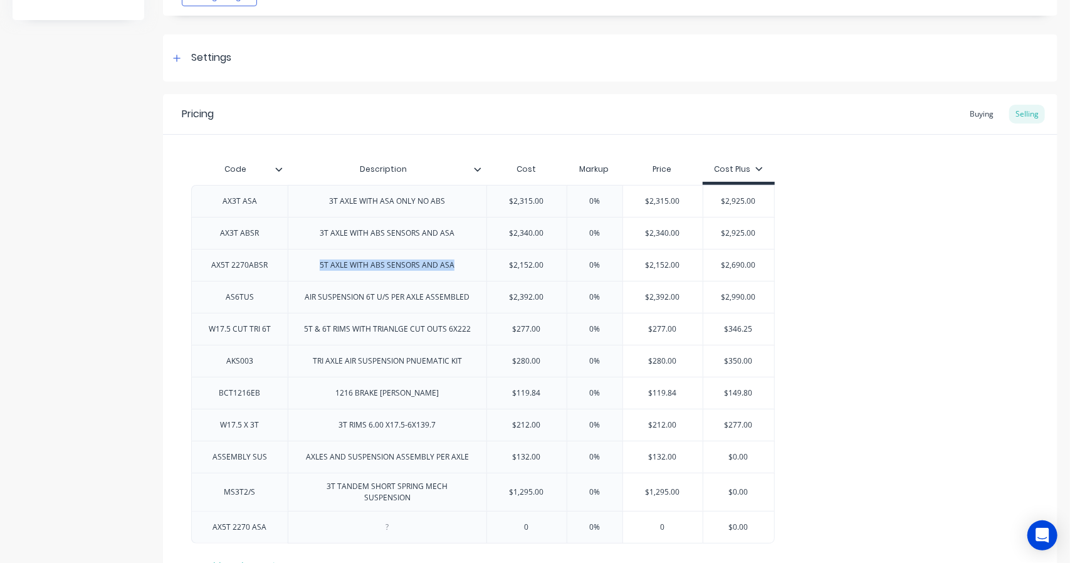
drag, startPoint x: 461, startPoint y: 266, endPoint x: 318, endPoint y: 265, distance: 142.9
click at [318, 265] on div "5T AXLE WITH ABS SENSORS AND ASA" at bounding box center [387, 265] width 155 height 16
copy div "5T AXLE WITH ABS SENSORS AND ASA"
type textarea "x"
click at [372, 519] on div at bounding box center [387, 527] width 63 height 16
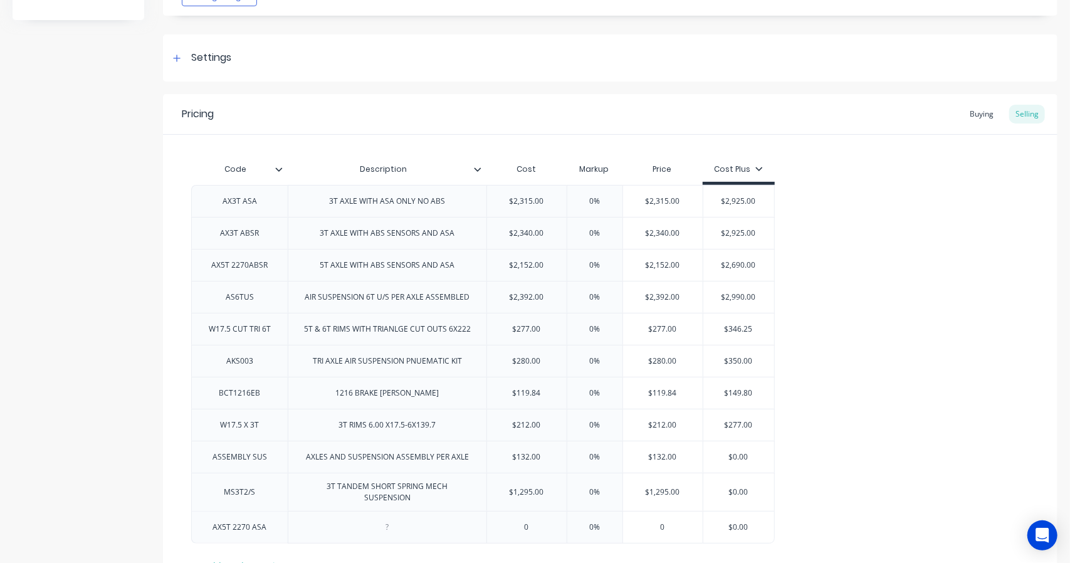
paste div
drag, startPoint x: 436, startPoint y: 520, endPoint x: 377, endPoint y: 520, distance: 58.9
click at [377, 520] on div "5T AXLE WITH ABS SENSORS AND ASA" at bounding box center [387, 527] width 155 height 16
click at [422, 522] on div "5T AXLE WITH ASA" at bounding box center [387, 527] width 85 height 16
type textarea "x"
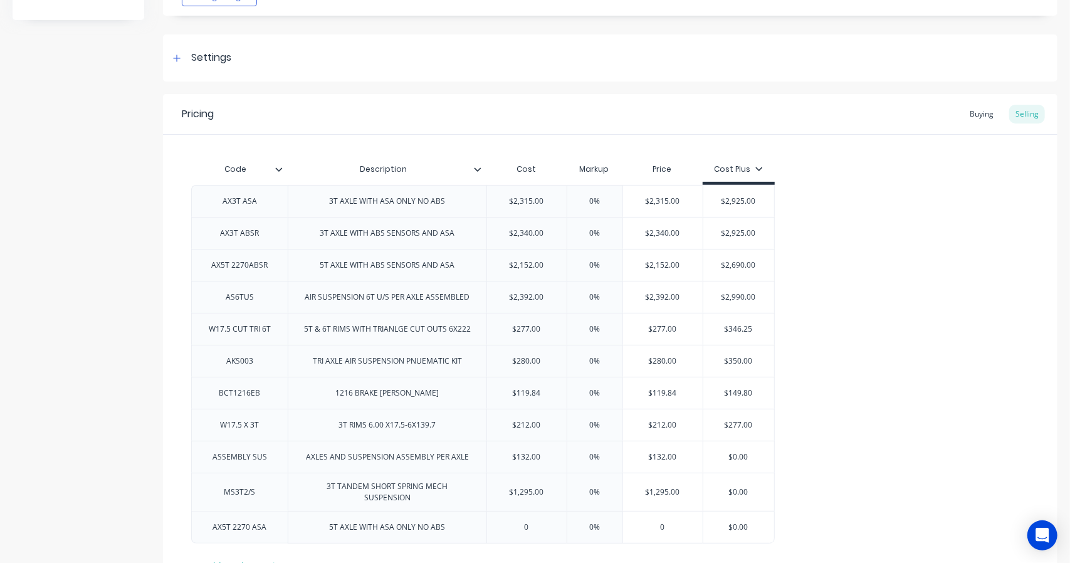
type input "0"
type textarea "x"
type input "2"
type textarea "x"
type input "21"
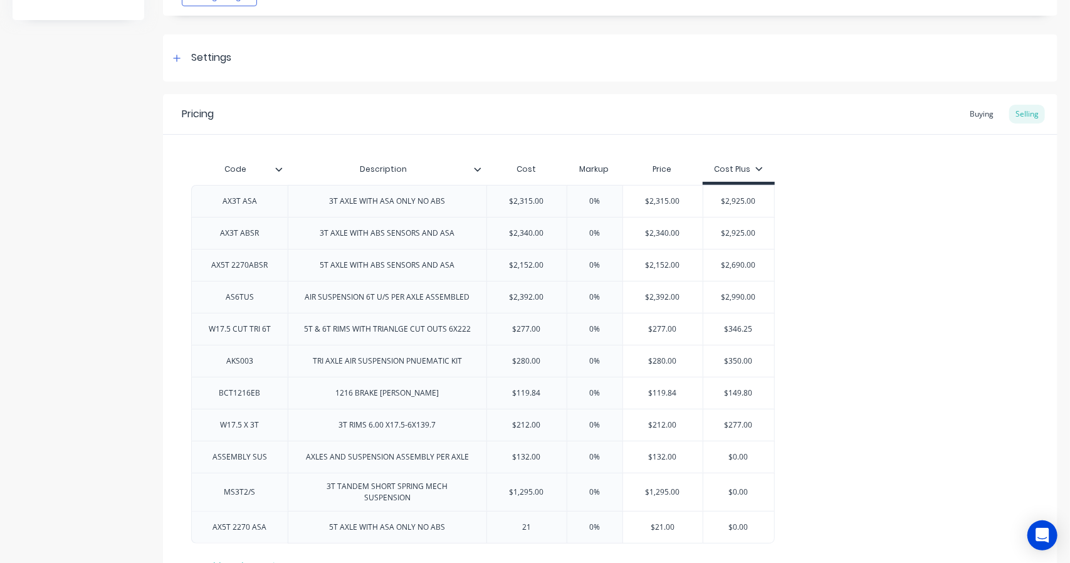
type textarea "x"
type input "210"
type textarea "x"
type input "2105"
type input "0%"
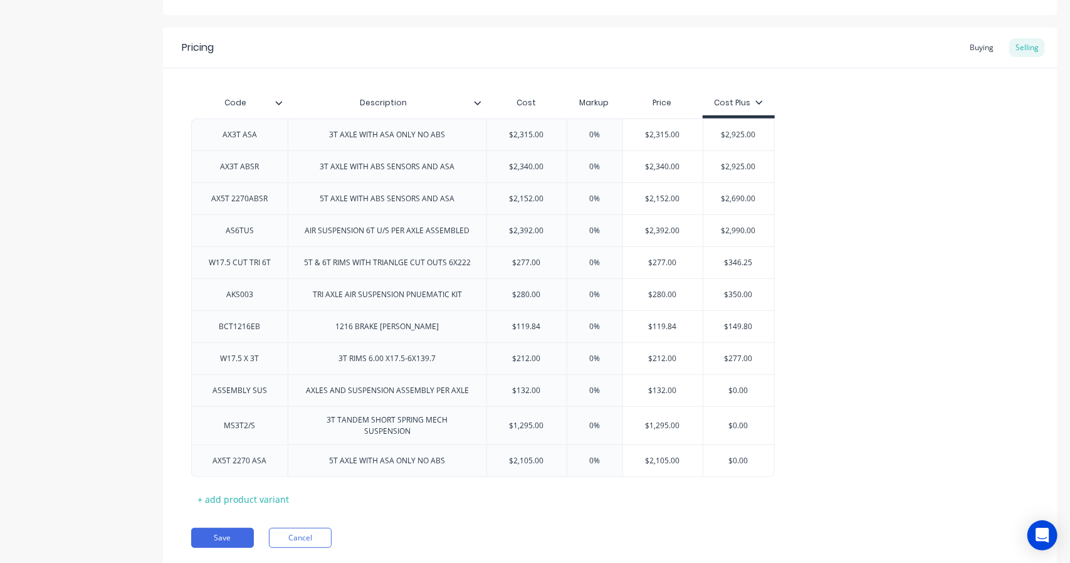
scroll to position [246, 0]
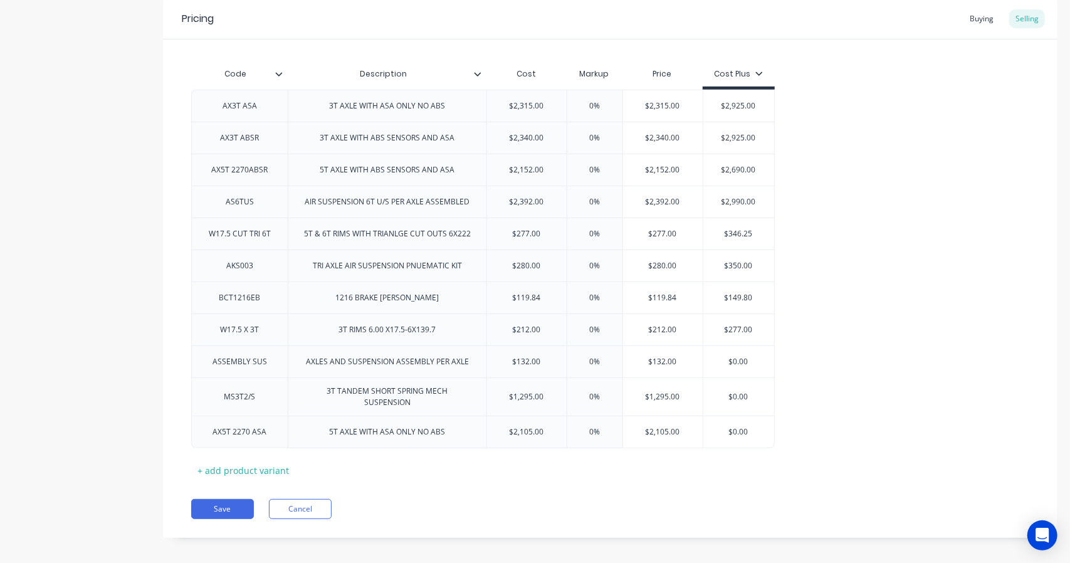
click at [239, 461] on div "+ add product variant" at bounding box center [243, 470] width 104 height 19
type textarea "x"
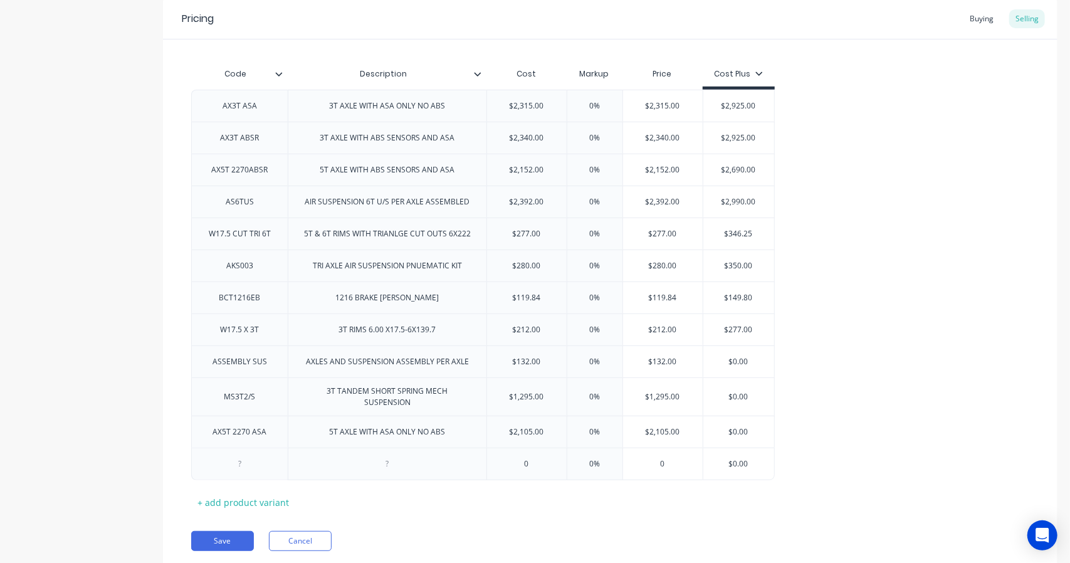
click at [239, 456] on div at bounding box center [240, 464] width 63 height 16
type textarea "x"
click at [417, 457] on div at bounding box center [387, 464] width 63 height 16
click at [528, 458] on input "text" at bounding box center [527, 463] width 80 height 11
type textarea "x"
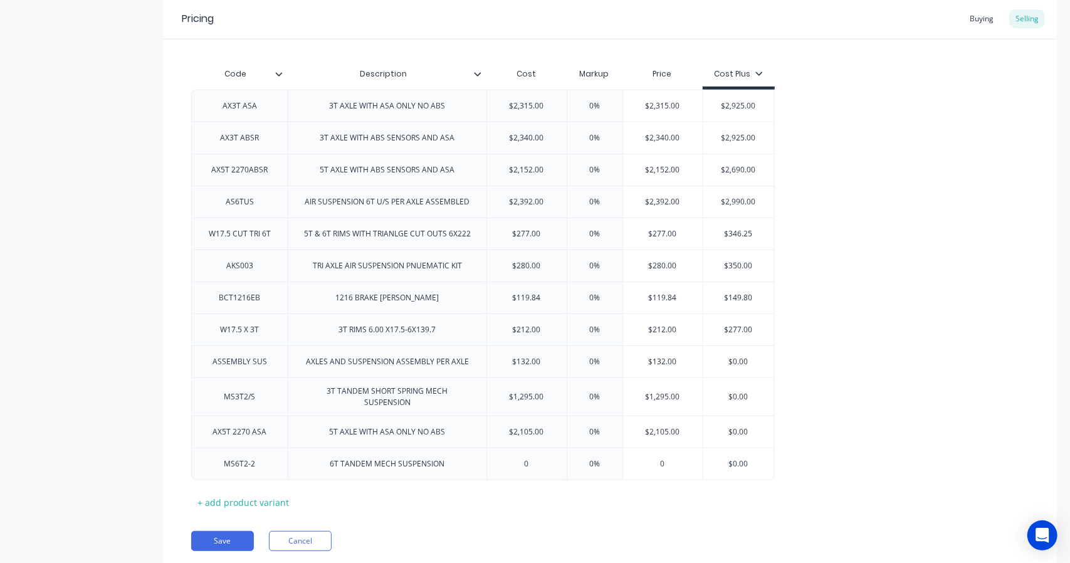
type input "0"
type textarea "x"
type input "1"
type textarea "x"
type input "18"
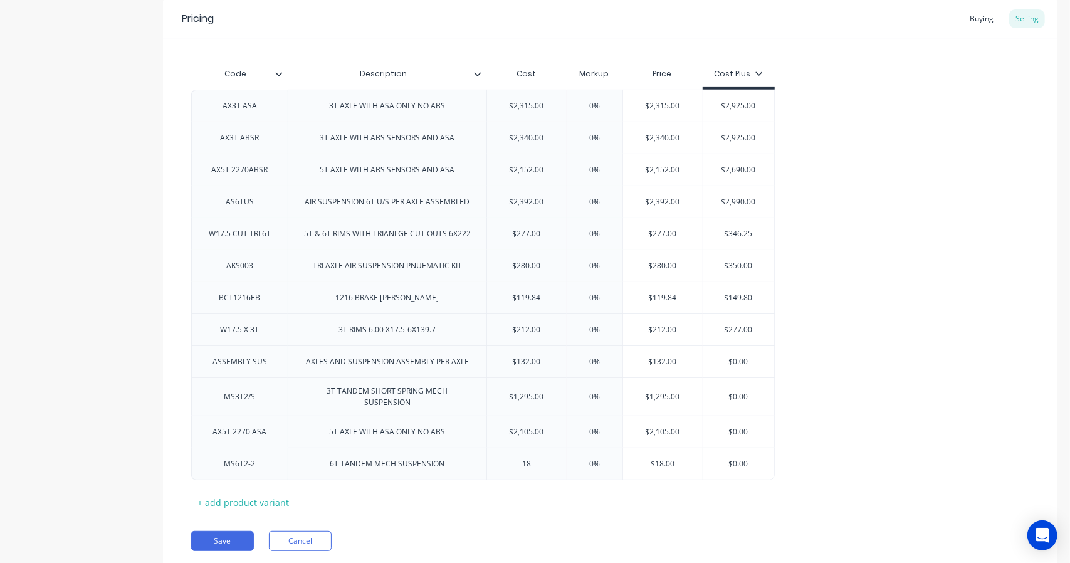
type textarea "x"
type input "184"
type textarea "x"
type input "18"
type textarea "x"
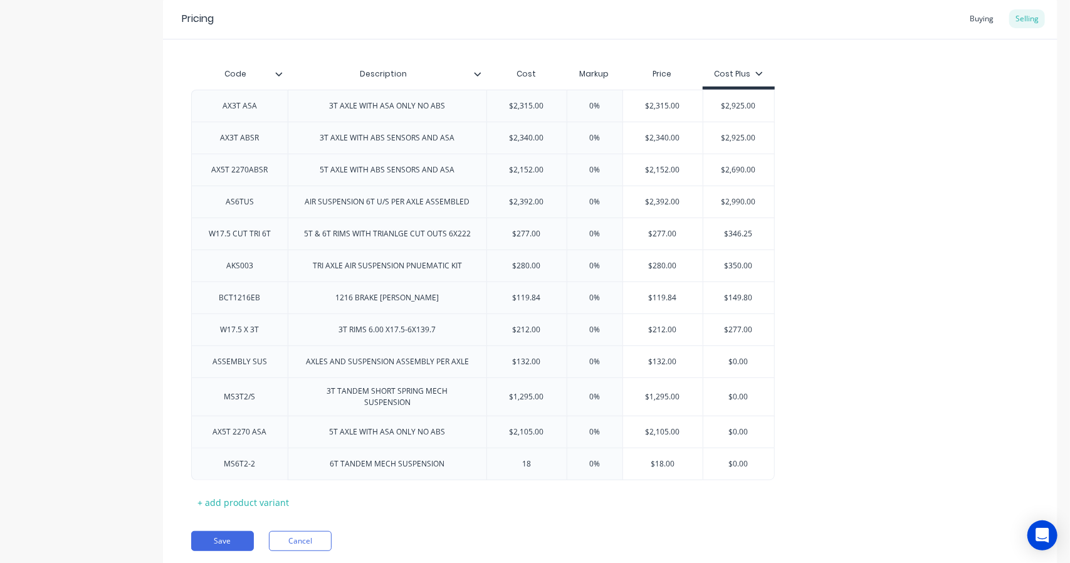
type input "187"
type textarea "x"
type input "1870"
click at [580, 487] on div "Code Description Cost Markup Price Cost Plus AX3T ASA 3T AXLE WITH ASA ONLY NO …" at bounding box center [610, 286] width 838 height 451
type input "$119.84"
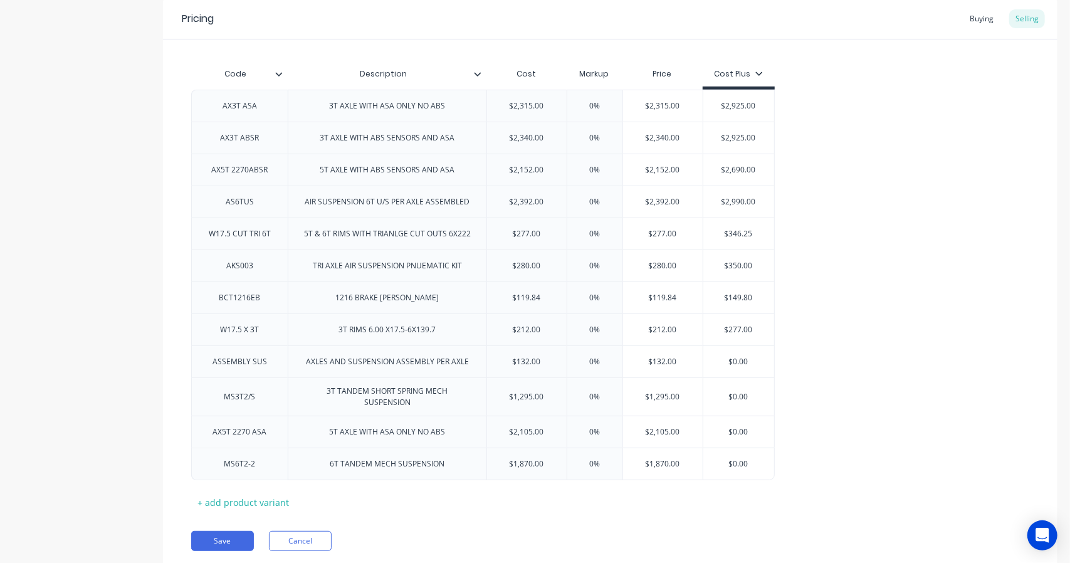
click at [543, 295] on input "$119.84" at bounding box center [527, 297] width 80 height 11
drag, startPoint x: 543, startPoint y: 295, endPoint x: 530, endPoint y: 293, distance: 13.4
click at [530, 293] on input "$119.84" at bounding box center [527, 297] width 80 height 11
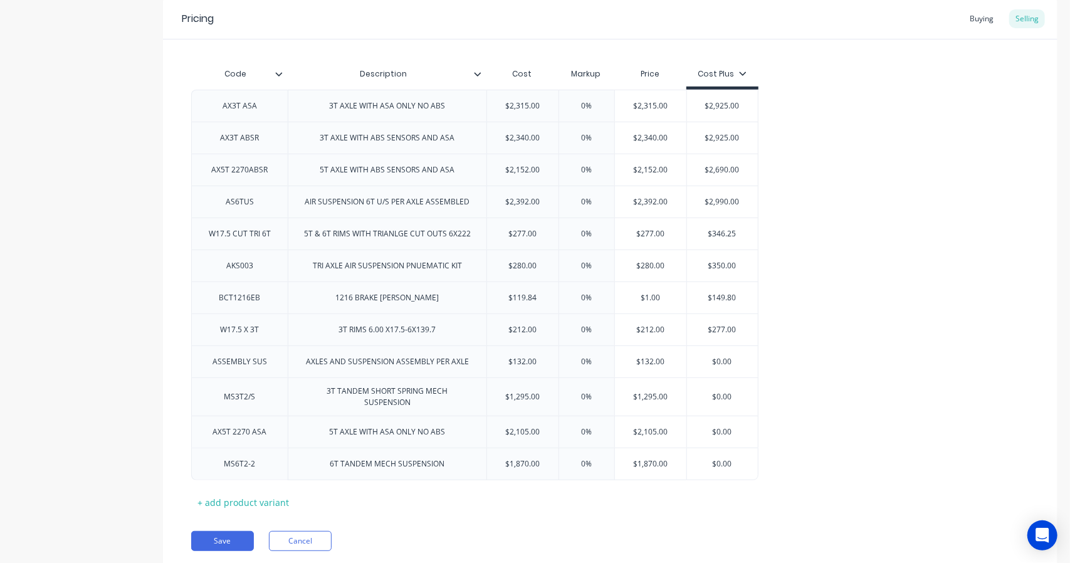
type textarea "x"
type input "$1"
type textarea "x"
type input "$12"
type textarea "x"
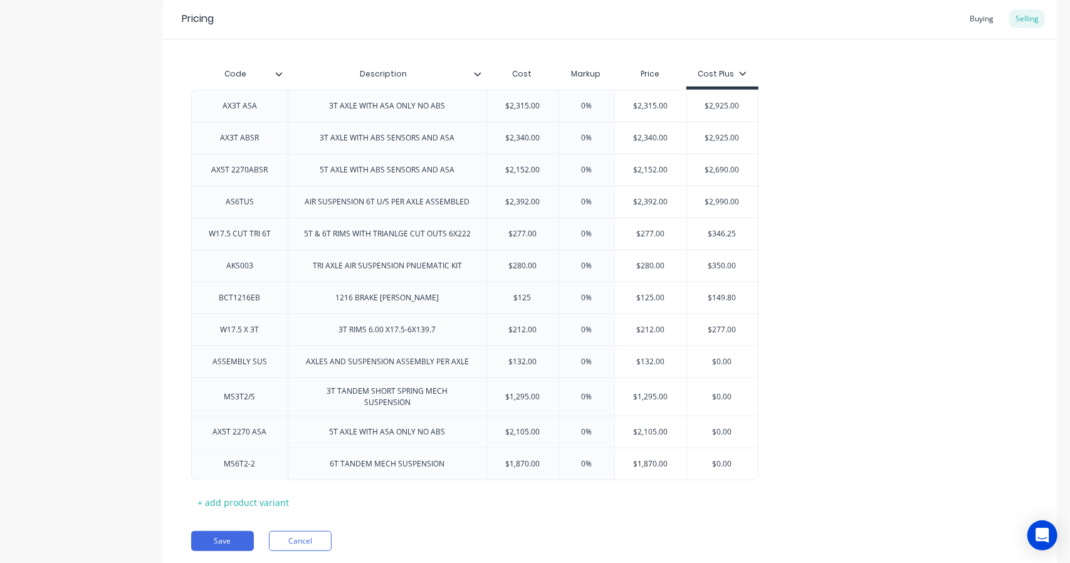
type input "$125."
type textarea "x"
type input "$125.7"
type textarea "x"
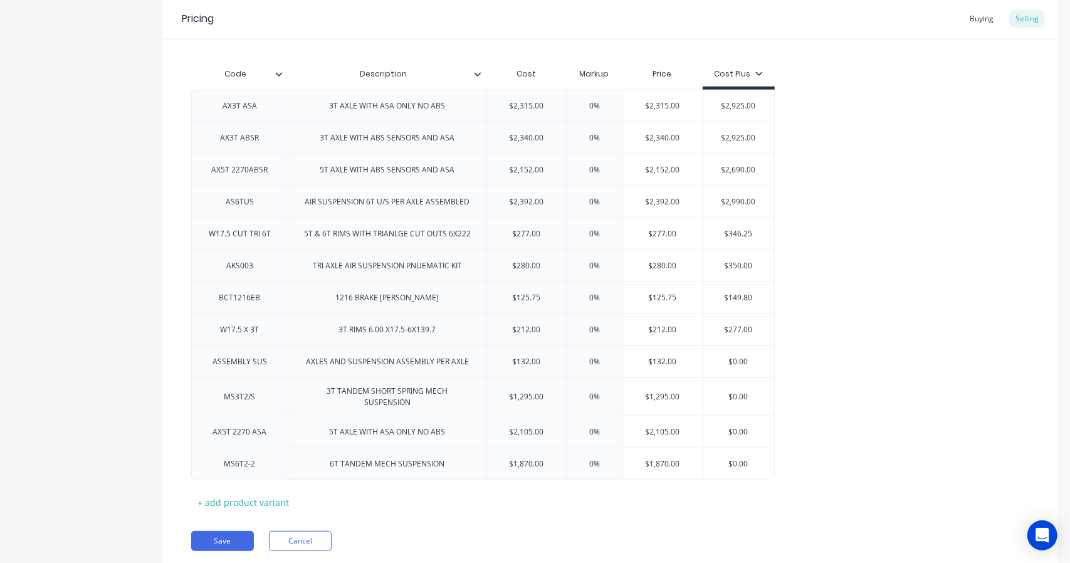
click at [602, 507] on div "Pricing Buying Selling Code Description Cost Markup Price Cost Plus AX3T ASA 3T…" at bounding box center [610, 284] width 894 height 571
click at [542, 298] on input "$125.75" at bounding box center [527, 297] width 80 height 11
click at [750, 296] on input "$149.80" at bounding box center [738, 297] width 71 height 11
click at [761, 296] on input "$149.80" at bounding box center [738, 297] width 71 height 11
drag, startPoint x: 758, startPoint y: 296, endPoint x: 735, endPoint y: 290, distance: 23.9
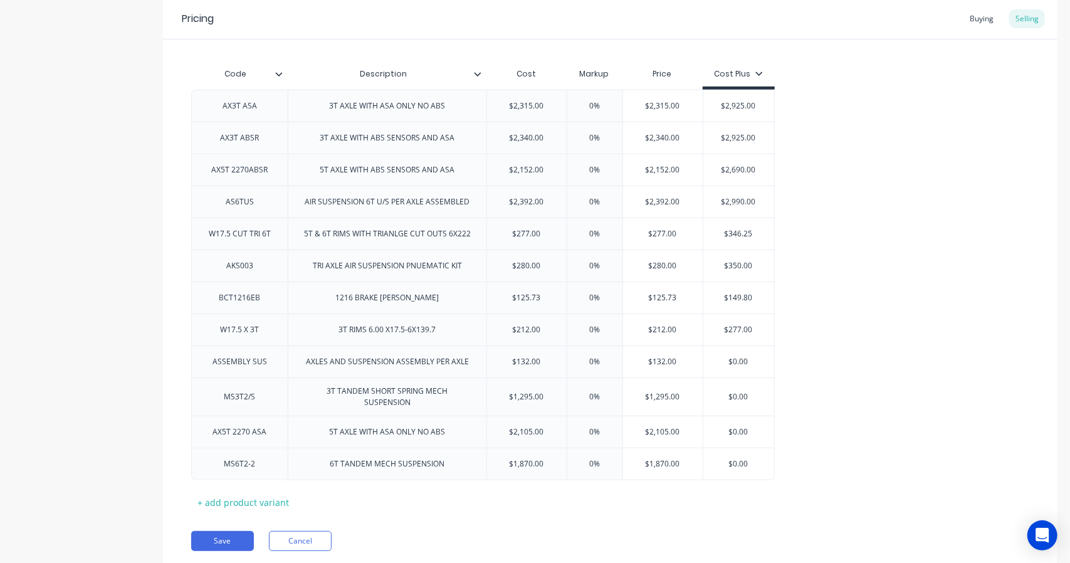
click at [735, 292] on input "$149.80" at bounding box center [738, 297] width 71 height 11
click at [822, 311] on div "AX3T ASA 3T AXLE WITH ASA ONLY NO ABS $2,315.00 0% 0% $2,315.00 $2,893.75 $2,92…" at bounding box center [610, 285] width 838 height 391
click at [227, 531] on button "Save" at bounding box center [222, 541] width 63 height 20
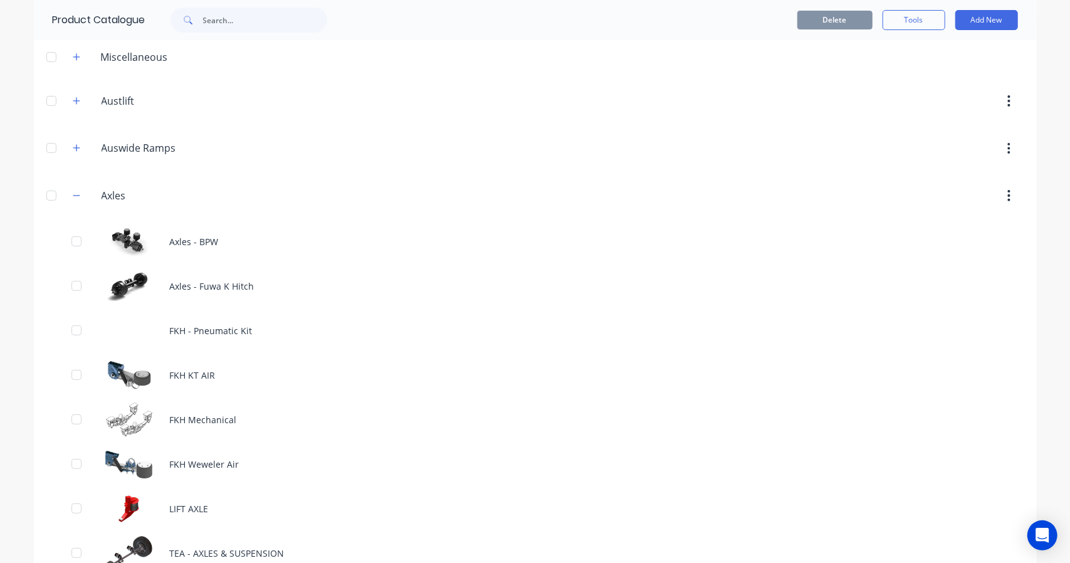
scroll to position [104, 0]
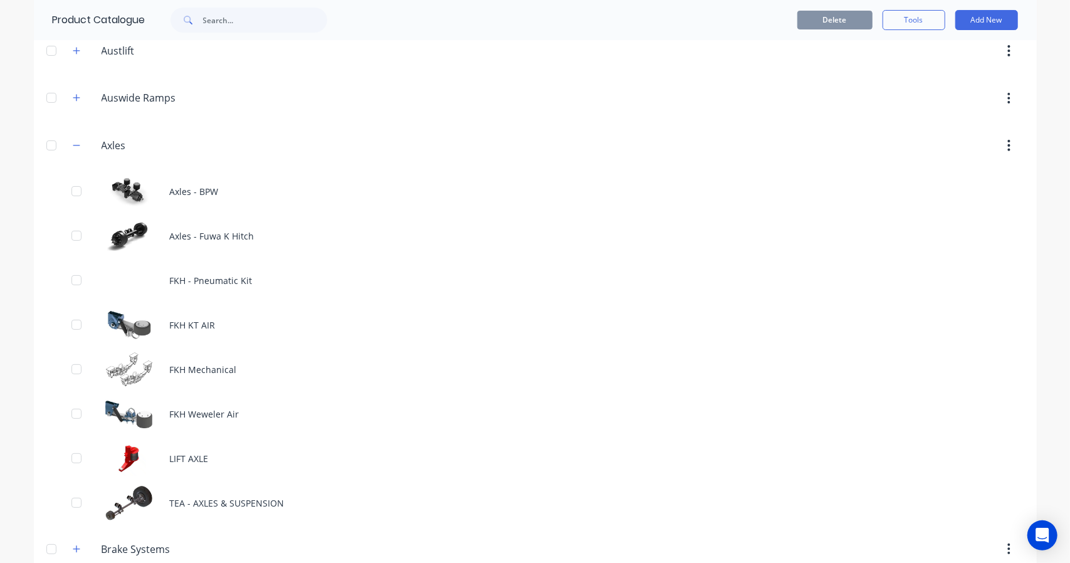
click at [185, 187] on div "Axles - BPW" at bounding box center [535, 191] width 1003 height 45
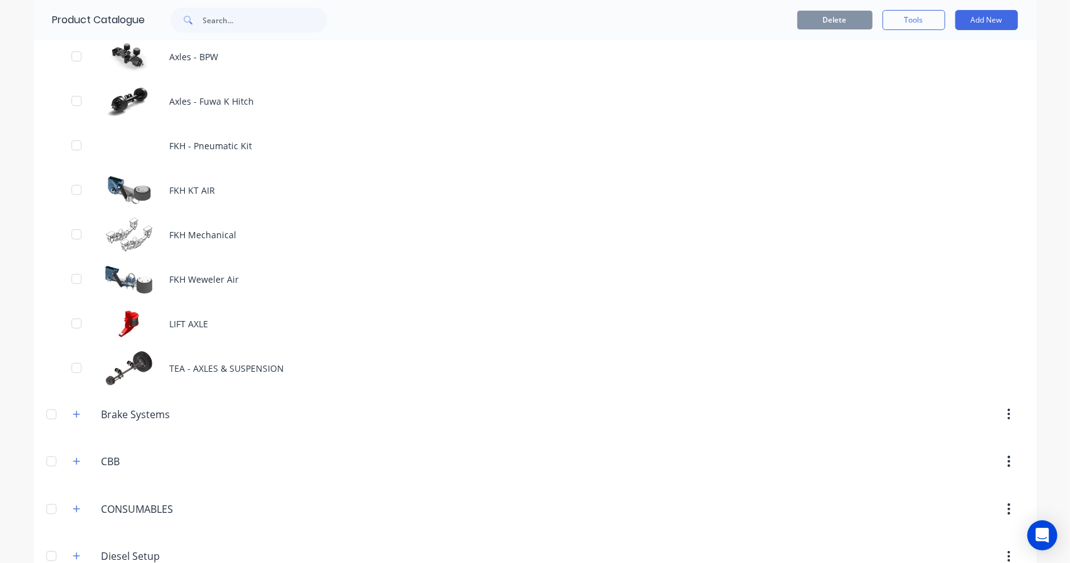
scroll to position [265, 0]
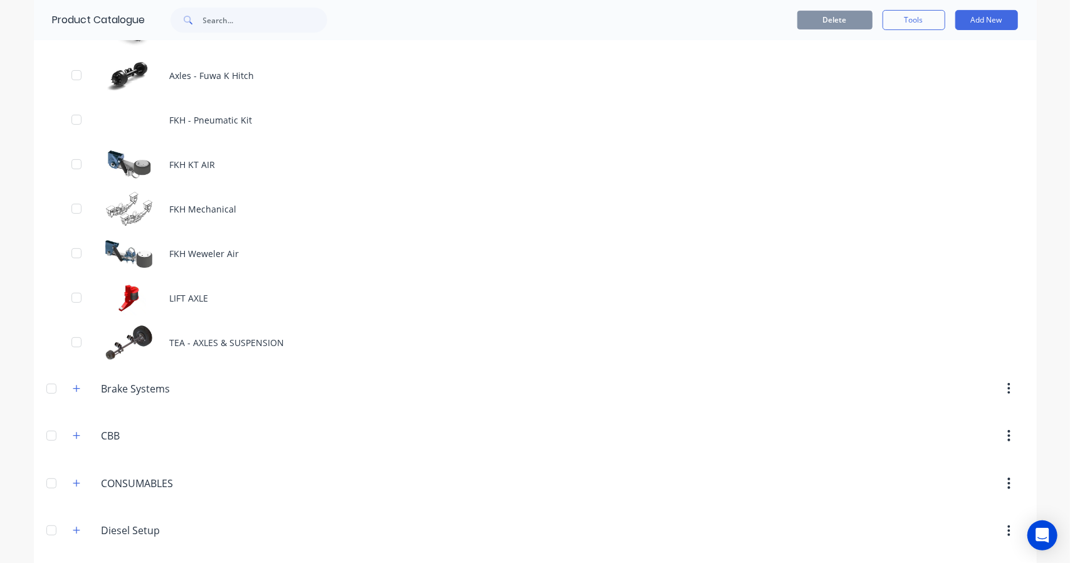
click at [69, 391] on button "button" at bounding box center [77, 388] width 16 height 16
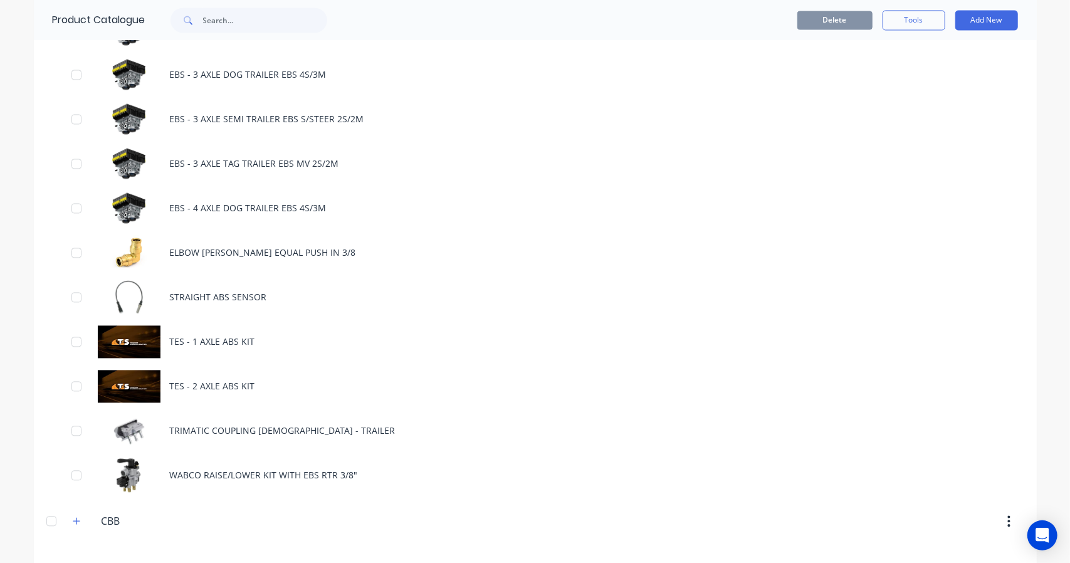
scroll to position [1518, 0]
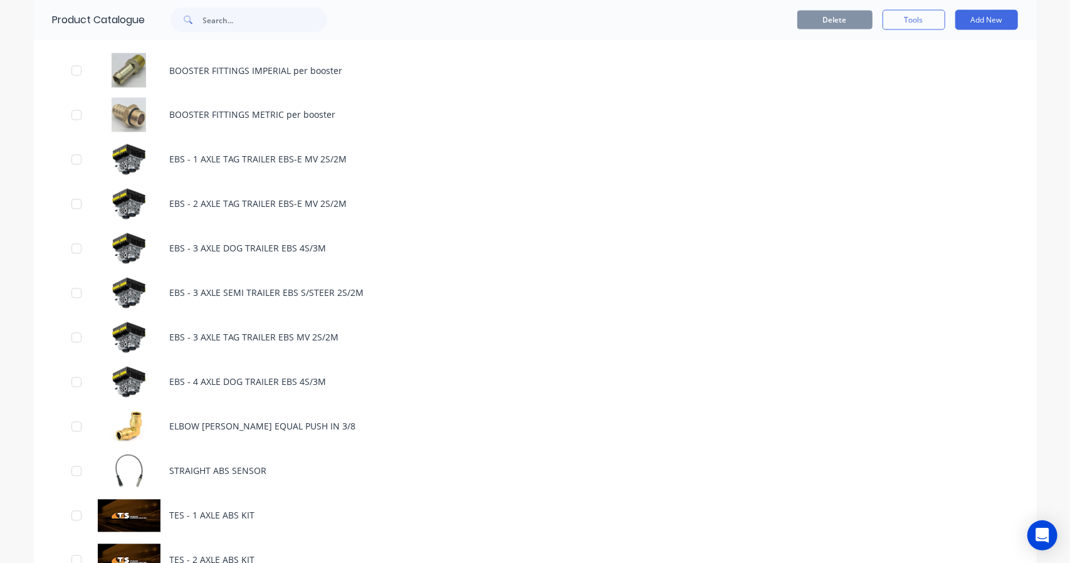
click at [190, 285] on div "EBS - 3 AXLE SEMI TRAILER EBS S/STEER 2S/2M" at bounding box center [535, 293] width 1003 height 45
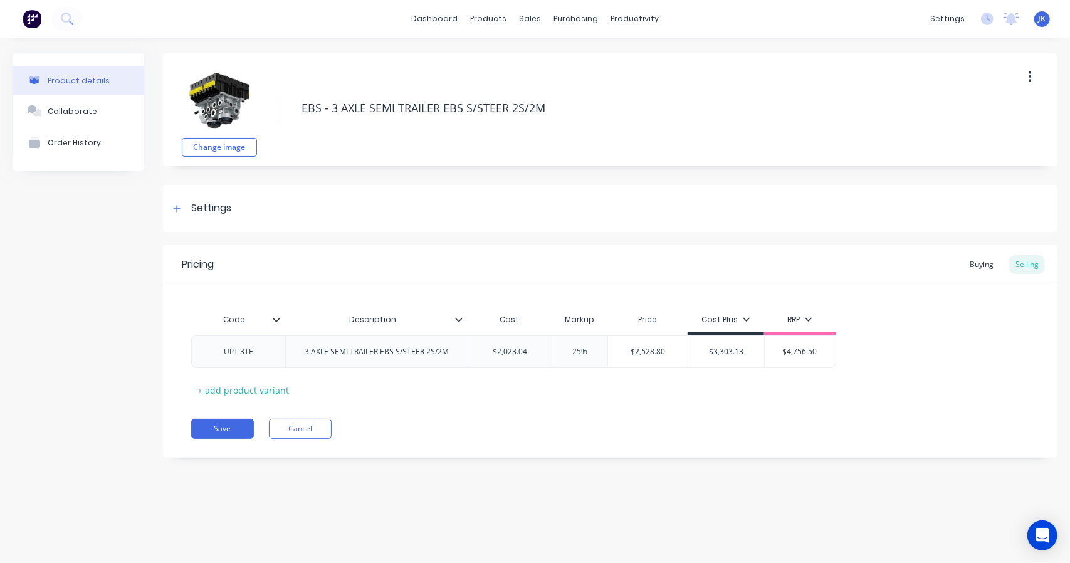
click at [288, 353] on div "3 AXLE SEMI TRAILER EBS S/STEER 2S/2M" at bounding box center [376, 351] width 182 height 33
click at [538, 357] on div "$2,023.04" at bounding box center [510, 351] width 84 height 31
click at [777, 362] on div "$4,756.50" at bounding box center [800, 351] width 71 height 31
click at [441, 352] on div "3 AXLE SEMI TRAILER EBS S/STEER 2S/2M" at bounding box center [377, 351] width 164 height 16
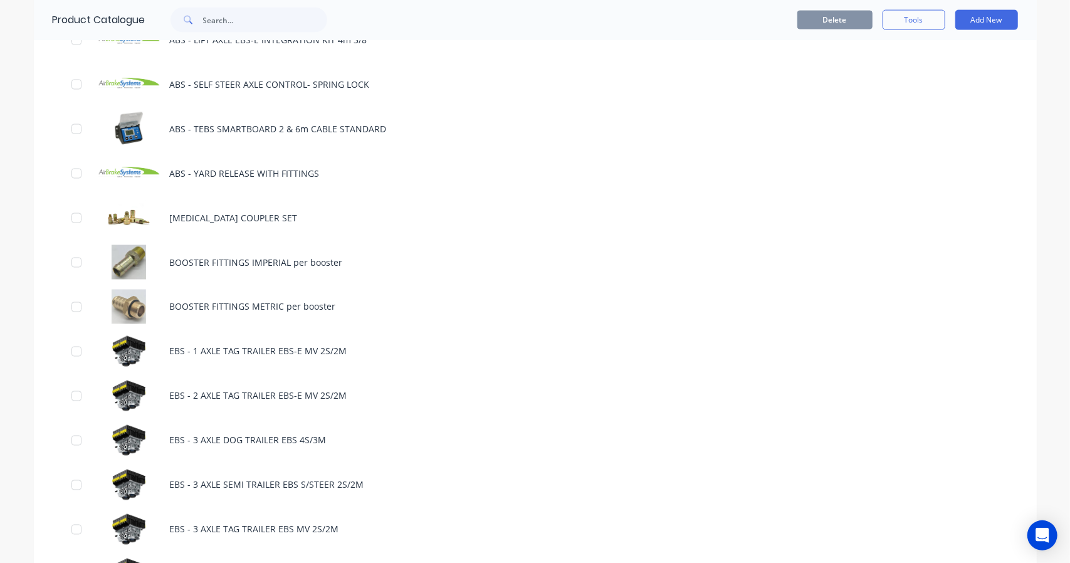
scroll to position [1462, 0]
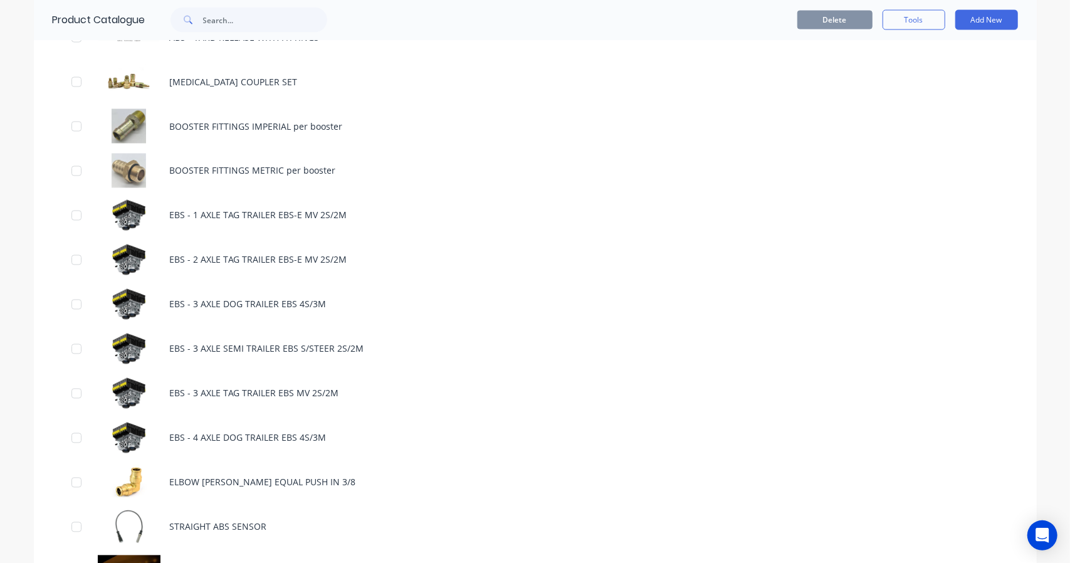
click at [238, 219] on div "EBS - 1 AXLE TAG TRAILER EBS-E MV 2S/2M" at bounding box center [535, 215] width 1003 height 45
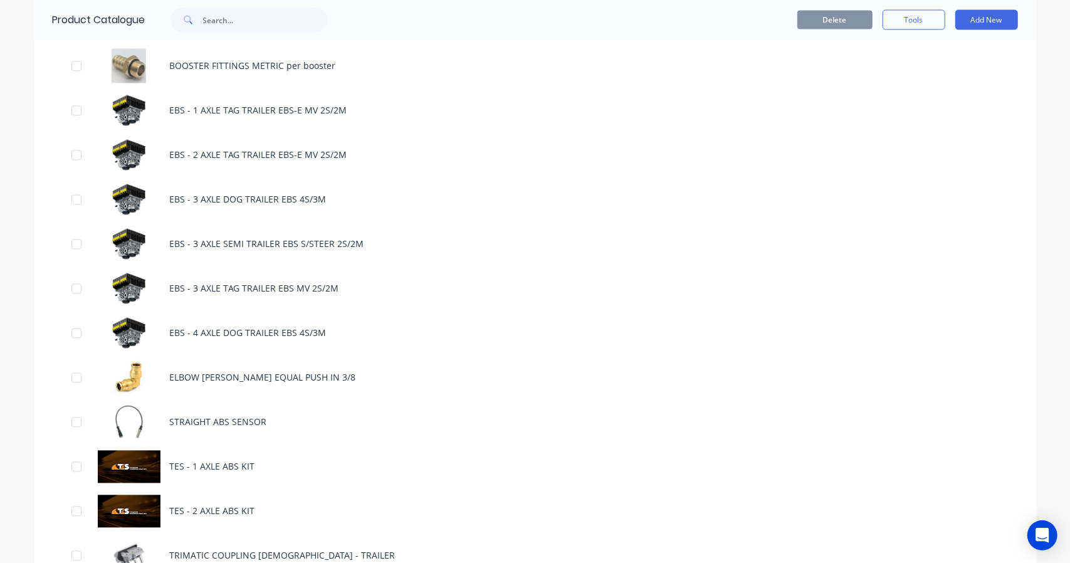
scroll to position [1880, 0]
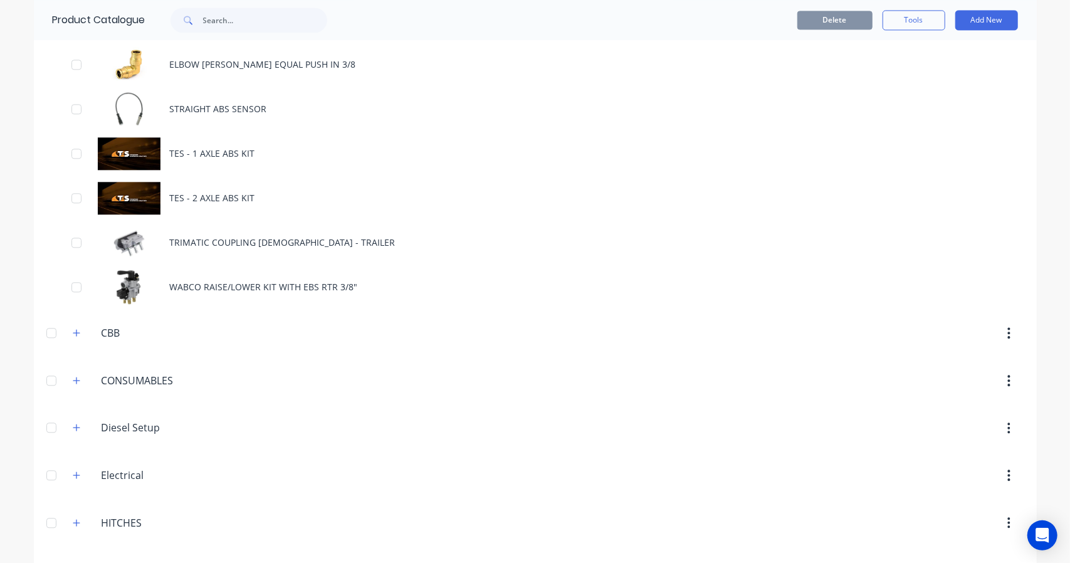
click at [169, 154] on div "TES - 1 AXLE ABS KIT" at bounding box center [535, 153] width 1003 height 45
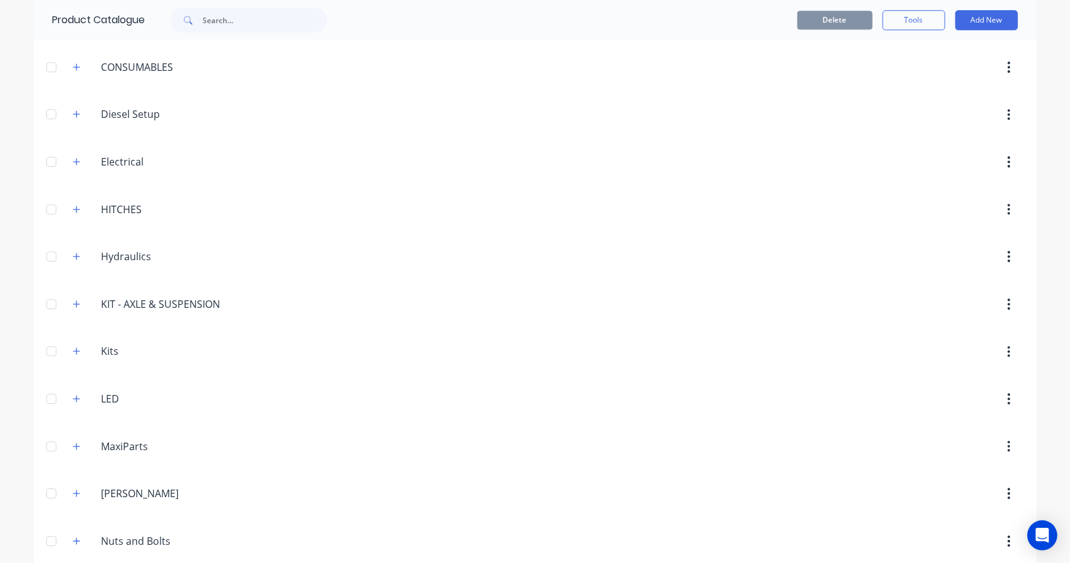
scroll to position [2298, 0]
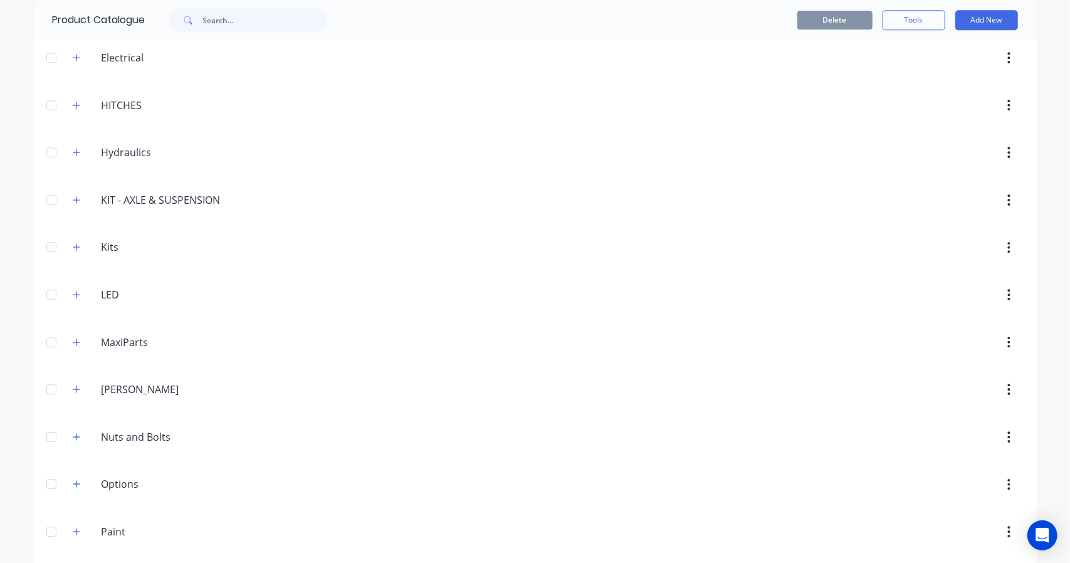
click at [73, 243] on icon "button" at bounding box center [77, 247] width 8 height 9
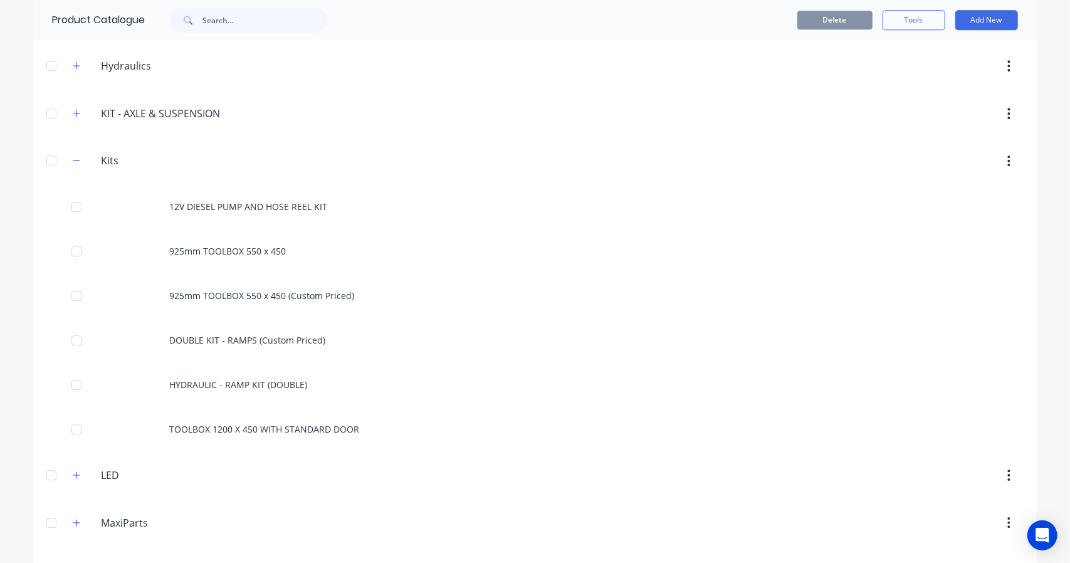
scroll to position [2403, 0]
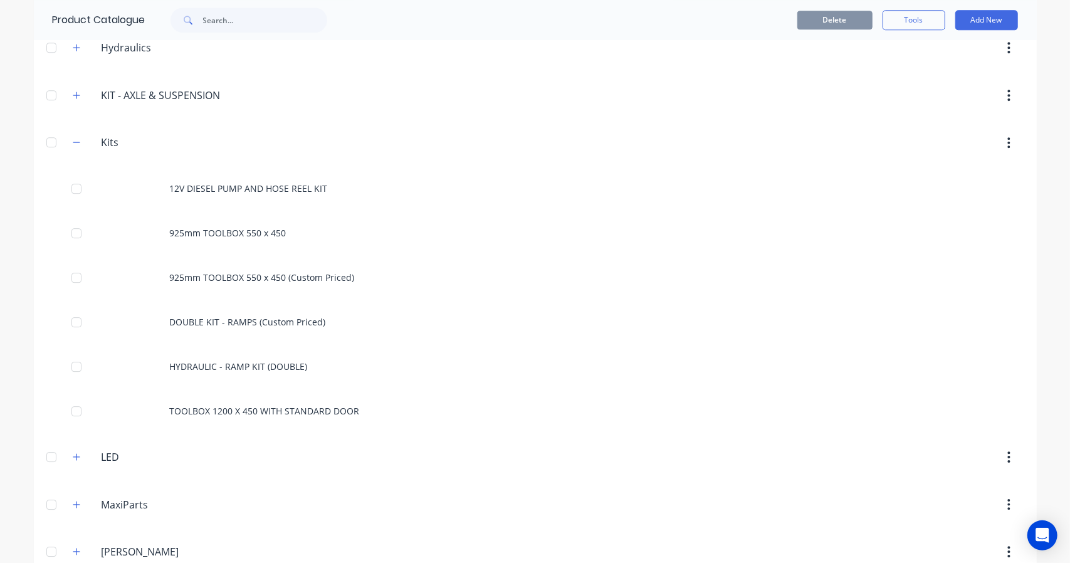
click at [72, 135] on button "button" at bounding box center [77, 143] width 16 height 16
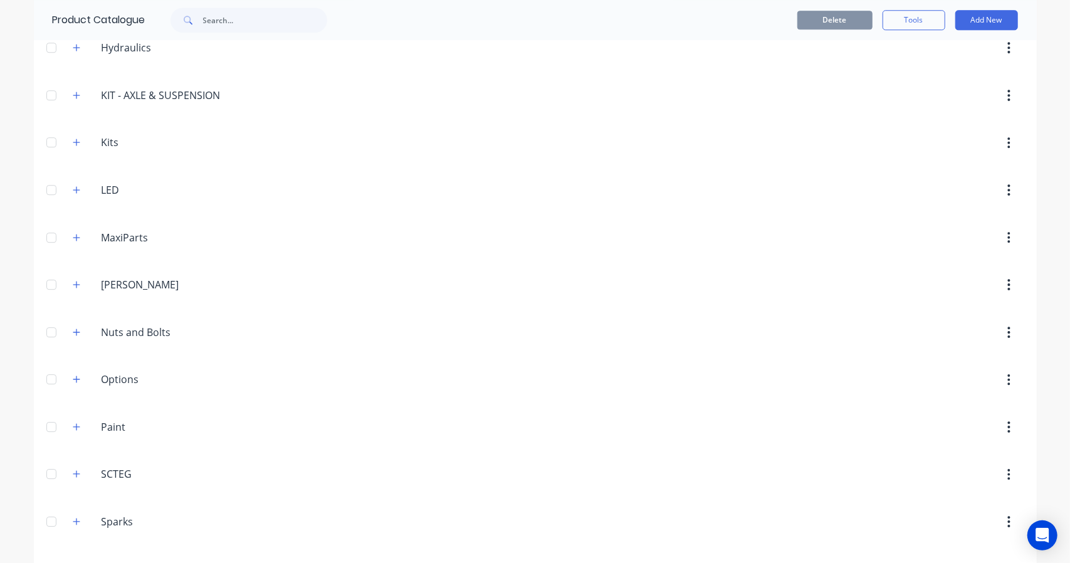
click at [73, 91] on icon "button" at bounding box center [77, 95] width 8 height 9
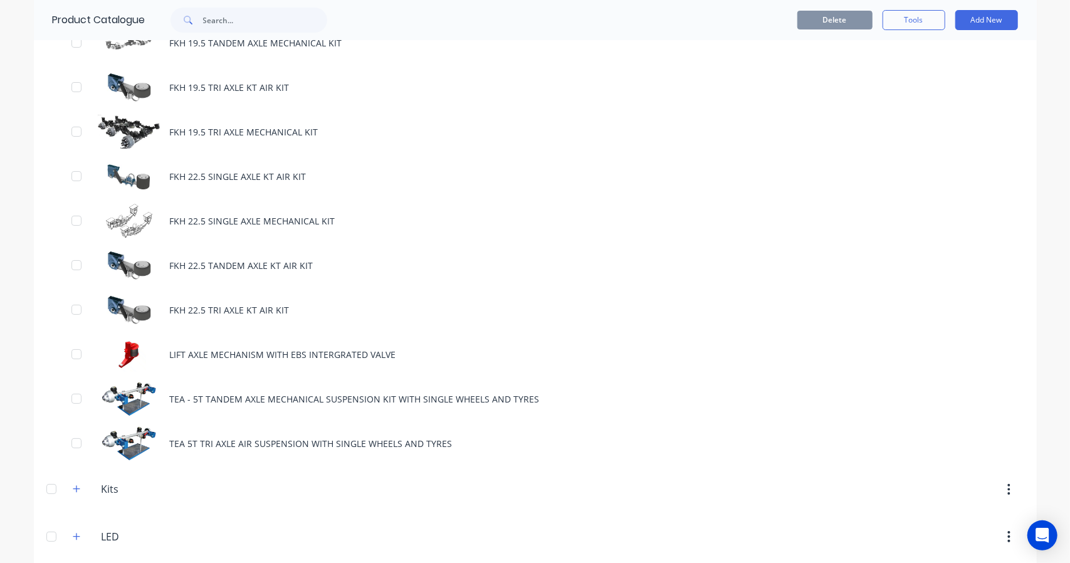
scroll to position [3134, 0]
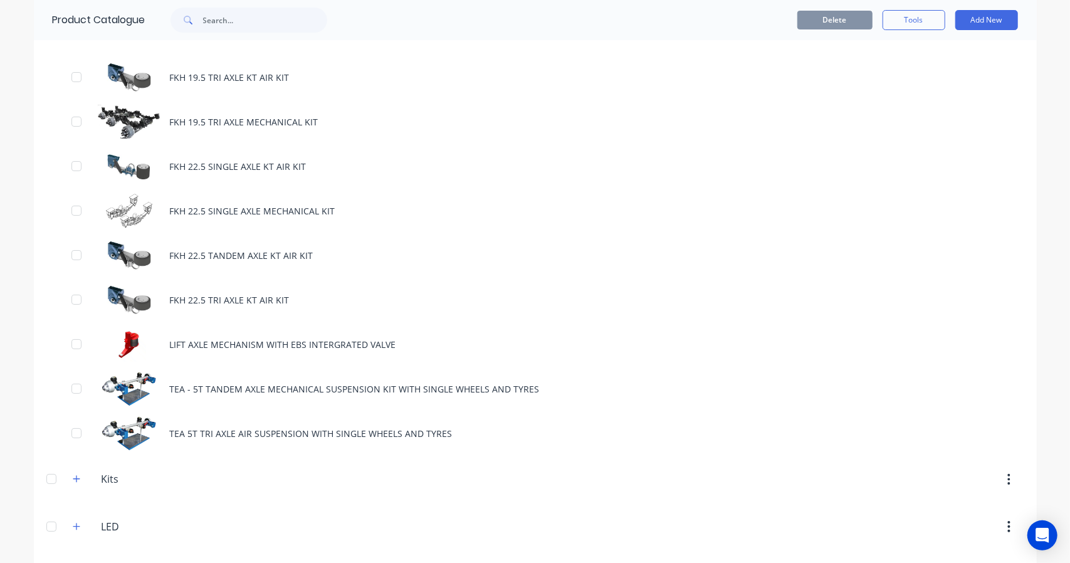
click at [264, 396] on div "TEA - 5T TANDEM AXLE MECHANICAL SUSPENSION KIT WITH SINGLE WHEELS AND TYRES" at bounding box center [535, 389] width 1003 height 45
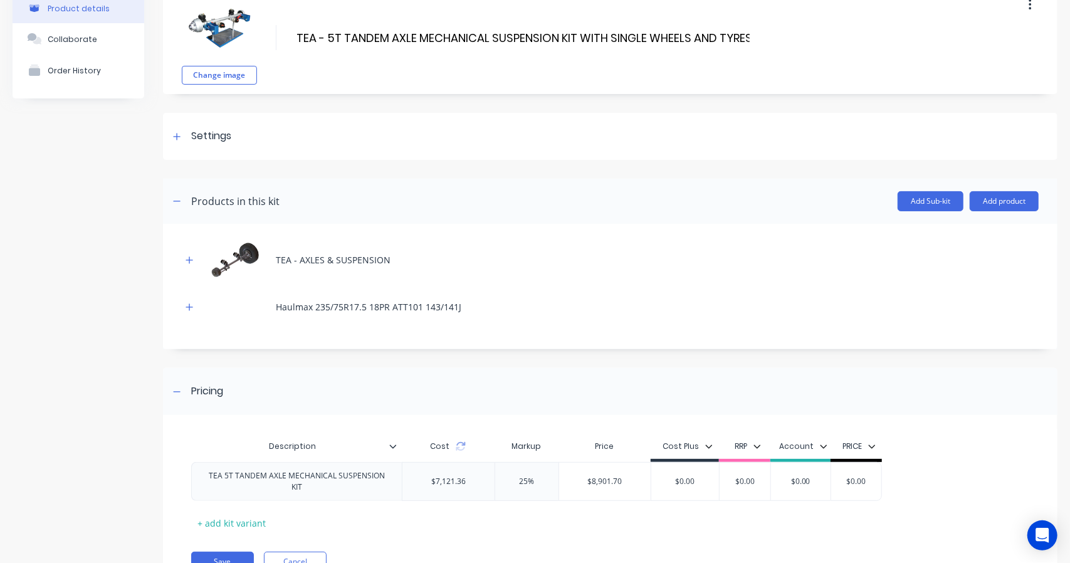
scroll to position [127, 0]
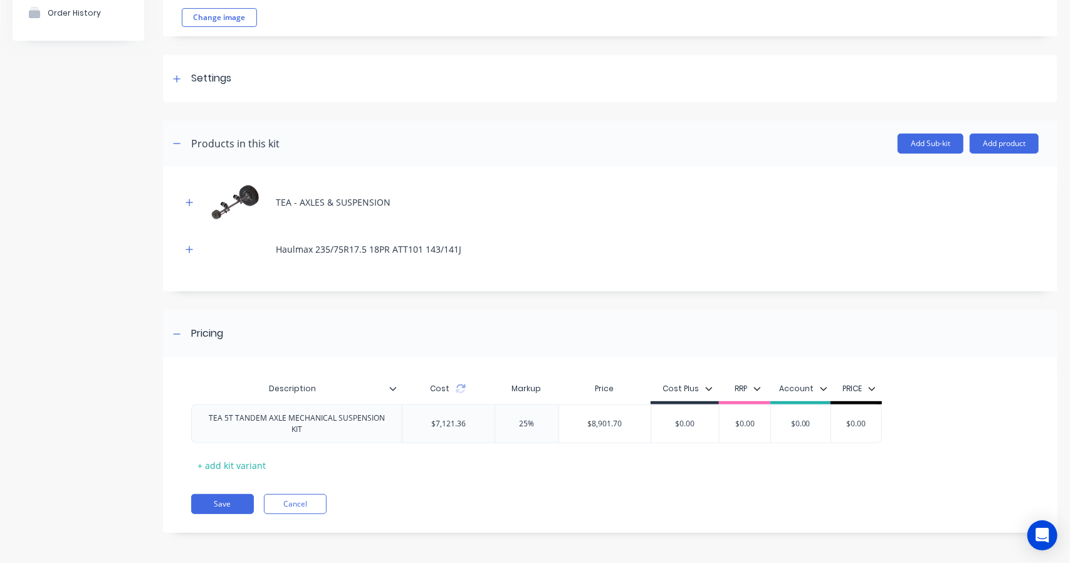
click at [194, 199] on button "button" at bounding box center [190, 202] width 16 height 16
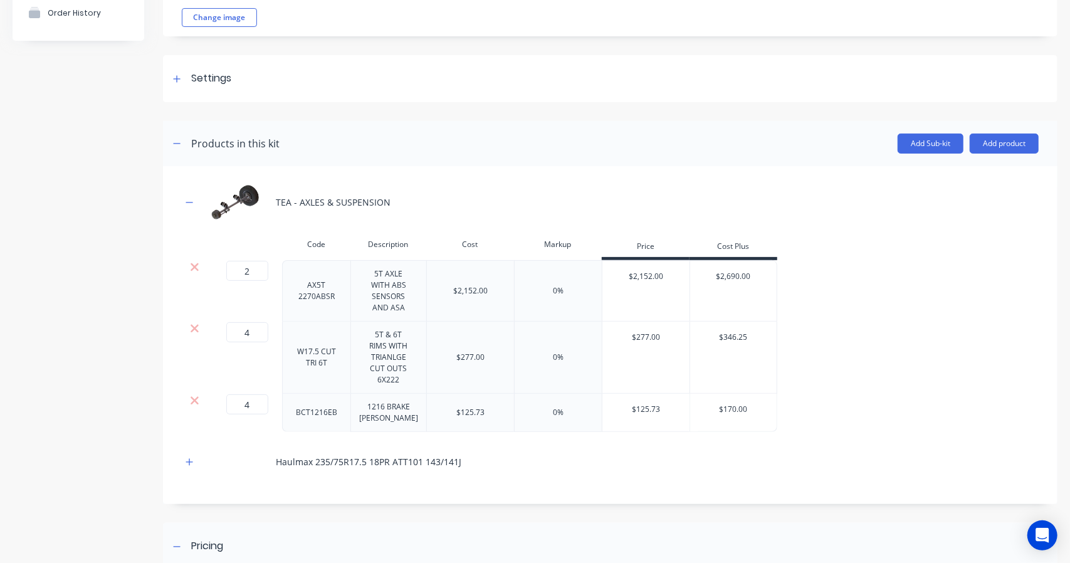
click at [184, 456] on button "button" at bounding box center [190, 462] width 16 height 16
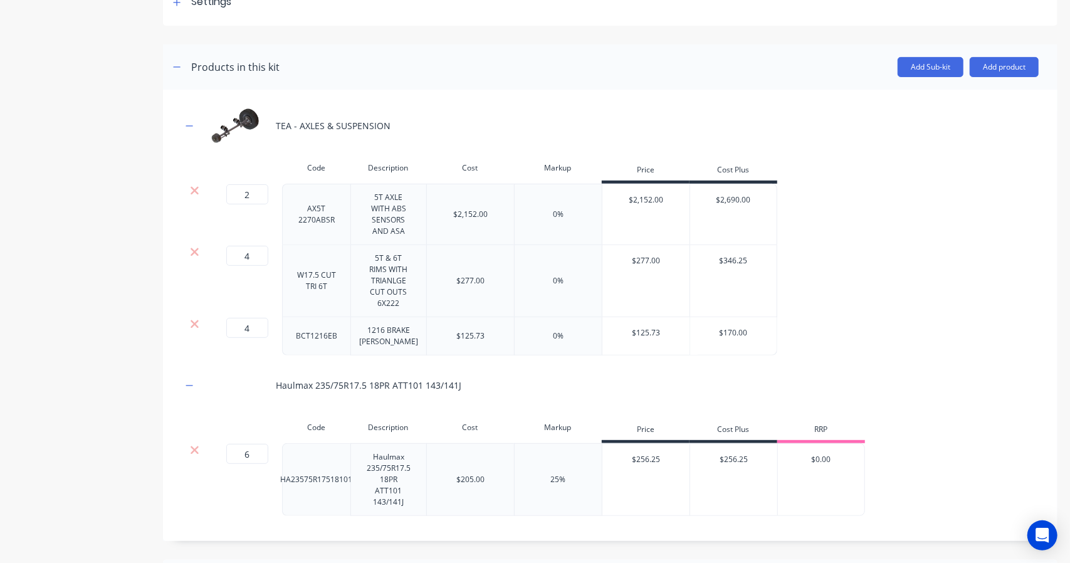
scroll to position [335, 0]
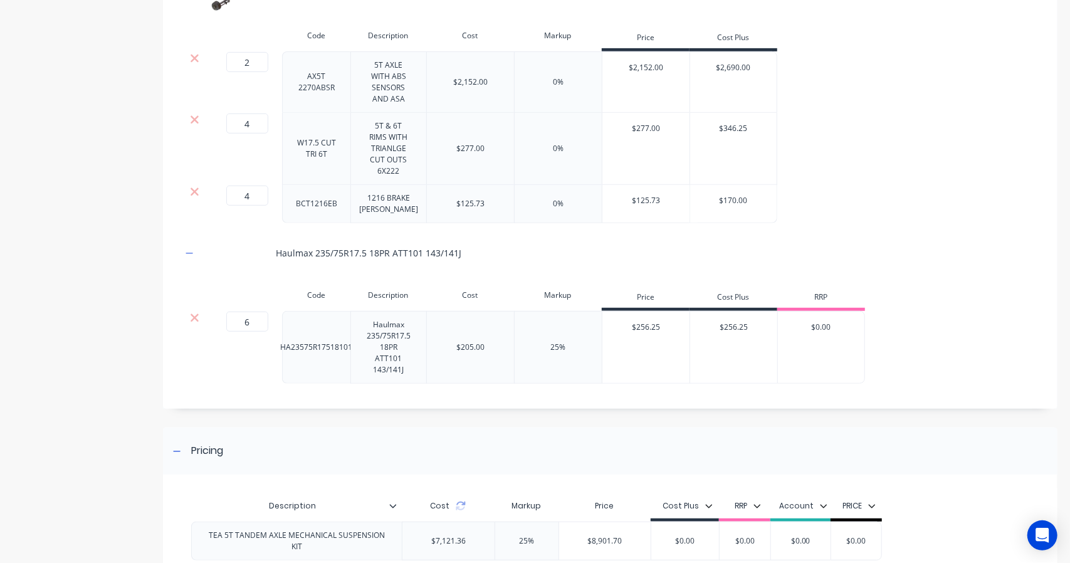
click at [188, 251] on icon "button" at bounding box center [190, 253] width 8 height 9
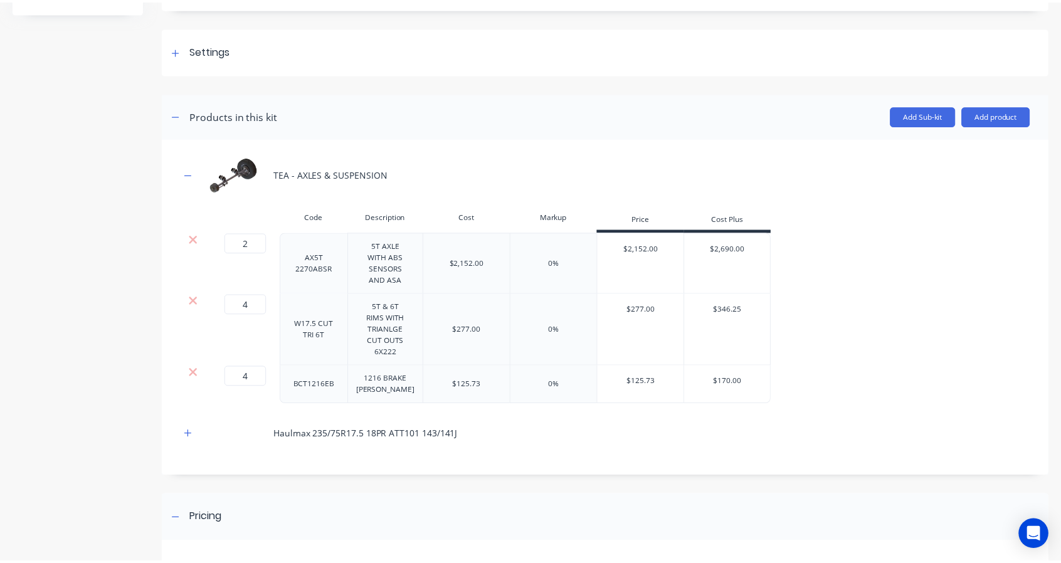
scroll to position [127, 0]
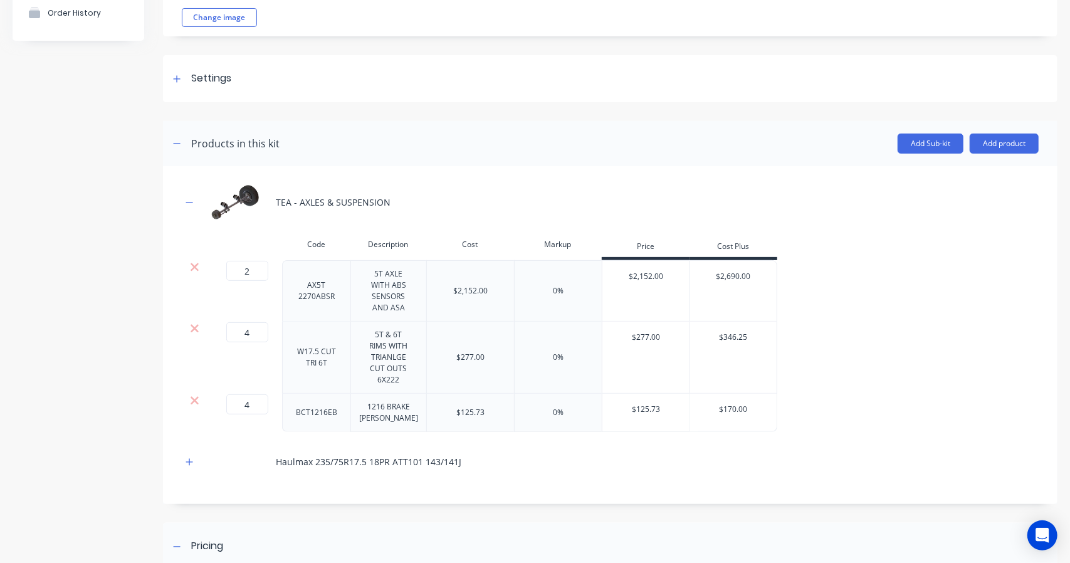
click at [999, 142] on button "Add product" at bounding box center [1004, 144] width 69 height 20
click at [936, 175] on div "Product catalogue" at bounding box center [979, 176] width 97 height 18
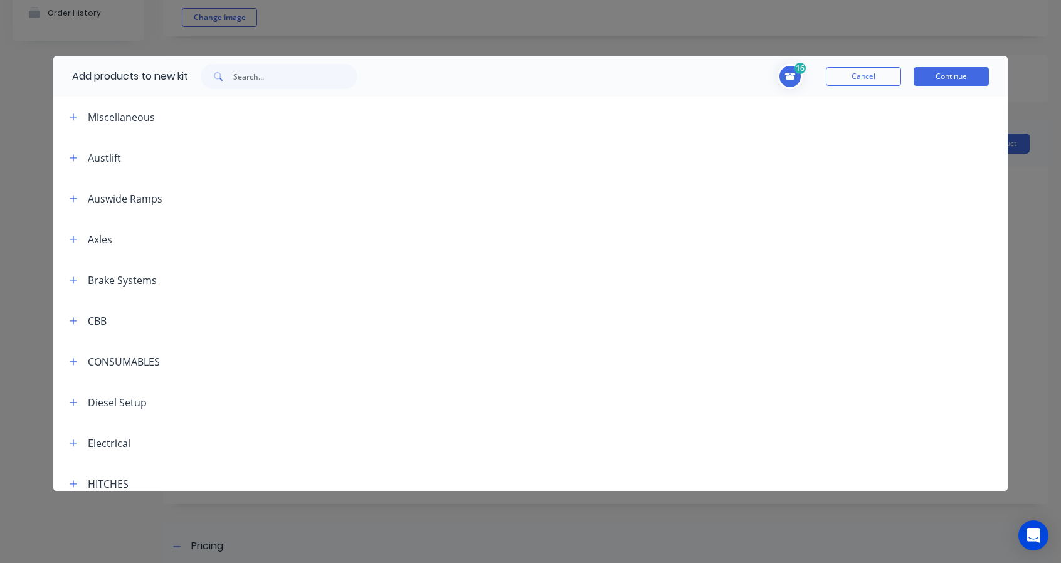
click at [68, 236] on button "button" at bounding box center [74, 239] width 16 height 16
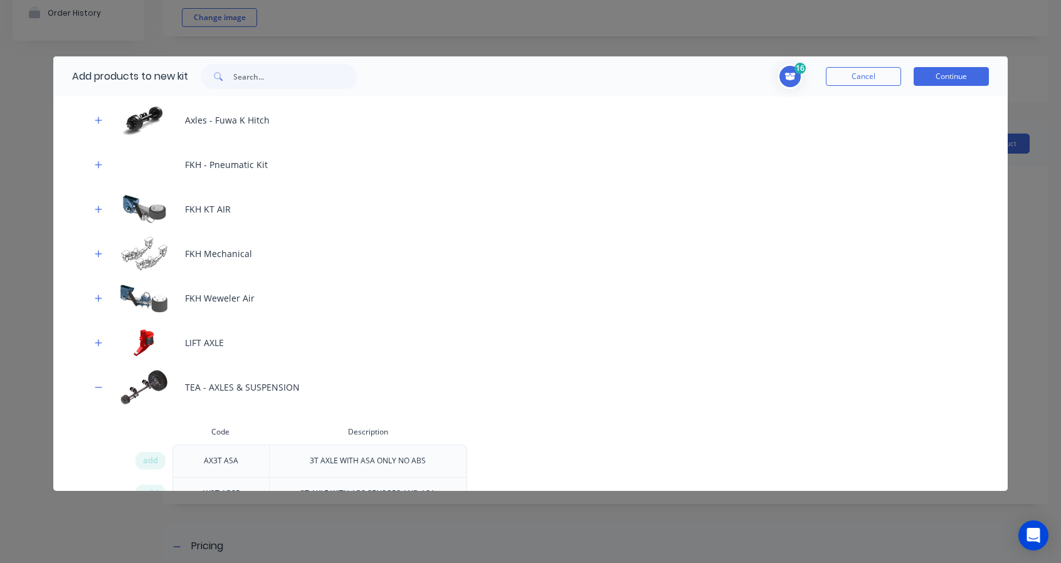
scroll to position [209, 0]
click at [179, 370] on div "TEA - AXLES & SUSPENSION" at bounding box center [530, 384] width 955 height 45
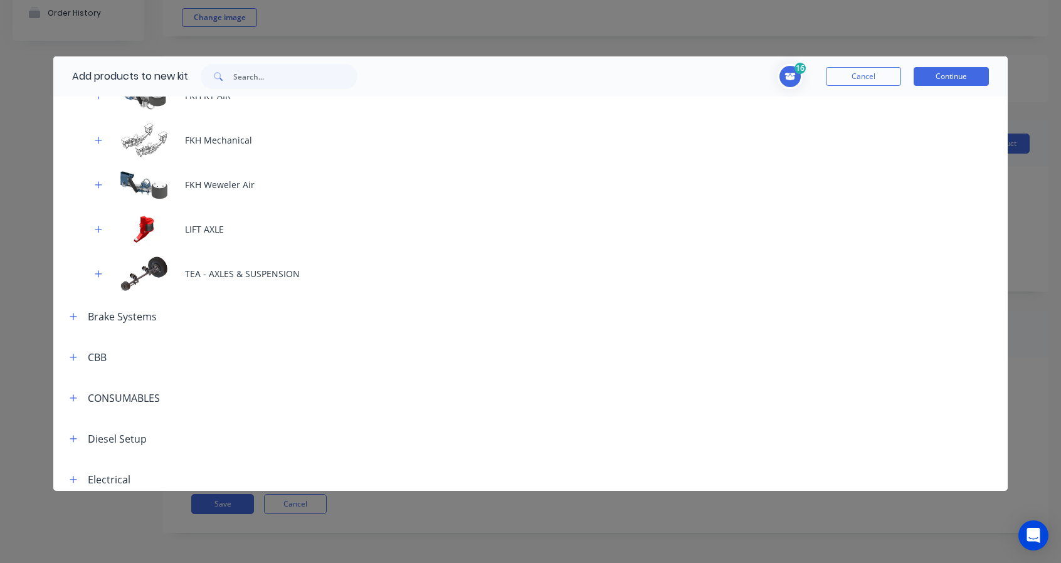
scroll to position [417, 0]
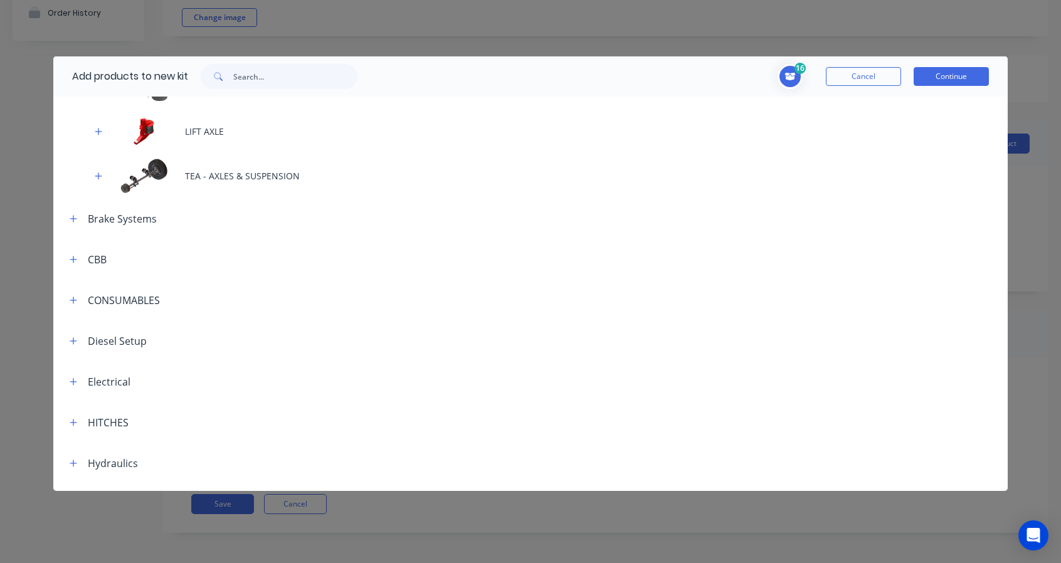
click at [145, 182] on div "TEA - AXLES & SUSPENSION" at bounding box center [530, 176] width 955 height 45
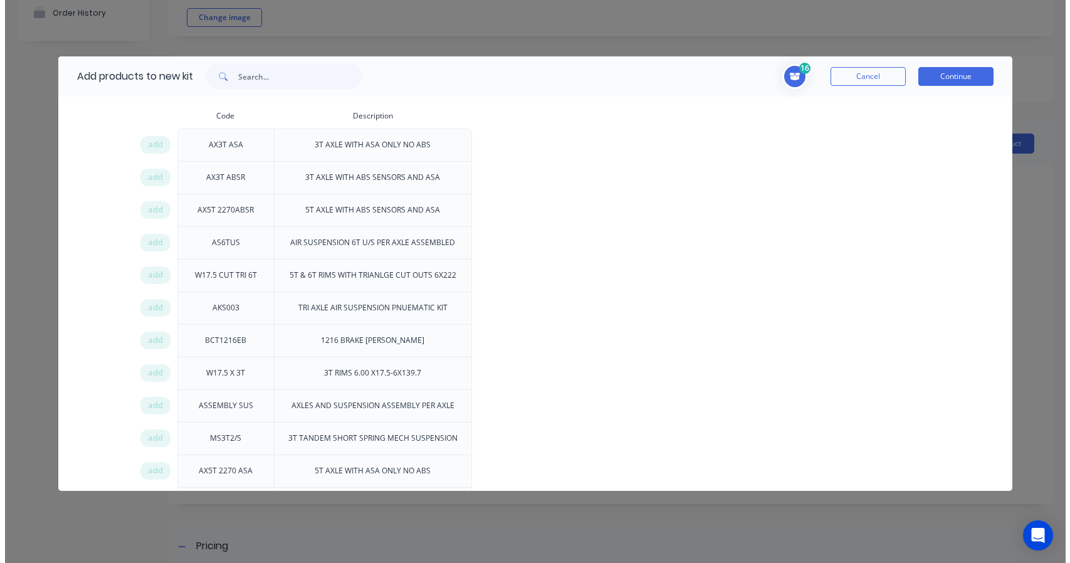
scroll to position [627, 0]
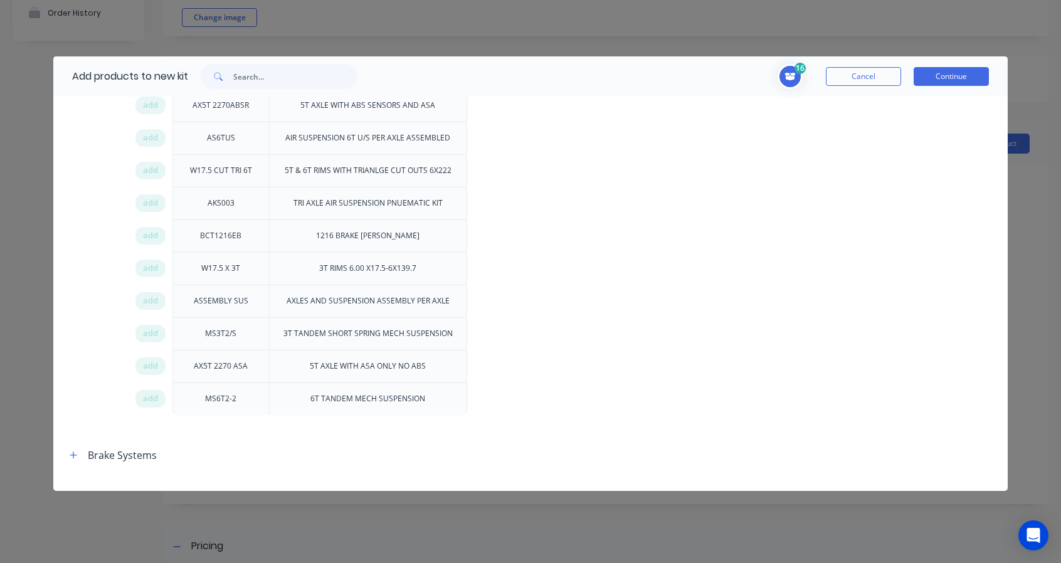
click at [150, 362] on span "add" at bounding box center [150, 366] width 15 height 13
click at [939, 73] on button "Continue" at bounding box center [950, 76] width 75 height 19
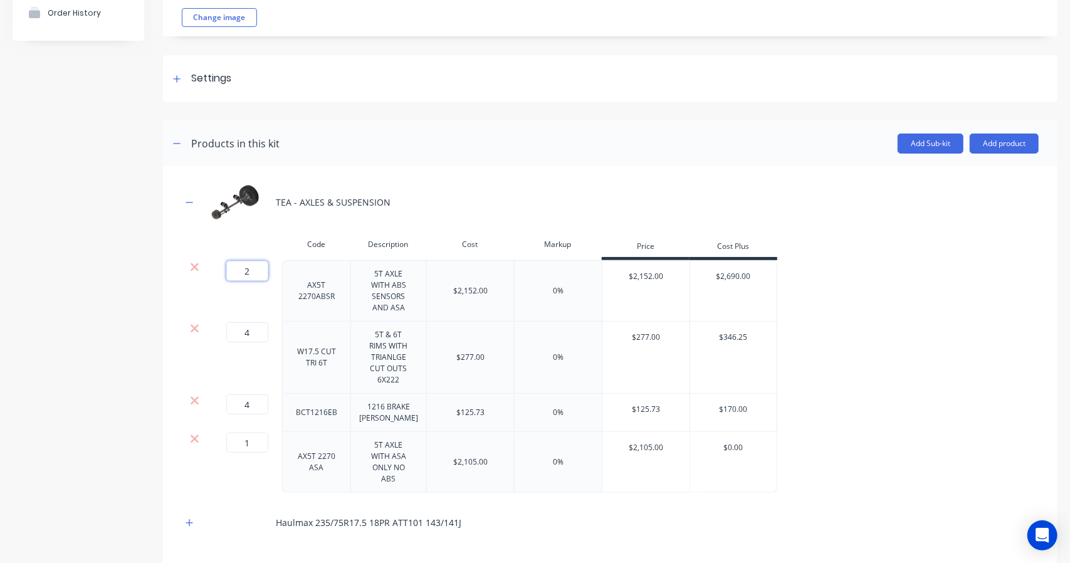
click at [256, 263] on input "2" at bounding box center [247, 271] width 42 height 20
drag, startPoint x: 267, startPoint y: 448, endPoint x: 270, endPoint y: 439, distance: 8.5
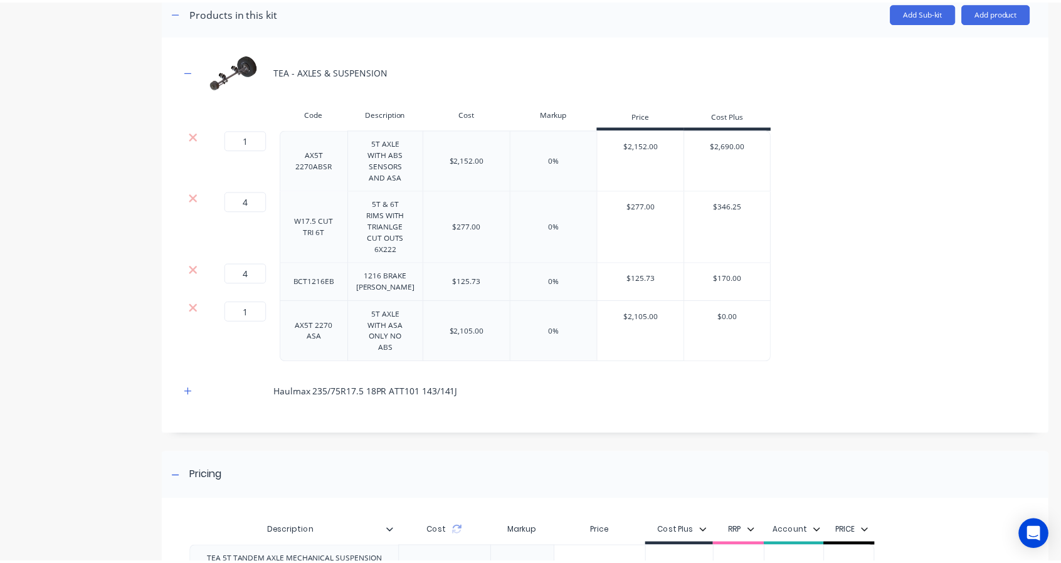
scroll to position [231, 0]
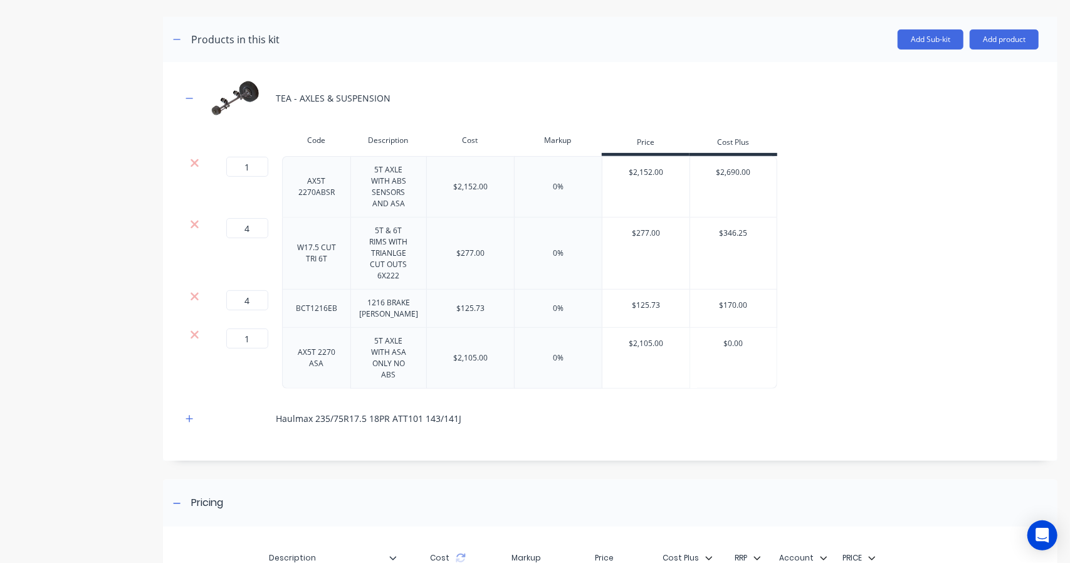
click at [975, 37] on button "Add product" at bounding box center [1004, 39] width 69 height 20
click at [952, 70] on div "Product catalogue" at bounding box center [979, 72] width 97 height 18
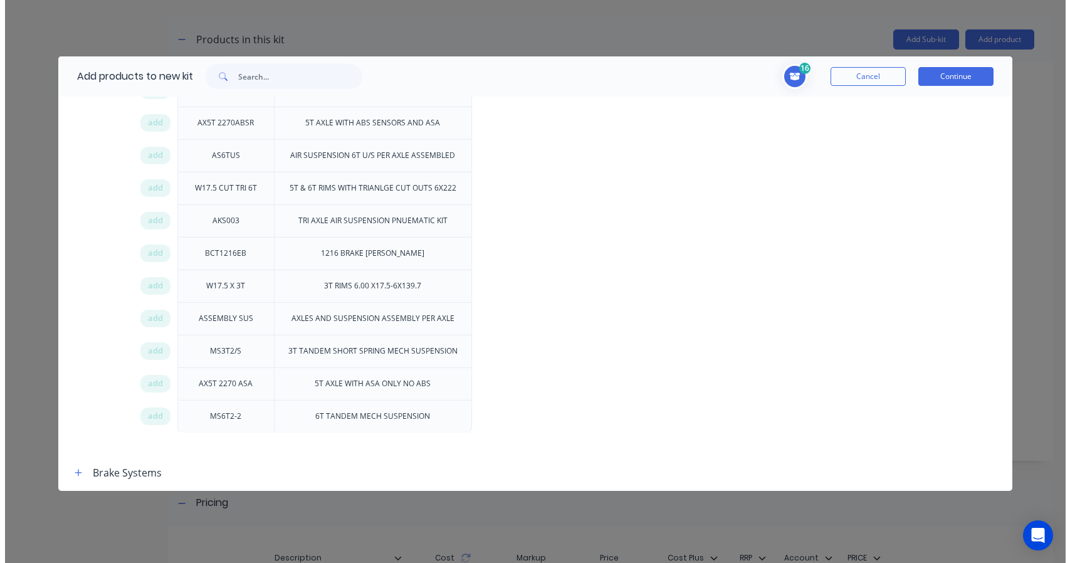
scroll to position [627, 0]
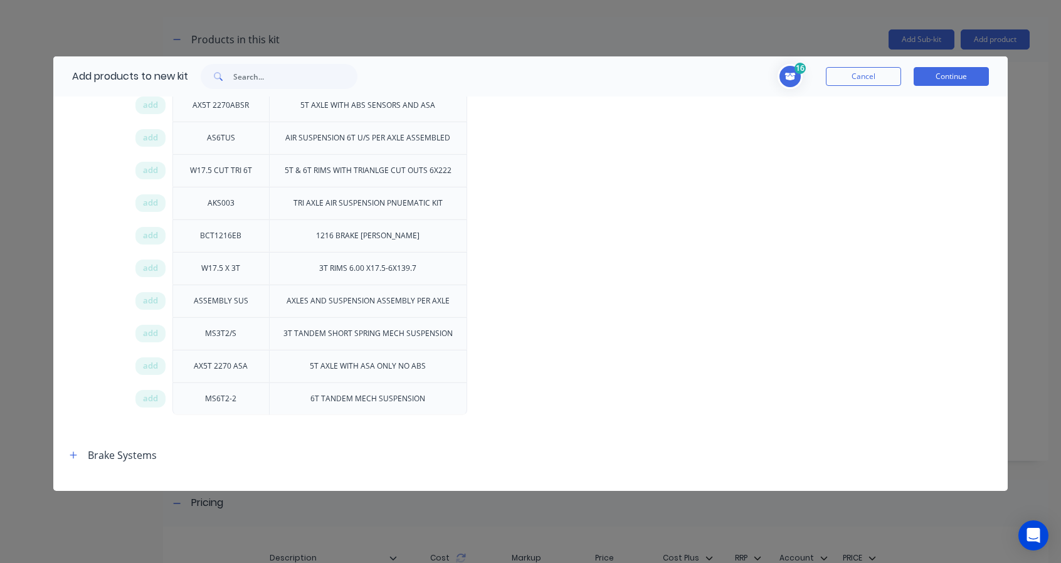
click at [154, 295] on span "add" at bounding box center [150, 301] width 15 height 13
click at [155, 392] on span "add" at bounding box center [150, 398] width 15 height 13
click at [930, 77] on button "Continue" at bounding box center [950, 76] width 75 height 19
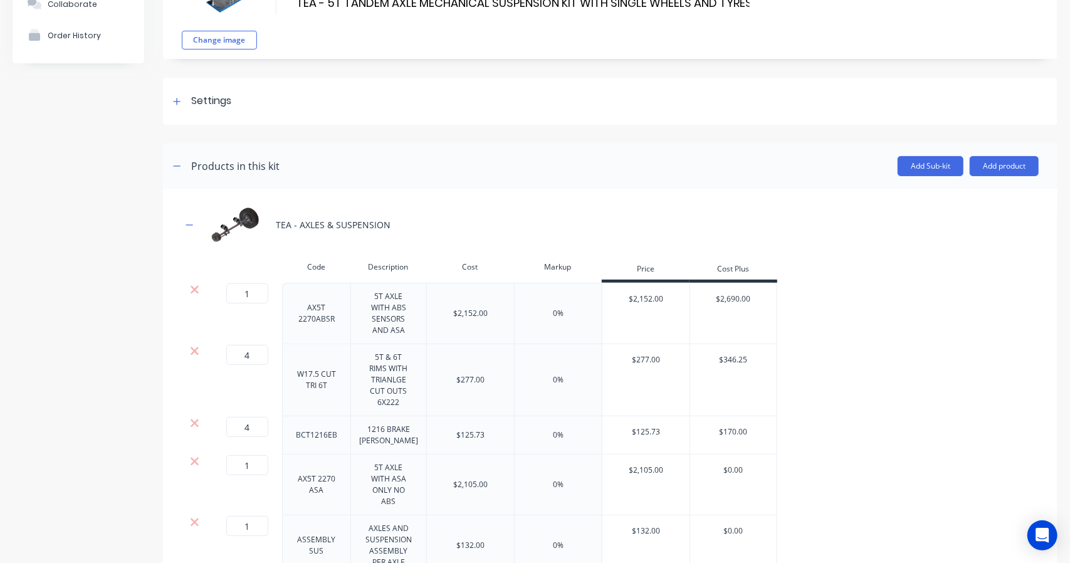
scroll to position [209, 0]
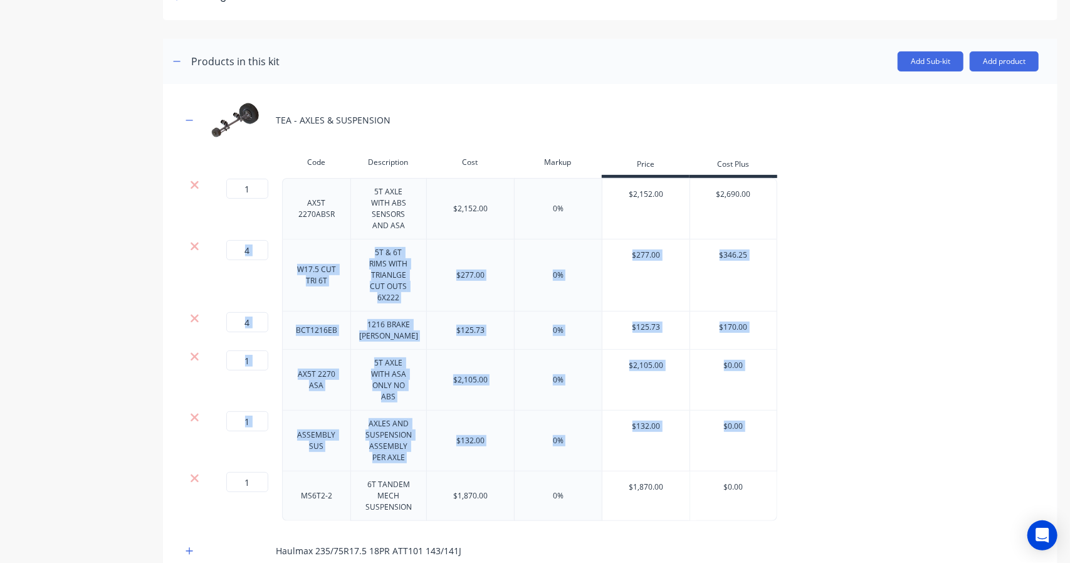
drag, startPoint x: 209, startPoint y: 478, endPoint x: 234, endPoint y: 284, distance: 195.2
click at [234, 284] on div "1 1 ? AX5T 2270ABSR 5T AXLE WITH ABS SENSORS AND ASA $2,152.00 0% $2,152.00 $2,…" at bounding box center [610, 349] width 857 height 343
click at [548, 347] on div "0%" at bounding box center [558, 331] width 88 height 38
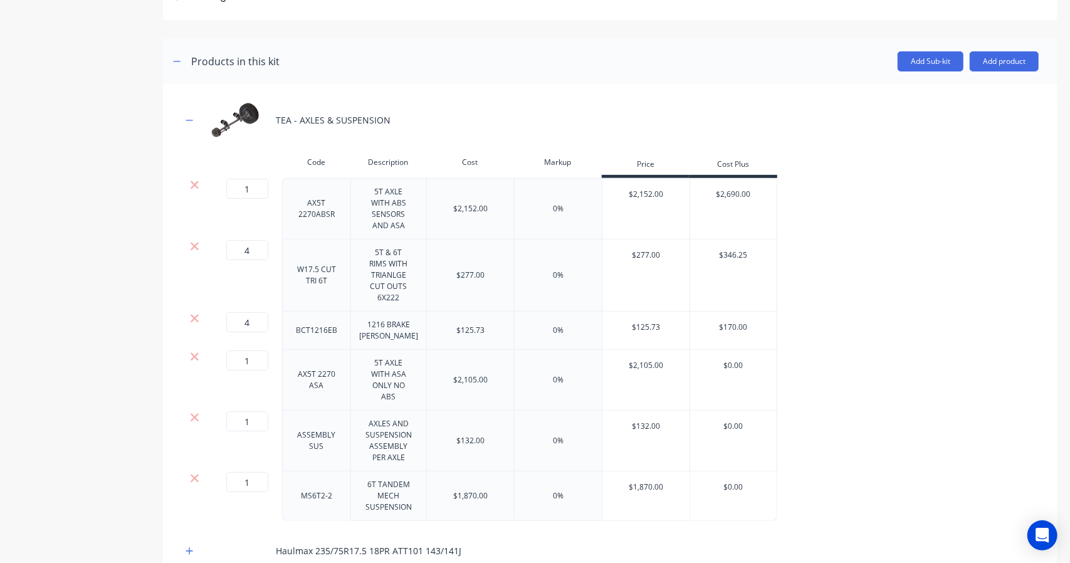
click at [613, 377] on div "$2,105.00" at bounding box center [646, 365] width 88 height 31
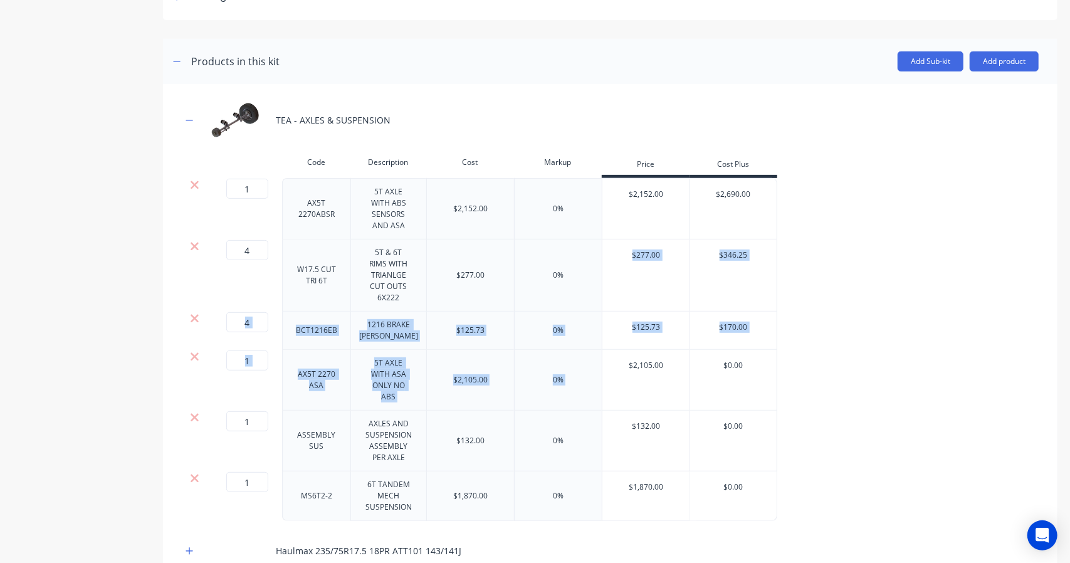
drag, startPoint x: 614, startPoint y: 367, endPoint x: 590, endPoint y: 243, distance: 126.3
click at [590, 243] on div "1 1 ? AX5T 2270ABSR 5T AXLE WITH ABS SENSORS AND ASA $2,152.00 0% $2,152.00 $2,…" at bounding box center [610, 349] width 857 height 343
click at [595, 254] on div "0%" at bounding box center [558, 275] width 88 height 72
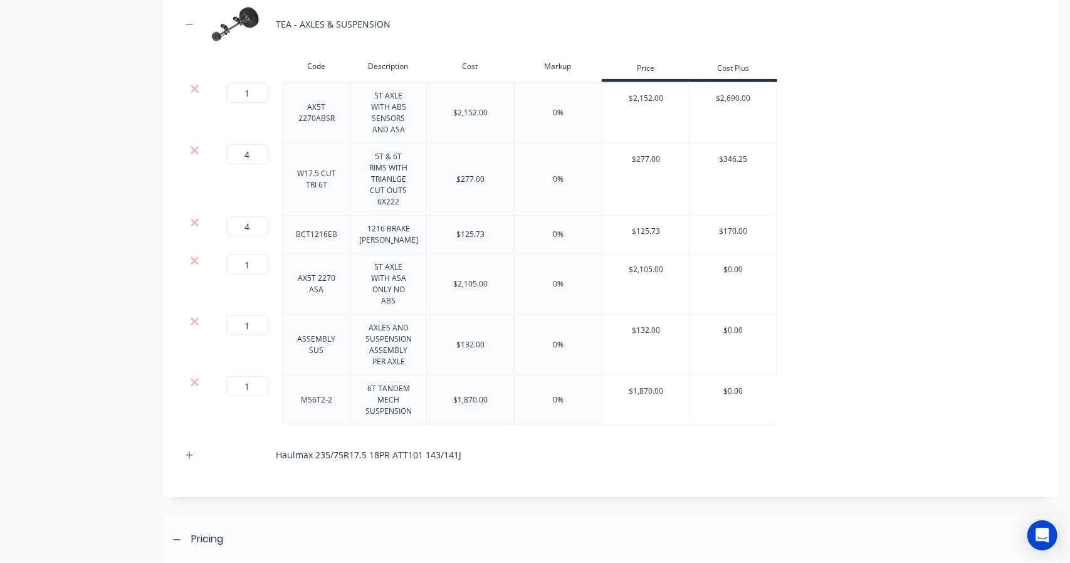
scroll to position [417, 0]
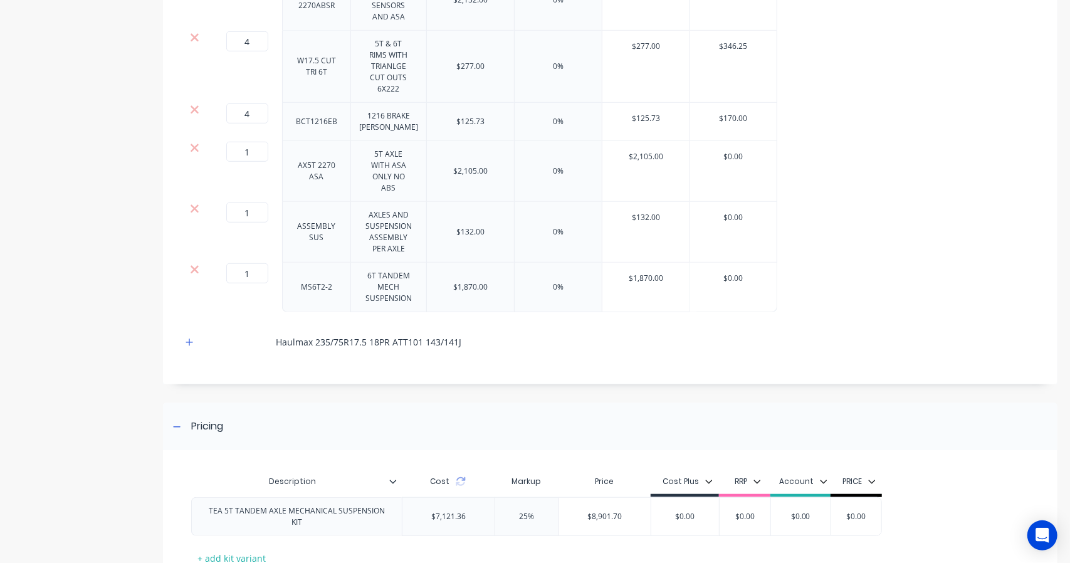
click at [463, 478] on icon at bounding box center [461, 479] width 9 height 4
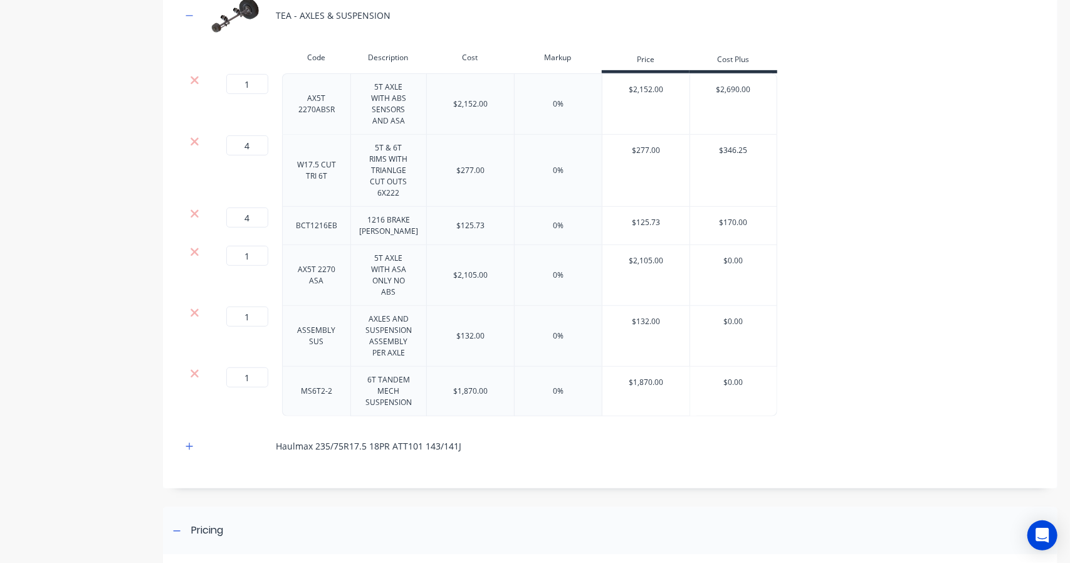
click at [193, 446] on button "button" at bounding box center [190, 446] width 16 height 16
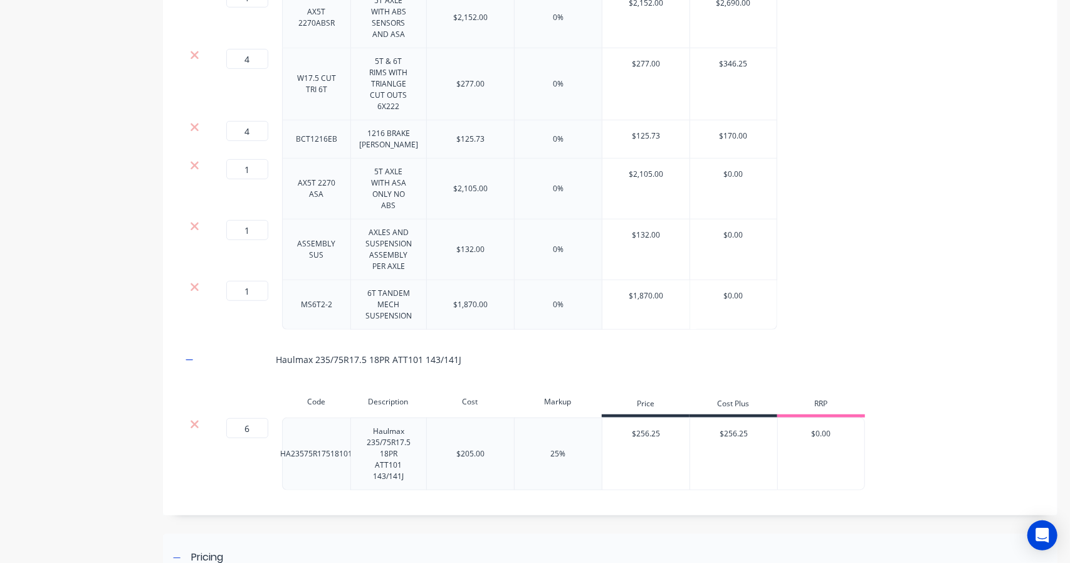
scroll to position [417, 0]
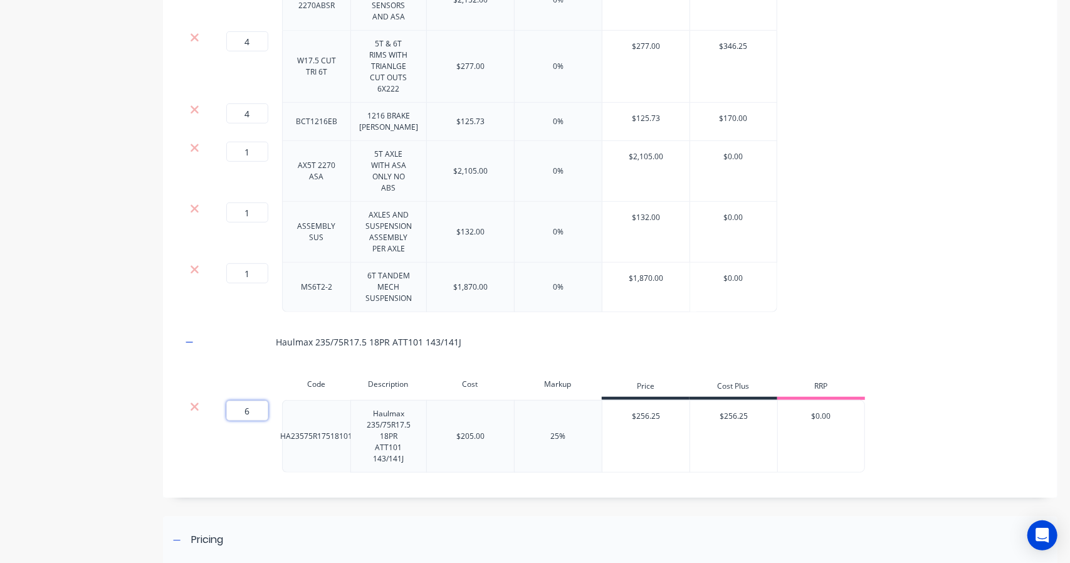
click at [254, 411] on input "6" at bounding box center [247, 411] width 42 height 20
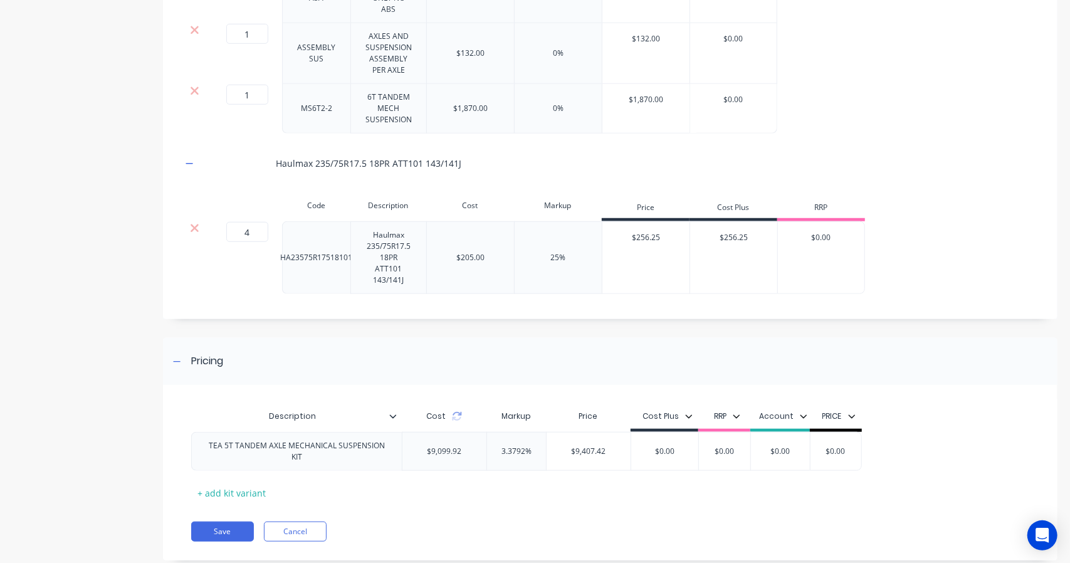
scroll to position [611, 0]
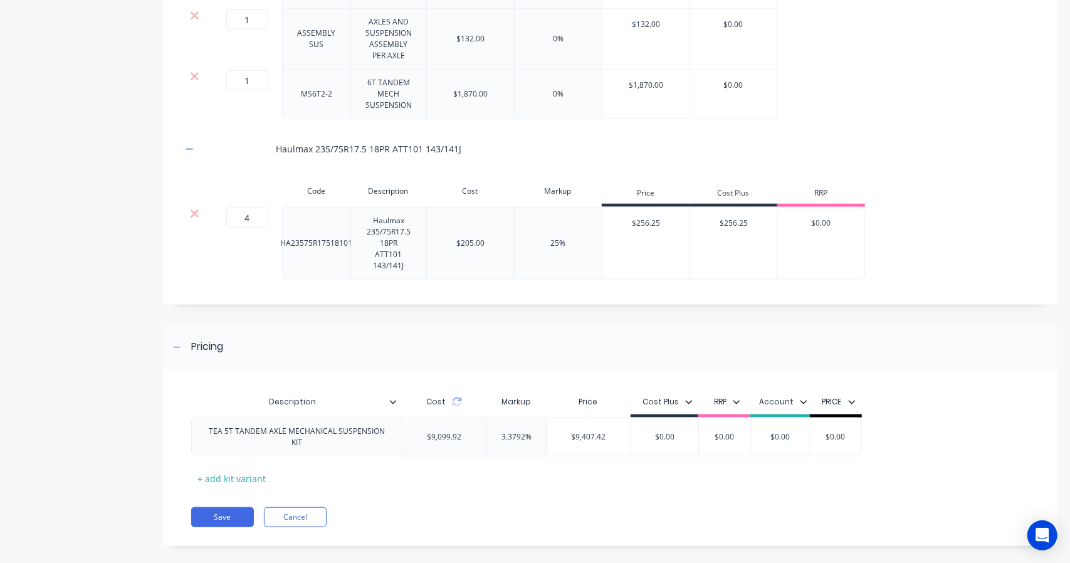
click at [458, 402] on icon at bounding box center [456, 404] width 9 height 4
click at [220, 469] on div "+ add kit variant" at bounding box center [231, 478] width 81 height 19
click at [177, 466] on icon at bounding box center [178, 472] width 9 height 13
click at [520, 431] on input "2.3591%" at bounding box center [516, 436] width 63 height 11
drag, startPoint x: 524, startPoint y: 423, endPoint x: 471, endPoint y: 423, distance: 52.7
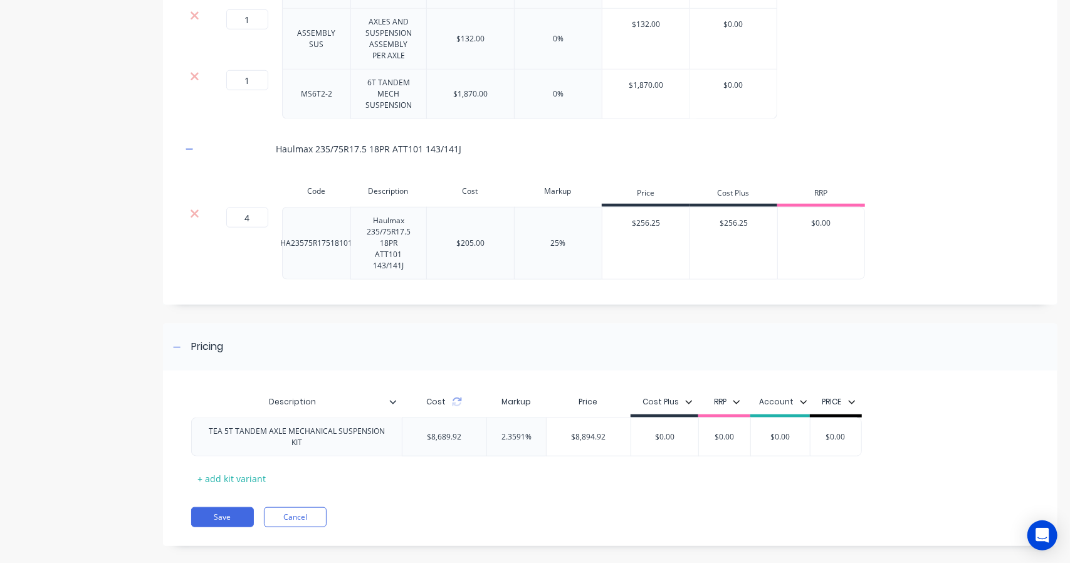
click at [471, 423] on div "TEA 5T TANDEM AXLE MECHANICAL SUSPENSION KIT $8,689.92 2.3591% 2.3591% $8,894.9…" at bounding box center [526, 436] width 671 height 39
click at [509, 487] on div "Description Cost Markup Price Cost Plus RRP Account PRICE TEA 5T TANDEM AXLE ME…" at bounding box center [610, 464] width 894 height 163
click at [254, 16] on input "1" at bounding box center [247, 19] width 42 height 20
click at [456, 397] on icon at bounding box center [457, 402] width 10 height 10
click at [609, 431] on input "$9,026.92" at bounding box center [589, 436] width 84 height 11
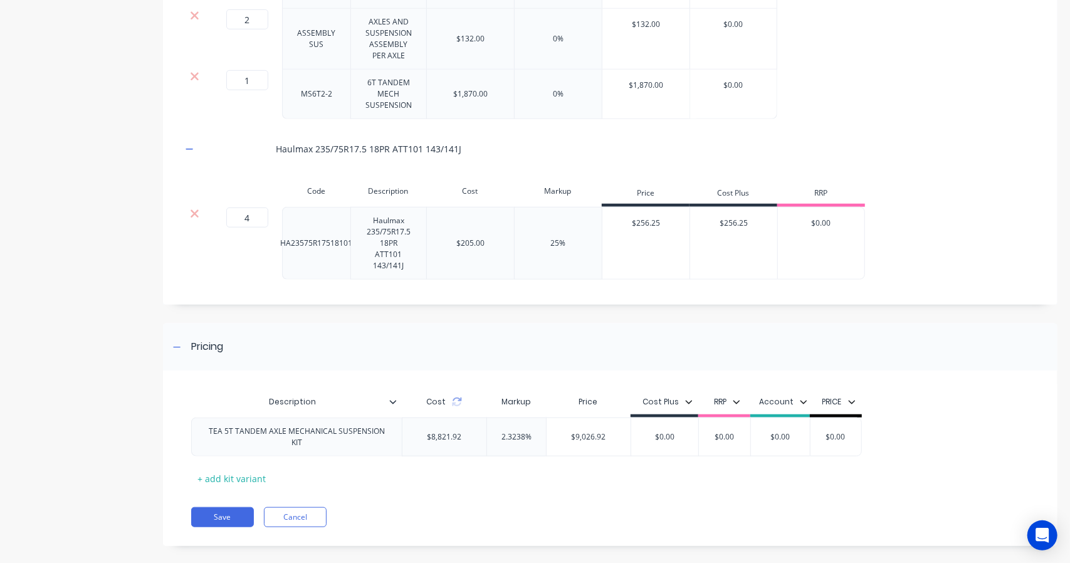
drag, startPoint x: 609, startPoint y: 419, endPoint x: 554, endPoint y: 420, distance: 54.5
click at [554, 431] on input "$9,026.92" at bounding box center [589, 436] width 84 height 11
click at [659, 472] on div "Description Cost Markup Price Cost Plus RRP Account PRICE TEA 5T TANDEM AXLE ME…" at bounding box center [605, 438] width 829 height 99
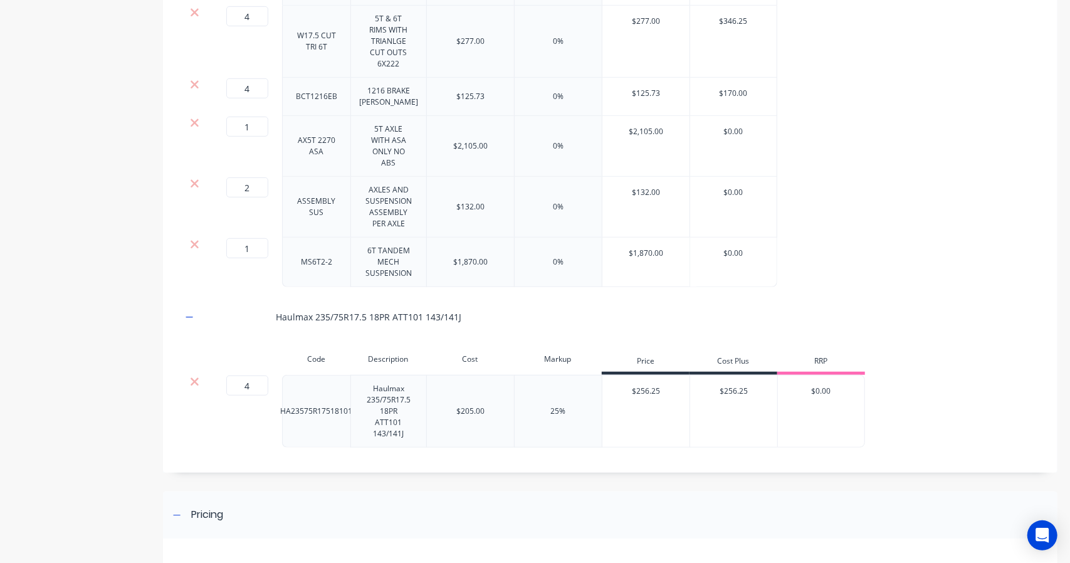
scroll to position [297, 0]
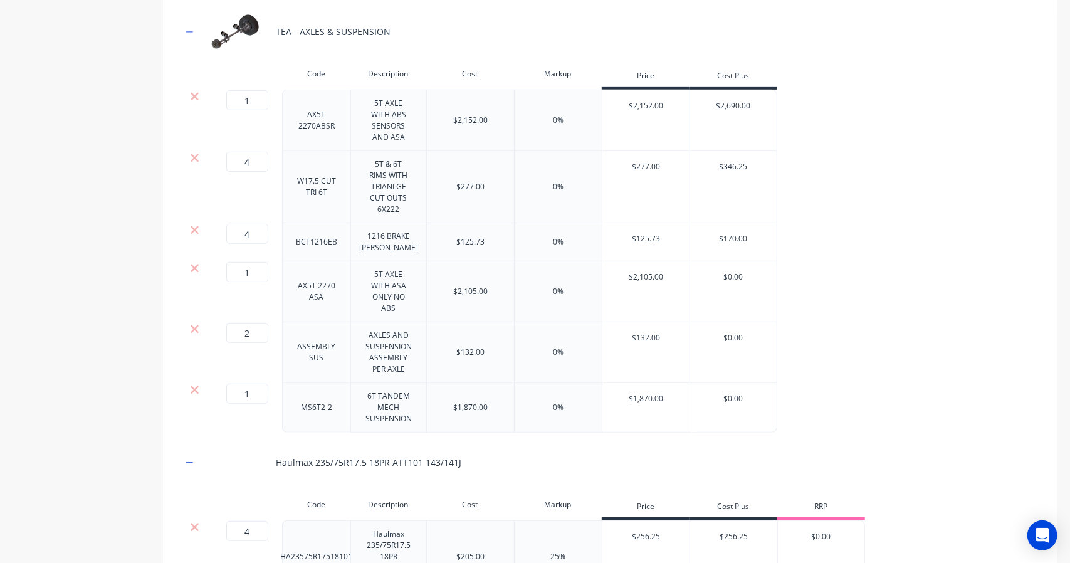
click at [746, 80] on div "Cost Plus" at bounding box center [733, 77] width 88 height 25
click at [747, 70] on div "Cost Plus" at bounding box center [733, 77] width 88 height 25
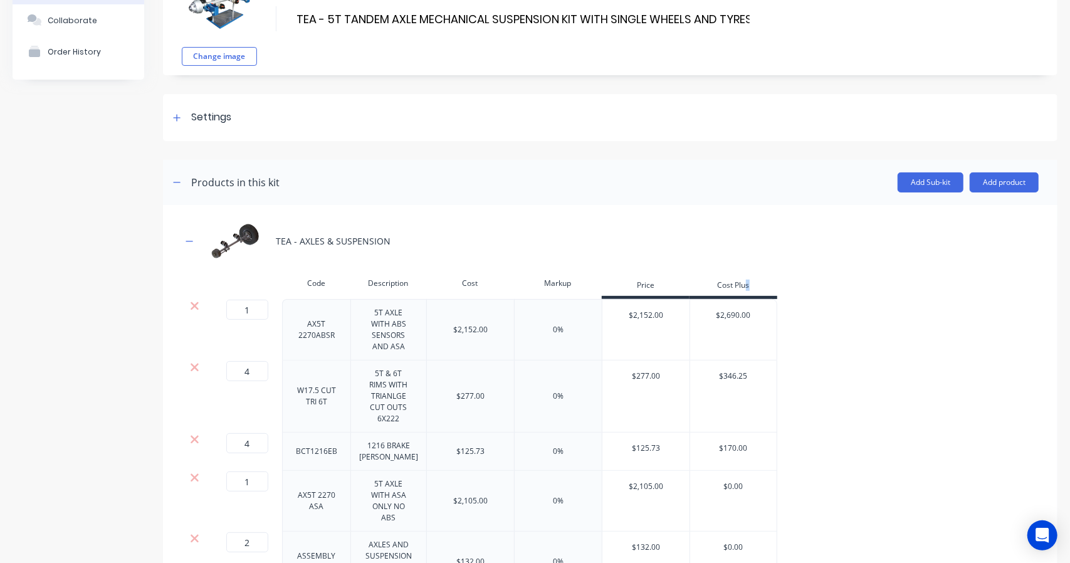
click at [768, 310] on input "$2,690.00" at bounding box center [733, 315] width 87 height 11
drag, startPoint x: 760, startPoint y: 309, endPoint x: 722, endPoint y: 317, distance: 39.0
click at [722, 317] on input "$2,690.00" at bounding box center [733, 315] width 87 height 11
drag, startPoint x: 760, startPoint y: 375, endPoint x: 726, endPoint y: 372, distance: 34.0
click at [726, 372] on input "$346.25" at bounding box center [733, 375] width 87 height 11
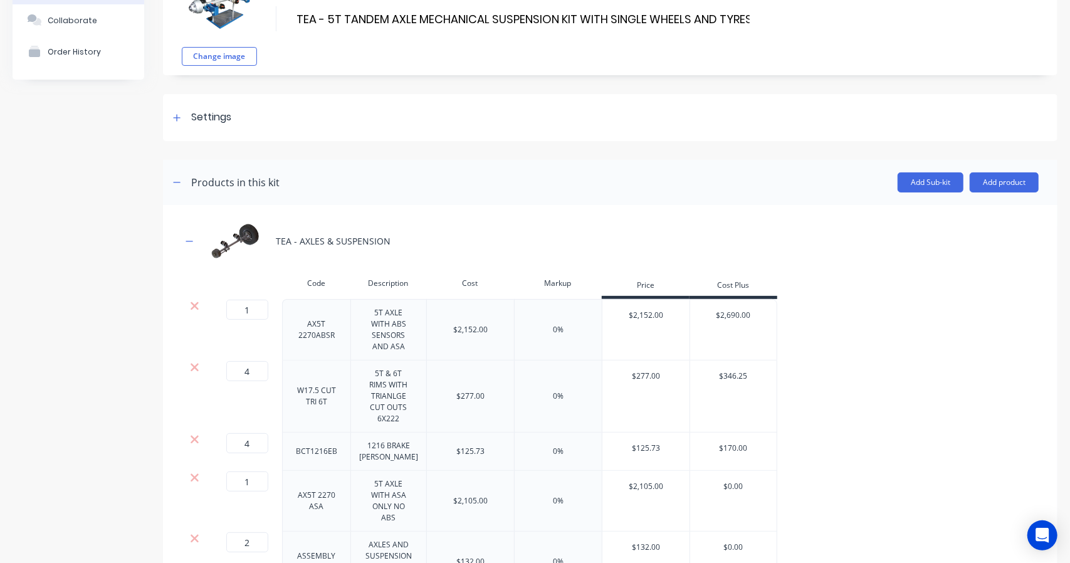
drag, startPoint x: 750, startPoint y: 446, endPoint x: 721, endPoint y: 442, distance: 28.5
click at [721, 443] on input "$170.00" at bounding box center [733, 448] width 87 height 11
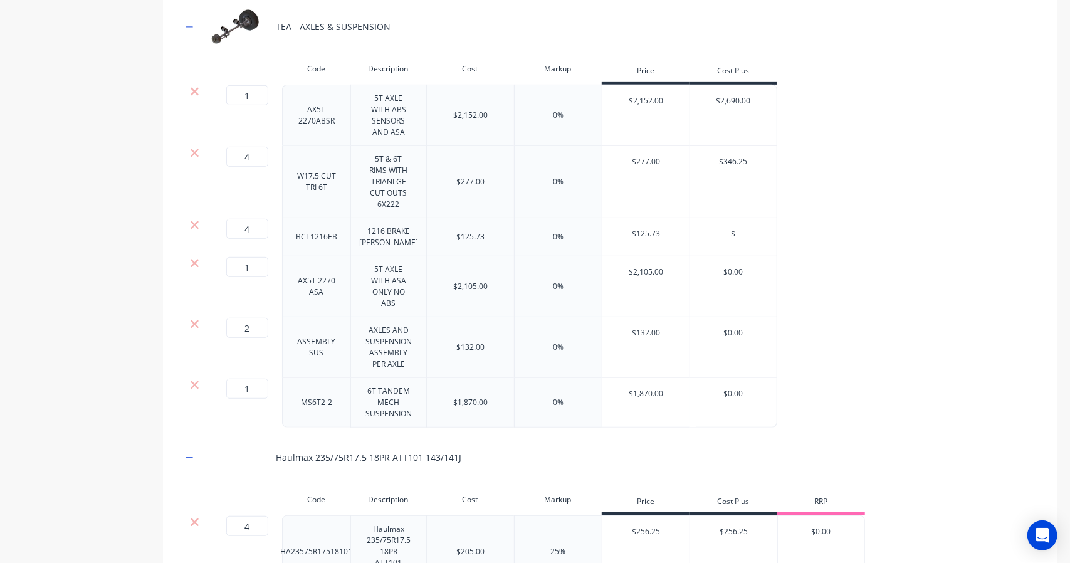
scroll to position [506, 0]
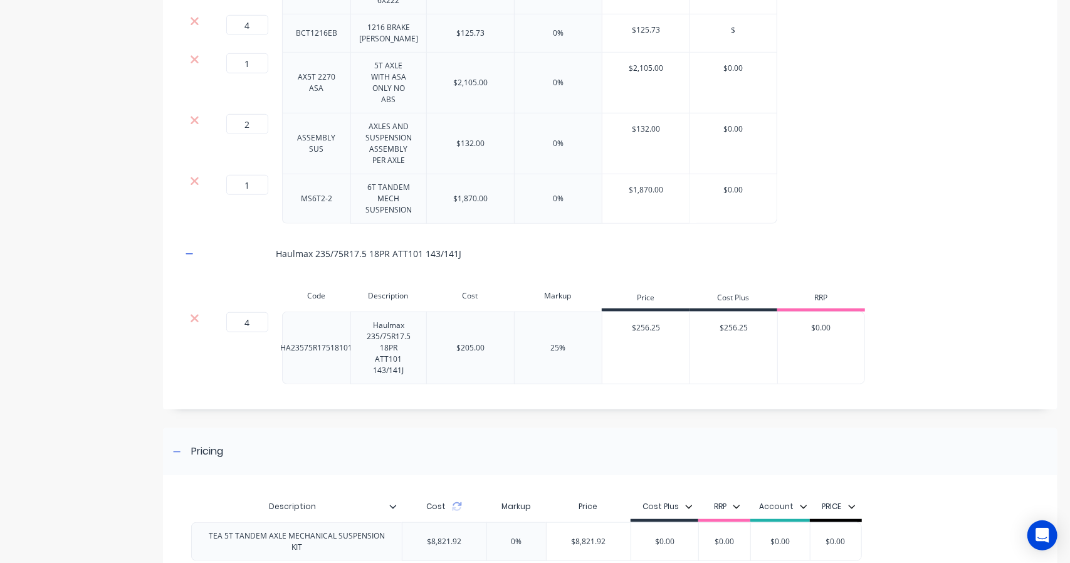
click at [822, 245] on div "Haulmax 235/75R17.5 18PR ATT101 143/141J" at bounding box center [610, 253] width 857 height 34
click at [766, 333] on div "$256.25" at bounding box center [733, 327] width 87 height 31
drag, startPoint x: 758, startPoint y: 323, endPoint x: 726, endPoint y: 325, distance: 32.7
click at [726, 325] on input "$256.25" at bounding box center [733, 327] width 87 height 11
click at [1002, 288] on div "Code Description Cost Markup Price Cost Plus RRP 4 4 ? HA23575R17518101 Haulmax…" at bounding box center [610, 333] width 857 height 101
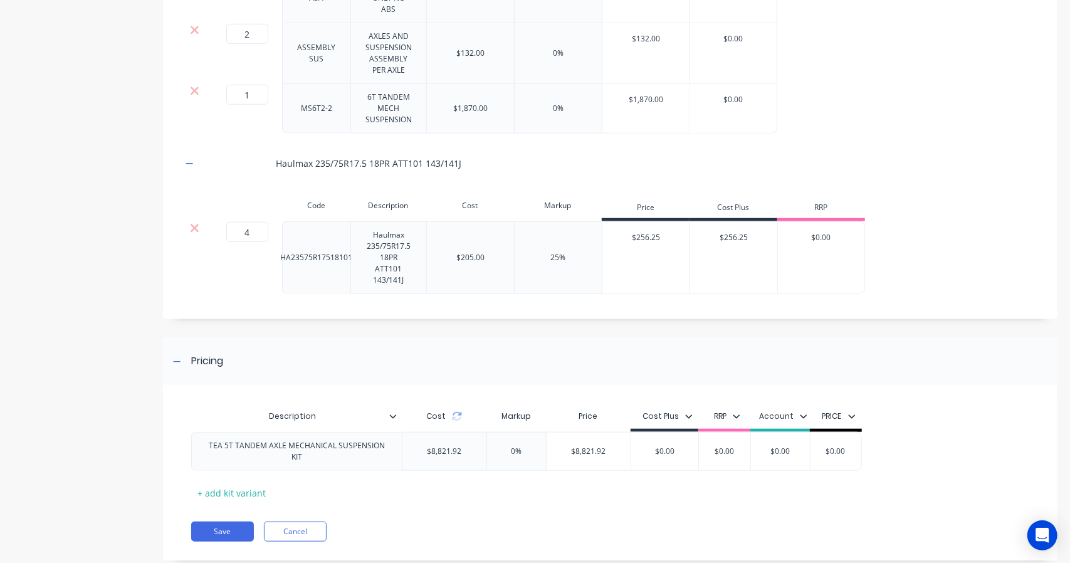
scroll to position [611, 0]
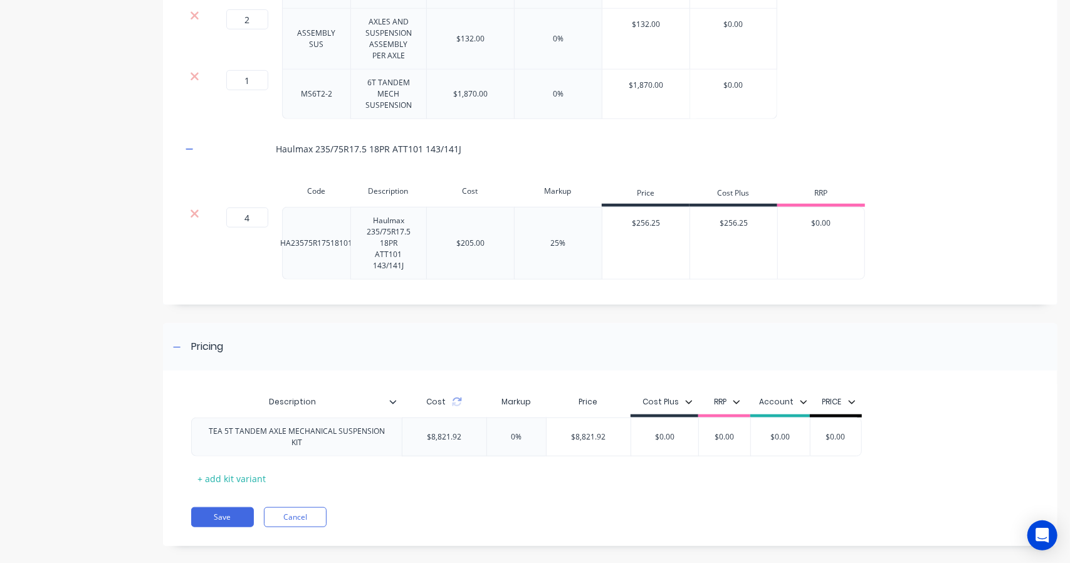
click at [750, 239] on div "$256.25 $" at bounding box center [733, 243] width 88 height 73
click at [758, 223] on input "$256.25" at bounding box center [733, 223] width 87 height 11
drag, startPoint x: 745, startPoint y: 223, endPoint x: 728, endPoint y: 226, distance: 16.6
click at [728, 226] on input "$256.25" at bounding box center [733, 223] width 87 height 11
click at [880, 116] on div "1 1 ? MS6T2-2 6T TANDEM MECH SUSPENSION $1,870.00 0% $1,870.00 $0.00" at bounding box center [610, 95] width 857 height 50
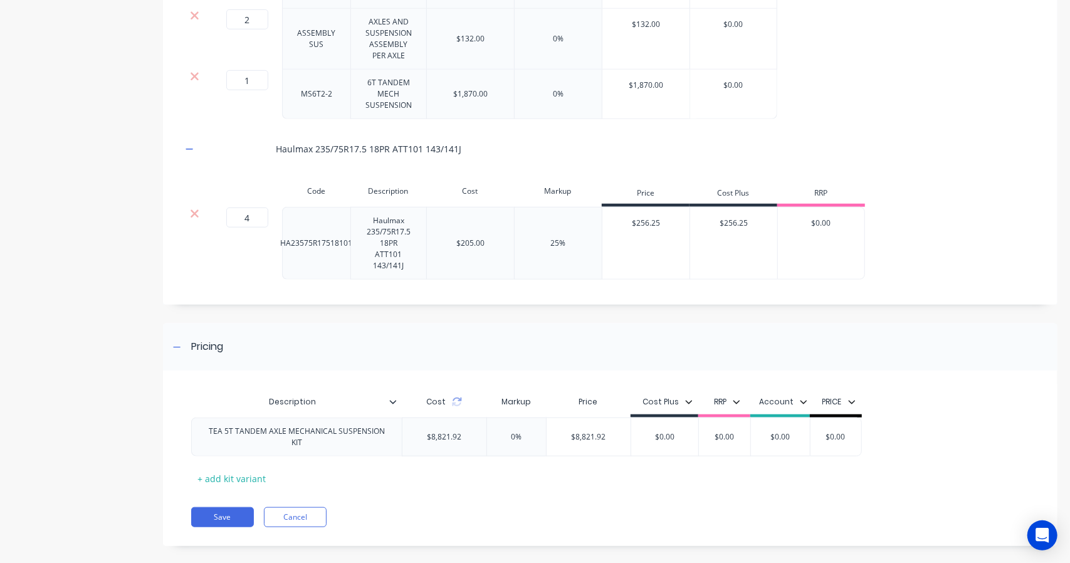
click at [740, 394] on button "RRP" at bounding box center [727, 401] width 39 height 19
click at [724, 419] on div "button" at bounding box center [728, 419] width 25 height 25
click at [730, 423] on div "button" at bounding box center [728, 419] width 25 height 25
click at [727, 439] on div "button" at bounding box center [728, 445] width 25 height 25
click at [728, 423] on div "button" at bounding box center [728, 419] width 25 height 25
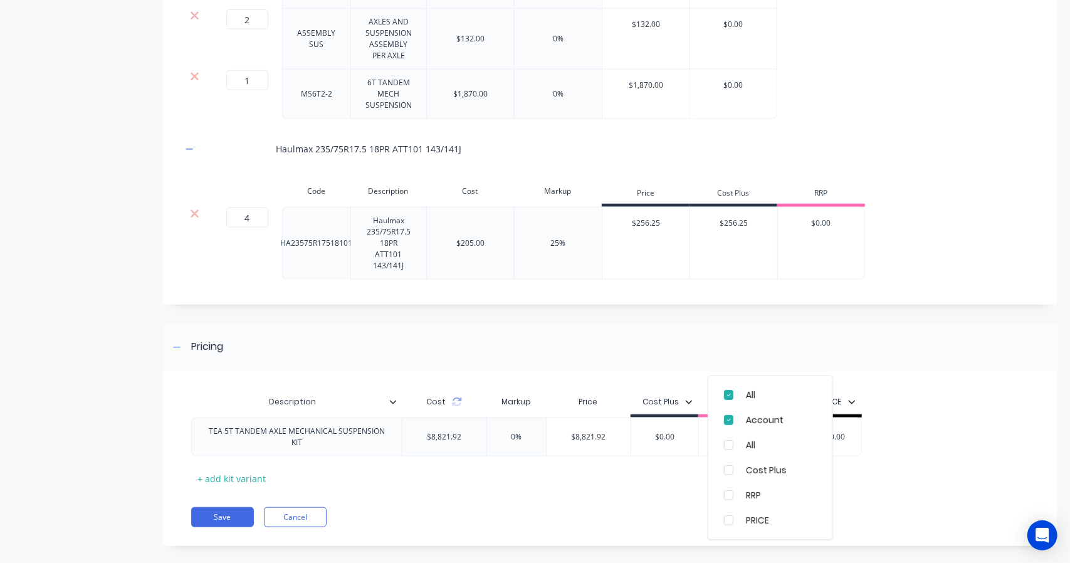
click at [726, 421] on div "button" at bounding box center [728, 419] width 25 height 25
click at [732, 468] on div "button" at bounding box center [728, 470] width 25 height 25
click at [930, 367] on div "Pricing Description Cost Markup Price Cost Plus RRP All Cost Plus Account All R…" at bounding box center [610, 434] width 894 height 223
click at [742, 393] on button "Account" at bounding box center [731, 401] width 61 height 19
click at [756, 424] on div "Account" at bounding box center [776, 419] width 71 height 13
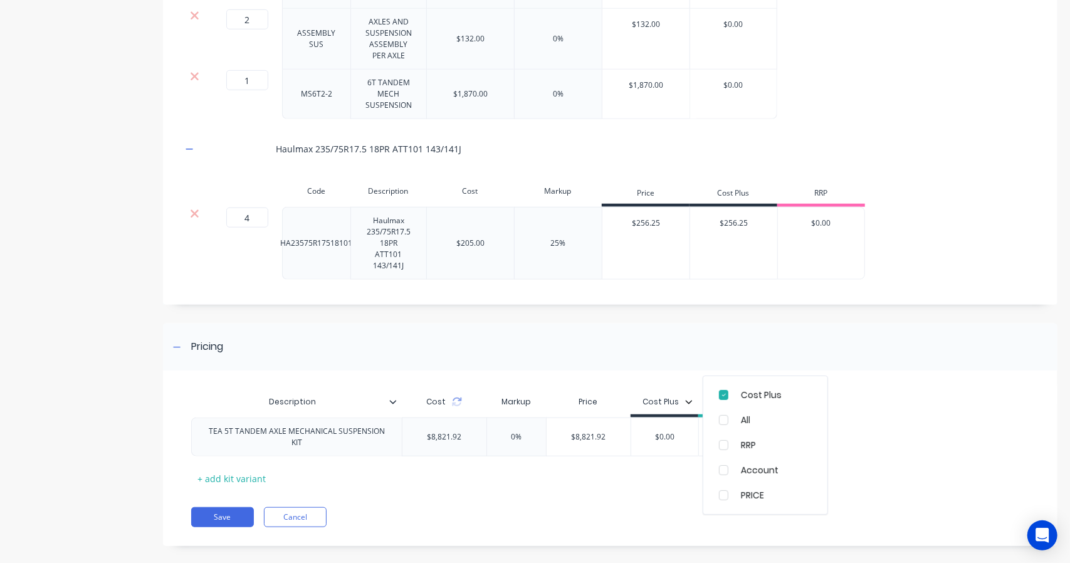
click at [995, 417] on div "TEA 5T TANDEM AXLE MECHANICAL SUSPENSION KIT $8,821.92 0% 0% $8,821.92 8821.92 …" at bounding box center [605, 436] width 829 height 39
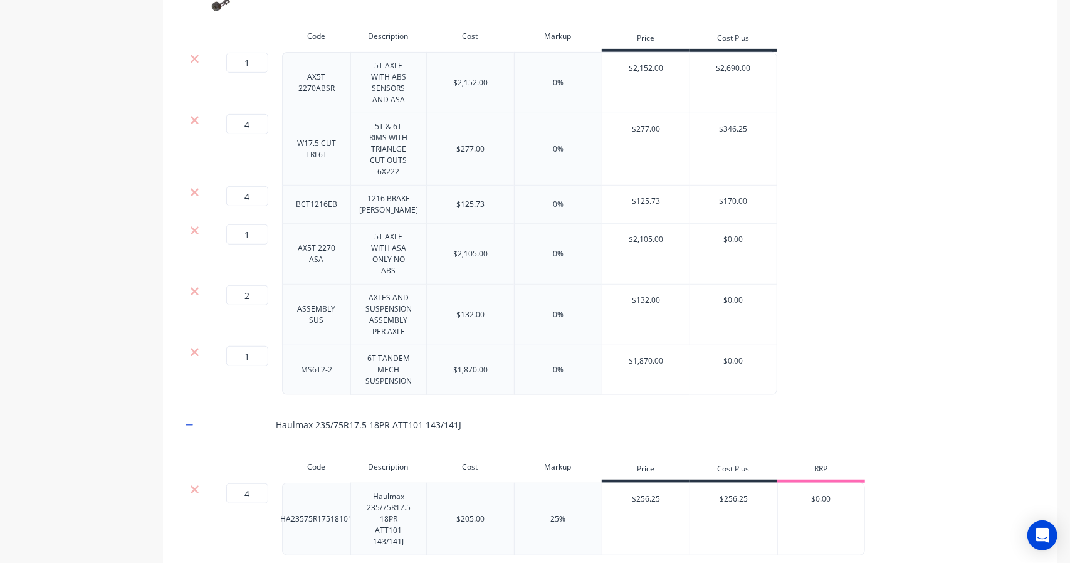
scroll to position [401, 0]
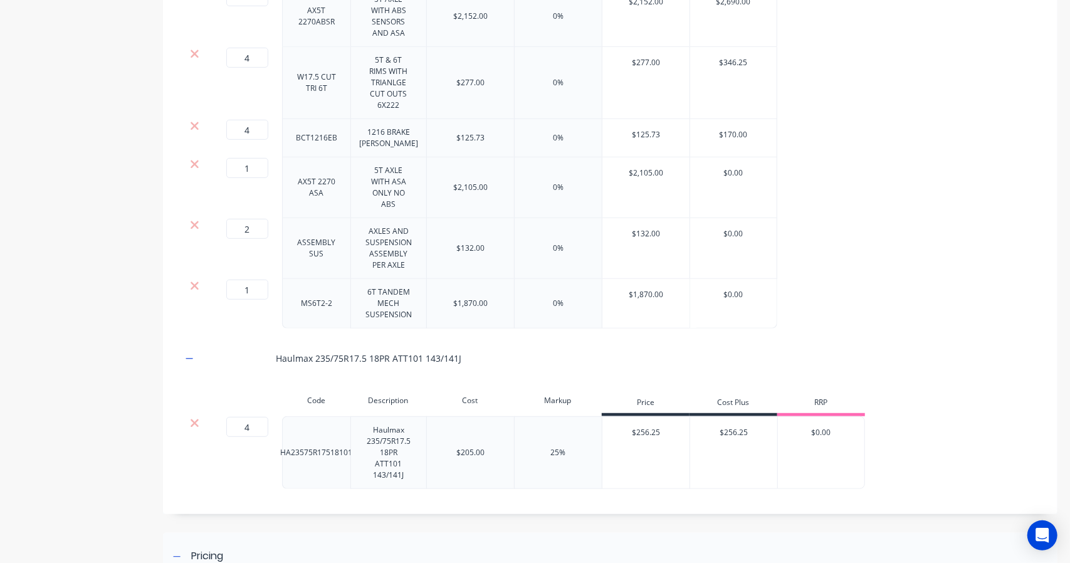
click at [741, 439] on div "$256.25" at bounding box center [733, 432] width 87 height 31
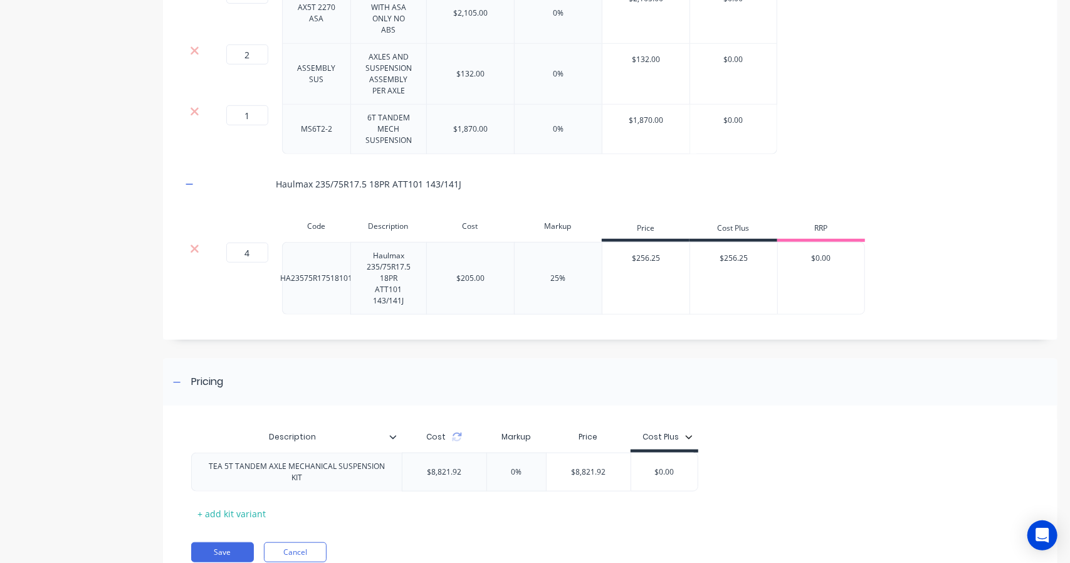
scroll to position [611, 0]
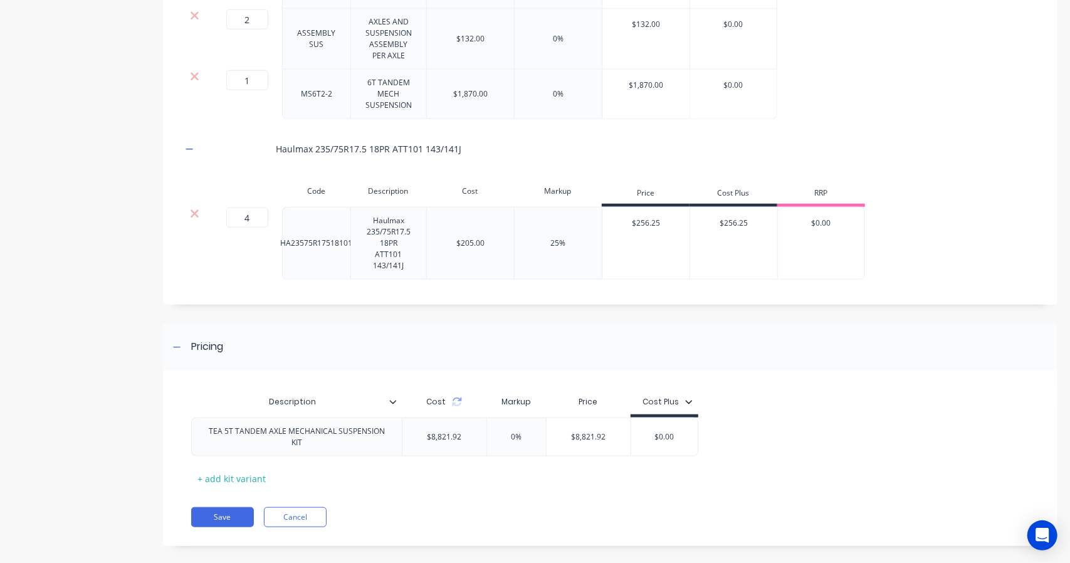
click at [558, 238] on div "25%" at bounding box center [558, 243] width 15 height 11
drag, startPoint x: 557, startPoint y: 236, endPoint x: 547, endPoint y: 232, distance: 11.5
click at [547, 233] on div "25%" at bounding box center [558, 243] width 88 height 73
click at [538, 190] on div "Markup" at bounding box center [558, 191] width 88 height 25
click at [562, 238] on div "25%" at bounding box center [558, 243] width 15 height 11
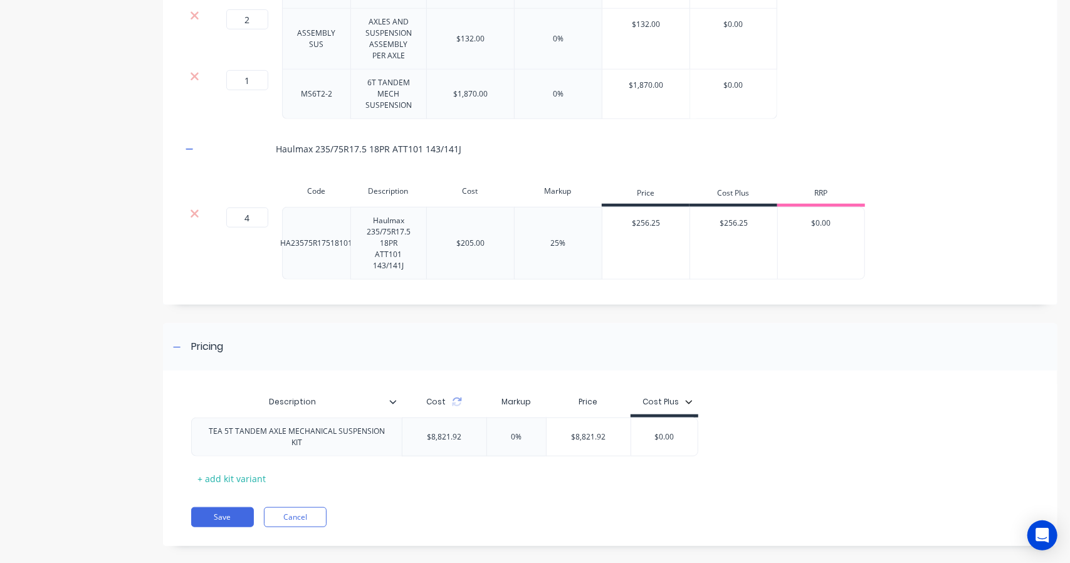
click at [557, 239] on div "25%" at bounding box center [558, 243] width 15 height 11
click at [218, 507] on button "Save" at bounding box center [222, 517] width 63 height 20
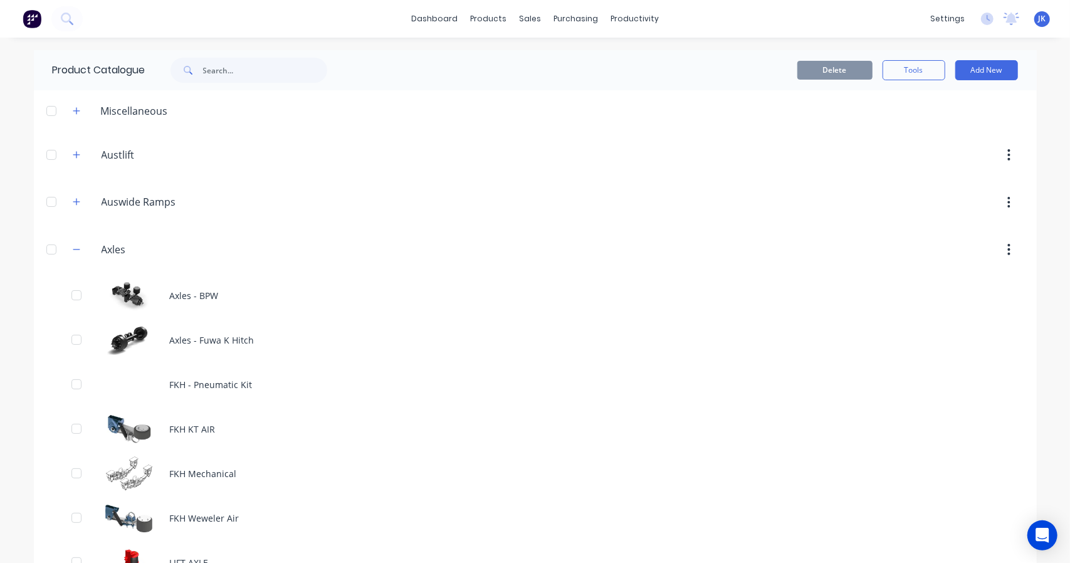
scroll to position [313, 0]
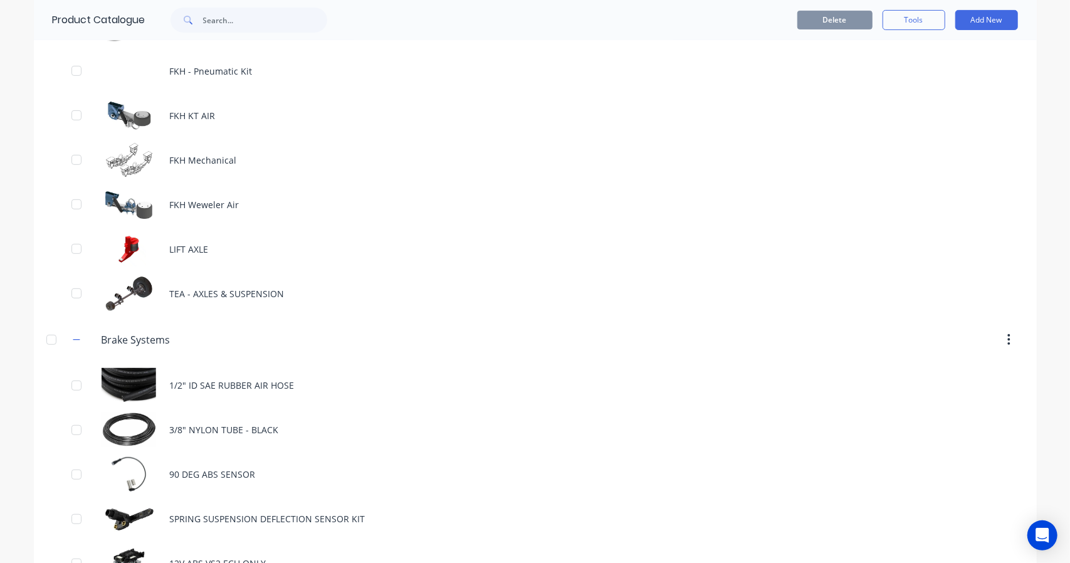
click at [211, 295] on div "TEA - AXLES & SUSPENSION" at bounding box center [535, 293] width 1003 height 45
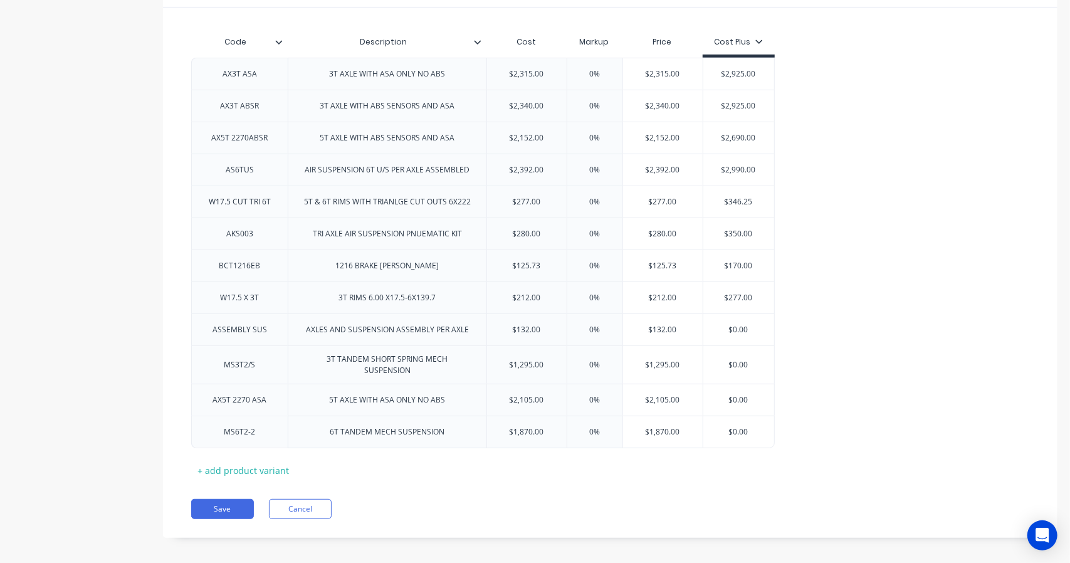
scroll to position [69, 0]
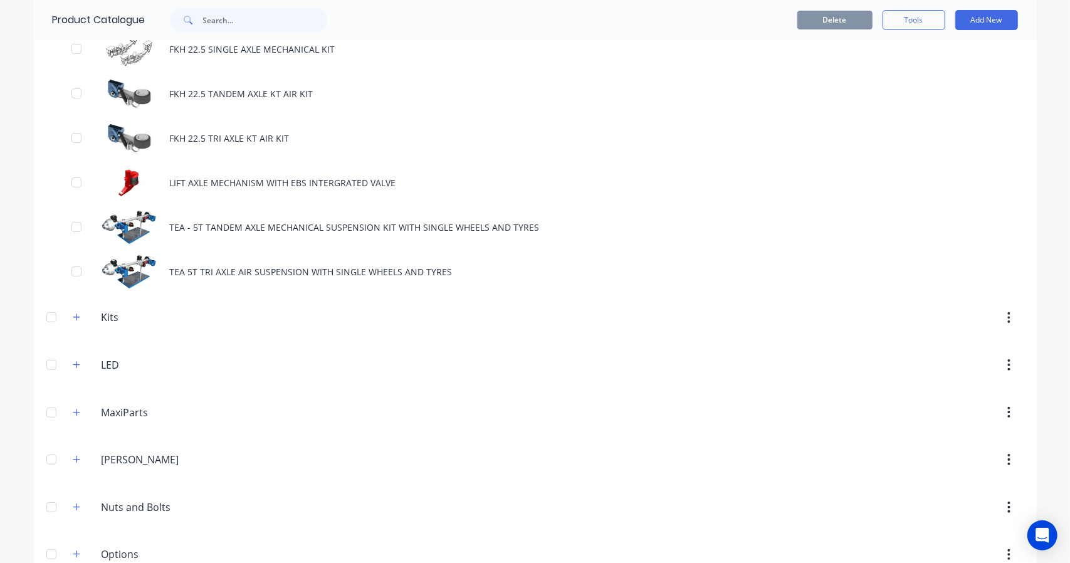
scroll to position [3343, 0]
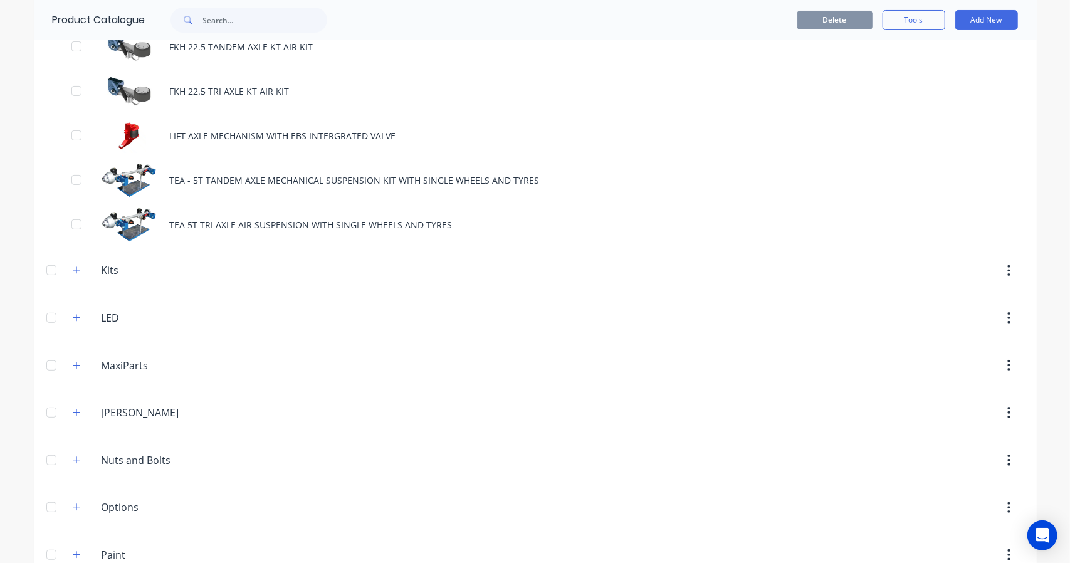
click at [335, 181] on div "TEA - 5T TANDEM AXLE MECHANICAL SUSPENSION KIT WITH SINGLE WHEELS AND TYRES" at bounding box center [535, 180] width 1003 height 45
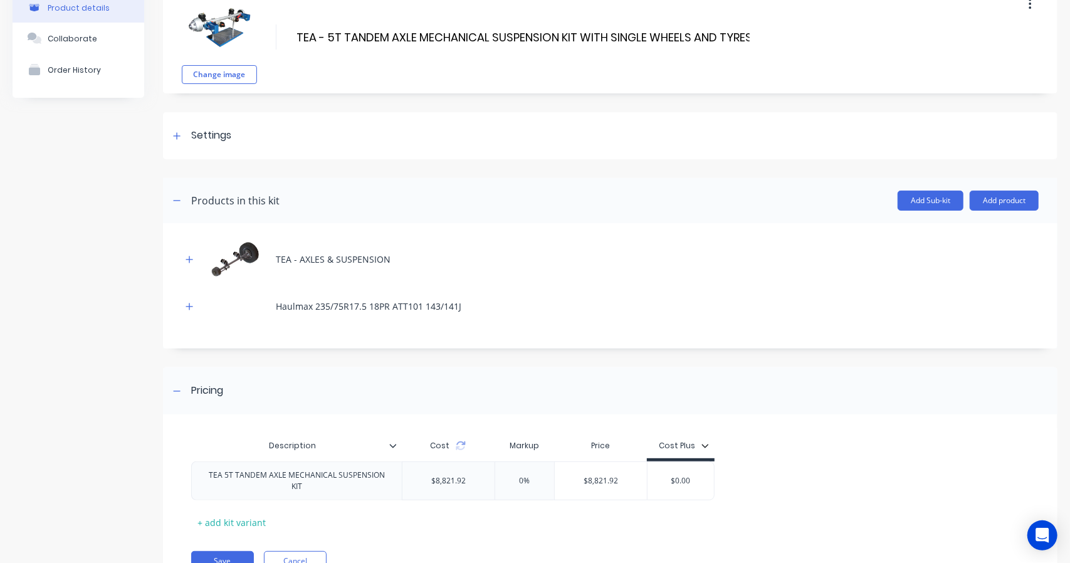
scroll to position [127, 0]
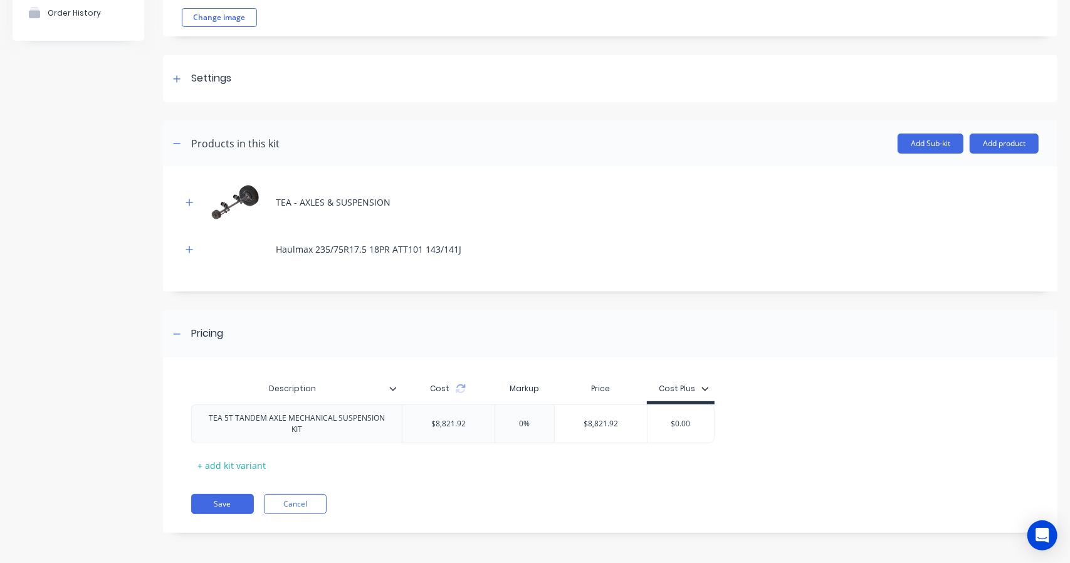
click at [461, 389] on icon at bounding box center [461, 389] width 10 height 10
click at [192, 198] on icon "button" at bounding box center [190, 202] width 8 height 9
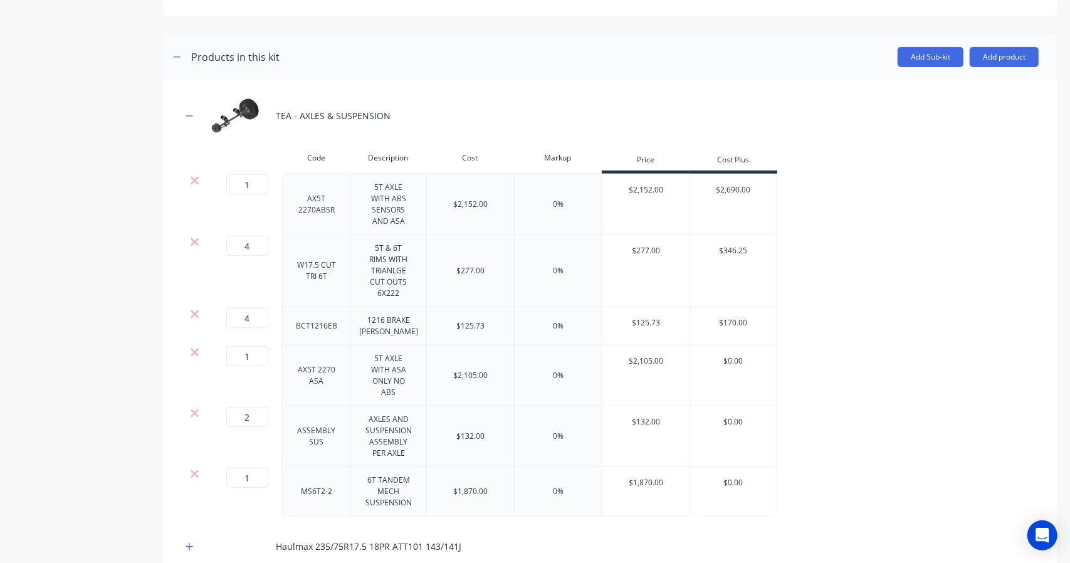
scroll to position [231, 0]
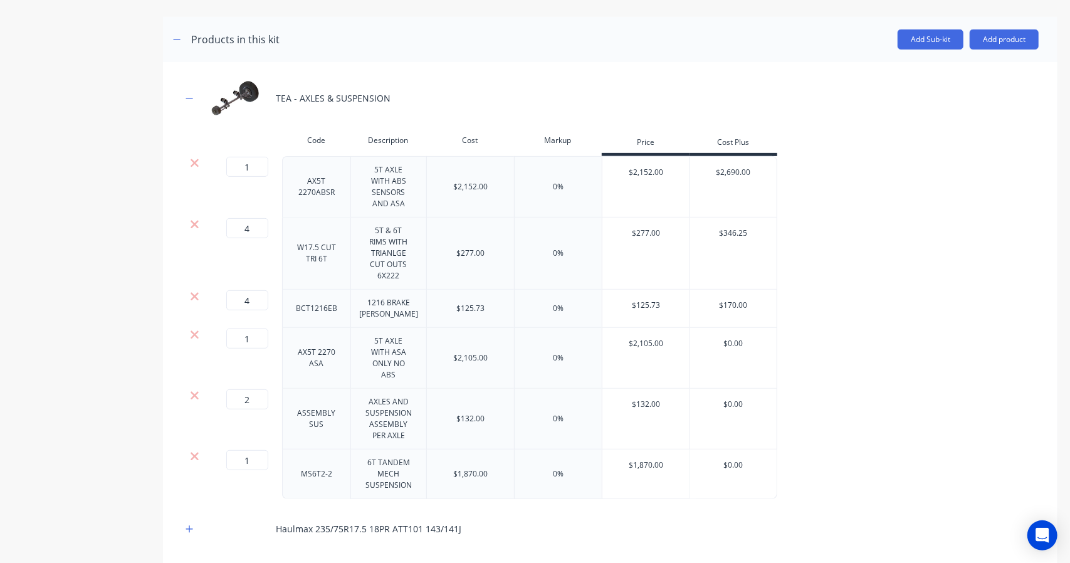
click at [672, 177] on div "$2,152.00" at bounding box center [646, 172] width 88 height 31
drag, startPoint x: 753, startPoint y: 174, endPoint x: 722, endPoint y: 171, distance: 30.8
click at [722, 171] on input "$2,690.00" at bounding box center [733, 172] width 87 height 11
drag, startPoint x: 750, startPoint y: 235, endPoint x: 722, endPoint y: 229, distance: 28.3
click at [722, 229] on input "$346.25" at bounding box center [733, 233] width 87 height 11
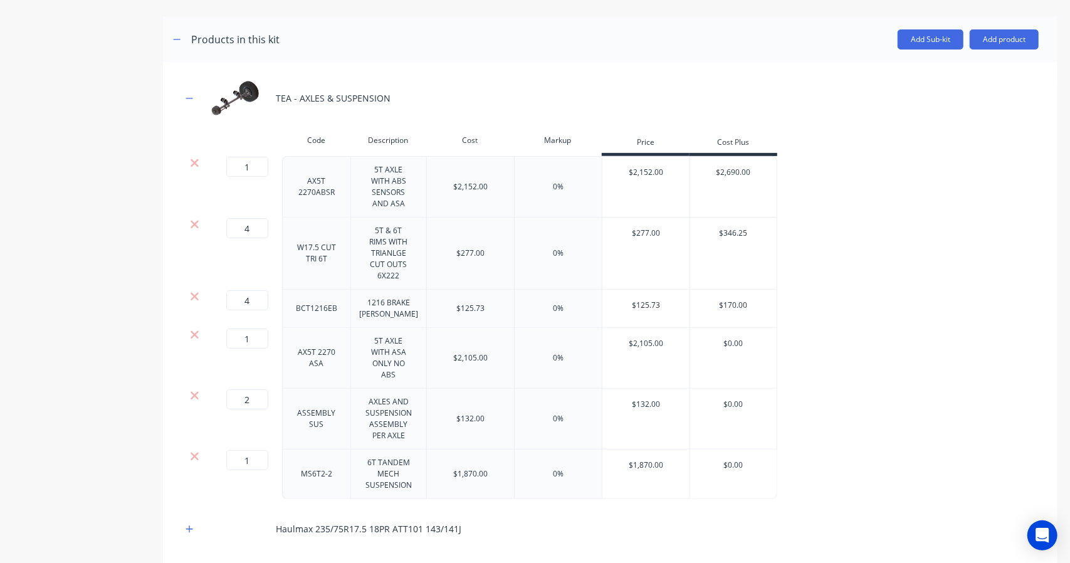
drag, startPoint x: 752, startPoint y: 306, endPoint x: 723, endPoint y: 305, distance: 28.2
click at [723, 306] on input "$170.00" at bounding box center [733, 305] width 87 height 11
click at [822, 411] on div "2 2 ? ASSEMBLY SUS AXLES AND SUSPENSION ASSEMBLY PER AXLE $132.00 0% $132.00 $0…" at bounding box center [610, 419] width 857 height 61
click at [757, 167] on input "$2,690.00" at bounding box center [733, 172] width 87 height 11
drag, startPoint x: 757, startPoint y: 167, endPoint x: 732, endPoint y: 170, distance: 24.6
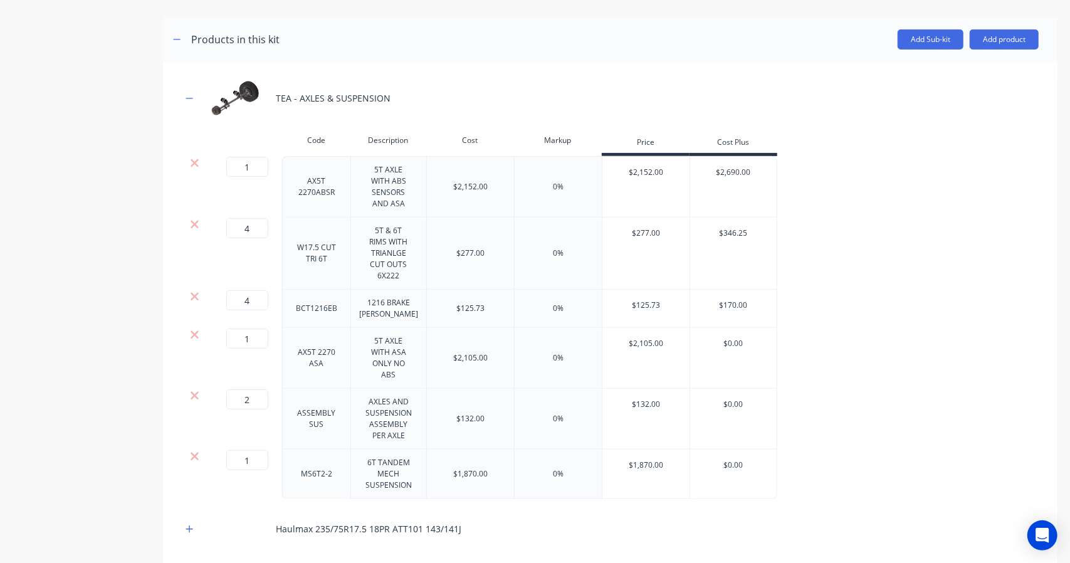
click at [732, 170] on input "$2,690.00" at bounding box center [733, 172] width 87 height 11
click at [923, 238] on div "4 4 ? W17.5 CUT TRI 6T 5T & 6T RIMS WITH TRIANLGE CUT OUTS 6X222 $277.00 0% $27…" at bounding box center [610, 254] width 857 height 72
click at [668, 243] on div "$277.00" at bounding box center [646, 233] width 88 height 31
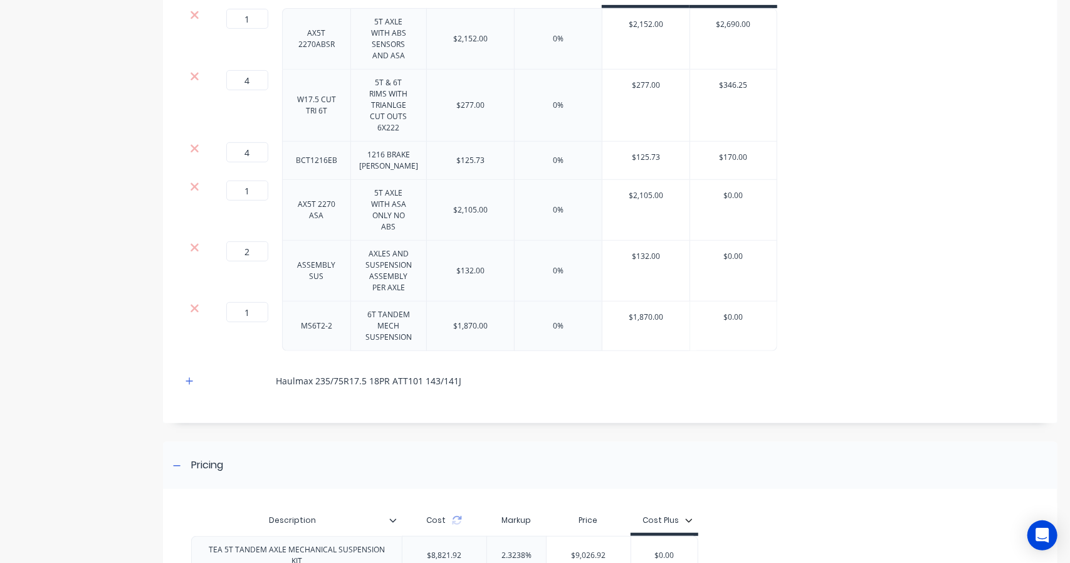
scroll to position [440, 0]
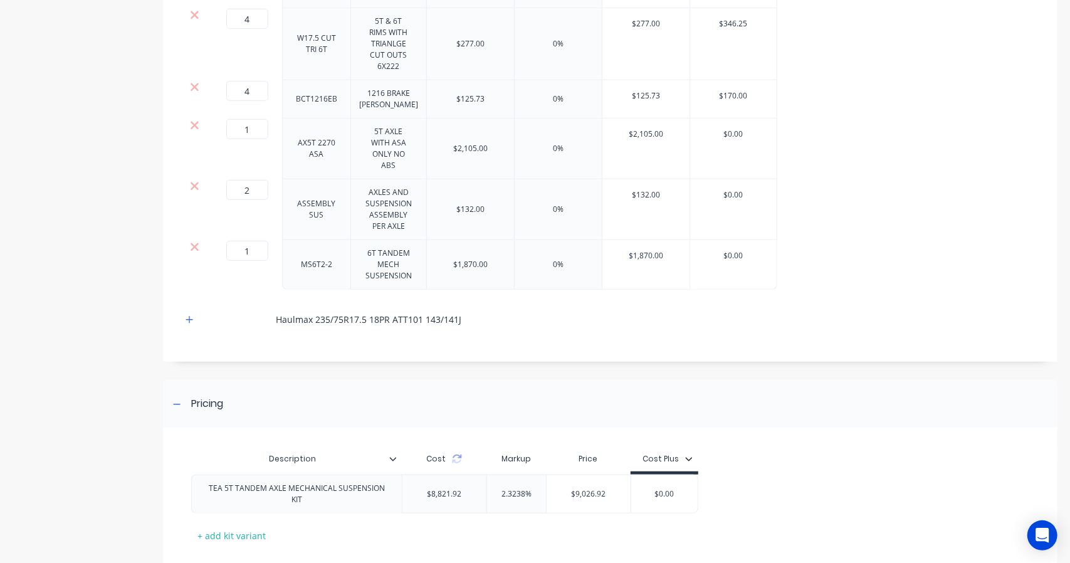
click at [514, 497] on div "2.3238%" at bounding box center [516, 493] width 63 height 31
drag, startPoint x: 522, startPoint y: 490, endPoint x: 490, endPoint y: 490, distance: 31.3
click at [490, 490] on input "2.3238%" at bounding box center [516, 493] width 63 height 11
click at [836, 485] on div "TEA 5T TANDEM AXLE MECHANICAL SUSPENSION KIT $8,821.92 0% 0% $8,821.92 $0.00" at bounding box center [605, 493] width 829 height 39
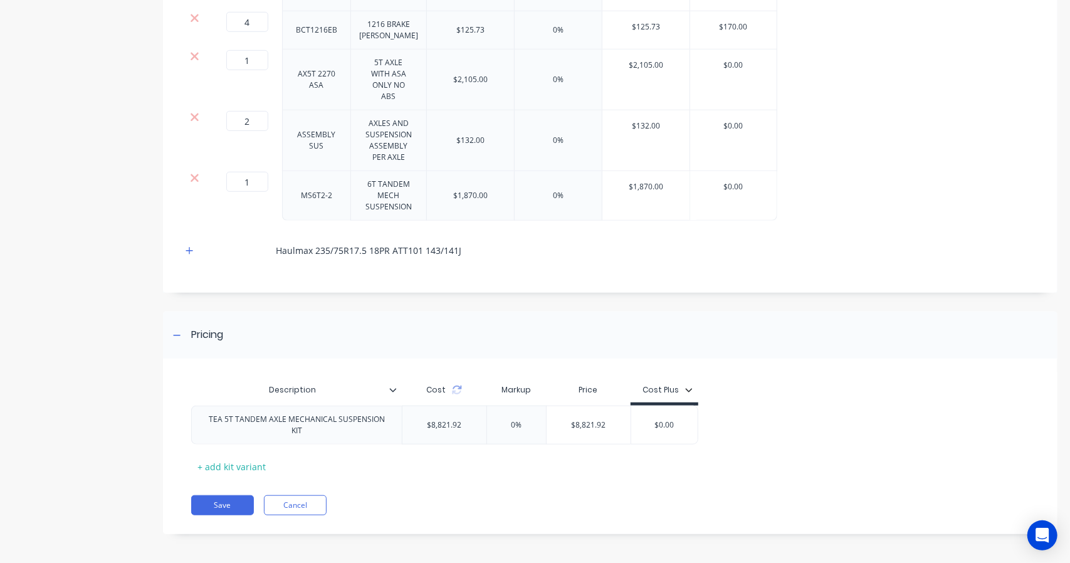
click at [237, 496] on button "Save" at bounding box center [222, 505] width 63 height 20
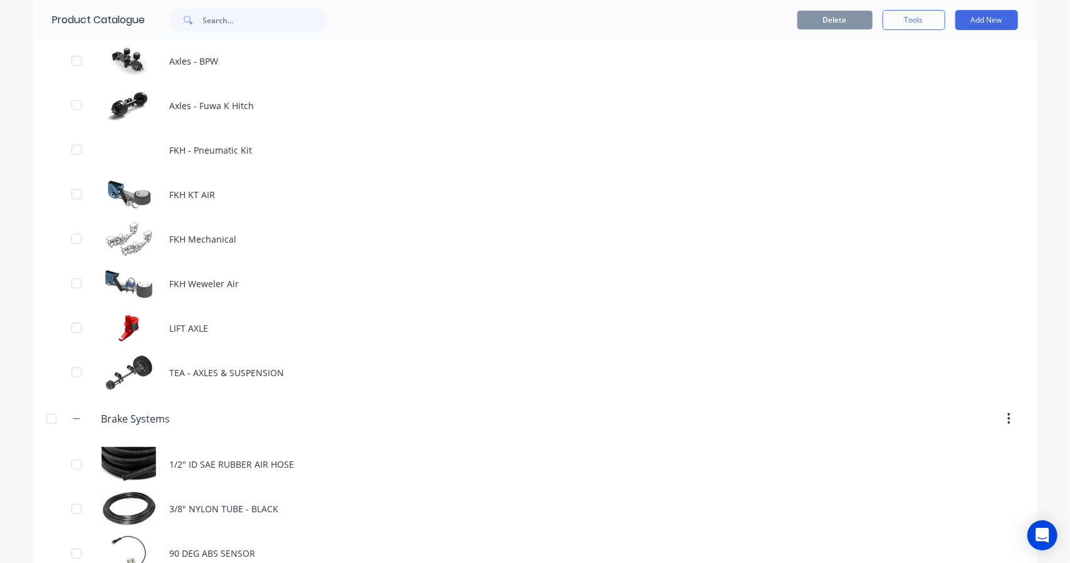
scroll to position [313, 0]
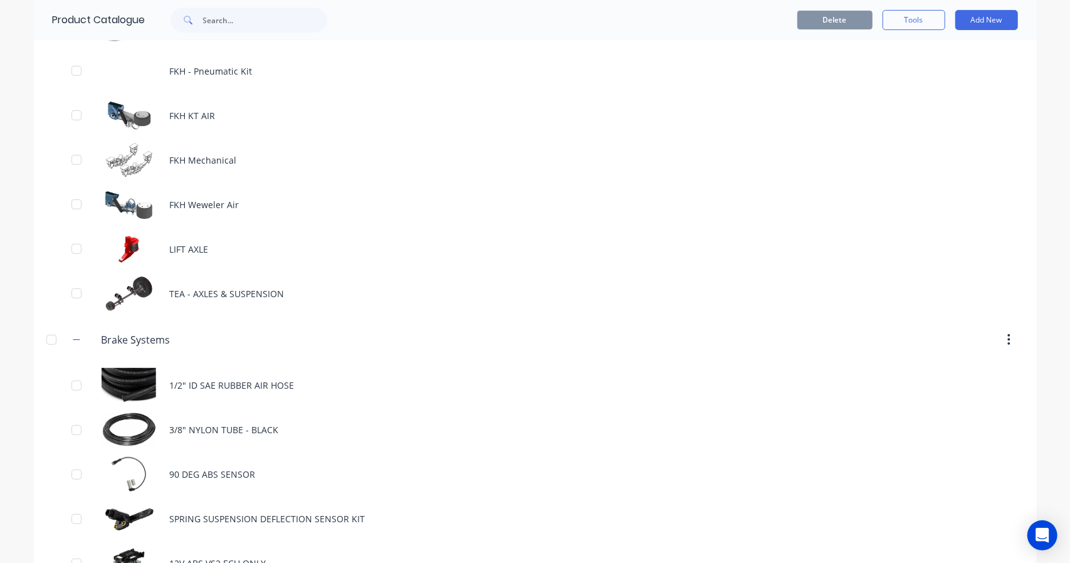
click at [75, 337] on icon "button" at bounding box center [77, 339] width 8 height 9
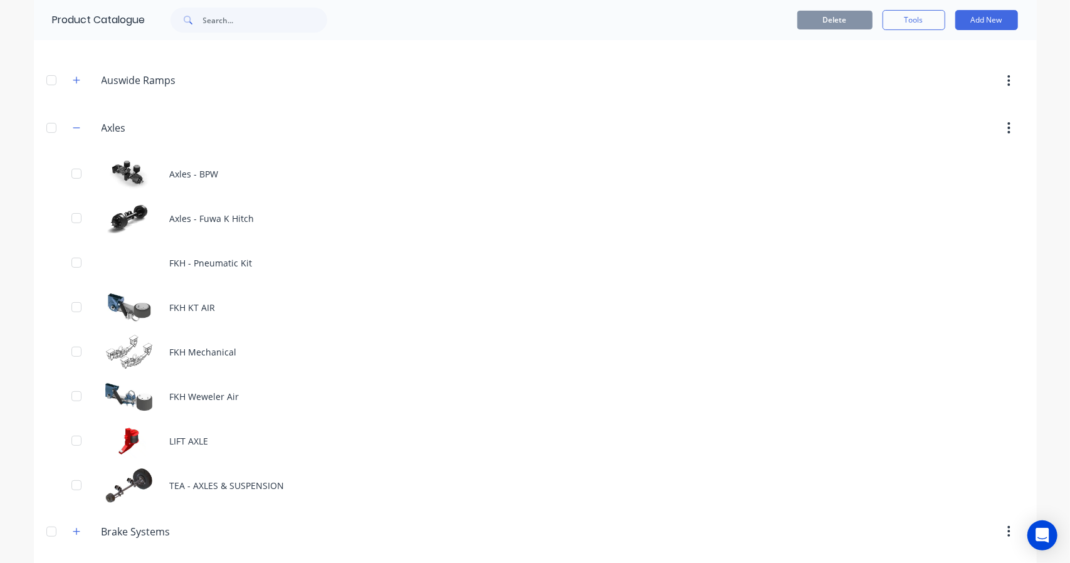
scroll to position [104, 0]
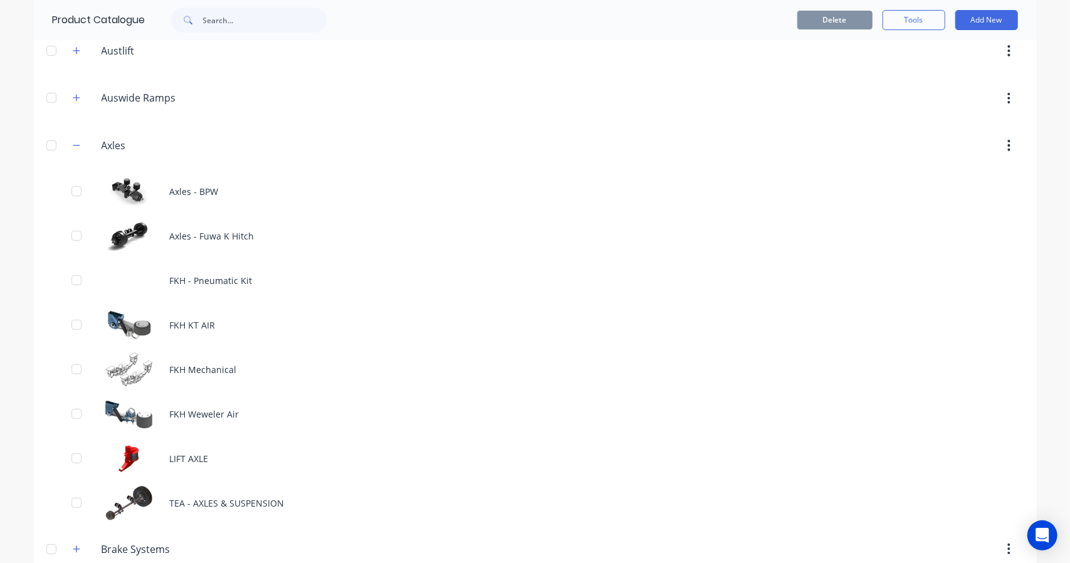
click at [74, 145] on icon "button" at bounding box center [76, 145] width 7 height 1
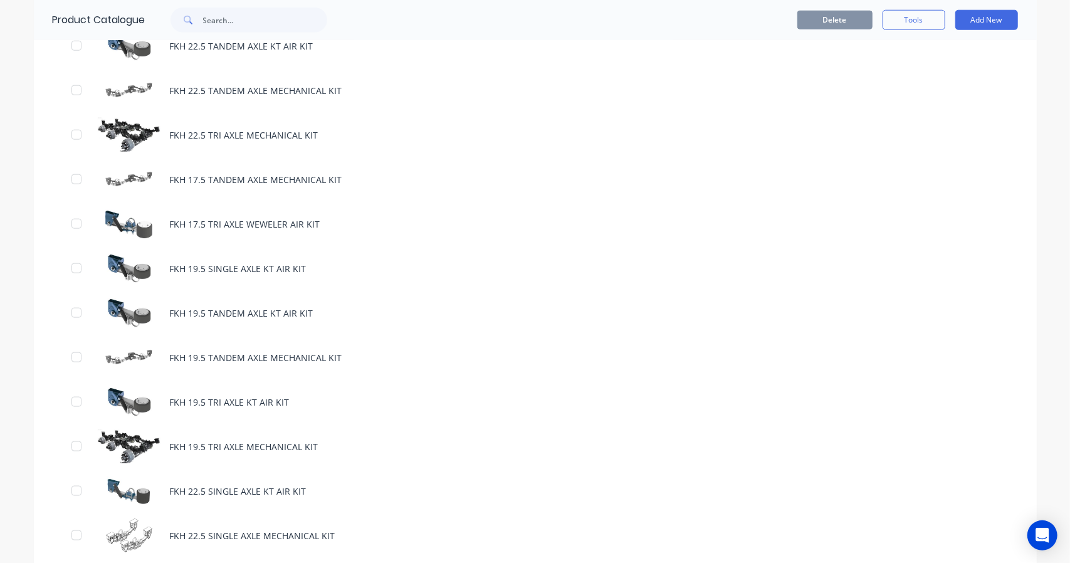
scroll to position [1254, 0]
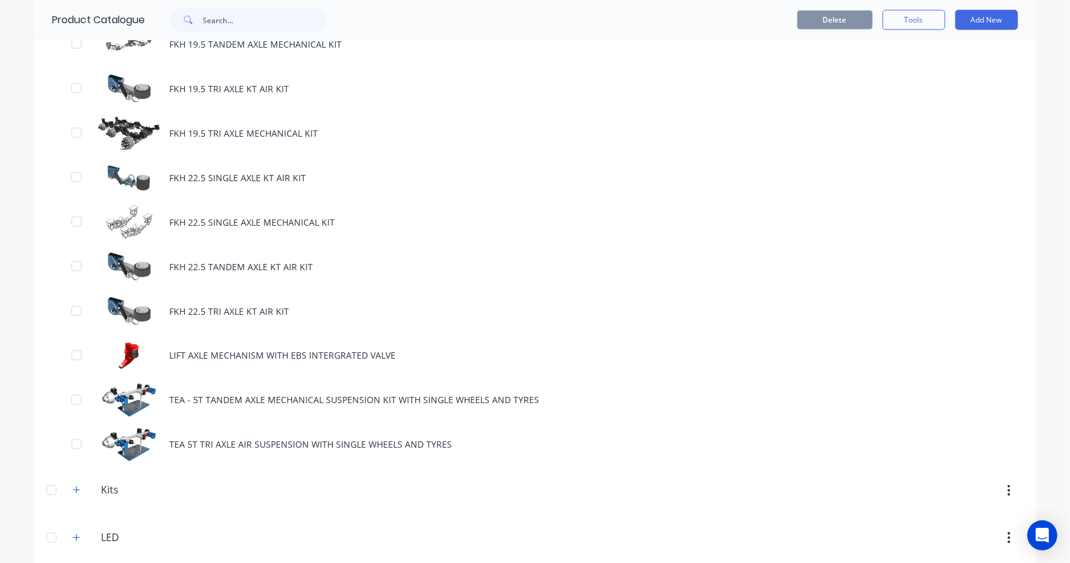
click at [221, 434] on div "TEA 5T TRI AXLE AIR SUSPENSION WITH SINGLE WHEELS AND TYRES" at bounding box center [535, 444] width 1003 height 45
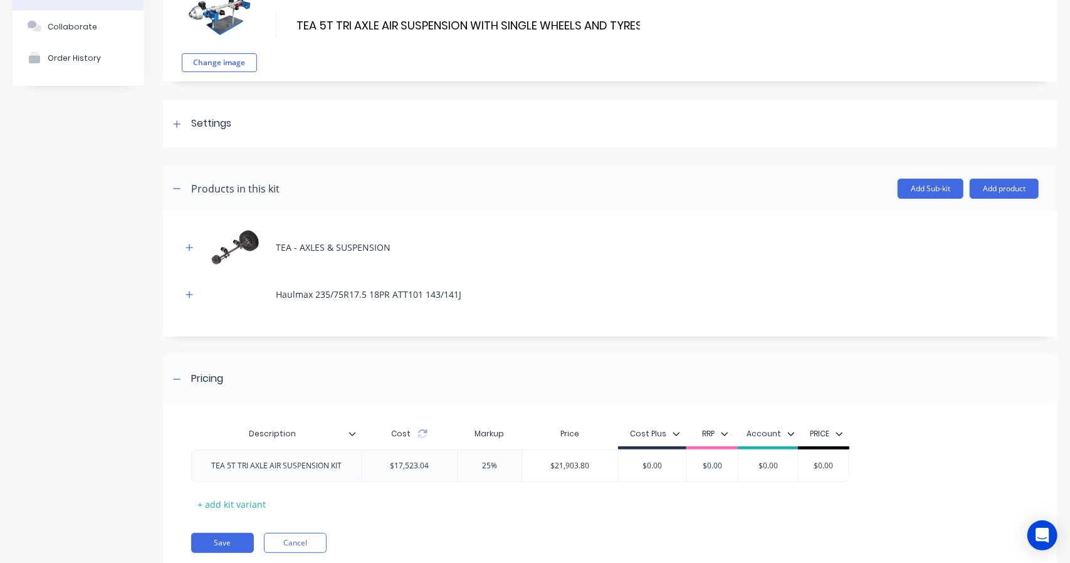
scroll to position [120, 0]
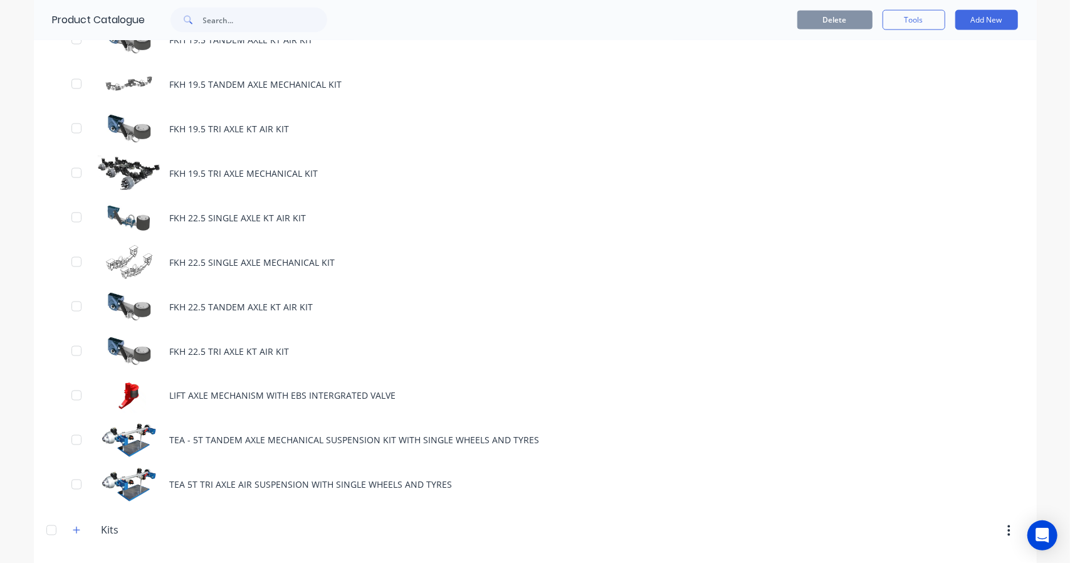
scroll to position [1254, 0]
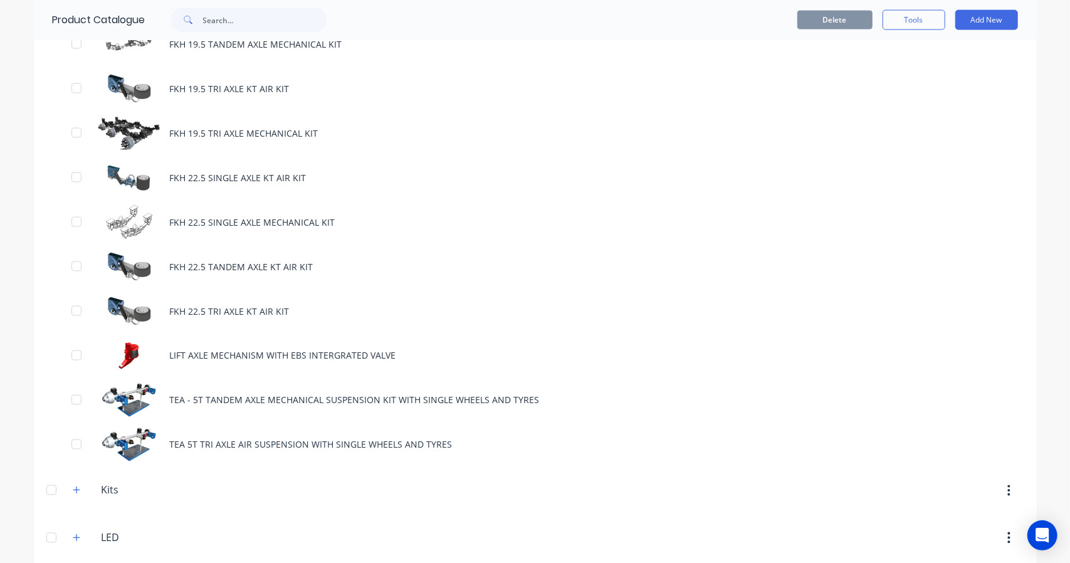
click at [206, 431] on div "TEA 5T TRI AXLE AIR SUSPENSION WITH SINGLE WHEELS AND TYRES" at bounding box center [535, 444] width 1003 height 45
click at [193, 394] on div "TEA - 5T TANDEM AXLE MECHANICAL SUSPENSION KIT WITH SINGLE WHEELS AND TYRES" at bounding box center [535, 400] width 1003 height 45
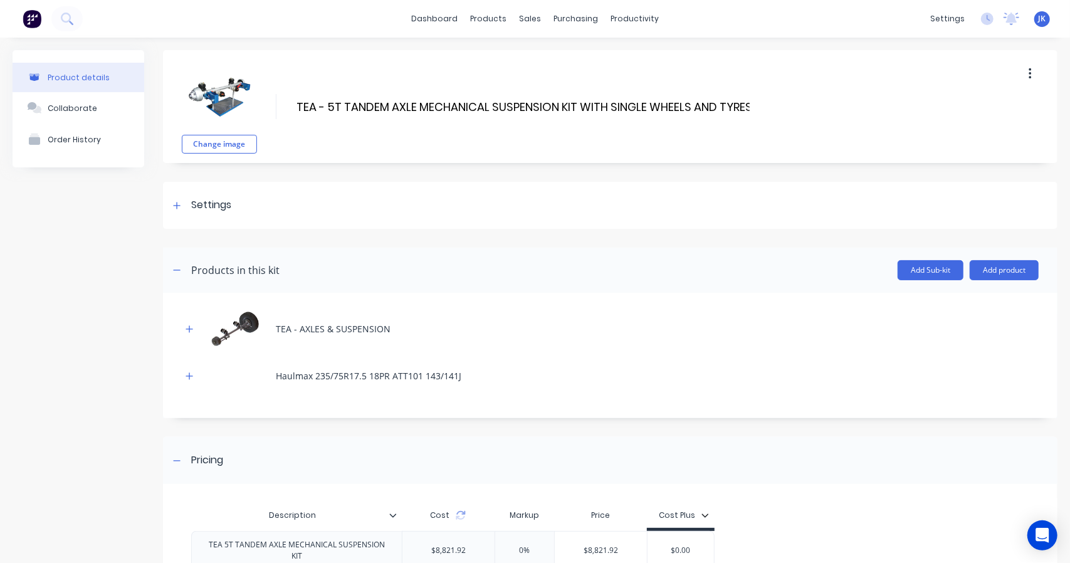
scroll to position [127, 0]
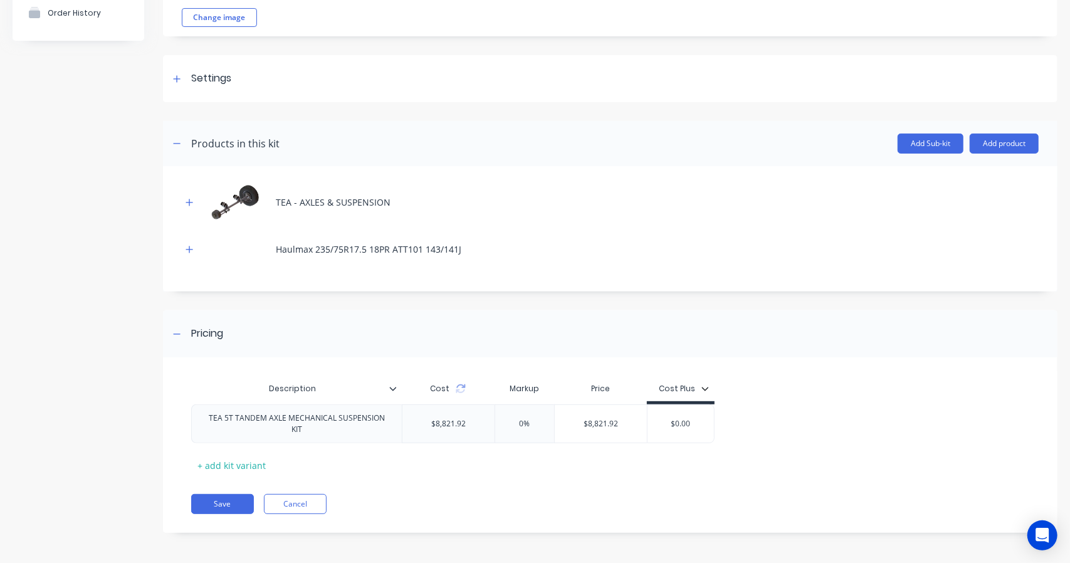
click at [189, 199] on icon "button" at bounding box center [190, 202] width 8 height 9
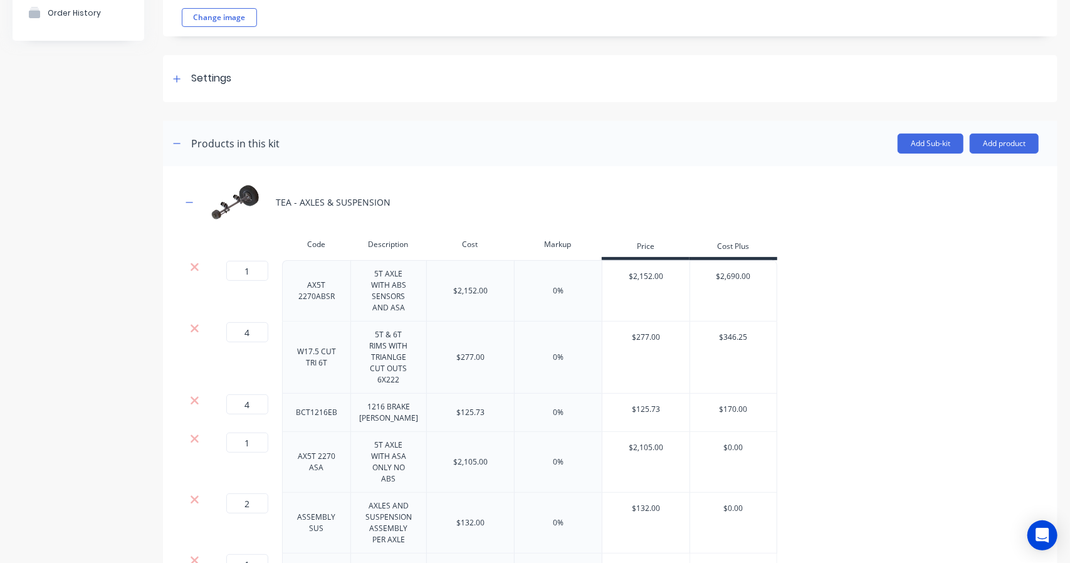
scroll to position [335, 0]
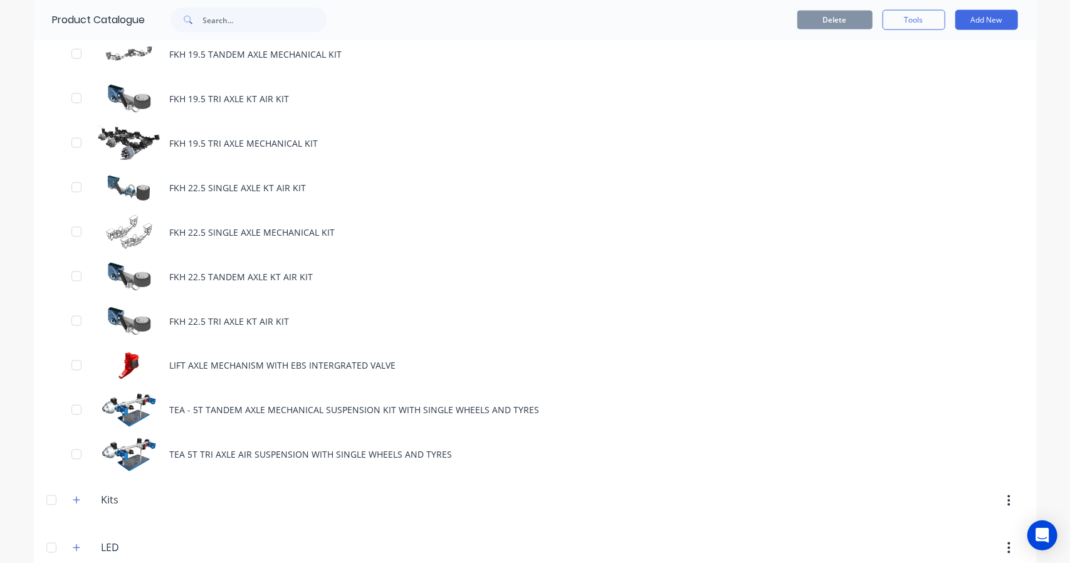
scroll to position [1358, 0]
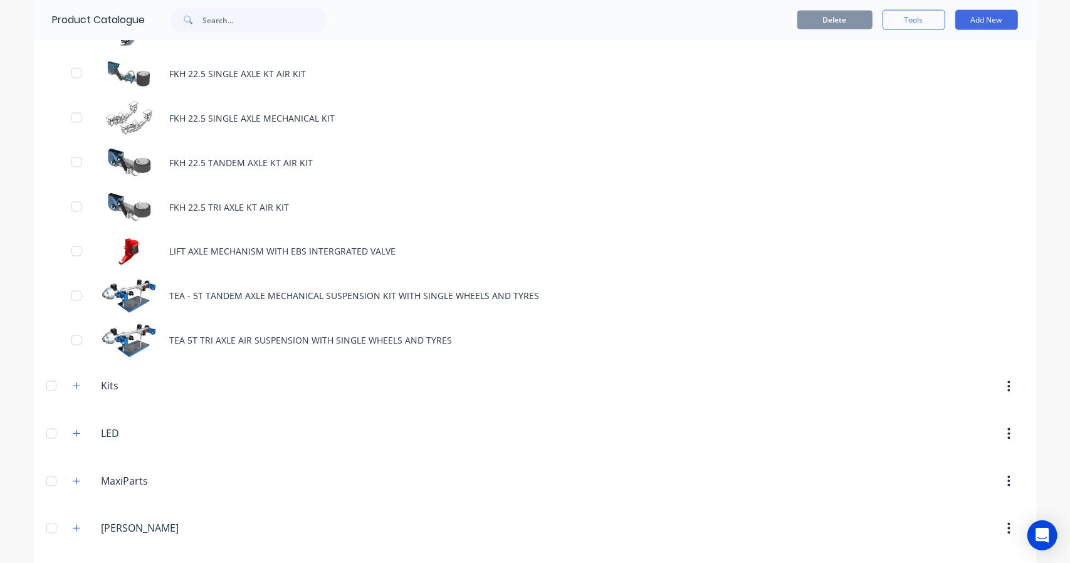
click at [211, 338] on div "TEA 5T TRI AXLE AIR SUSPENSION WITH SINGLE WHEELS AND TYRES" at bounding box center [535, 340] width 1003 height 45
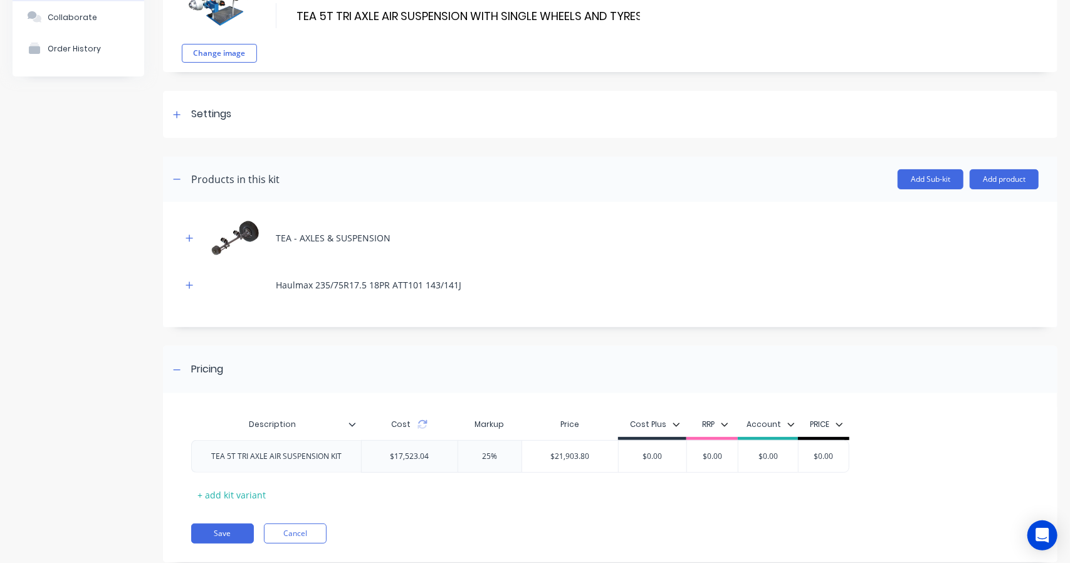
scroll to position [120, 0]
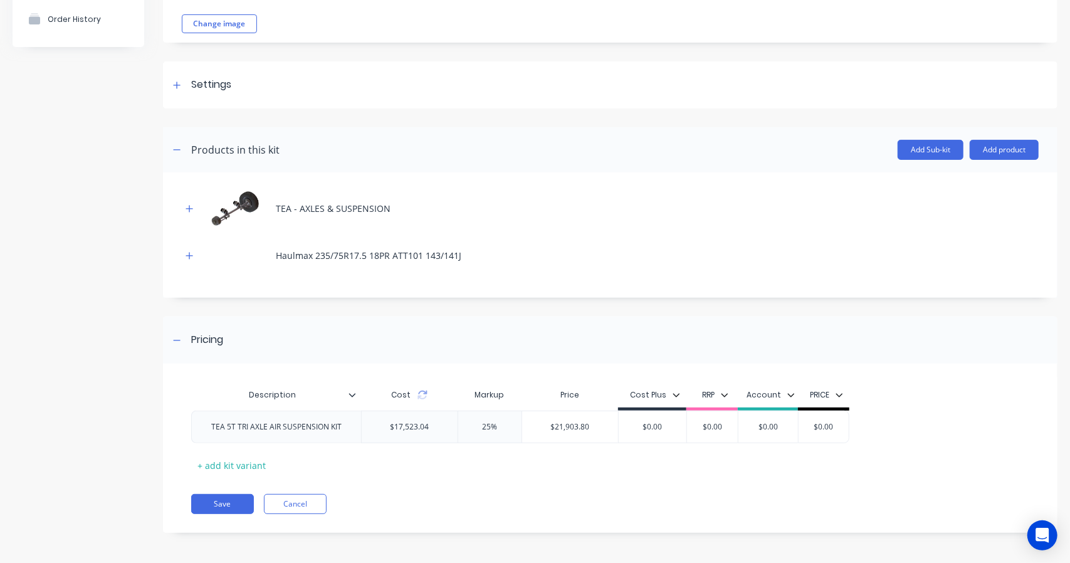
click at [193, 204] on icon "button" at bounding box center [190, 208] width 8 height 9
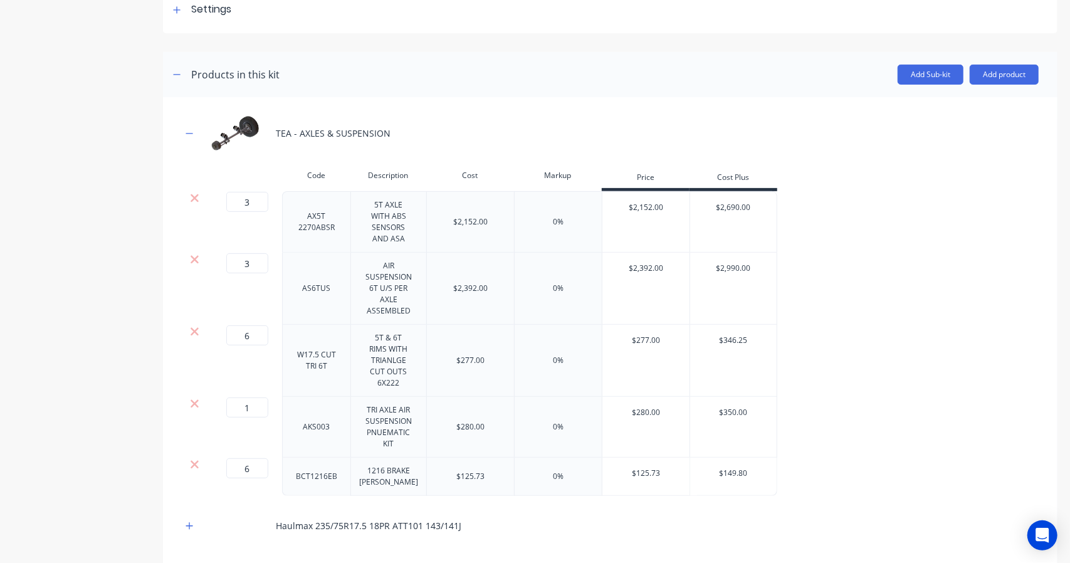
scroll to position [224, 0]
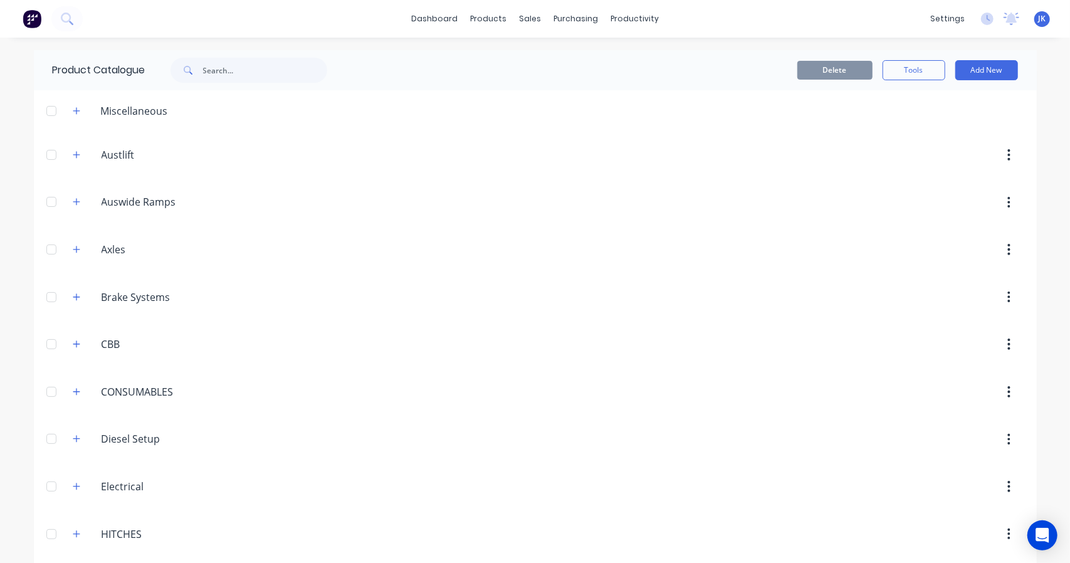
click at [73, 107] on icon "button" at bounding box center [77, 111] width 8 height 9
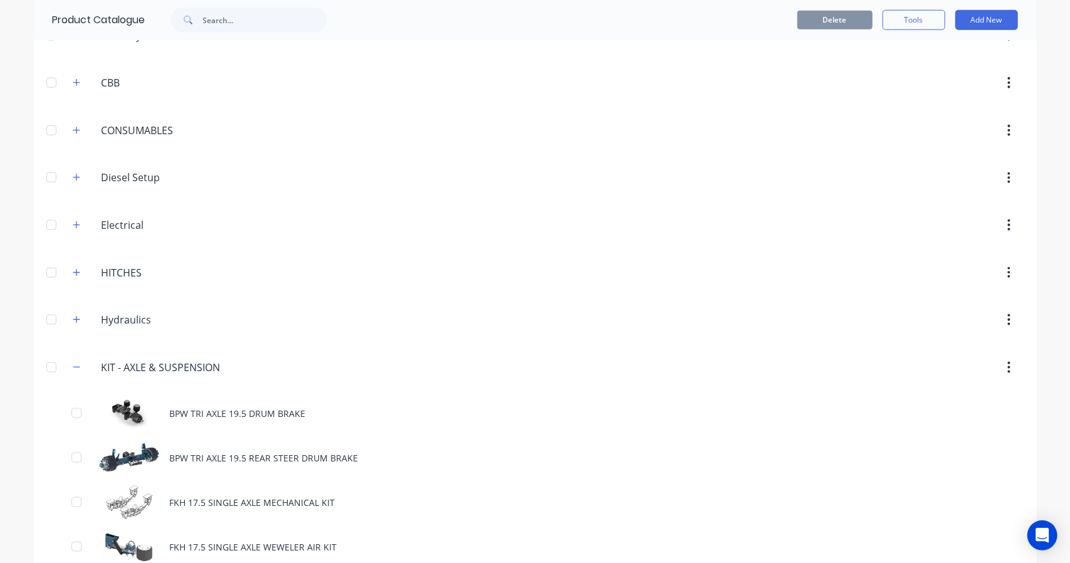
scroll to position [627, 0]
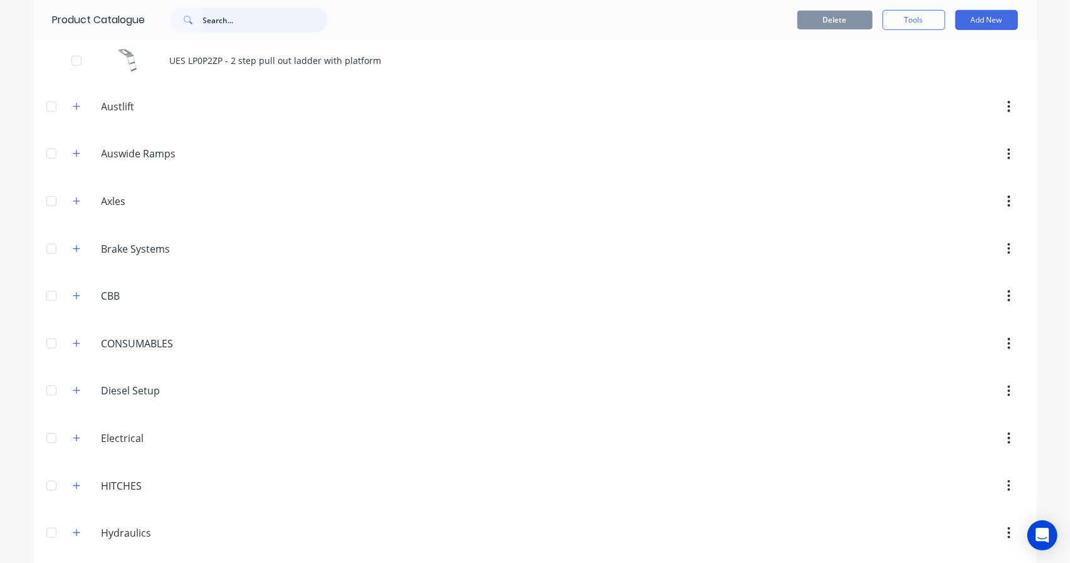
click at [228, 21] on input "text" at bounding box center [265, 20] width 124 height 25
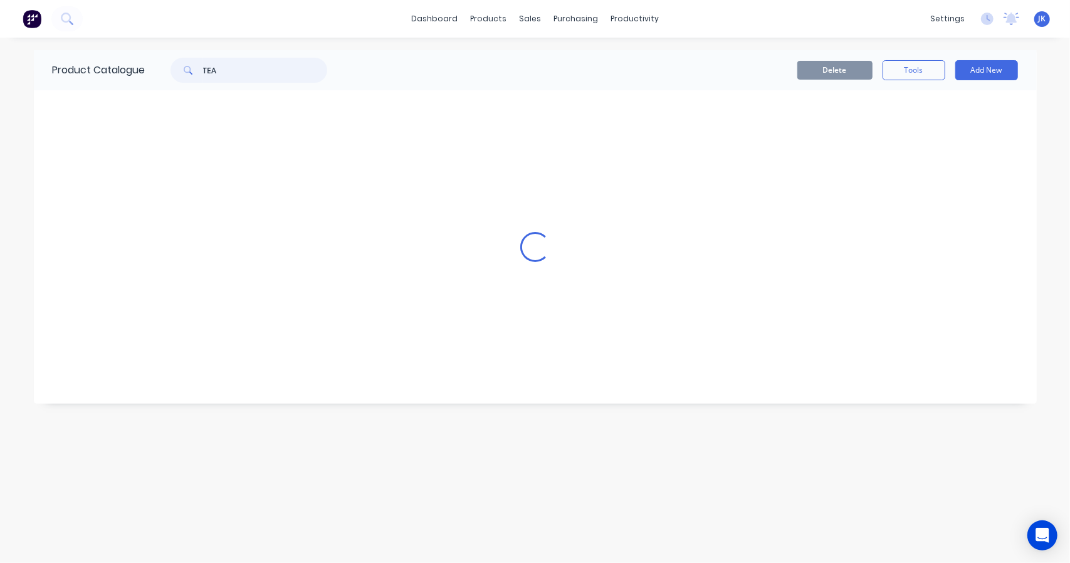
scroll to position [0, 0]
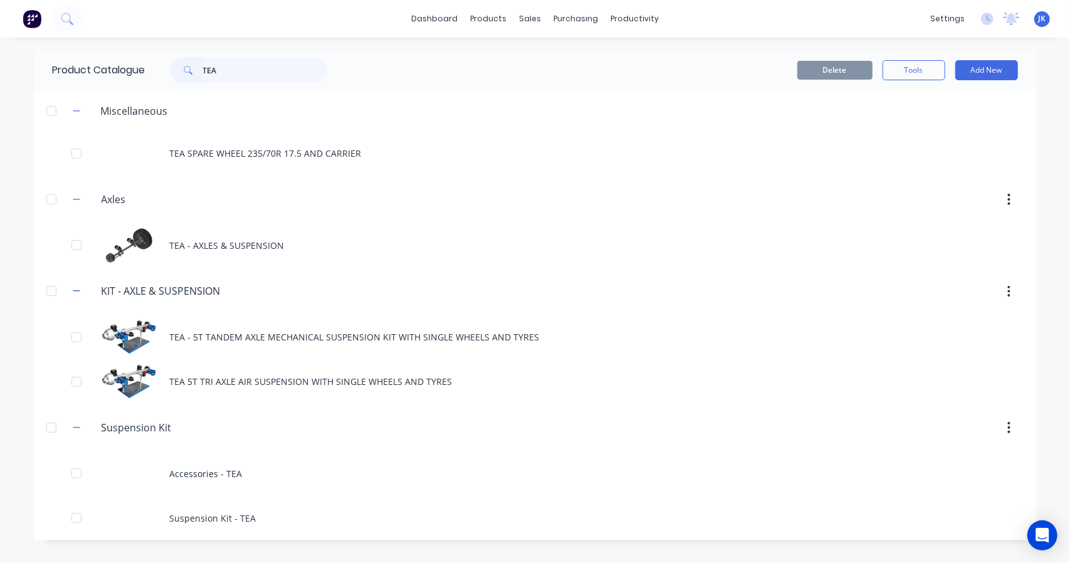
click at [338, 335] on div "TEA - 5T TANDEM AXLE MECHANICAL SUSPENSION KIT WITH SINGLE WHEELS AND TYRES" at bounding box center [535, 337] width 1003 height 45
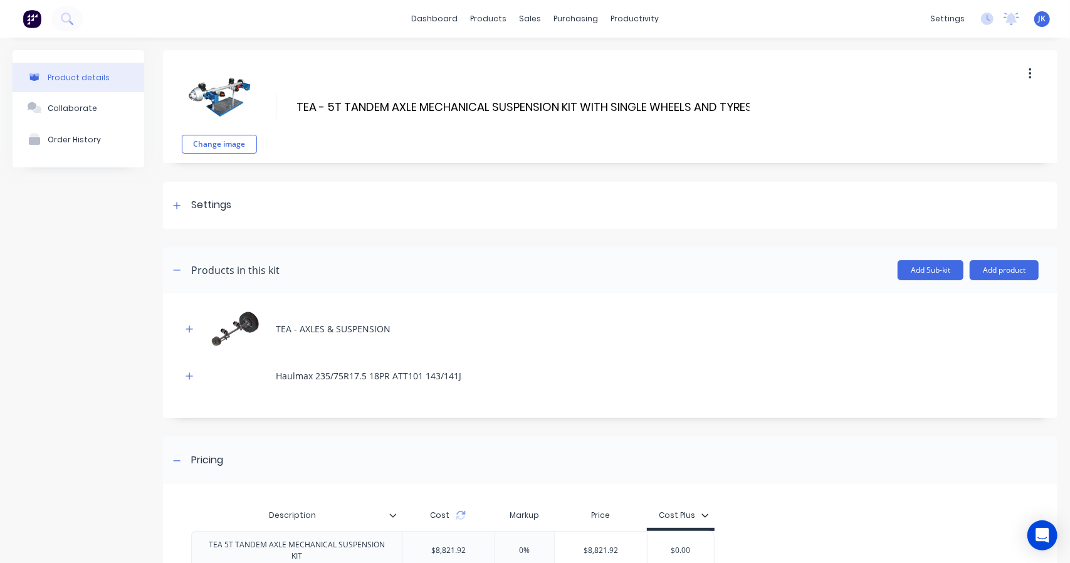
click at [1024, 68] on button "button" at bounding box center [1029, 74] width 29 height 23
click at [983, 104] on span "Duplicate" at bounding box center [984, 106] width 94 height 13
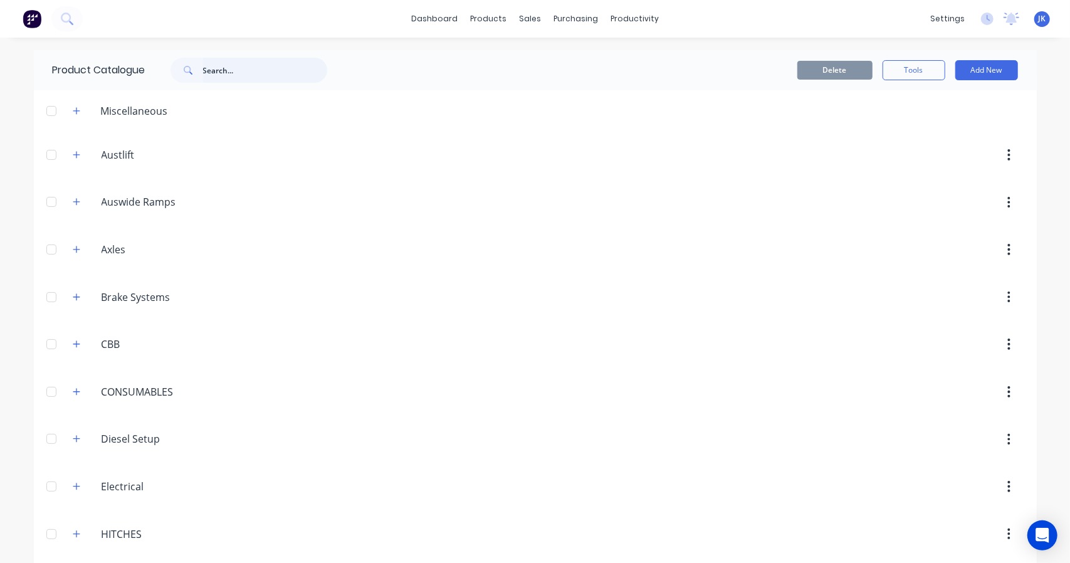
click at [221, 74] on input "text" at bounding box center [265, 70] width 124 height 25
type input "TEA"
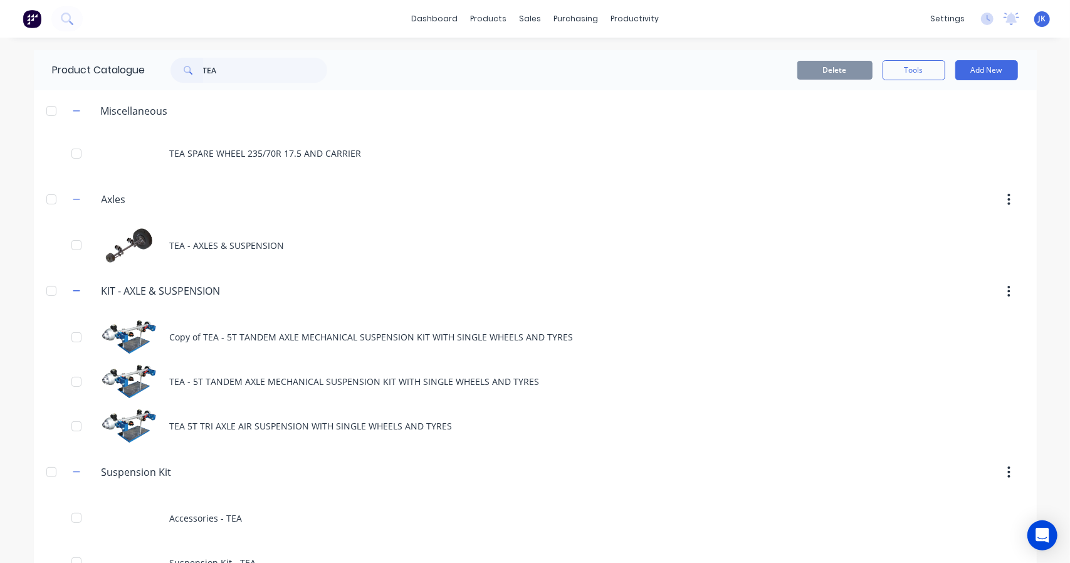
click at [242, 335] on div "Copy of TEA - 5T TANDEM AXLE MECHANICAL SUSPENSION KIT WITH SINGLE WHEELS AND T…" at bounding box center [535, 337] width 1003 height 45
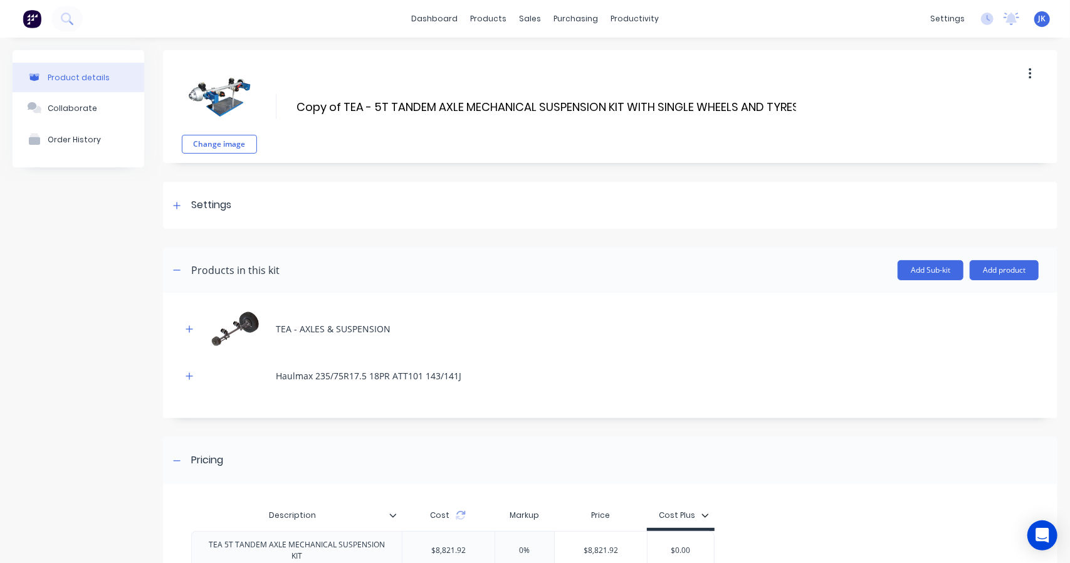
drag, startPoint x: 347, startPoint y: 105, endPoint x: 291, endPoint y: 108, distance: 55.9
click at [291, 108] on div "Change image Copy of TEA - 5T TANDEM AXLE MECHANICAL SUSPENSION KIT WITH SINGLE…" at bounding box center [610, 106] width 894 height 113
click at [335, 110] on input "TEA - 5T TANDEM AXLE MECHANICAL SUSPENSION KIT WITH SINGLE WHEELS AND TYRES" at bounding box center [523, 107] width 456 height 18
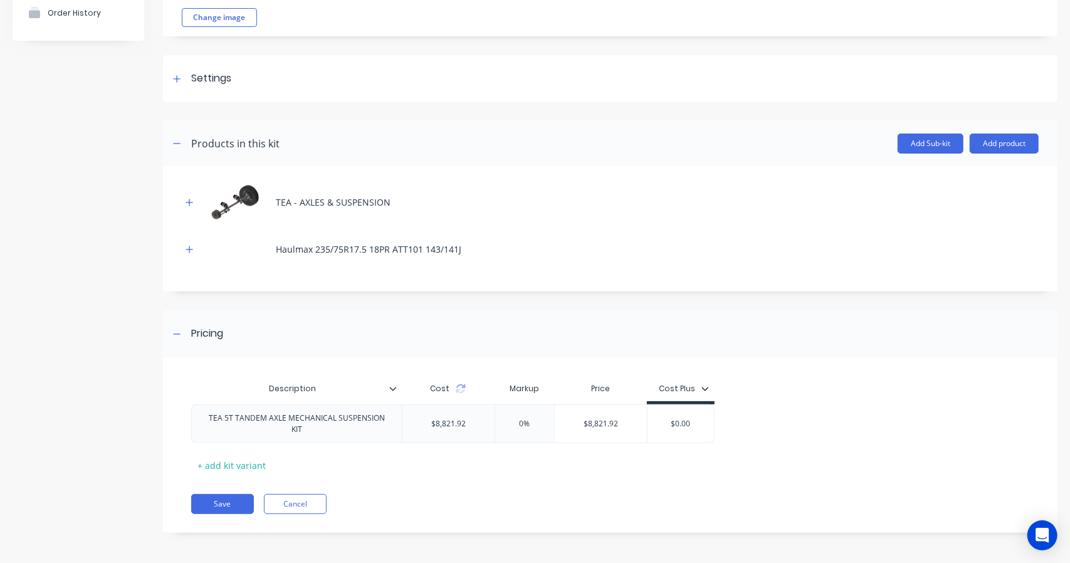
type input "TEA - 3T TANDEM AXLE MECHANICAL SUSPENSION KIT WITH SINGLE WHEELS AND TYRES"
click at [188, 201] on icon "button" at bounding box center [190, 202] width 8 height 9
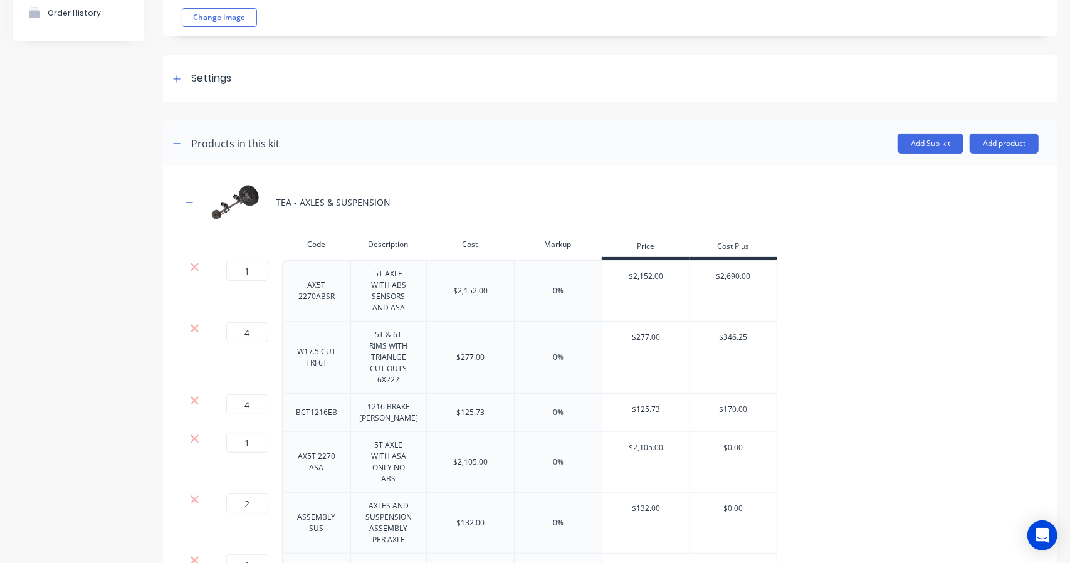
click at [191, 263] on icon at bounding box center [195, 267] width 8 height 8
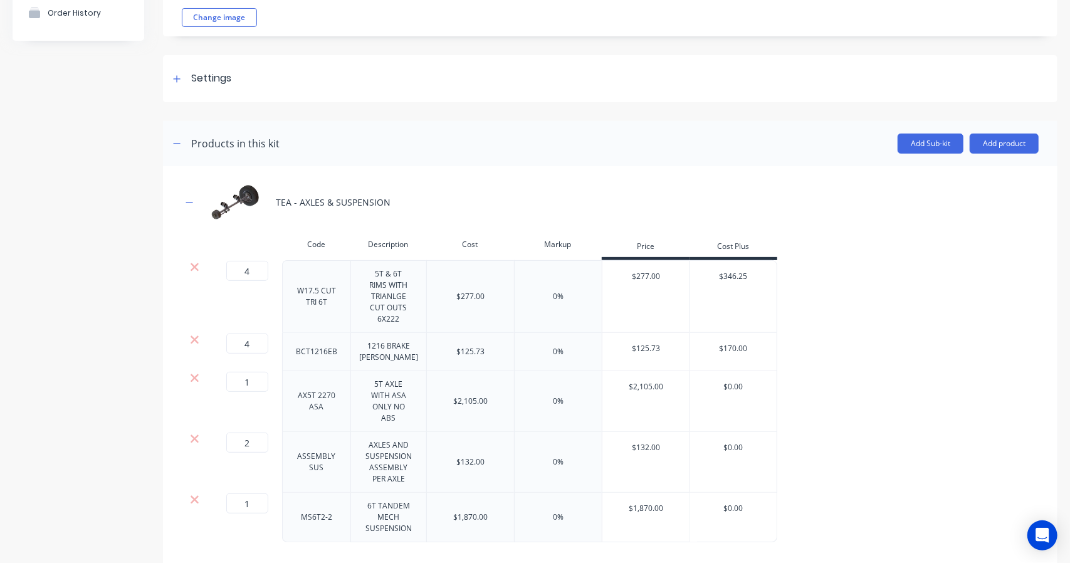
click at [191, 263] on icon at bounding box center [195, 267] width 8 height 8
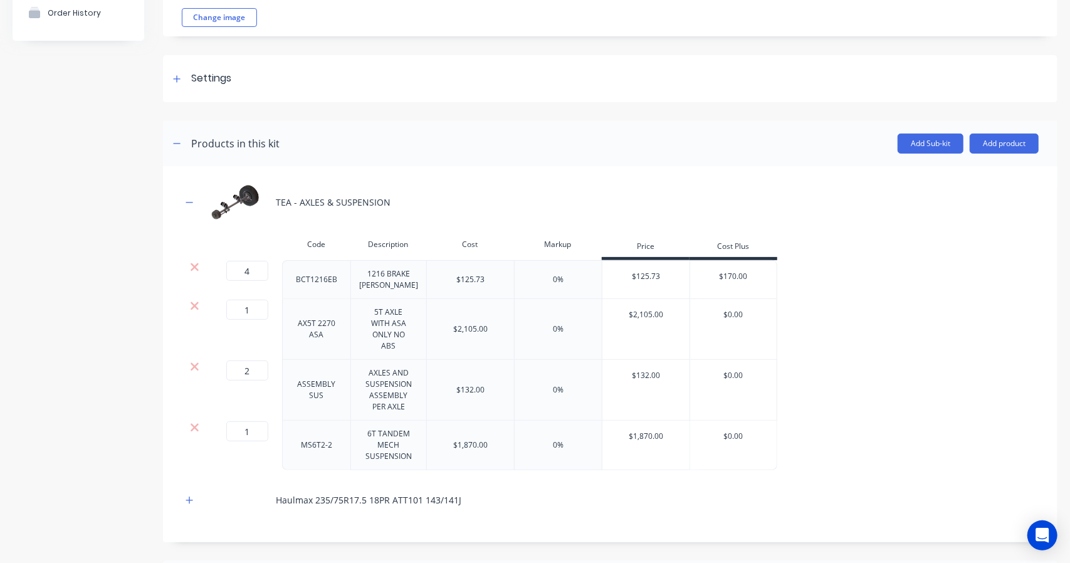
click at [191, 263] on icon at bounding box center [195, 267] width 8 height 8
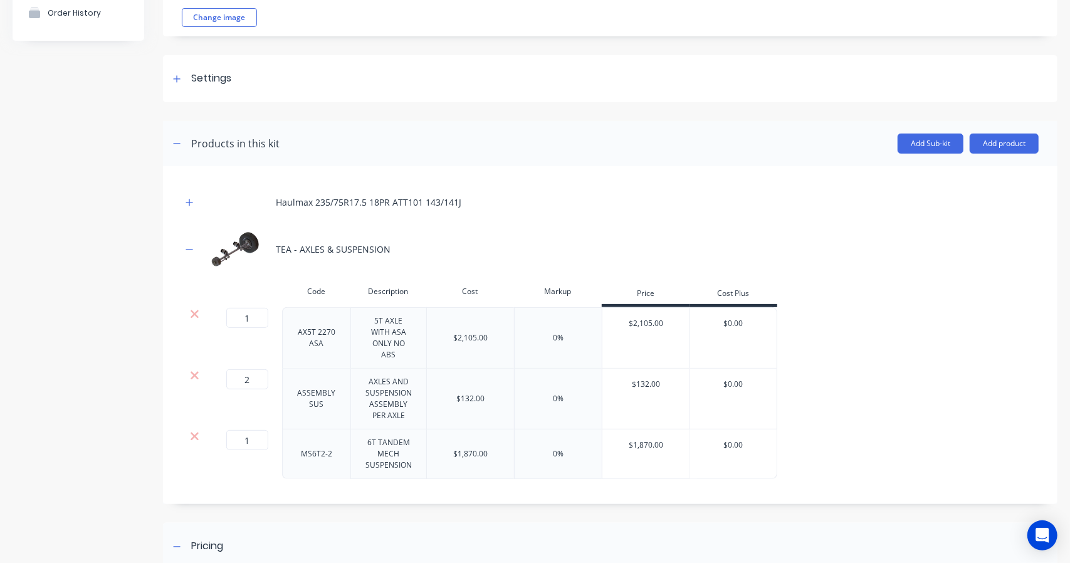
click at [191, 316] on icon at bounding box center [195, 314] width 8 height 8
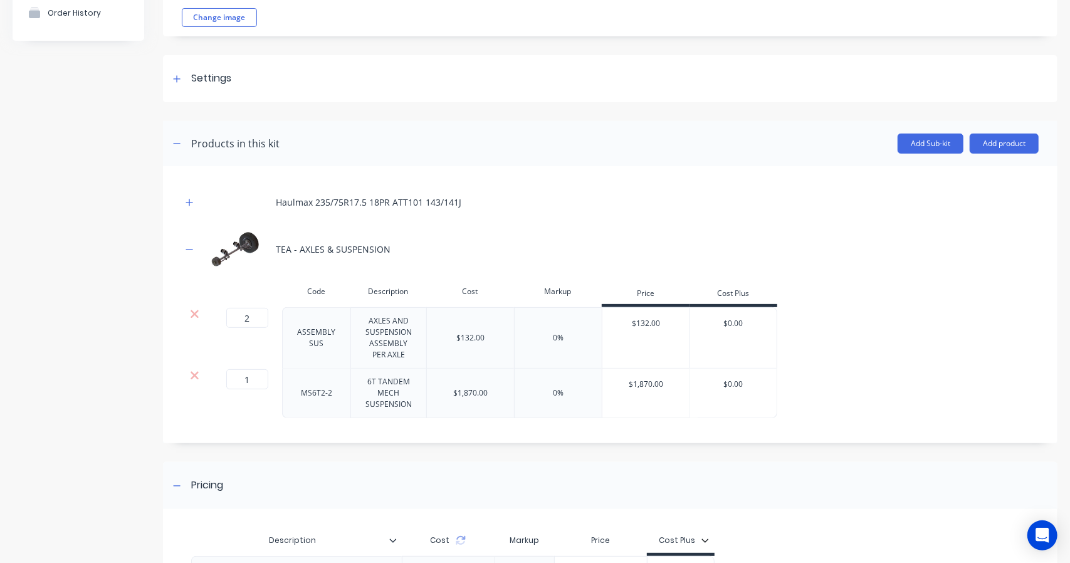
click at [194, 317] on icon at bounding box center [194, 314] width 9 height 13
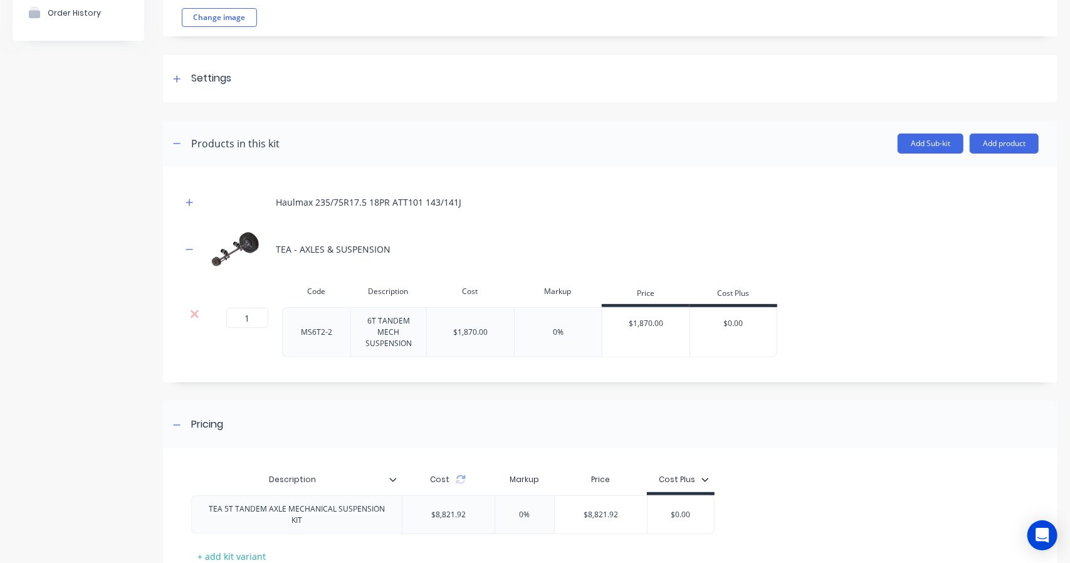
click at [192, 312] on icon at bounding box center [195, 314] width 8 height 8
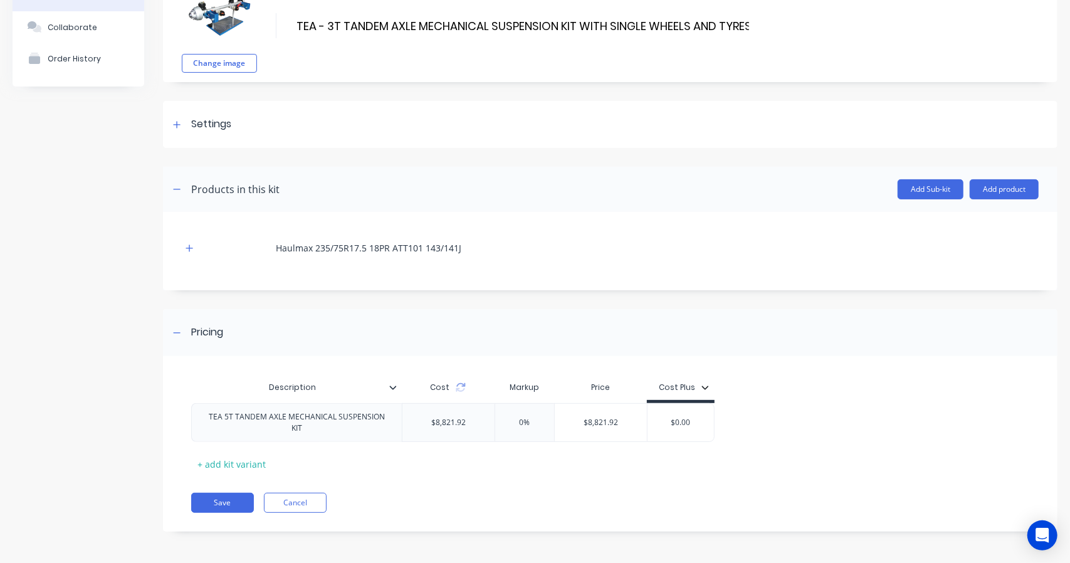
scroll to position [80, 0]
click at [187, 244] on button "button" at bounding box center [190, 249] width 16 height 16
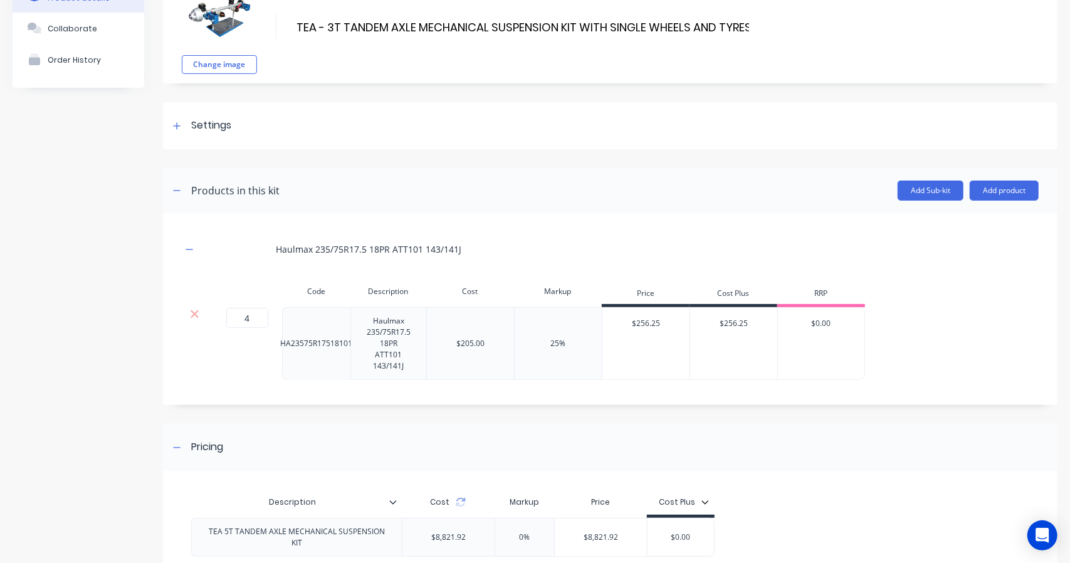
click at [191, 308] on div at bounding box center [194, 314] width 24 height 13
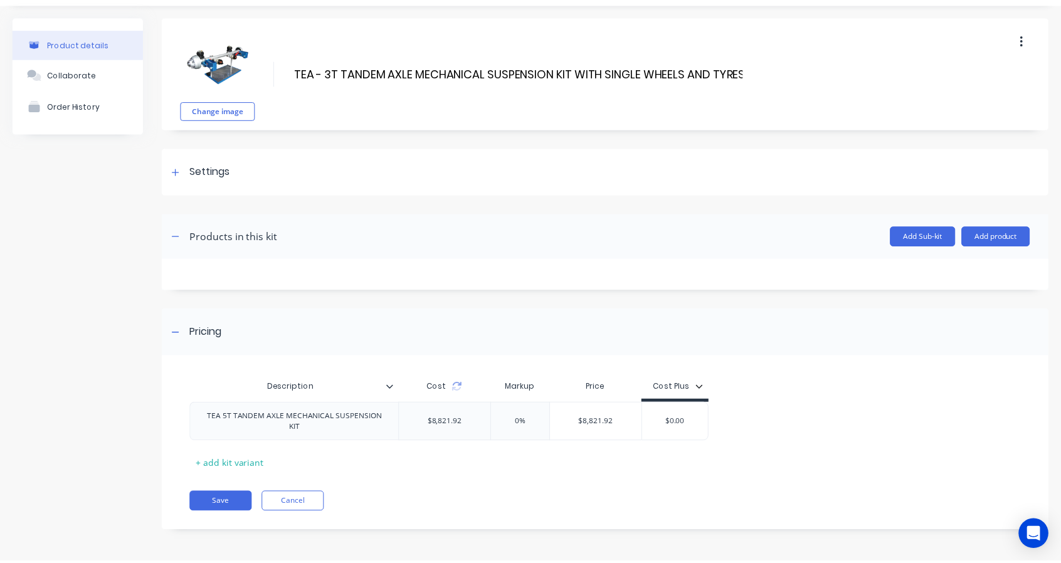
scroll to position [33, 0]
click at [1007, 233] on button "Add product" at bounding box center [1004, 238] width 69 height 20
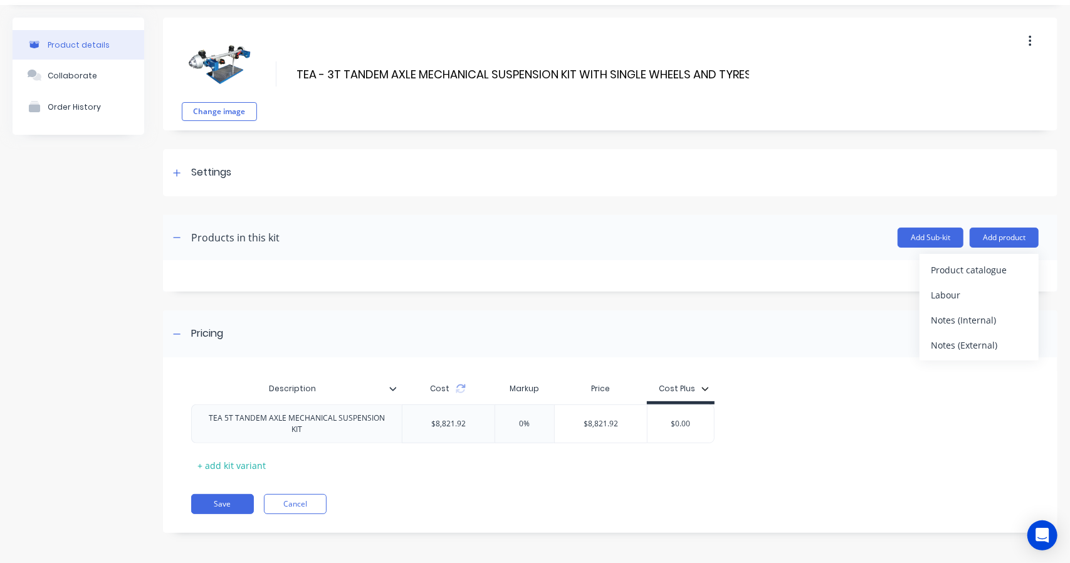
click at [937, 265] on div "Product catalogue" at bounding box center [979, 270] width 97 height 18
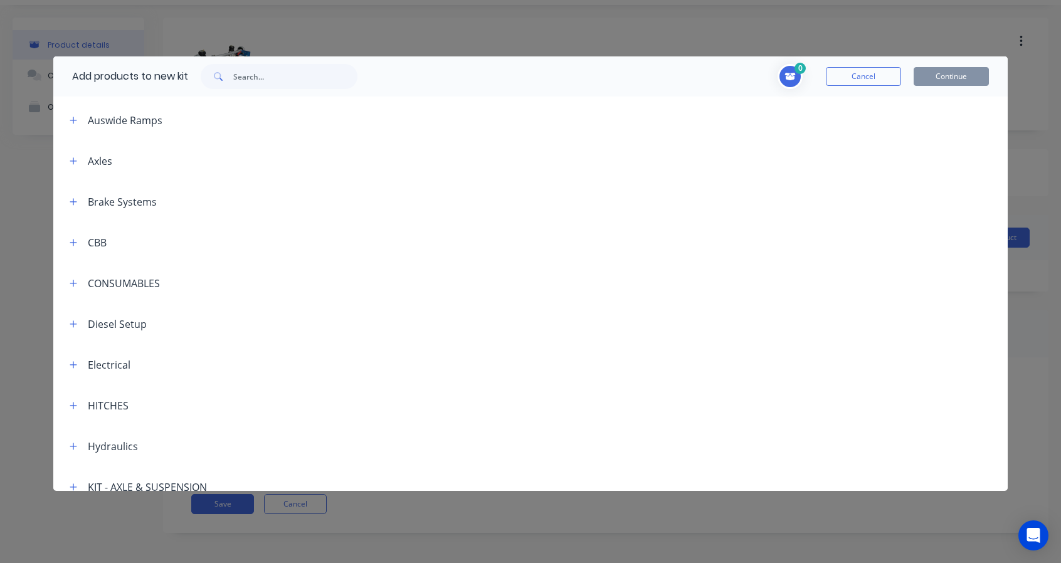
scroll to position [209, 0]
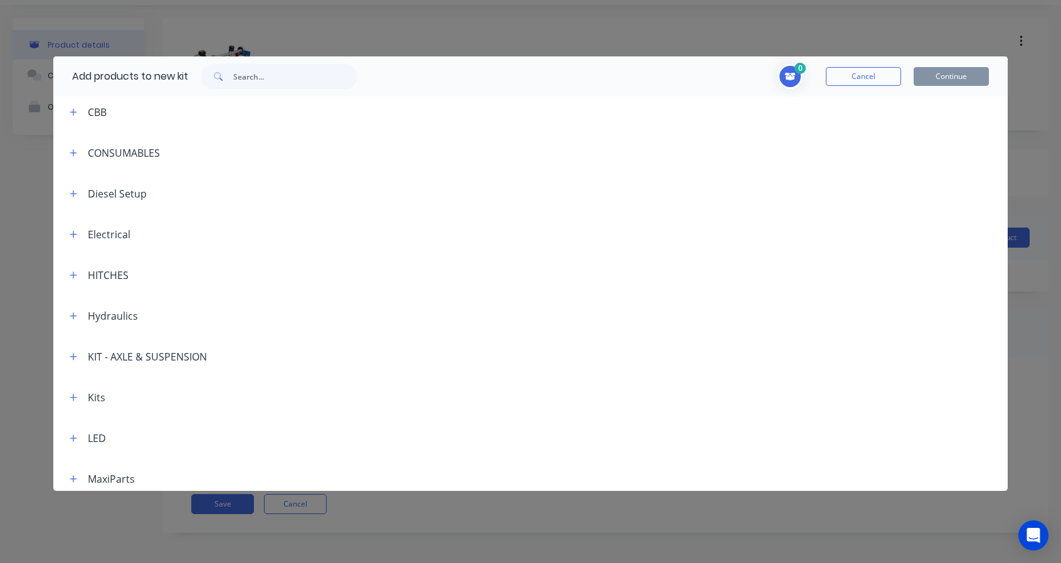
click at [76, 355] on icon "button" at bounding box center [74, 356] width 8 height 9
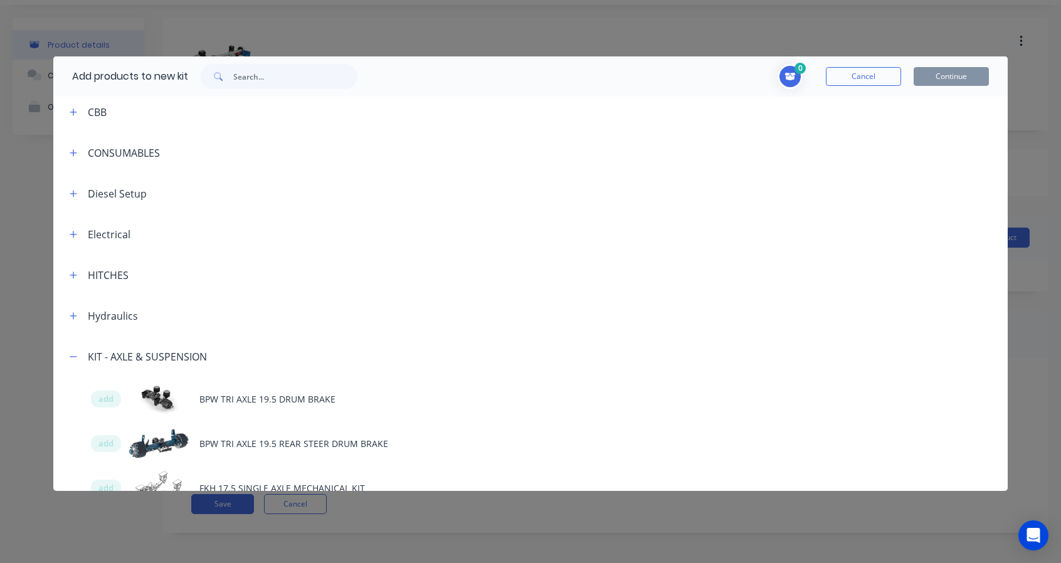
click at [73, 352] on icon "button" at bounding box center [74, 356] width 8 height 9
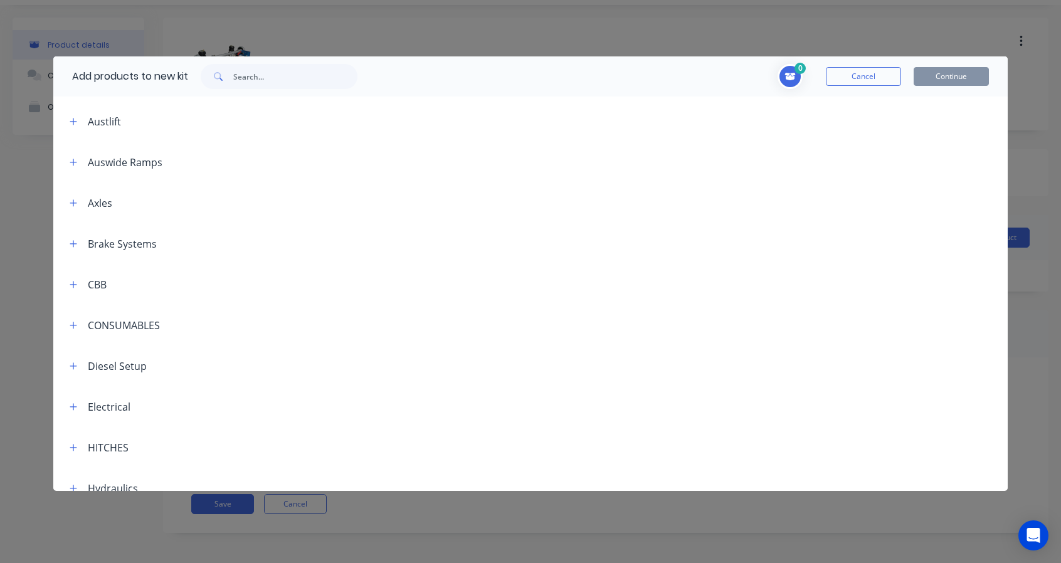
scroll to position [0, 0]
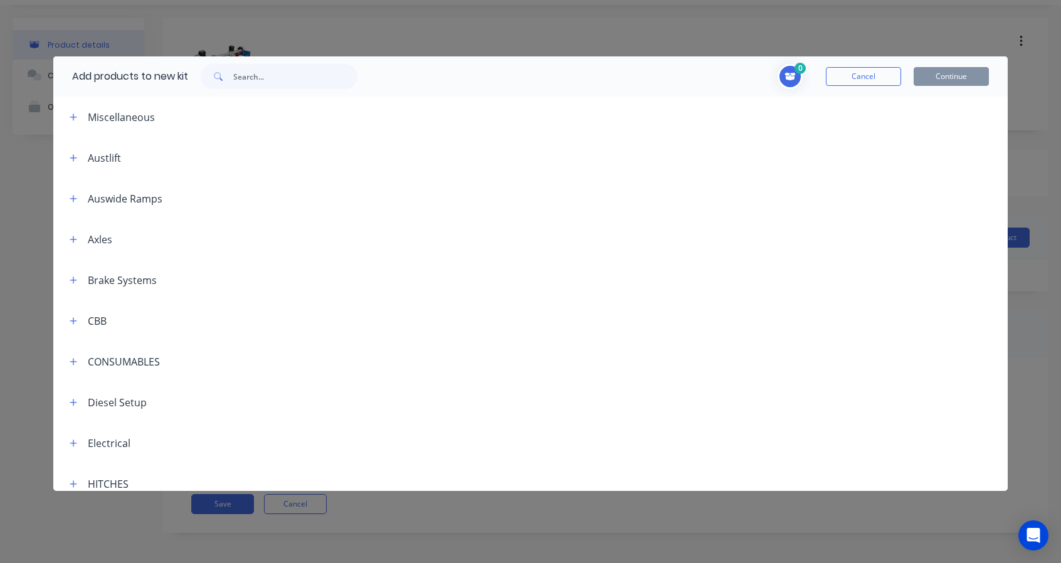
click at [71, 235] on icon "button" at bounding box center [74, 239] width 8 height 9
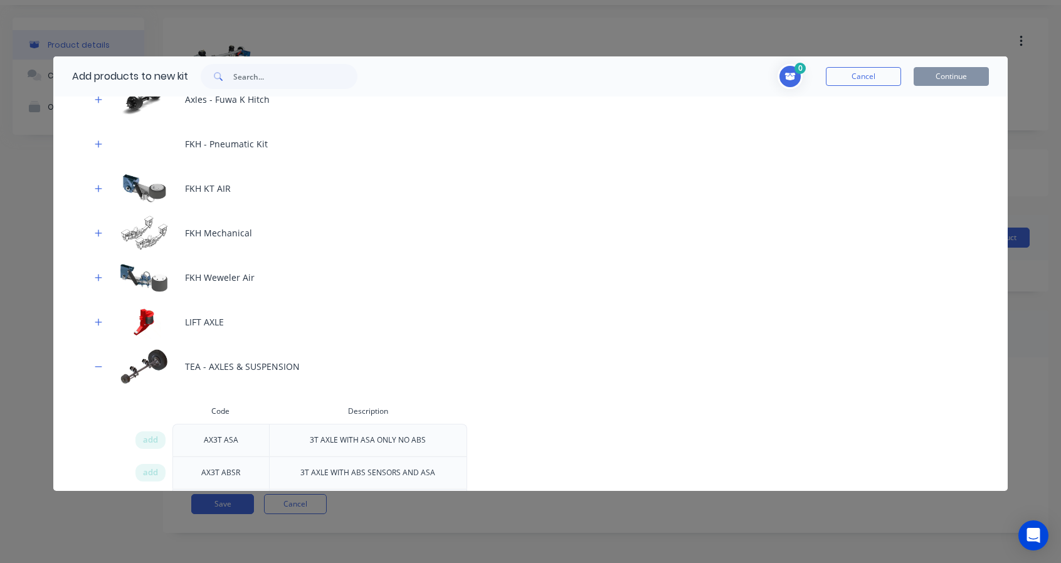
scroll to position [313, 0]
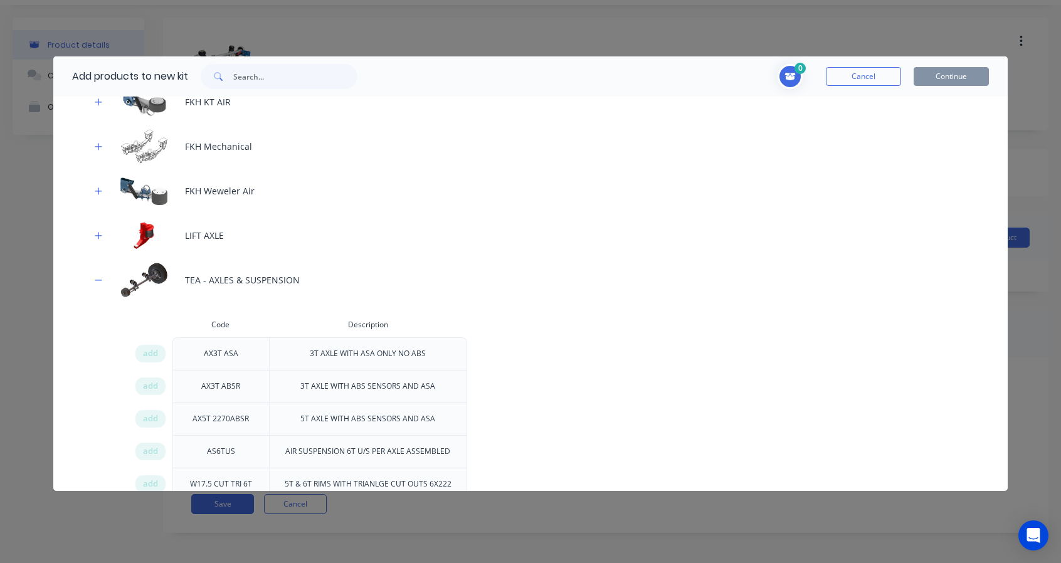
click at [224, 270] on div "TEA - AXLES & SUSPENSION" at bounding box center [530, 280] width 955 height 45
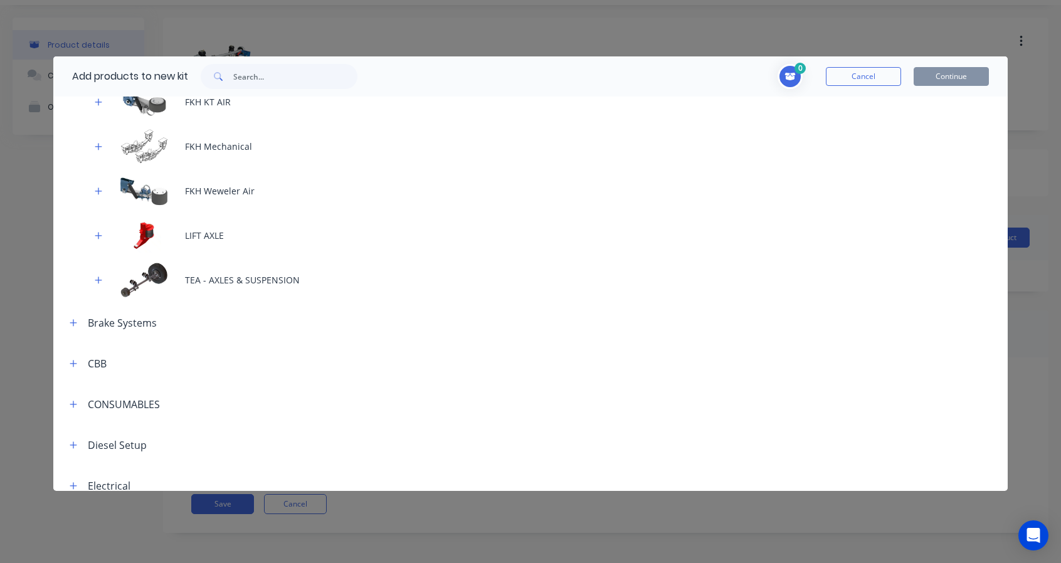
click at [100, 273] on button "button" at bounding box center [99, 280] width 16 height 16
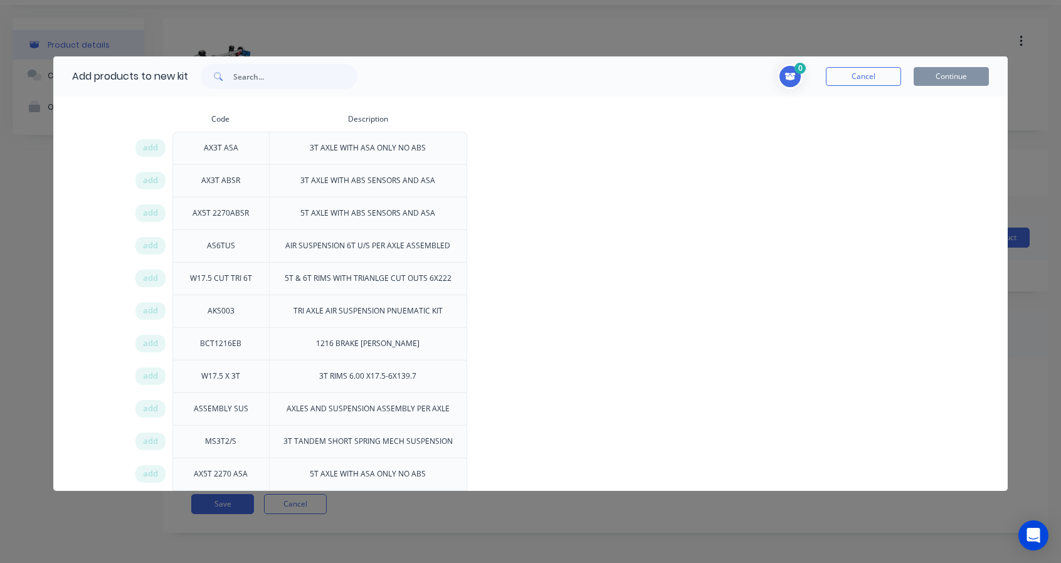
scroll to position [522, 0]
click at [147, 143] on span "add" at bounding box center [150, 145] width 15 height 13
click at [149, 176] on span "add" at bounding box center [150, 177] width 15 height 13
click at [149, 334] on span "add" at bounding box center [150, 340] width 15 height 13
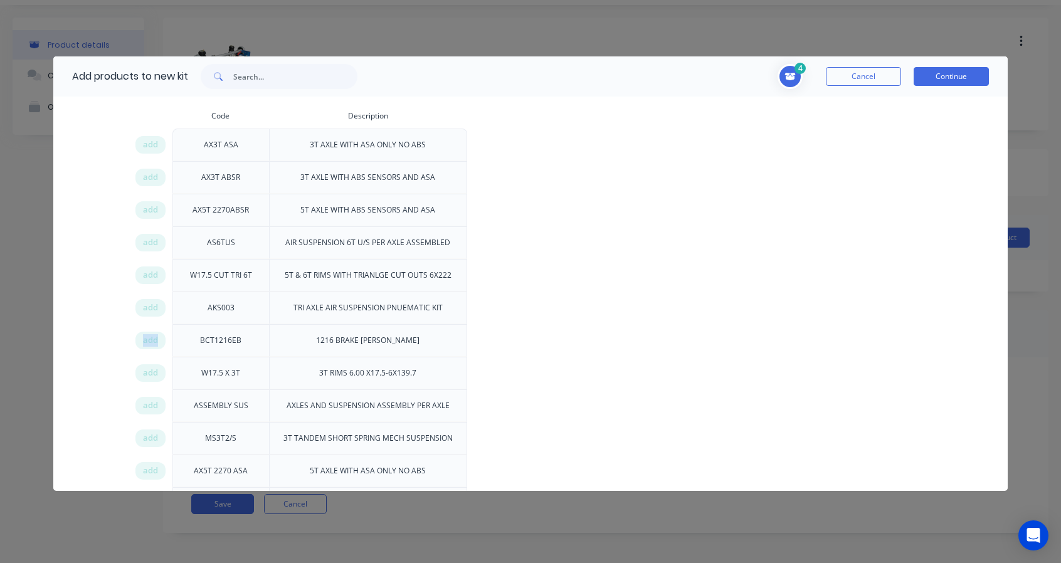
click at [149, 334] on span "add" at bounding box center [150, 340] width 15 height 13
click at [152, 367] on span "add" at bounding box center [150, 373] width 15 height 13
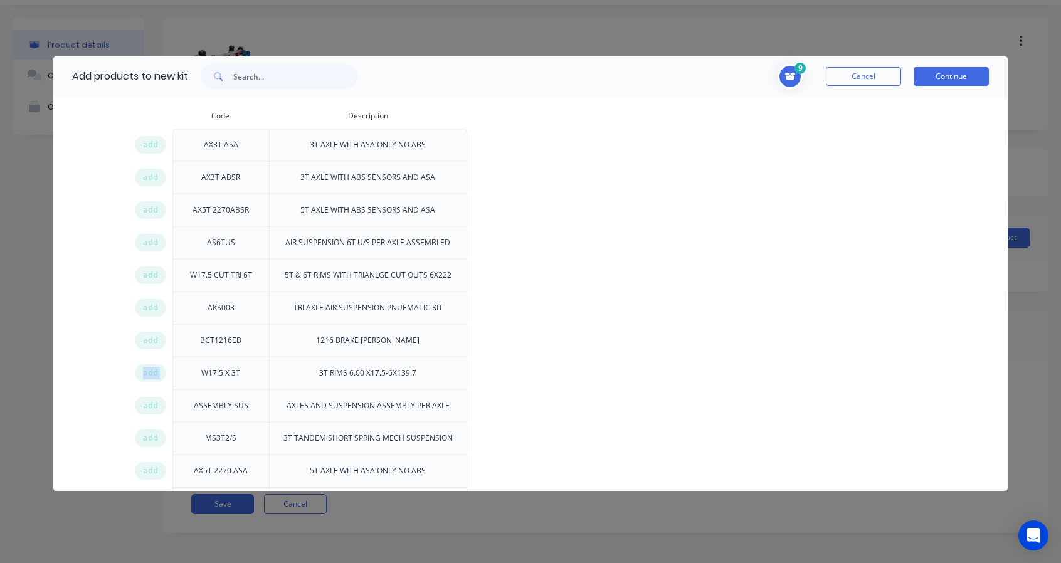
click at [152, 367] on span "add" at bounding box center [150, 373] width 15 height 13
click at [154, 402] on span "add" at bounding box center [150, 405] width 15 height 13
click at [143, 432] on span "add" at bounding box center [150, 438] width 15 height 13
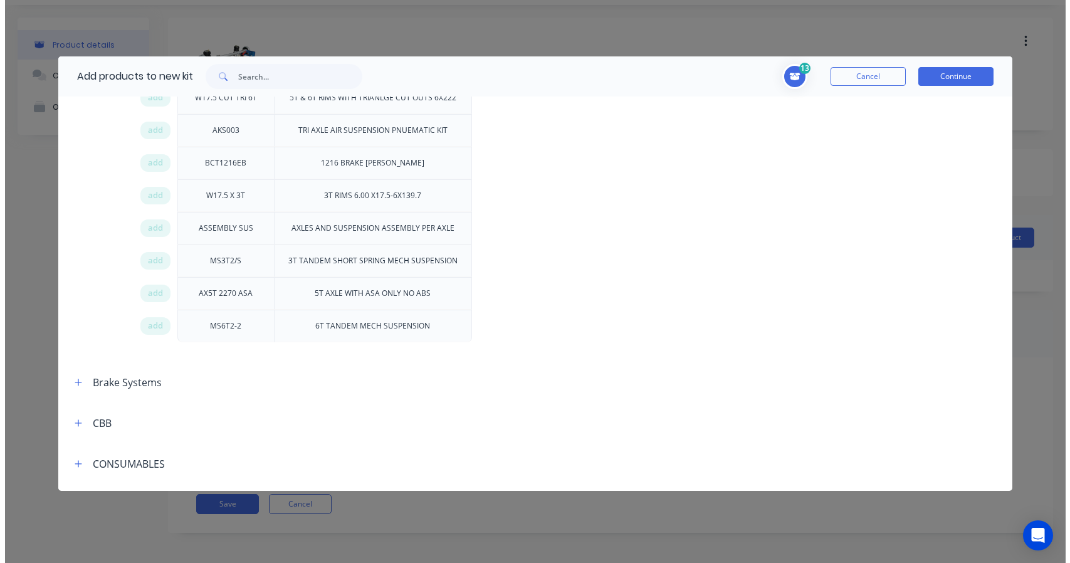
scroll to position [731, 0]
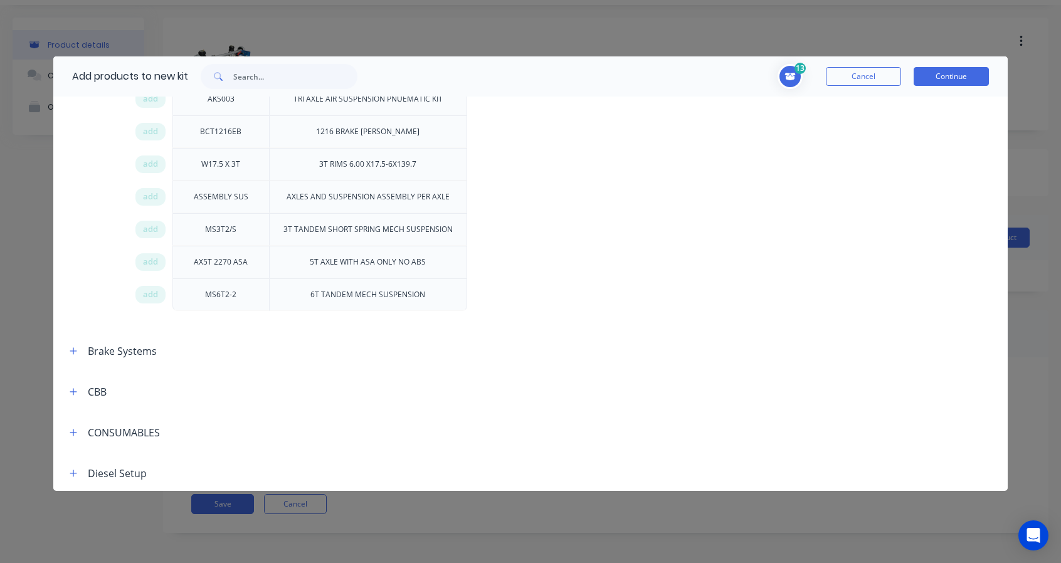
click at [955, 75] on button "Continue" at bounding box center [950, 76] width 75 height 19
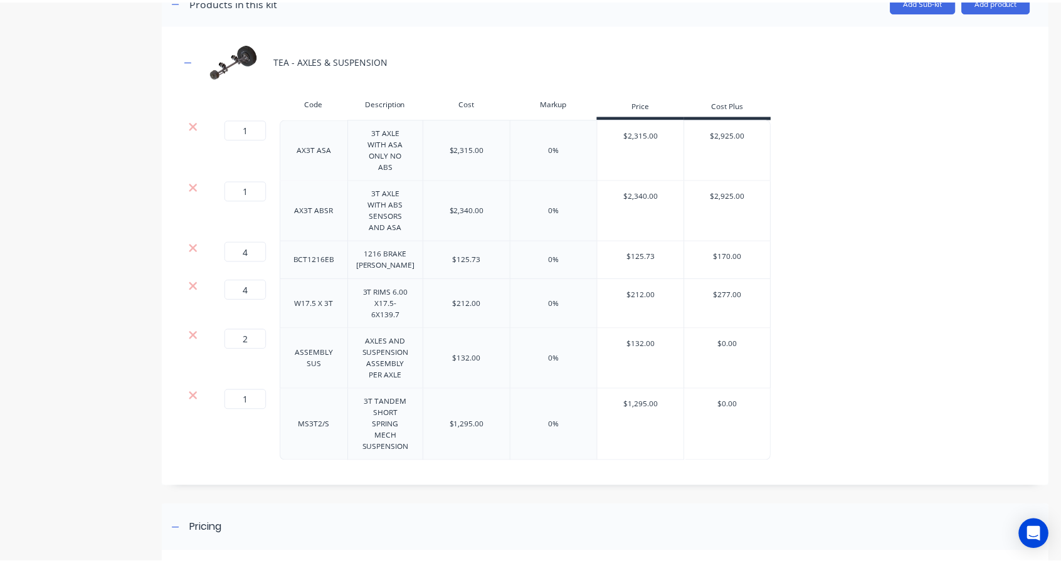
scroll to position [241, 0]
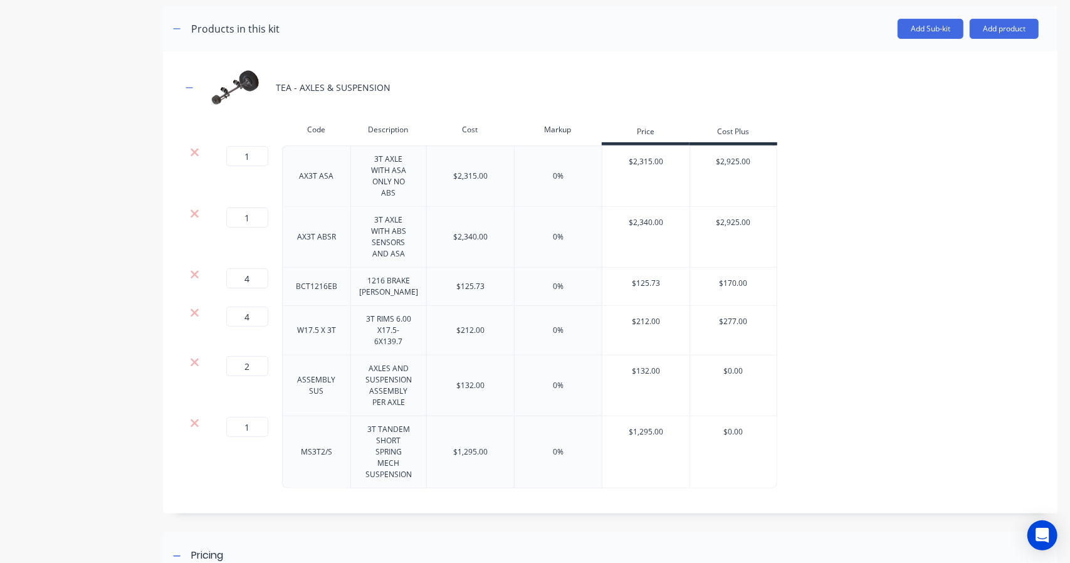
click at [1005, 23] on button "Add product" at bounding box center [1004, 29] width 69 height 20
click at [934, 62] on div "Product catalogue" at bounding box center [979, 61] width 97 height 18
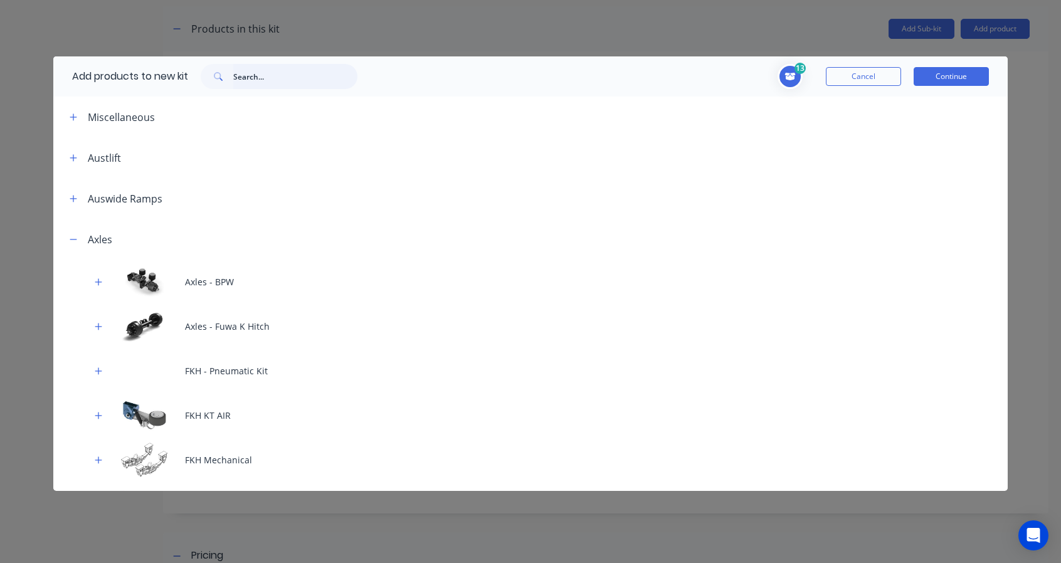
click at [278, 80] on input "text" at bounding box center [295, 76] width 124 height 25
type input "ATT"
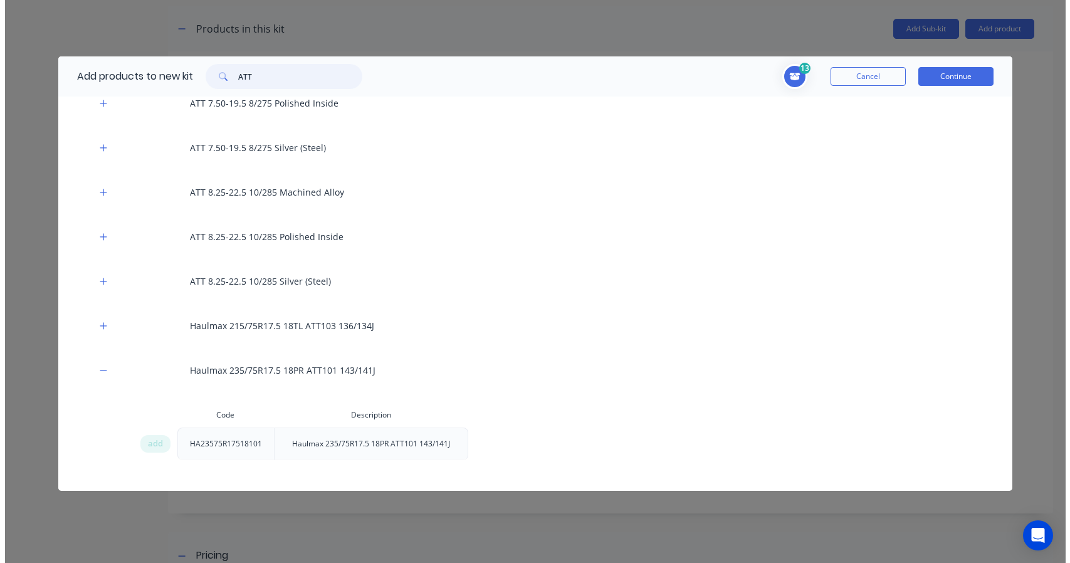
scroll to position [1044, 0]
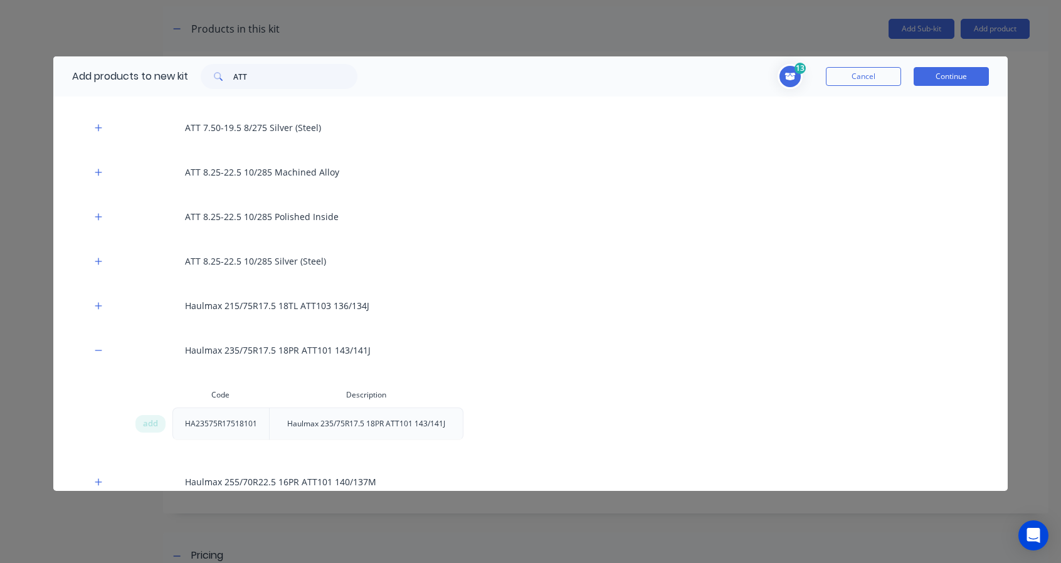
click at [95, 305] on icon "button" at bounding box center [99, 305] width 8 height 9
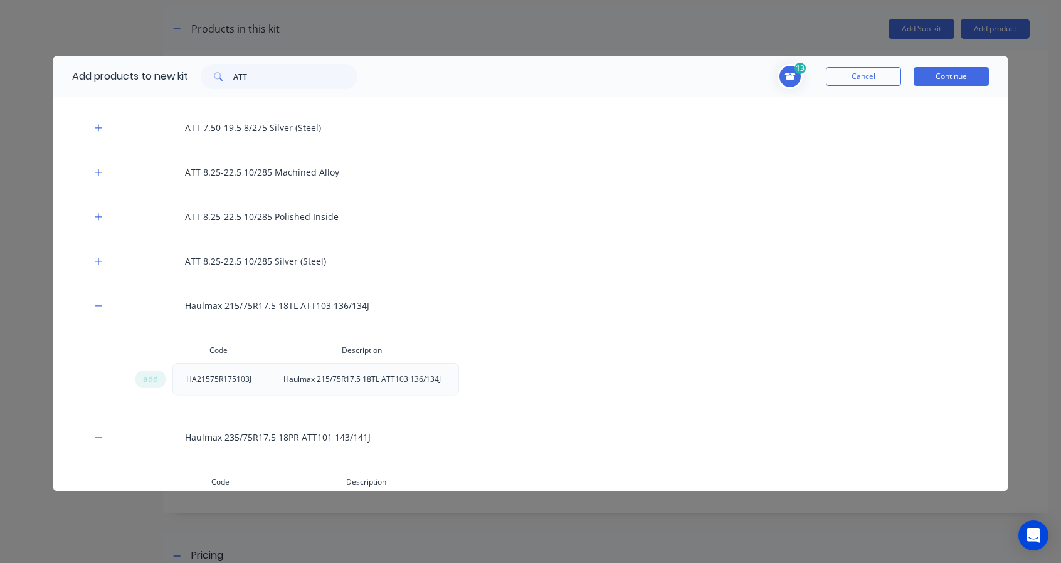
click at [145, 380] on span "add" at bounding box center [150, 379] width 15 height 13
click at [965, 79] on button "Continue" at bounding box center [950, 76] width 75 height 19
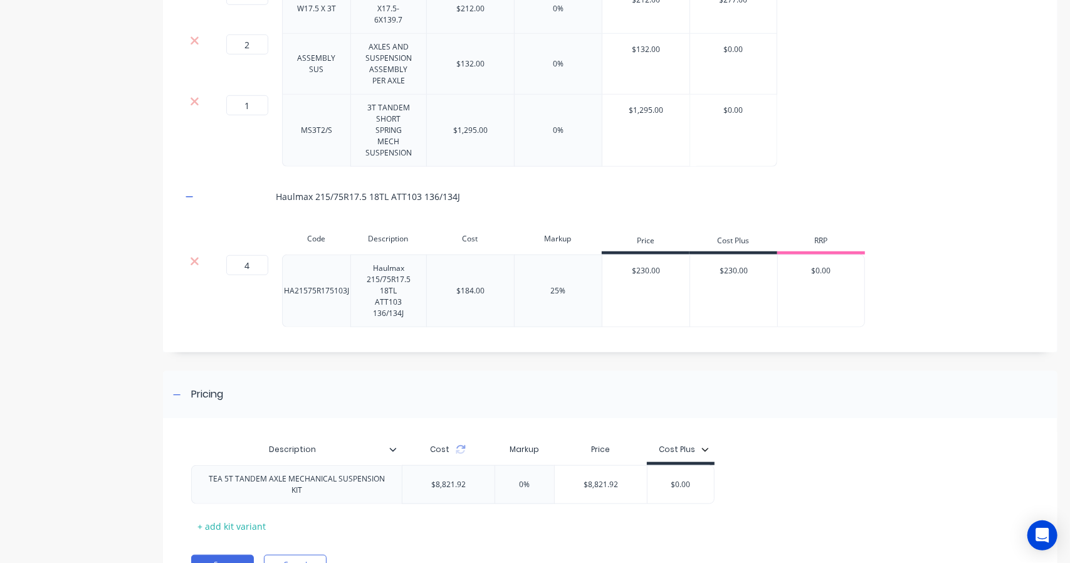
scroll to position [611, 0]
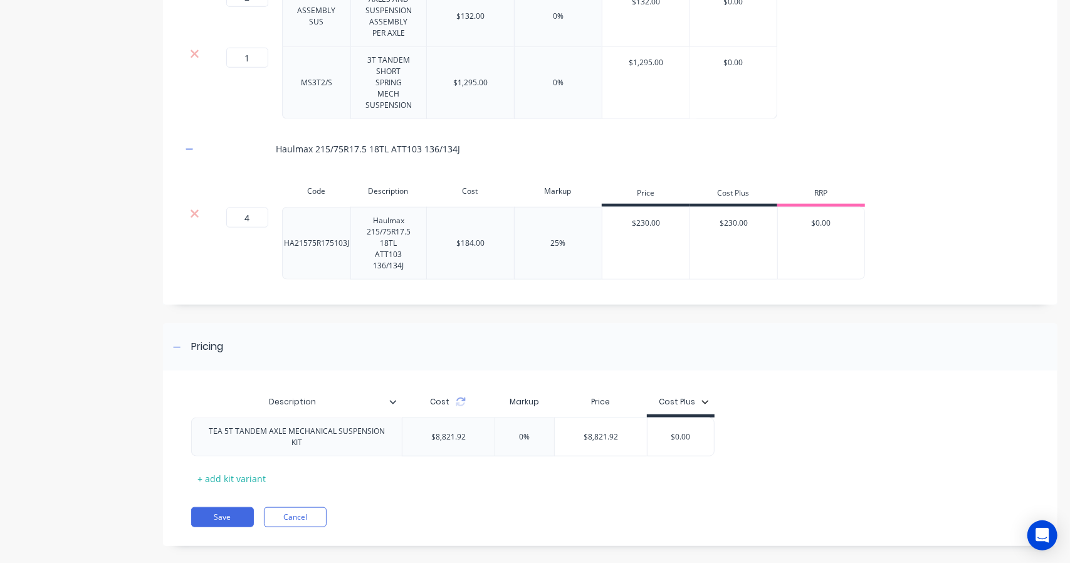
click at [457, 397] on icon at bounding box center [461, 402] width 10 height 10
click at [559, 238] on div "25%" at bounding box center [558, 243] width 15 height 11
click at [548, 231] on div "25%" at bounding box center [558, 243] width 88 height 73
click at [560, 238] on div "25%" at bounding box center [558, 243] width 15 height 11
drag, startPoint x: 557, startPoint y: 234, endPoint x: 542, endPoint y: 233, distance: 15.1
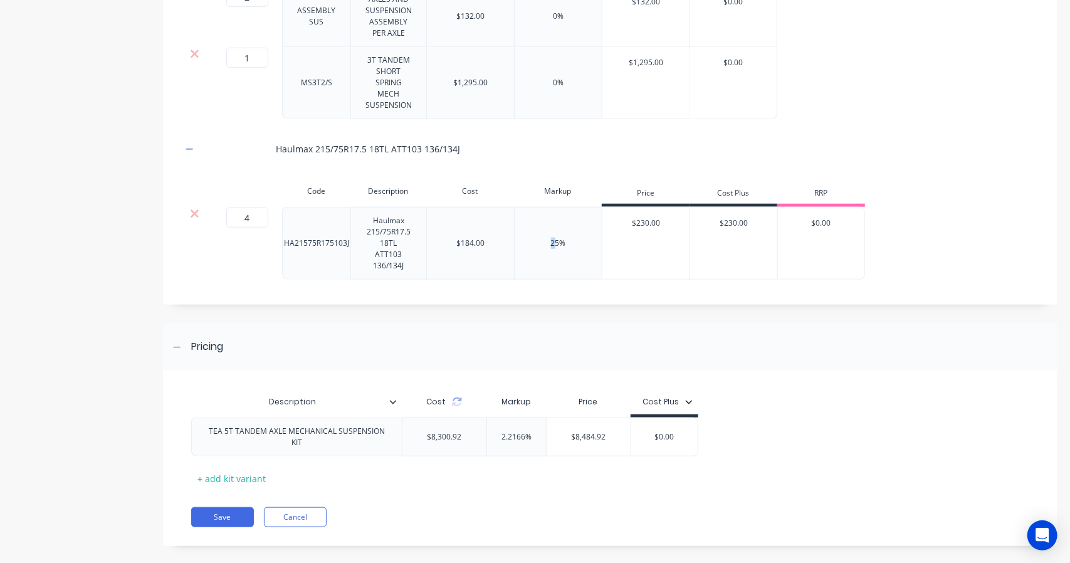
click at [542, 233] on div "25%" at bounding box center [558, 243] width 88 height 73
click at [559, 241] on div "25%" at bounding box center [558, 243] width 88 height 73
click at [522, 429] on div "2.2166%" at bounding box center [516, 436] width 63 height 31
click at [522, 431] on input "2.2166%" at bounding box center [516, 436] width 63 height 11
drag, startPoint x: 524, startPoint y: 422, endPoint x: 473, endPoint y: 417, distance: 51.1
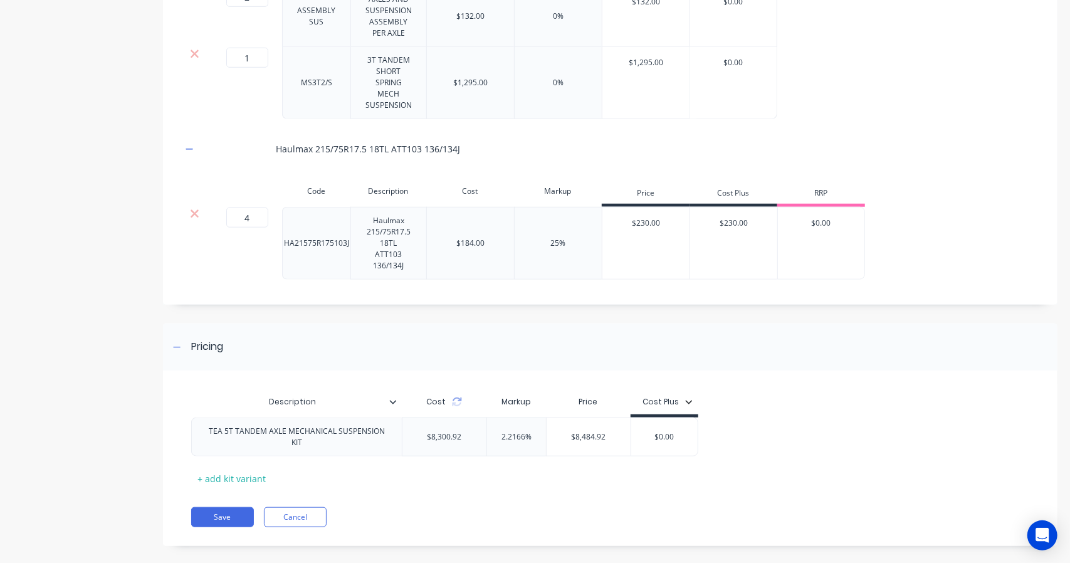
click at [473, 417] on div "TEA 5T TANDEM AXLE MECHANICAL SUSPENSION KIT $8,300.92 2.2166% 2.2166% $8,484.9…" at bounding box center [444, 436] width 507 height 39
type input "0%"
click at [524, 474] on div "Description Cost Markup Price Cost Plus TEA 5T TANDEM AXLE MECHANICAL SUSPENSIO…" at bounding box center [610, 464] width 894 height 163
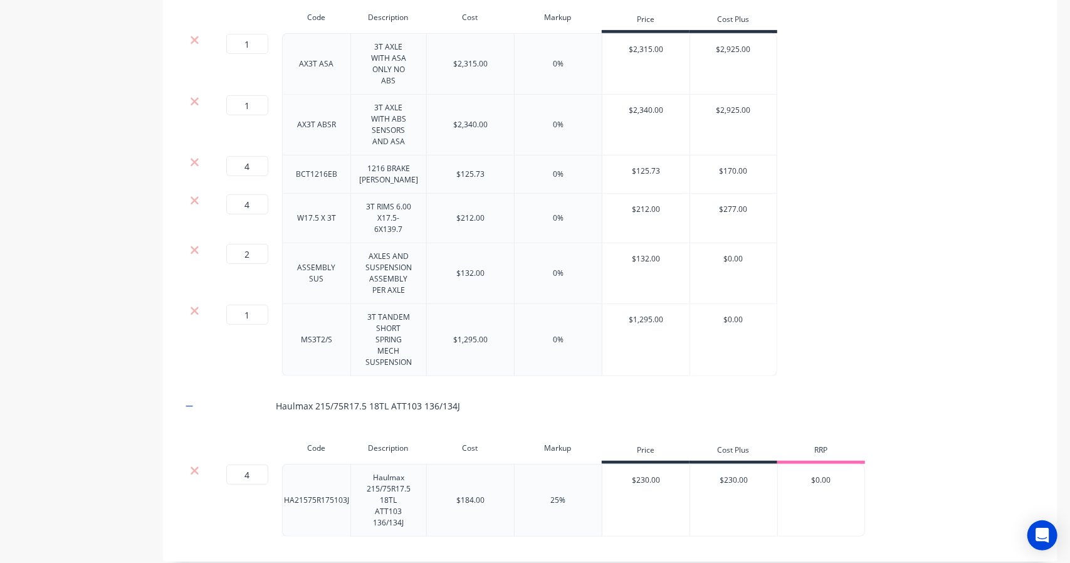
scroll to position [297, 0]
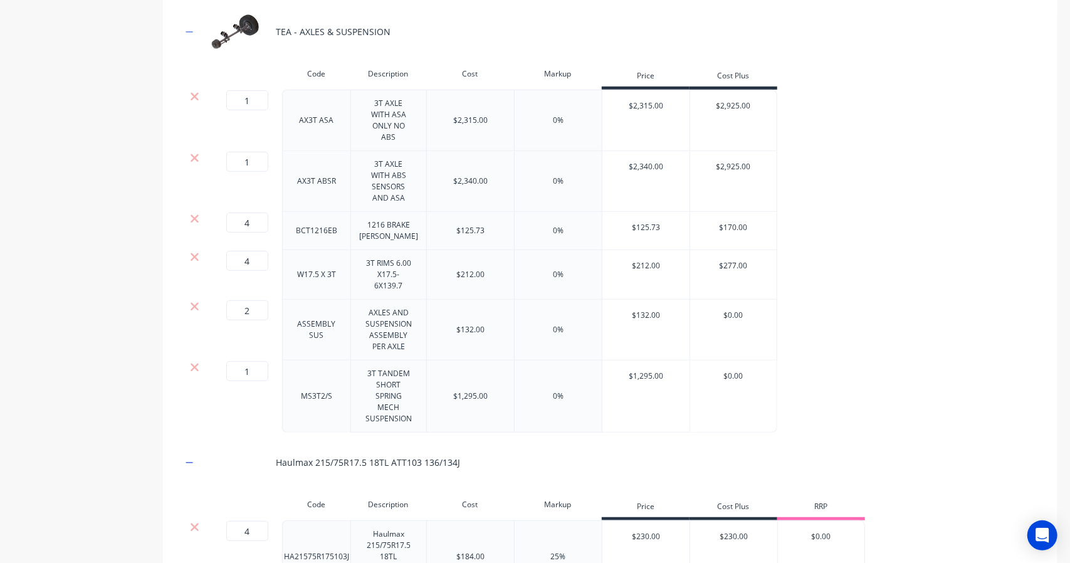
click at [648, 338] on div "$132.00" at bounding box center [646, 330] width 88 height 61
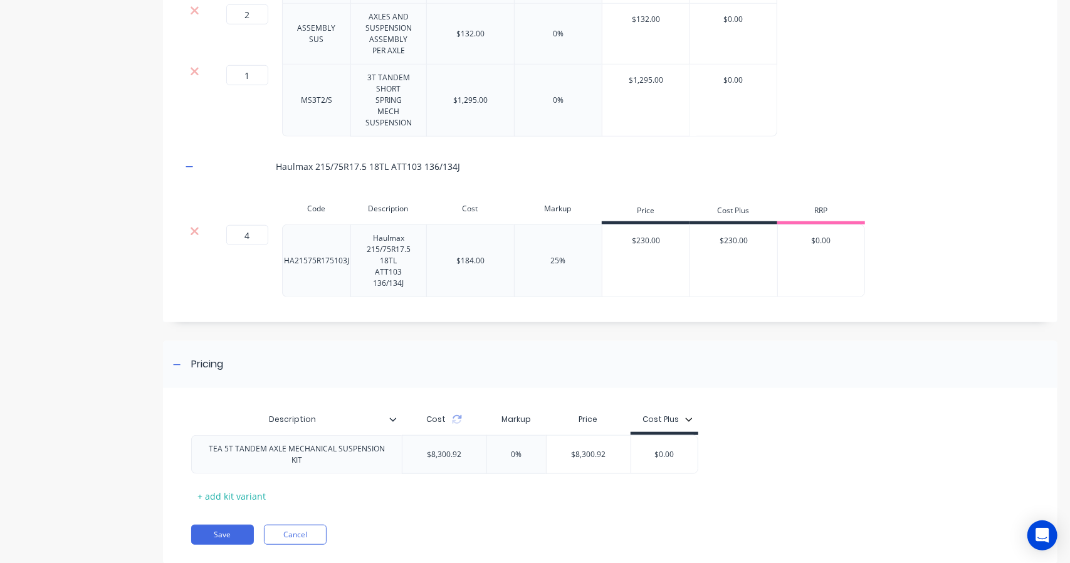
scroll to position [611, 0]
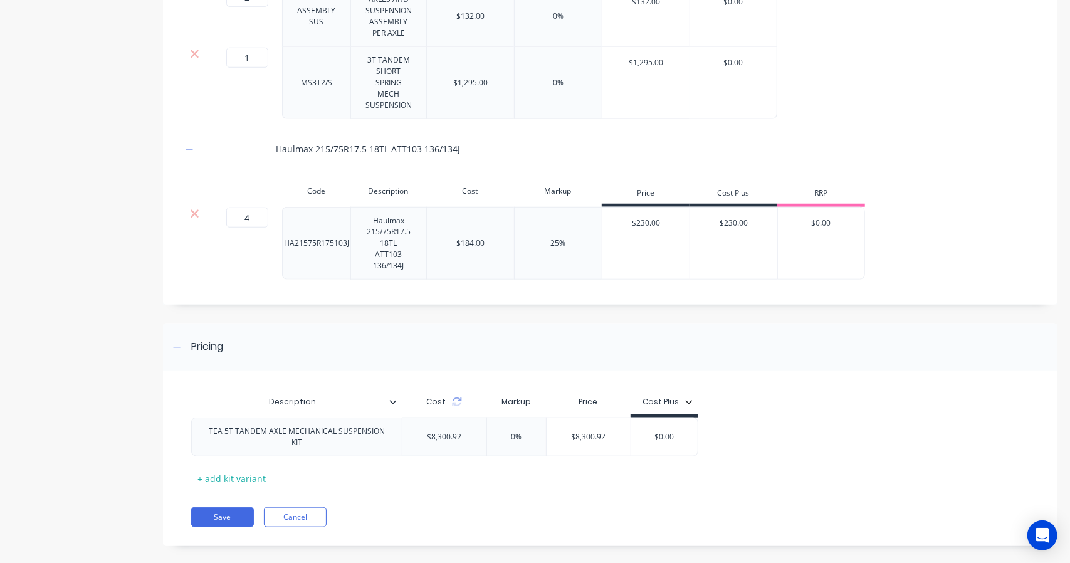
click at [231, 423] on div "TEA 5T TANDEM AXLE MECHANICAL SUSPENSION KIT" at bounding box center [297, 437] width 200 height 28
click at [213, 507] on button "Save" at bounding box center [222, 517] width 63 height 20
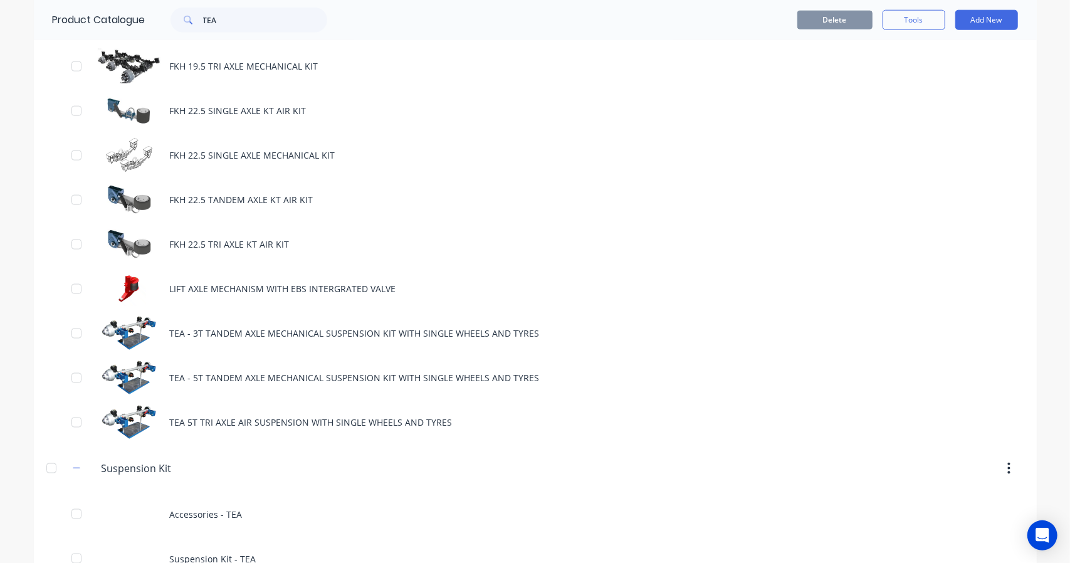
scroll to position [1012, 0]
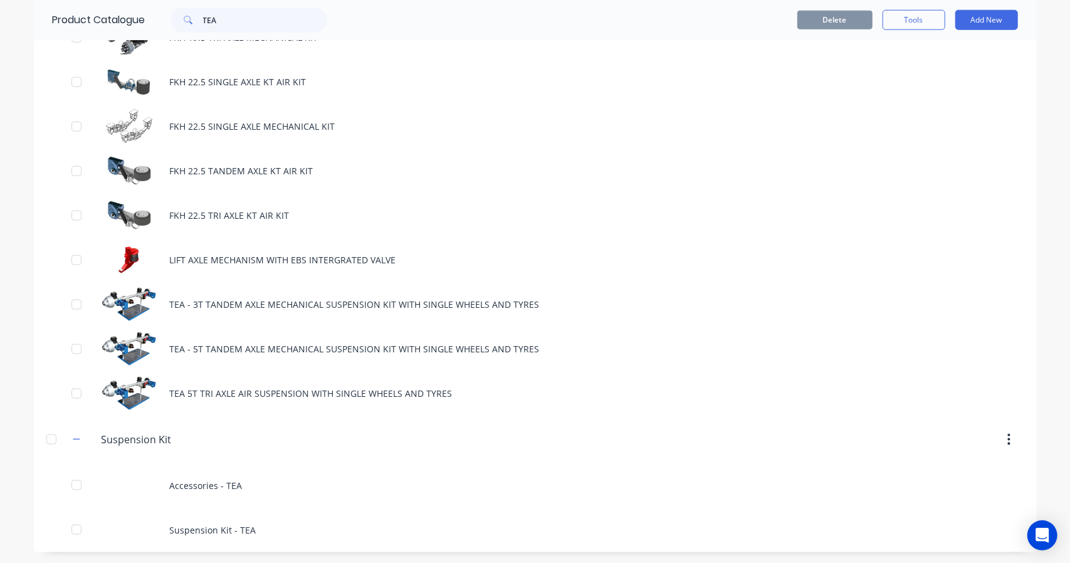
click at [241, 307] on div "TEA - 3T TANDEM AXLE MECHANICAL SUSPENSION KIT WITH SINGLE WHEELS AND TYRES" at bounding box center [535, 304] width 1003 height 45
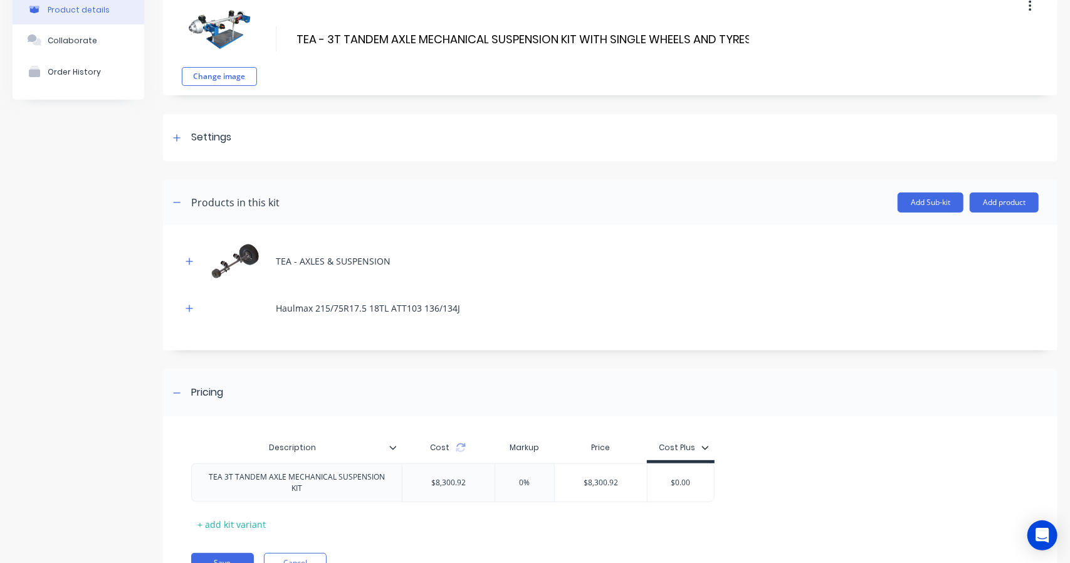
scroll to position [127, 0]
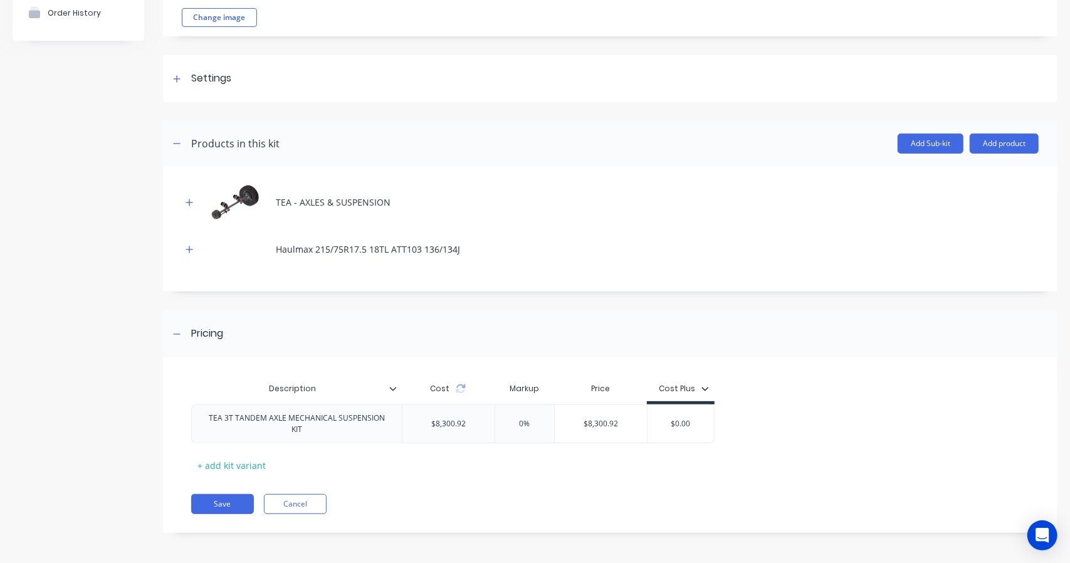
click at [189, 198] on icon "button" at bounding box center [190, 202] width 8 height 9
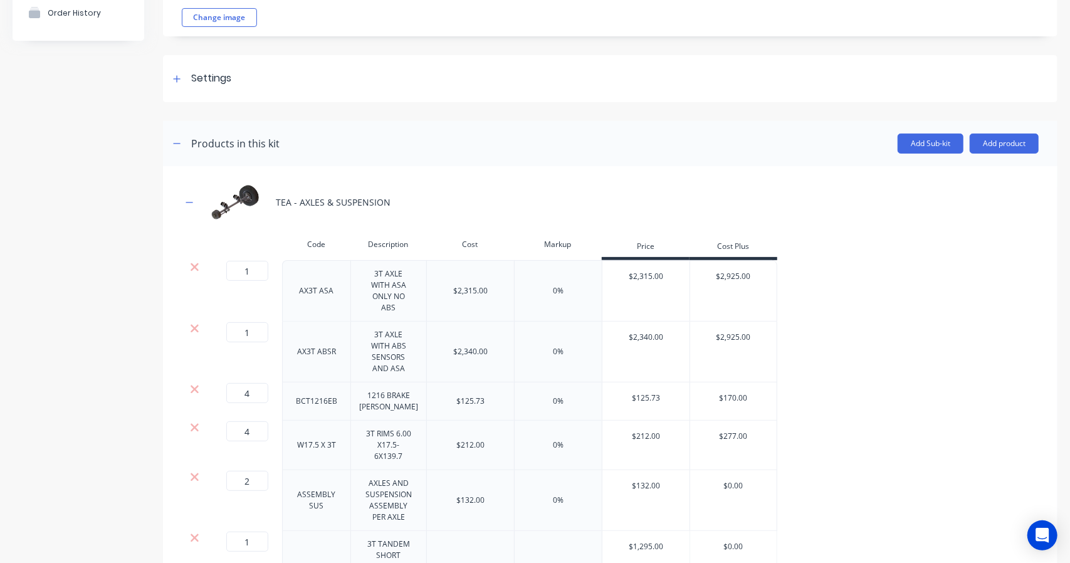
click at [643, 333] on div "$2,340.00" at bounding box center [646, 337] width 88 height 31
click at [648, 281] on div "$2,315.00" at bounding box center [646, 276] width 88 height 31
click at [463, 283] on div "$2,315.00" at bounding box center [470, 290] width 88 height 61
click at [488, 292] on div "$2,315.00" at bounding box center [470, 290] width 88 height 61
drag, startPoint x: 486, startPoint y: 292, endPoint x: 477, endPoint y: 292, distance: 9.4
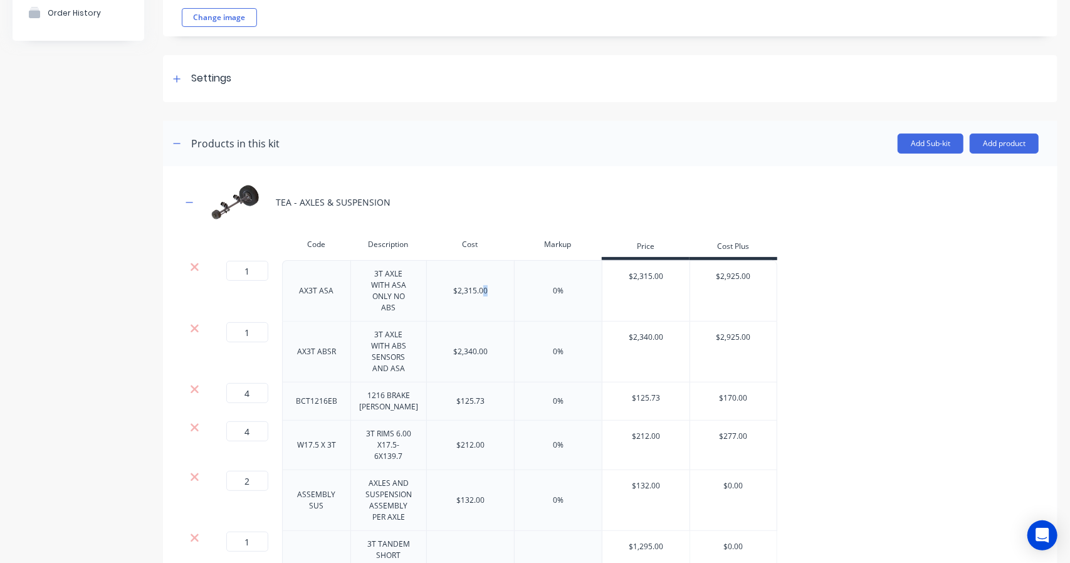
click at [478, 292] on div "$2,315.00" at bounding box center [470, 290] width 34 height 11
click at [450, 296] on div "$2,315.00" at bounding box center [470, 290] width 88 height 61
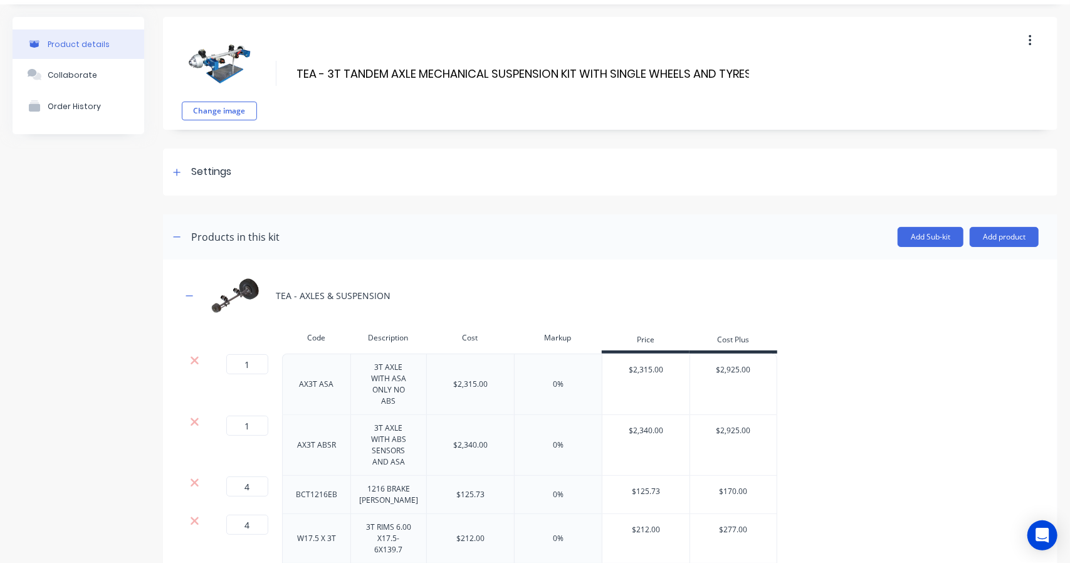
scroll to position [0, 0]
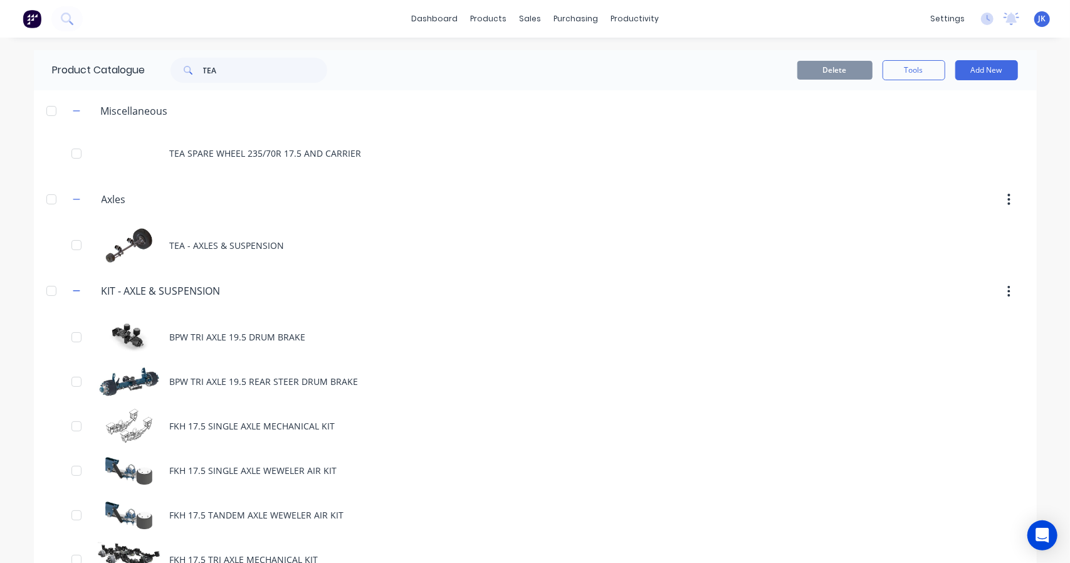
click at [173, 244] on div "TEA - AXLES & SUSPENSION" at bounding box center [535, 245] width 1003 height 45
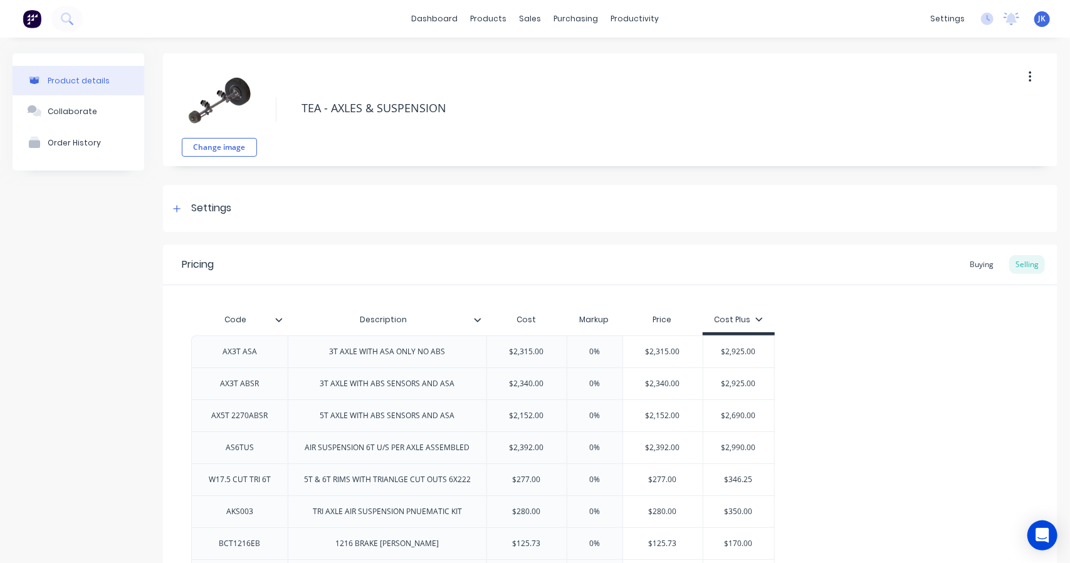
type textarea "x"
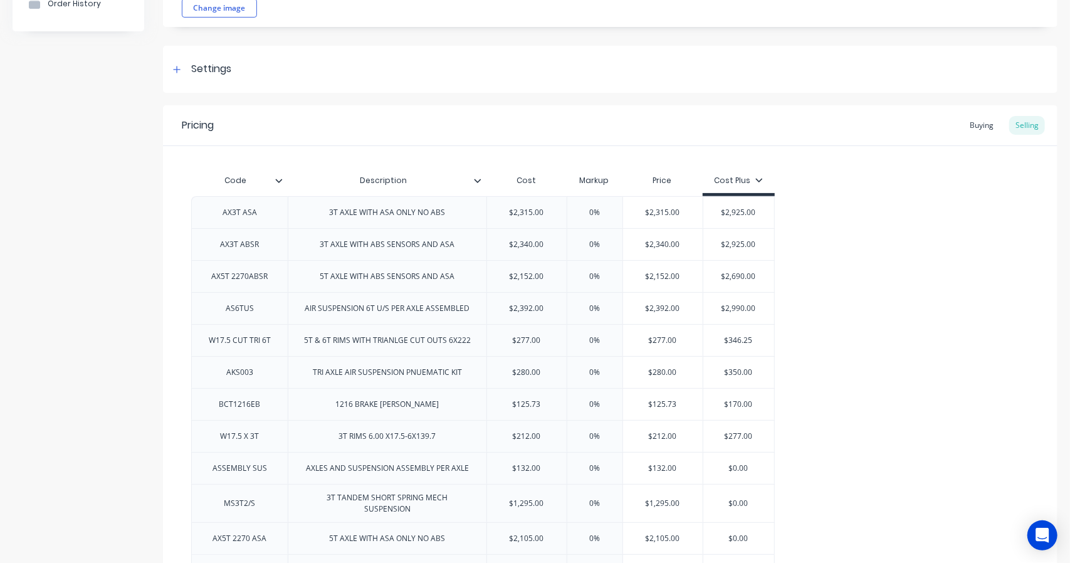
scroll to position [209, 0]
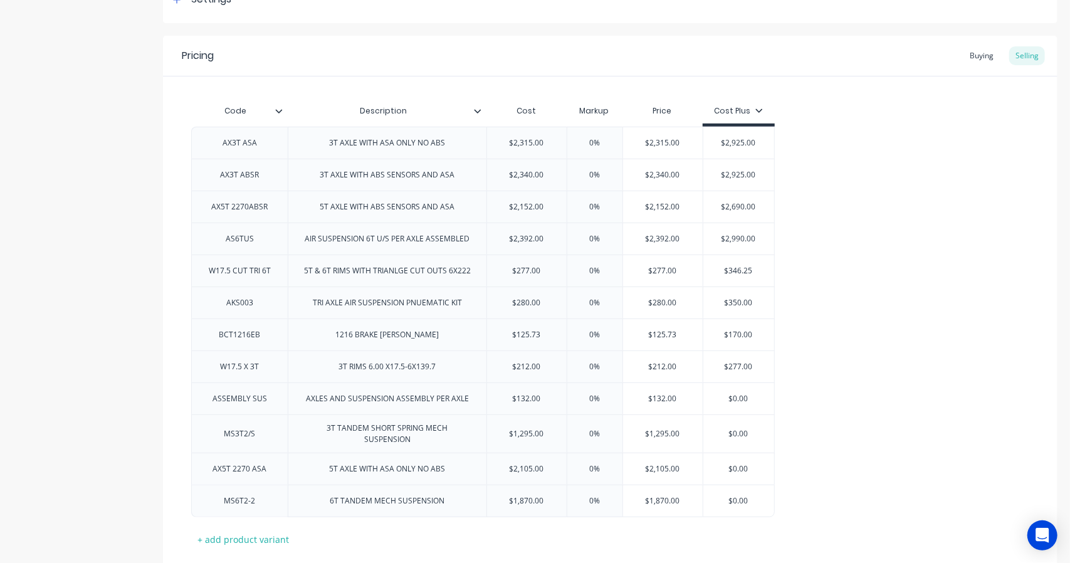
click at [538, 151] on div "$2,315.00" at bounding box center [527, 142] width 80 height 31
type input "$2,315.00"
drag, startPoint x: 550, startPoint y: 142, endPoint x: 524, endPoint y: 141, distance: 26.4
click at [524, 141] on input "$2,315.00" at bounding box center [527, 142] width 80 height 11
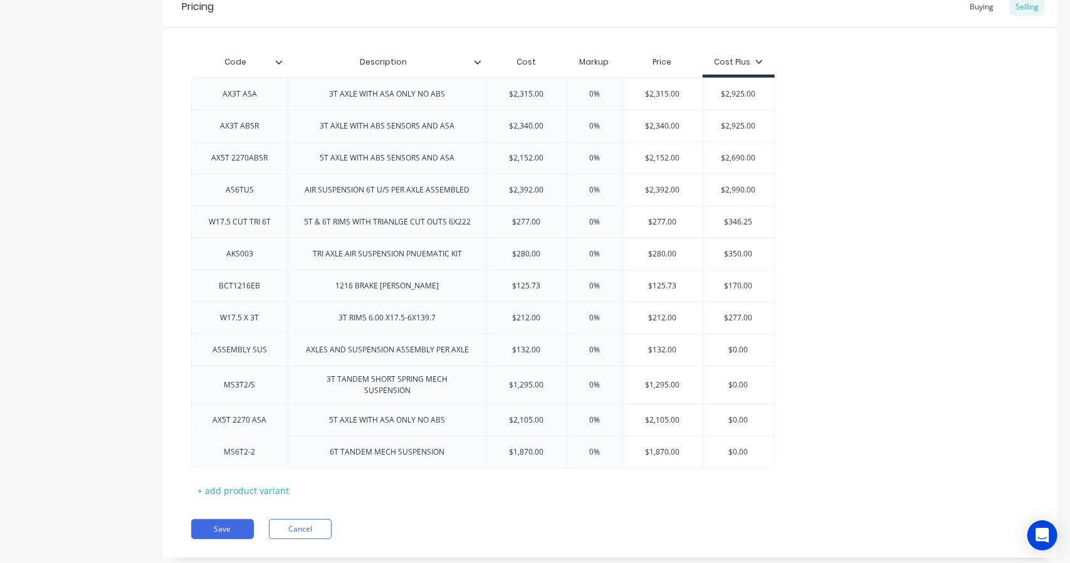
scroll to position [278, 0]
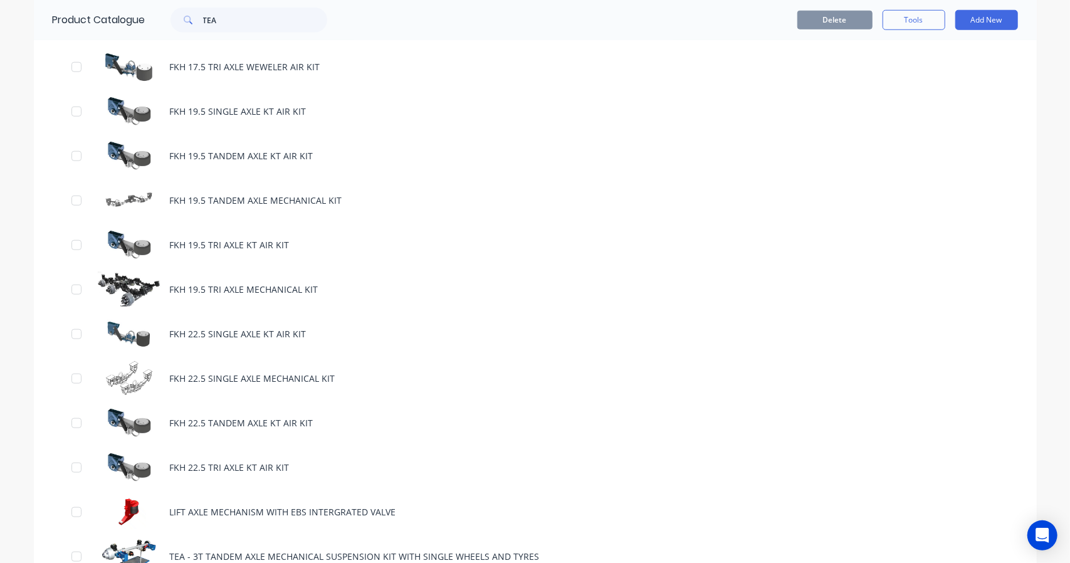
scroll to position [836, 0]
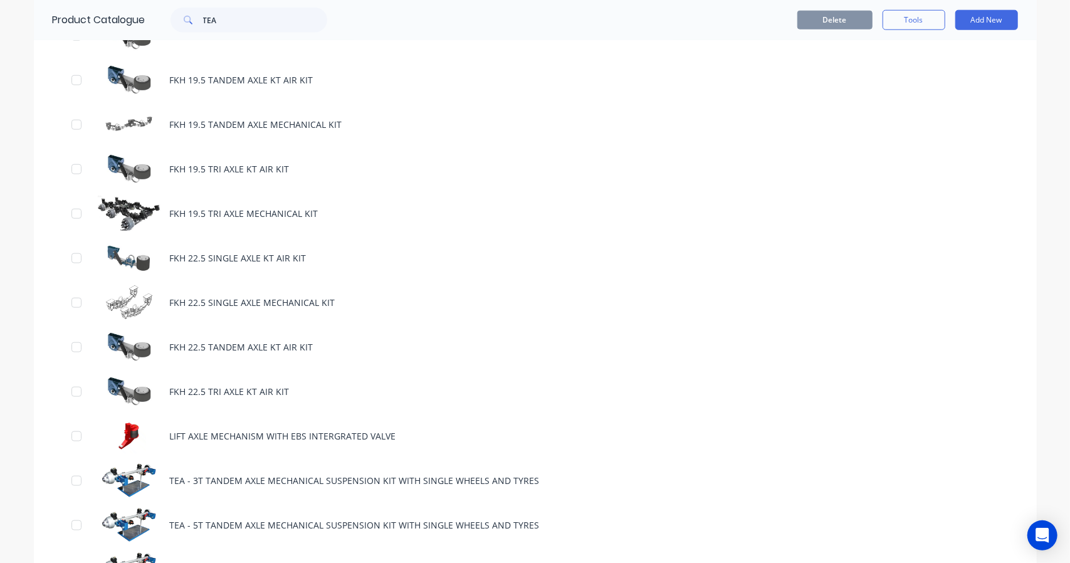
click at [248, 477] on div "TEA - 3T TANDEM AXLE MECHANICAL SUSPENSION KIT WITH SINGLE WHEELS AND TYRES" at bounding box center [535, 480] width 1003 height 45
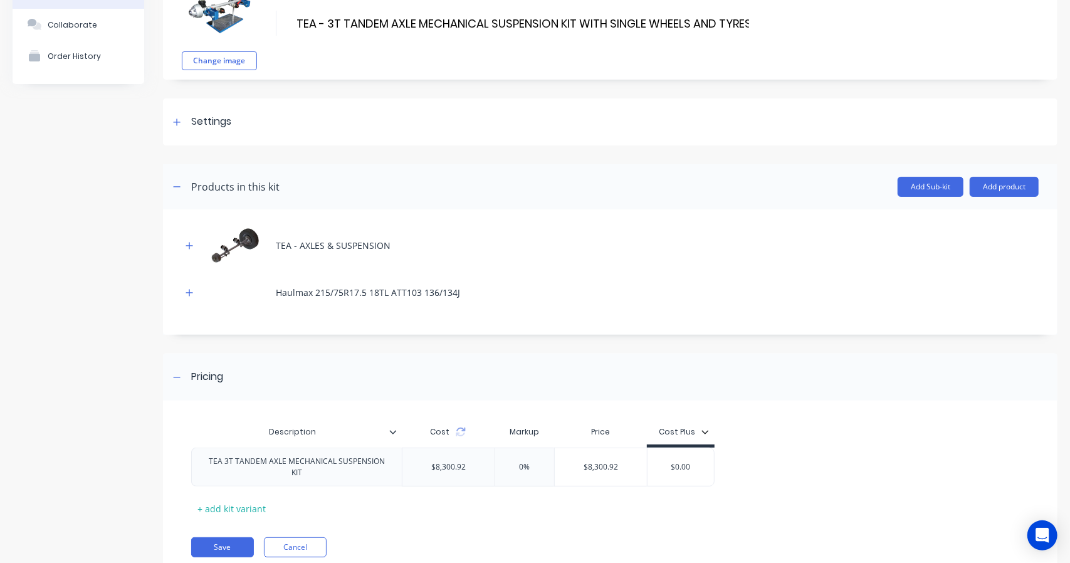
scroll to position [127, 0]
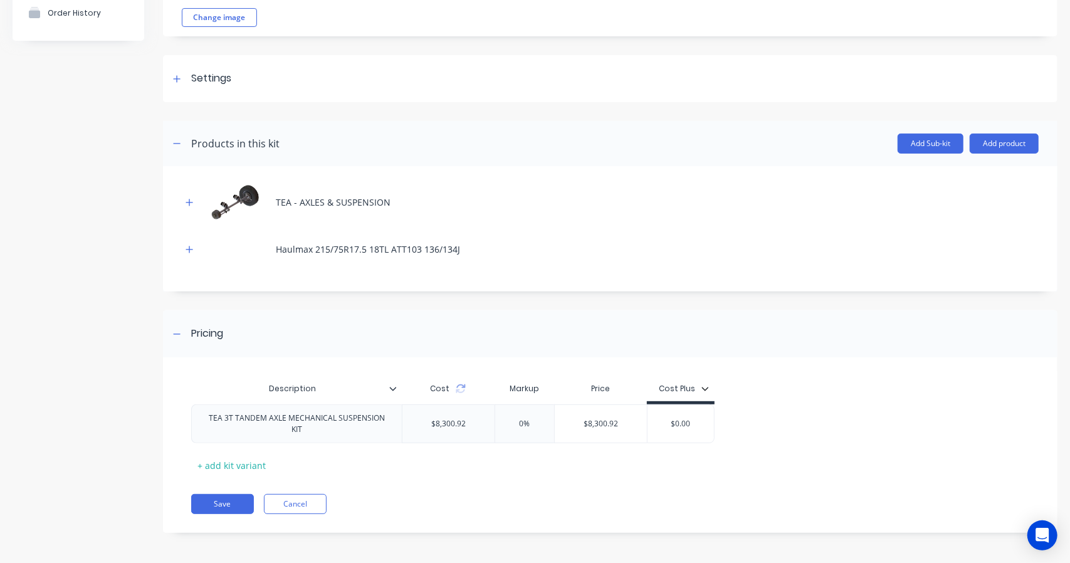
click at [189, 239] on div "Haulmax 215/75R17.5 18TL ATT103 136/134J" at bounding box center [610, 249] width 857 height 34
click at [191, 250] on icon "button" at bounding box center [190, 249] width 8 height 9
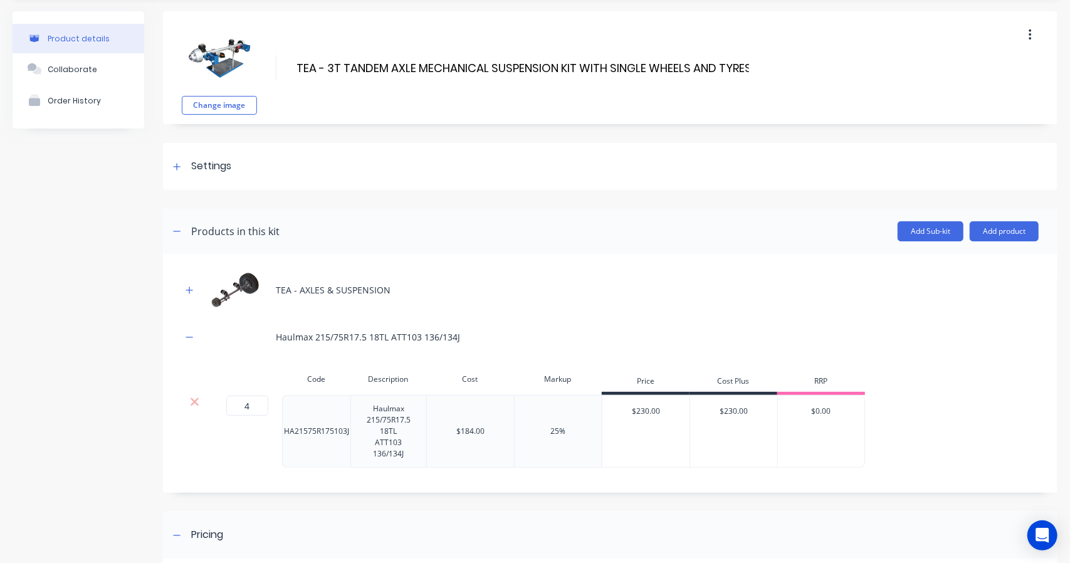
scroll to position [0, 0]
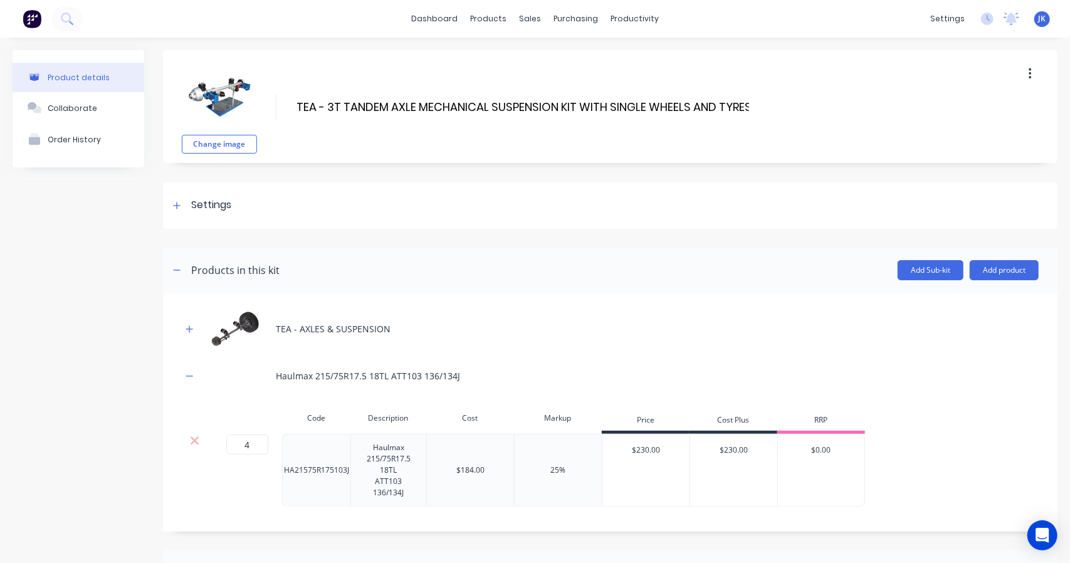
click at [186, 327] on icon "button" at bounding box center [190, 329] width 8 height 9
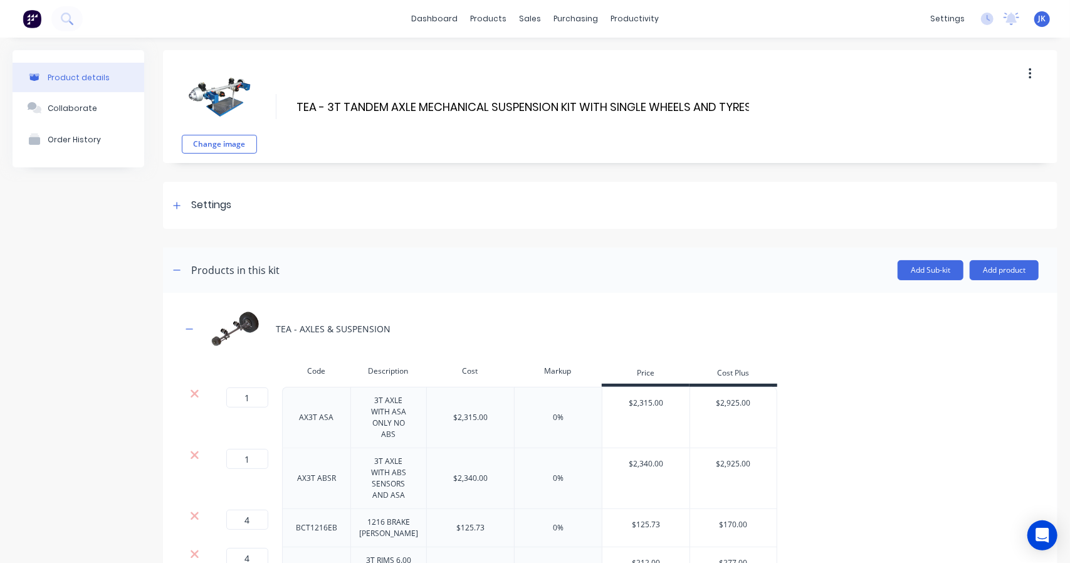
click at [186, 327] on icon "button" at bounding box center [190, 329] width 8 height 9
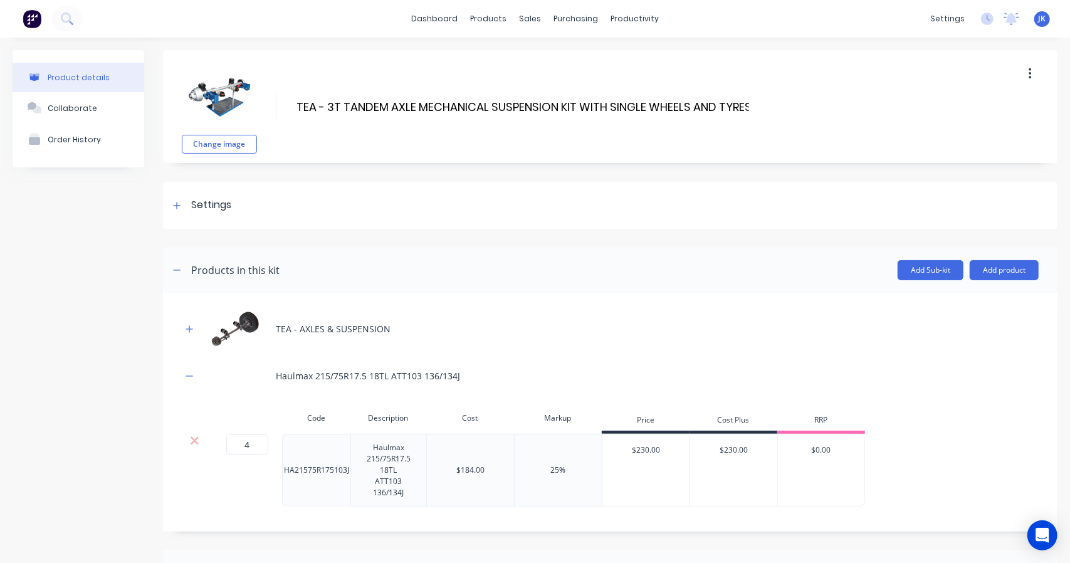
click at [192, 380] on button "button" at bounding box center [190, 376] width 16 height 16
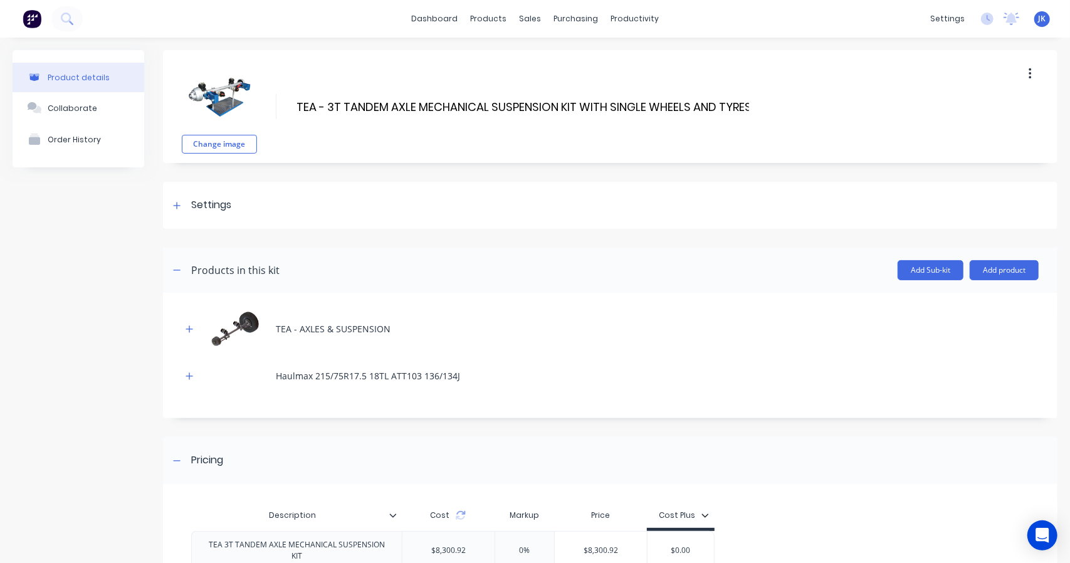
click at [192, 380] on button "button" at bounding box center [190, 376] width 16 height 16
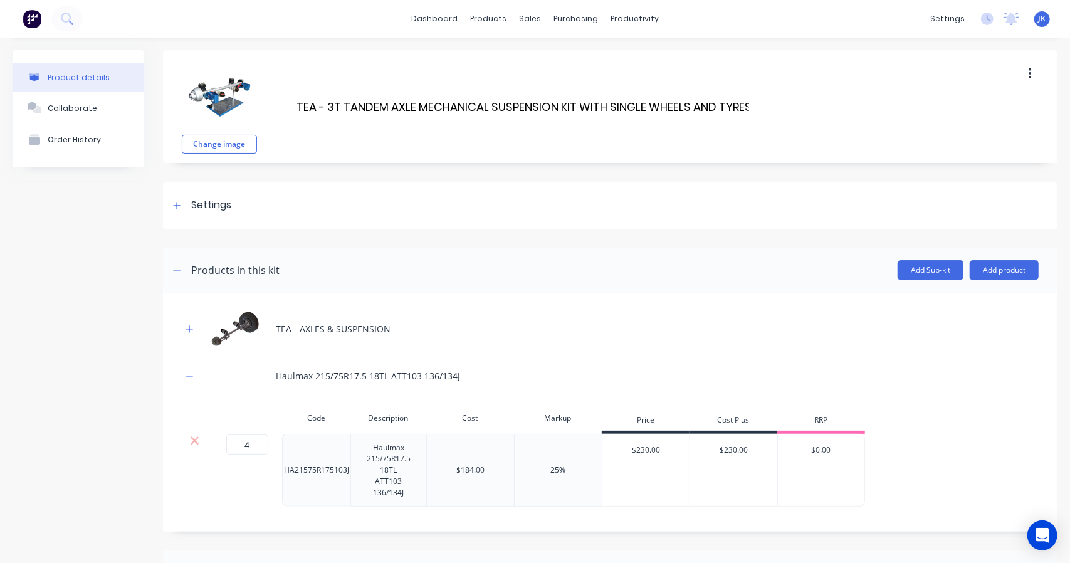
click at [191, 327] on icon "button" at bounding box center [190, 329] width 8 height 9
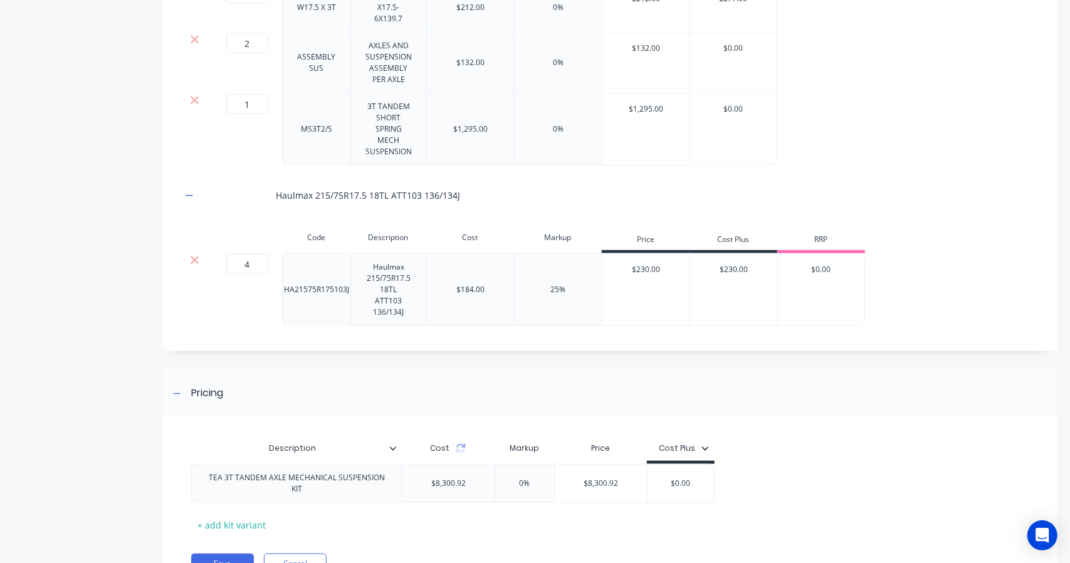
scroll to position [611, 0]
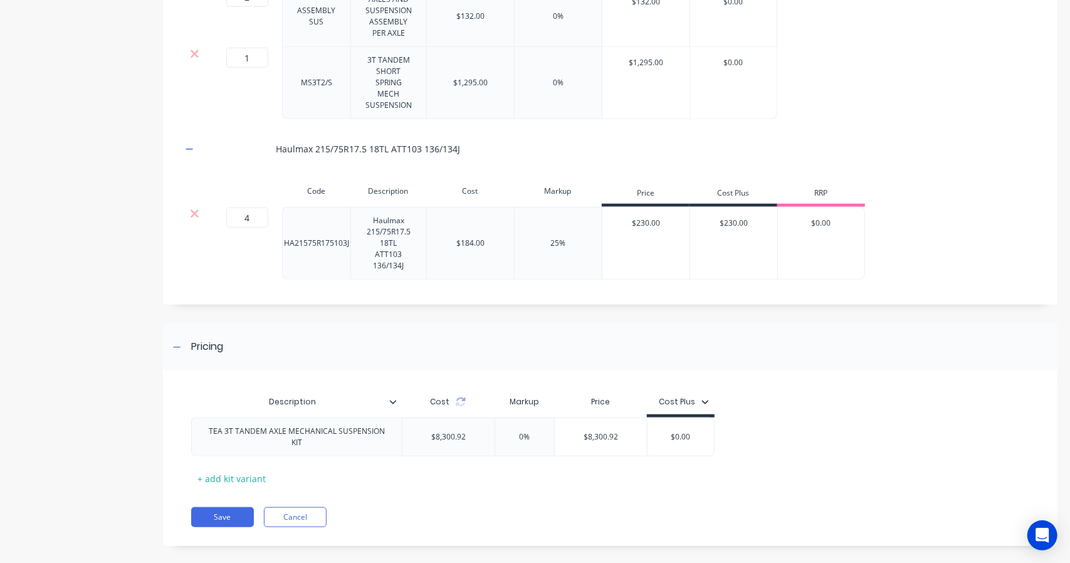
click at [439, 432] on div "$8,300.92" at bounding box center [448, 436] width 92 height 31
type input "$8,300.92"
click at [456, 402] on icon at bounding box center [460, 404] width 9 height 4
click at [456, 397] on icon at bounding box center [457, 402] width 10 height 10
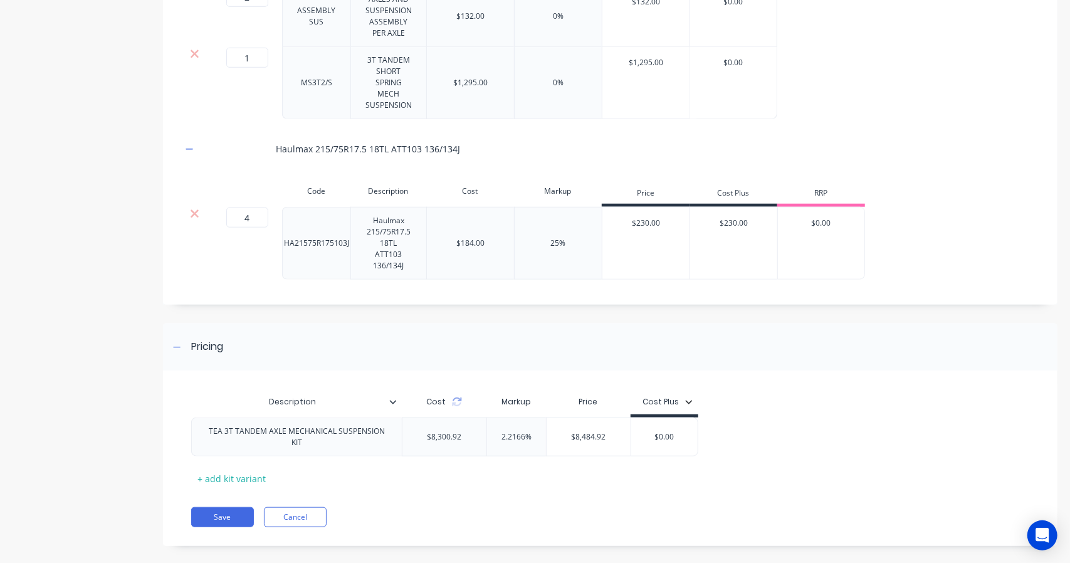
click at [456, 397] on icon at bounding box center [457, 402] width 10 height 10
drag, startPoint x: 523, startPoint y: 422, endPoint x: 486, endPoint y: 432, distance: 38.8
click at [486, 432] on div "2.2166% 2.2166%" at bounding box center [516, 436] width 63 height 31
type input "0%"
click at [605, 477] on div "Description Cost Markup Price Cost Plus TEA 3T TANDEM AXLE MECHANICAL SUSPENSIO…" at bounding box center [610, 464] width 894 height 163
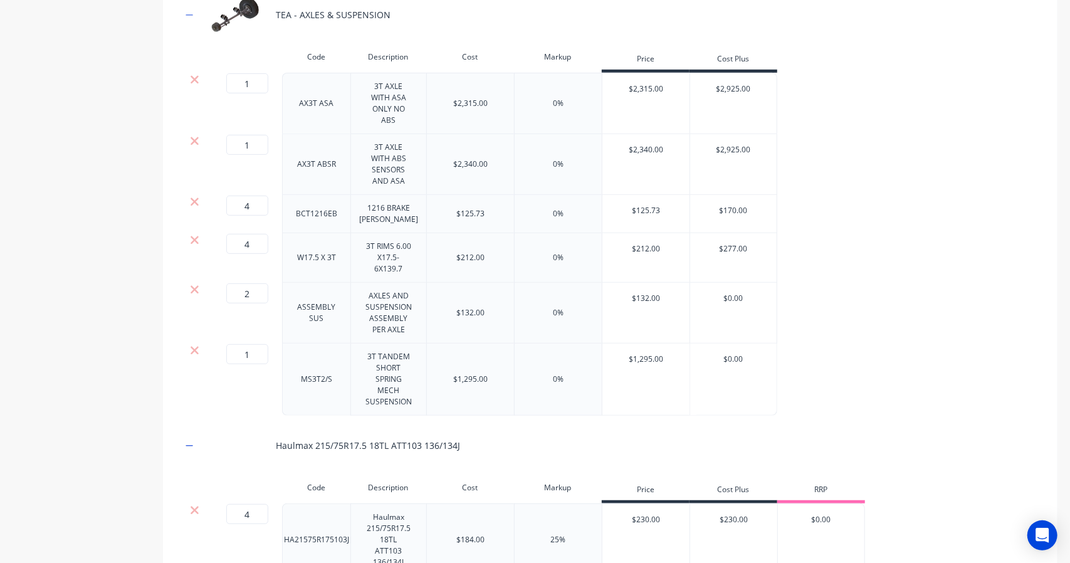
scroll to position [297, 0]
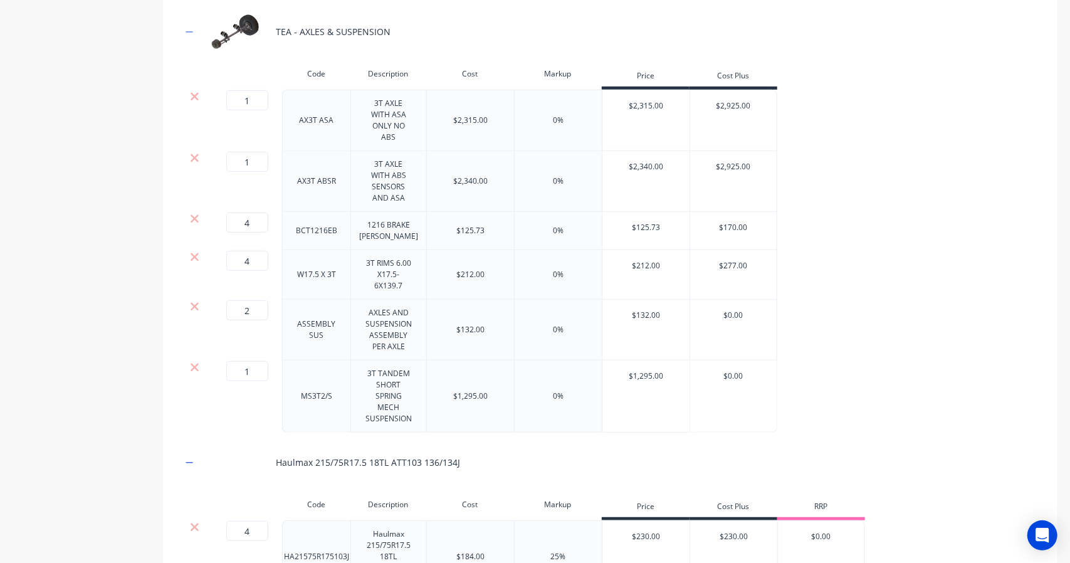
click at [782, 103] on div "1 1 ? AX3T ASA 3T AXLE WITH ASA ONLY NO ABS $2,315.00 0% $2,315.00 $2,925.00" at bounding box center [610, 120] width 857 height 61
type input "$2,925.00"
click at [759, 105] on input "$2,925.00" at bounding box center [733, 105] width 87 height 11
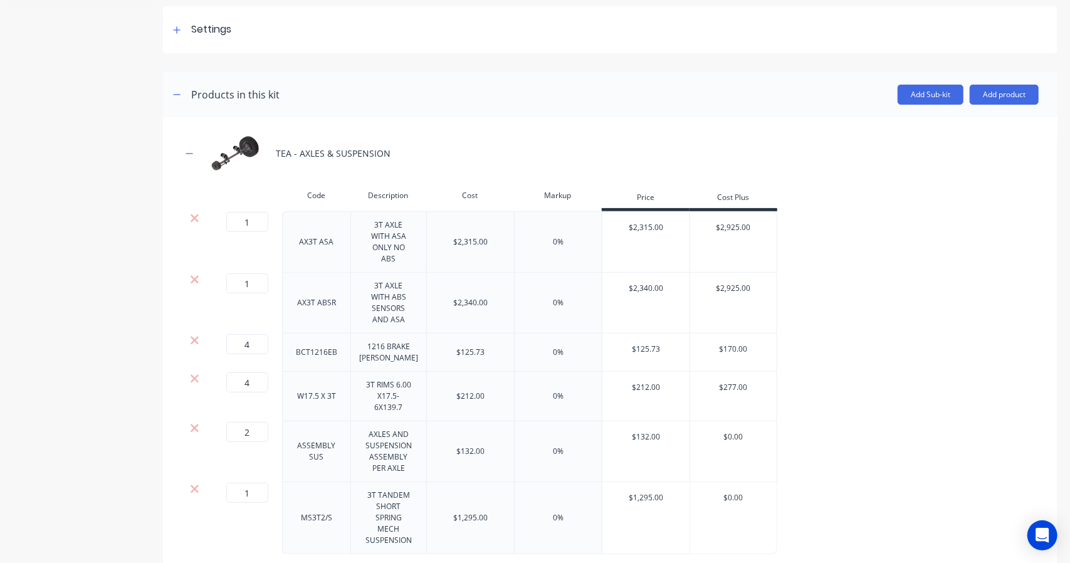
scroll to position [88, 0]
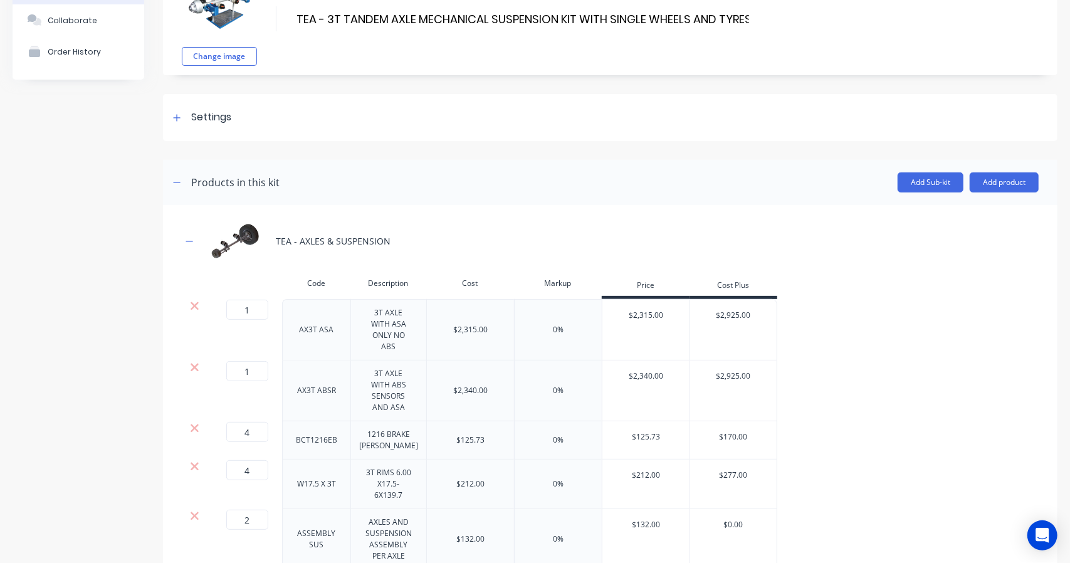
click at [750, 285] on div "Cost Plus" at bounding box center [733, 286] width 88 height 25
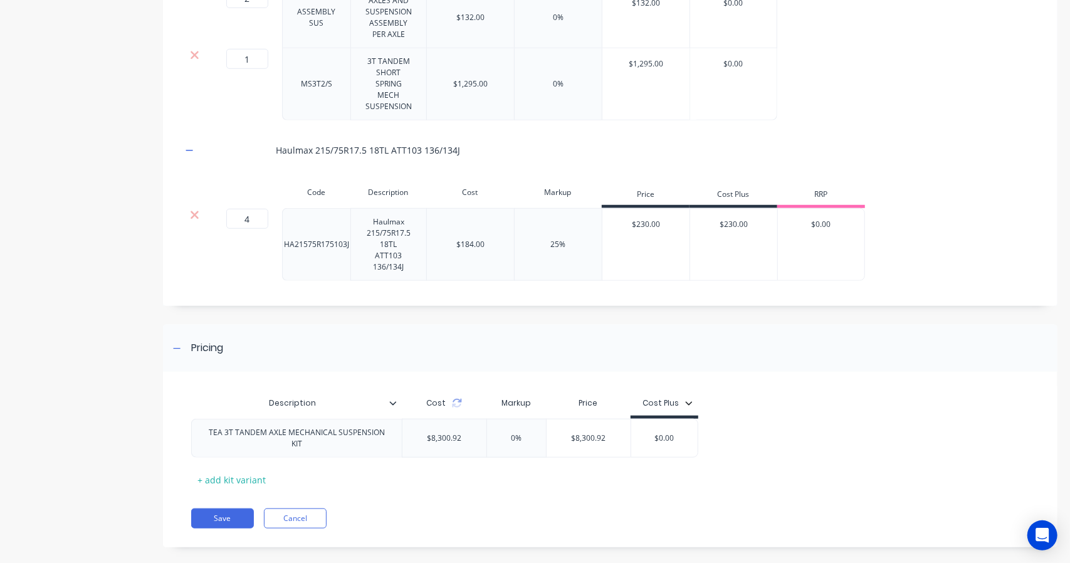
scroll to position [611, 0]
click at [225, 507] on button "Save" at bounding box center [222, 517] width 63 height 20
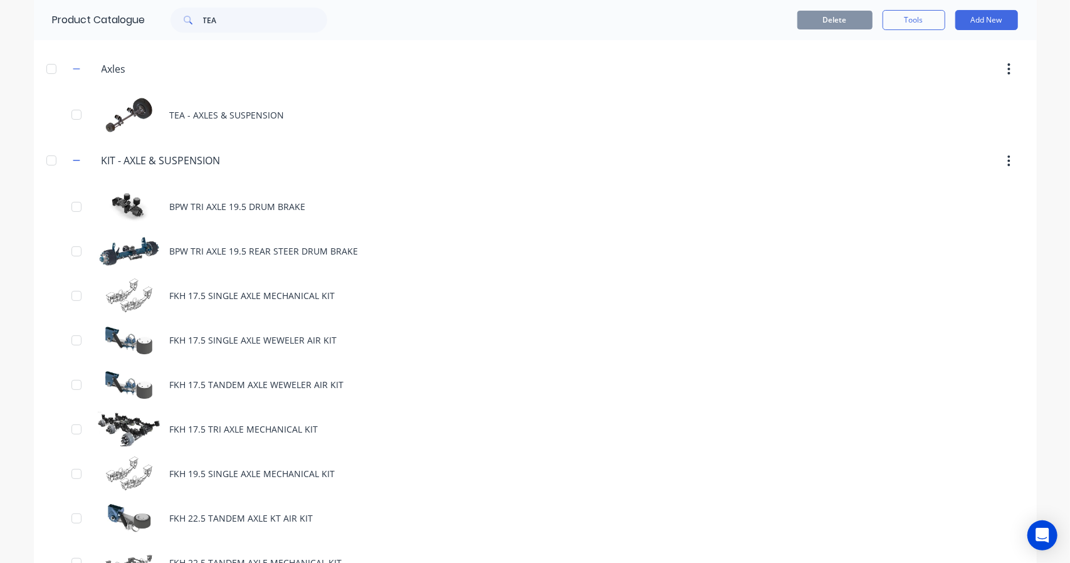
scroll to position [209, 0]
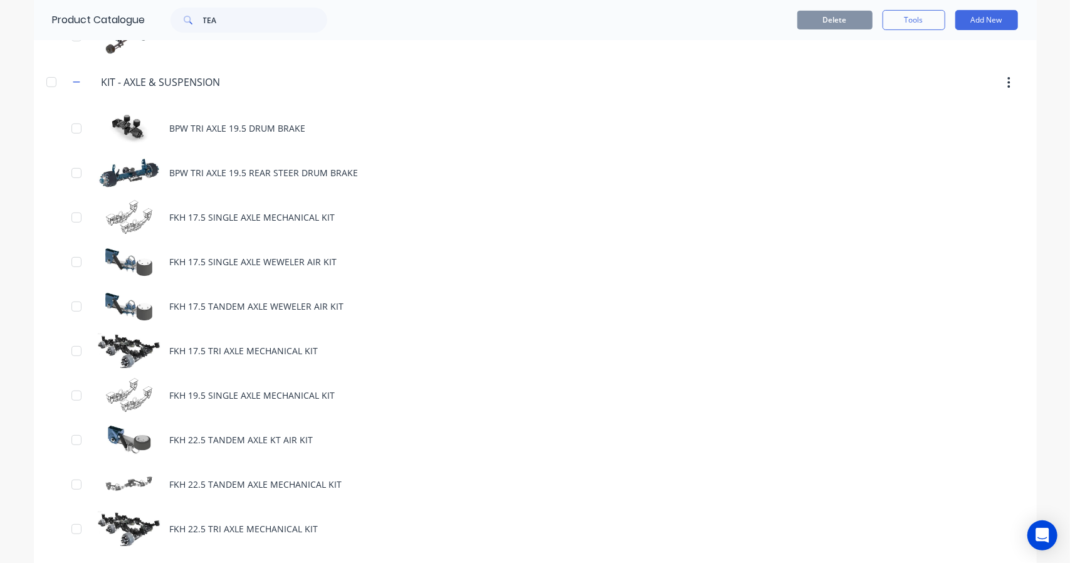
click at [73, 82] on icon "button" at bounding box center [76, 82] width 7 height 1
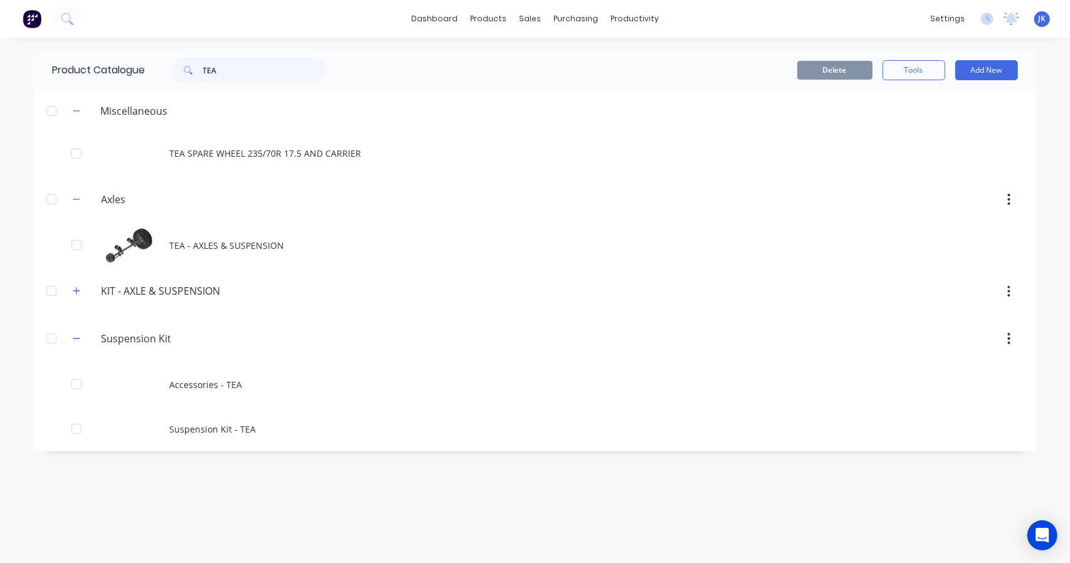
click at [73, 197] on icon "button" at bounding box center [77, 199] width 8 height 9
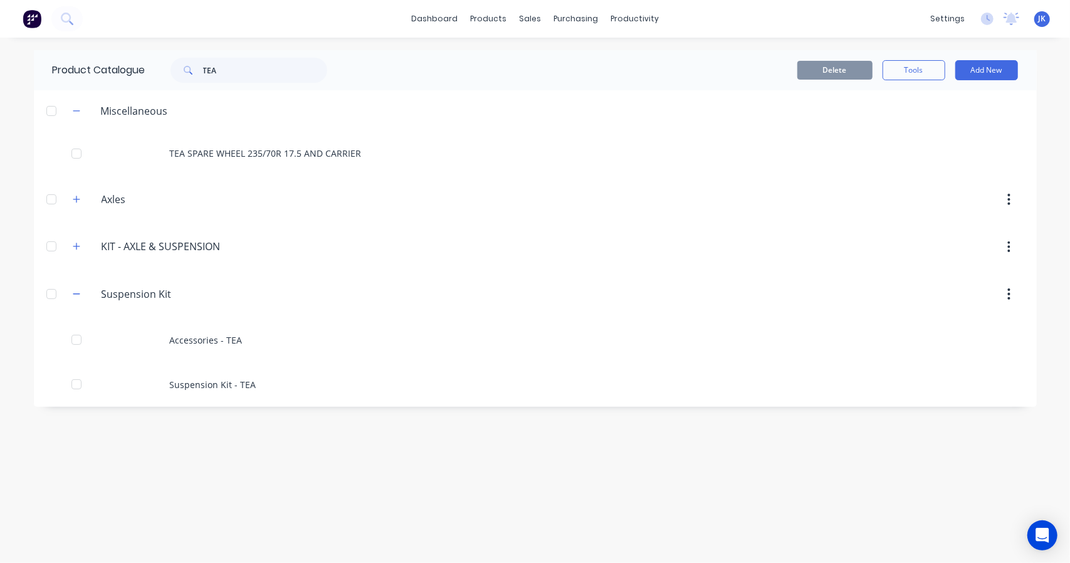
click at [76, 291] on icon "button" at bounding box center [77, 294] width 8 height 9
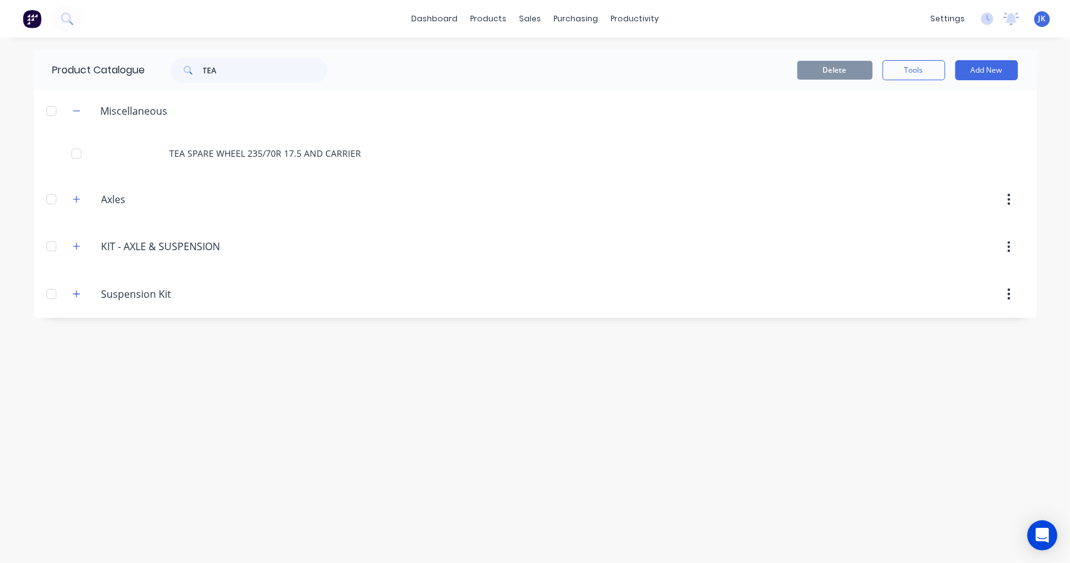
click at [75, 114] on icon "button" at bounding box center [77, 111] width 8 height 9
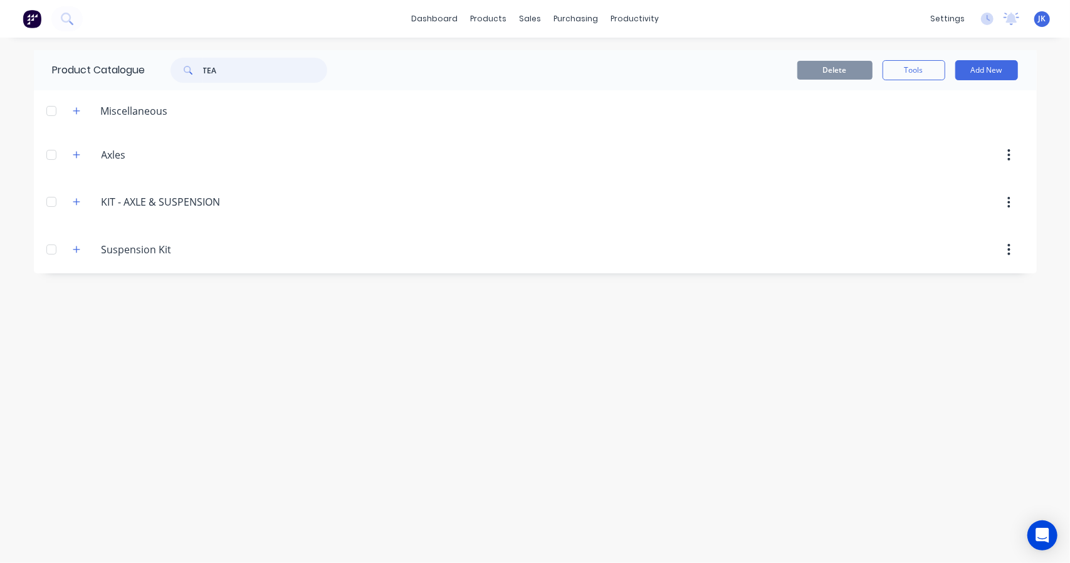
drag, startPoint x: 229, startPoint y: 73, endPoint x: 163, endPoint y: 70, distance: 66.5
click at [163, 70] on div "TEA" at bounding box center [242, 70] width 169 height 25
click at [173, 456] on div "Product Catalogue Delete Tools Add New Miscellaneous TEA SPARE WHEEL 235/70R 17…" at bounding box center [535, 300] width 1003 height 500
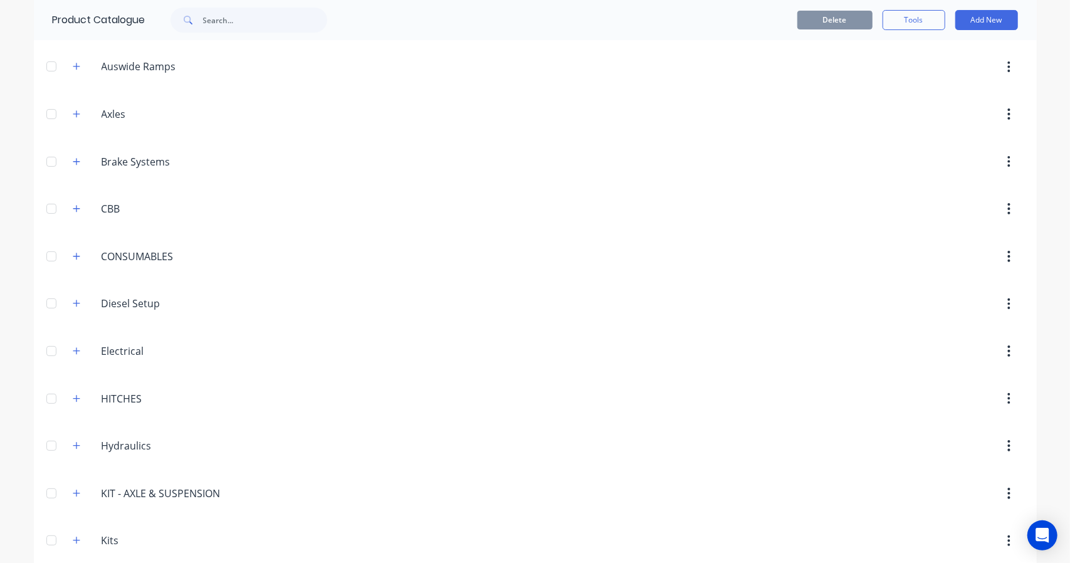
scroll to position [209, 0]
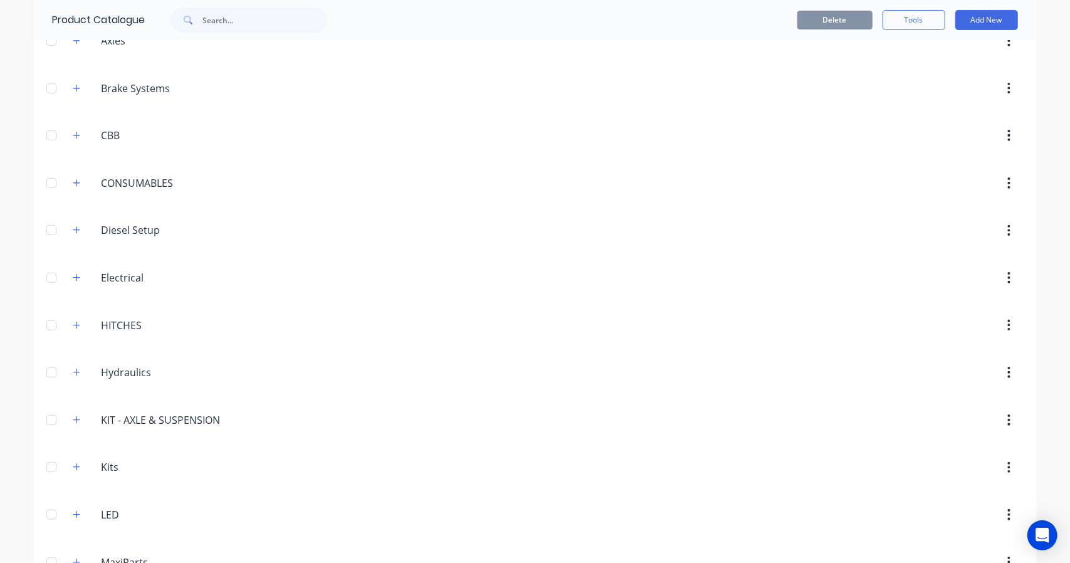
click at [73, 275] on icon "button" at bounding box center [76, 277] width 7 height 7
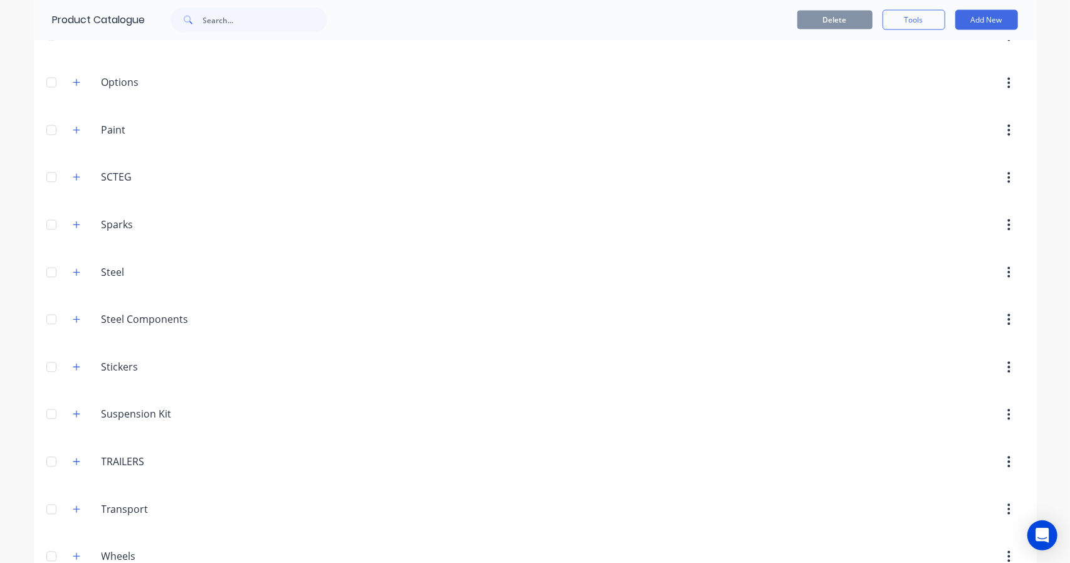
scroll to position [1561, 0]
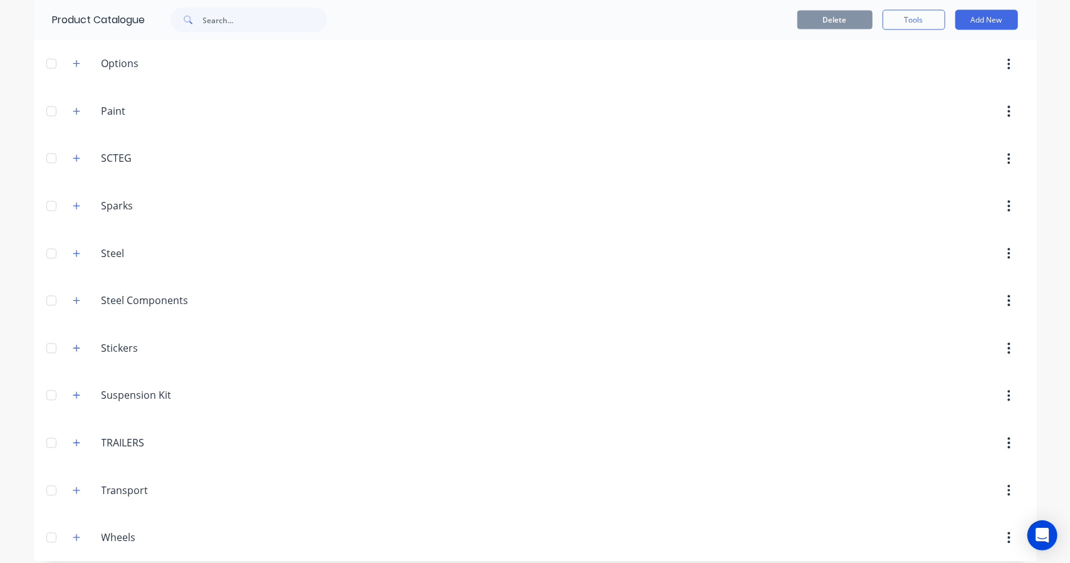
click at [74, 439] on icon "button" at bounding box center [77, 443] width 8 height 9
click at [228, 481] on div "6T BOBCAT DB1700DK3500BT500" at bounding box center [535, 489] width 1003 height 45
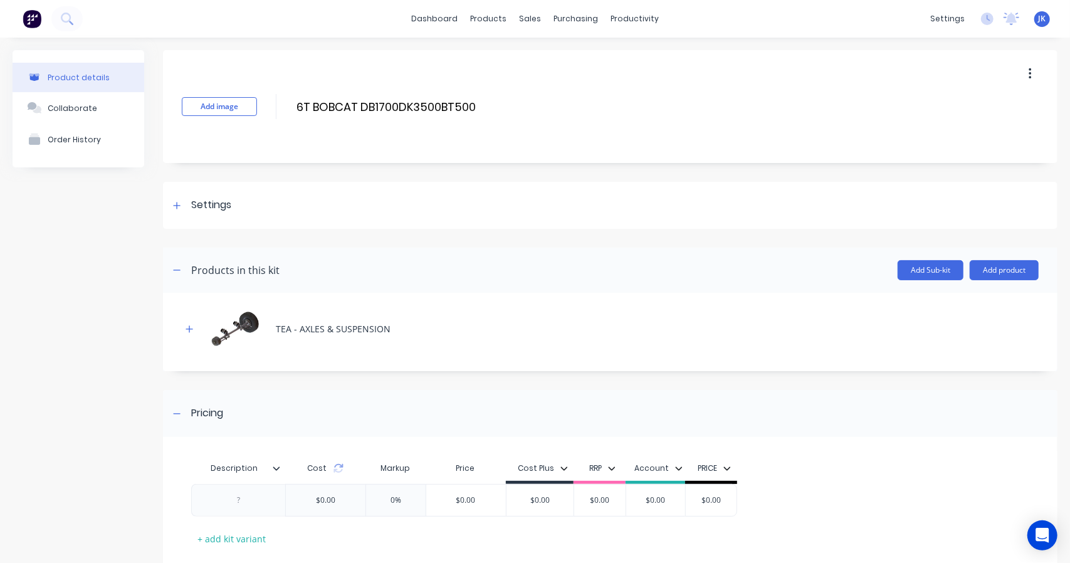
scroll to position [73, 0]
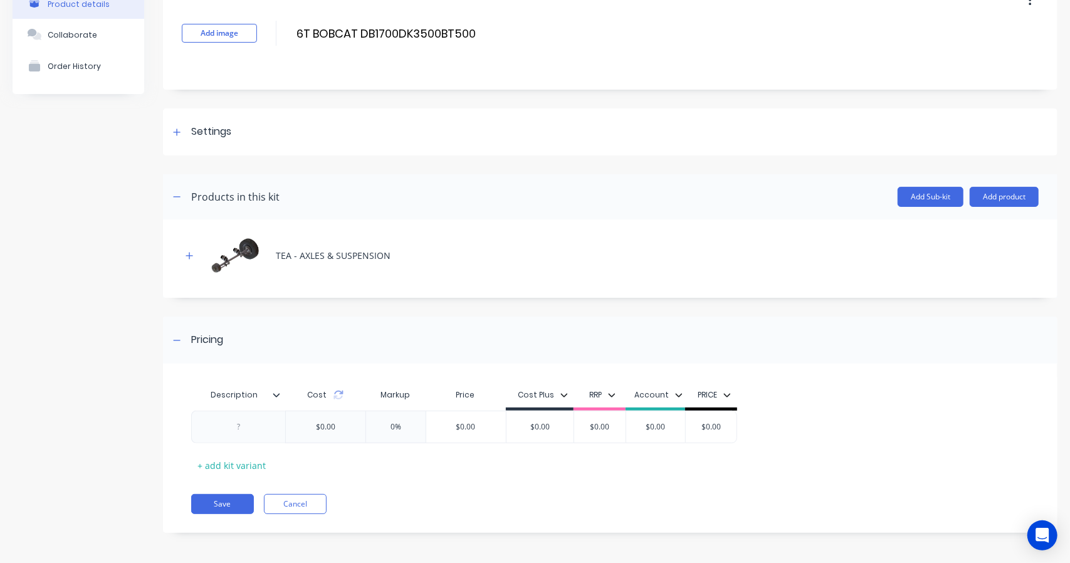
click at [191, 251] on icon "button" at bounding box center [190, 255] width 8 height 9
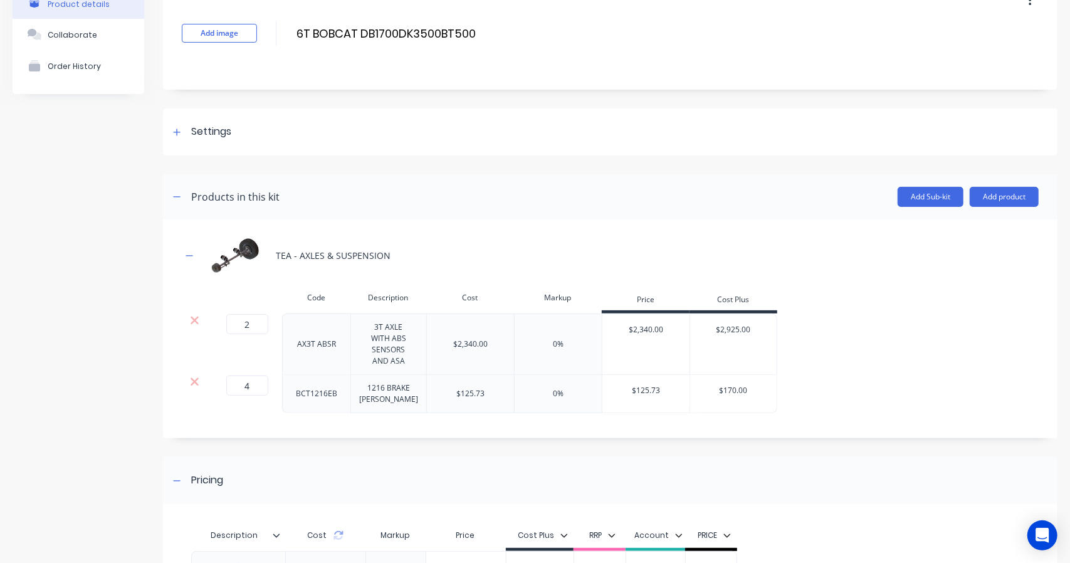
click at [192, 375] on icon at bounding box center [194, 381] width 9 height 13
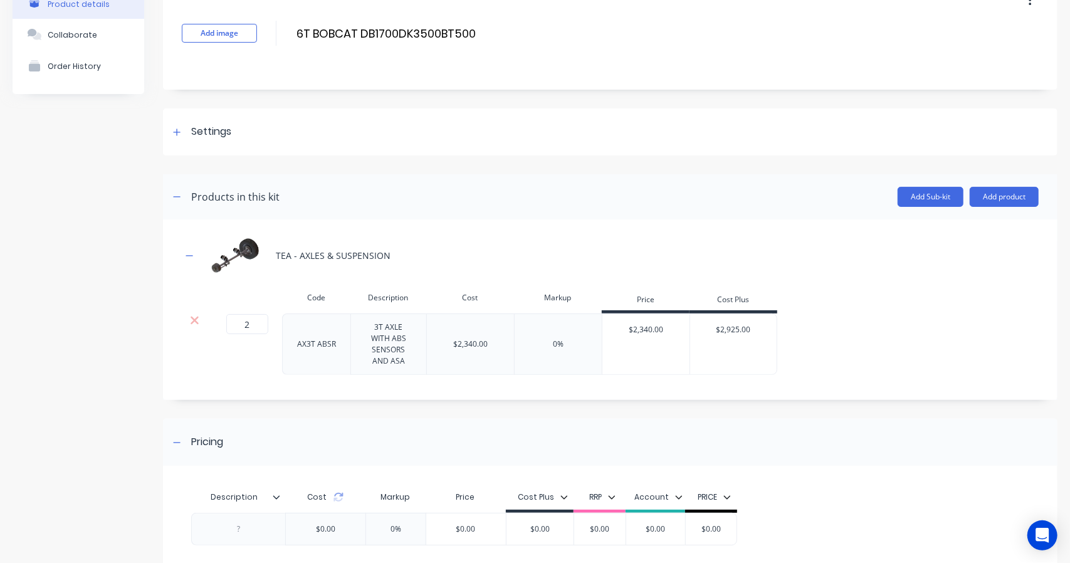
click at [195, 317] on icon at bounding box center [194, 320] width 9 height 13
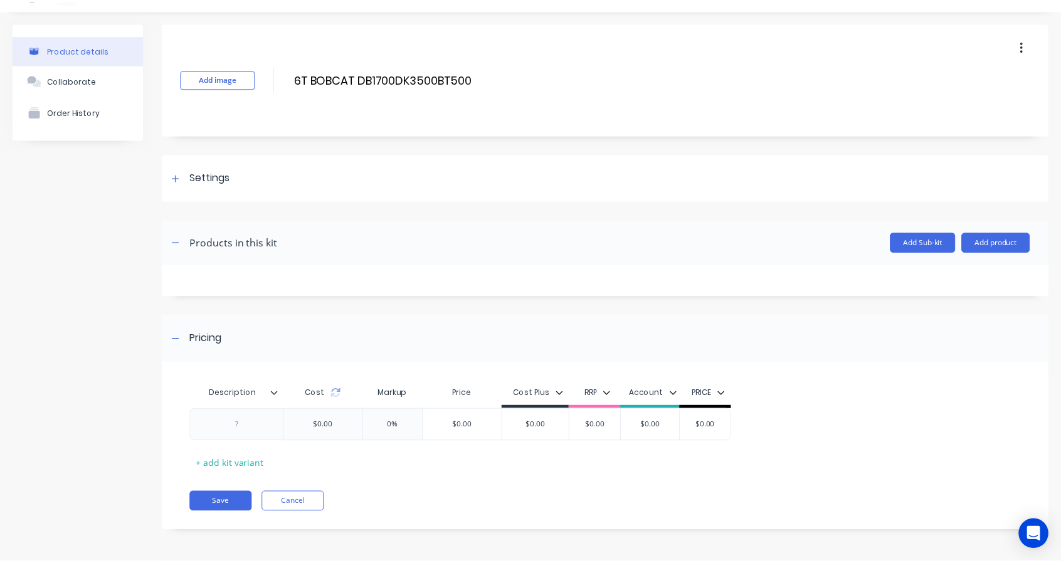
scroll to position [26, 0]
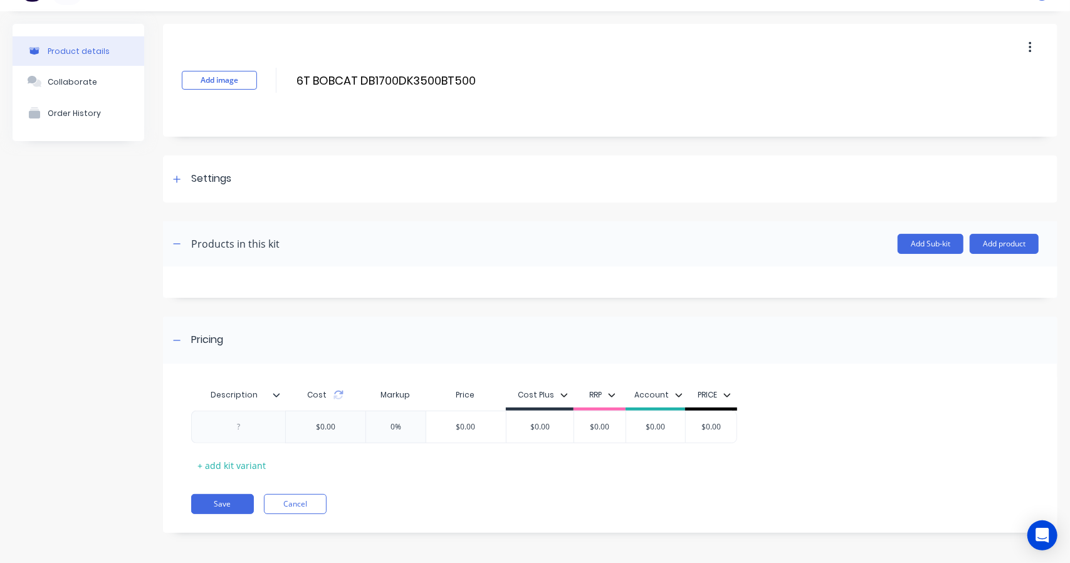
click at [998, 234] on button "Add product" at bounding box center [1004, 244] width 69 height 20
click at [957, 278] on div "Product catalogue" at bounding box center [979, 276] width 97 height 18
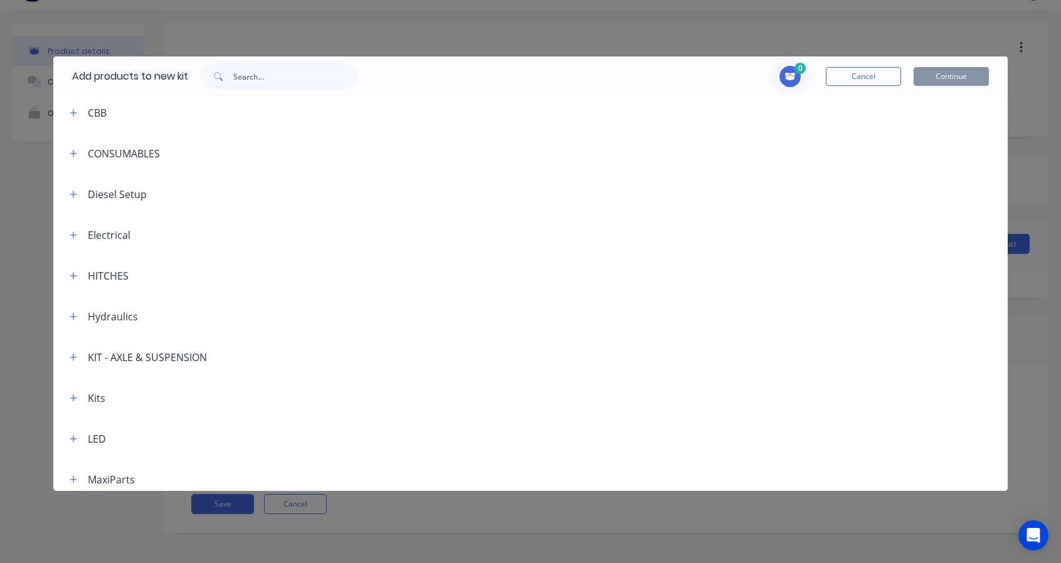
scroll to position [209, 0]
click at [66, 357] on button "button" at bounding box center [74, 357] width 16 height 16
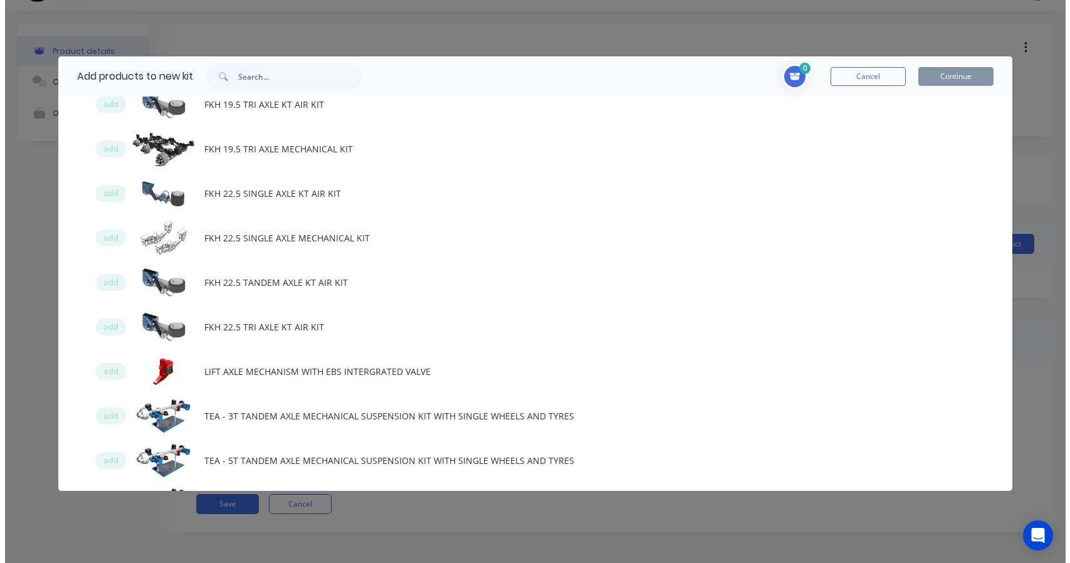
scroll to position [1254, 0]
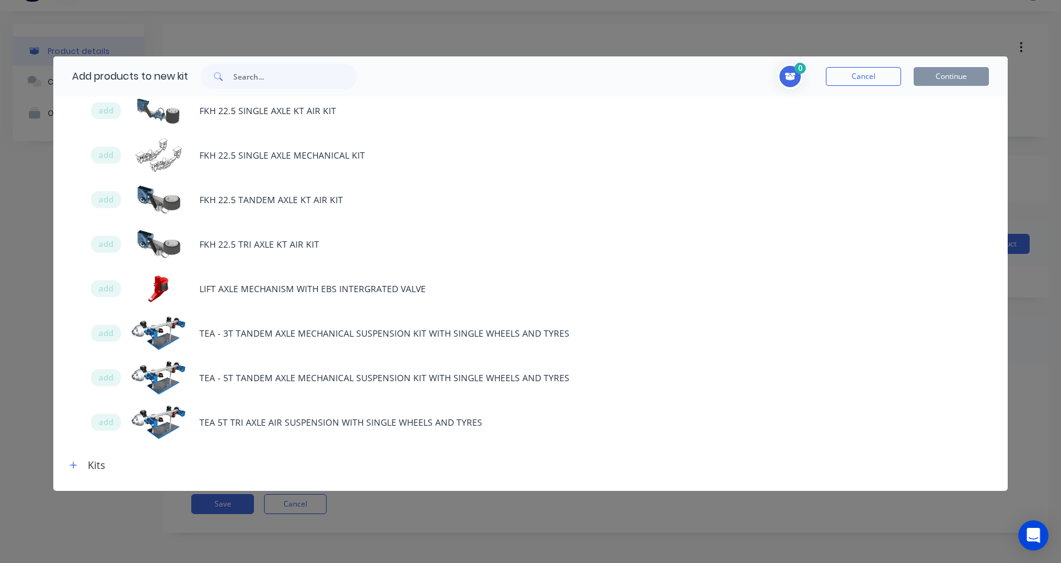
click at [278, 337] on div "add TEA - 3T TANDEM AXLE MECHANICAL SUSPENSION KIT WITH SINGLE WHEELS AND TYRES" at bounding box center [530, 333] width 955 height 45
click at [105, 334] on span "add" at bounding box center [105, 333] width 15 height 13
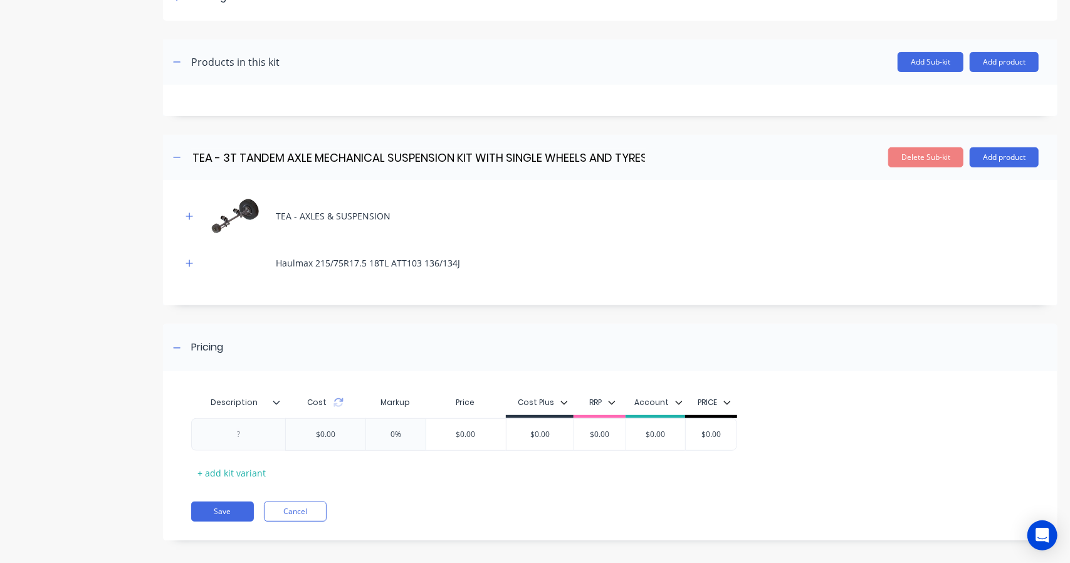
scroll to position [209, 0]
click at [340, 405] on icon at bounding box center [338, 402] width 10 height 10
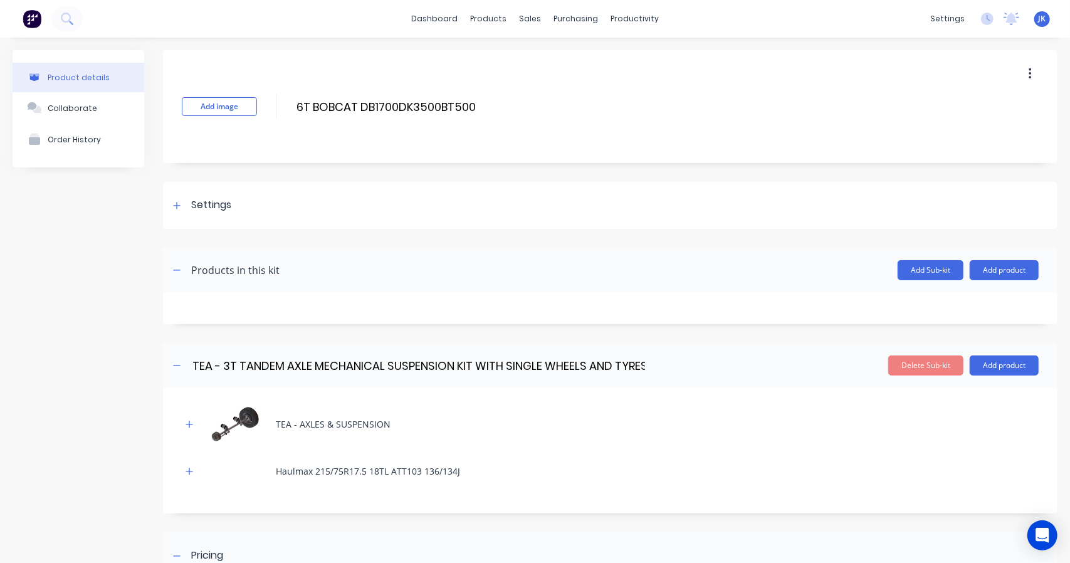
click at [191, 421] on icon "button" at bounding box center [190, 424] width 8 height 9
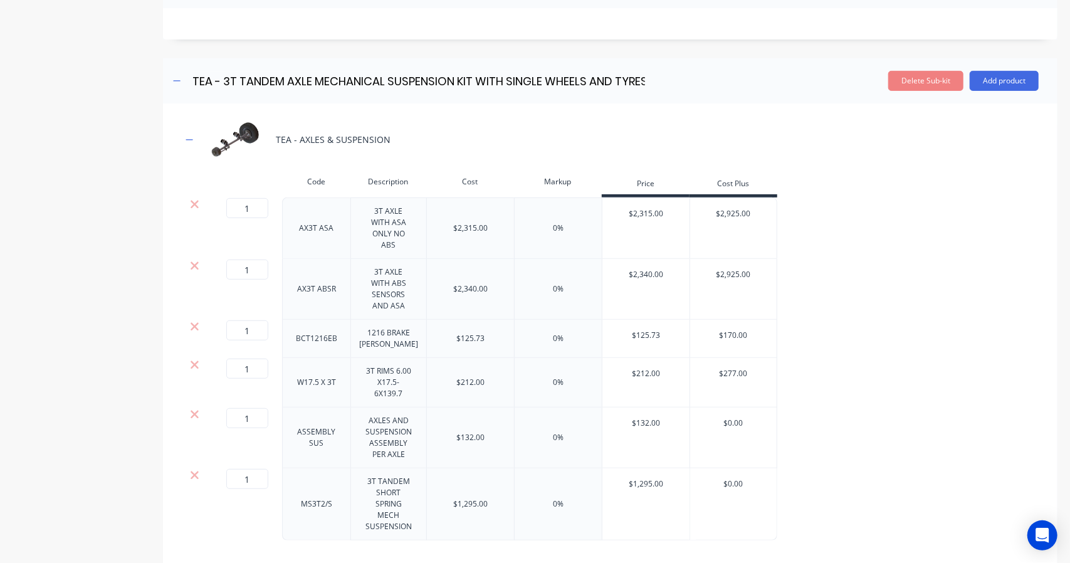
scroll to position [179, 0]
